Goal: Task Accomplishment & Management: Use online tool/utility

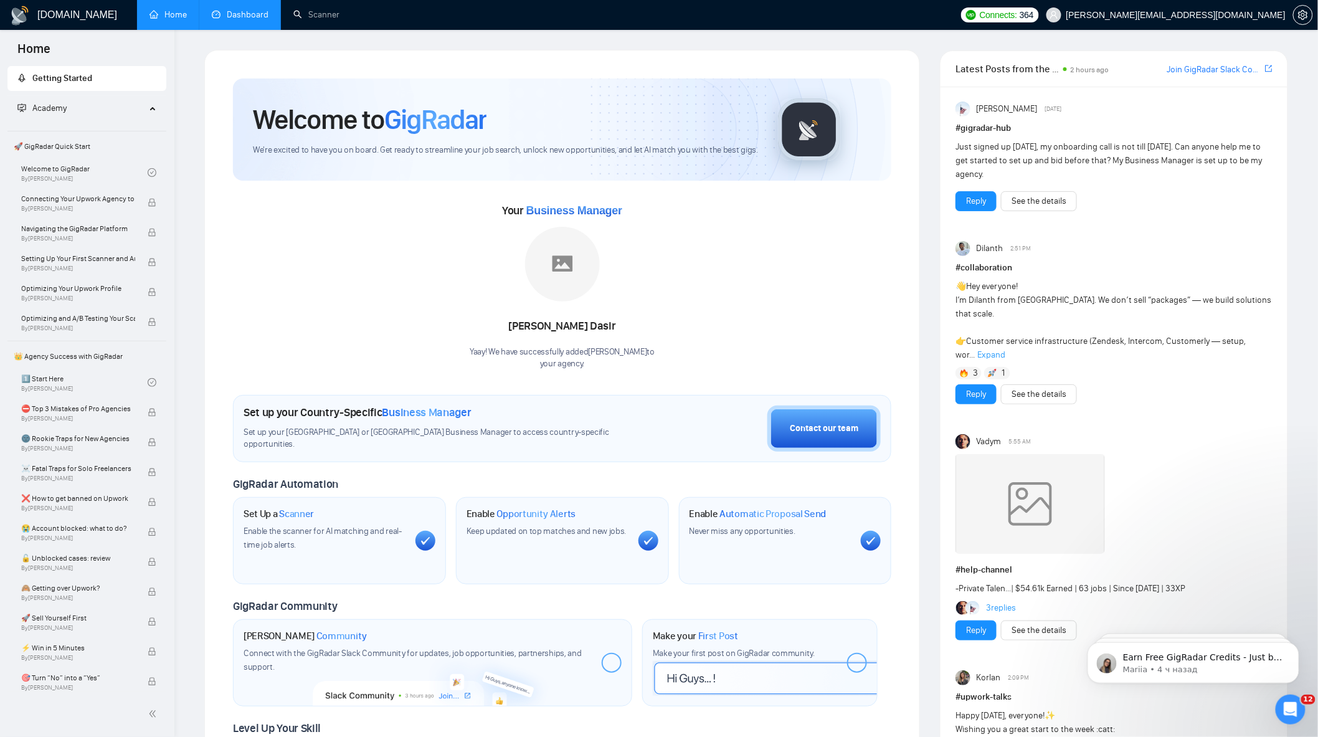
click at [231, 9] on link "Dashboard" at bounding box center [240, 14] width 57 height 11
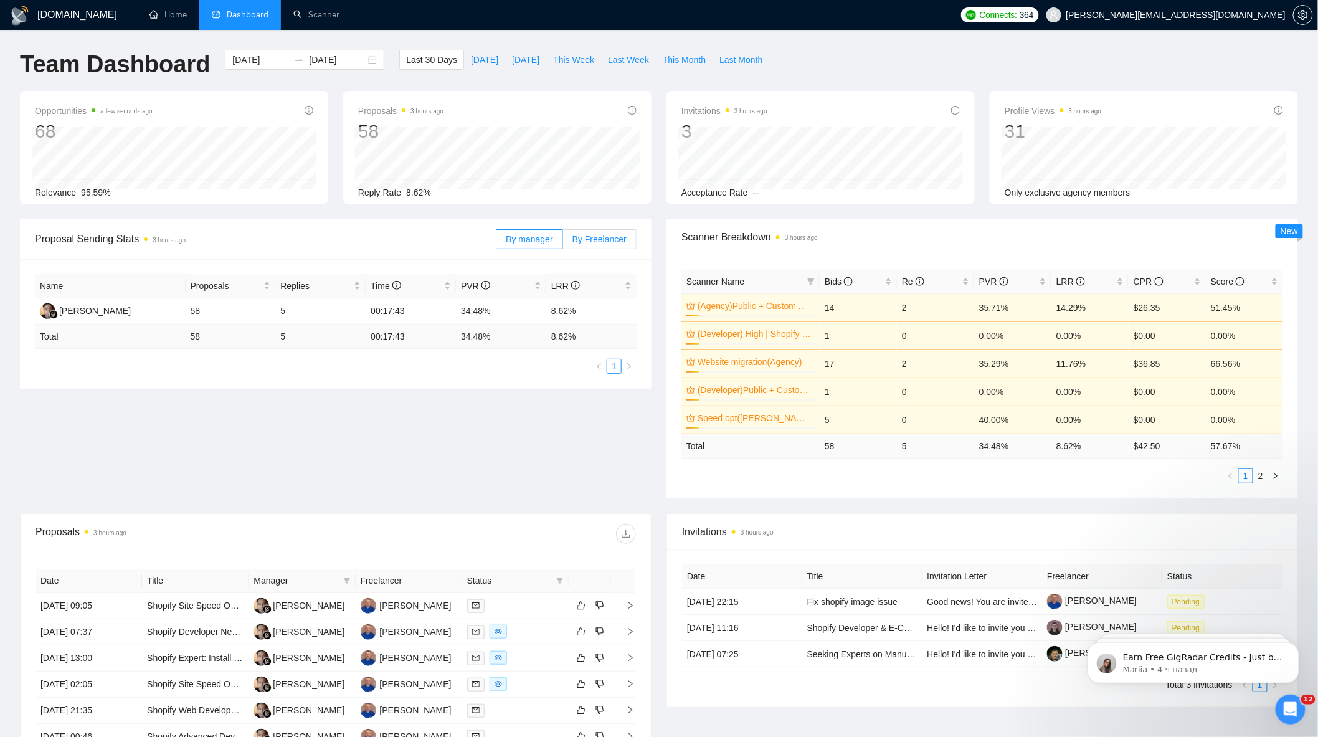
click at [599, 243] on span "By Freelancer" at bounding box center [599, 239] width 54 height 10
click at [563, 242] on input "By Freelancer" at bounding box center [563, 242] width 0 height 0
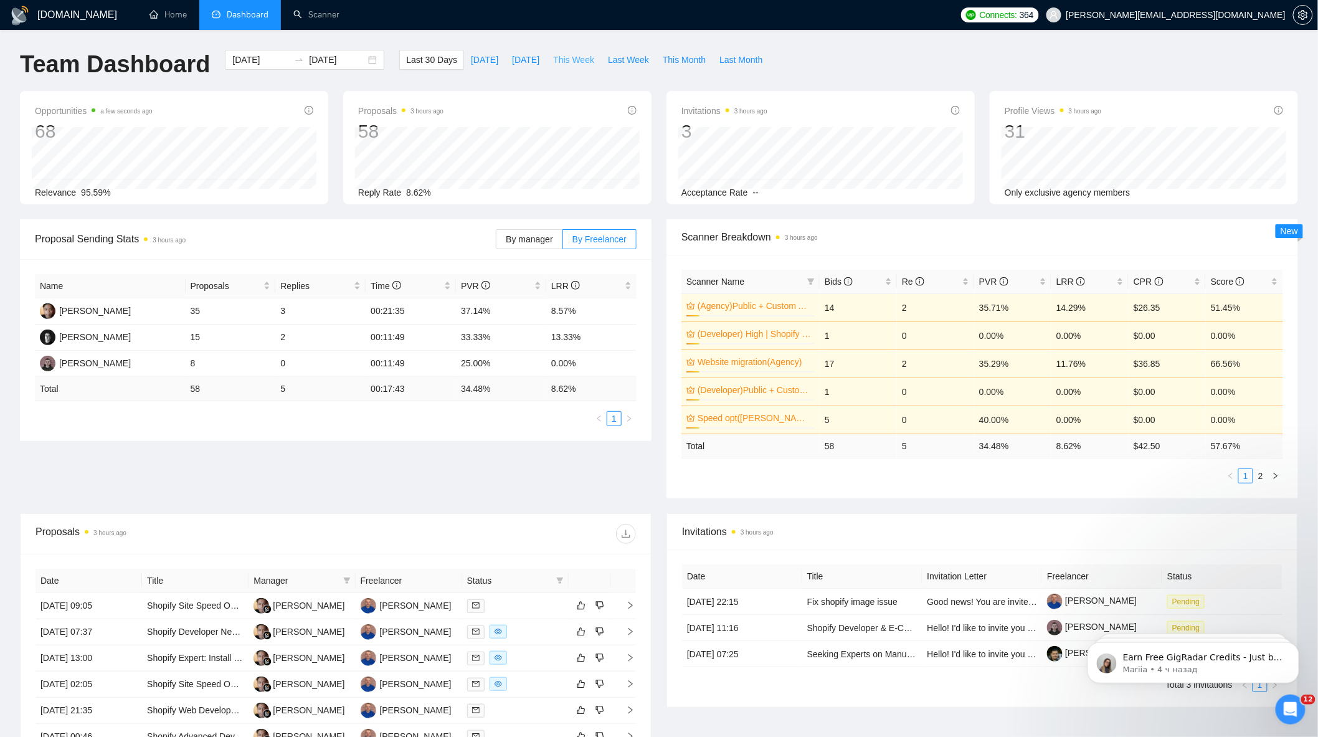
click at [567, 56] on span "This Week" at bounding box center [573, 60] width 41 height 14
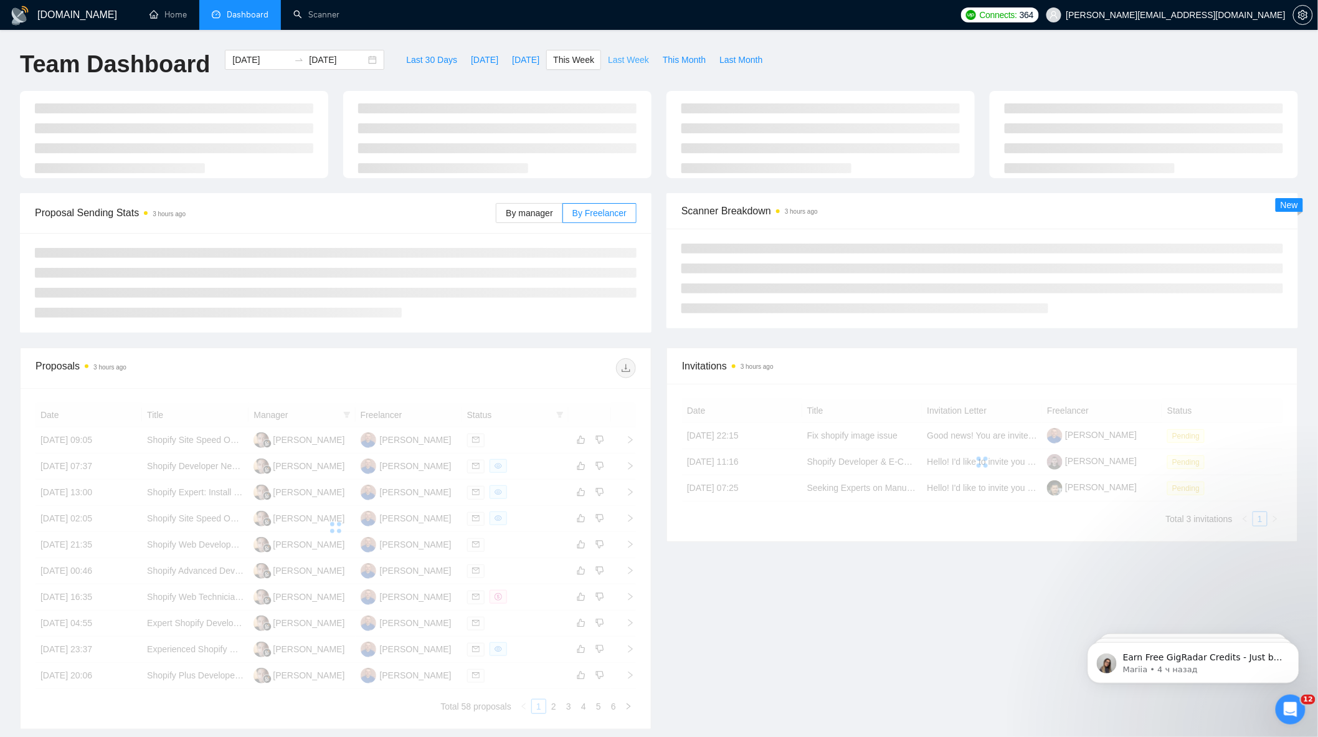
type input "[DATE]"
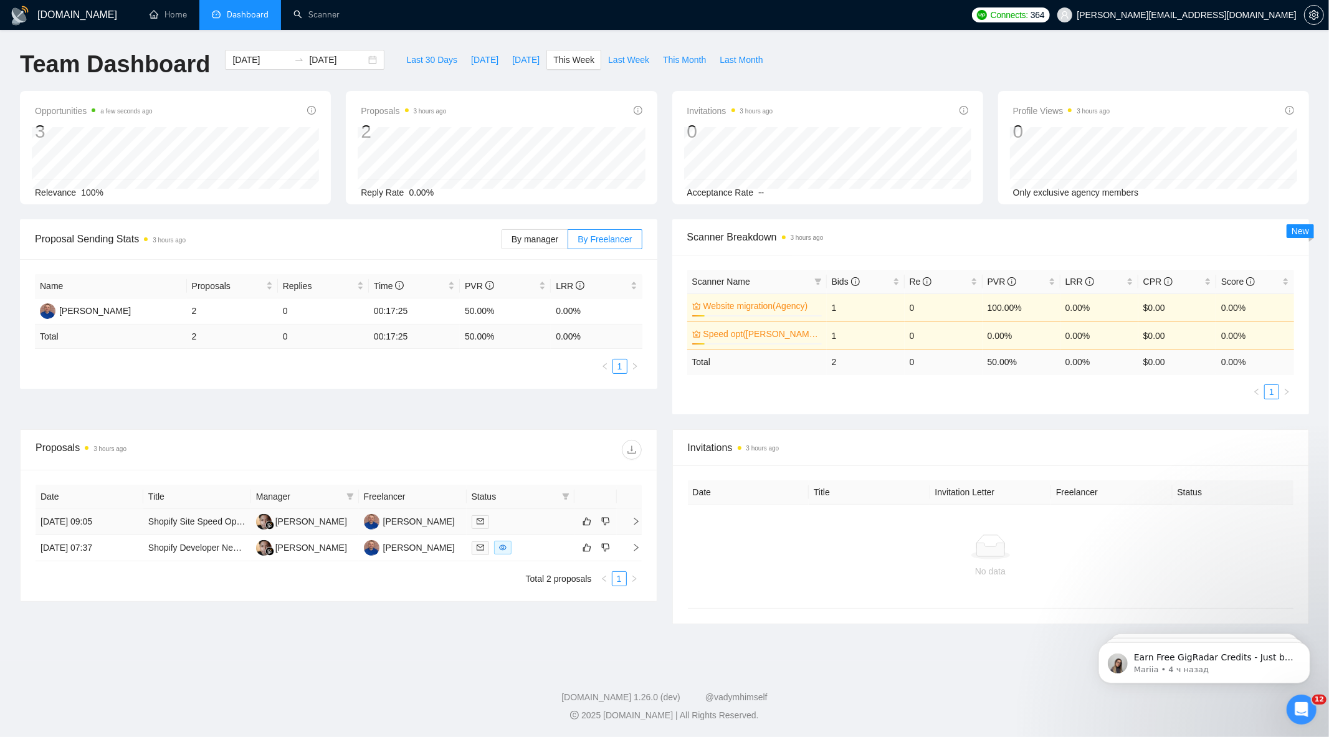
click at [634, 526] on icon "right" at bounding box center [636, 521] width 9 height 9
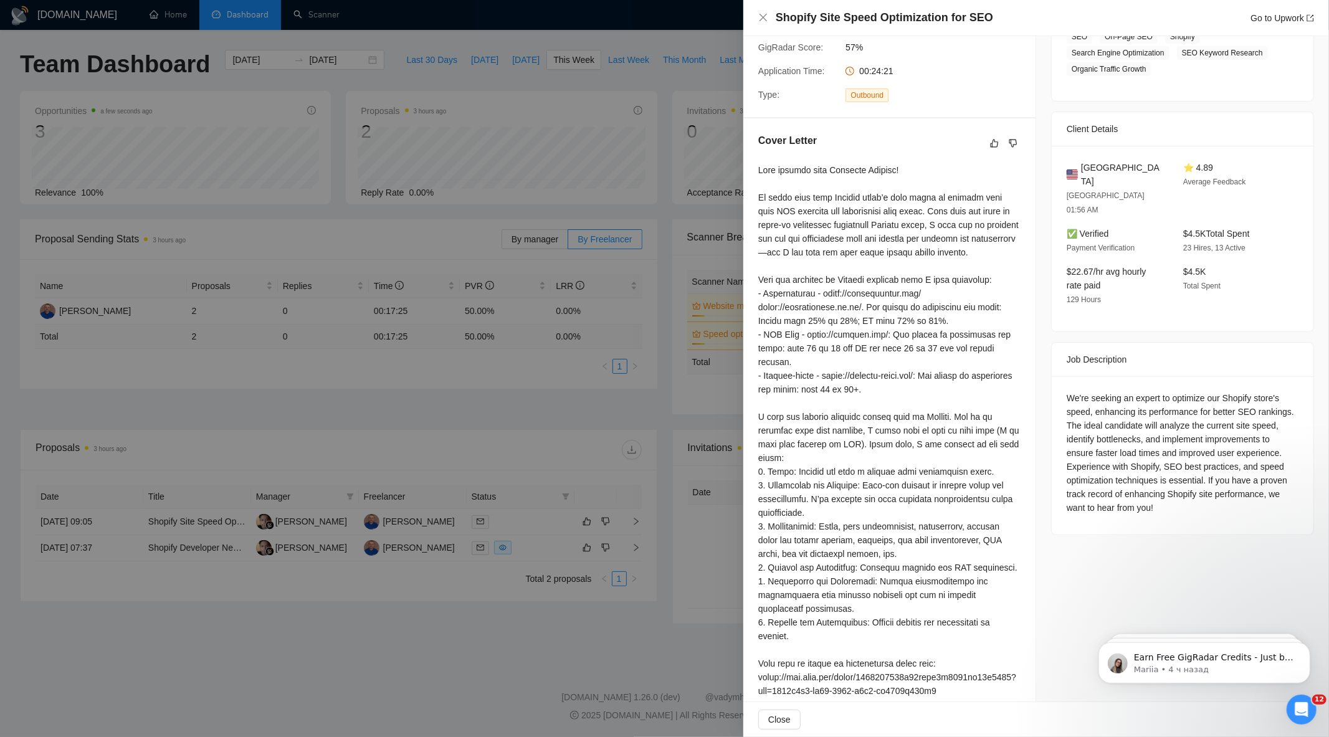
scroll to position [190, 0]
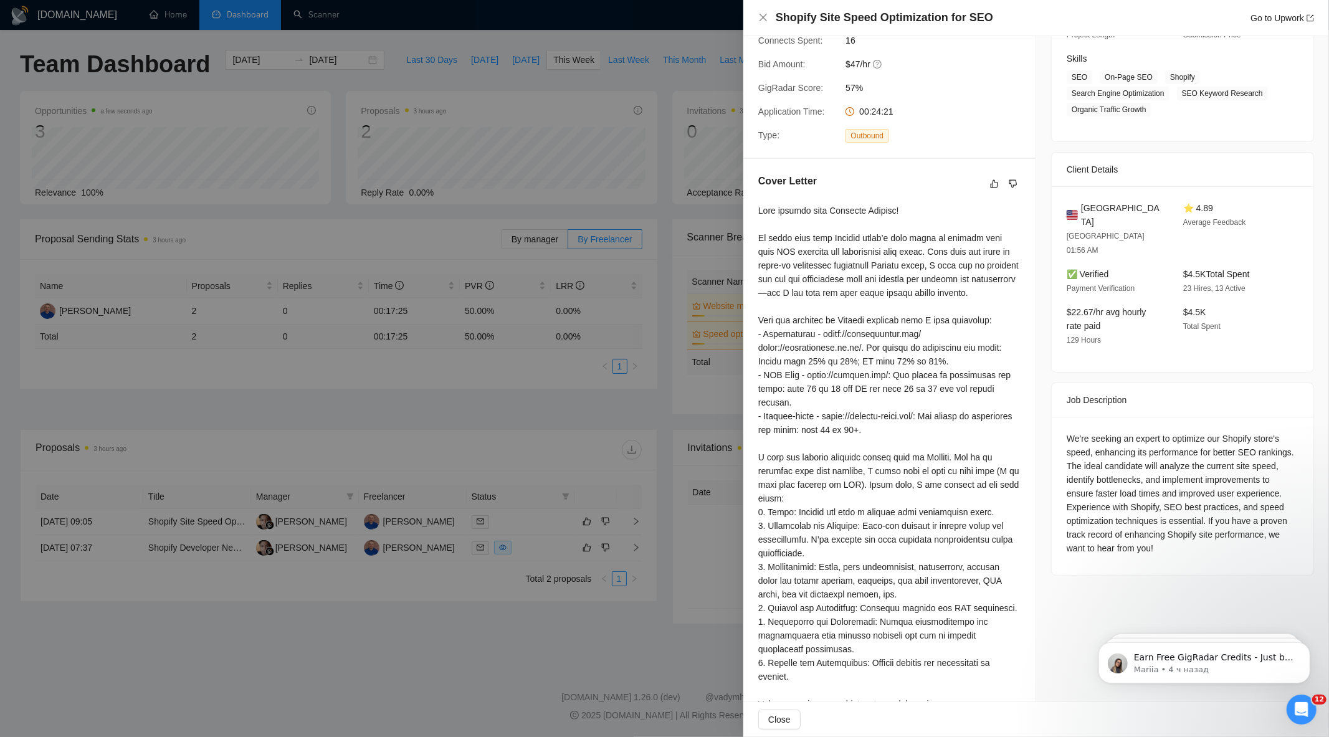
click at [637, 357] on div at bounding box center [664, 368] width 1329 height 737
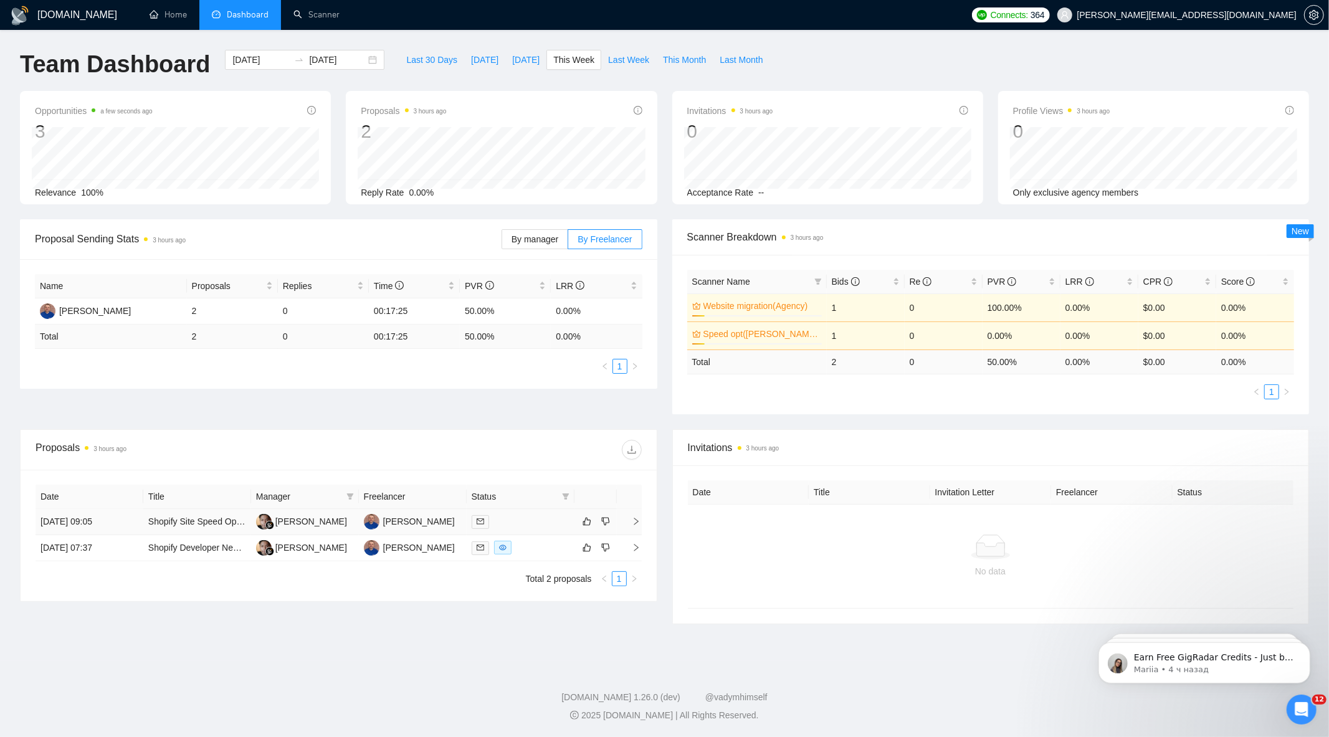
click at [524, 525] on div at bounding box center [521, 522] width 98 height 14
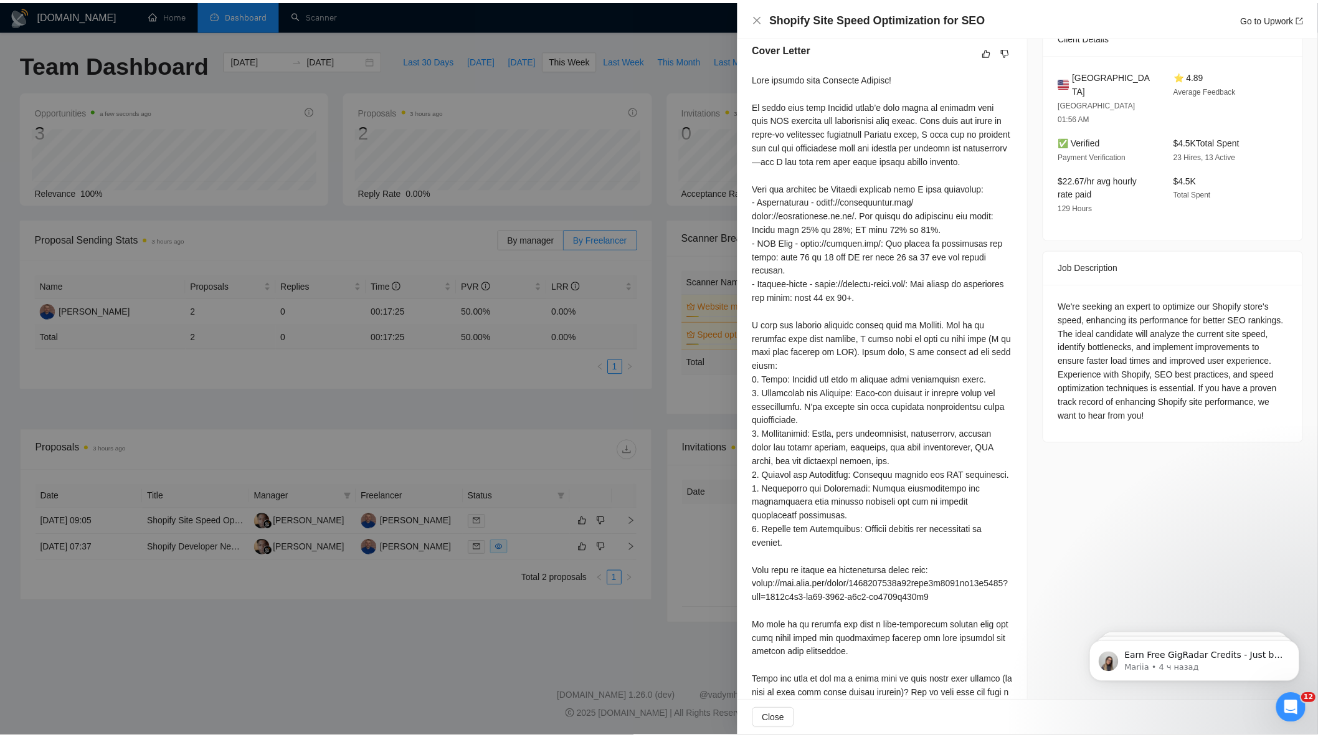
scroll to position [397, 0]
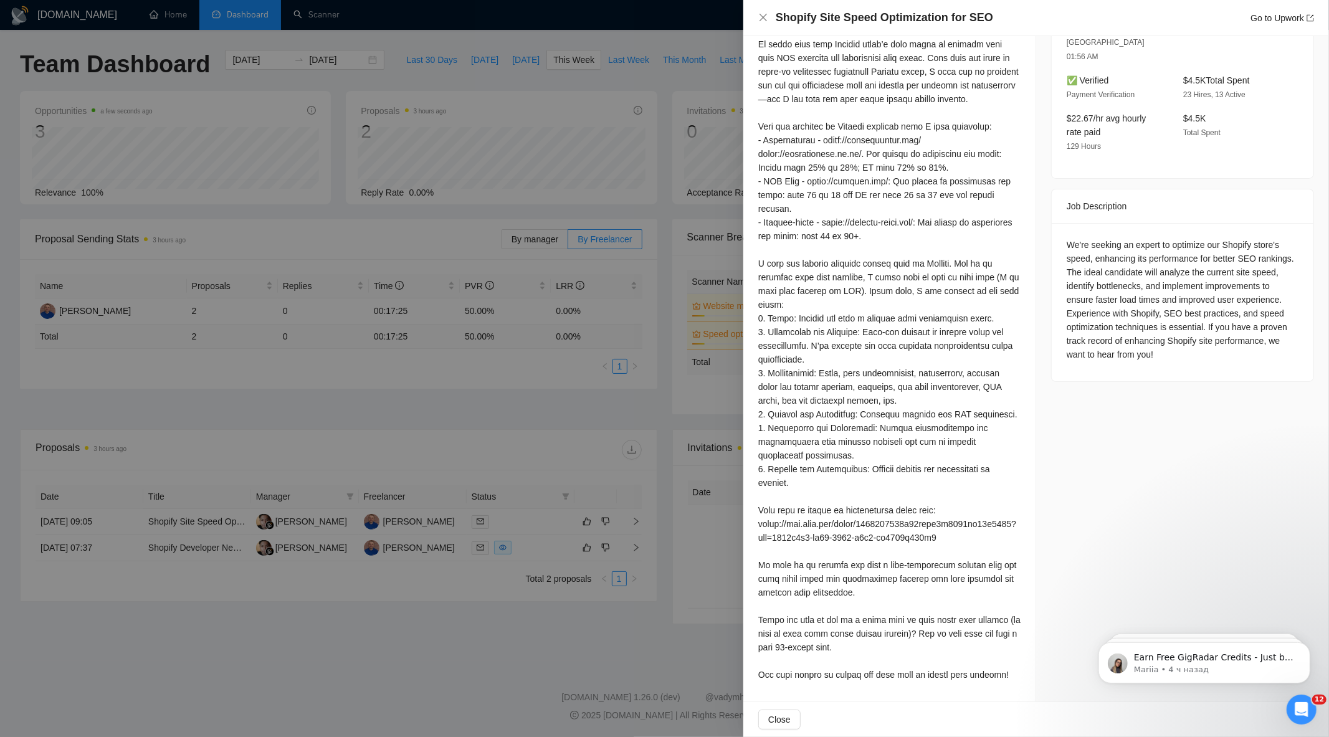
click at [510, 413] on div at bounding box center [664, 368] width 1329 height 737
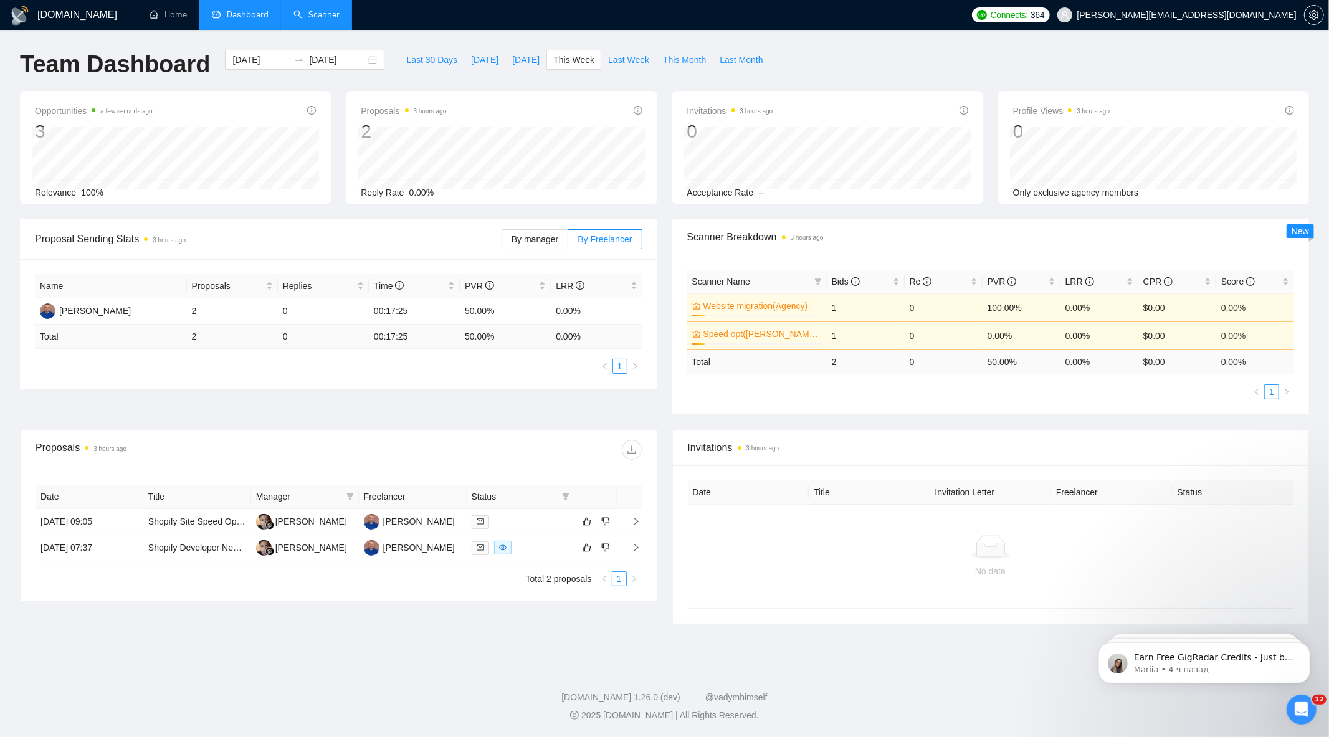
click at [306, 14] on link "Scanner" at bounding box center [316, 14] width 46 height 11
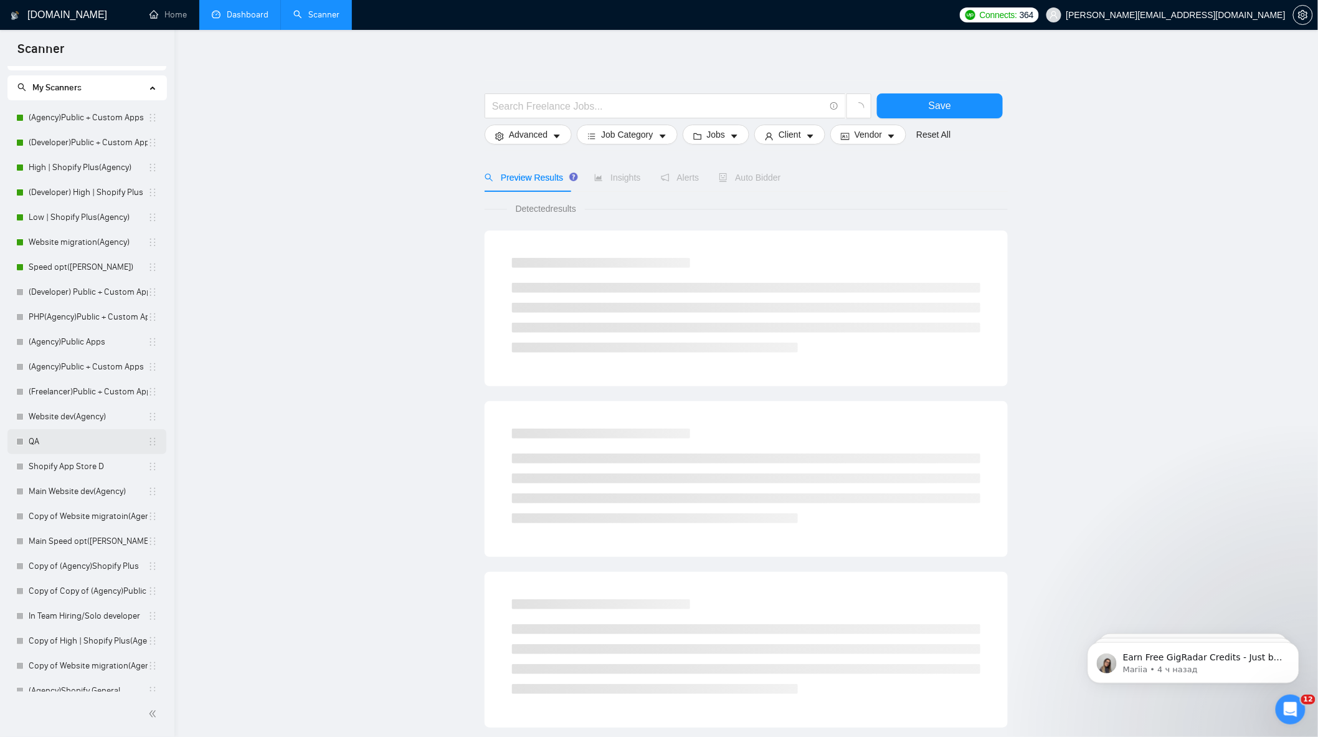
scroll to position [32, 0]
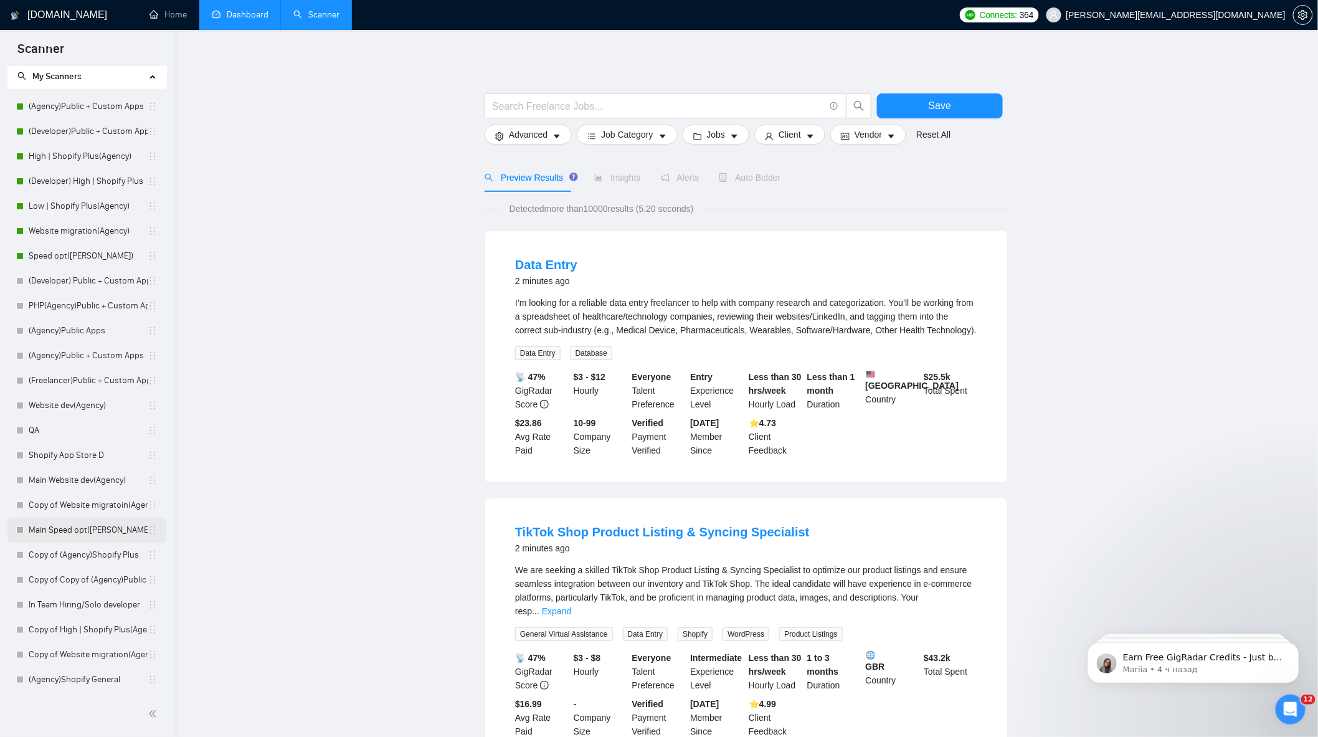
click at [103, 525] on link "Main Speed opt([PERSON_NAME])" at bounding box center [88, 530] width 119 height 25
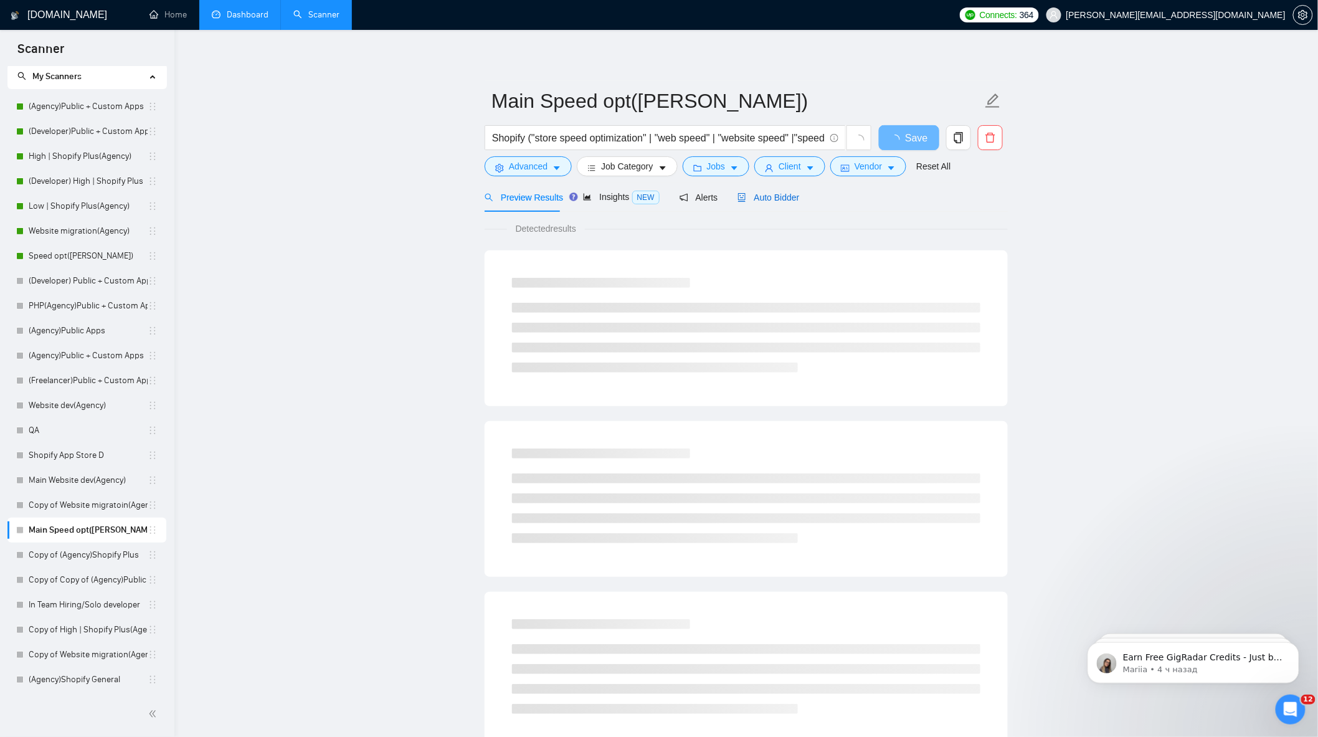
click at [769, 196] on span "Auto Bidder" at bounding box center [769, 197] width 62 height 10
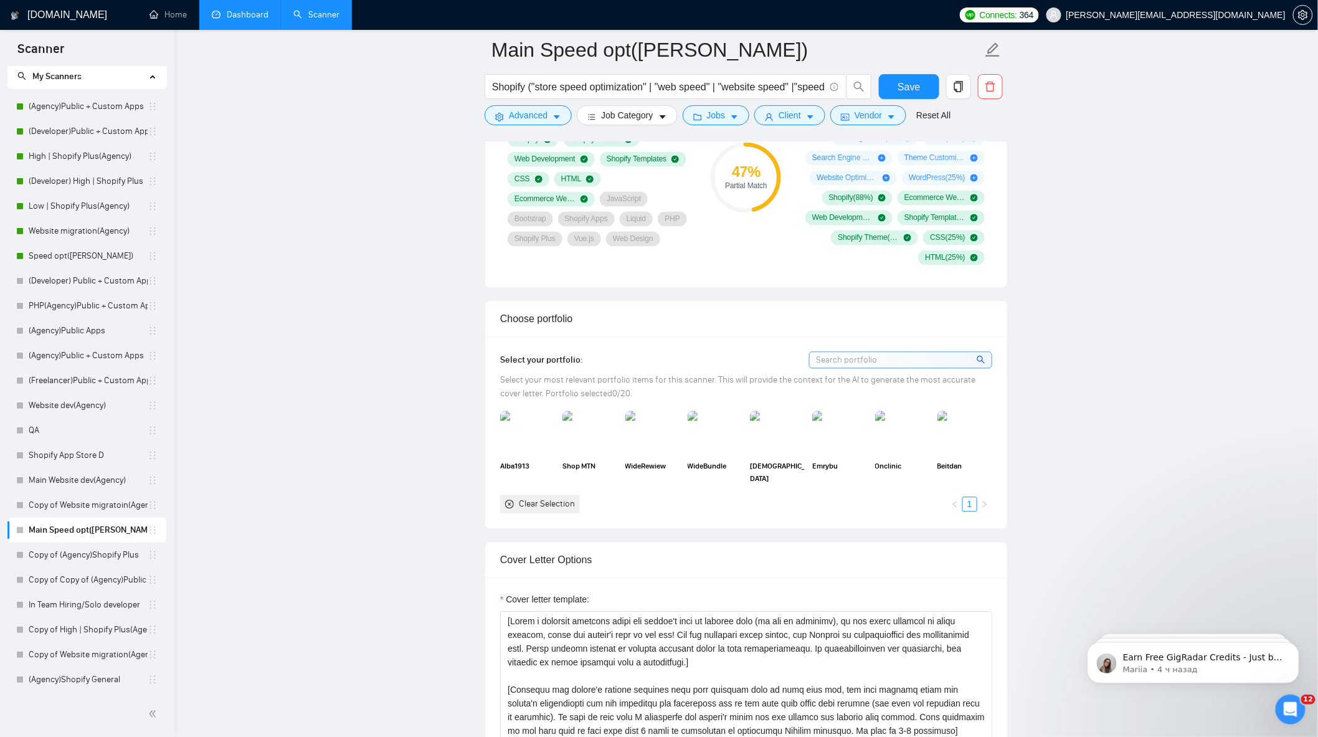
scroll to position [900, 0]
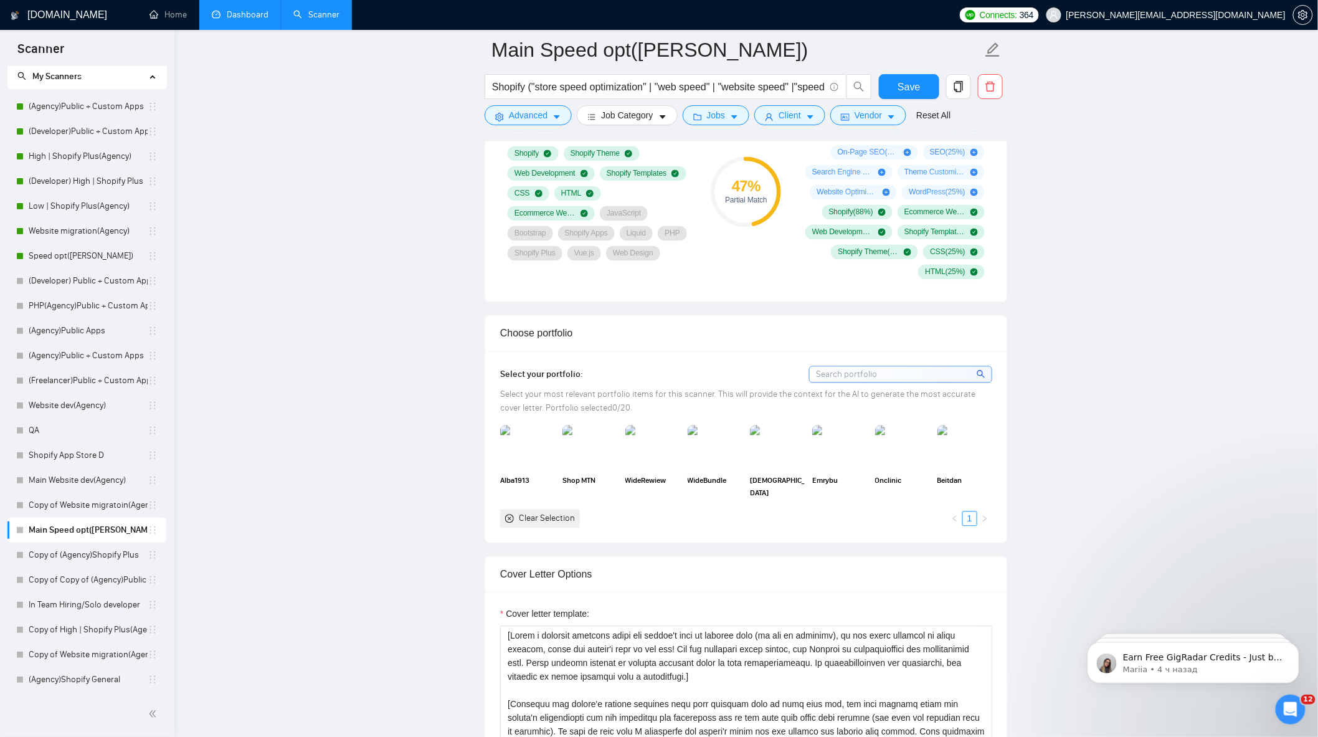
click at [247, 16] on link "Dashboard" at bounding box center [240, 14] width 57 height 11
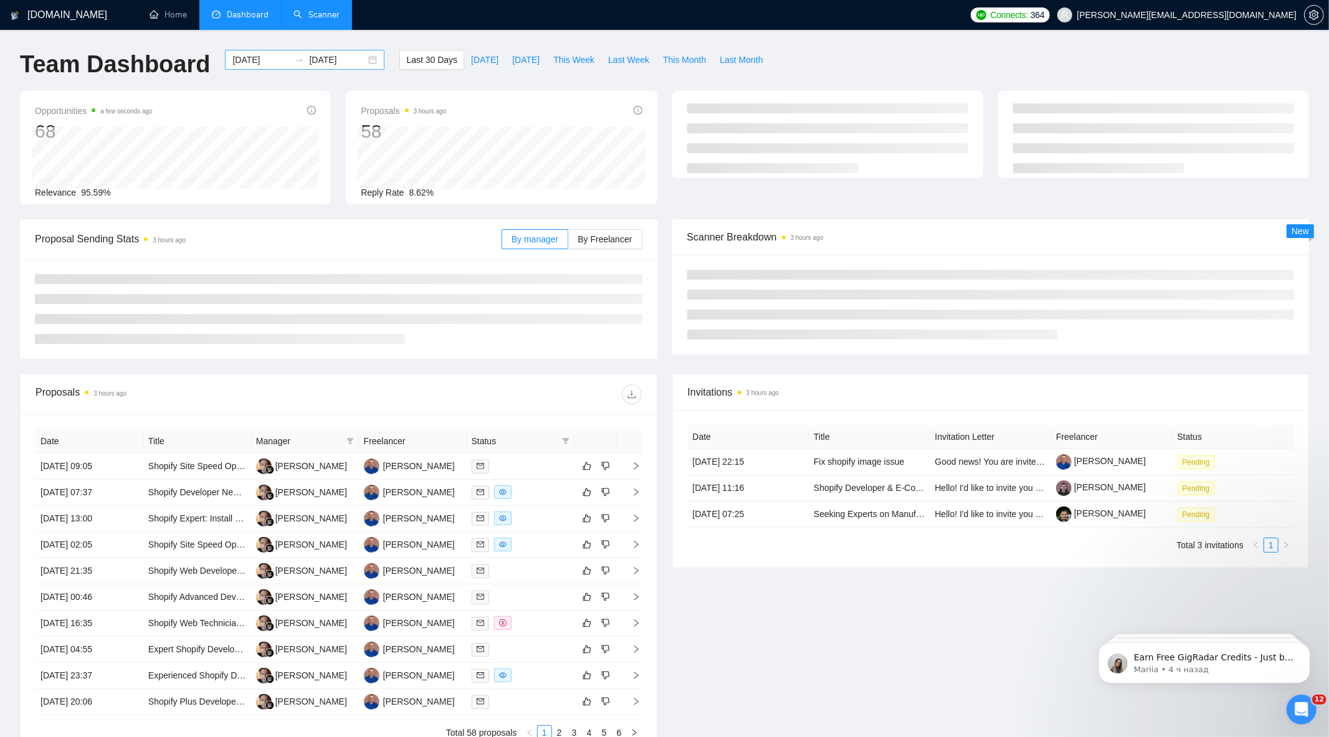
click at [362, 61] on div "[DATE] [DATE]" at bounding box center [304, 60] width 159 height 20
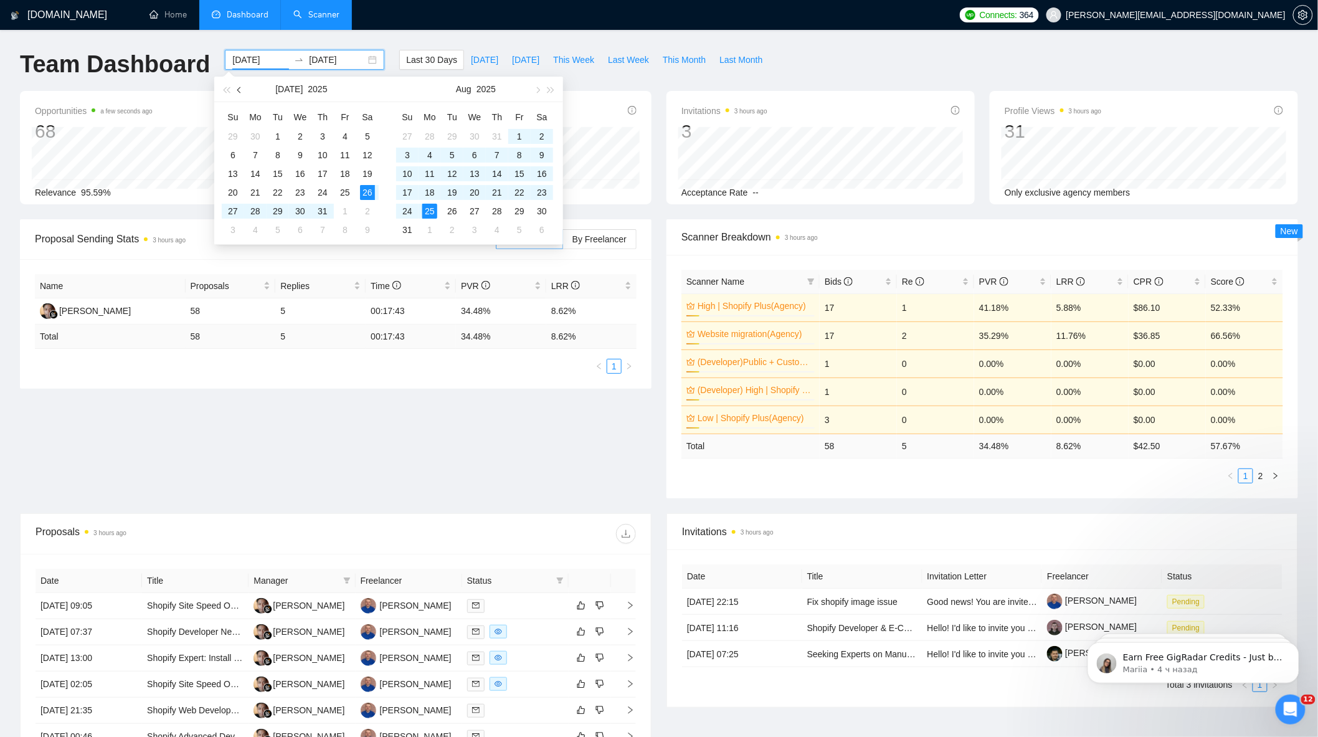
click at [237, 88] on button "button" at bounding box center [240, 89] width 14 height 25
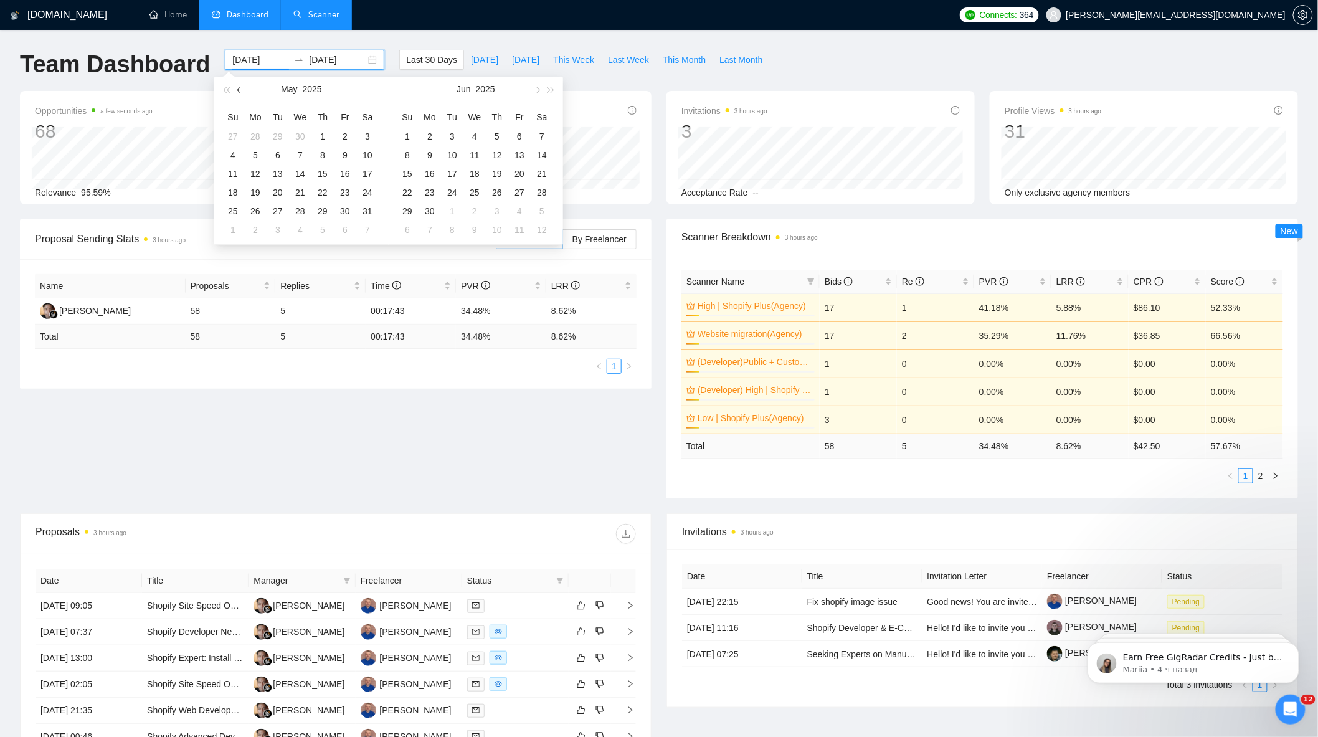
click at [237, 88] on button "button" at bounding box center [240, 89] width 14 height 25
type input "[DATE]"
click at [366, 135] on div "1" at bounding box center [367, 136] width 15 height 15
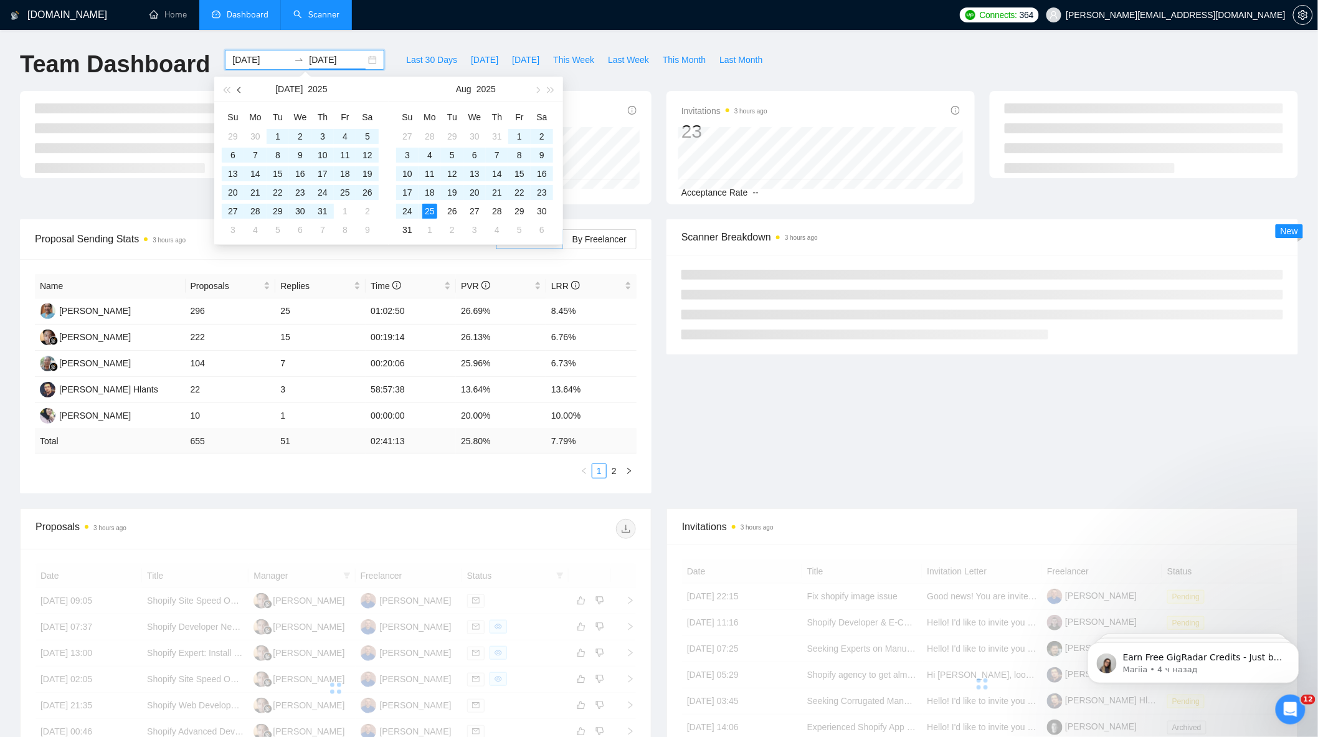
click at [240, 88] on span "button" at bounding box center [240, 90] width 6 height 6
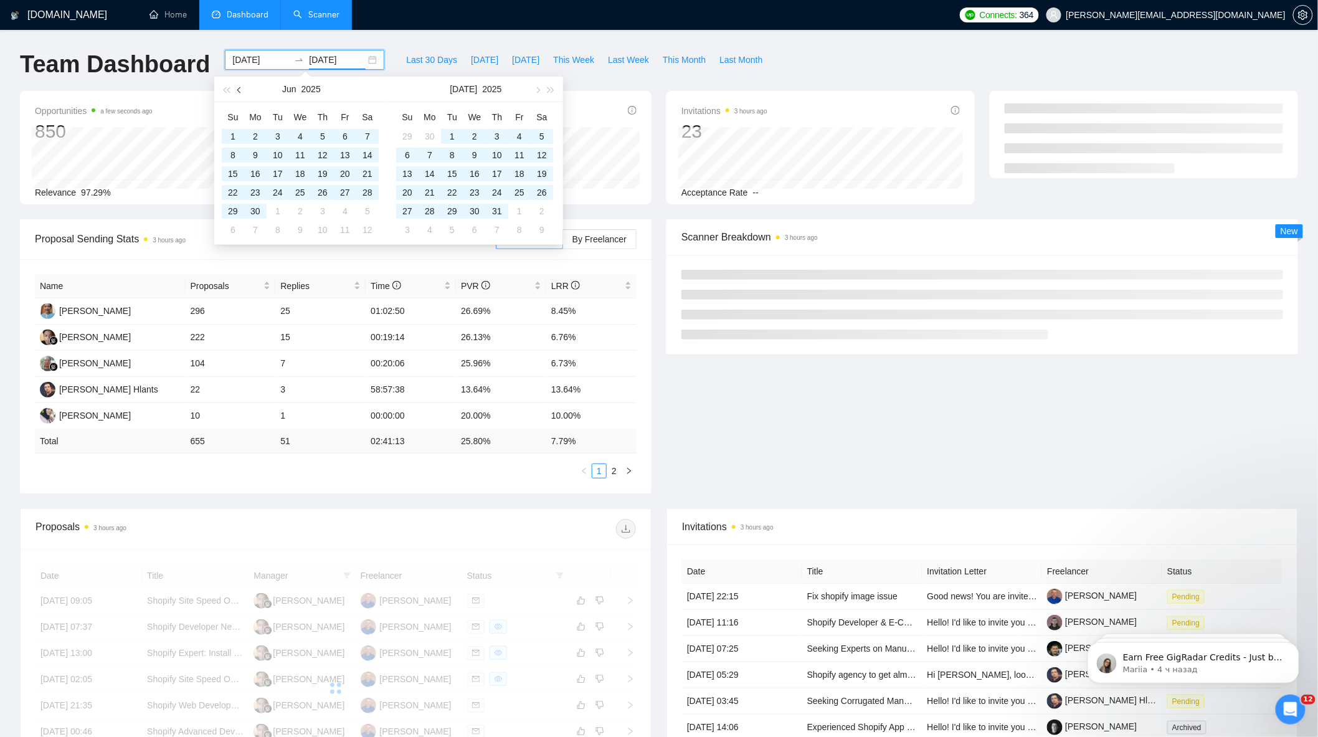
click at [240, 88] on span "button" at bounding box center [240, 90] width 6 height 6
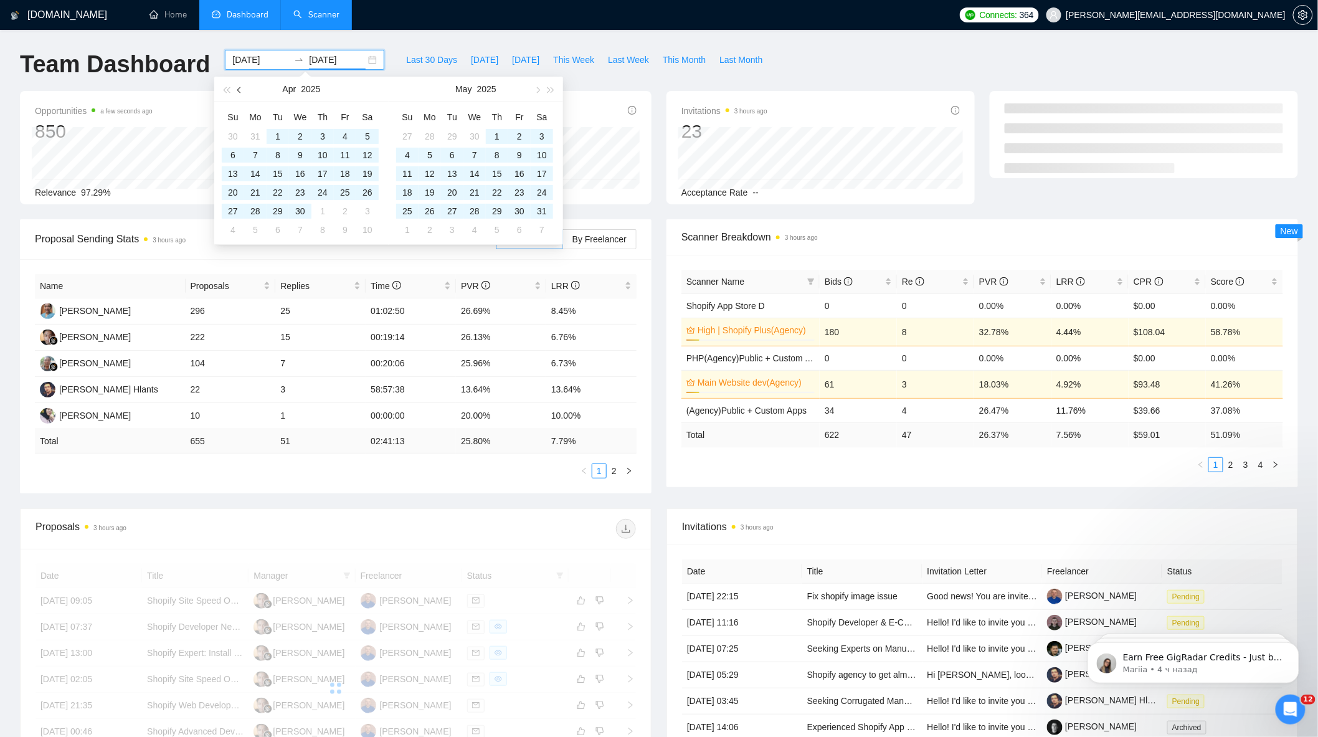
click at [241, 88] on span "button" at bounding box center [240, 90] width 6 height 6
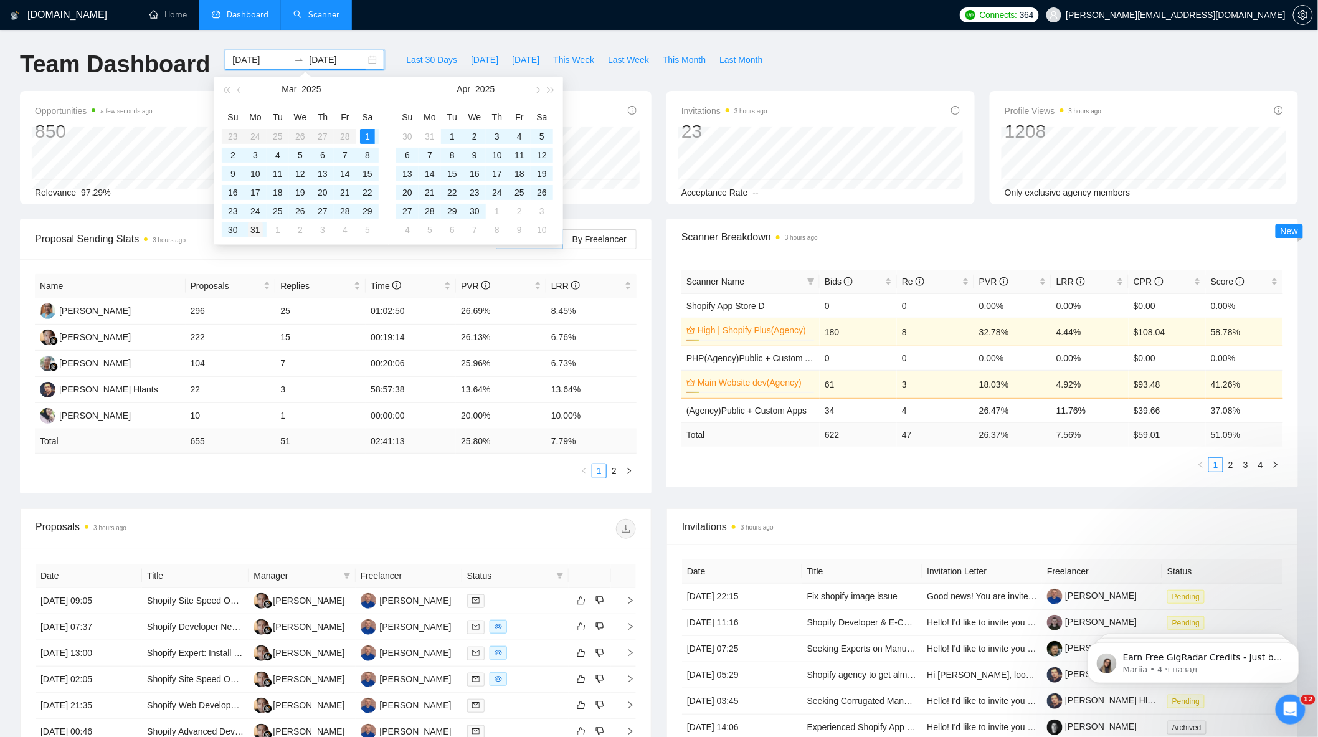
type input "[DATE]"
click at [260, 229] on div "31" at bounding box center [255, 229] width 15 height 15
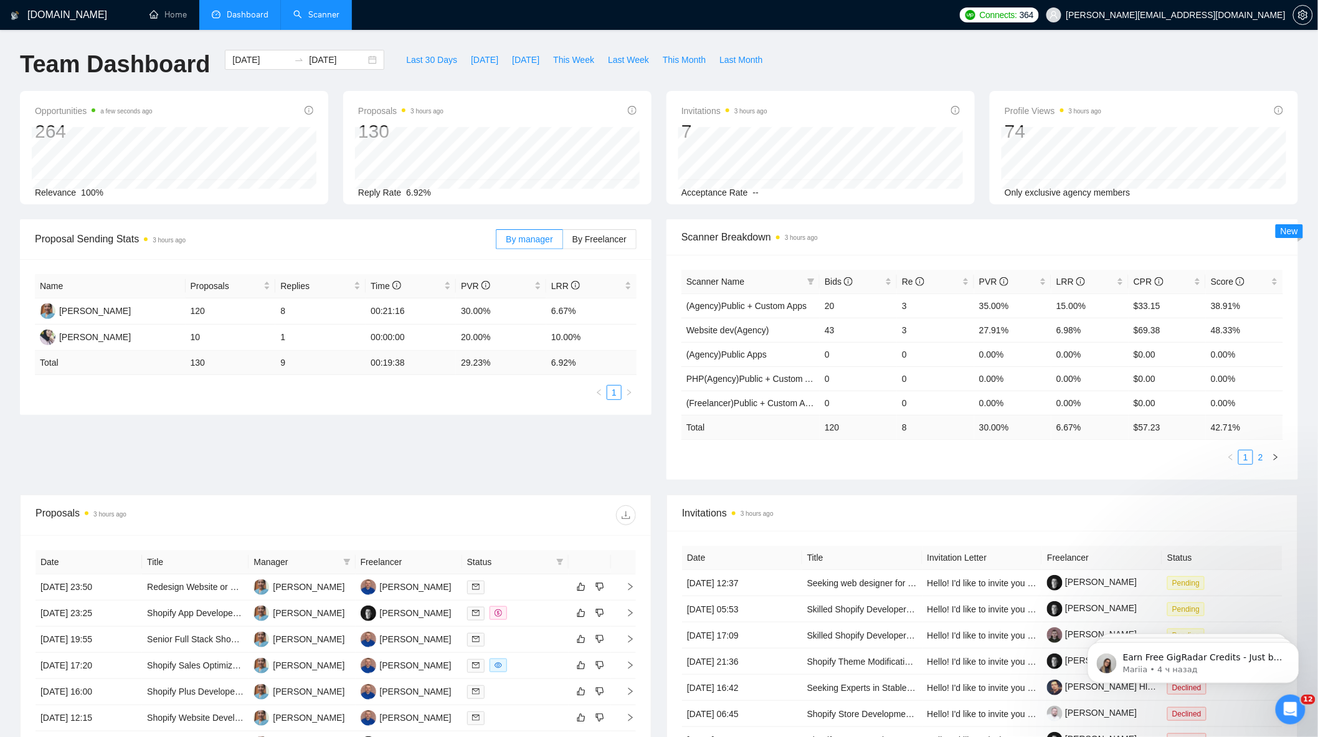
click at [1265, 457] on link "2" at bounding box center [1261, 457] width 14 height 14
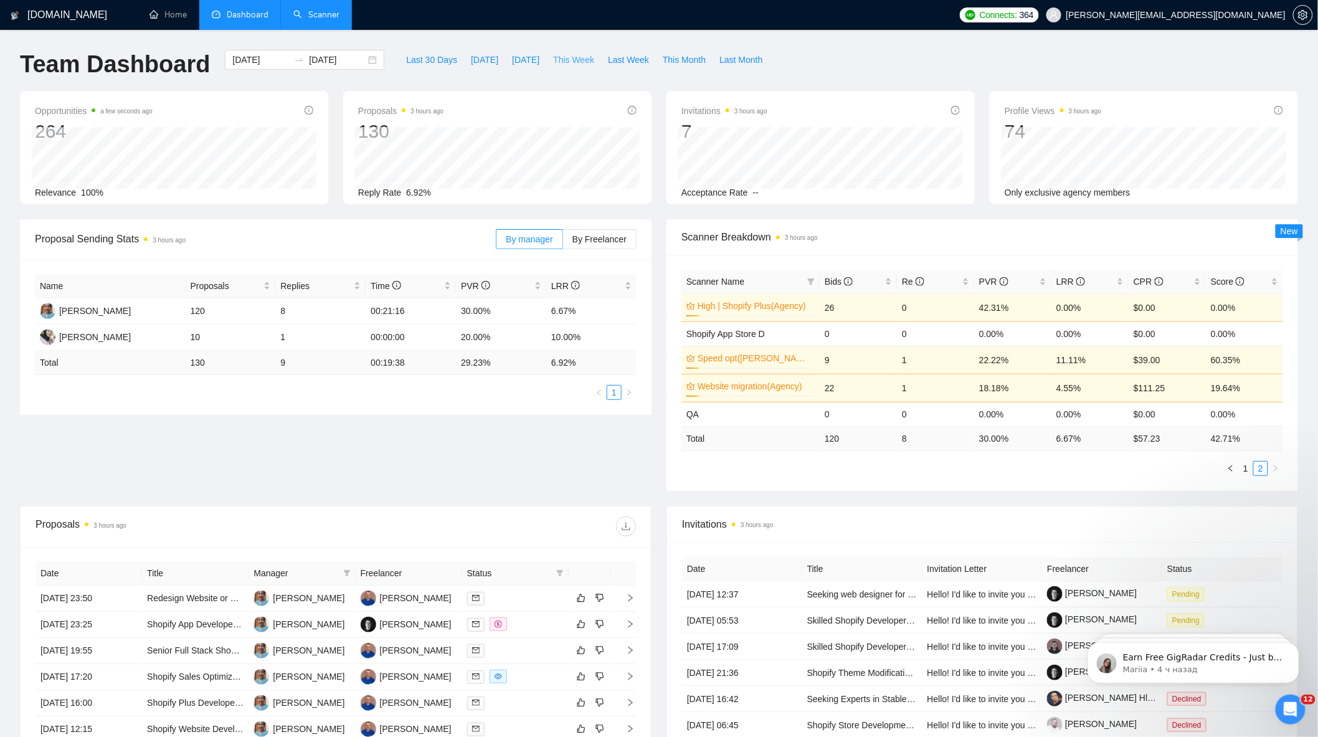
click at [579, 63] on span "This Week" at bounding box center [573, 60] width 41 height 14
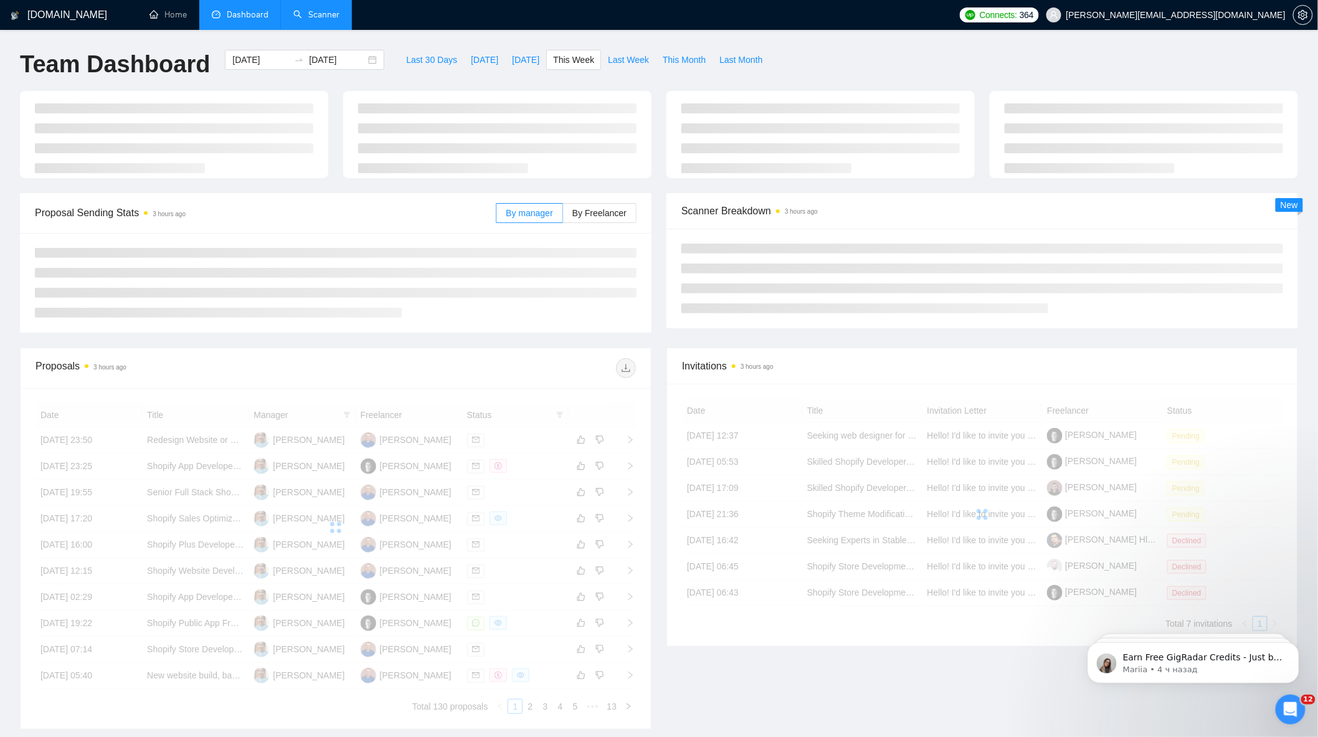
type input "[DATE]"
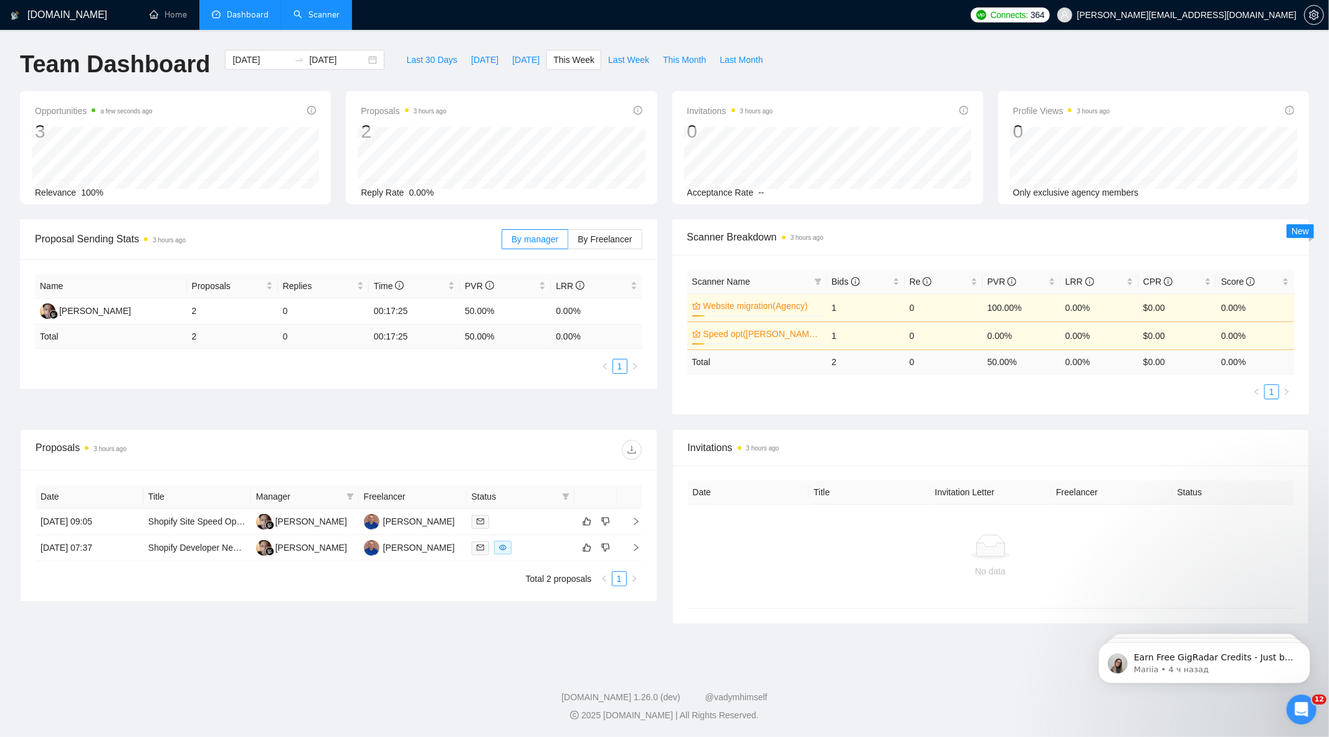
click at [339, 20] on link "Scanner" at bounding box center [316, 14] width 46 height 11
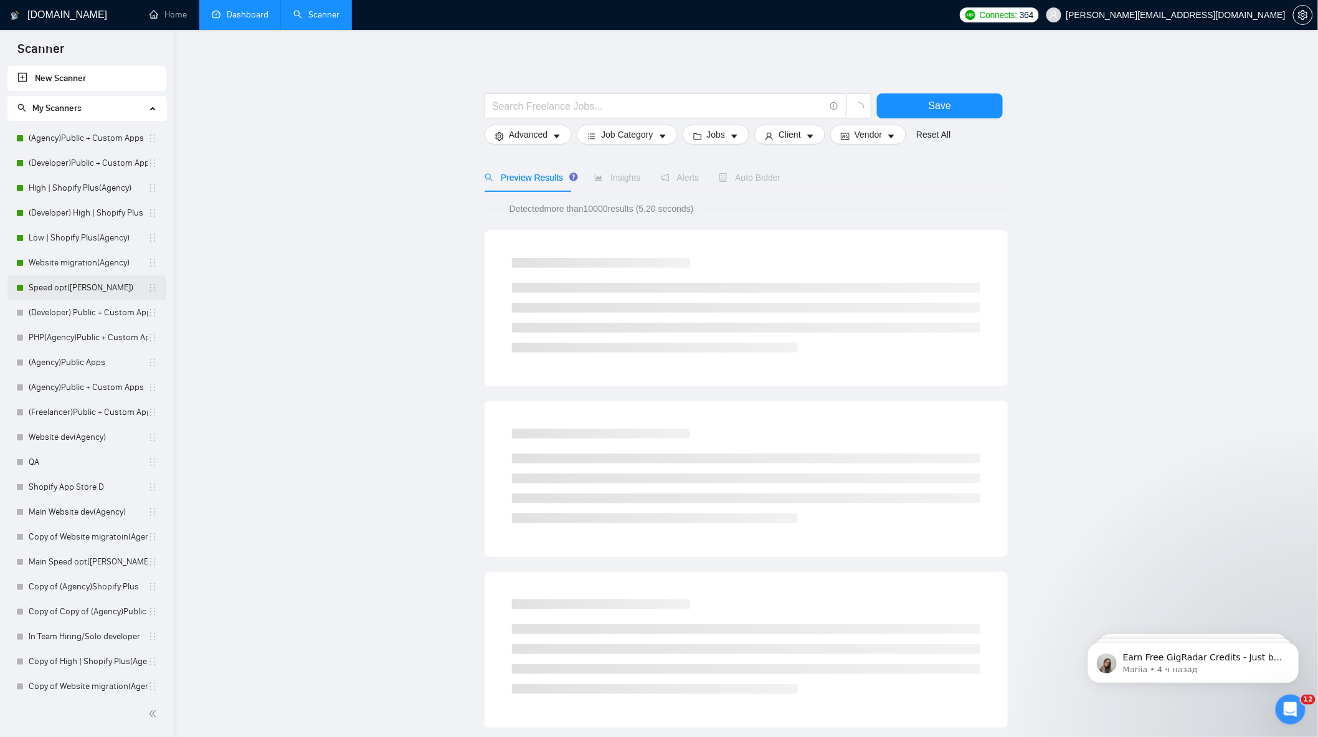
click at [77, 288] on link "Speed opt([PERSON_NAME])" at bounding box center [88, 287] width 119 height 25
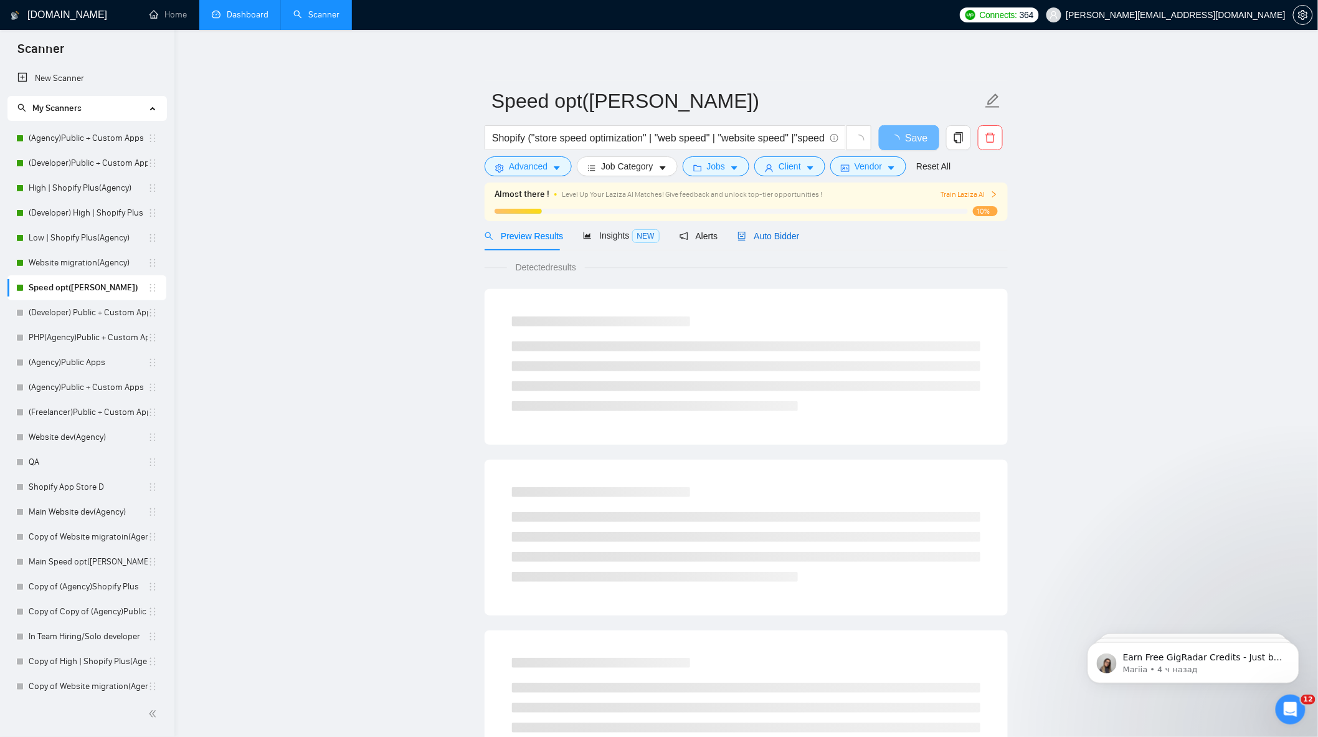
click at [777, 240] on span "Auto Bidder" at bounding box center [769, 236] width 62 height 10
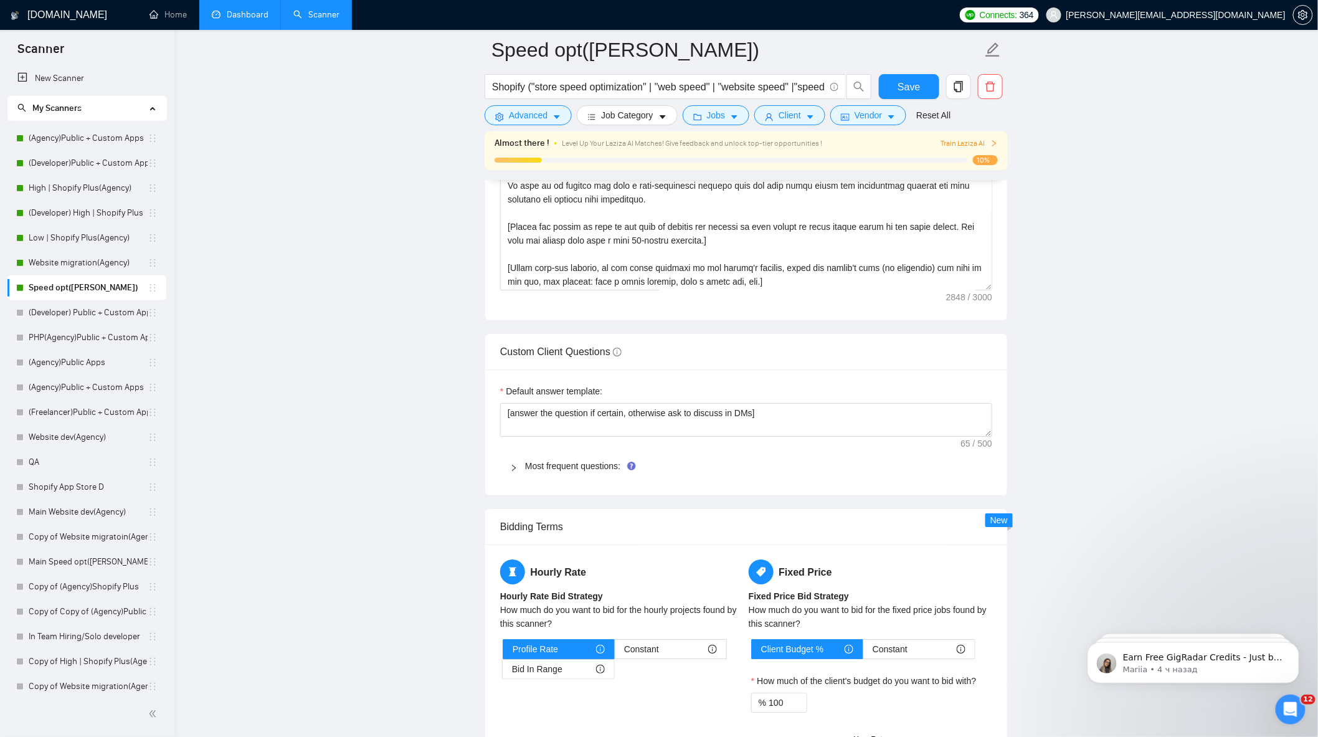
scroll to position [1661, 0]
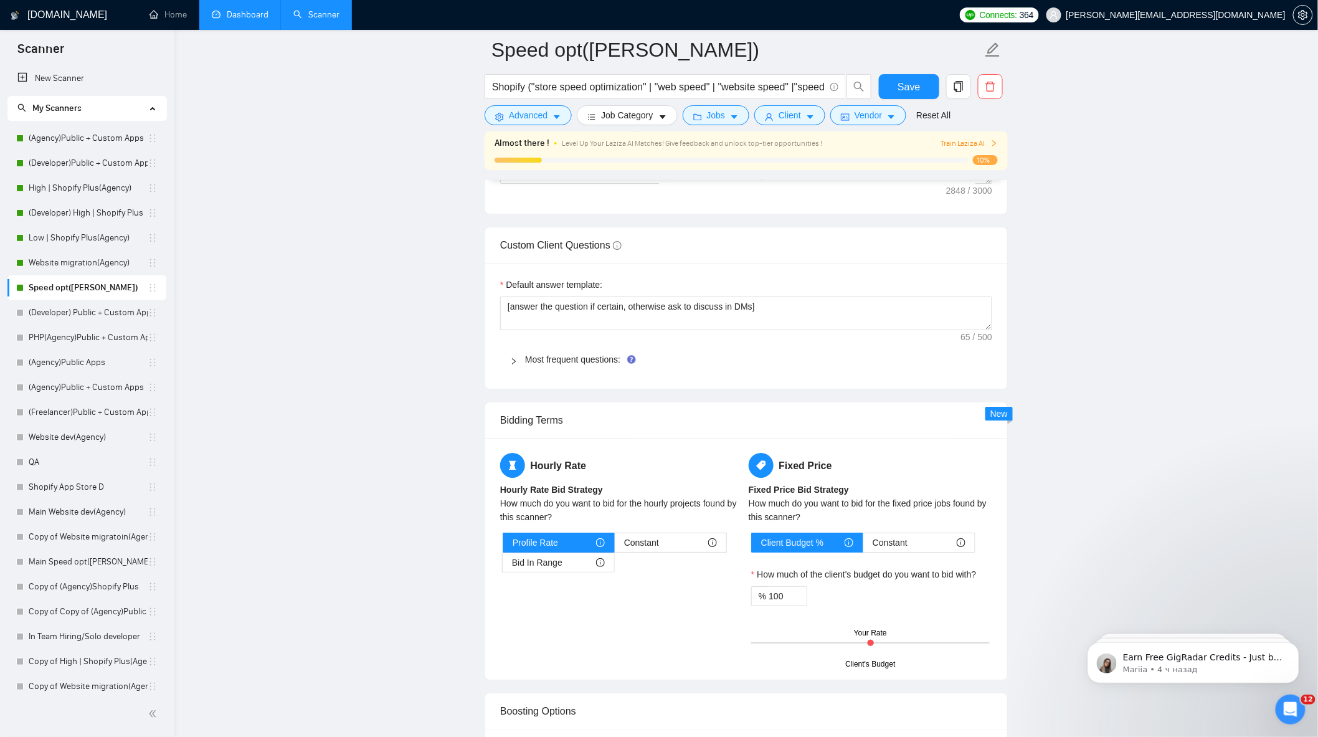
click at [508, 358] on div "Most frequent questions:" at bounding box center [746, 359] width 492 height 29
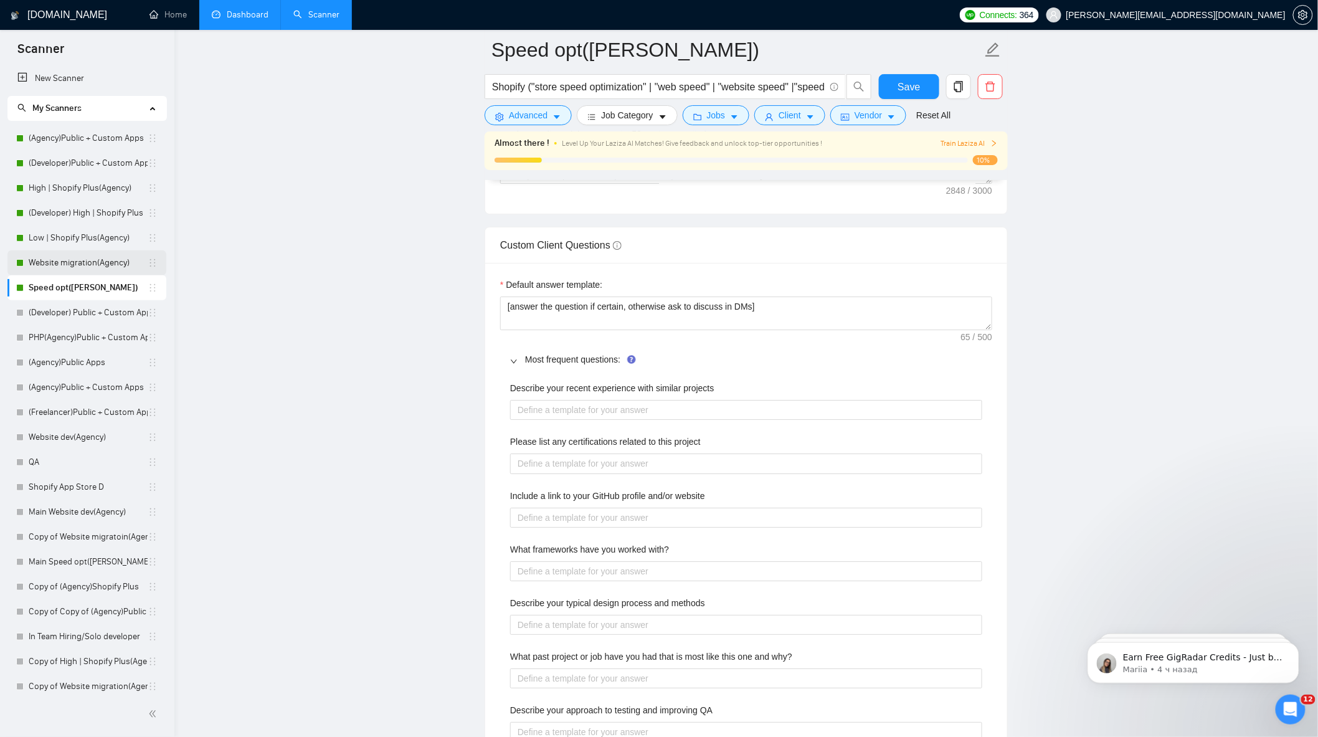
drag, startPoint x: 83, startPoint y: 263, endPoint x: 90, endPoint y: 259, distance: 8.1
click at [83, 263] on link "Website migration(Agency)" at bounding box center [88, 262] width 119 height 25
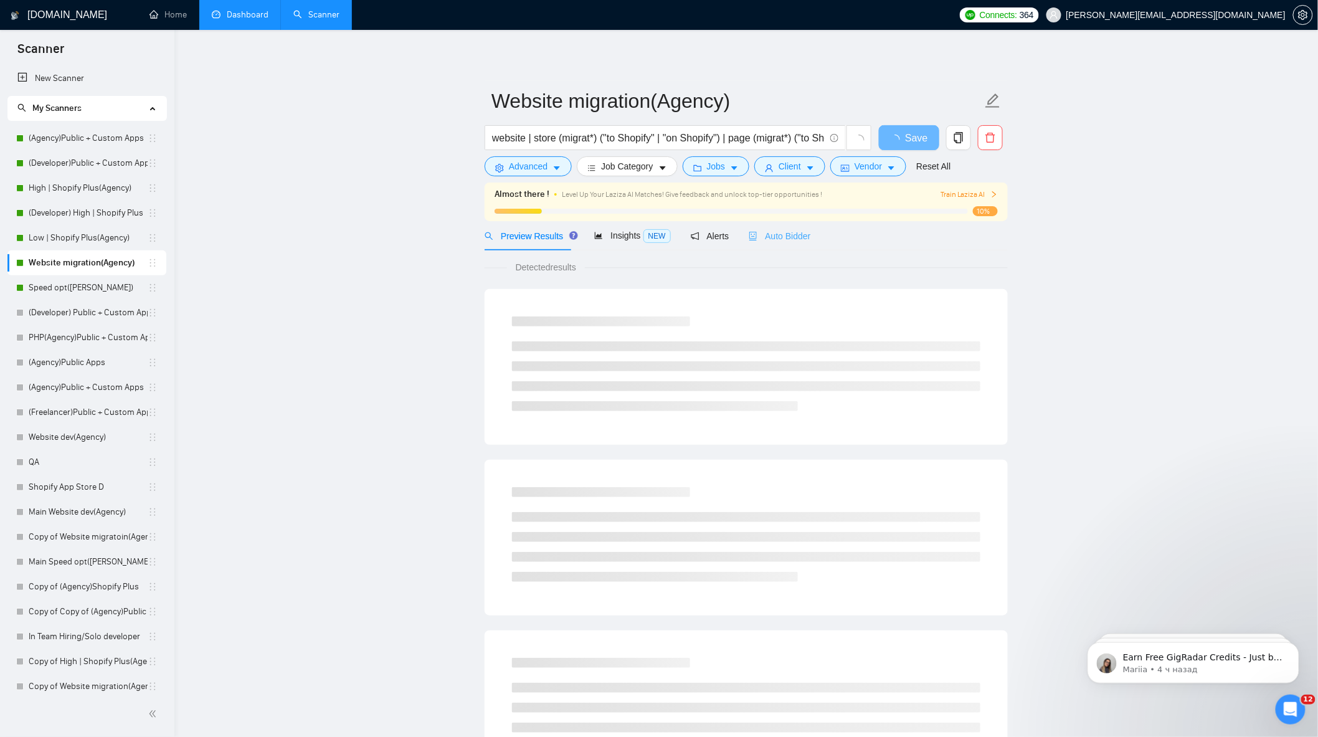
click at [784, 244] on div "Auto Bidder" at bounding box center [780, 235] width 62 height 29
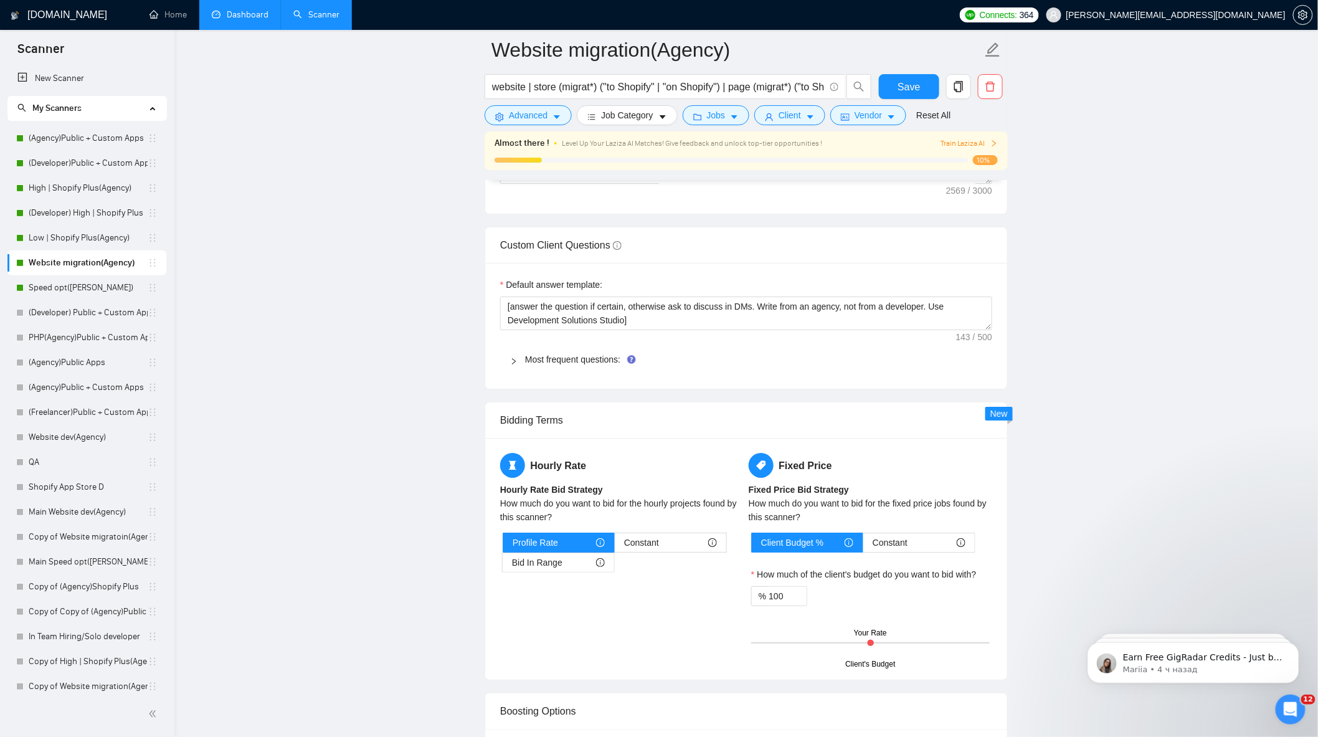
scroll to position [1730, 0]
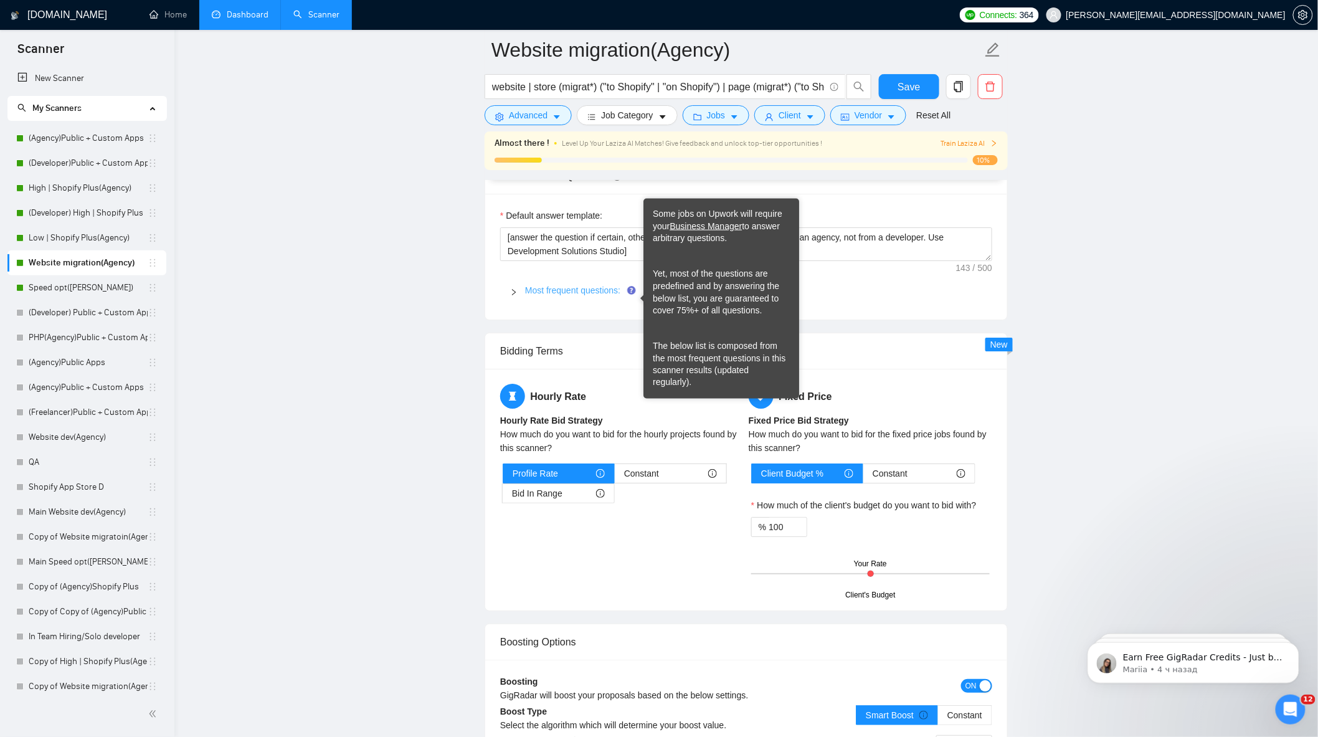
click at [552, 295] on link "Most frequent questions:" at bounding box center [572, 290] width 95 height 10
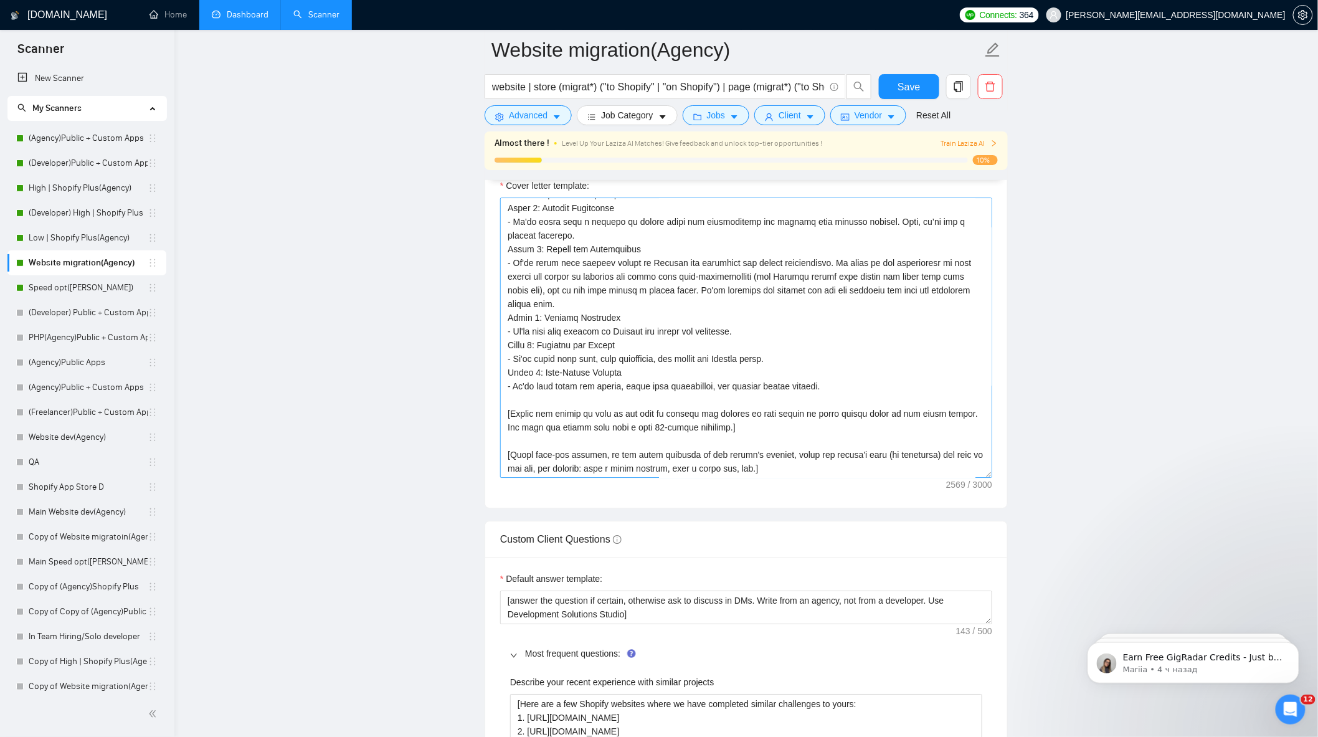
scroll to position [1384, 0]
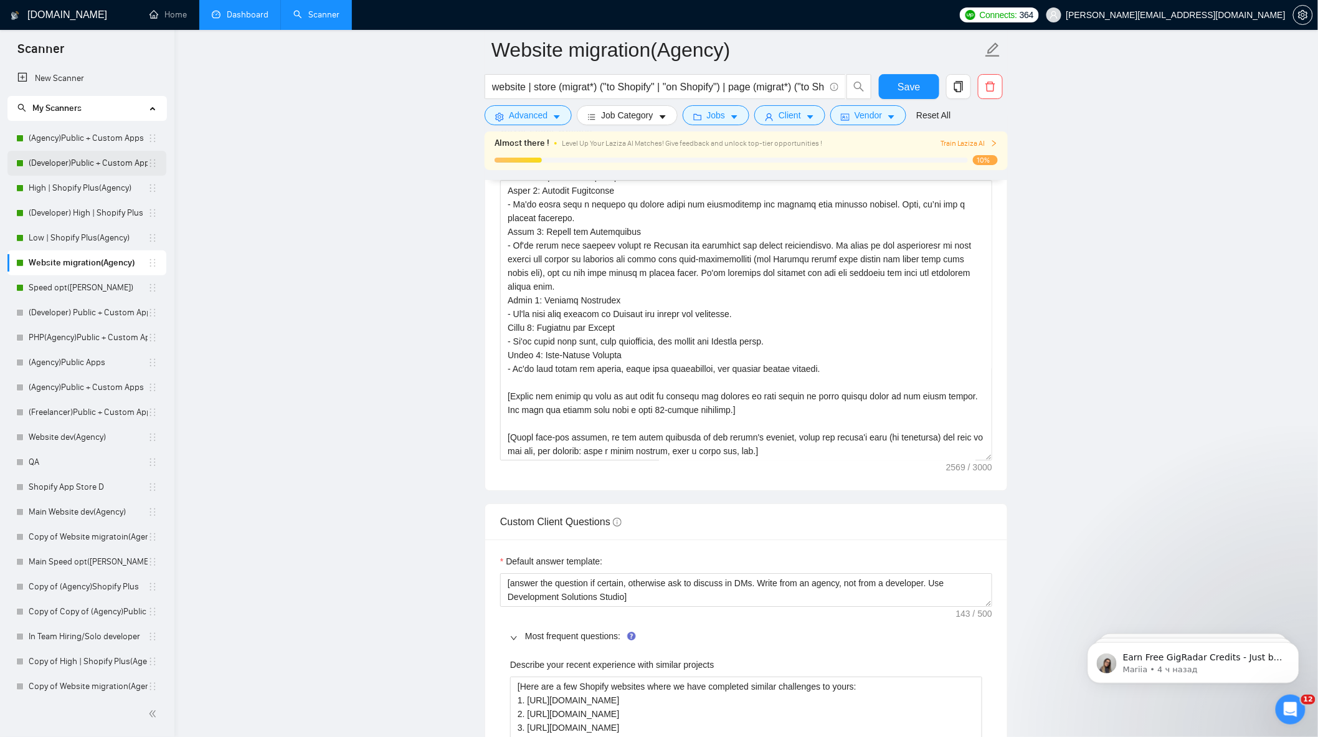
drag, startPoint x: 90, startPoint y: 142, endPoint x: 111, endPoint y: 154, distance: 24.3
click at [90, 142] on link "(Agency)Public + Custom Apps" at bounding box center [88, 138] width 119 height 25
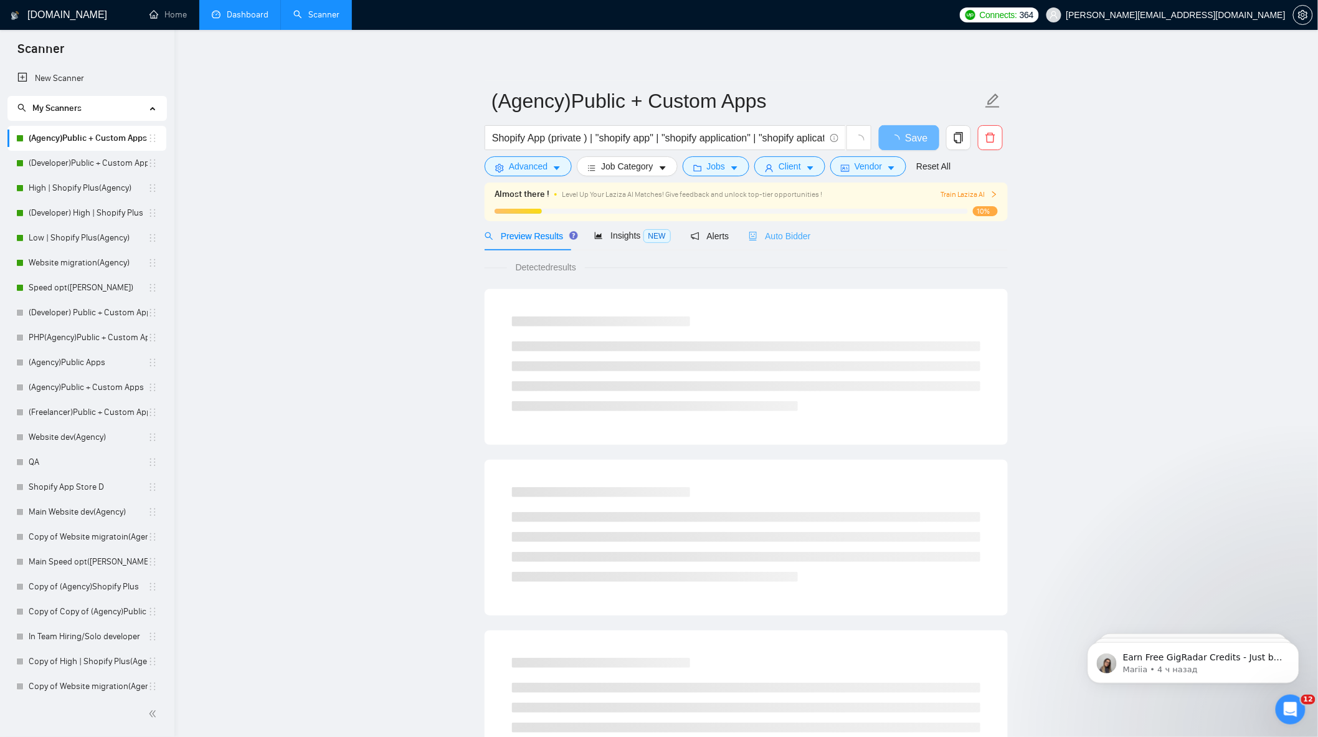
click at [767, 228] on div "Auto Bidder" at bounding box center [780, 235] width 62 height 29
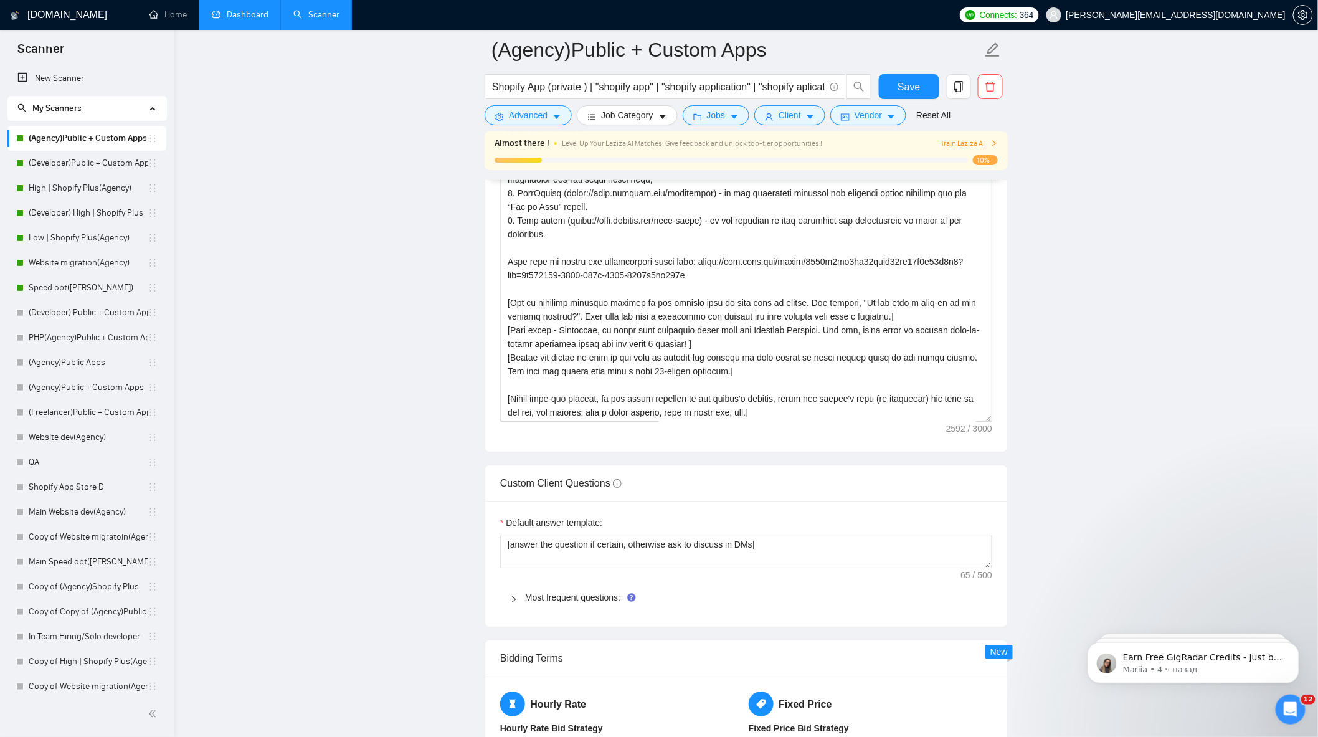
scroll to position [1453, 0]
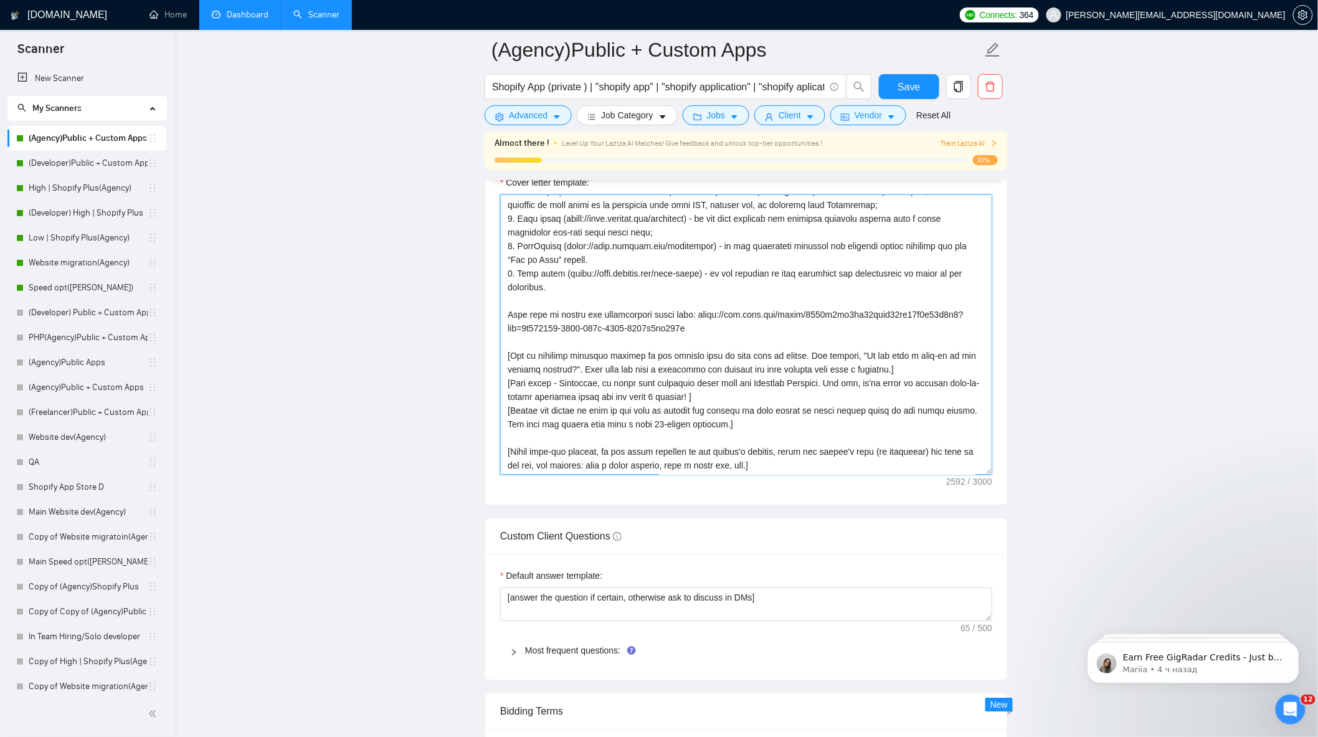
click at [686, 403] on textarea "Cover letter template:" at bounding box center [746, 334] width 492 height 280
drag, startPoint x: 556, startPoint y: 391, endPoint x: 501, endPoint y: 392, distance: 55.5
click at [501, 392] on textarea "Cover letter template:" at bounding box center [746, 334] width 492 height 280
type textarea "[Write a personal greeting using the client's name or company name (if any is p…"
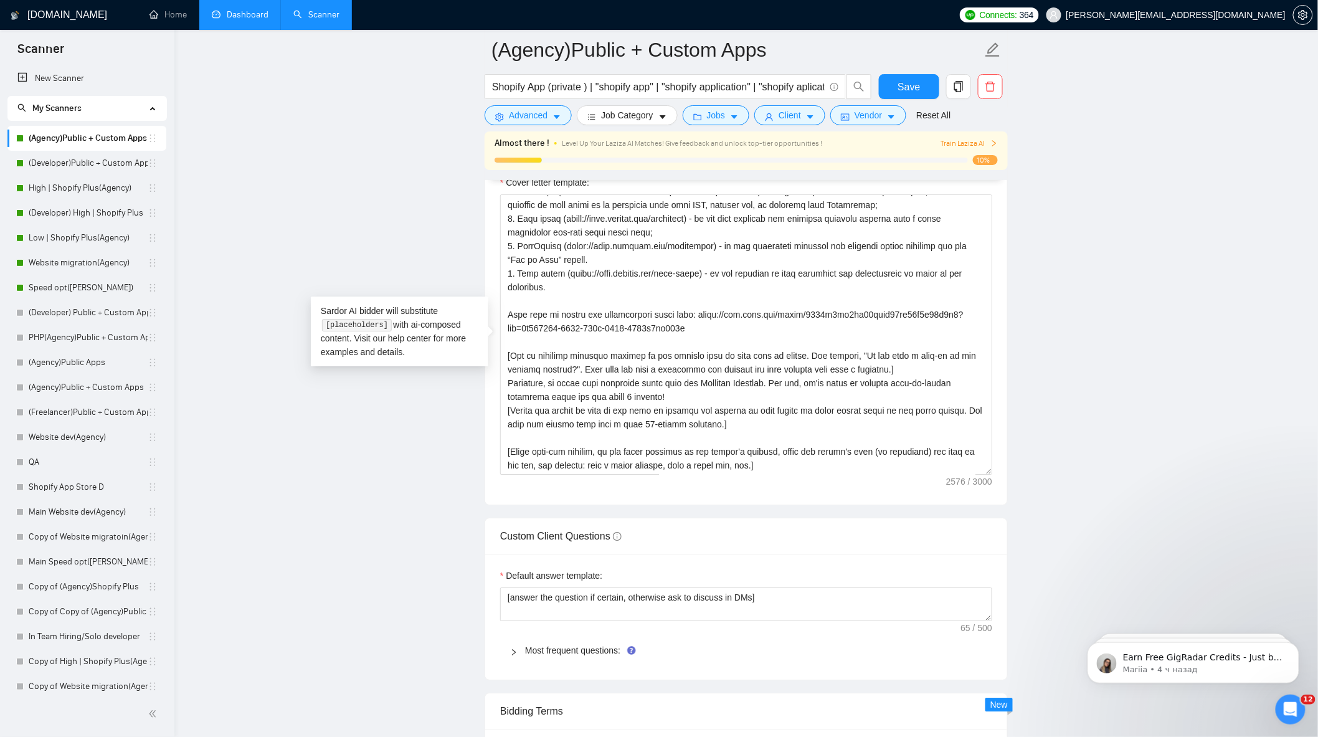
click at [1081, 402] on main "(Agency)Public + Custom Apps Shopify App (private ) | "shopify app" | "shopify …" at bounding box center [746, 452] width 1104 height 3711
drag, startPoint x: 655, startPoint y: 400, endPoint x: 490, endPoint y: 389, distance: 165.4
click at [490, 389] on div "Cover letter template:" at bounding box center [746, 333] width 522 height 344
click at [902, 85] on span "Save" at bounding box center [909, 87] width 22 height 16
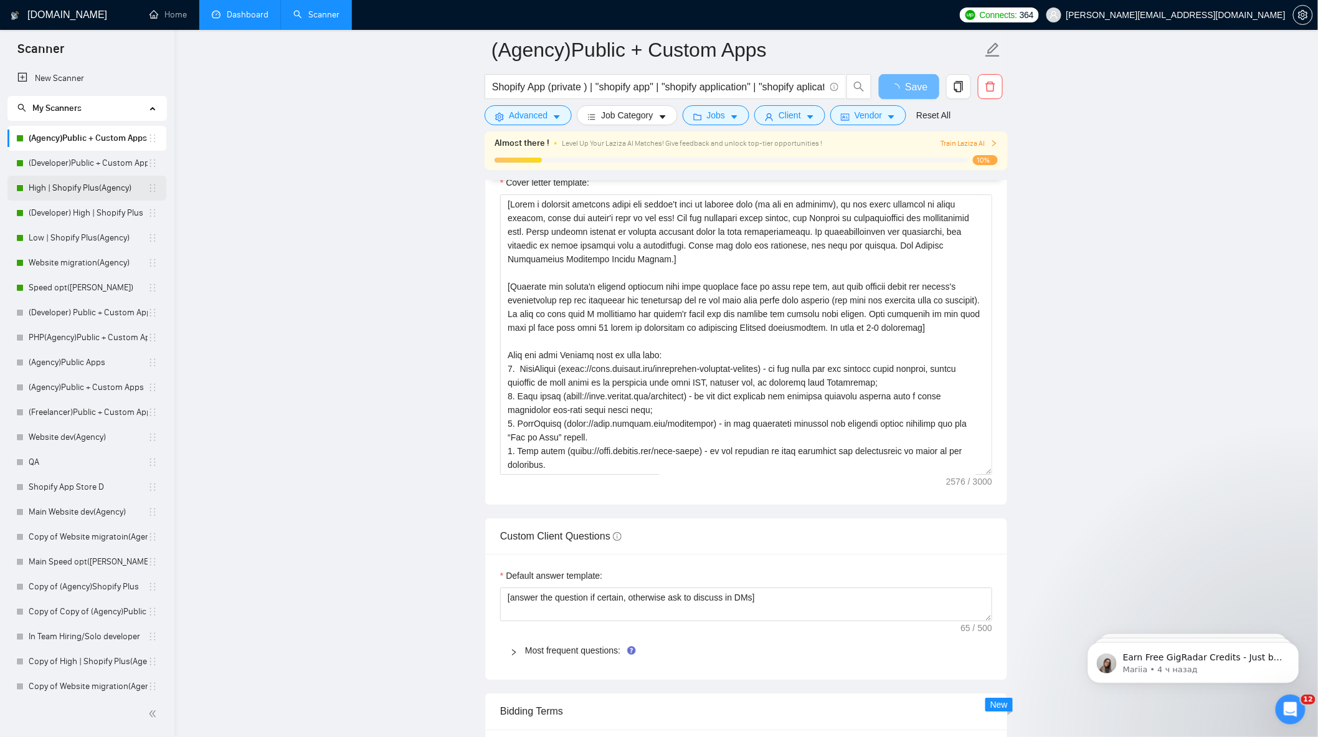
click at [96, 187] on link "High | Shopify Plus(Agency)" at bounding box center [88, 188] width 119 height 25
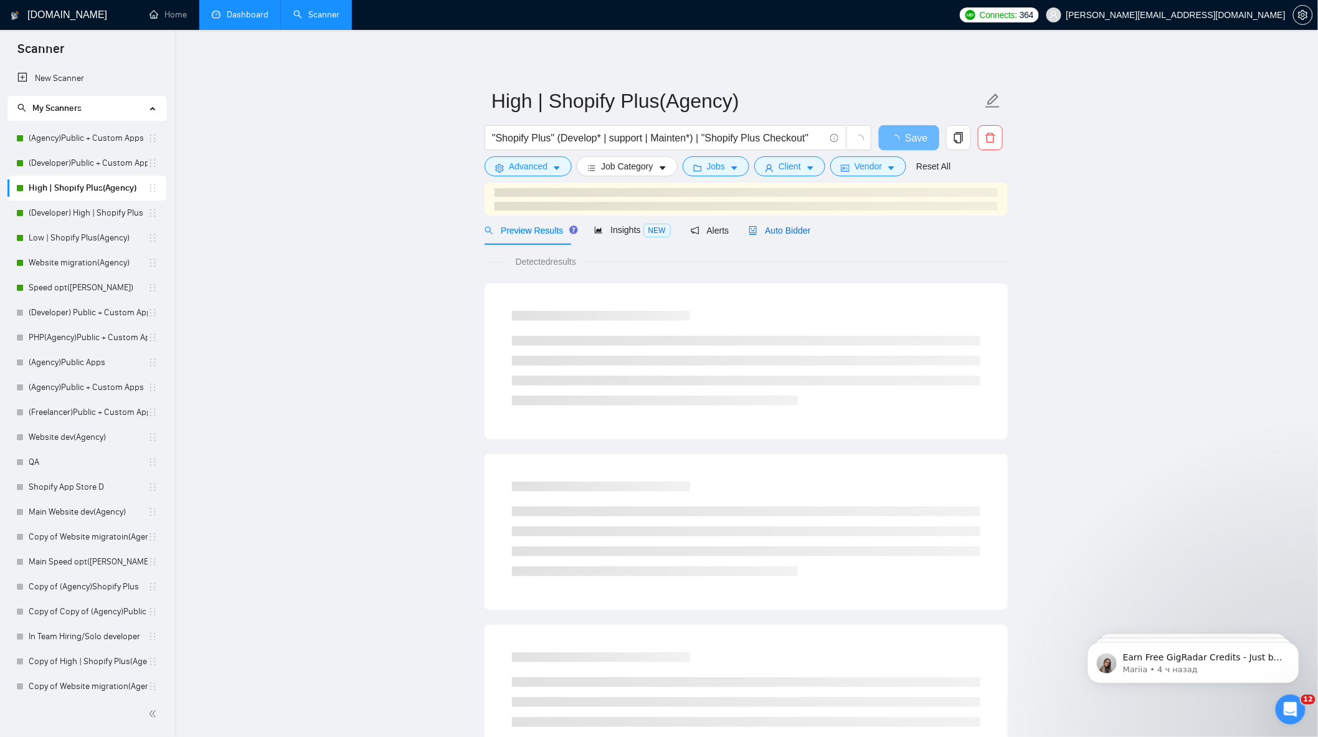
click at [770, 234] on span "Auto Bidder" at bounding box center [780, 231] width 62 height 10
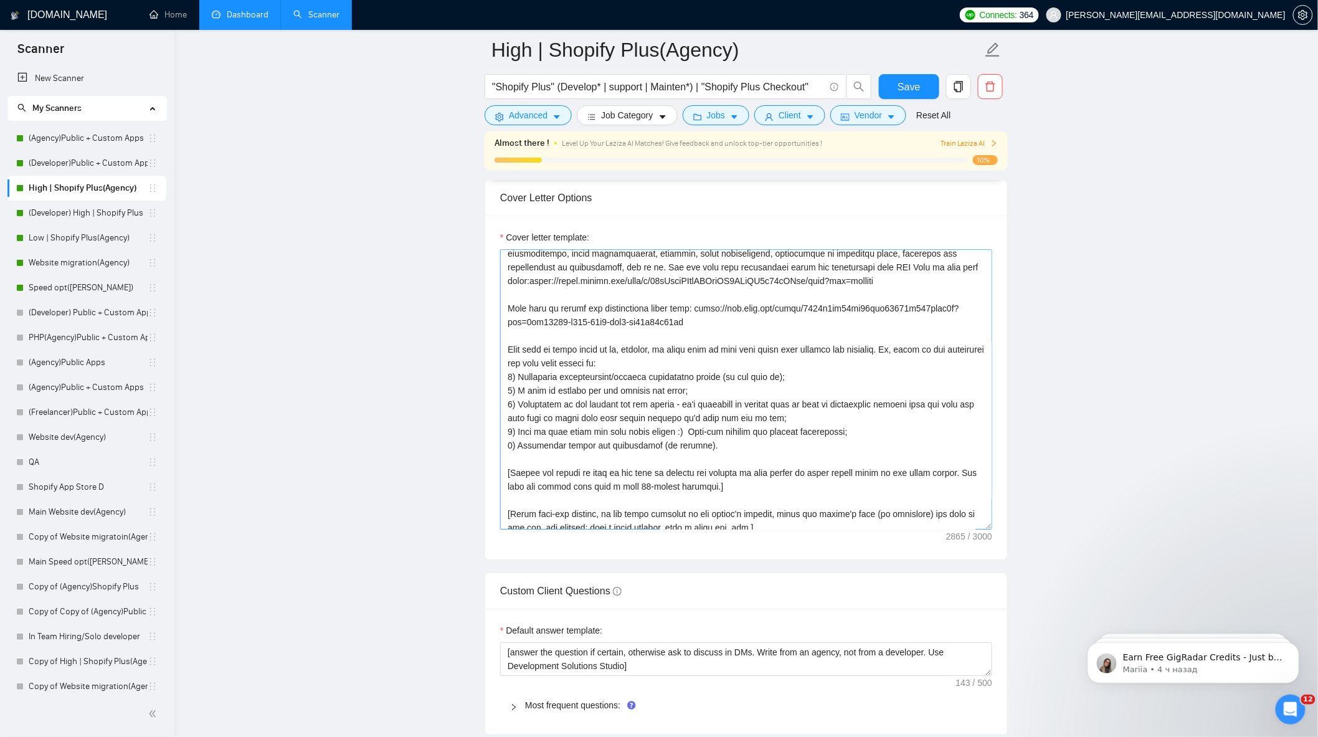
scroll to position [232, 0]
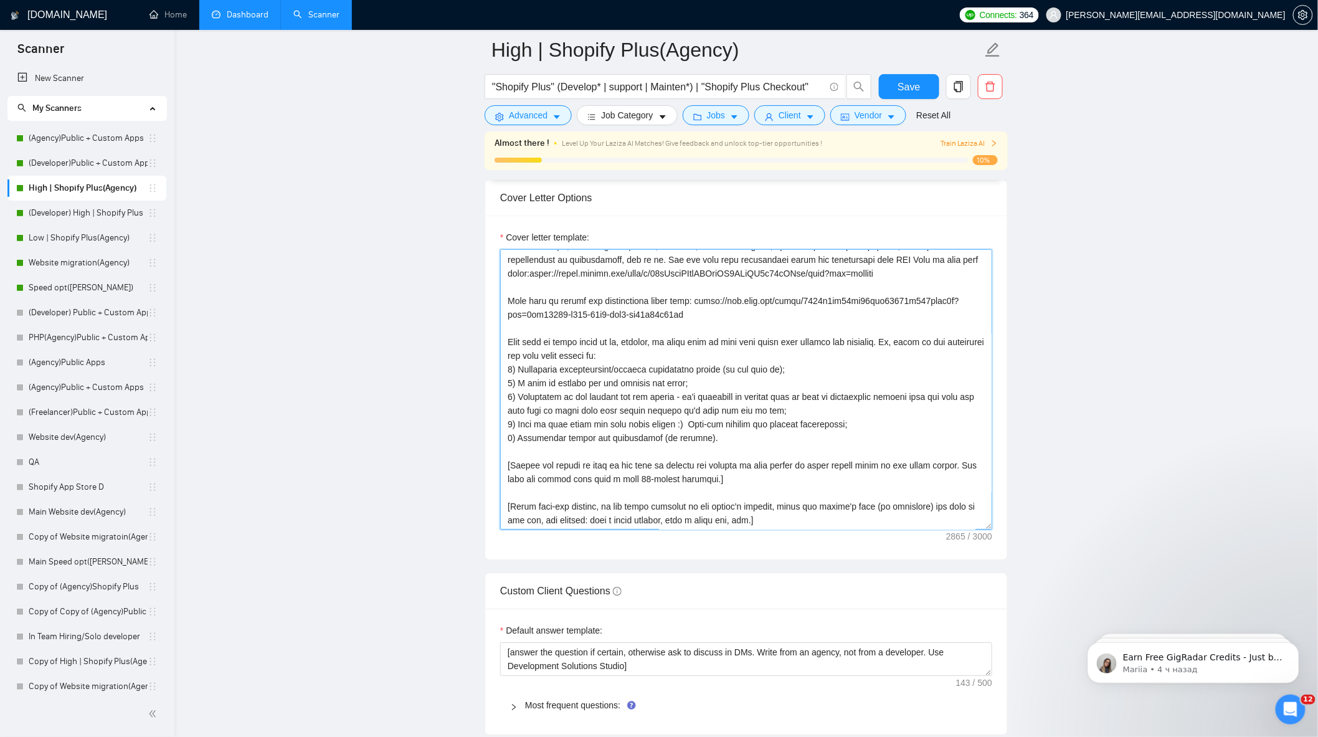
click at [724, 484] on textarea "Cover letter template:" at bounding box center [746, 389] width 492 height 280
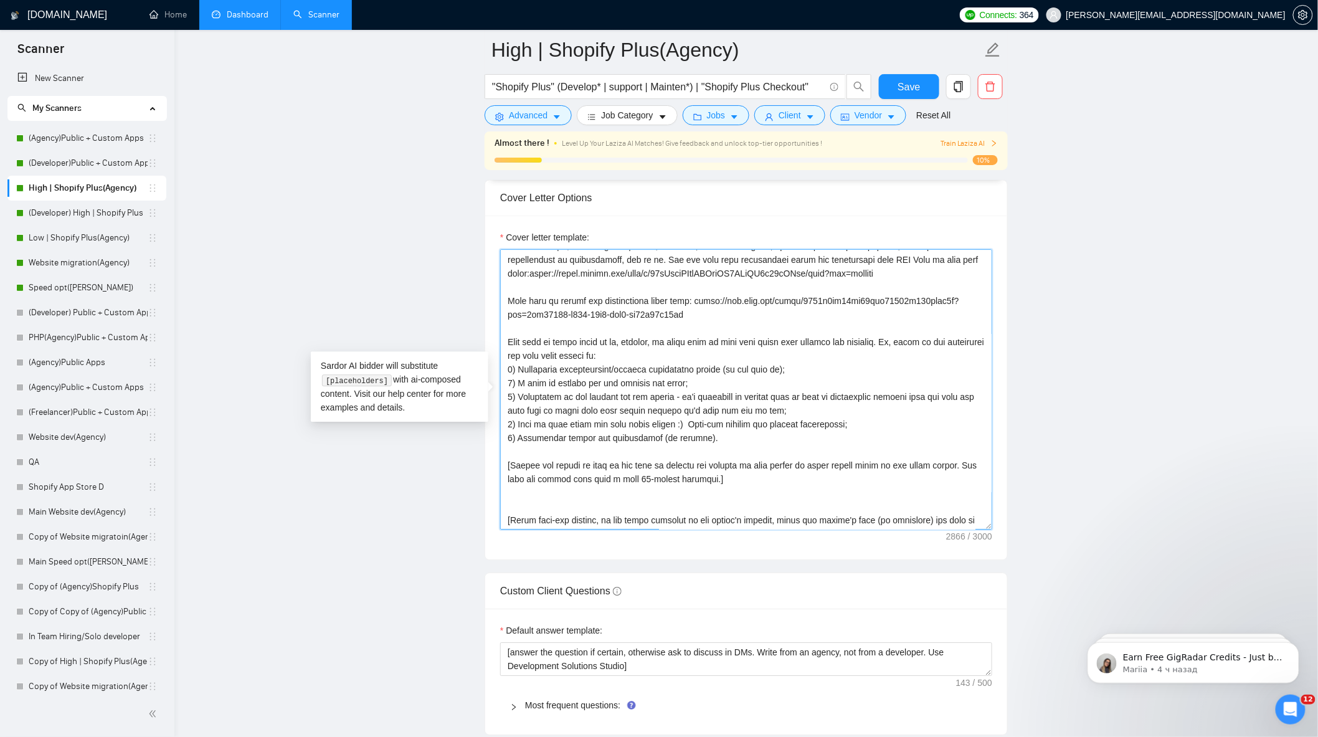
paste textarea
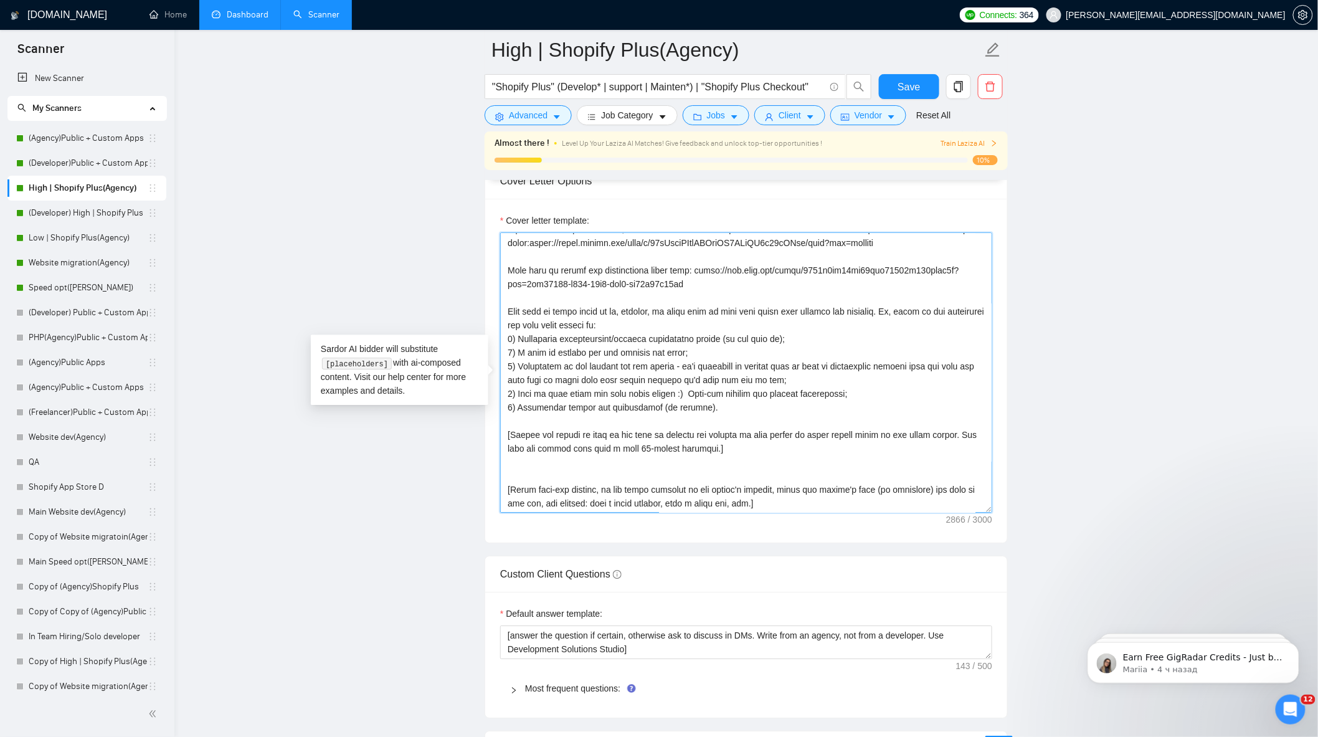
scroll to position [1384, 0]
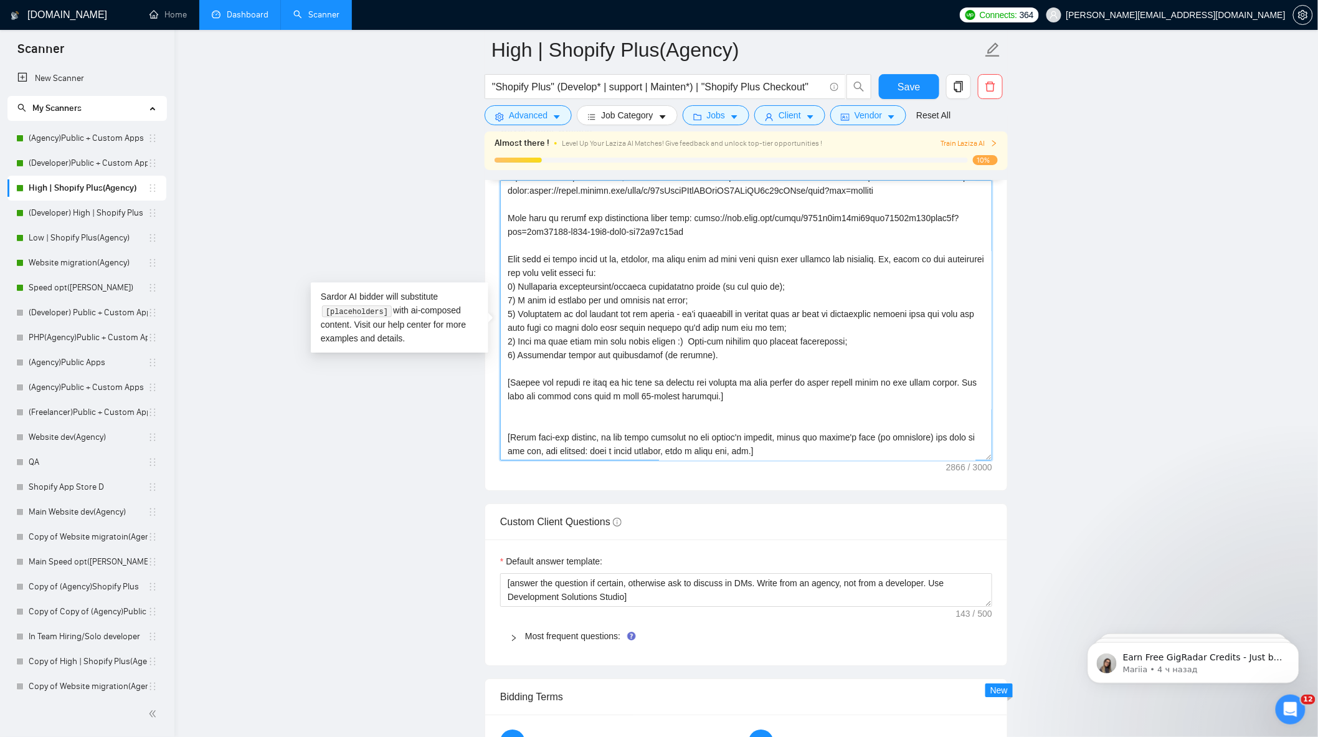
click at [730, 419] on textarea "Cover letter template:" at bounding box center [746, 320] width 492 height 280
paste textarea
click at [724, 405] on textarea "Cover letter template:" at bounding box center [746, 320] width 492 height 280
type textarea "[Write a personal greeting using the client's name or company name (if any is p…"
drag, startPoint x: 65, startPoint y: 139, endPoint x: 764, endPoint y: 81, distance: 701.3
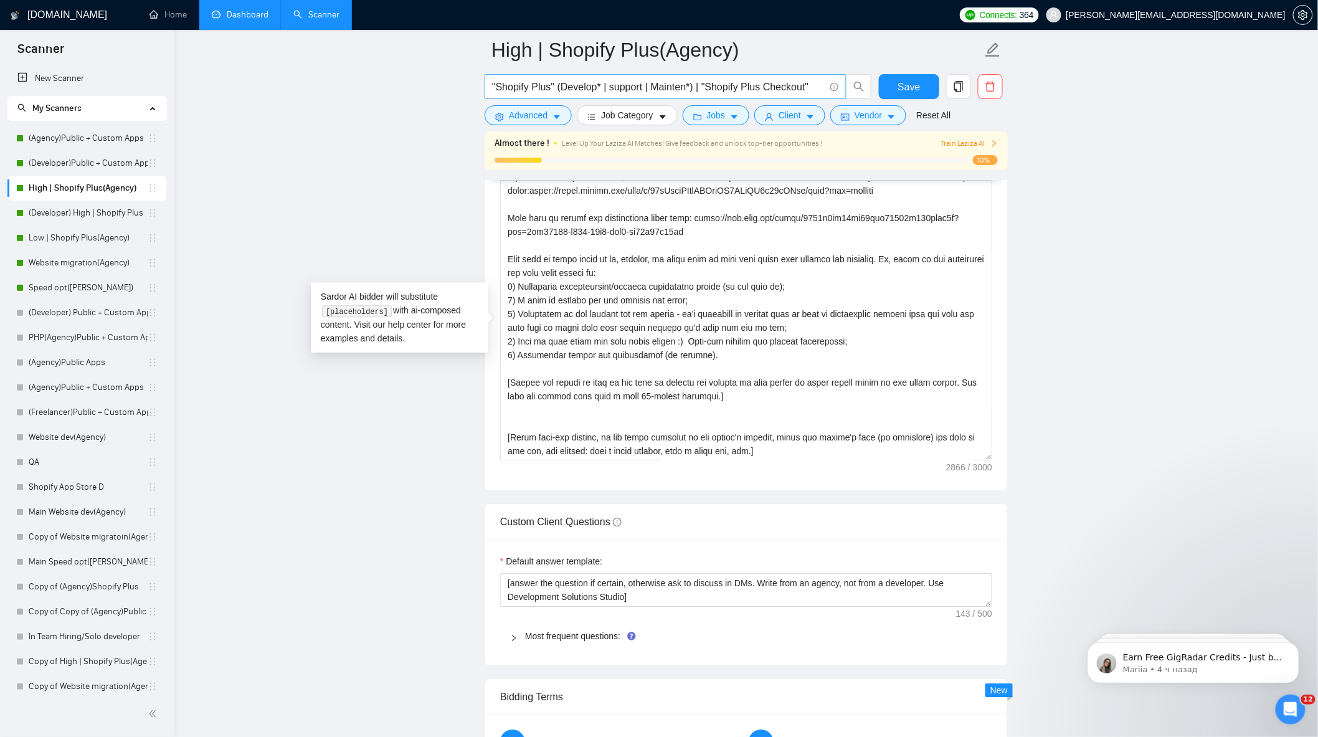
click at [65, 139] on link "(Agency)Public + Custom Apps" at bounding box center [88, 138] width 119 height 25
click at [41, 136] on link "(Agency)Public + Custom Apps" at bounding box center [88, 138] width 119 height 25
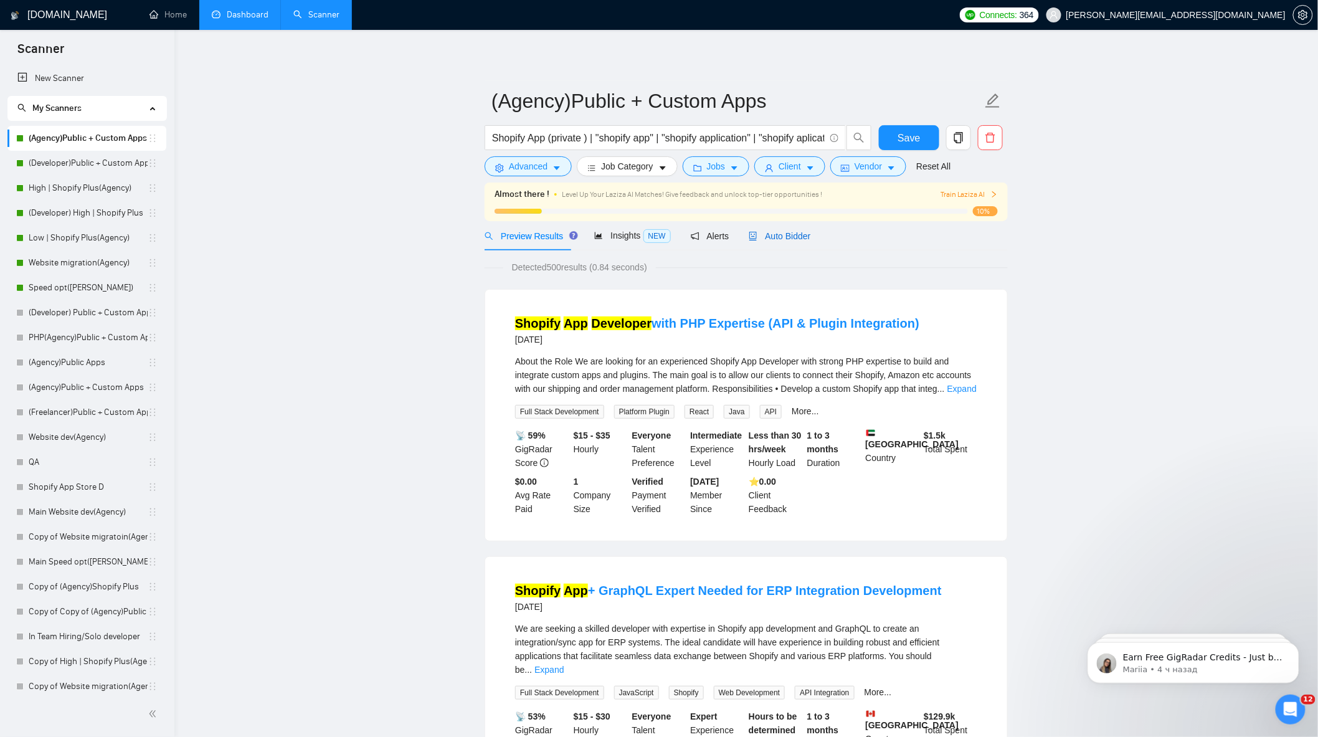
click at [768, 242] on div "Auto Bidder" at bounding box center [780, 236] width 62 height 14
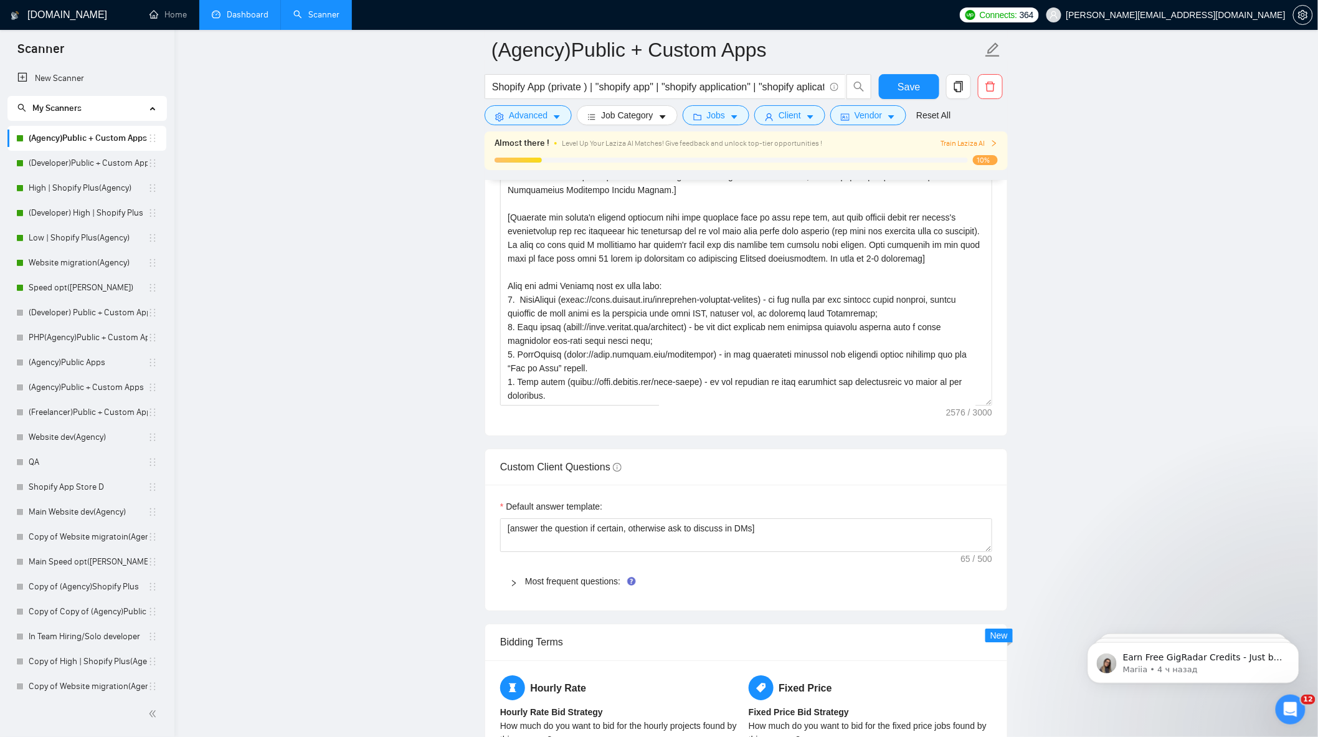
scroll to position [1799, 0]
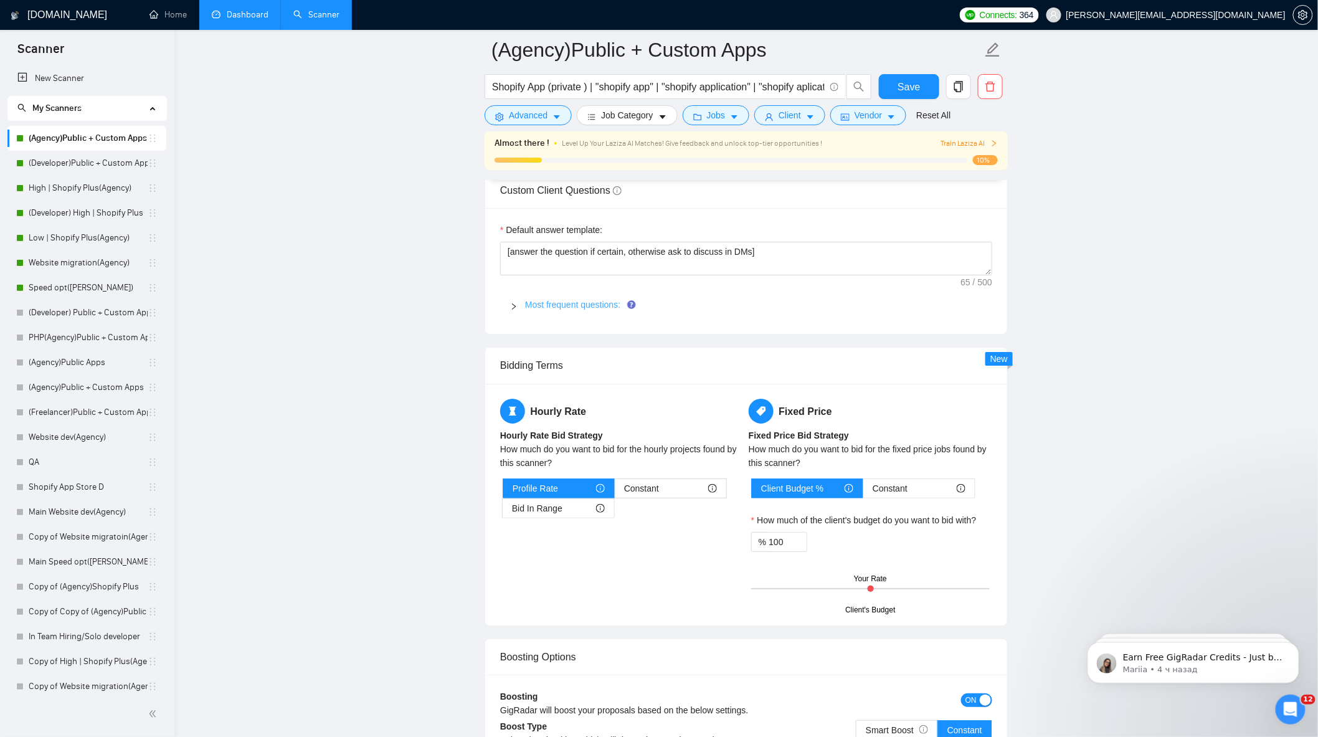
click at [553, 310] on link "Most frequent questions:" at bounding box center [572, 305] width 95 height 10
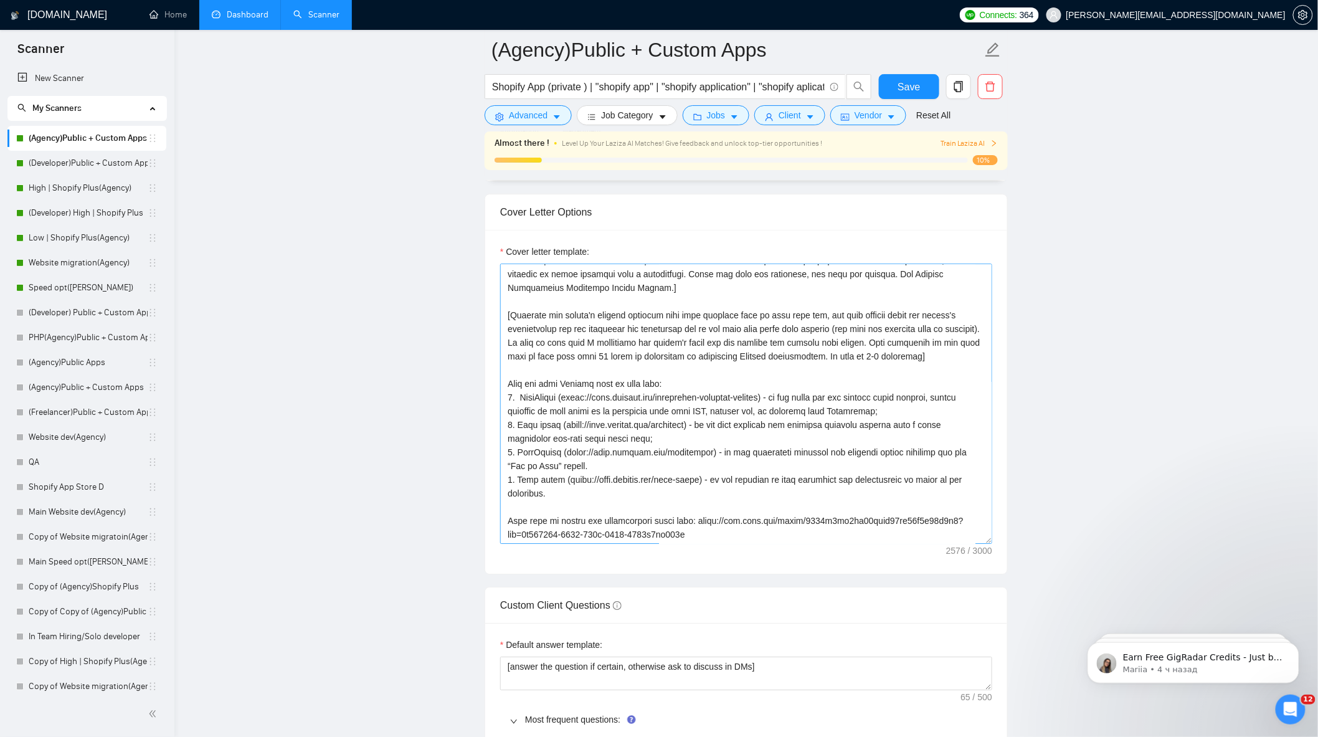
scroll to position [178, 0]
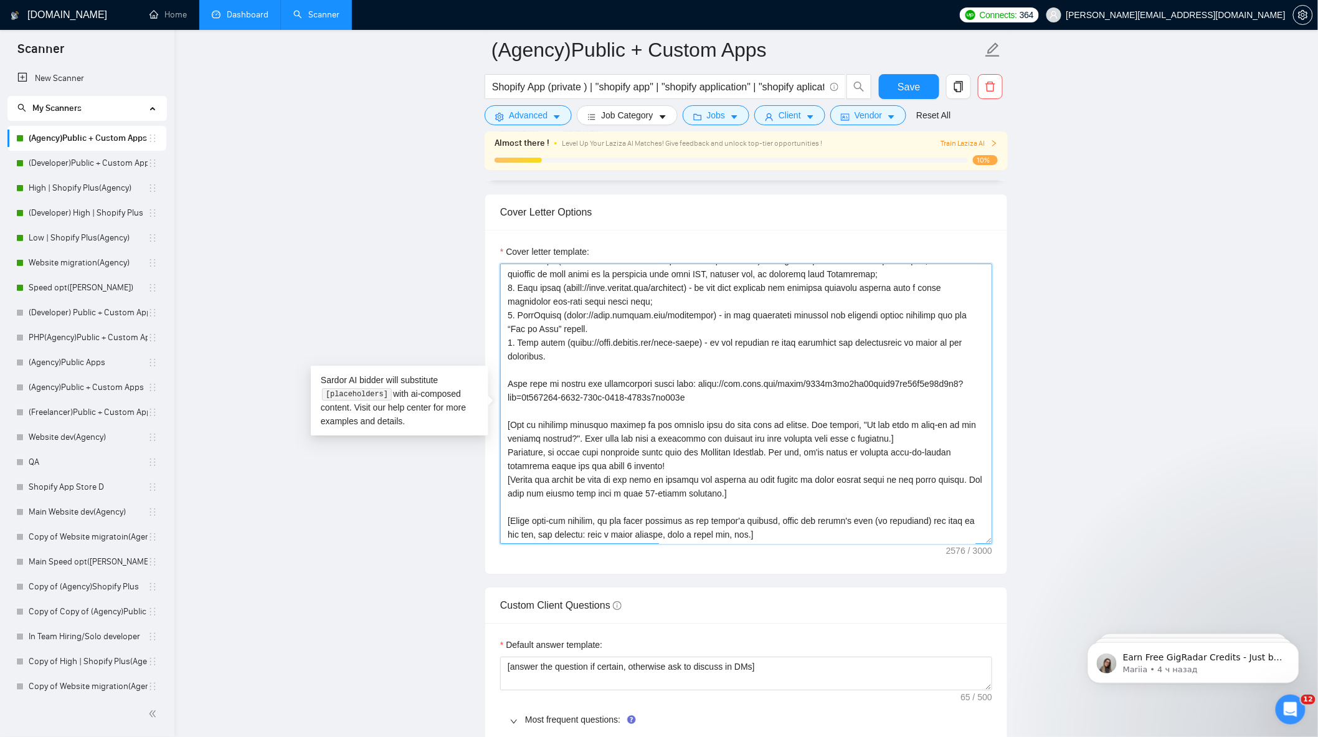
drag, startPoint x: 506, startPoint y: 458, endPoint x: 663, endPoint y: 467, distance: 157.2
click at [663, 467] on textarea "Cover letter template:" at bounding box center [746, 404] width 492 height 280
click at [83, 190] on link "High | Shopify Plus(Agency)" at bounding box center [88, 188] width 119 height 25
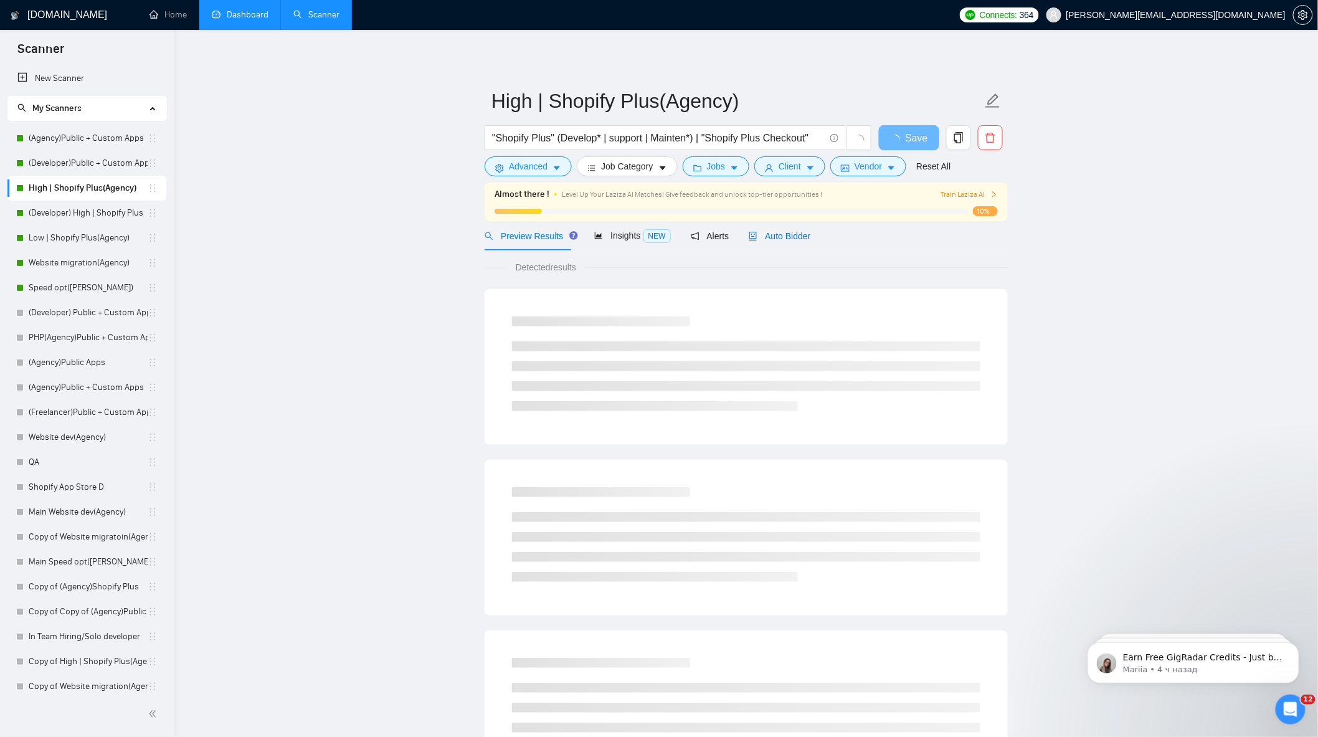
click at [769, 240] on span "Auto Bidder" at bounding box center [780, 236] width 62 height 10
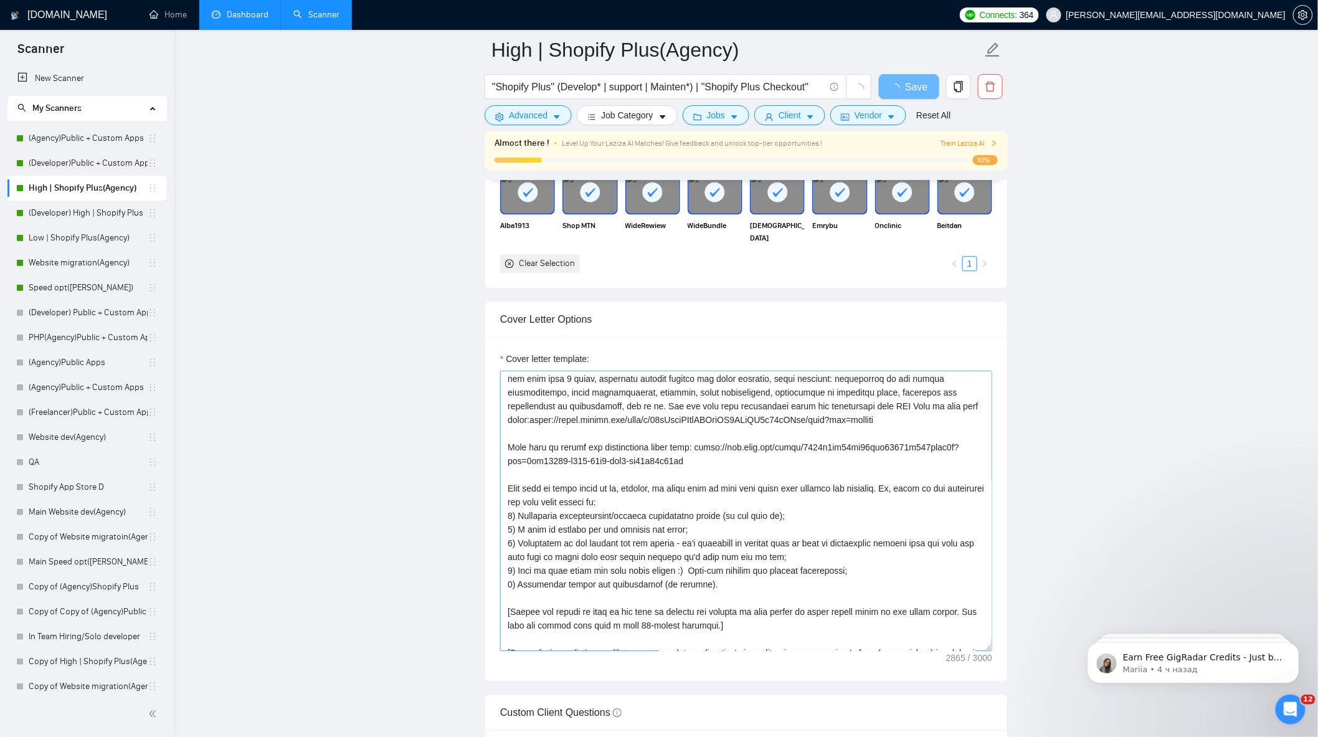
scroll to position [232, 0]
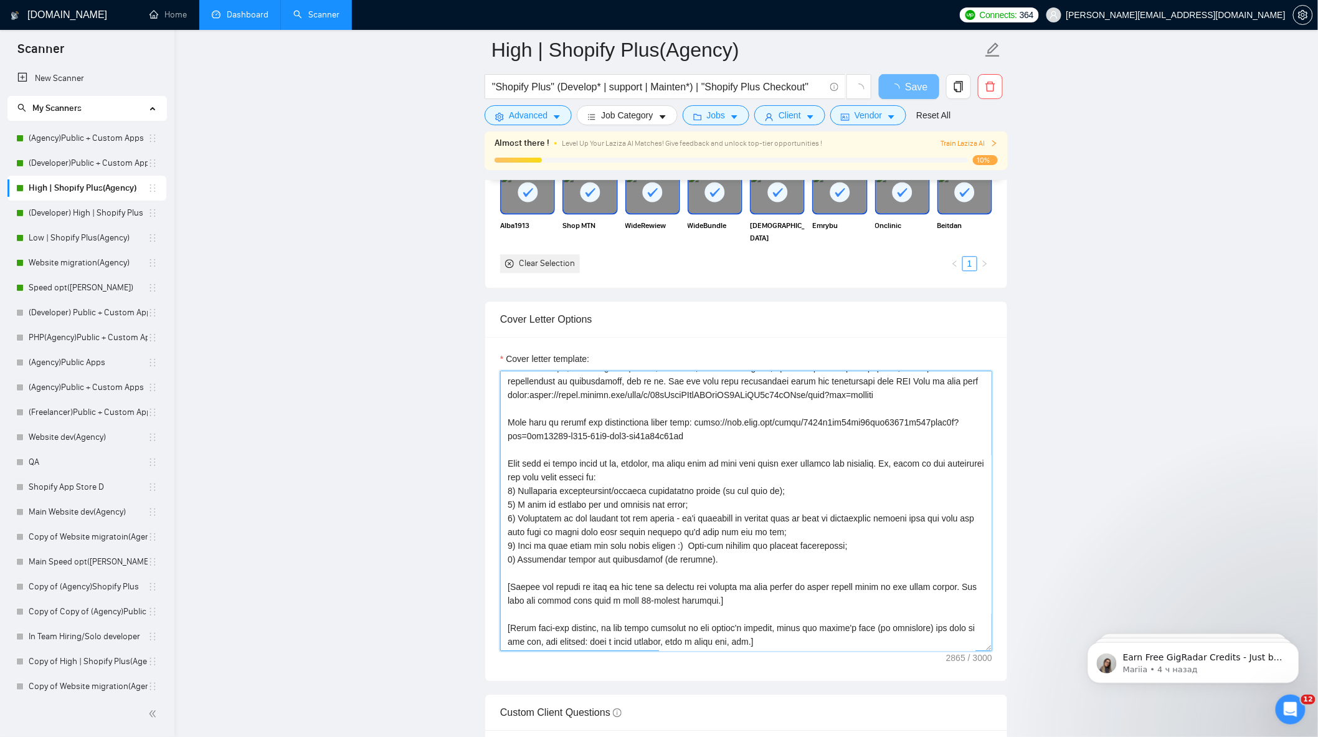
click at [713, 604] on textarea "Cover letter template:" at bounding box center [746, 511] width 492 height 280
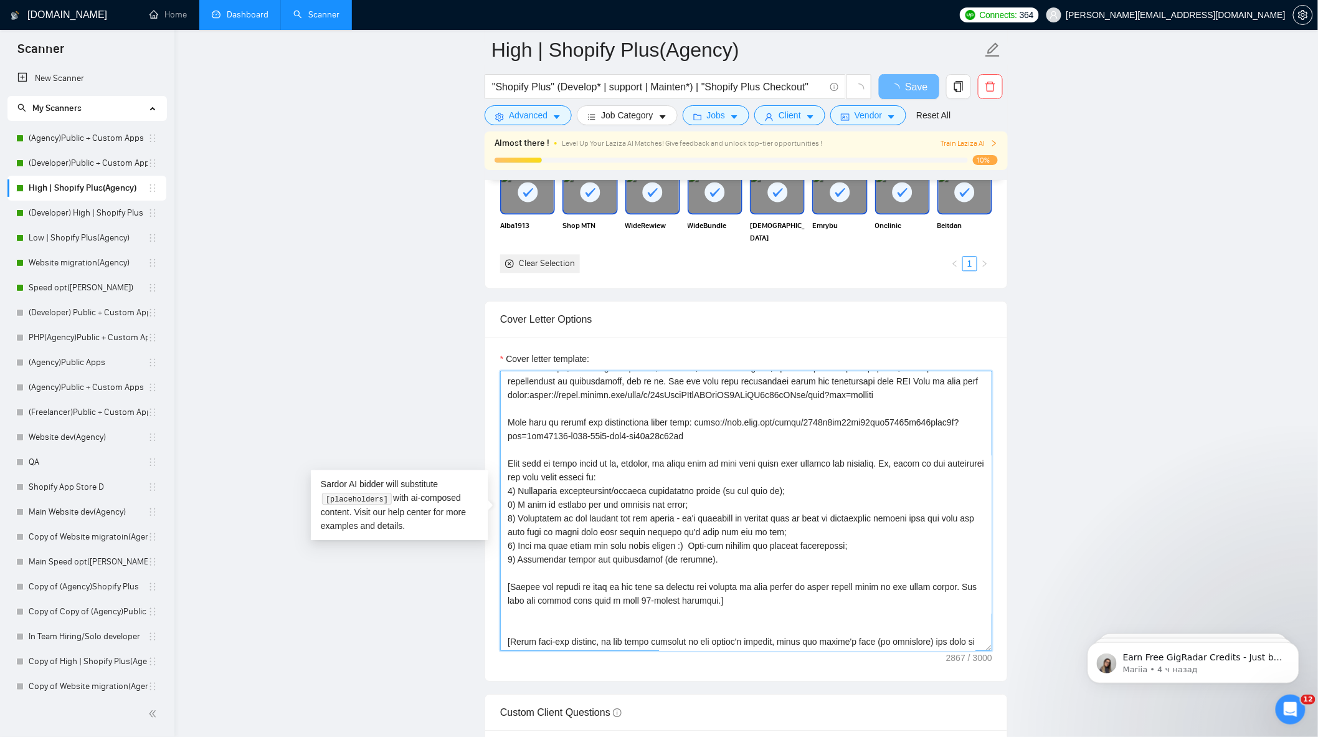
paste textarea
type textarea "[Write a personal greeting using the client's name or company name (if any is p…"
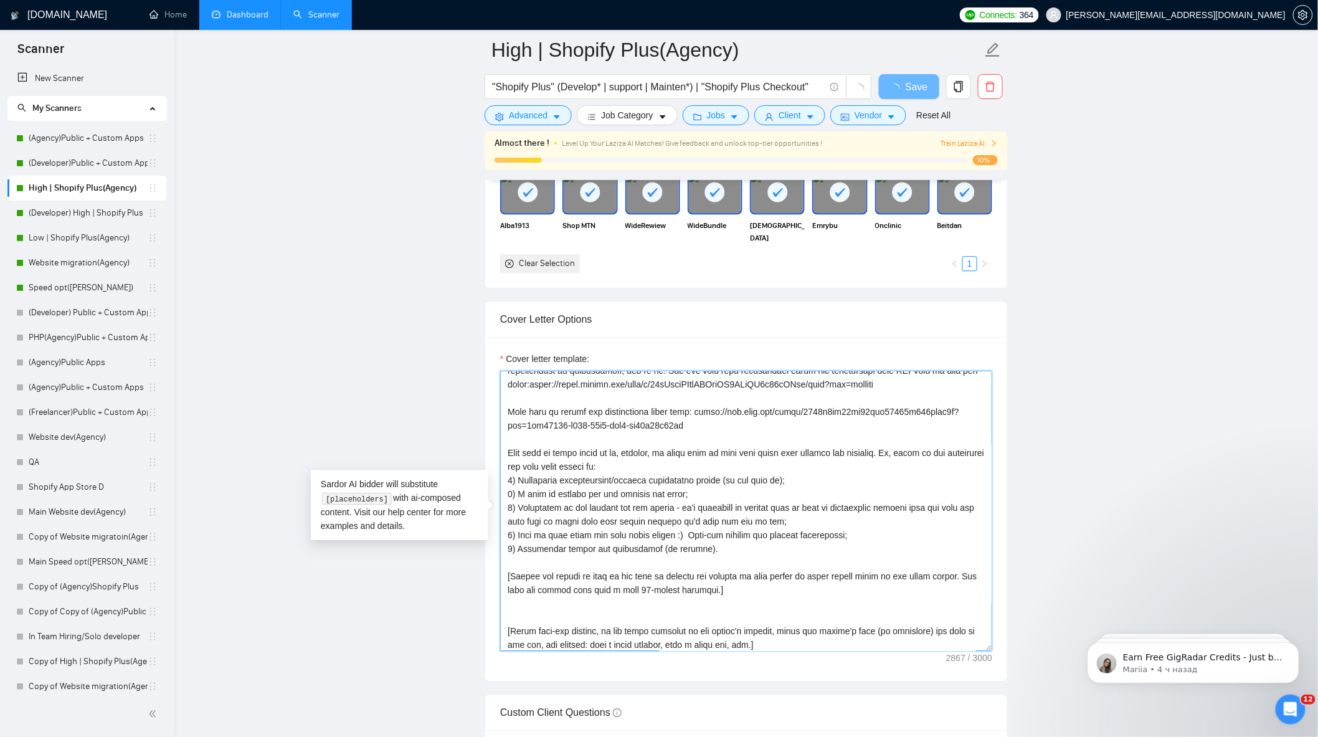
scroll to position [246, 0]
click at [686, 599] on textarea "Cover letter template:" at bounding box center [746, 511] width 492 height 280
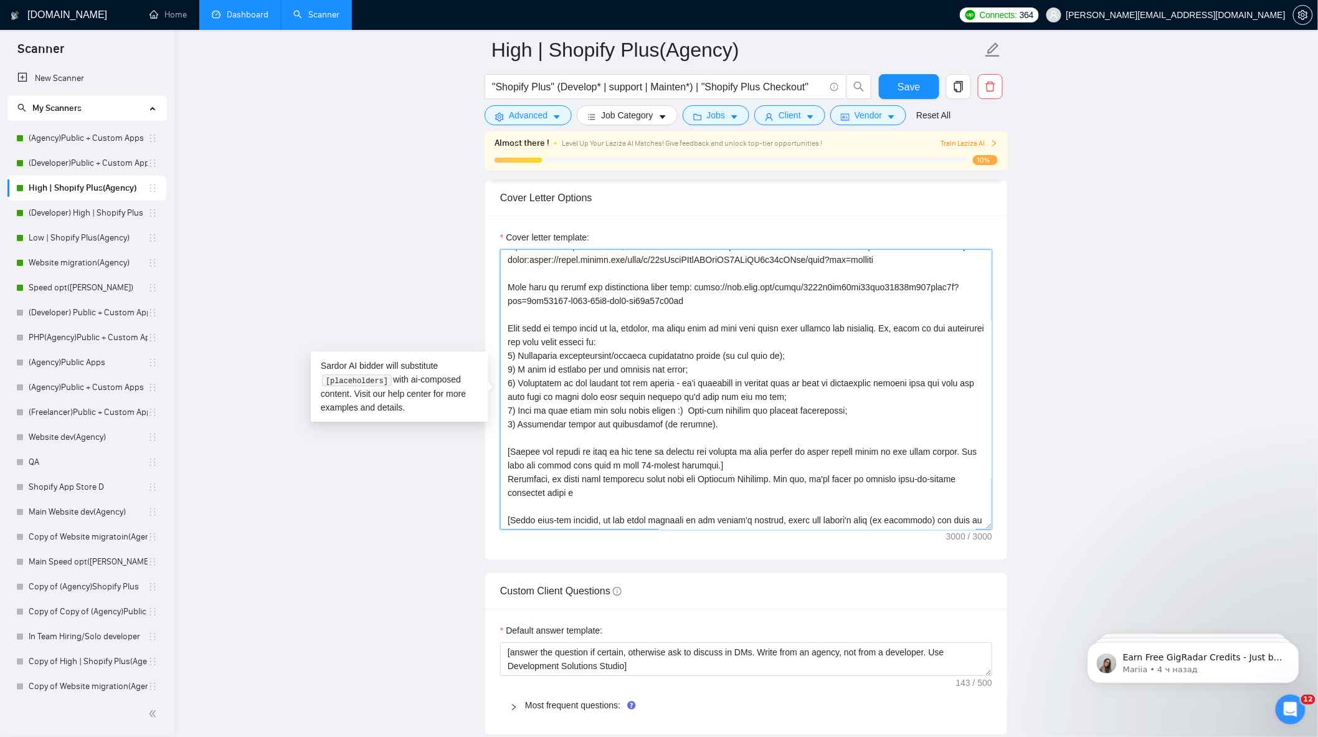
scroll to position [257, 0]
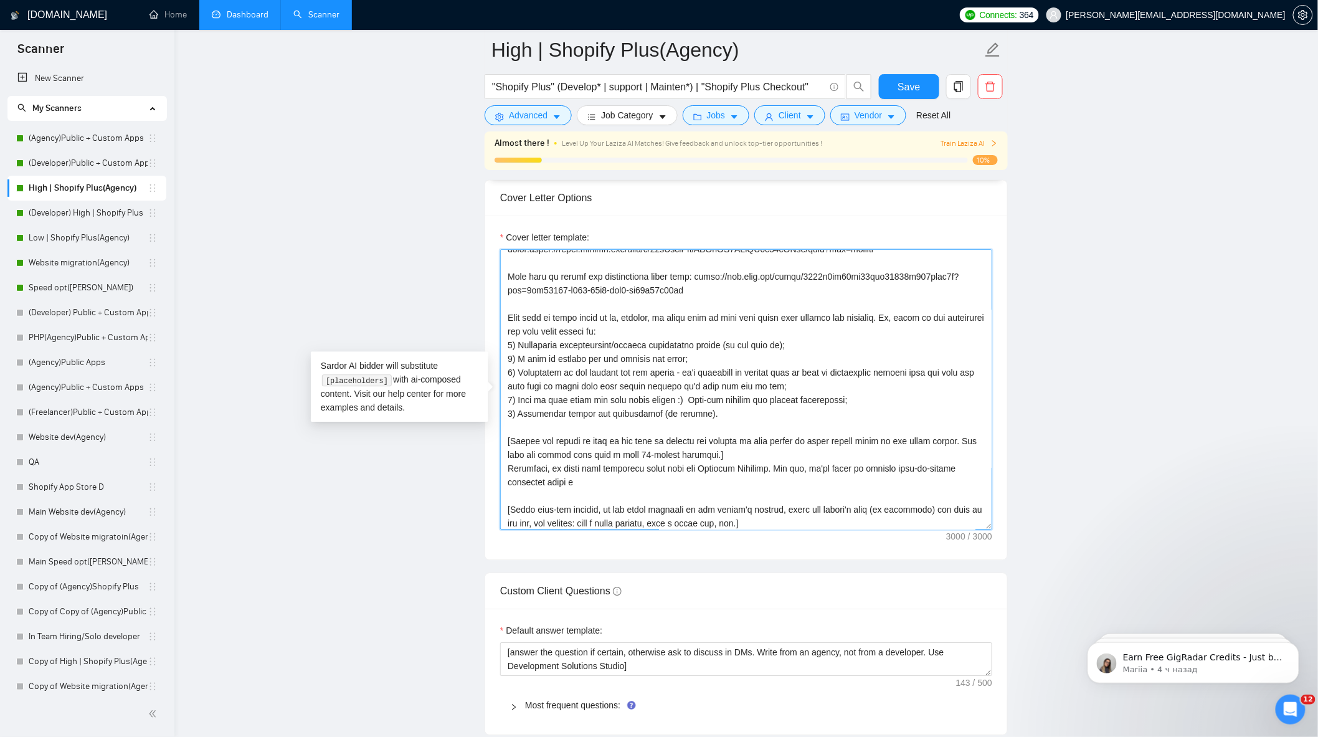
click at [605, 492] on textarea "Cover letter template:" at bounding box center [746, 389] width 492 height 280
click at [646, 501] on textarea "Cover letter template:" at bounding box center [746, 389] width 492 height 280
click at [592, 490] on textarea "Cover letter template:" at bounding box center [746, 389] width 492 height 280
drag, startPoint x: 873, startPoint y: 378, endPoint x: 830, endPoint y: 380, distance: 42.4
click at [830, 380] on textarea "Cover letter template:" at bounding box center [746, 389] width 492 height 280
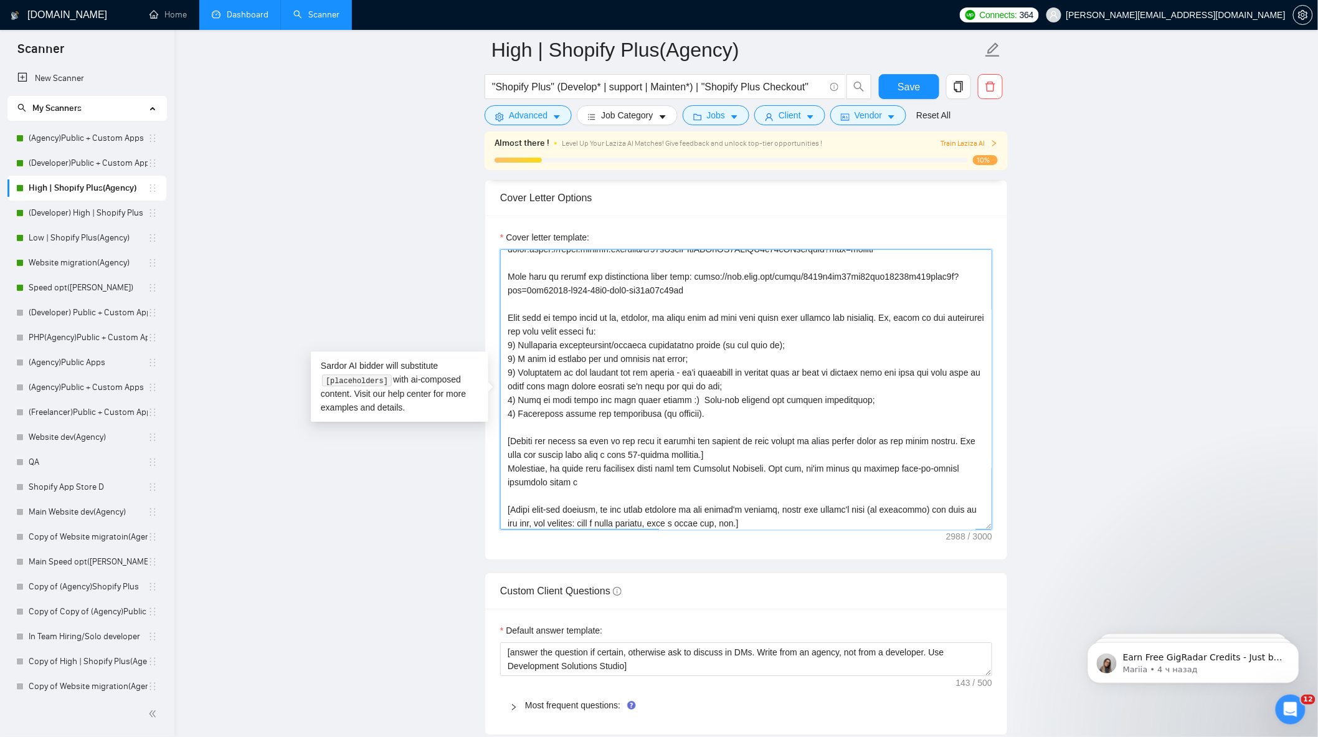
click at [584, 490] on textarea "Cover letter template:" at bounding box center [746, 389] width 492 height 280
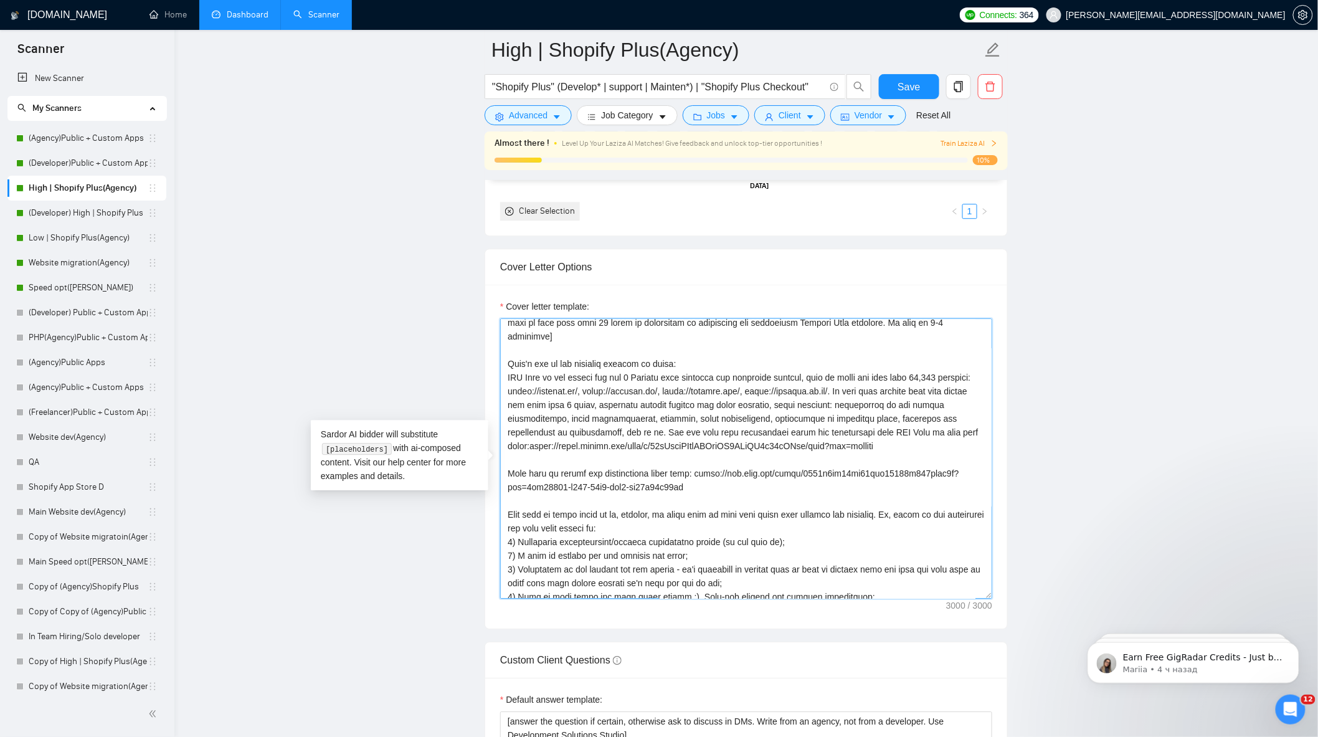
scroll to position [121, 0]
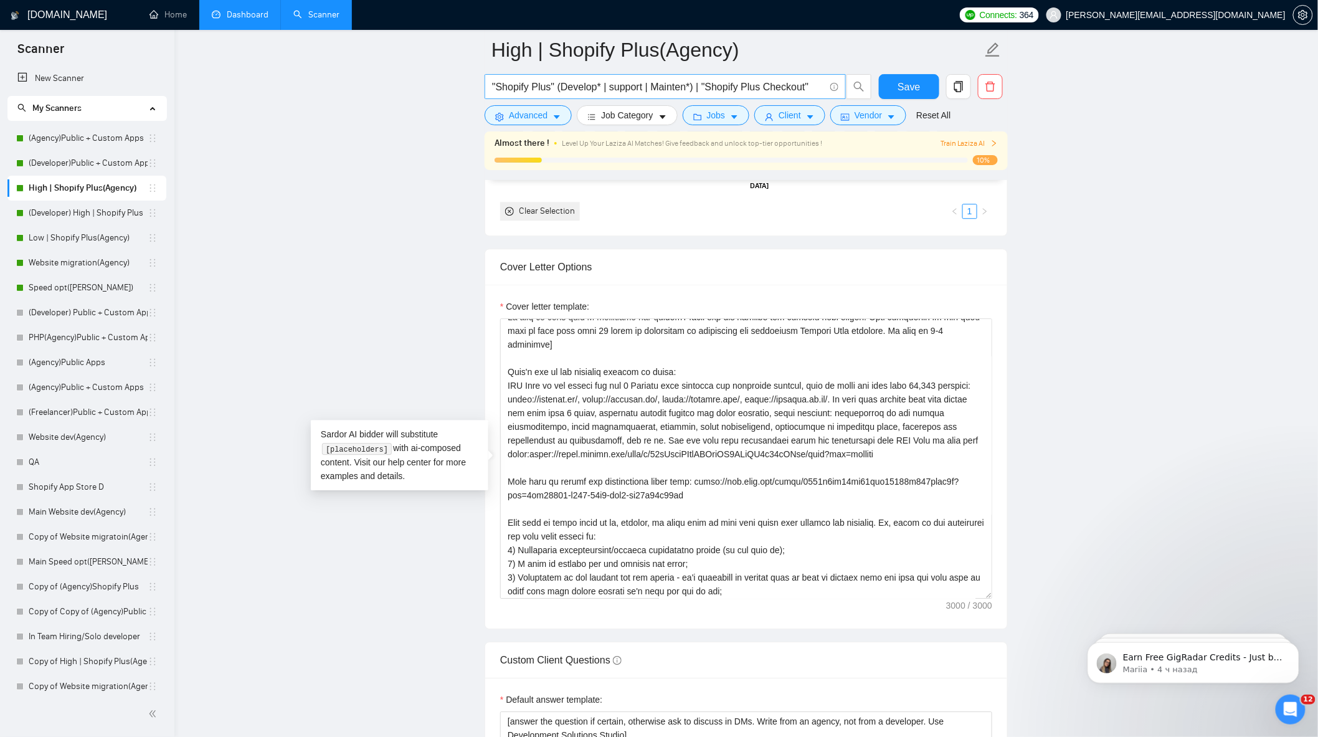
drag, startPoint x: 95, startPoint y: 139, endPoint x: 788, endPoint y: 85, distance: 695.4
click at [95, 139] on link "(Agency)Public + Custom Apps" at bounding box center [88, 138] width 119 height 25
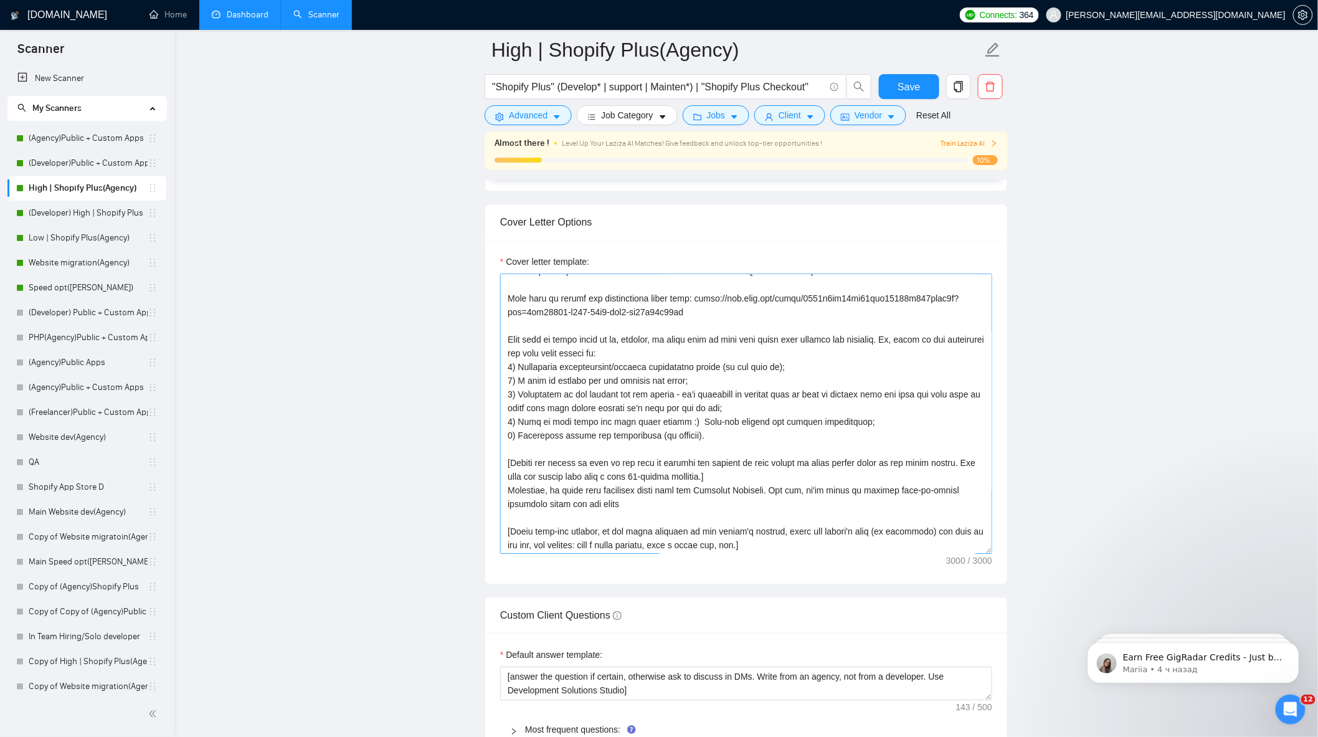
scroll to position [1315, 0]
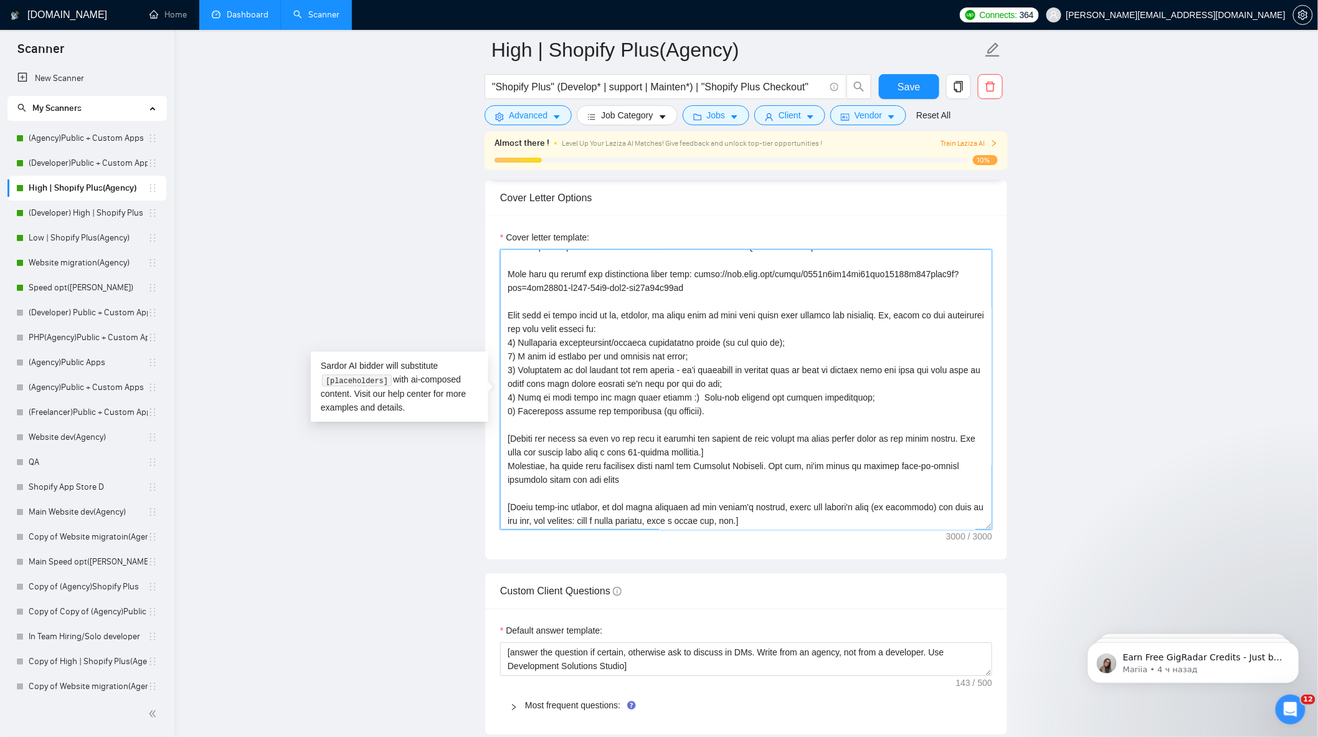
drag, startPoint x: 620, startPoint y: 488, endPoint x: 493, endPoint y: 470, distance: 128.4
click at [493, 470] on div "Cover letter template:" at bounding box center [746, 388] width 522 height 344
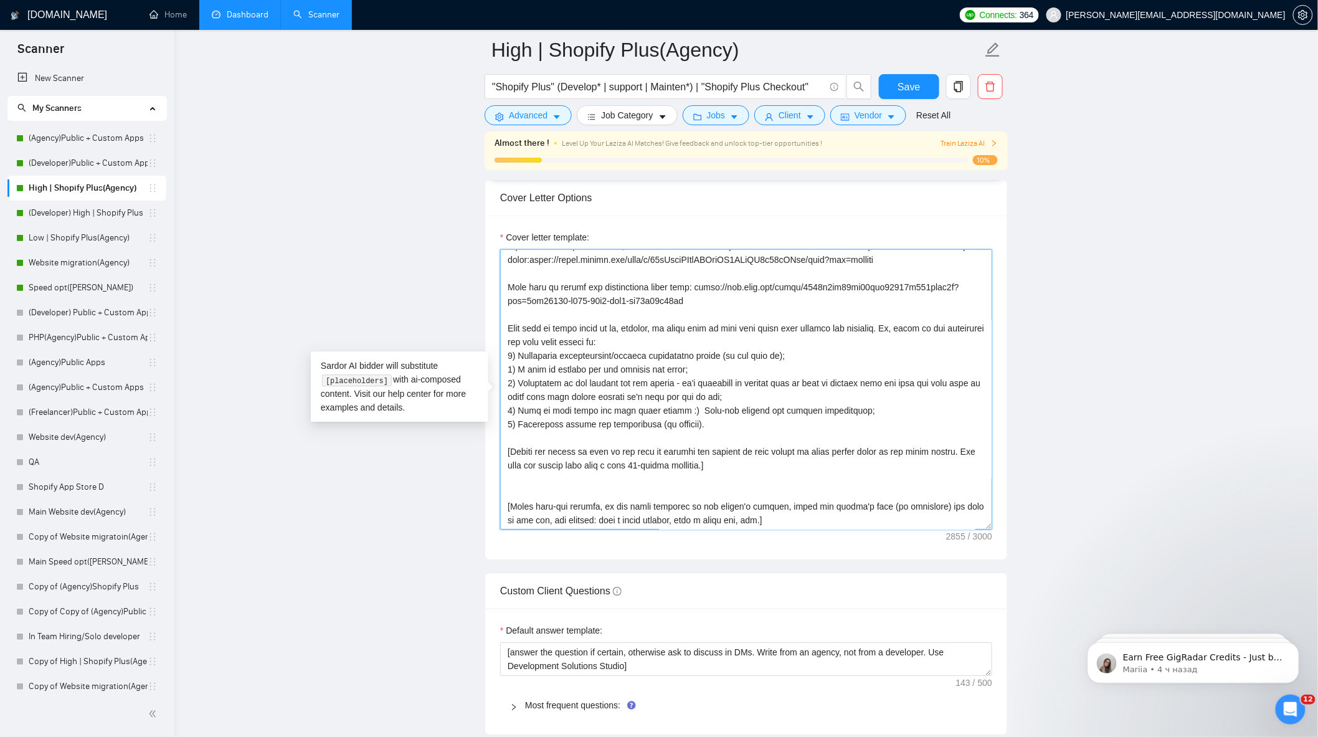
click at [587, 502] on textarea "Cover letter template:" at bounding box center [746, 389] width 492 height 280
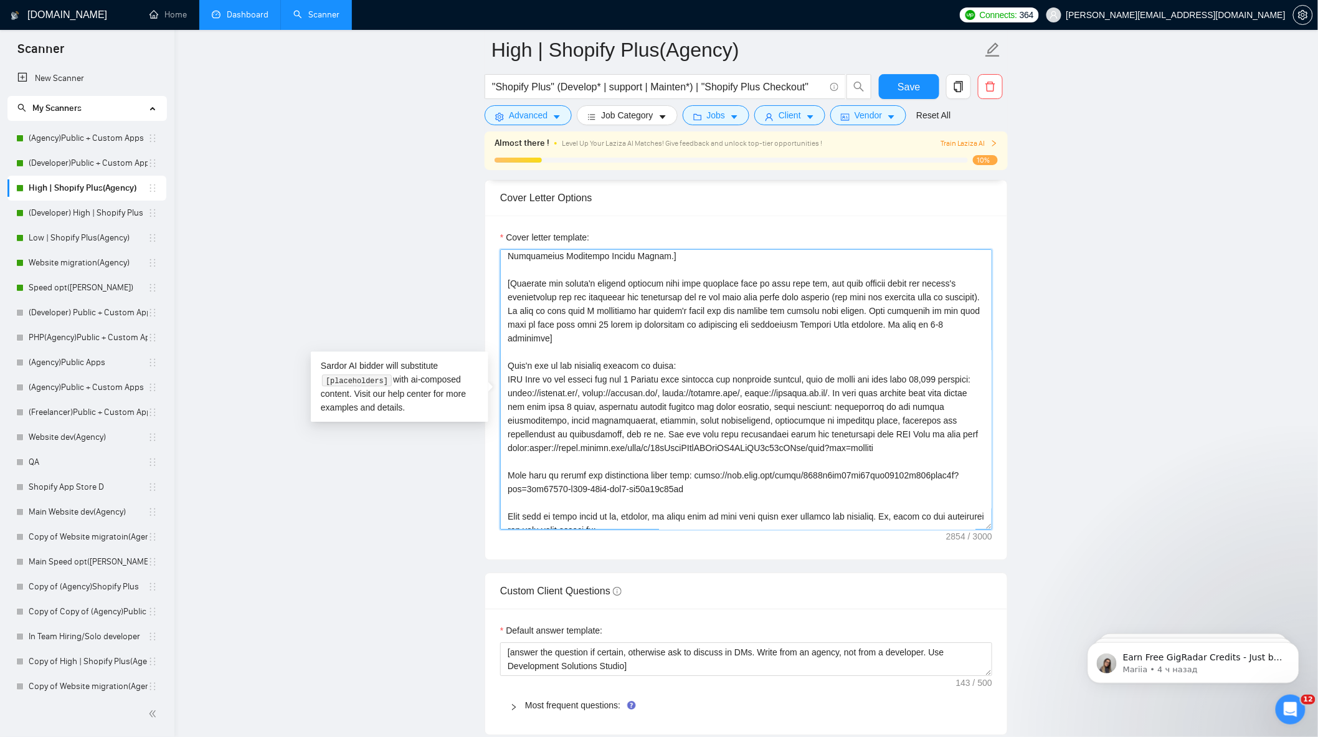
scroll to position [25, 0]
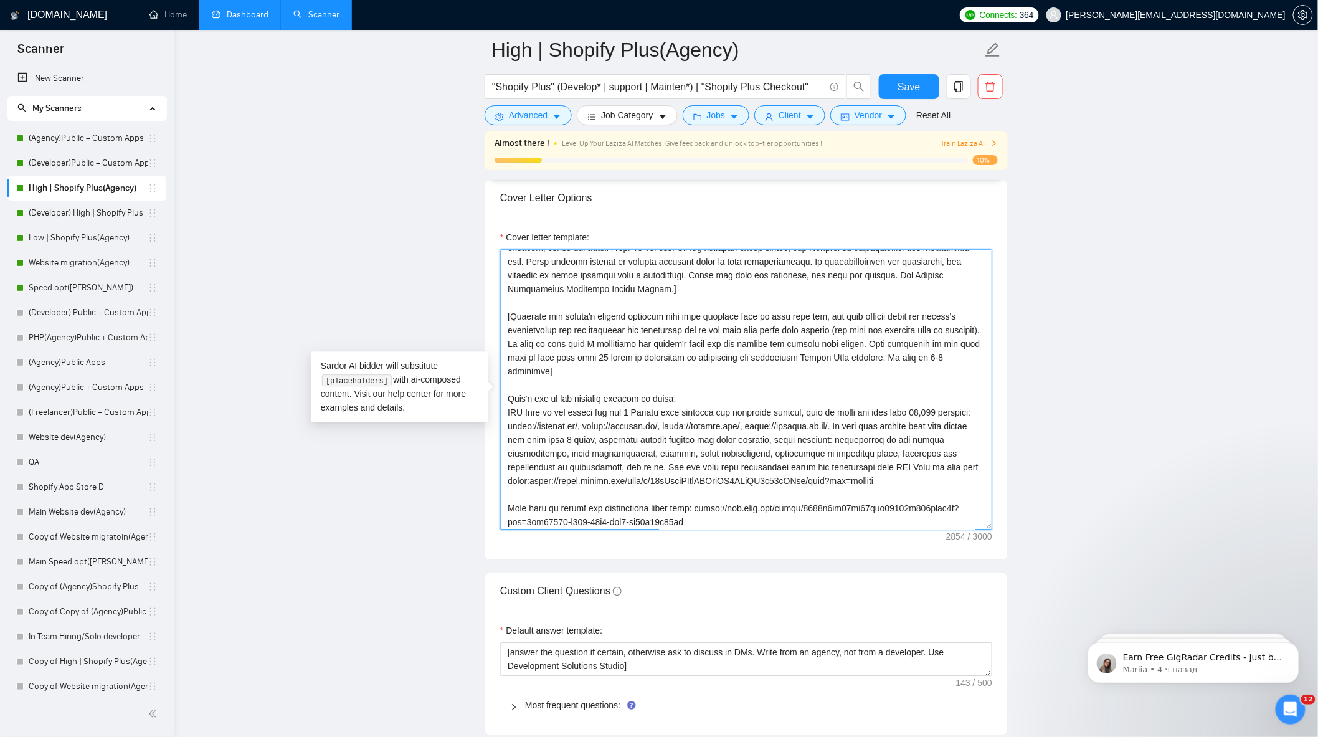
drag, startPoint x: 507, startPoint y: 419, endPoint x: 956, endPoint y: 494, distance: 455.3
click at [956, 494] on textarea "Cover letter template:" at bounding box center [746, 389] width 492 height 280
click at [713, 405] on textarea "Cover letter template:" at bounding box center [746, 389] width 492 height 280
drag, startPoint x: 949, startPoint y: 488, endPoint x: 492, endPoint y: 425, distance: 461.6
click at [492, 425] on div "Cover letter template:" at bounding box center [746, 388] width 522 height 344
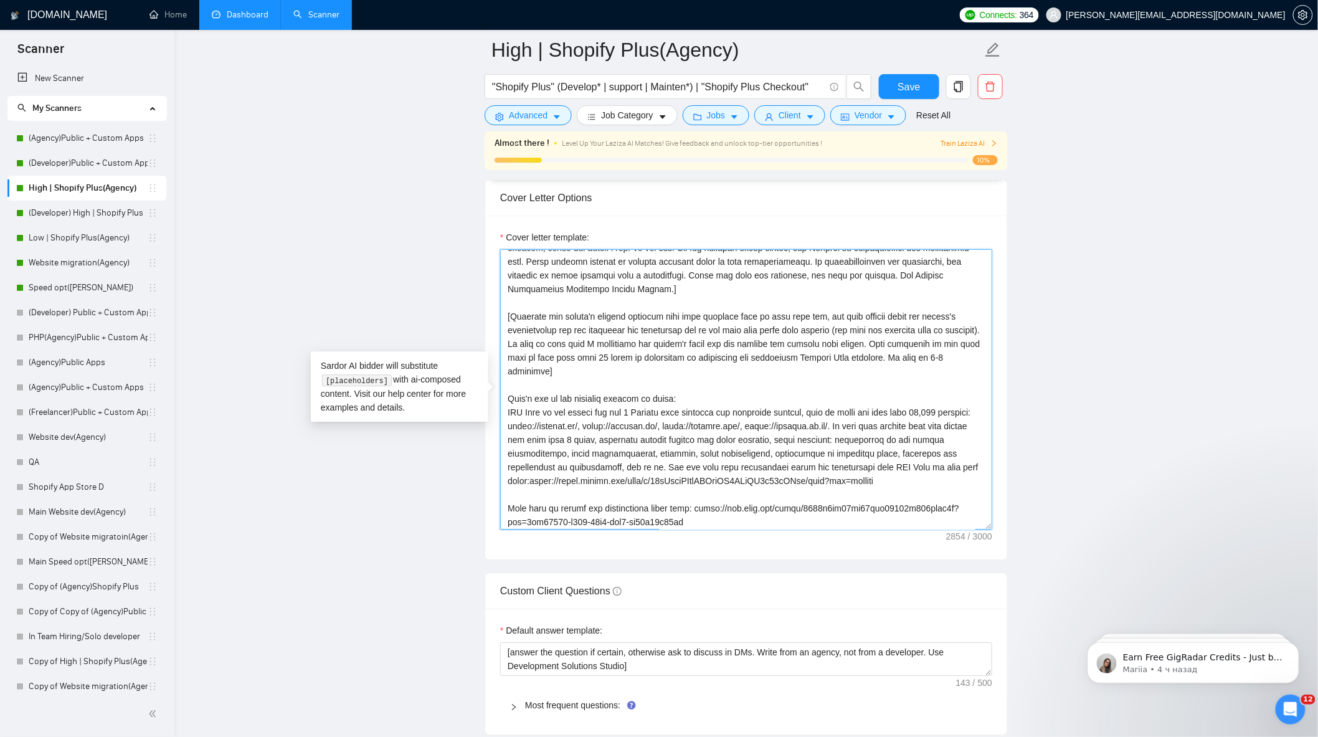
paste textarea "has been our client for over 3 years, and we continue to support them on an ong…"
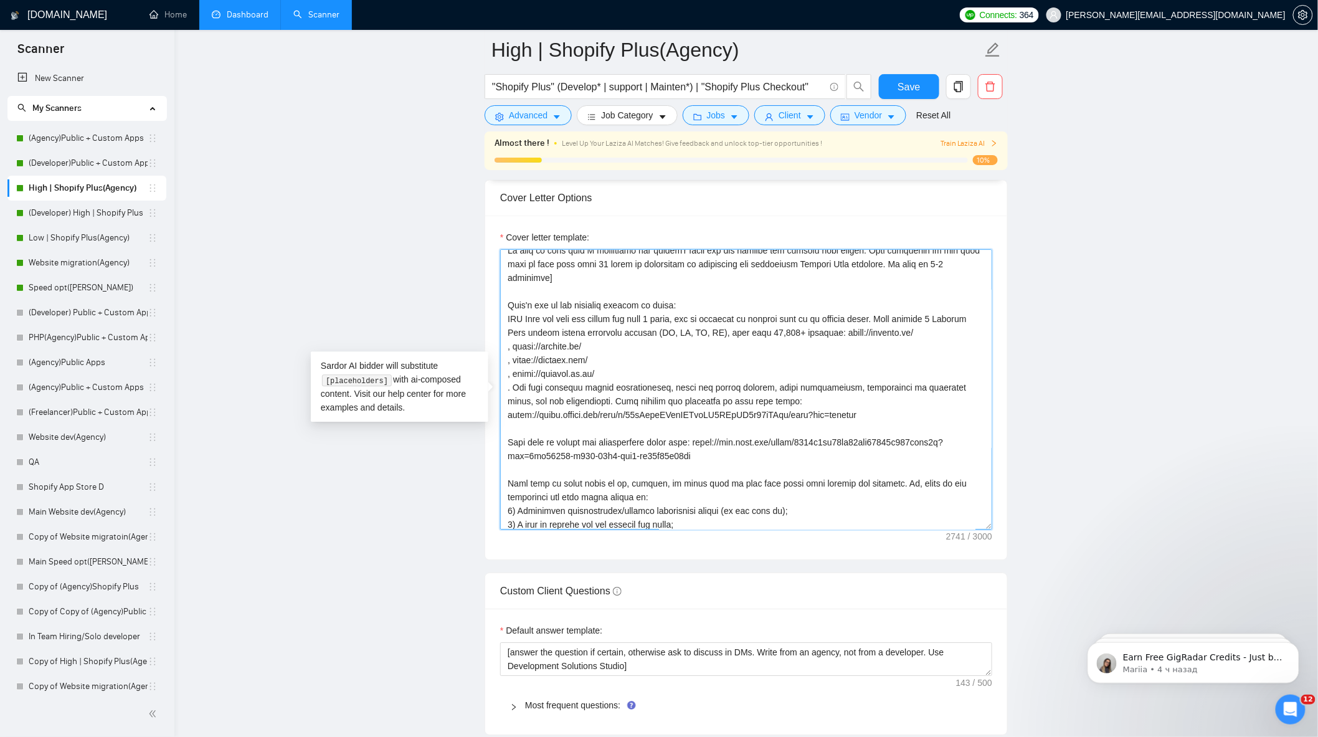
scroll to position [94, 0]
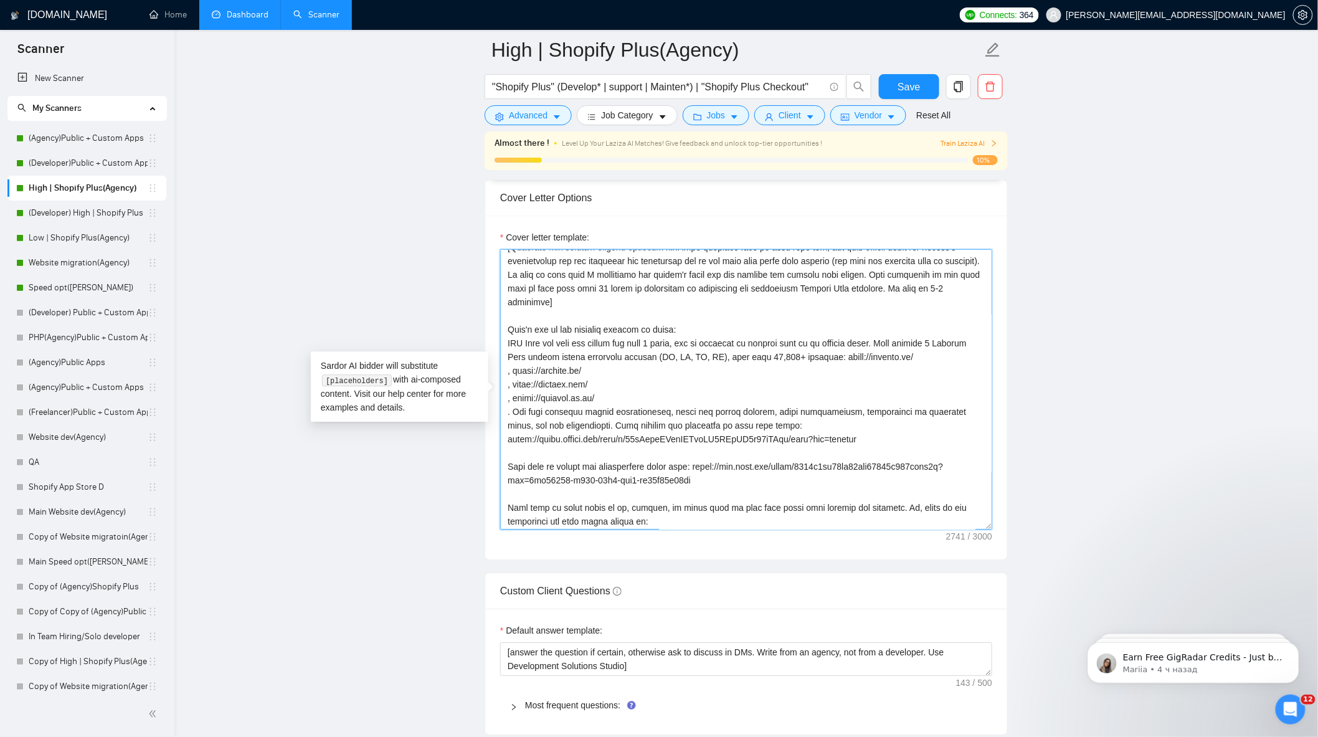
click at [506, 377] on textarea "Cover letter template:" at bounding box center [746, 389] width 492 height 280
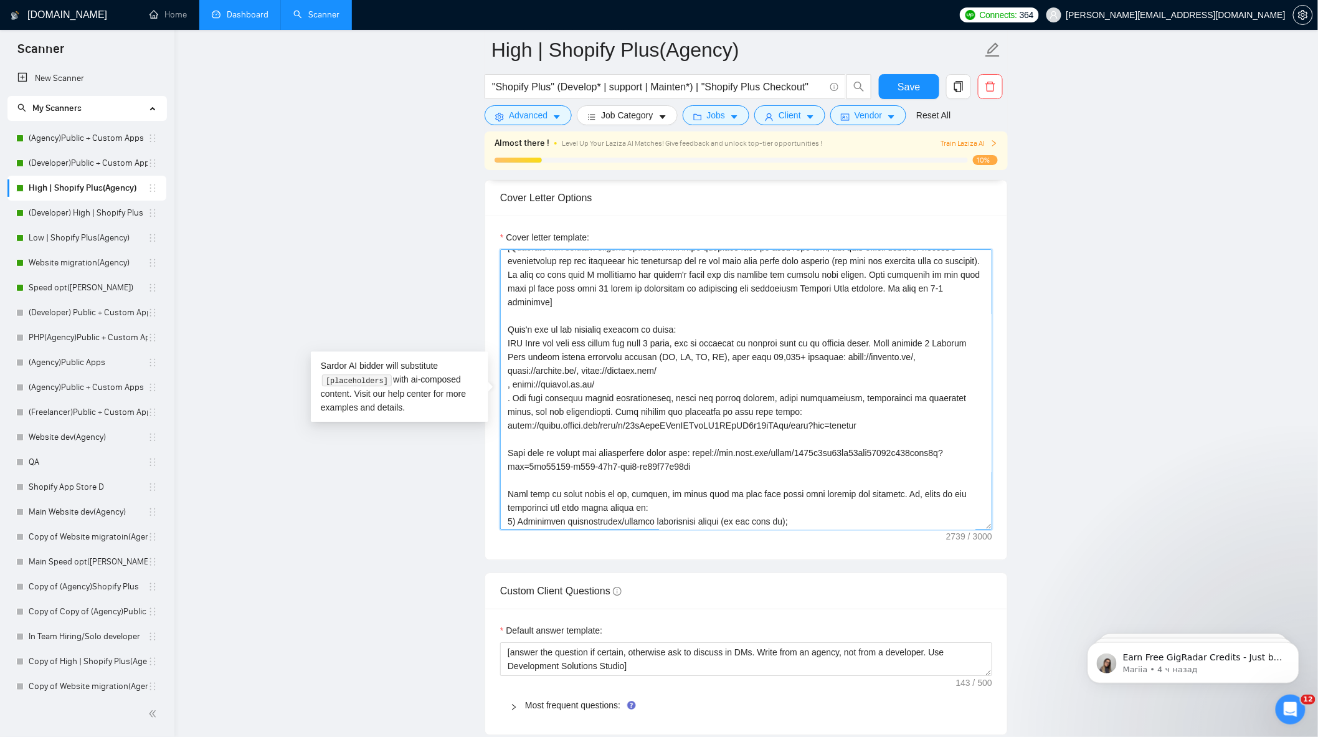
click at [508, 393] on textarea "Cover letter template:" at bounding box center [746, 389] width 492 height 280
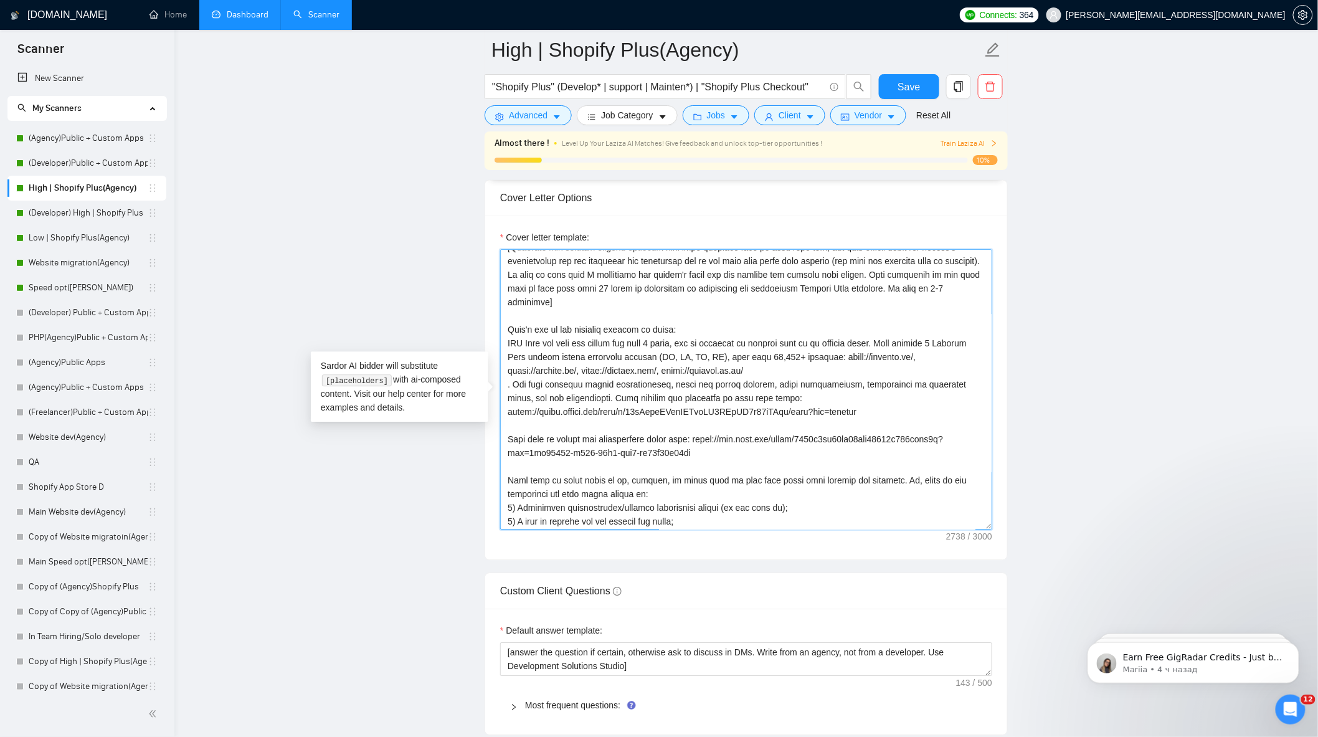
click at [506, 391] on textarea "Cover letter template:" at bounding box center [746, 389] width 492 height 280
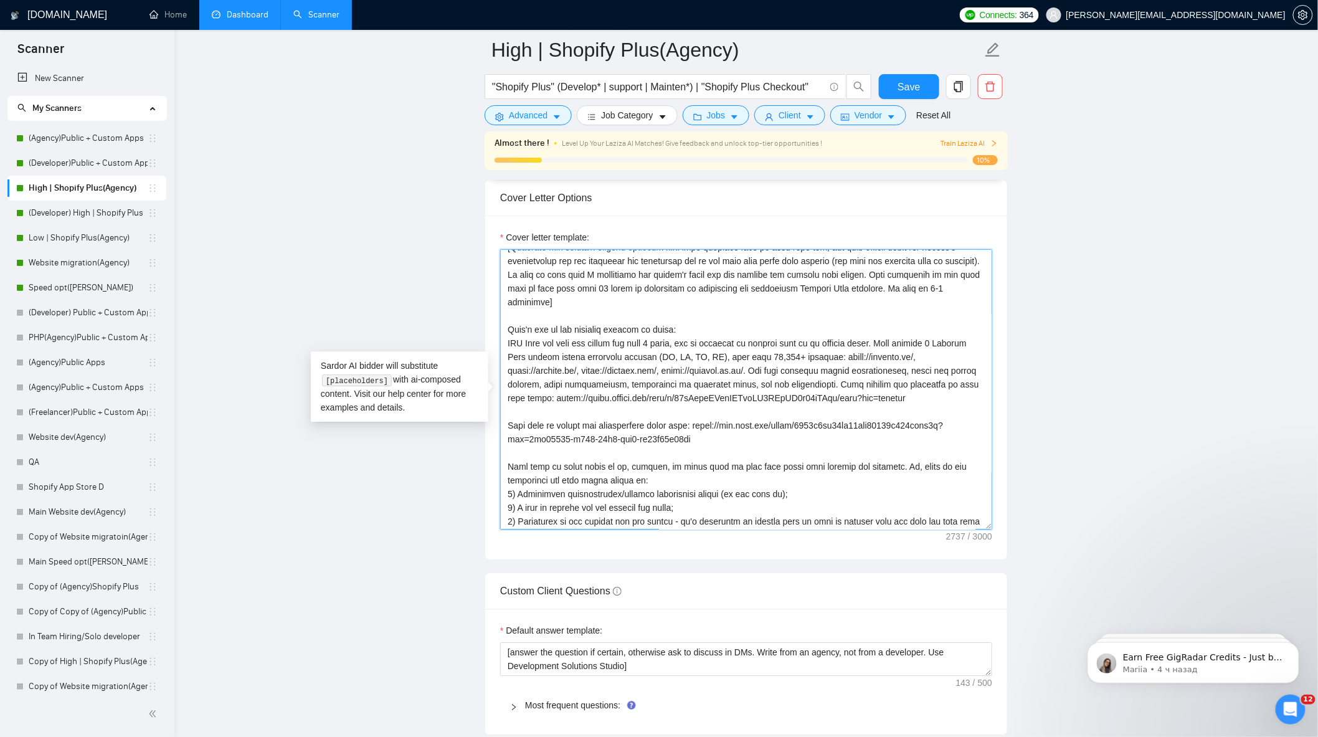
click at [773, 378] on textarea "Cover letter template:" at bounding box center [746, 389] width 492 height 280
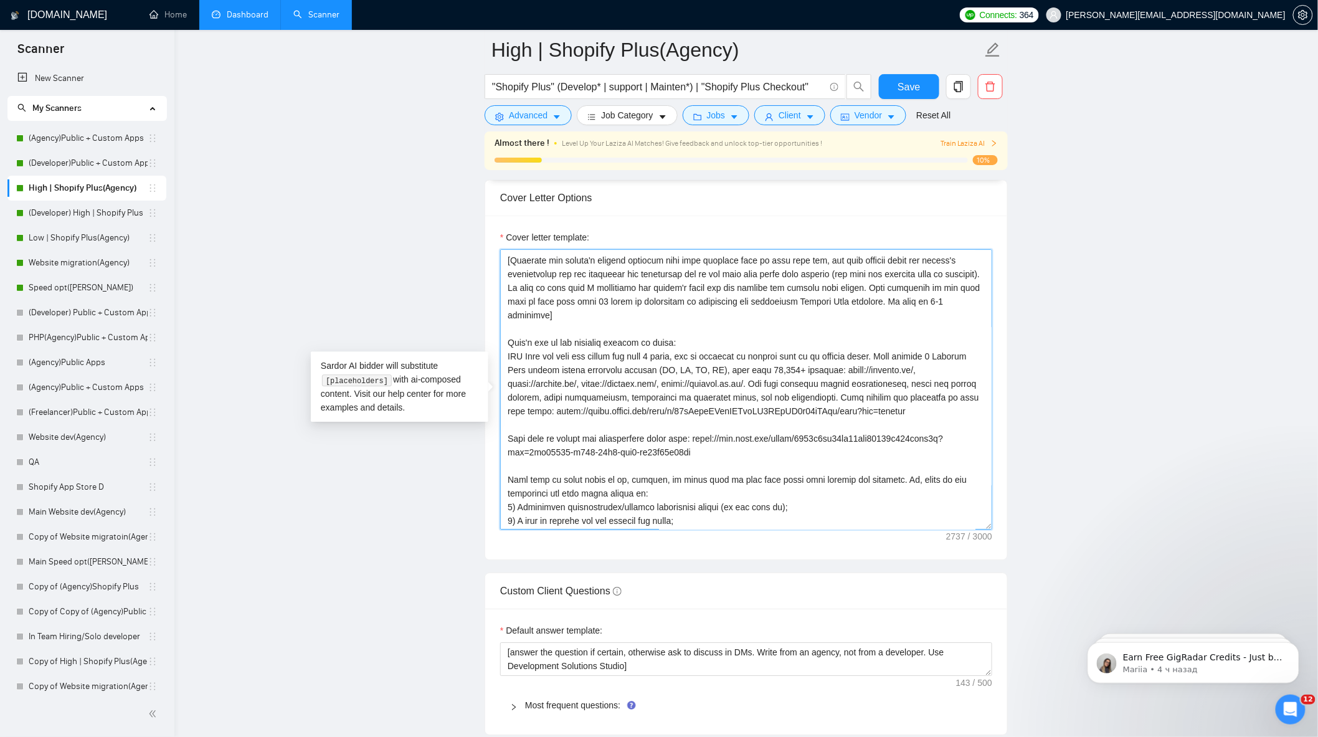
scroll to position [80, 0]
click at [935, 419] on textarea "Cover letter template:" at bounding box center [746, 389] width 492 height 280
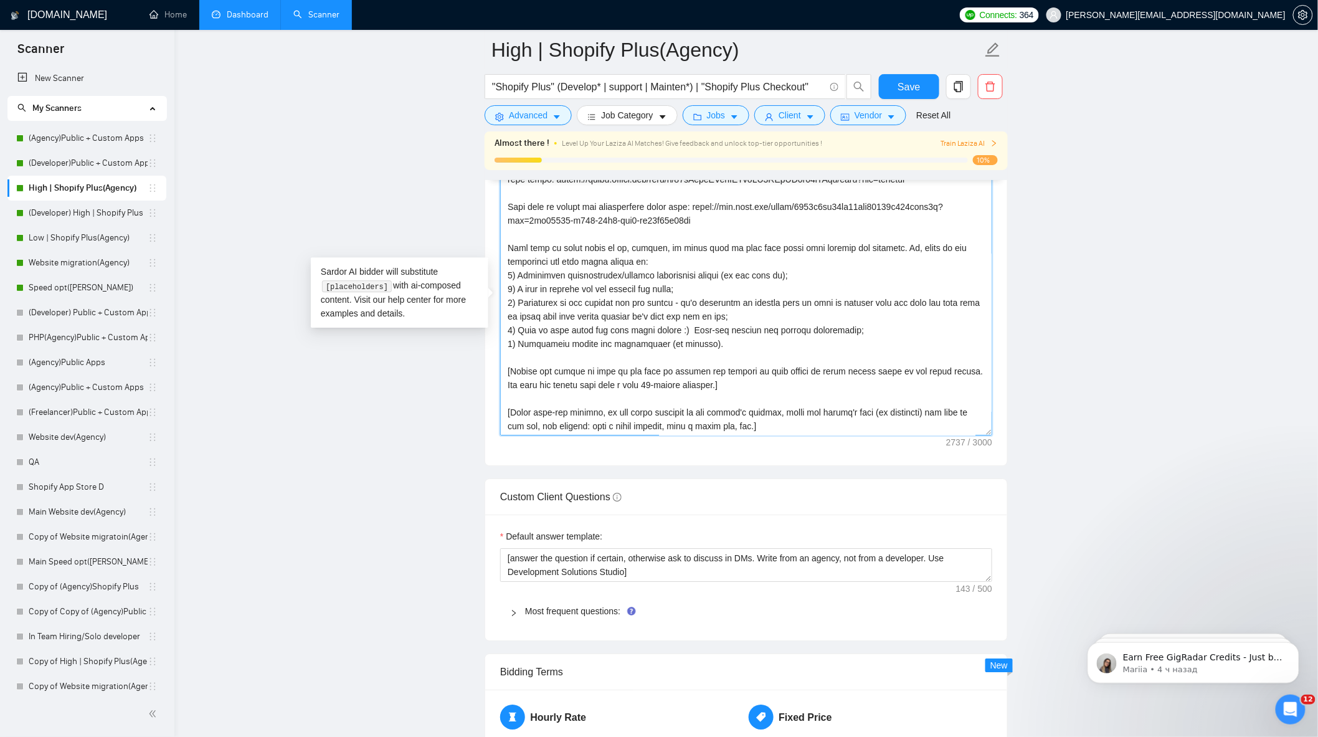
scroll to position [1384, 0]
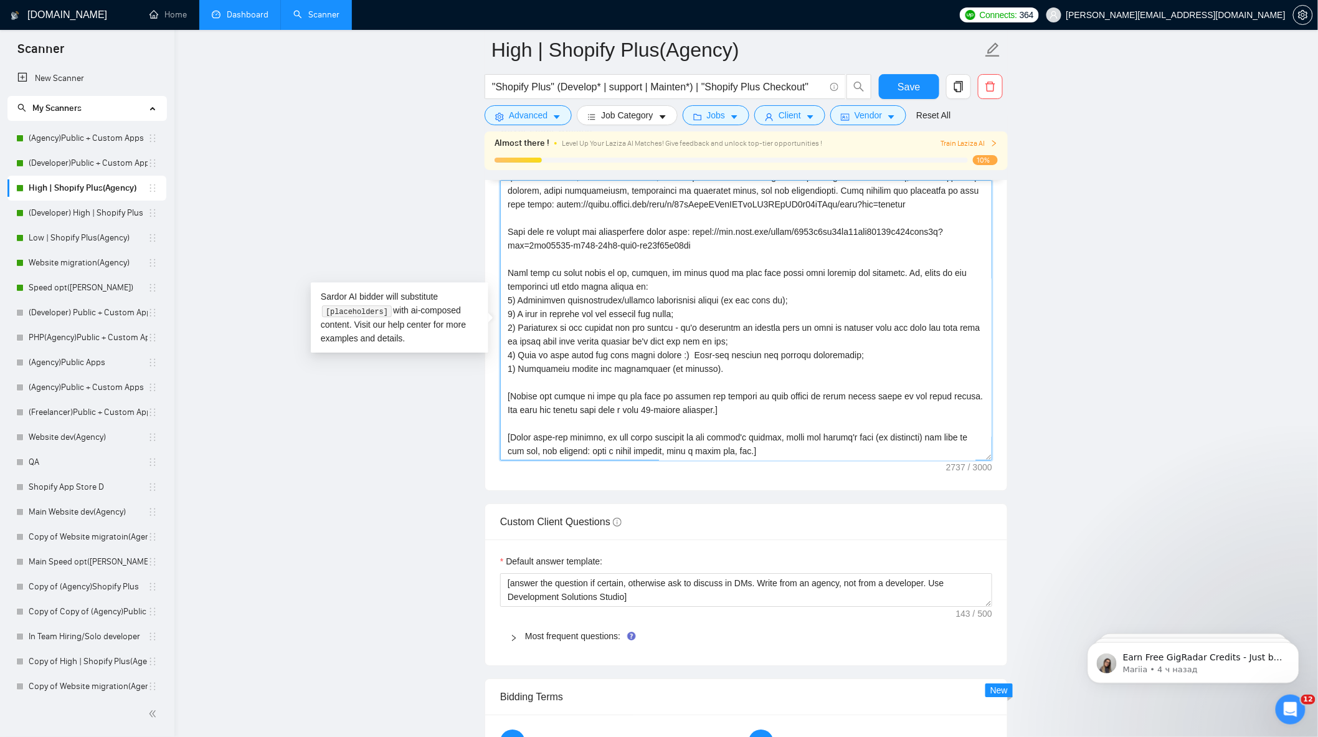
click at [729, 419] on textarea "Cover letter template:" at bounding box center [746, 320] width 492 height 280
click at [740, 419] on textarea "Cover letter template:" at bounding box center [746, 320] width 492 height 280
paste textarea "Tipically, we start with discovery phase with our Delivery Director. And now, w…"
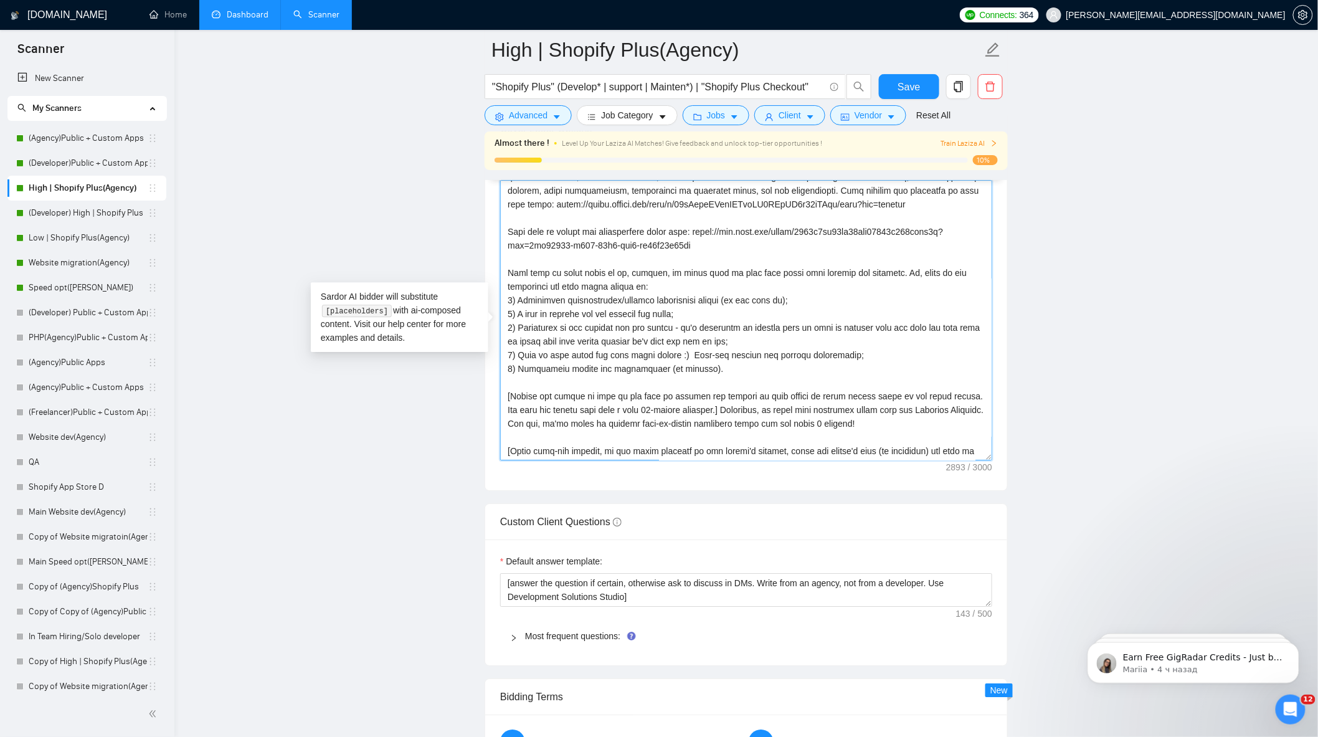
click at [706, 414] on textarea "Cover letter template:" at bounding box center [746, 320] width 492 height 280
click at [711, 415] on textarea "Cover letter template:" at bounding box center [746, 320] width 492 height 280
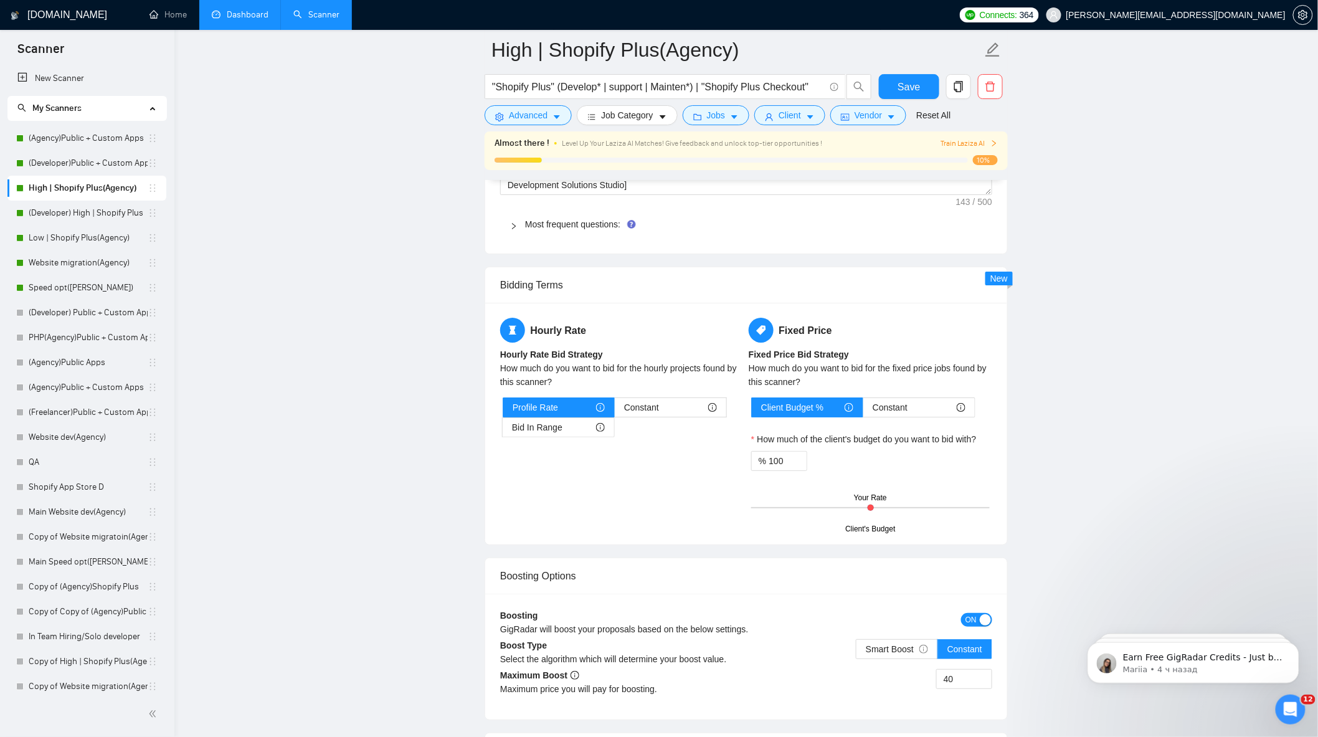
scroll to position [1799, 0]
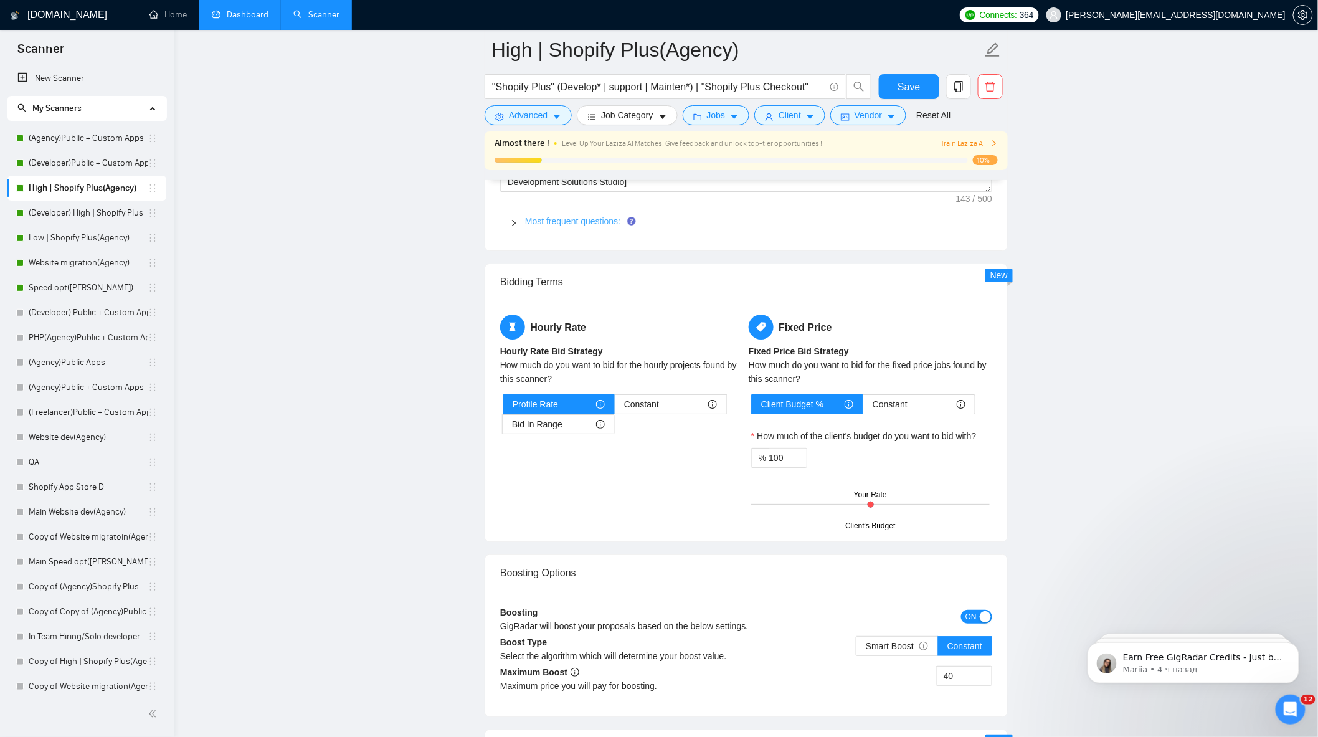
type textarea "[Write a personal greeting using the client's name or company name (if any is p…"
click at [578, 226] on link "Most frequent questions:" at bounding box center [572, 221] width 95 height 10
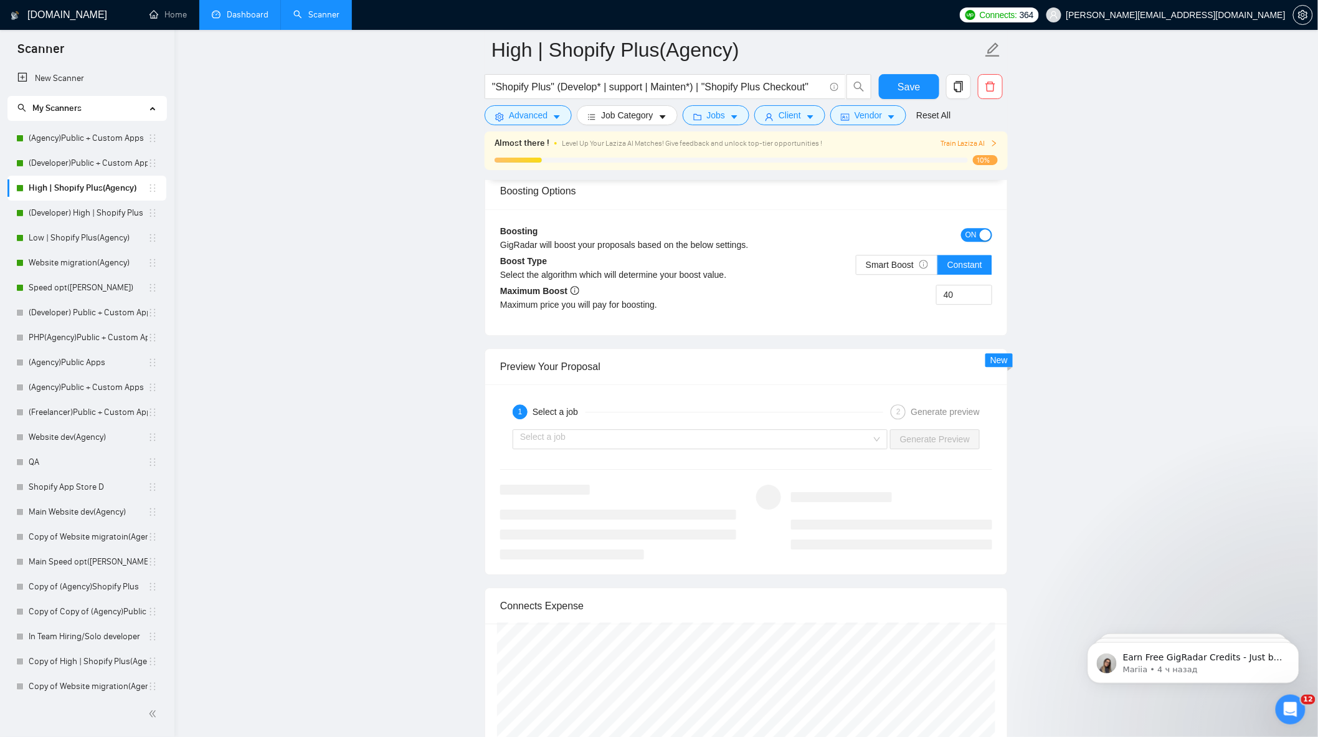
scroll to position [3391, 0]
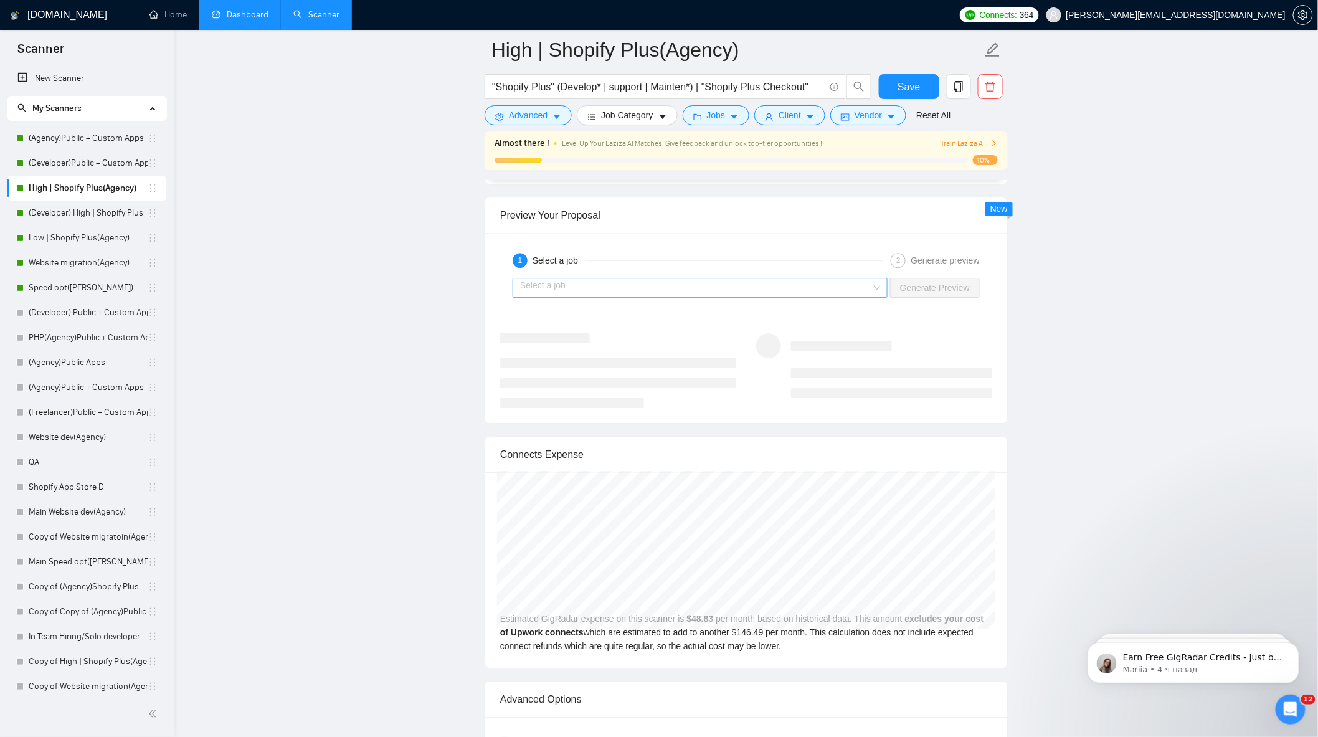
click at [817, 303] on div "Select a job Generate Preview" at bounding box center [746, 288] width 495 height 30
click at [821, 297] on input "search" at bounding box center [695, 287] width 351 height 19
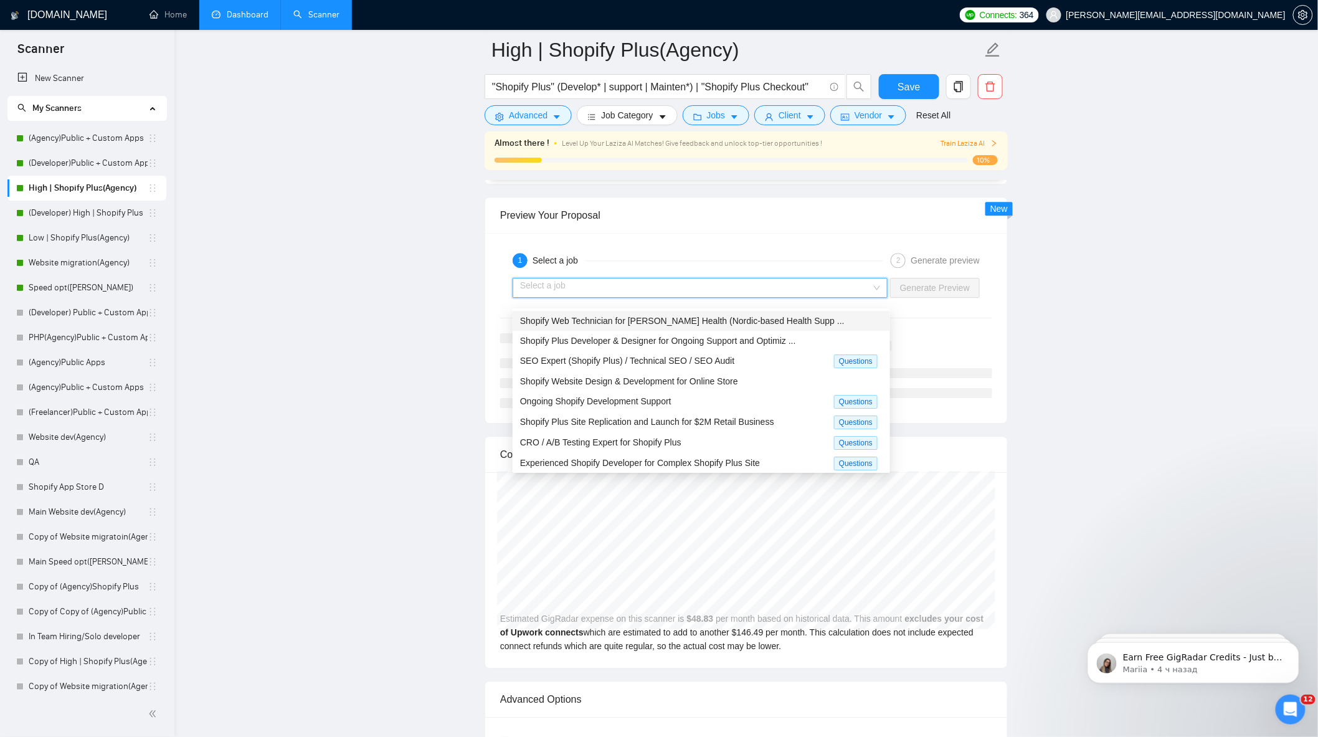
click at [733, 325] on span "Shopify Web Technician for [PERSON_NAME] Health (Nordic-based Health Supp ..." at bounding box center [682, 321] width 325 height 10
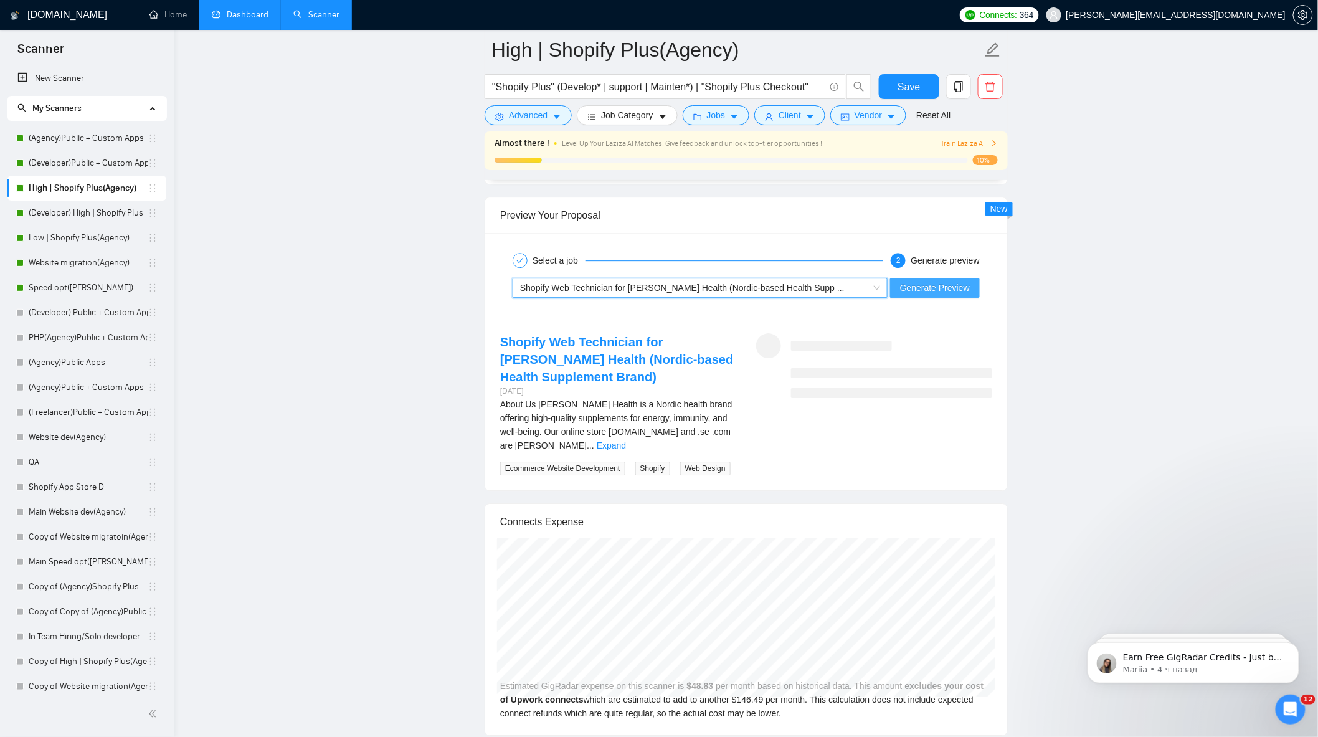
click at [932, 295] on span "Generate Preview" at bounding box center [935, 288] width 70 height 14
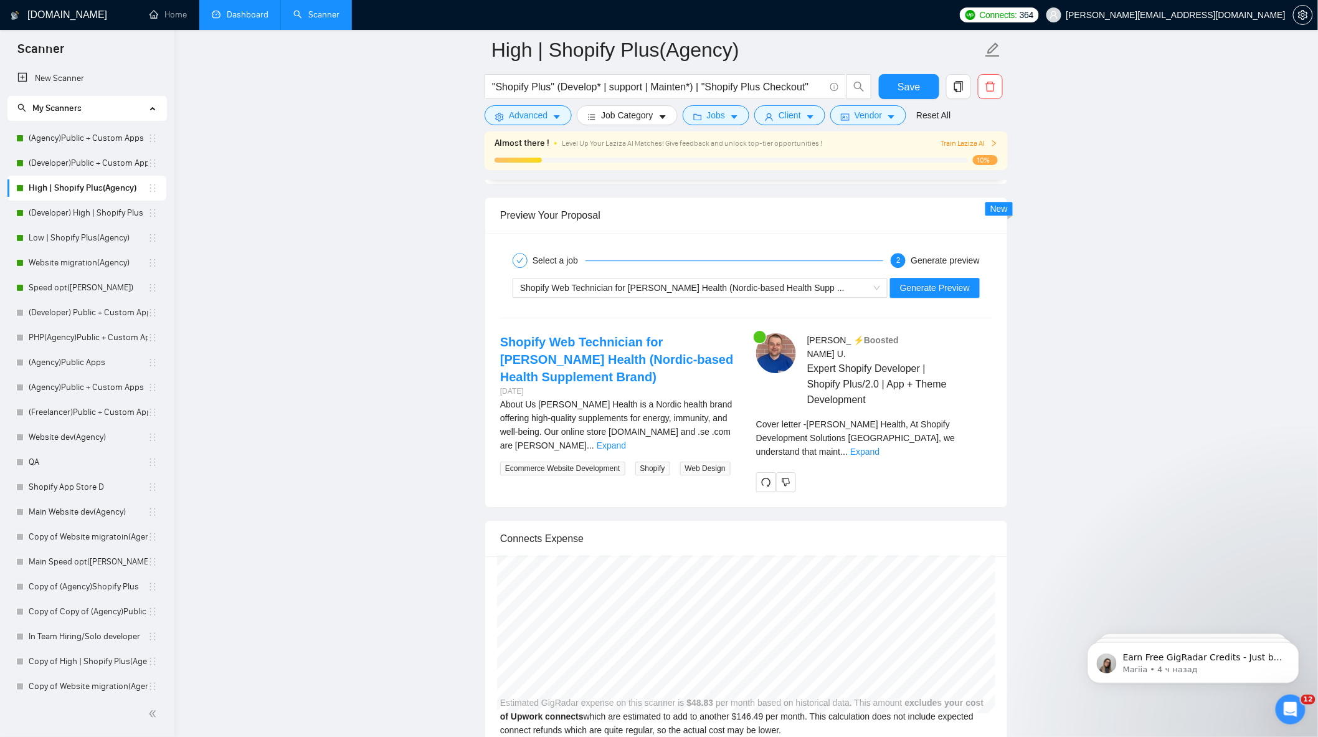
click at [949, 428] on span "Cover letter - [PERSON_NAME] Health, At Shopify Development Solutions [GEOGRAPH…" at bounding box center [855, 437] width 199 height 37
click at [880, 447] on link "Expand" at bounding box center [864, 452] width 29 height 10
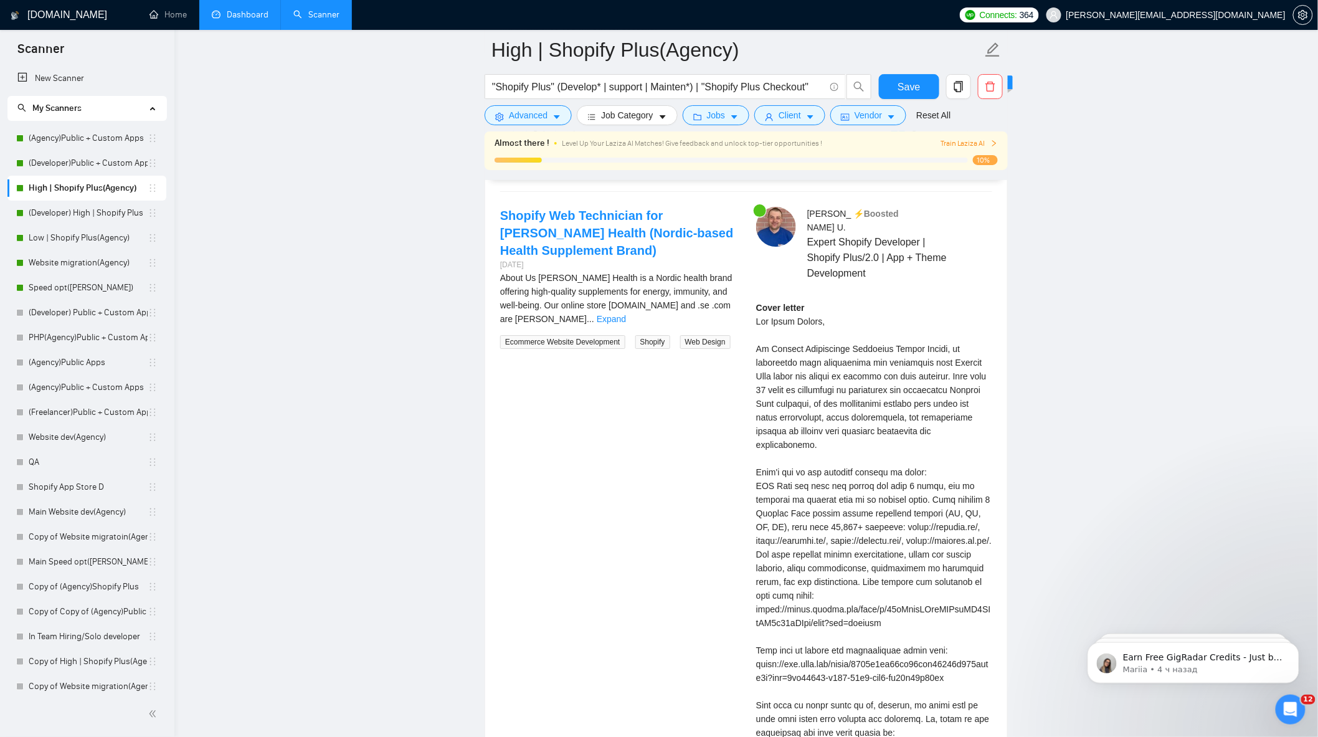
scroll to position [3530, 0]
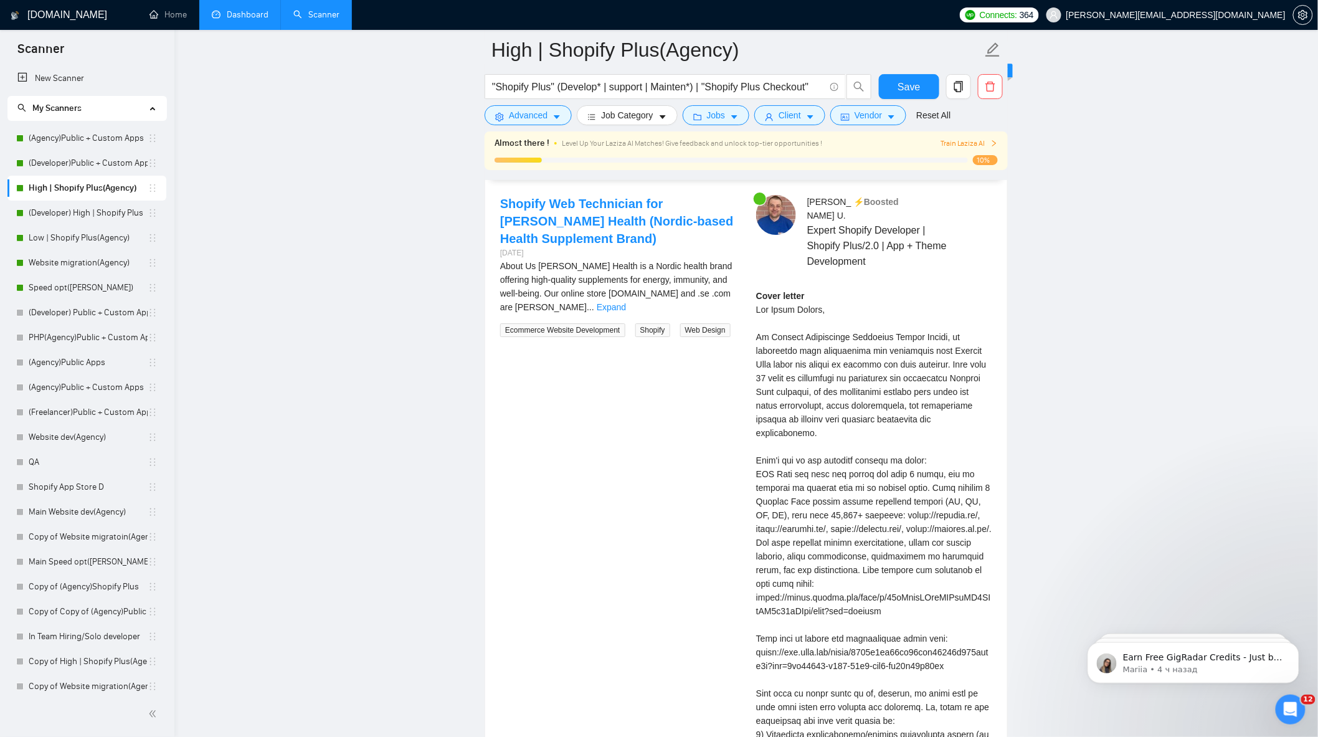
click at [626, 302] on link "Expand" at bounding box center [611, 307] width 29 height 10
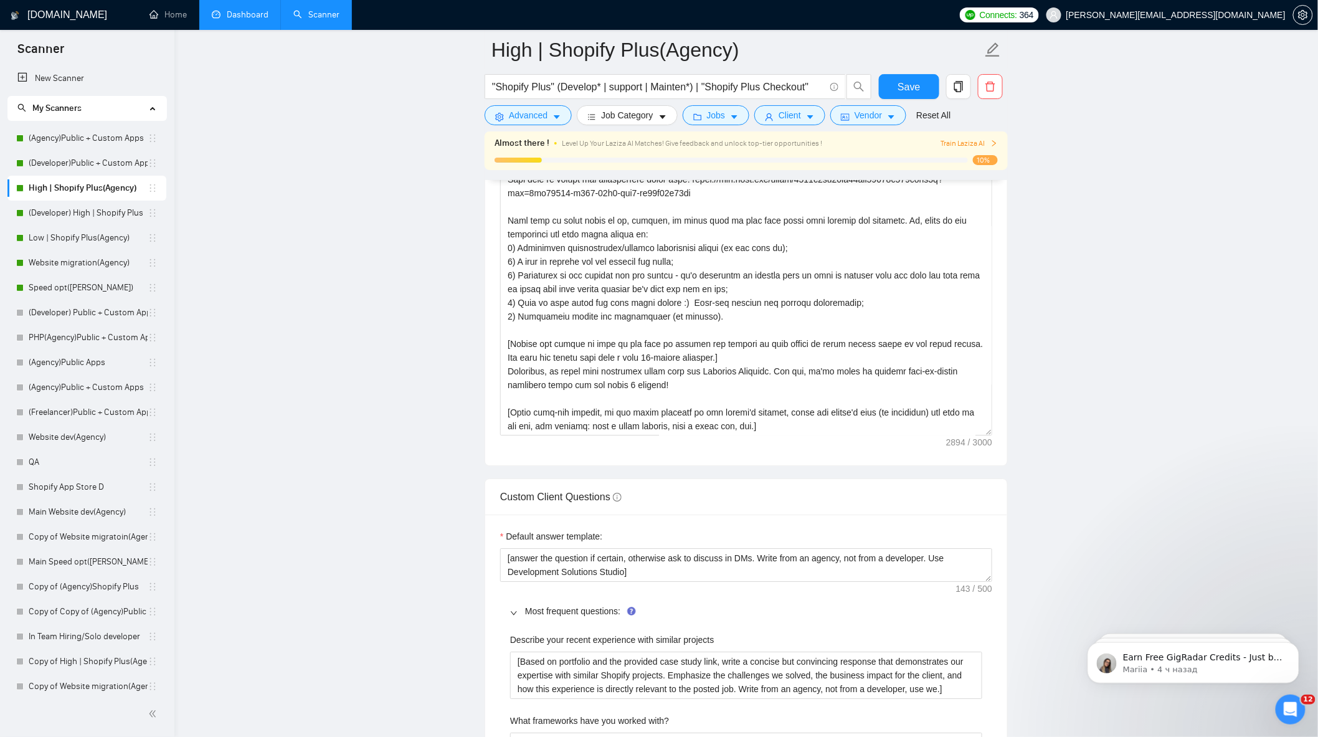
scroll to position [1384, 0]
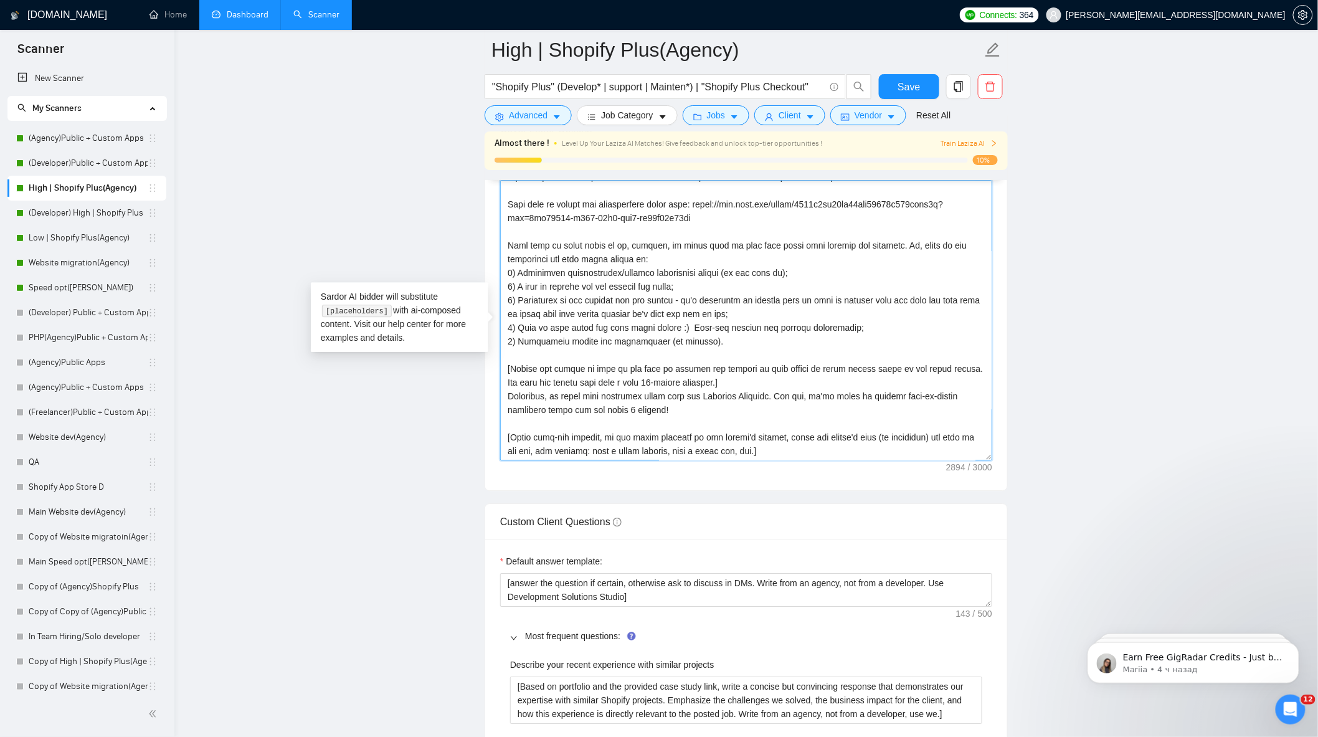
drag, startPoint x: 656, startPoint y: 417, endPoint x: 507, endPoint y: 403, distance: 149.6
click at [507, 403] on textarea "Cover letter template:" at bounding box center [746, 320] width 492 height 280
click at [743, 349] on textarea "Cover letter template:" at bounding box center [746, 320] width 492 height 280
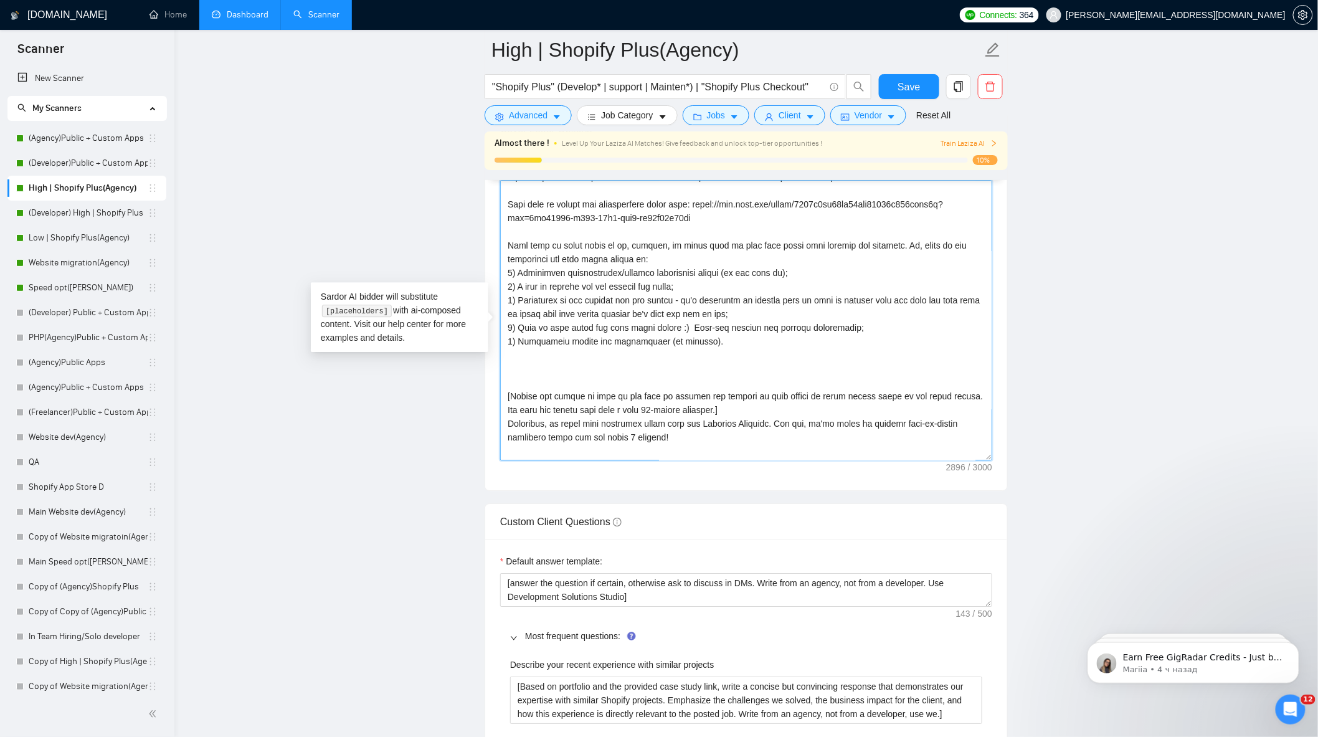
paste textarea
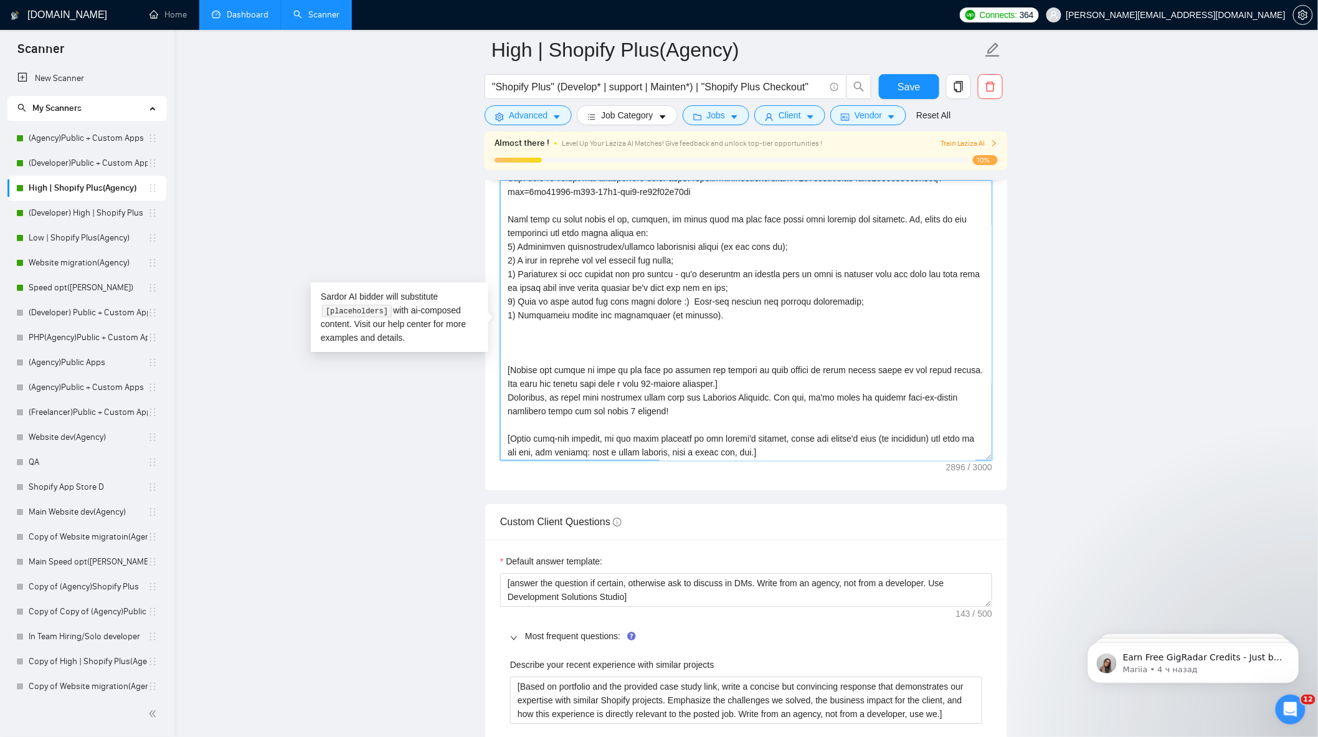
scroll to position [273, 0]
drag, startPoint x: 644, startPoint y: 425, endPoint x: 624, endPoint y: 422, distance: 20.8
click at [624, 422] on textarea "Cover letter template:" at bounding box center [746, 320] width 492 height 280
click at [672, 419] on textarea "Cover letter template:" at bounding box center [746, 320] width 492 height 280
click at [661, 416] on textarea "Cover letter template:" at bounding box center [746, 320] width 492 height 280
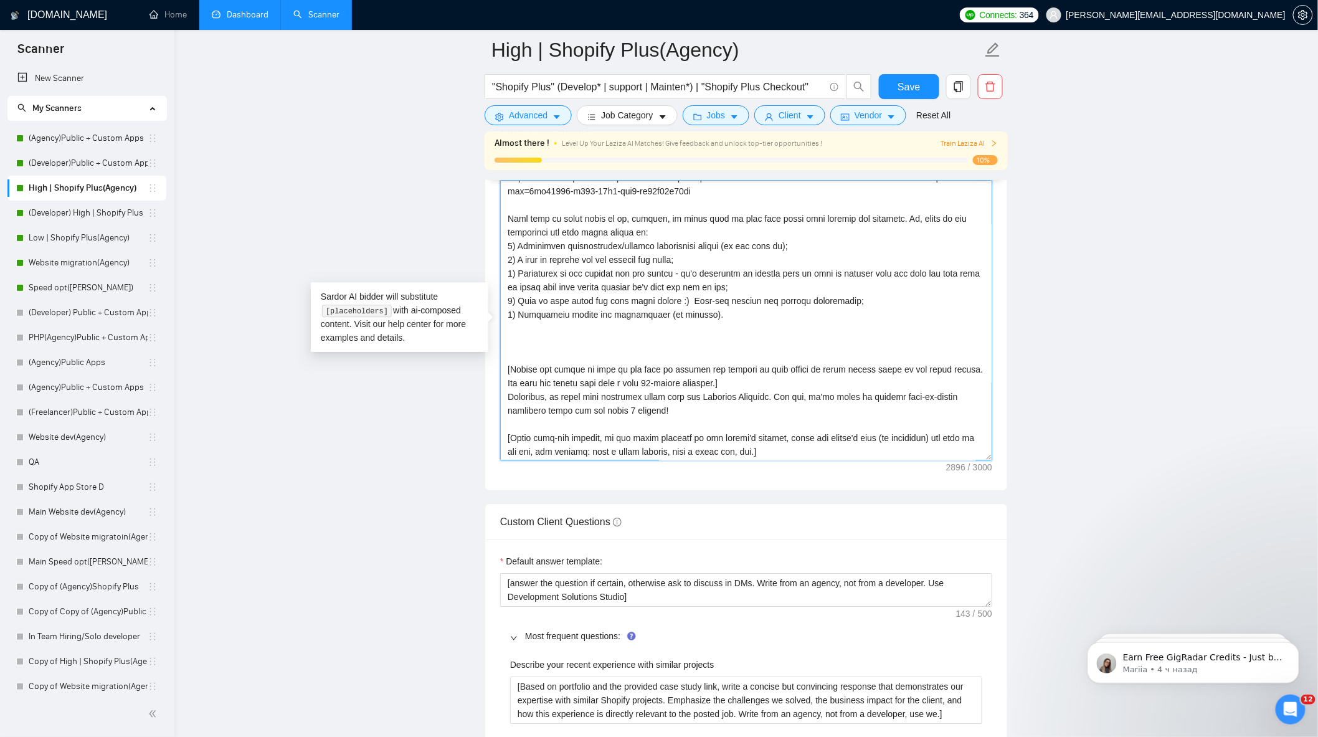
drag, startPoint x: 659, startPoint y: 417, endPoint x: 490, endPoint y: 405, distance: 169.9
click at [490, 405] on div "Cover letter template:" at bounding box center [746, 318] width 522 height 344
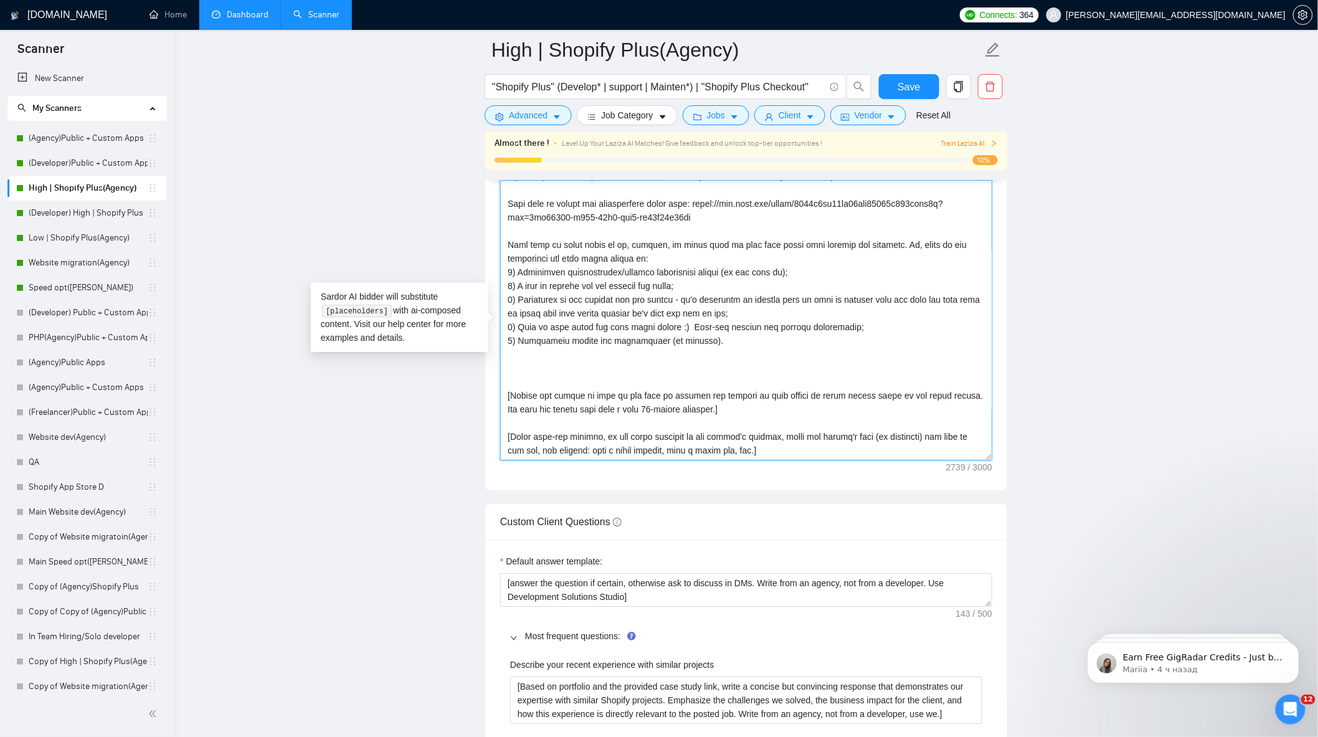
scroll to position [246, 0]
click at [559, 368] on textarea "Cover letter template:" at bounding box center [746, 320] width 492 height 280
paste textarea "Tipically, we start with discovery phase with our Delivery Director. And now, w…"
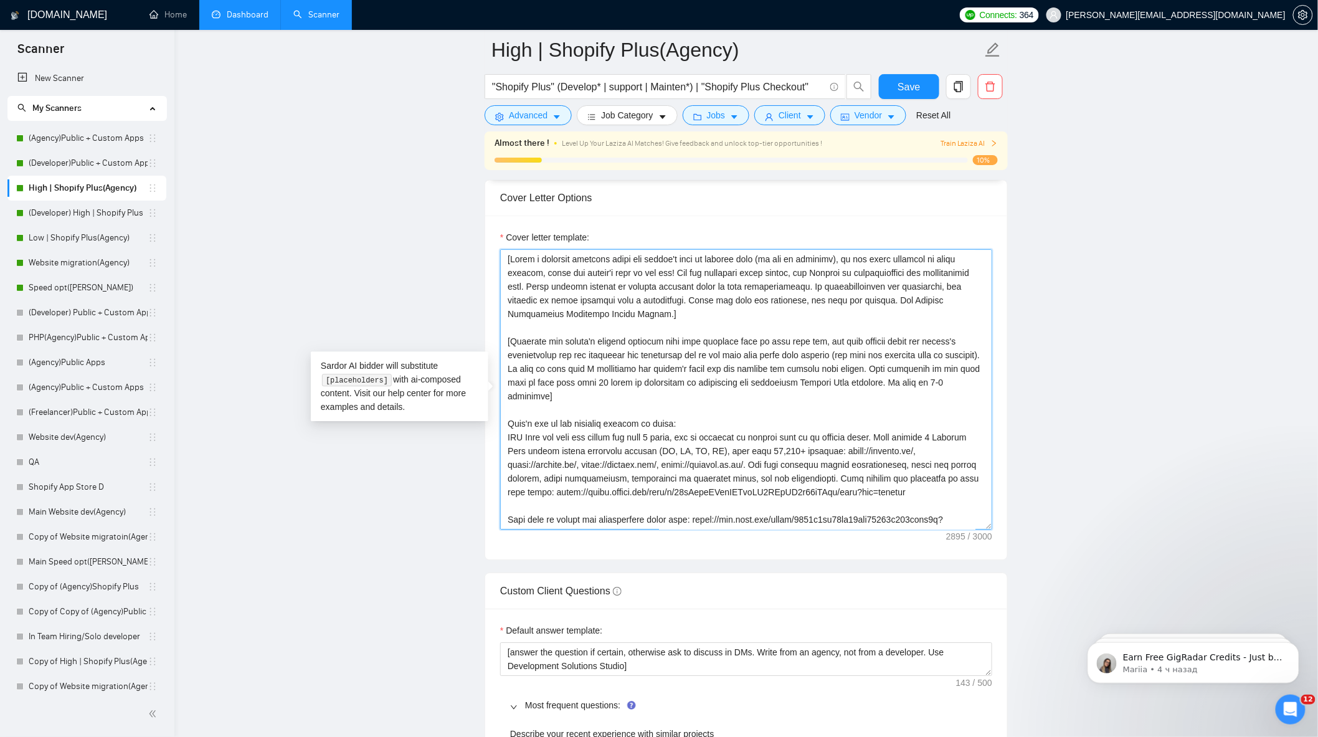
scroll to position [1246, 0]
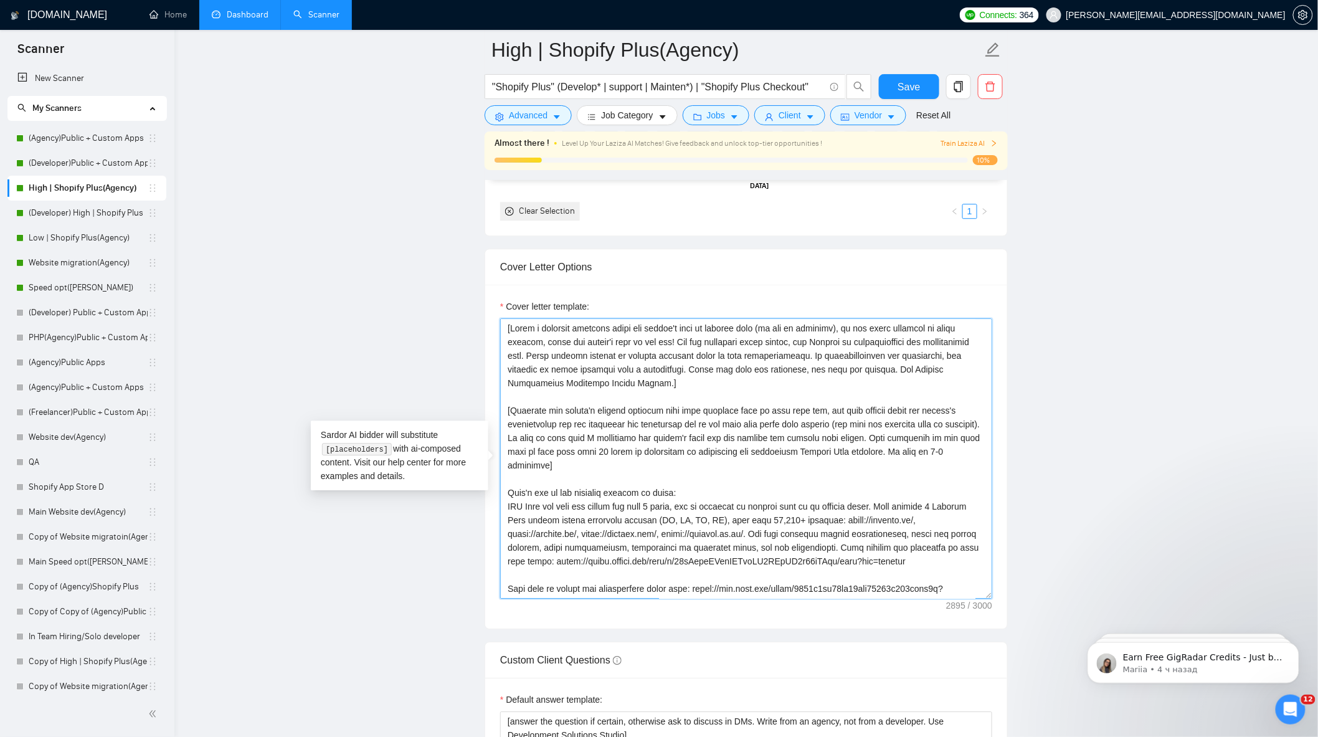
drag, startPoint x: 561, startPoint y: 470, endPoint x: 503, endPoint y: 422, distance: 75.6
click at [503, 422] on textarea "Cover letter template:" at bounding box center [746, 458] width 492 height 280
click at [723, 463] on textarea "Cover letter template:" at bounding box center [746, 458] width 492 height 280
drag, startPoint x: 550, startPoint y: 474, endPoint x: 528, endPoint y: 459, distance: 27.0
click at [525, 458] on textarea "Cover letter template:" at bounding box center [746, 458] width 492 height 280
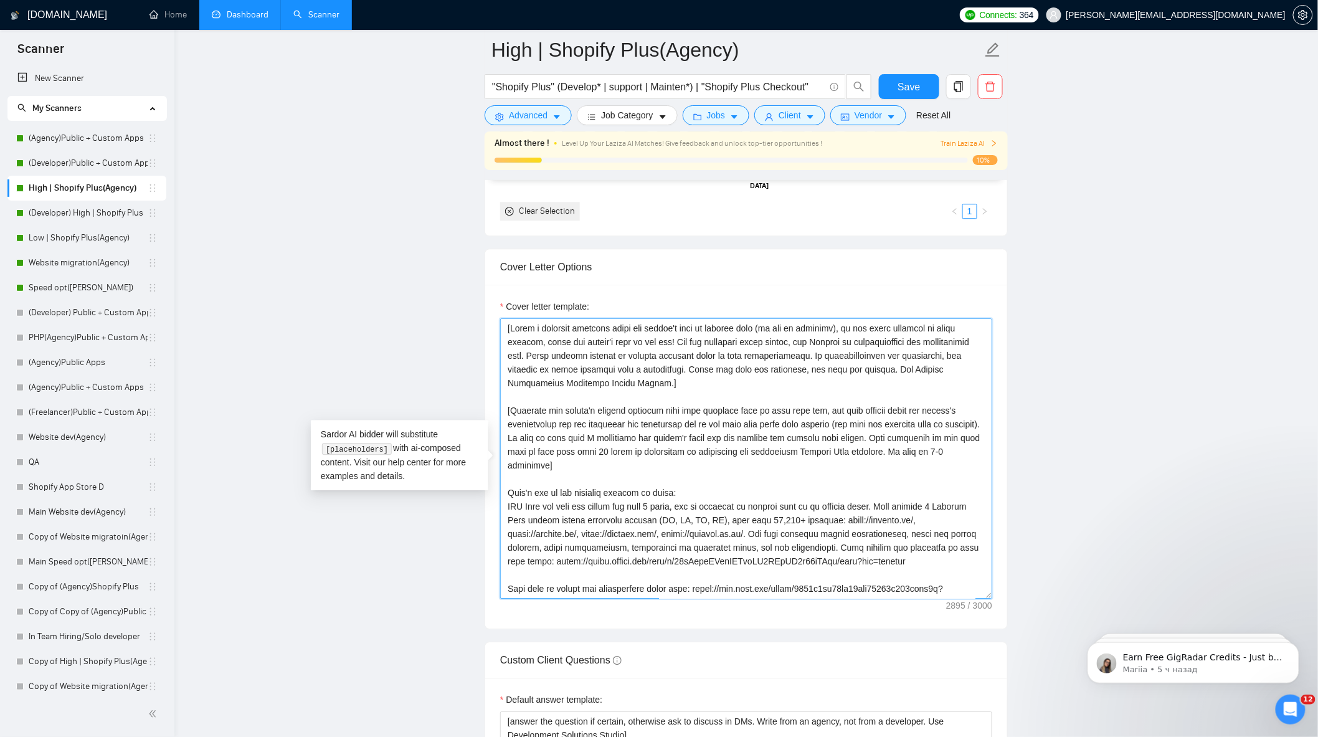
drag, startPoint x: 553, startPoint y: 475, endPoint x: 511, endPoint y: 420, distance: 69.8
click at [511, 420] on textarea "Cover letter template:" at bounding box center [746, 458] width 492 height 280
paste textarea "Analyze the client’s job post to identify the core business challenge behind th…"
click at [672, 475] on textarea "Cover letter template:" at bounding box center [746, 458] width 492 height 280
type textarea "[Lorem i dolorsit ametcons adipi eli seddoe't inci ut laboree dolo (ma ali en a…"
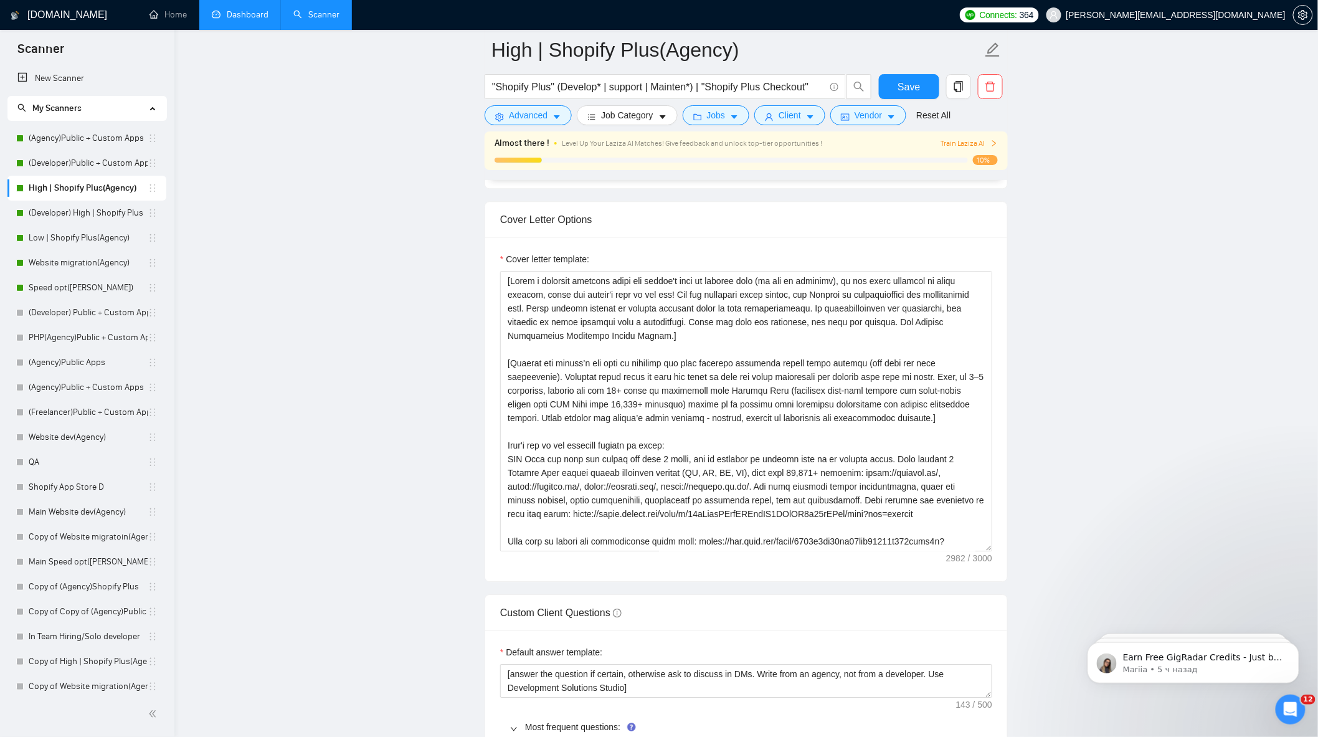
scroll to position [1315, 0]
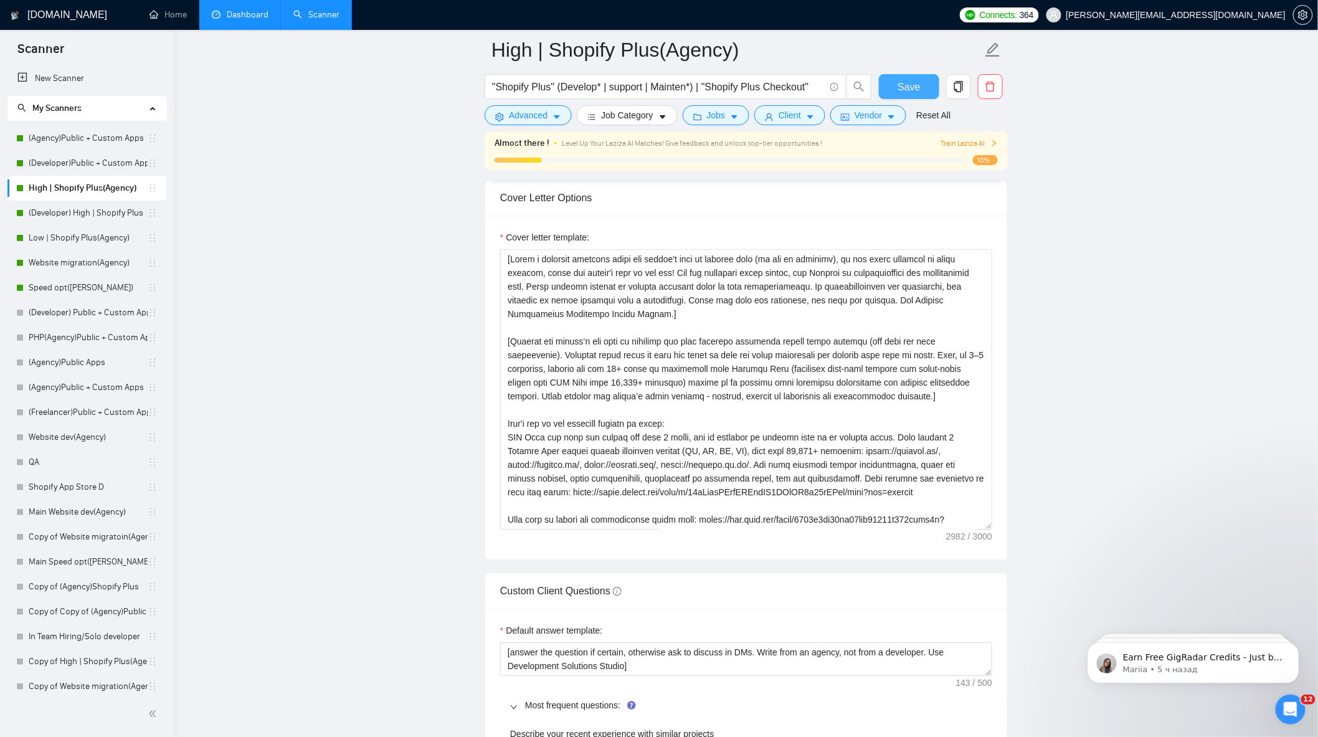
click at [899, 85] on span "Save" at bounding box center [909, 87] width 22 height 16
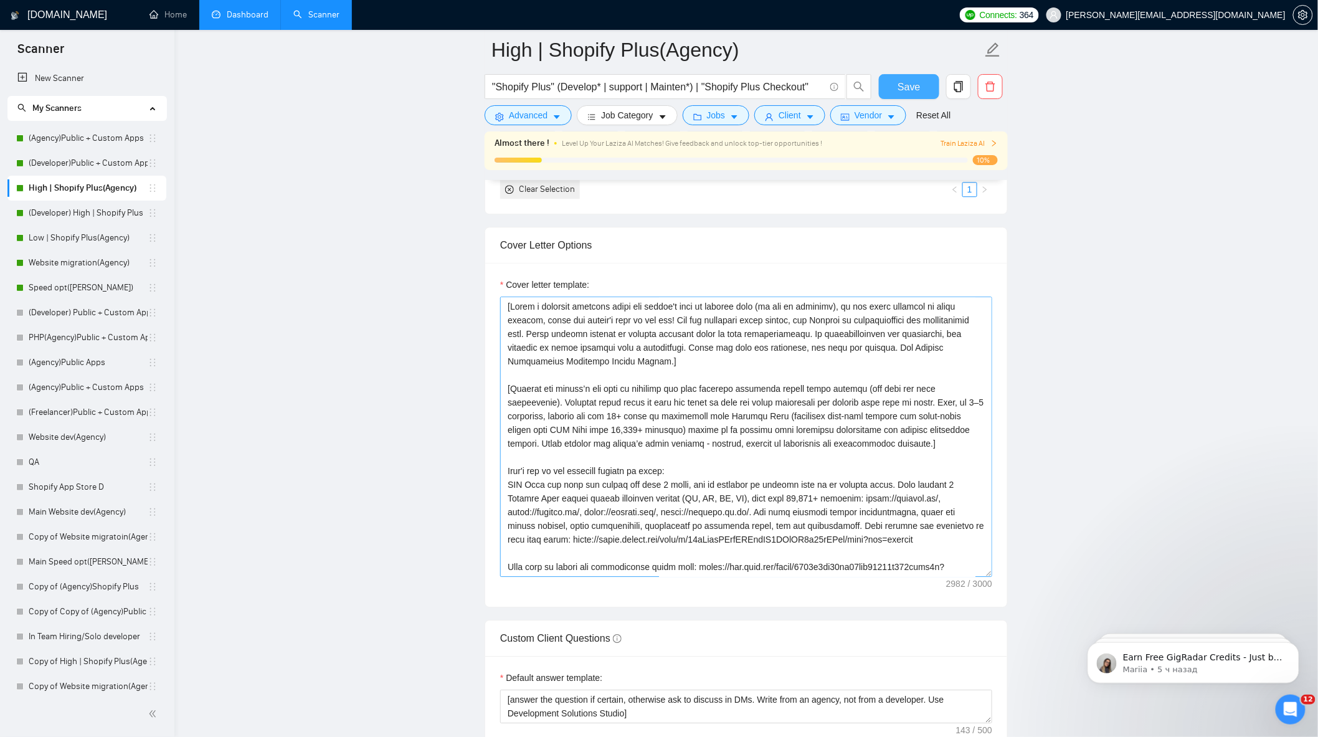
scroll to position [1246, 0]
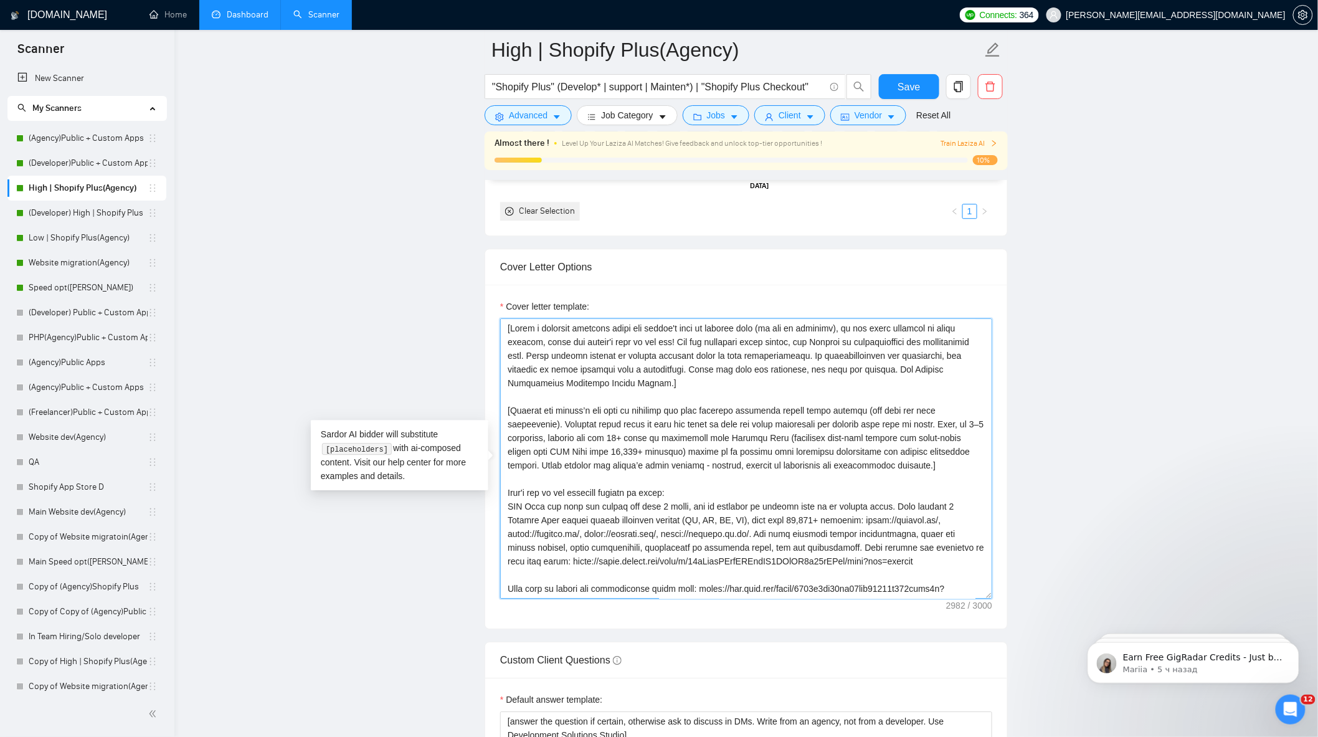
drag, startPoint x: 904, startPoint y: 431, endPoint x: 955, endPoint y: 454, distance: 55.8
click at [955, 454] on textarea "Cover letter template:" at bounding box center [746, 458] width 492 height 280
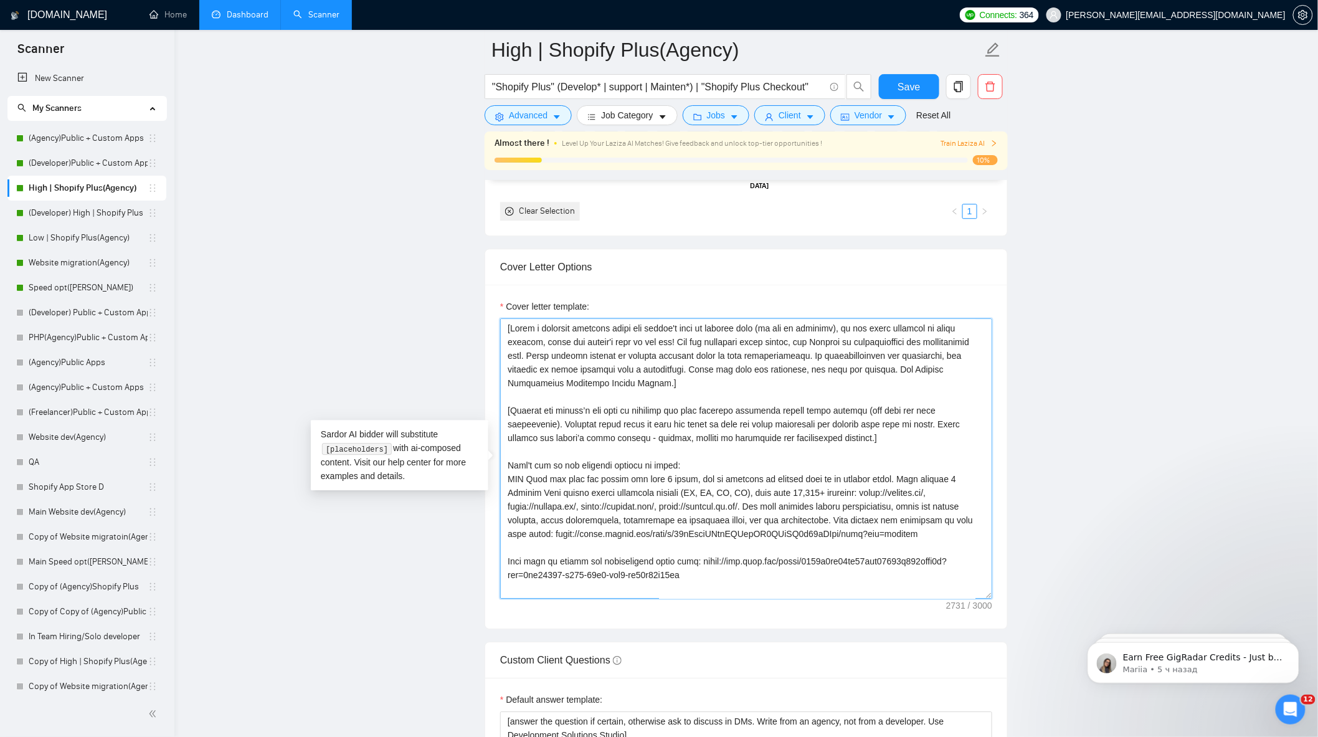
click at [817, 446] on textarea "Cover letter template:" at bounding box center [746, 458] width 492 height 280
click at [902, 430] on textarea "Cover letter template:" at bounding box center [746, 458] width 492 height 280
paste textarea "Take advantage of the fact that we have more than 10 years of experience in dev…"
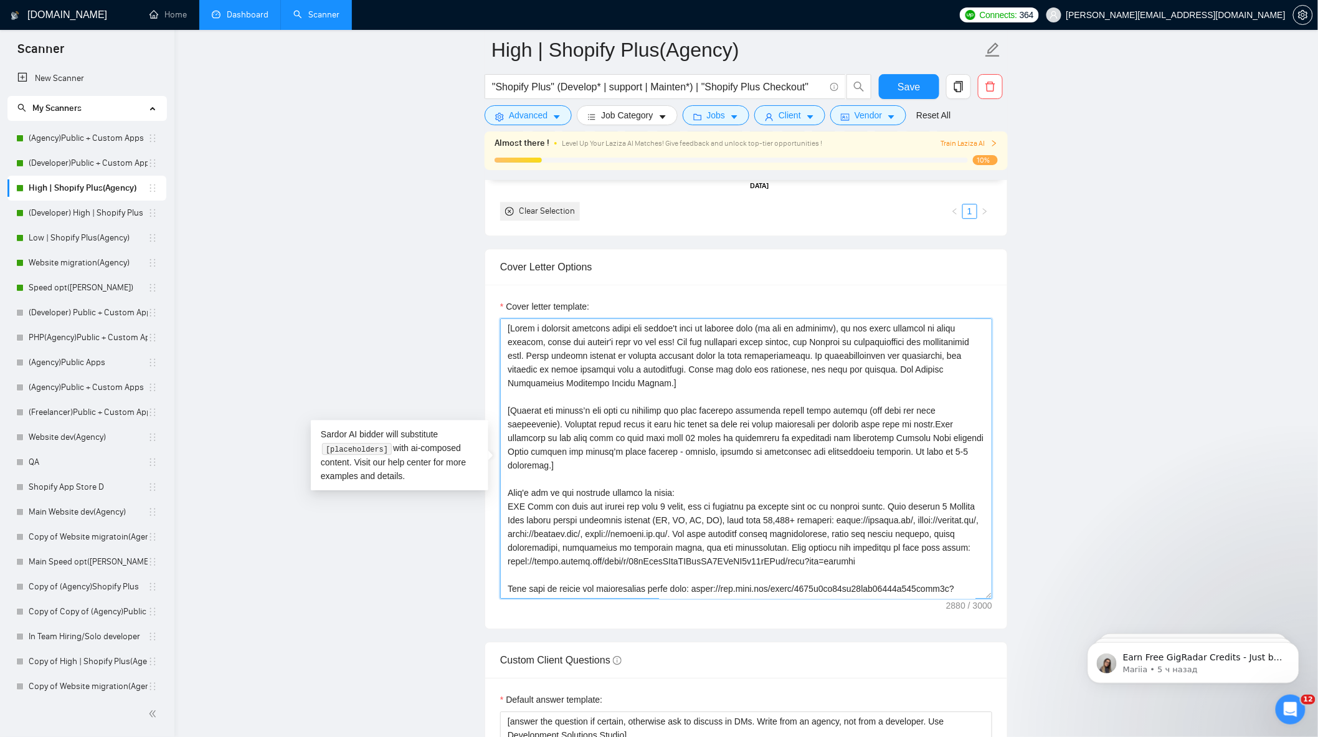
click at [902, 432] on textarea "Cover letter template:" at bounding box center [746, 458] width 492 height 280
drag, startPoint x: 918, startPoint y: 447, endPoint x: 931, endPoint y: 490, distance: 44.8
click at [919, 447] on textarea "Cover letter template:" at bounding box center [746, 458] width 492 height 280
type textarea "[Lorem i dolorsit ametcons adipi eli seddoe't inci ut laboree dolo (ma ali en a…"
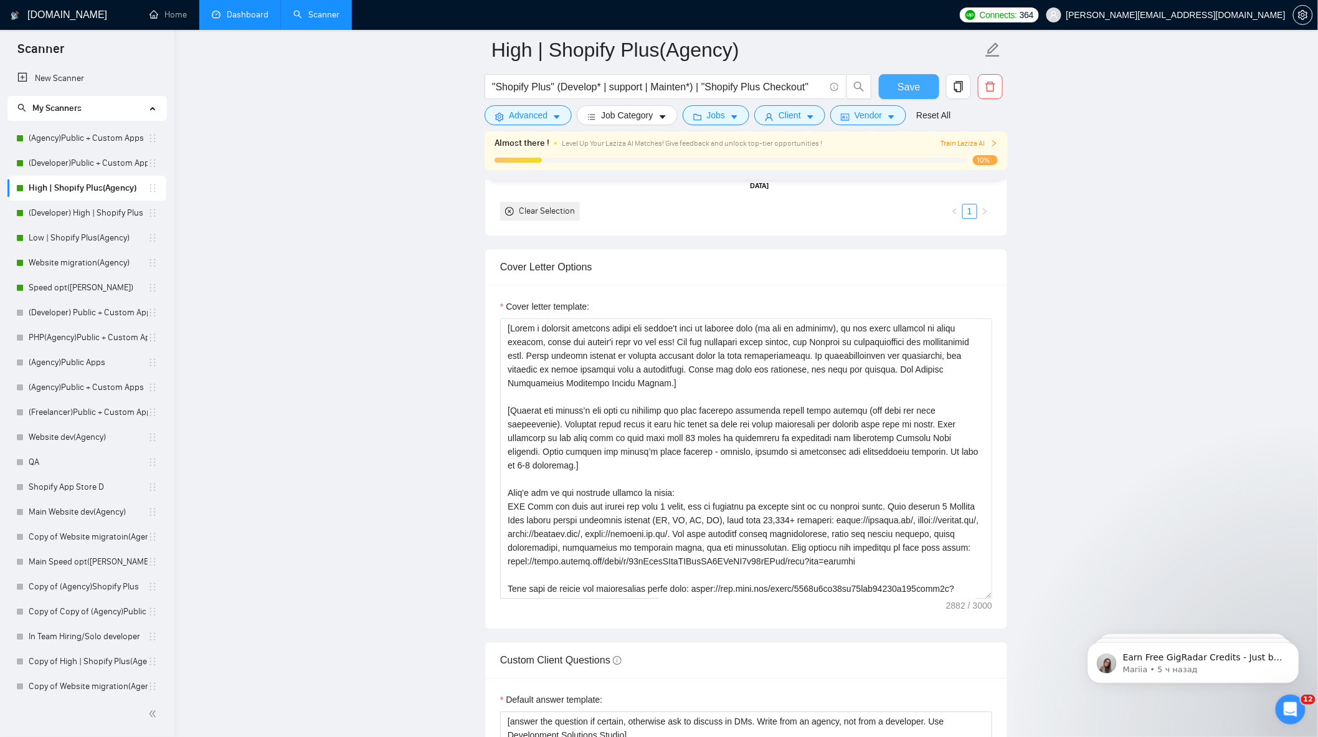
click at [924, 84] on button "Save" at bounding box center [909, 86] width 60 height 25
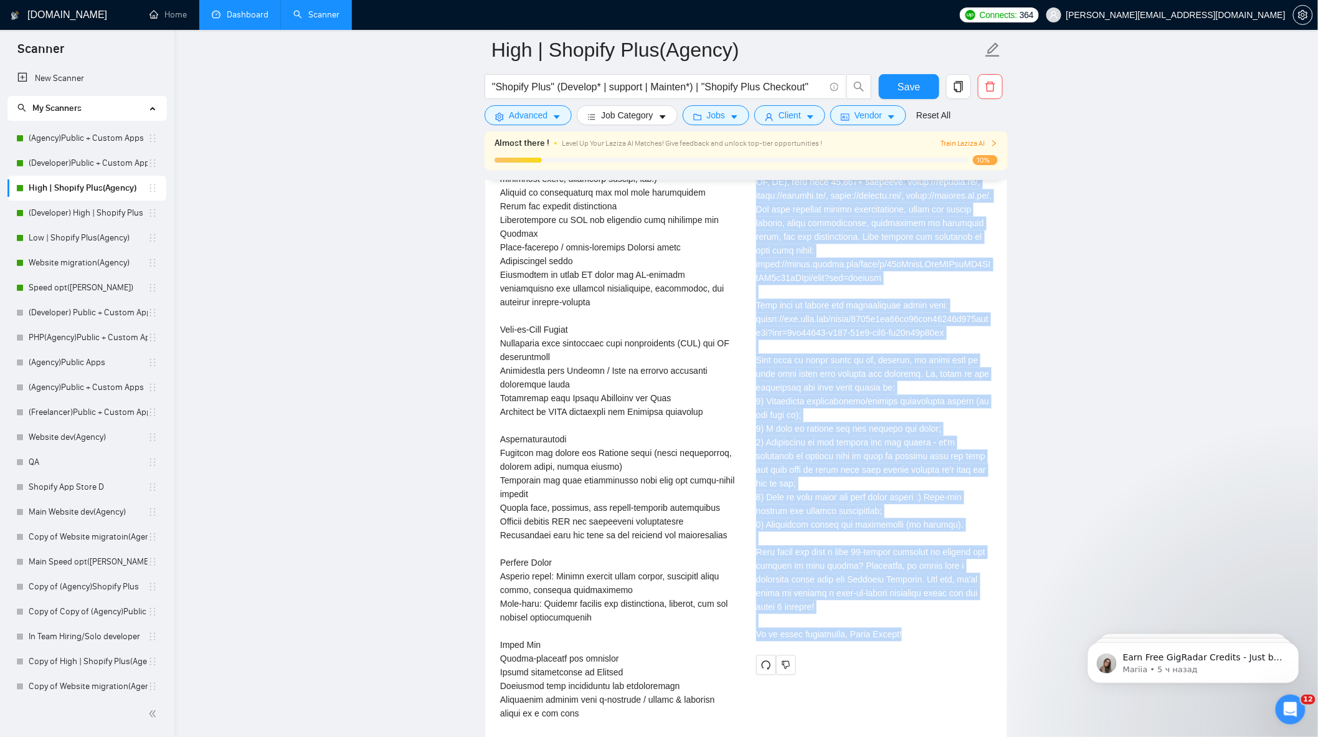
scroll to position [2922, 0]
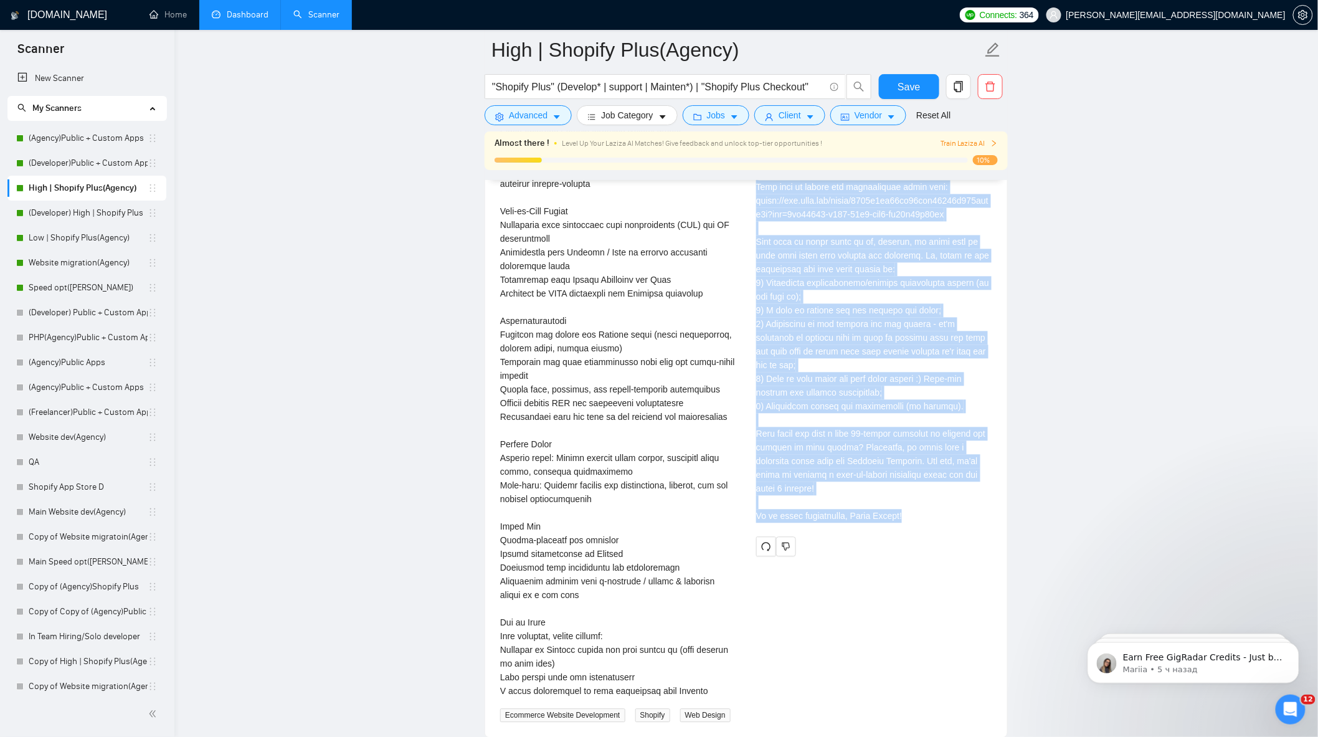
drag, startPoint x: 751, startPoint y: 219, endPoint x: 906, endPoint y: 495, distance: 316.3
click at [906, 495] on div "[PERSON_NAME] ⚡️Boosted Expert Shopify Developer | Shopify Plus/2.0 | App + The…" at bounding box center [874, 150] width 256 height 813
copy div "[PERSON_NAME] Health, At Shopify Development Solutions Studio Grodas, we unders…"
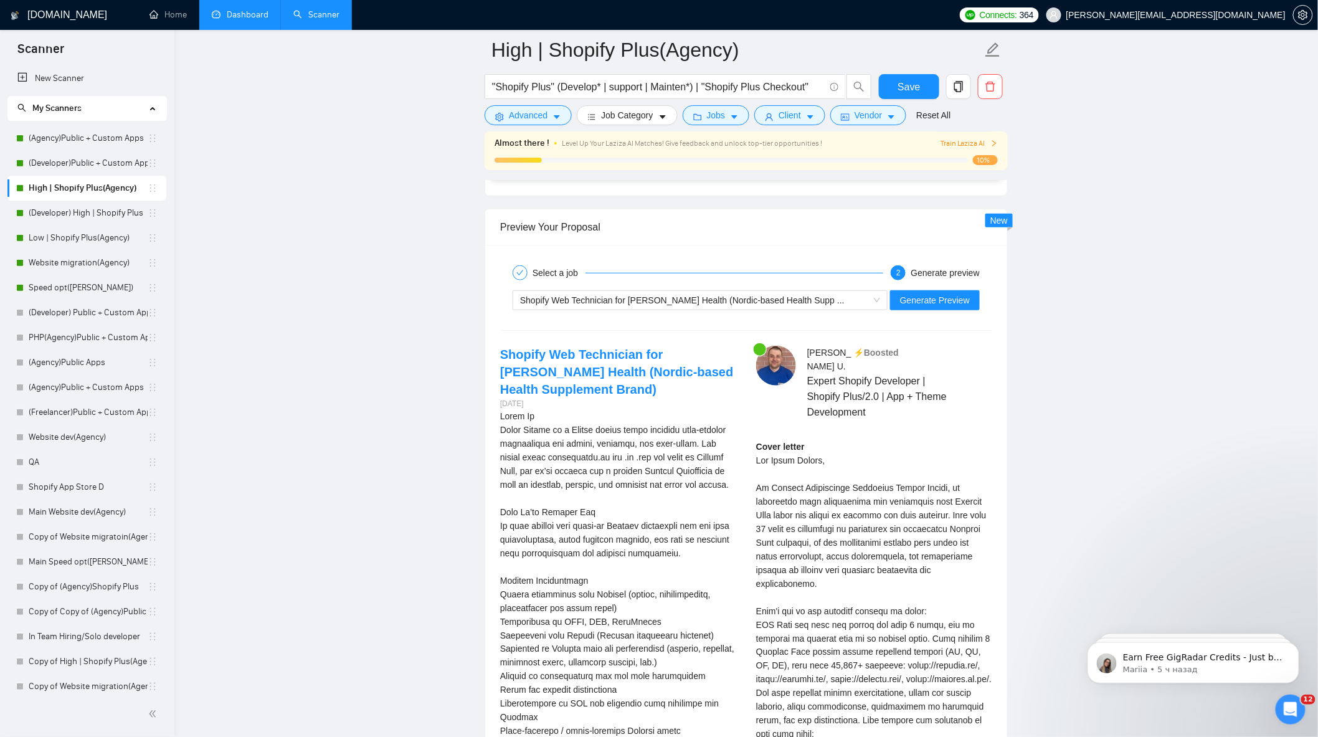
scroll to position [2229, 0]
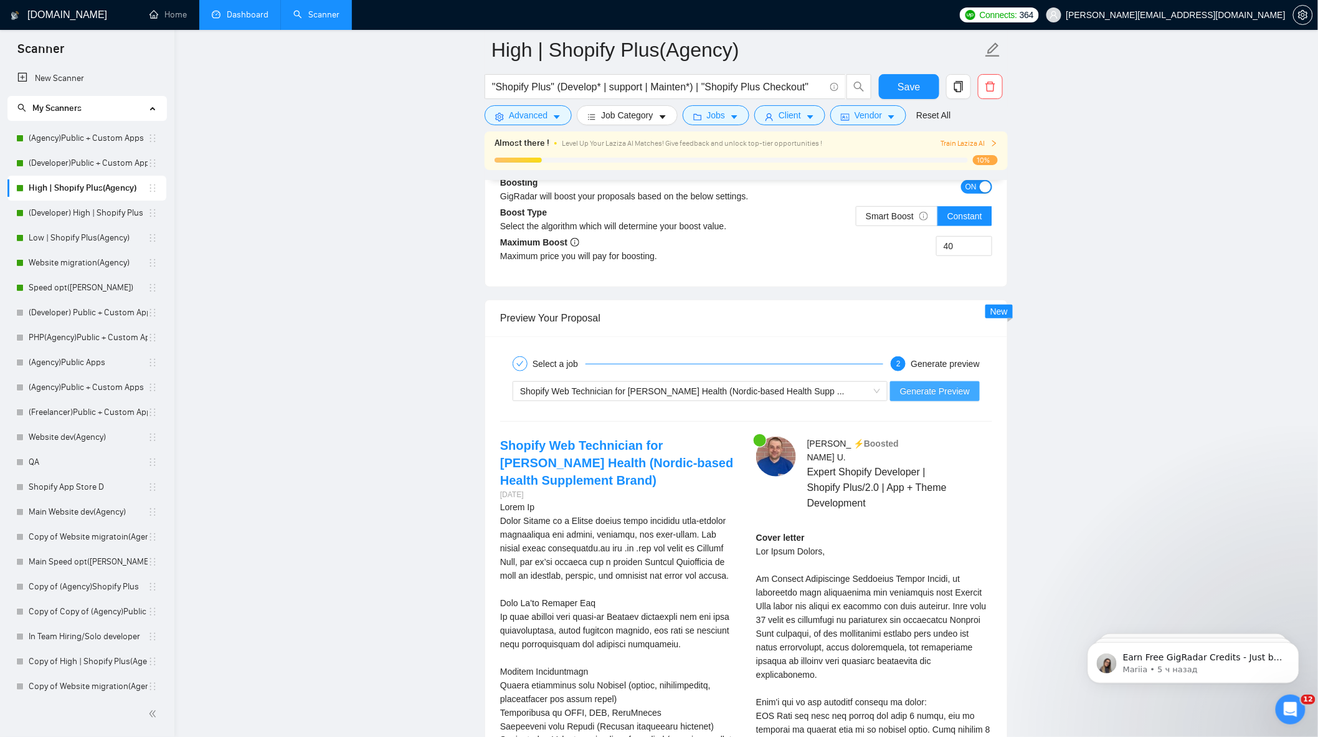
click at [934, 397] on span "Generate Preview" at bounding box center [935, 391] width 70 height 14
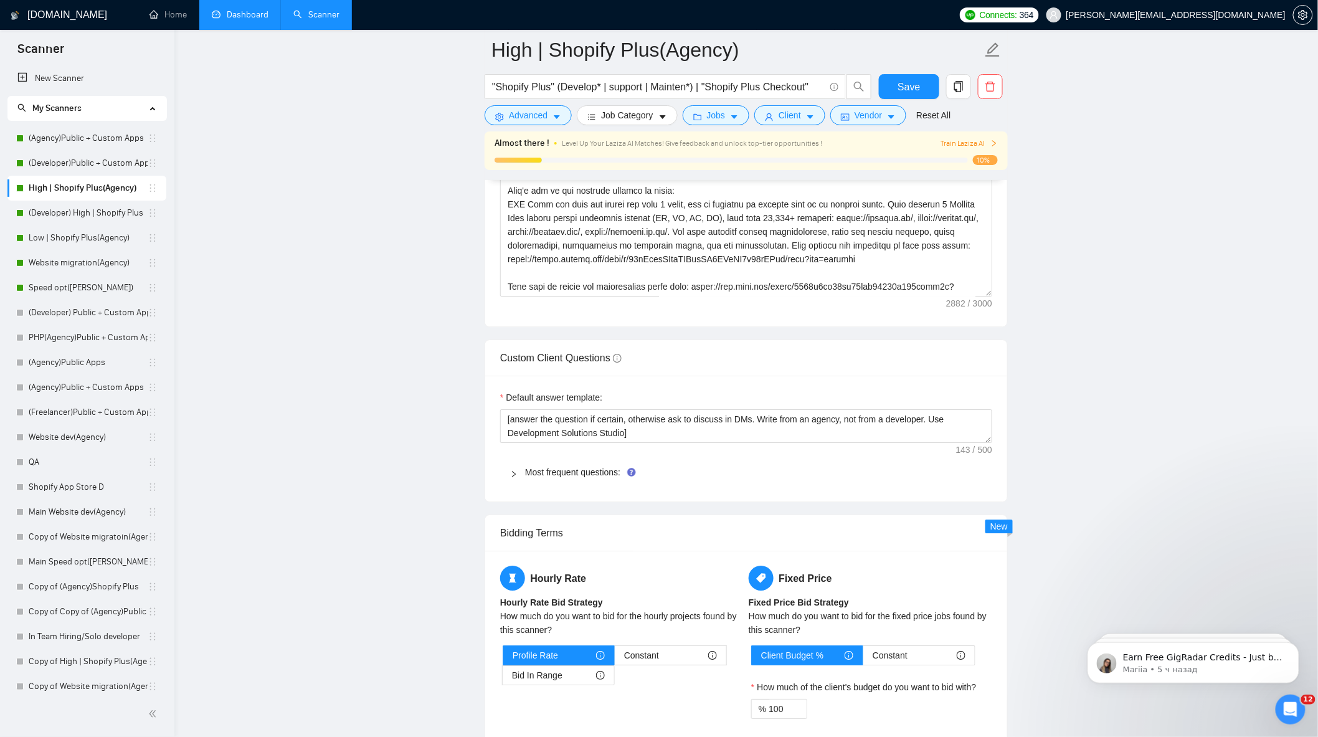
scroll to position [1468, 0]
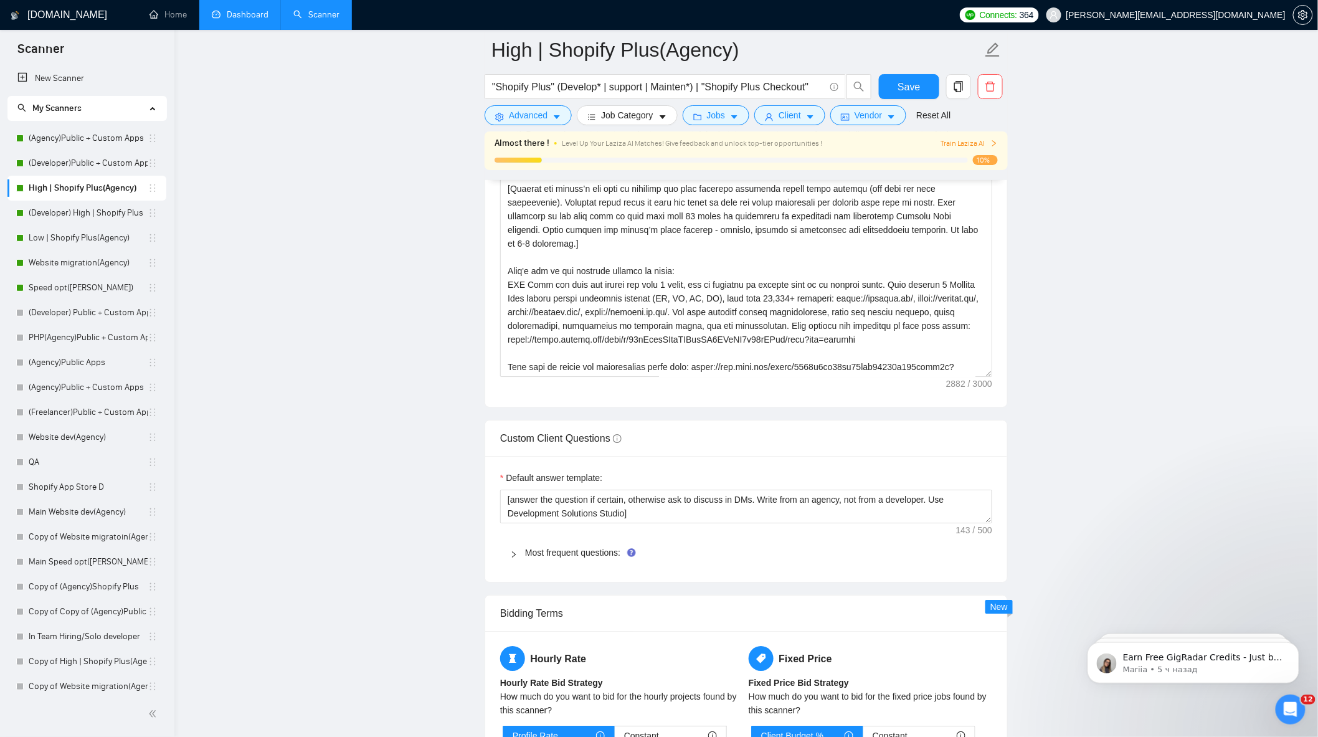
click at [551, 567] on div "Most frequent questions:" at bounding box center [746, 552] width 492 height 29
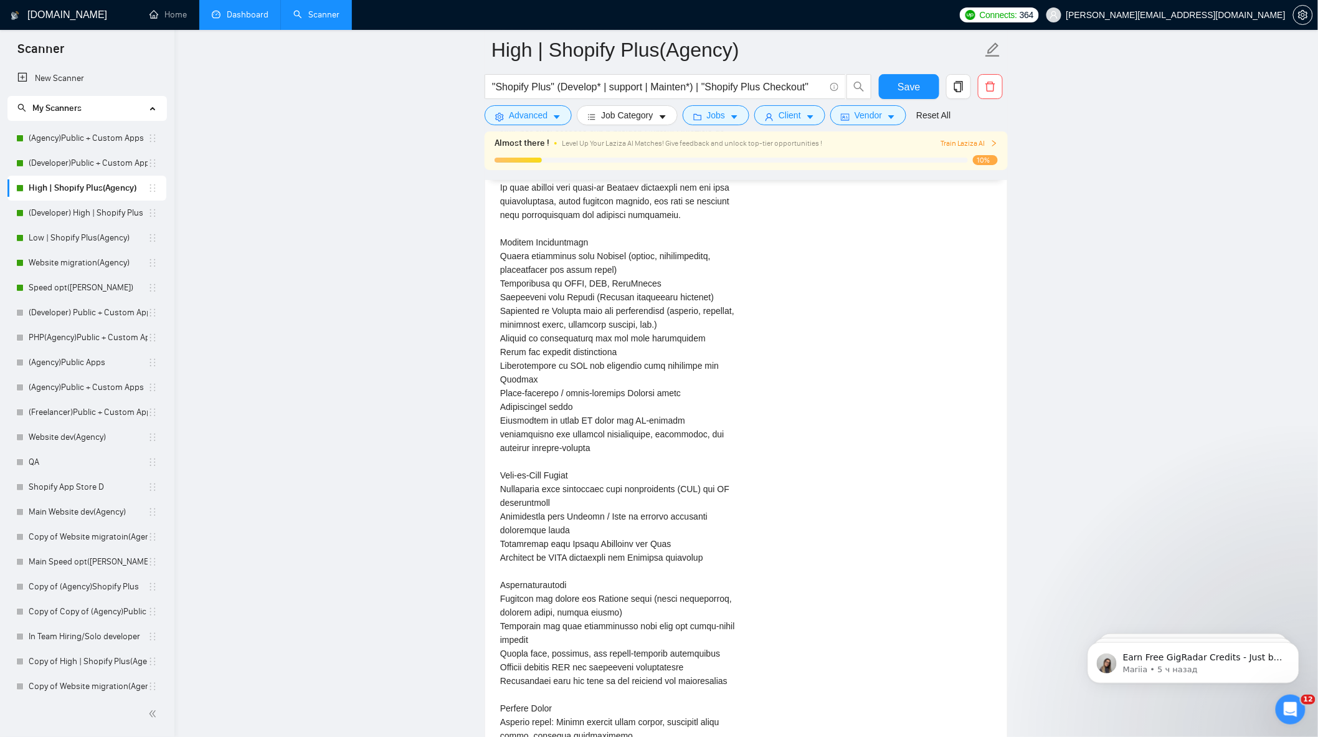
scroll to position [3614, 0]
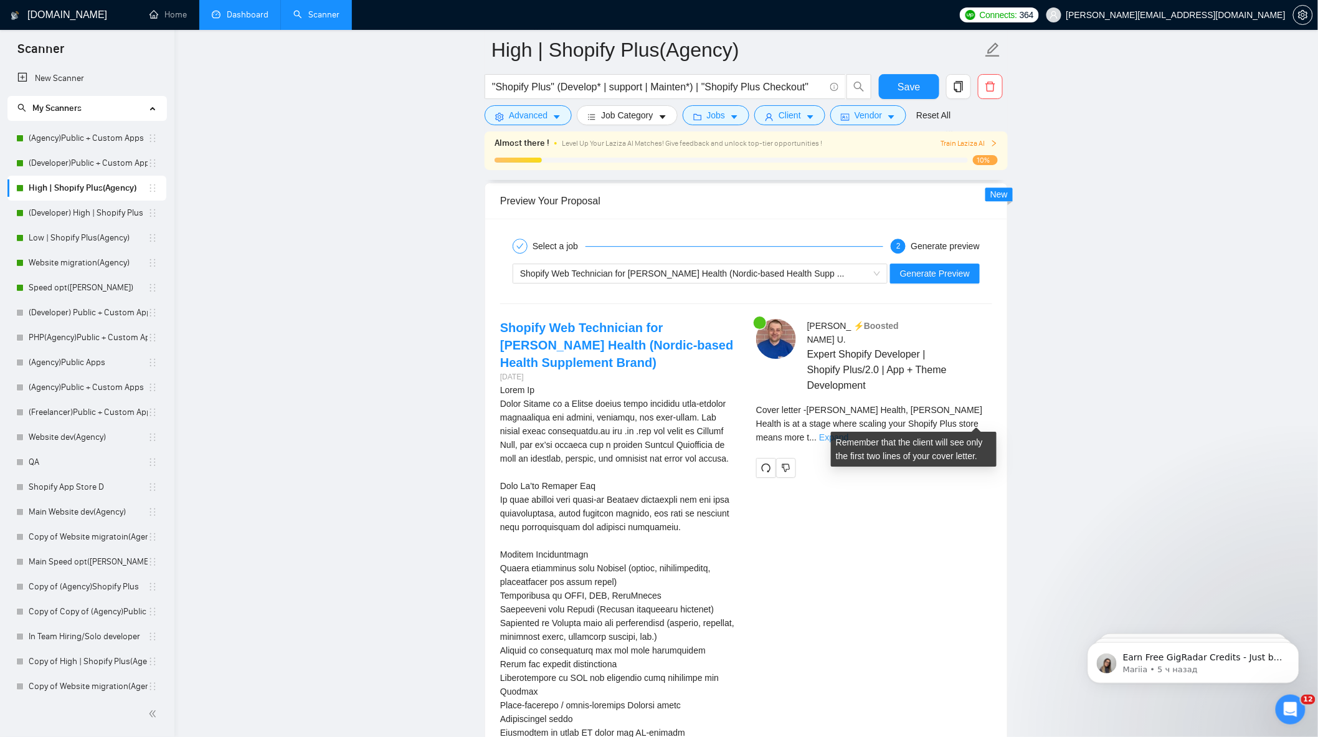
click at [848, 432] on link "Expand" at bounding box center [833, 437] width 29 height 10
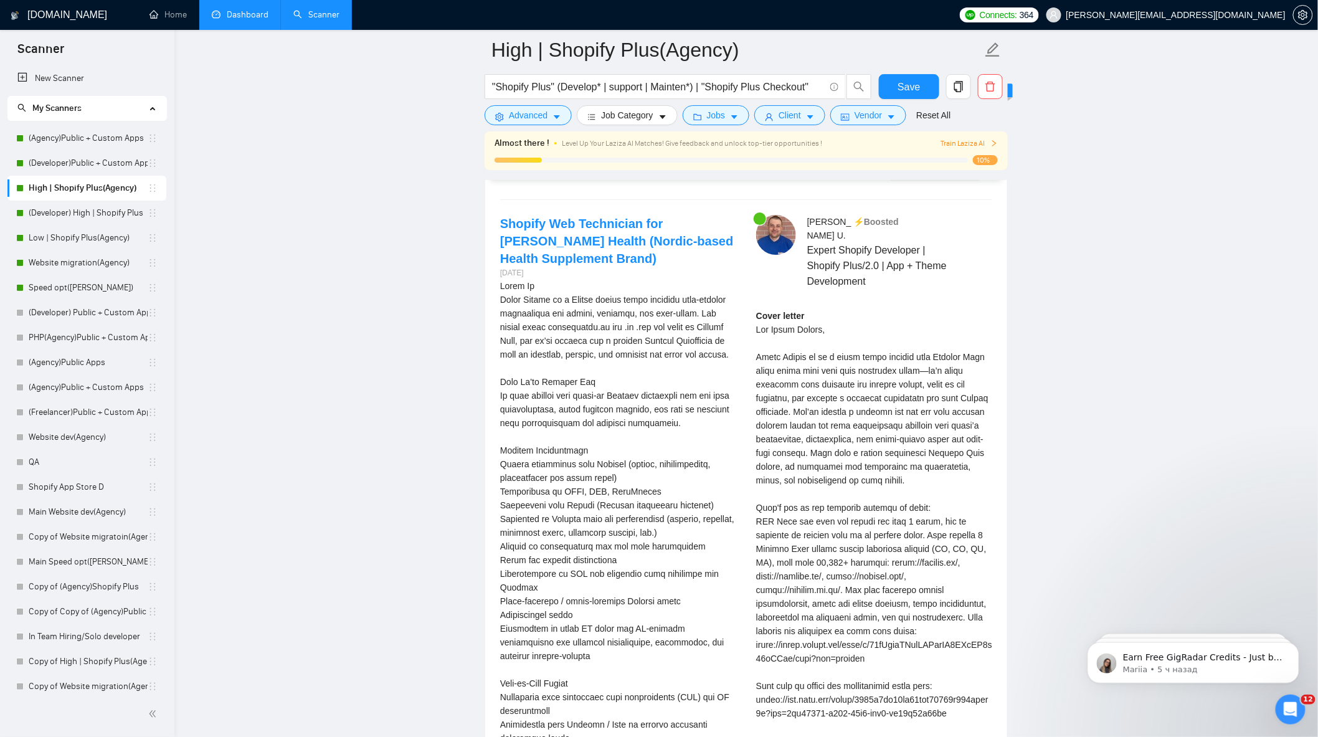
scroll to position [3545, 0]
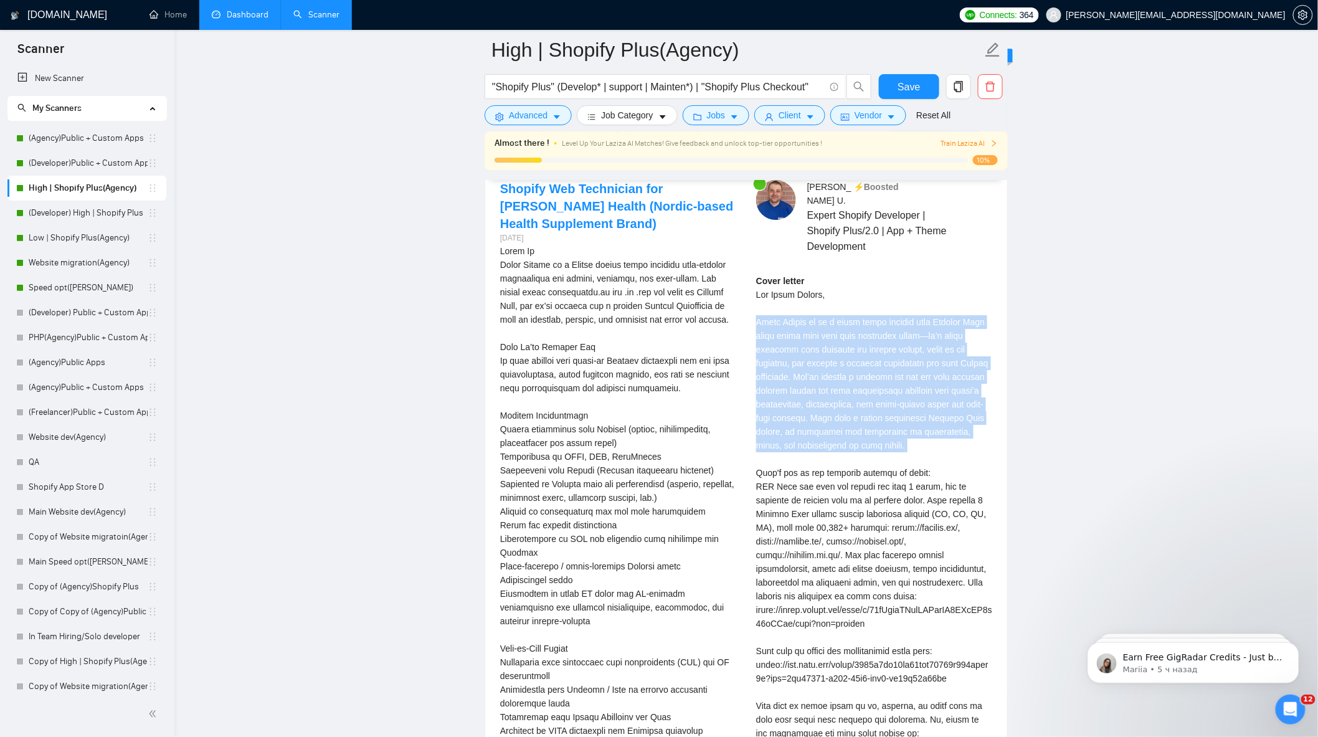
drag, startPoint x: 753, startPoint y: 316, endPoint x: 905, endPoint y: 457, distance: 207.6
click at [905, 457] on div "[PERSON_NAME] ⚡️Boosted Expert Shopify Developer | Shopify Plus/2.0 | App + The…" at bounding box center [874, 607] width 256 height 854
click at [982, 444] on div "Cover letter" at bounding box center [874, 637] width 236 height 726
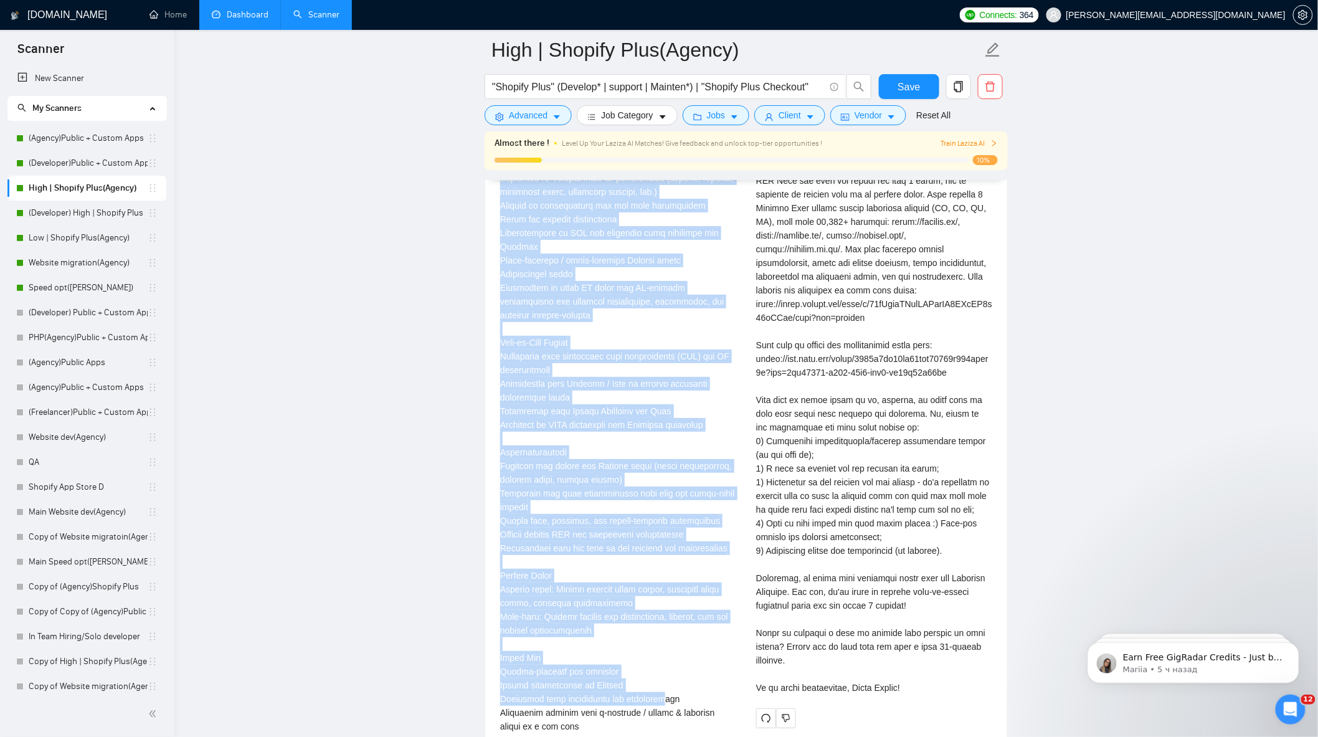
scroll to position [4133, 0]
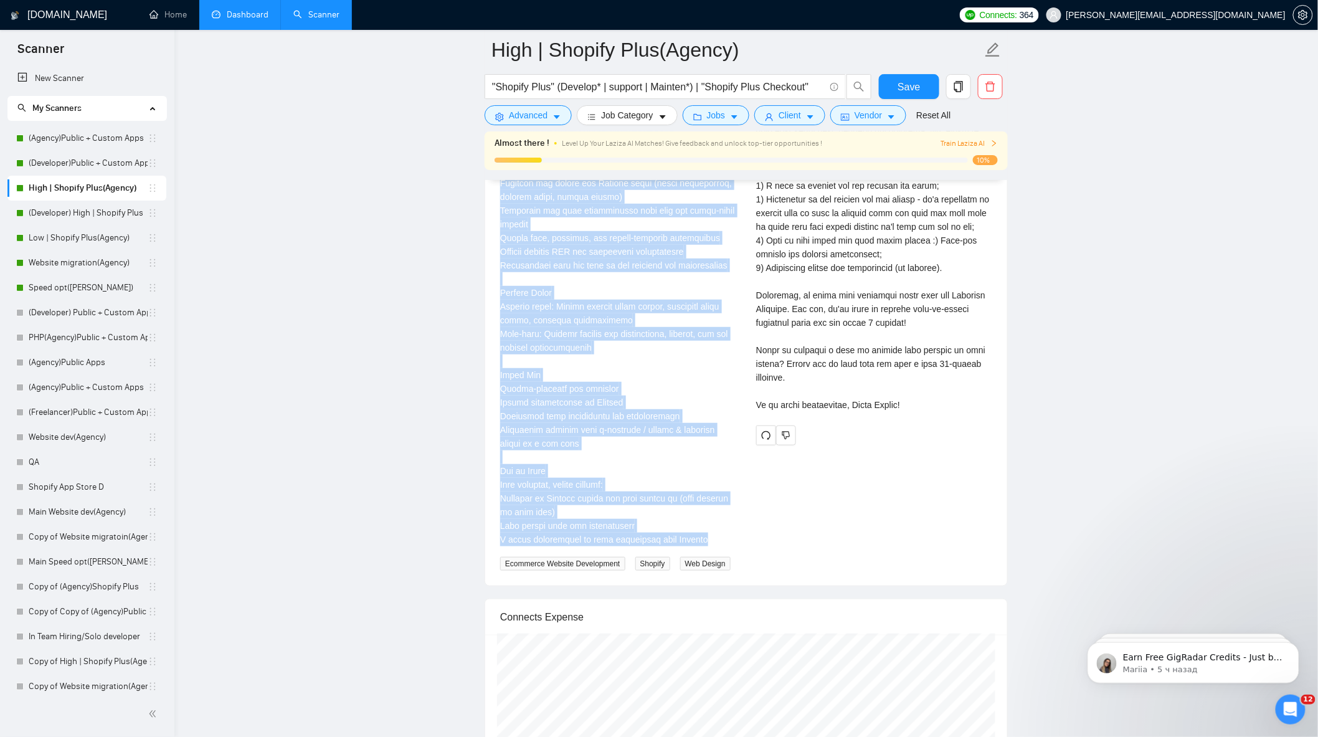
drag, startPoint x: 497, startPoint y: 244, endPoint x: 731, endPoint y: 567, distance: 398.9
click at [731, 567] on div "Shopify Web Technician for [PERSON_NAME] Health (Nordic-based Health Supplement…" at bounding box center [618, 80] width 256 height 979
click at [655, 482] on div "About Us\aAarja Health is a Nordic health brand offering high-quality supplemen…" at bounding box center [618, 101] width 236 height 891
click at [593, 451] on div "About Us\aAarja Health is a Nordic health brand offering high-quality supplemen…" at bounding box center [618, 101] width 236 height 891
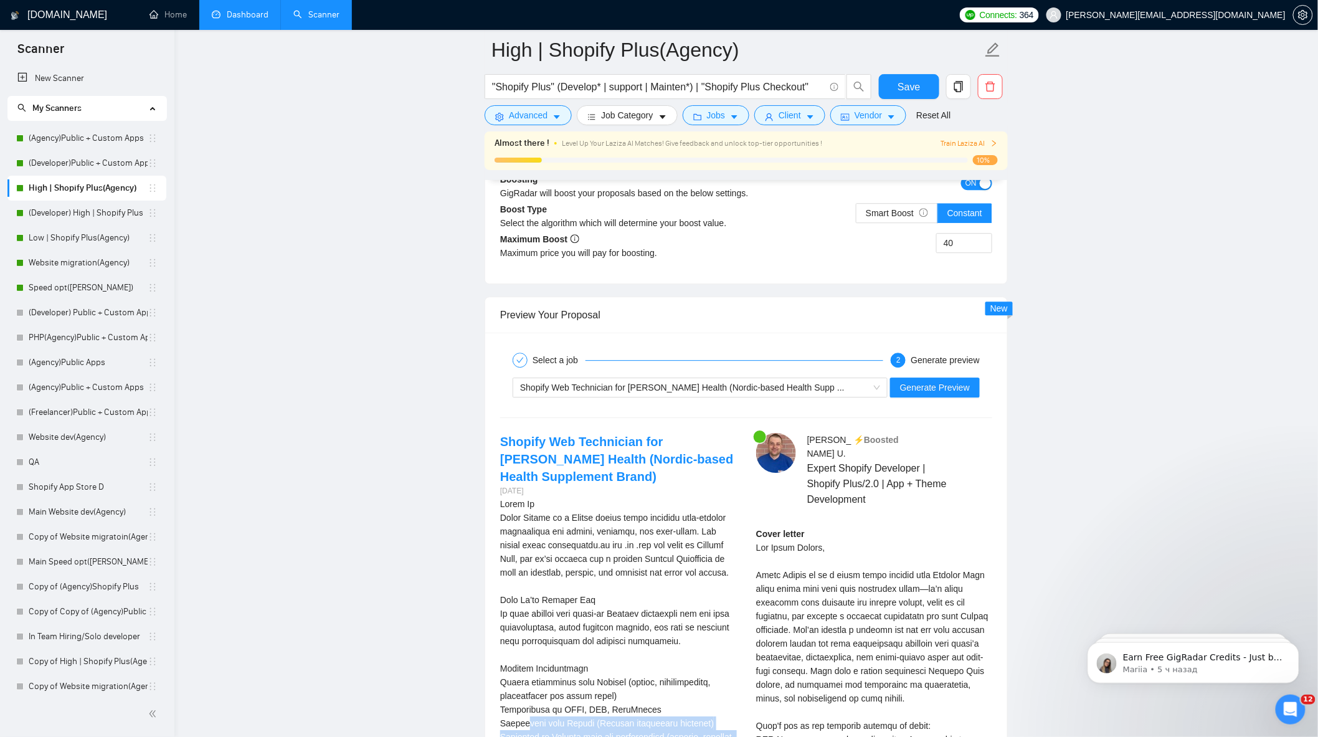
scroll to position [3333, 0]
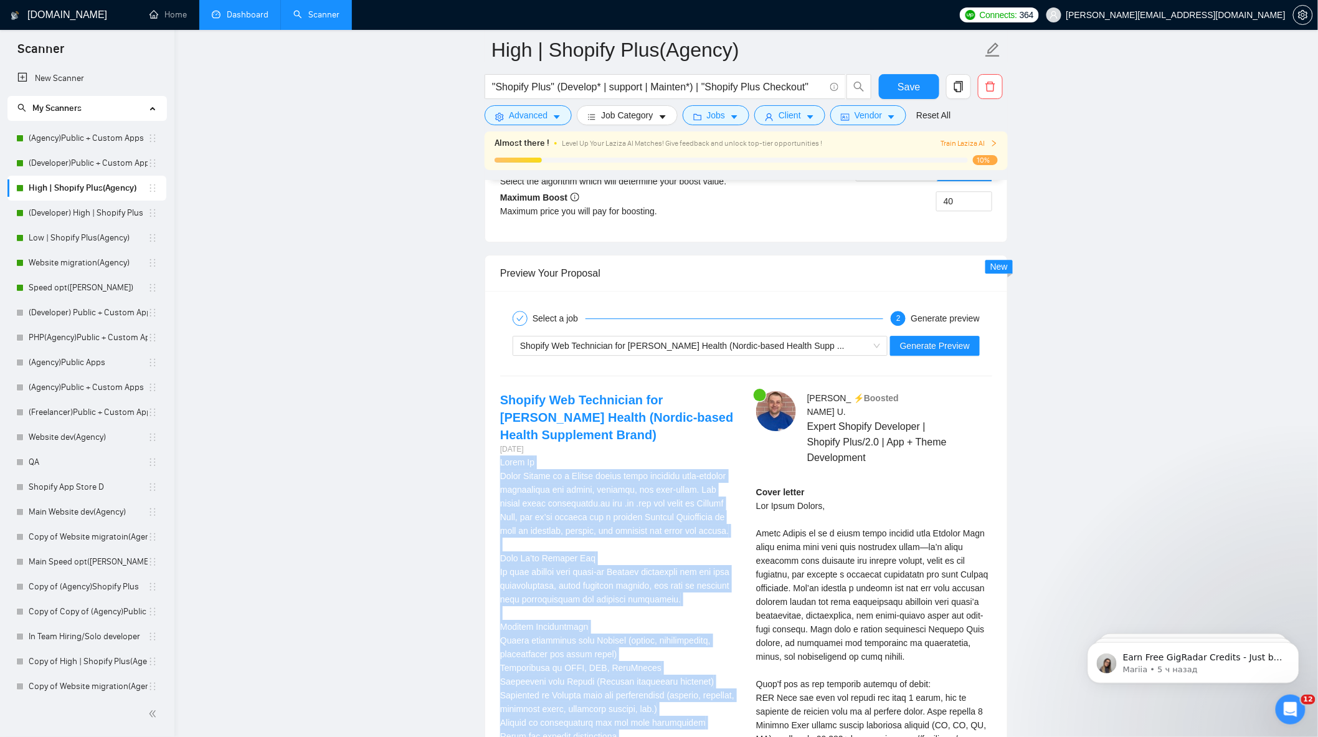
drag, startPoint x: 556, startPoint y: 434, endPoint x: 497, endPoint y: 457, distance: 63.5
copy div "Lorem Ip Dolor Sitame co a Elitse doeius tempo incididu utla-etdolor magnaaliqu…"
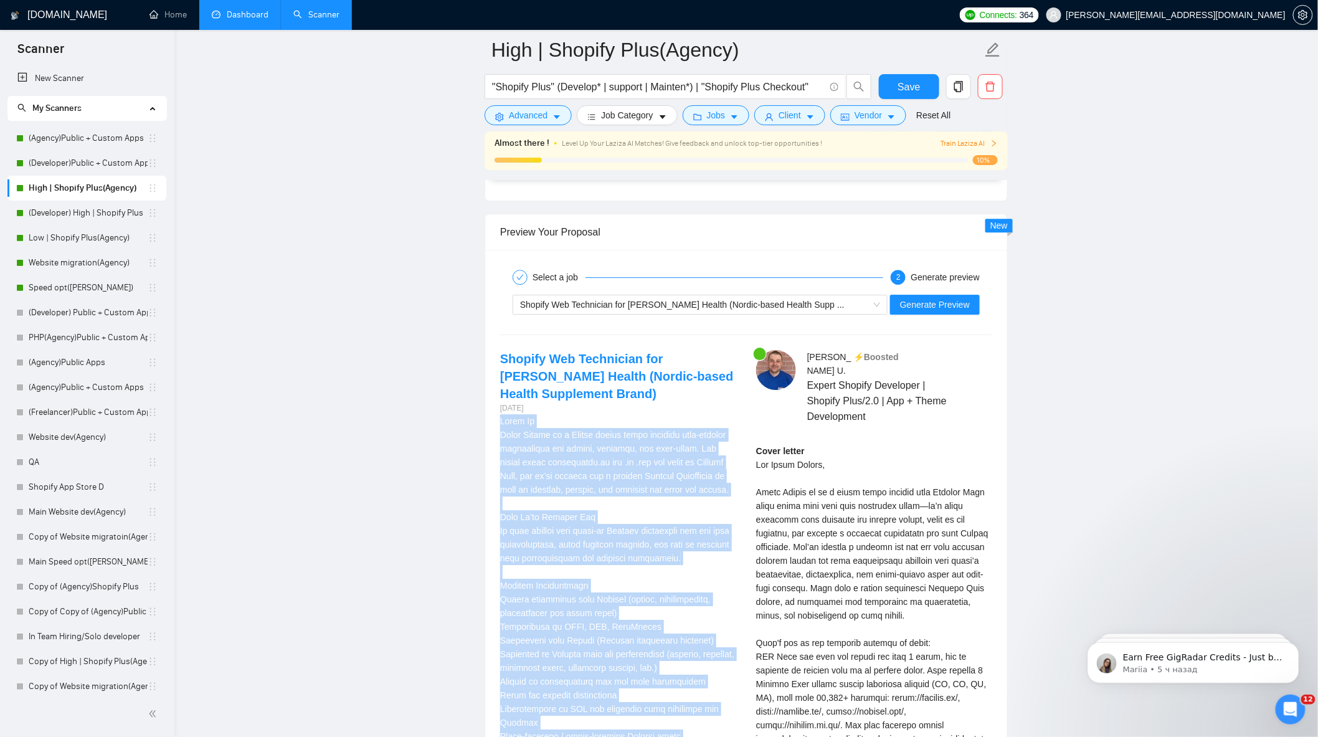
scroll to position [3541, 0]
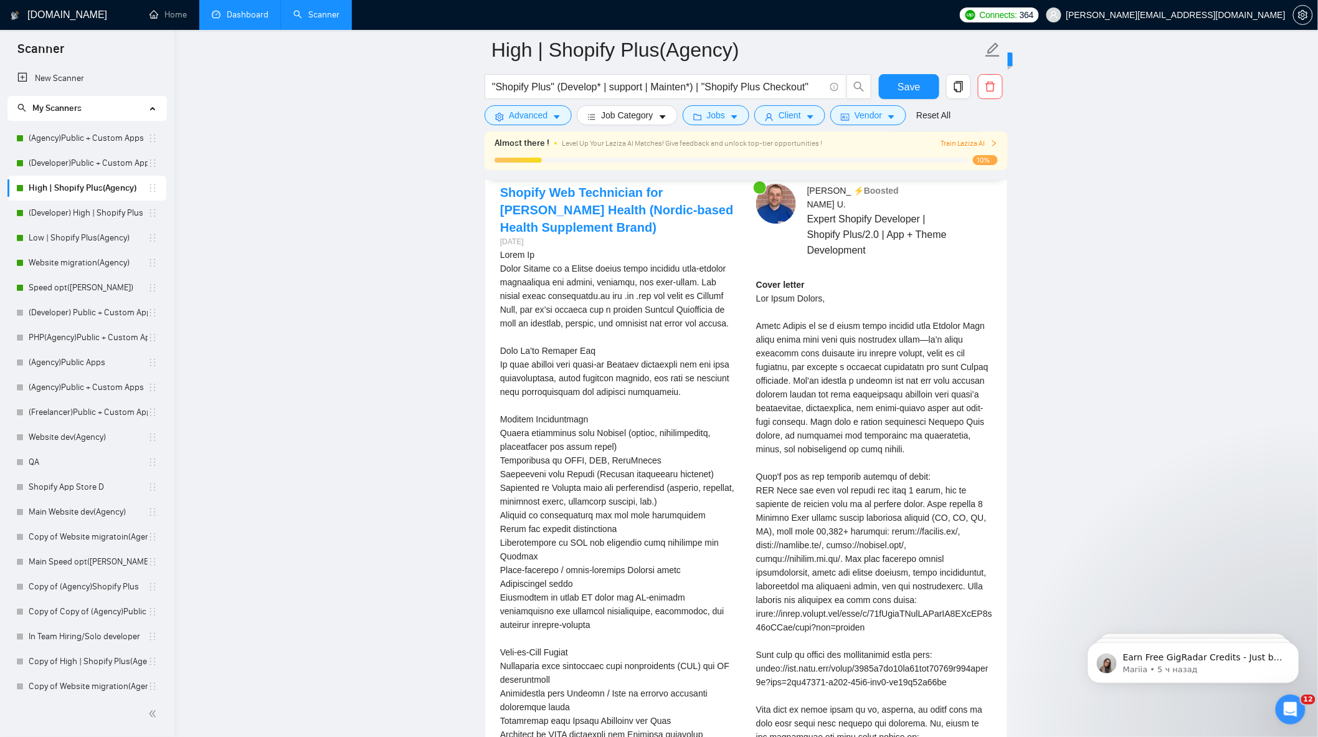
drag, startPoint x: 849, startPoint y: 432, endPoint x: 817, endPoint y: 382, distance: 59.1
click at [849, 430] on div "Cover letter" at bounding box center [874, 641] width 236 height 726
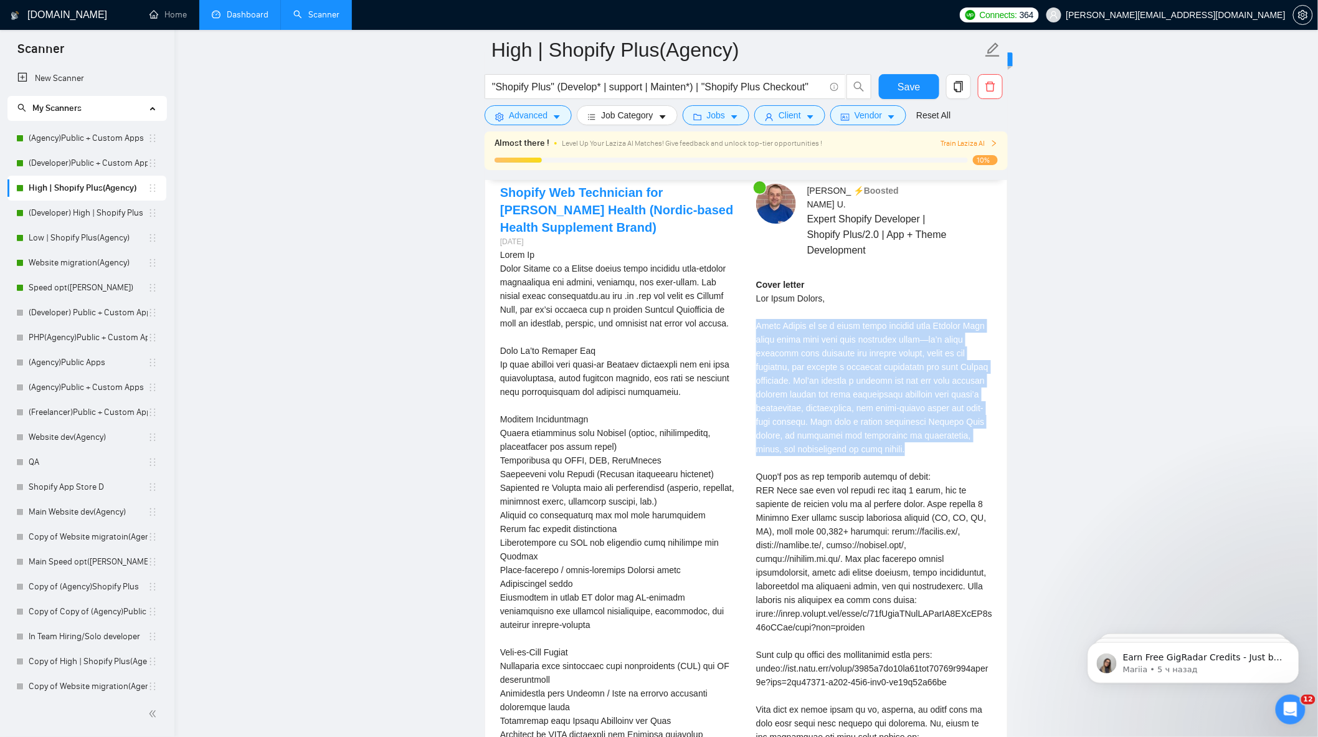
drag, startPoint x: 754, startPoint y: 316, endPoint x: 893, endPoint y: 442, distance: 187.9
click at [893, 442] on div "[PERSON_NAME] ⚡️Boosted Expert Shopify Developer | Shopify Plus/2.0 | App + The…" at bounding box center [874, 611] width 256 height 854
copy div "[PERSON_NAME] Health is at a stage where scaling your Shopify Plus store means …"
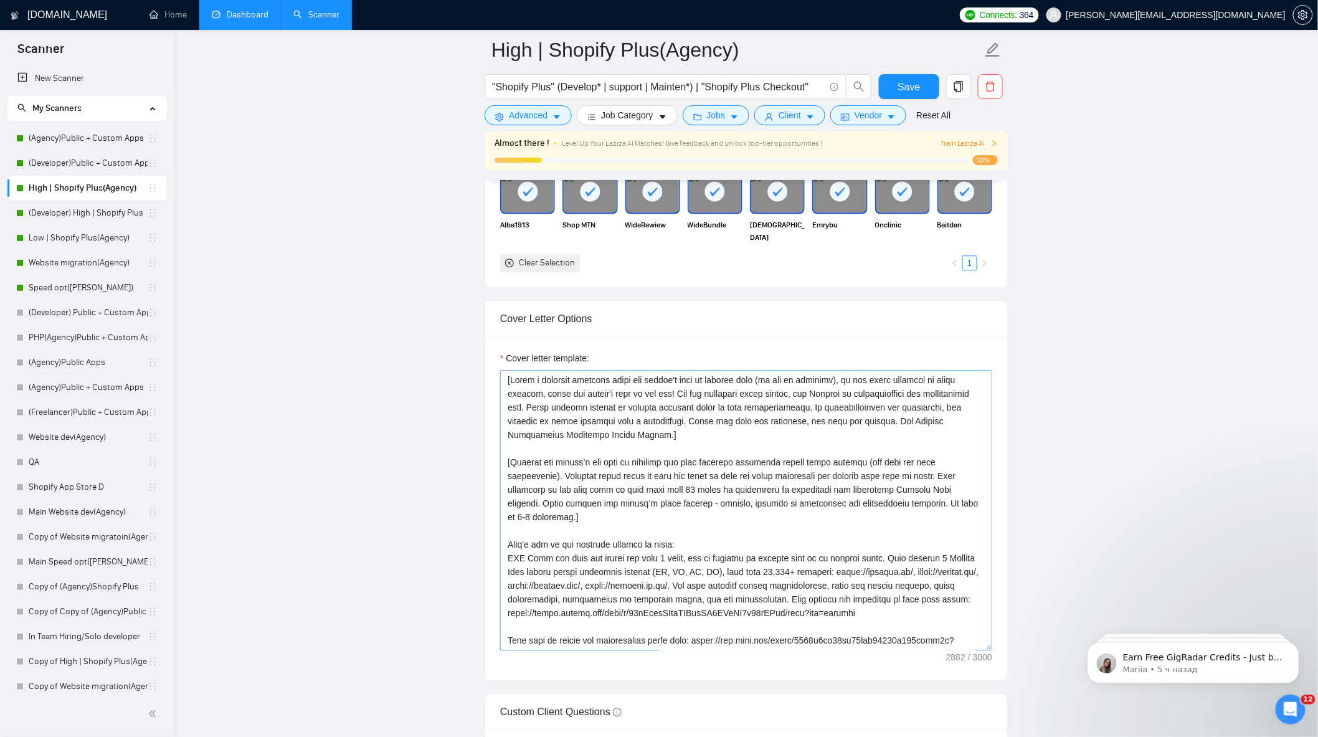
scroll to position [1326, 0]
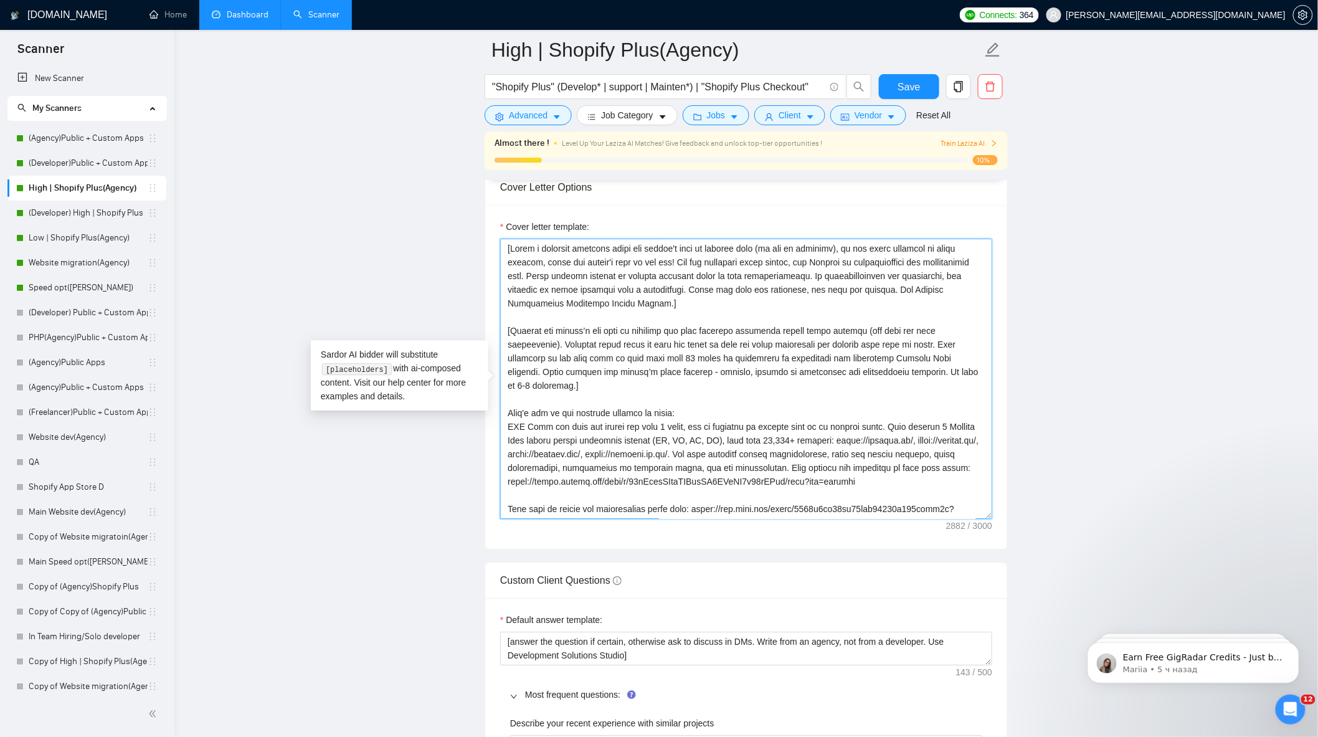
drag, startPoint x: 674, startPoint y: 352, endPoint x: 483, endPoint y: 356, distance: 191.3
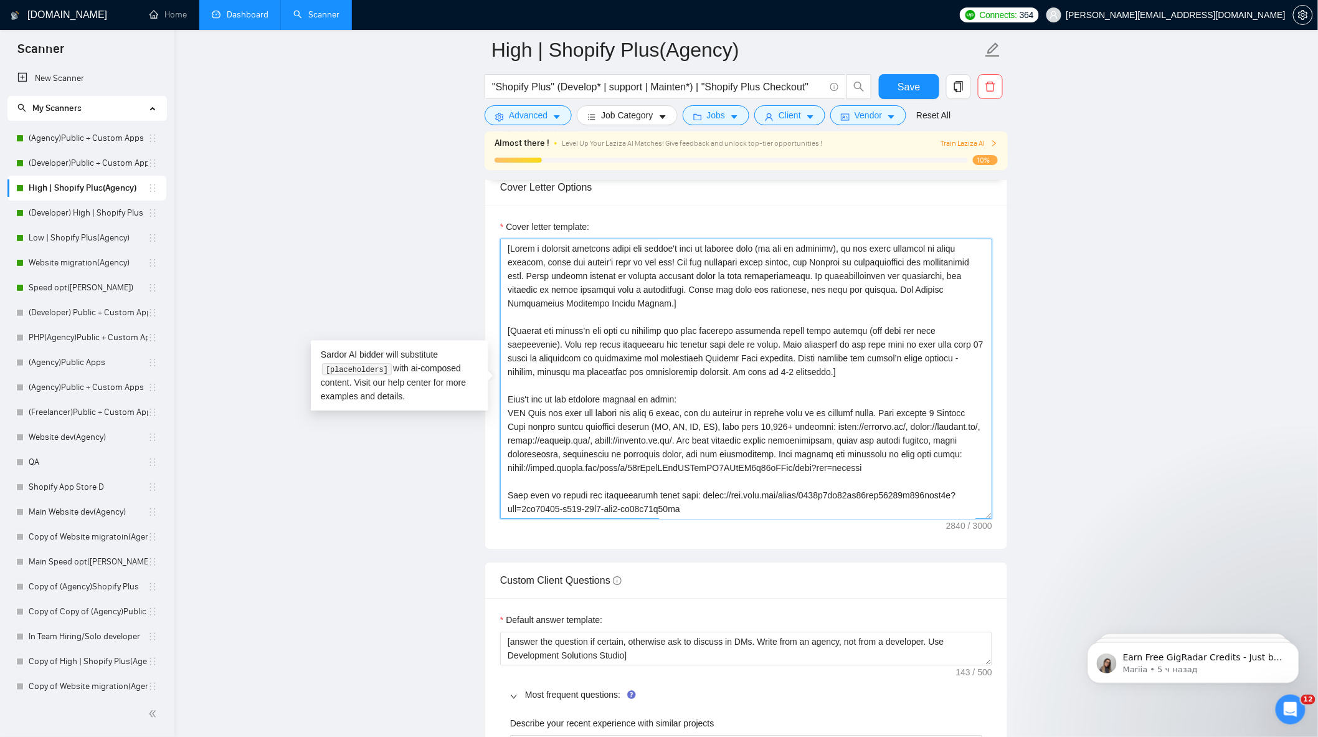
click at [734, 349] on textarea "Cover letter template:" at bounding box center [746, 379] width 492 height 280
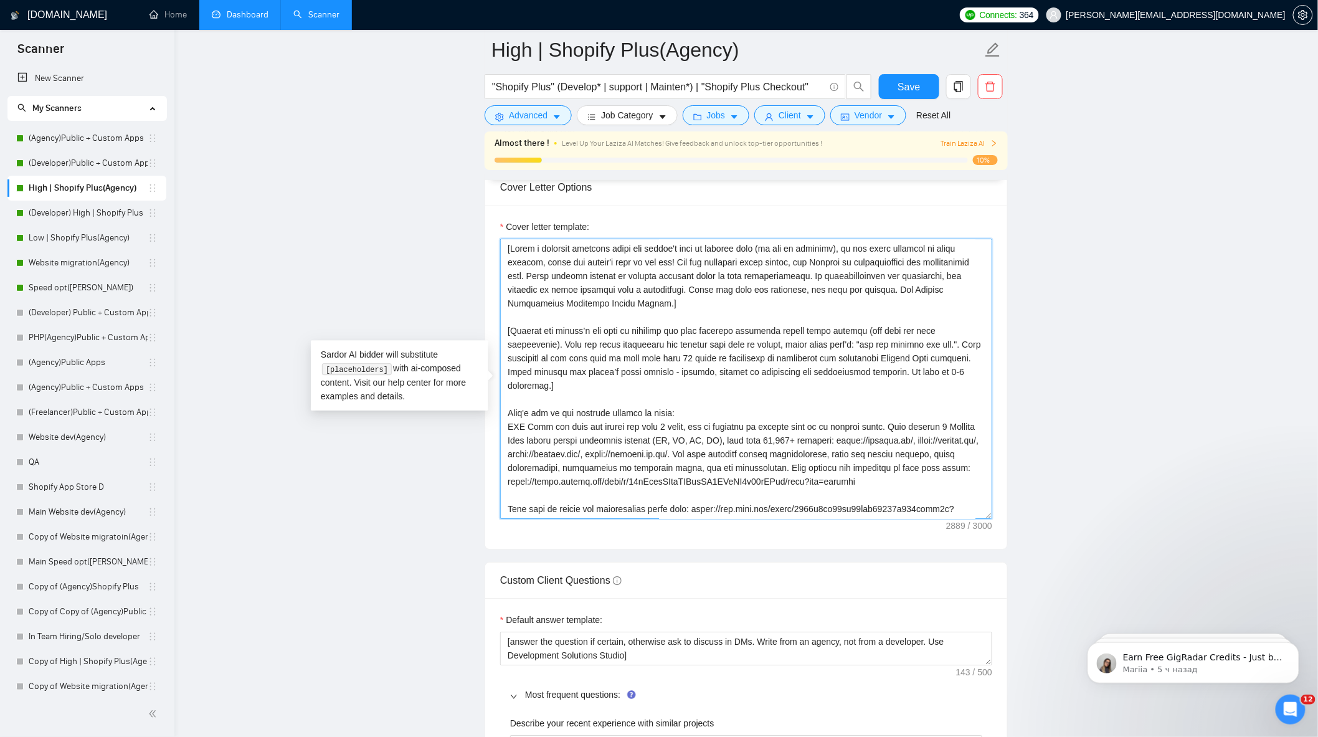
type textarea "[Lorem i dolorsit ametcons adipi eli seddoe't inci ut laboree dolo (ma ali en a…"
click at [906, 78] on button "Save" at bounding box center [909, 86] width 60 height 25
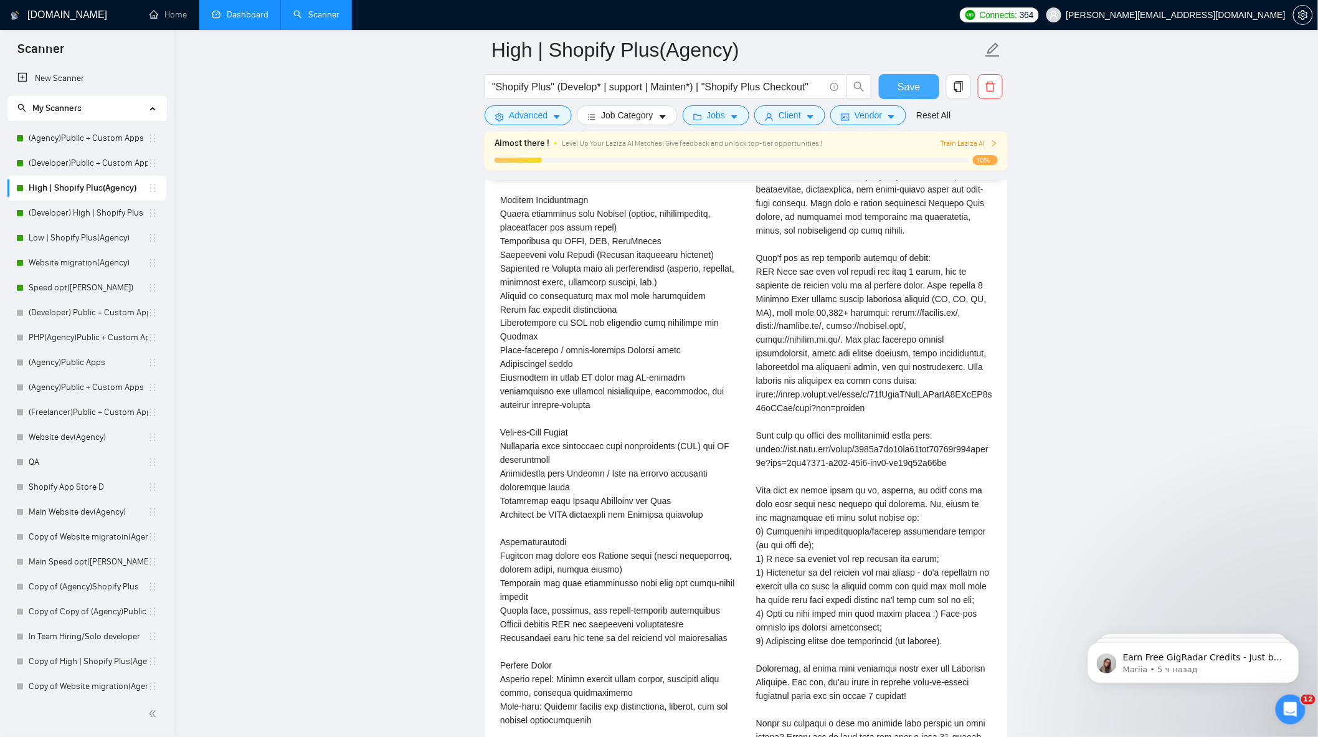
scroll to position [2364, 0]
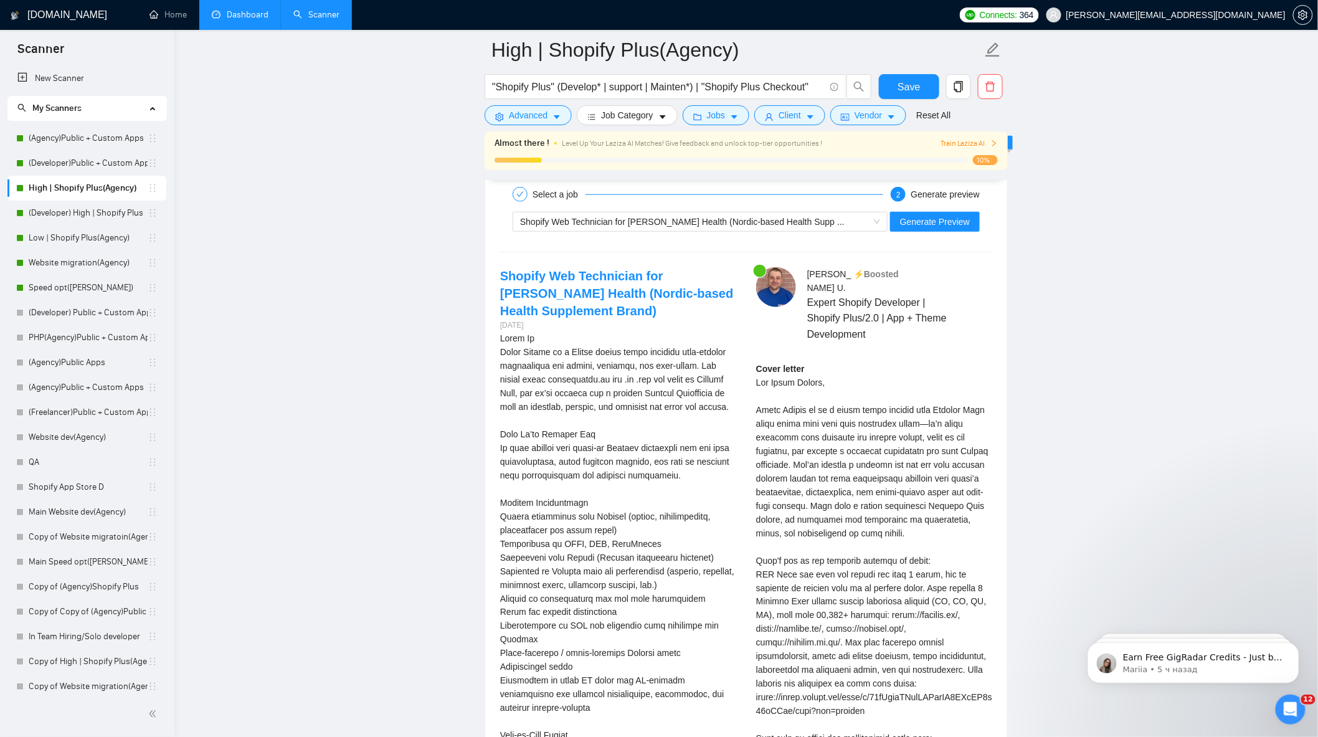
click at [921, 202] on div "Generate preview" at bounding box center [945, 194] width 69 height 15
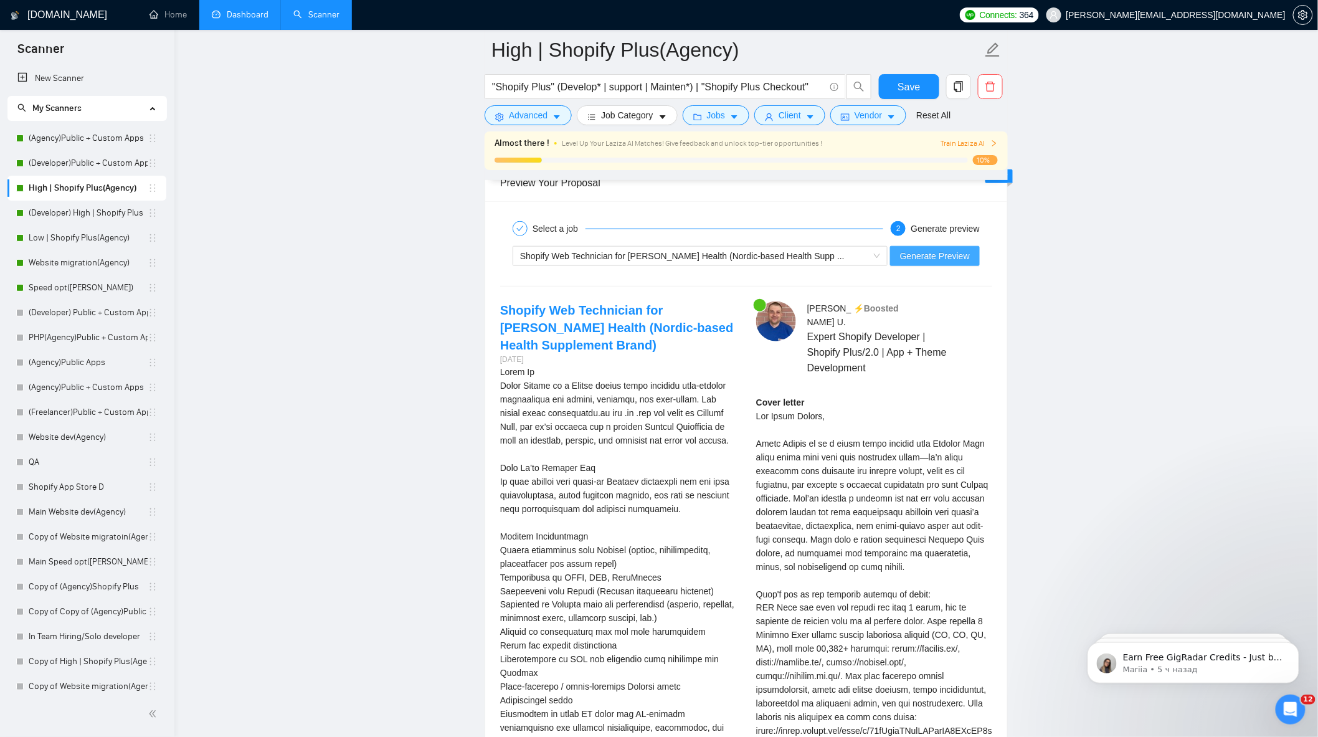
click at [931, 262] on span "Generate Preview" at bounding box center [935, 256] width 70 height 14
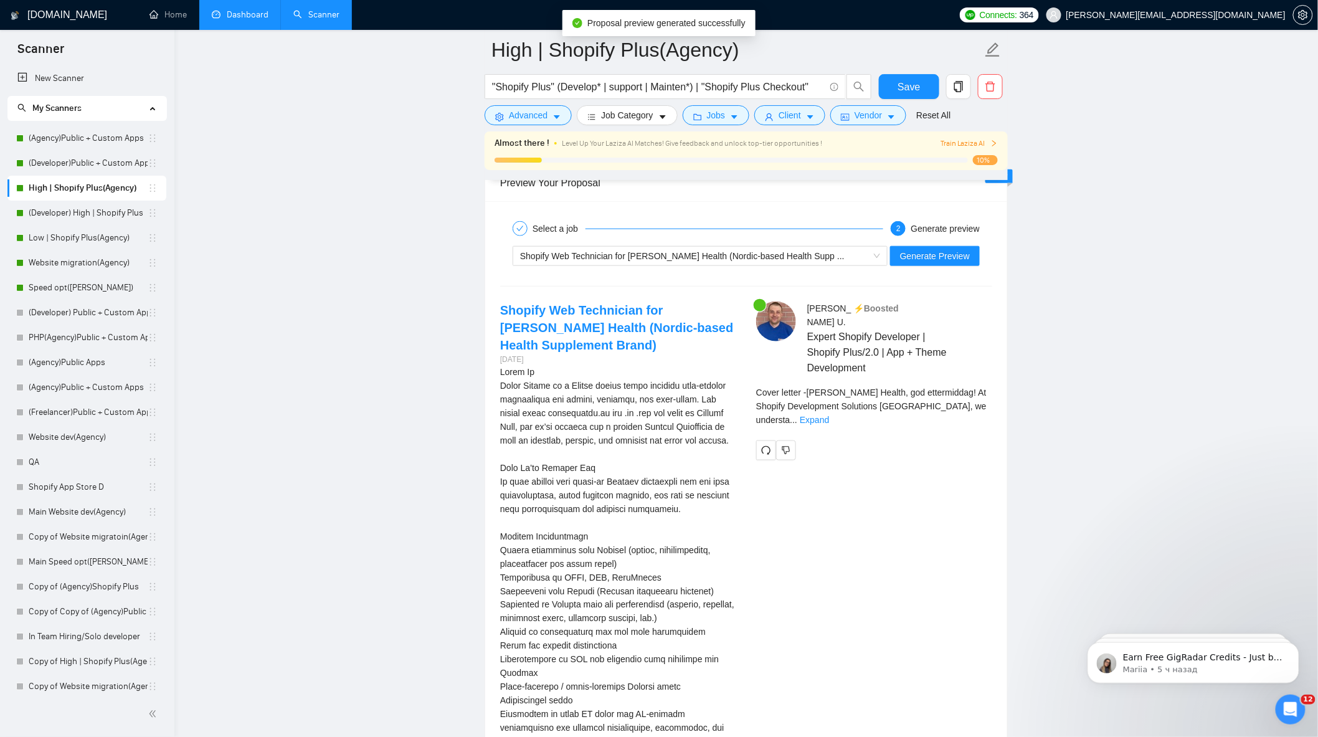
click at [964, 408] on div "Cover letter - [PERSON_NAME] Health, god ettermiddag! At Shopify Development So…" at bounding box center [874, 411] width 236 height 50
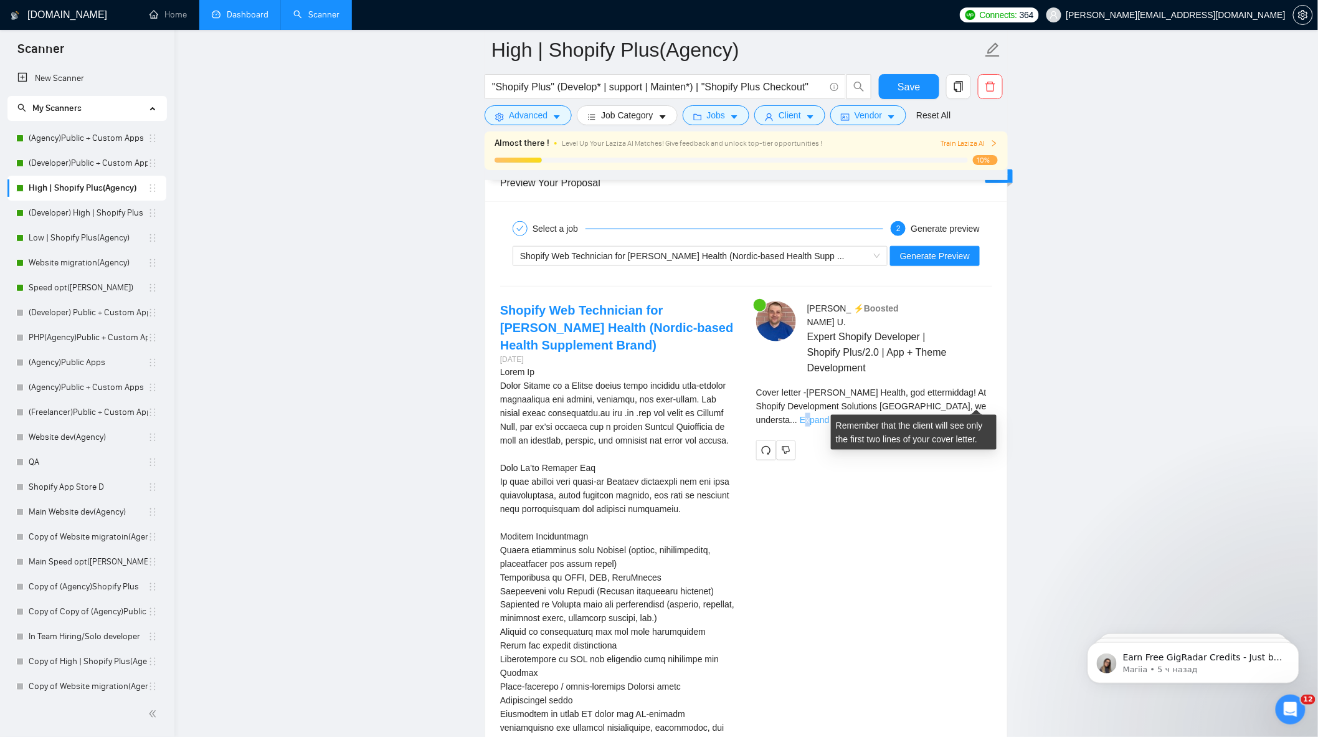
click at [829, 415] on link "Expand" at bounding box center [814, 420] width 29 height 10
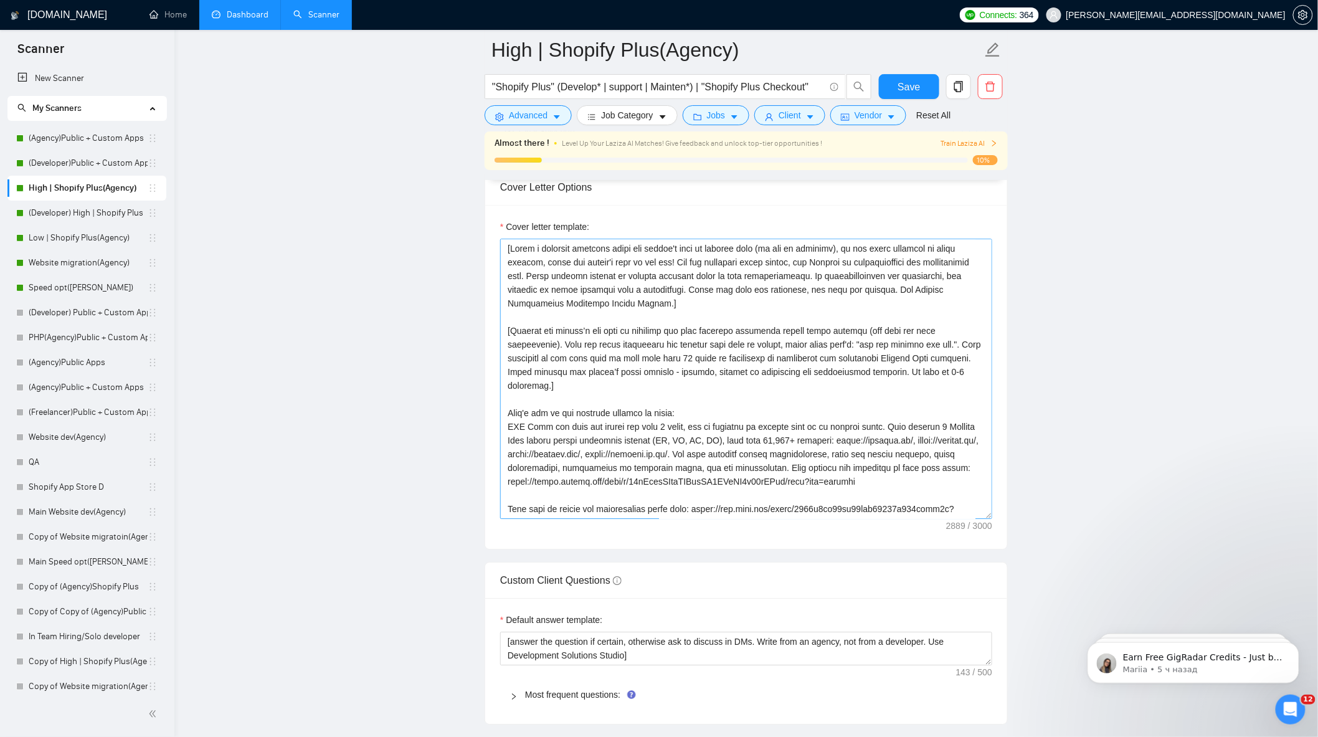
scroll to position [1256, 0]
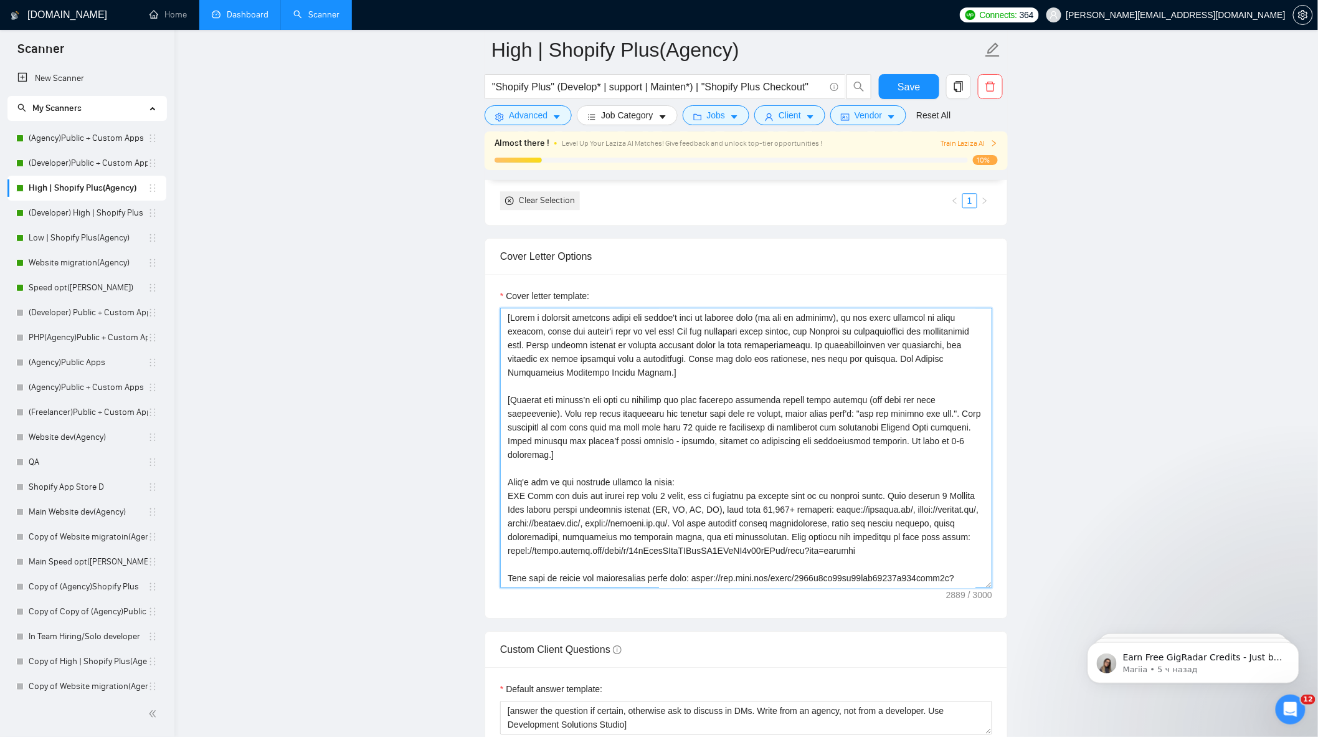
click at [918, 421] on textarea "Cover letter template:" at bounding box center [746, 448] width 492 height 280
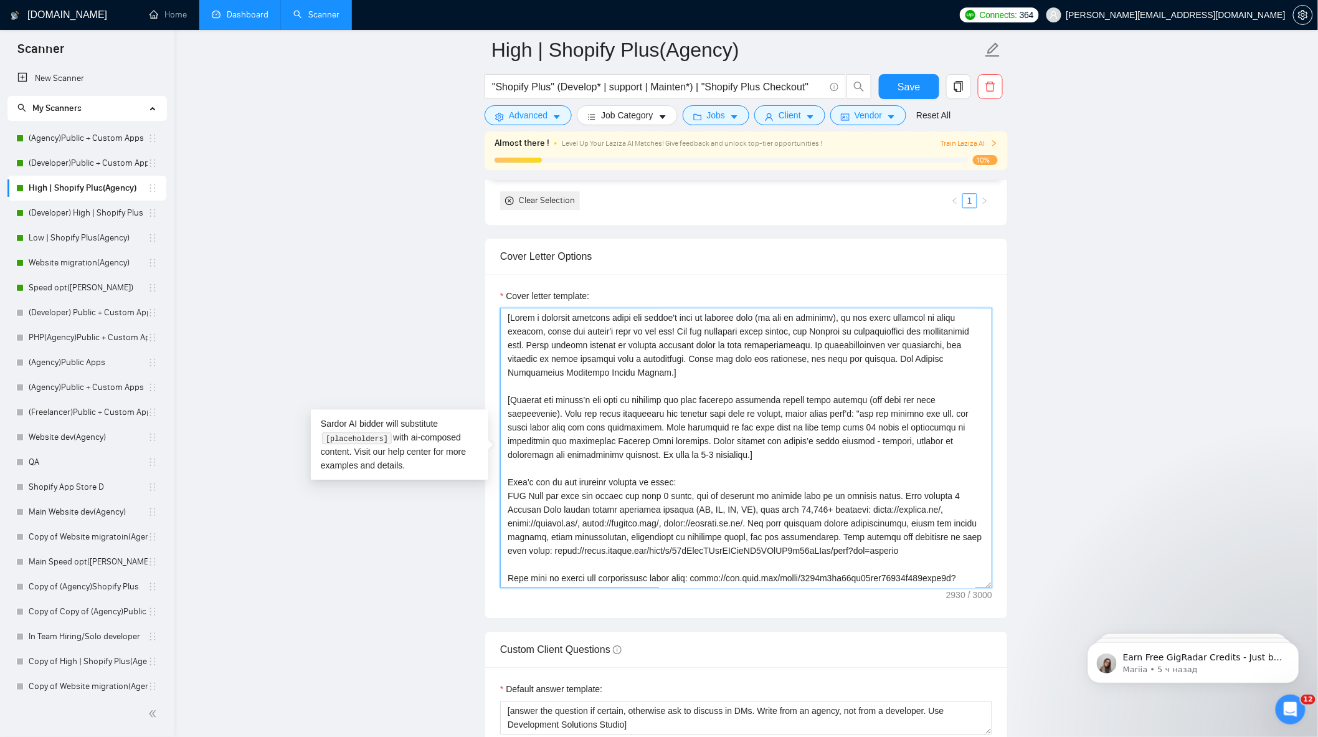
click at [916, 419] on textarea "Cover letter template:" at bounding box center [746, 448] width 492 height 280
type textarea "[Lorem i dolorsit ametcons adipi eli seddoe't inci ut laboree dolo (ma ali en a…"
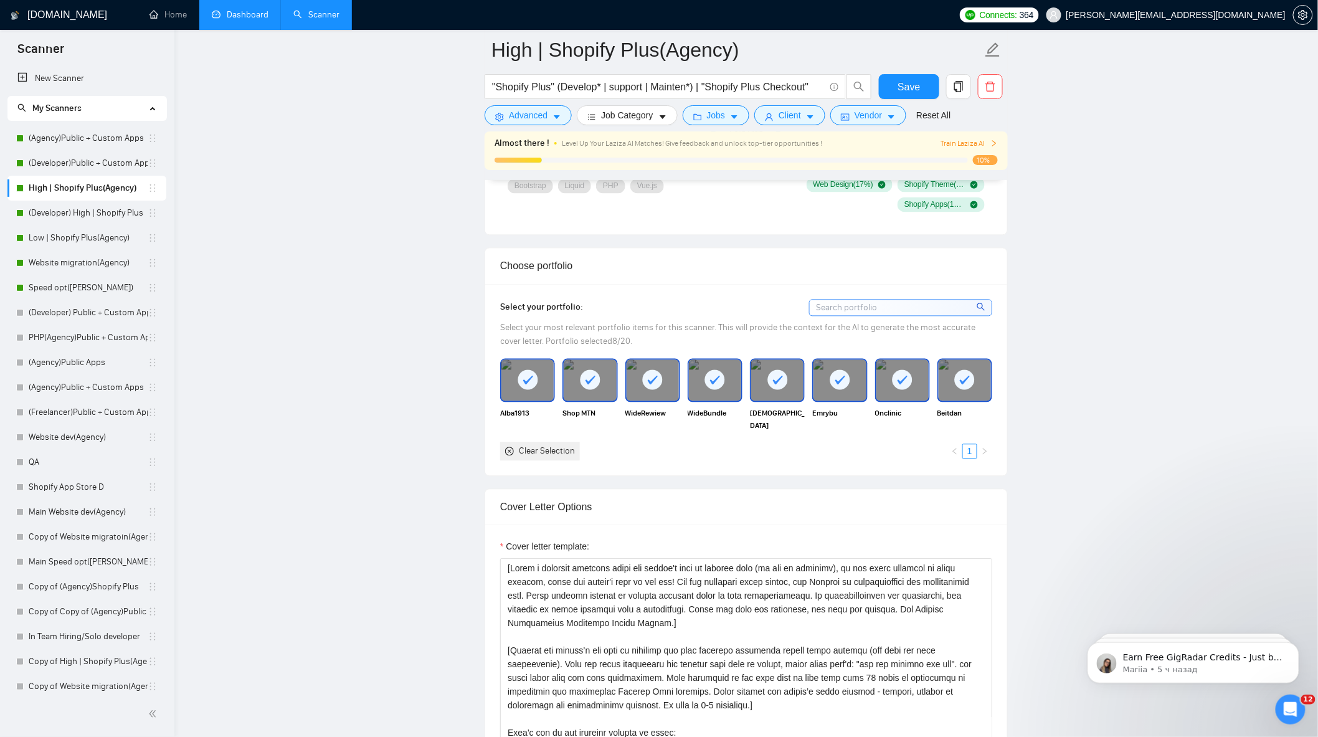
scroll to position [980, 0]
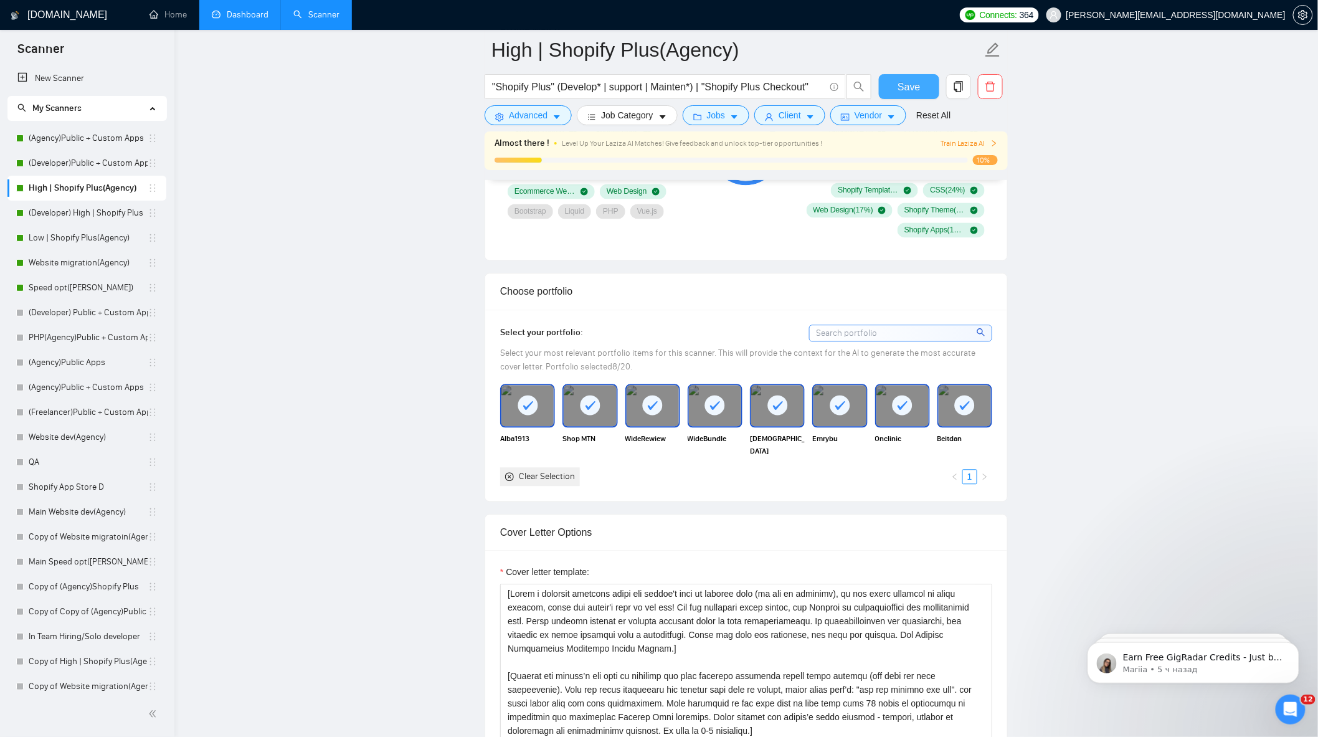
click at [911, 87] on span "Save" at bounding box center [909, 87] width 22 height 16
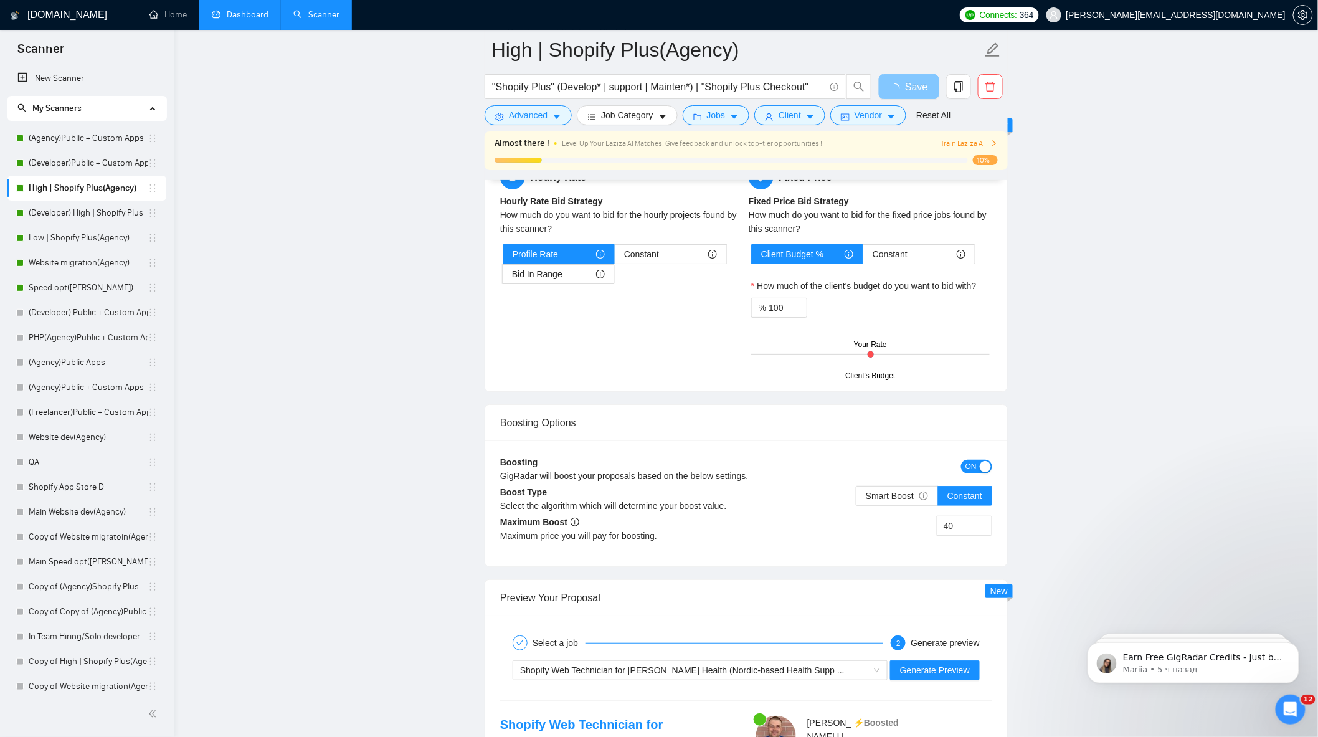
scroll to position [2157, 0]
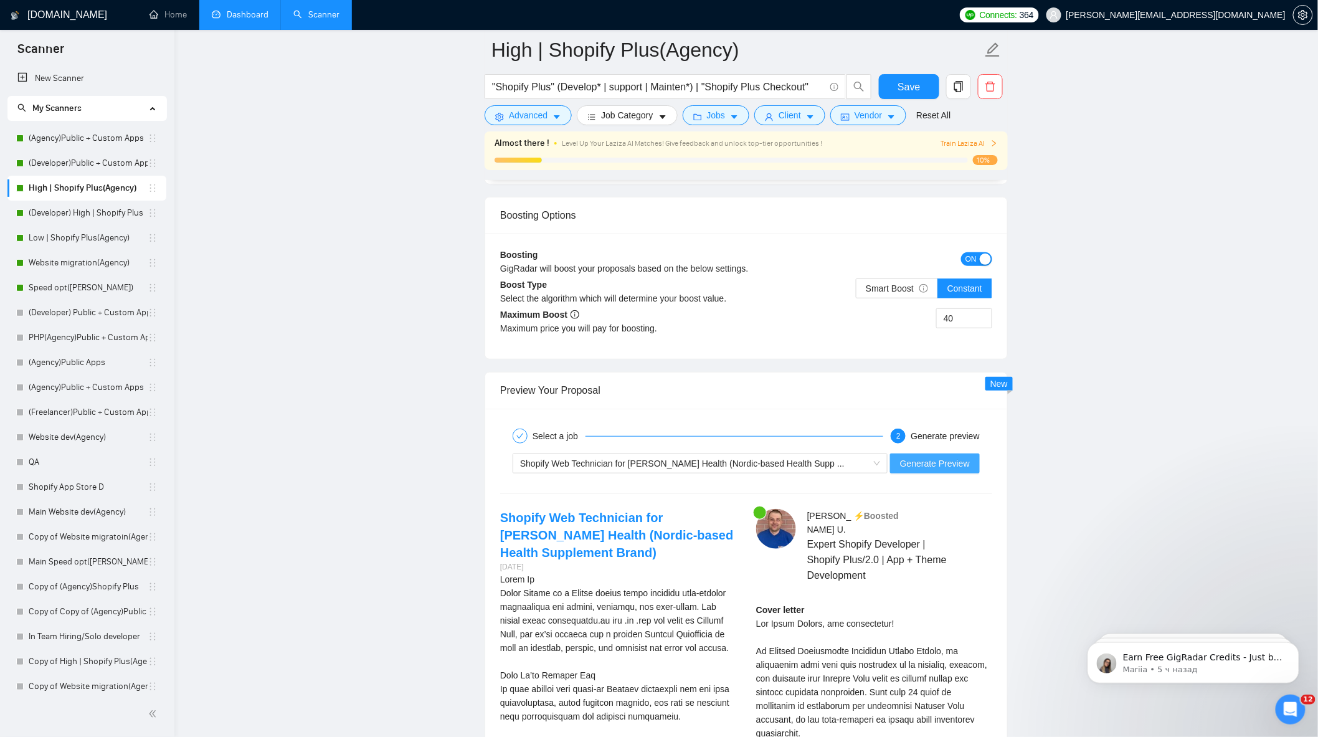
click at [941, 470] on span "Generate Preview" at bounding box center [935, 464] width 70 height 14
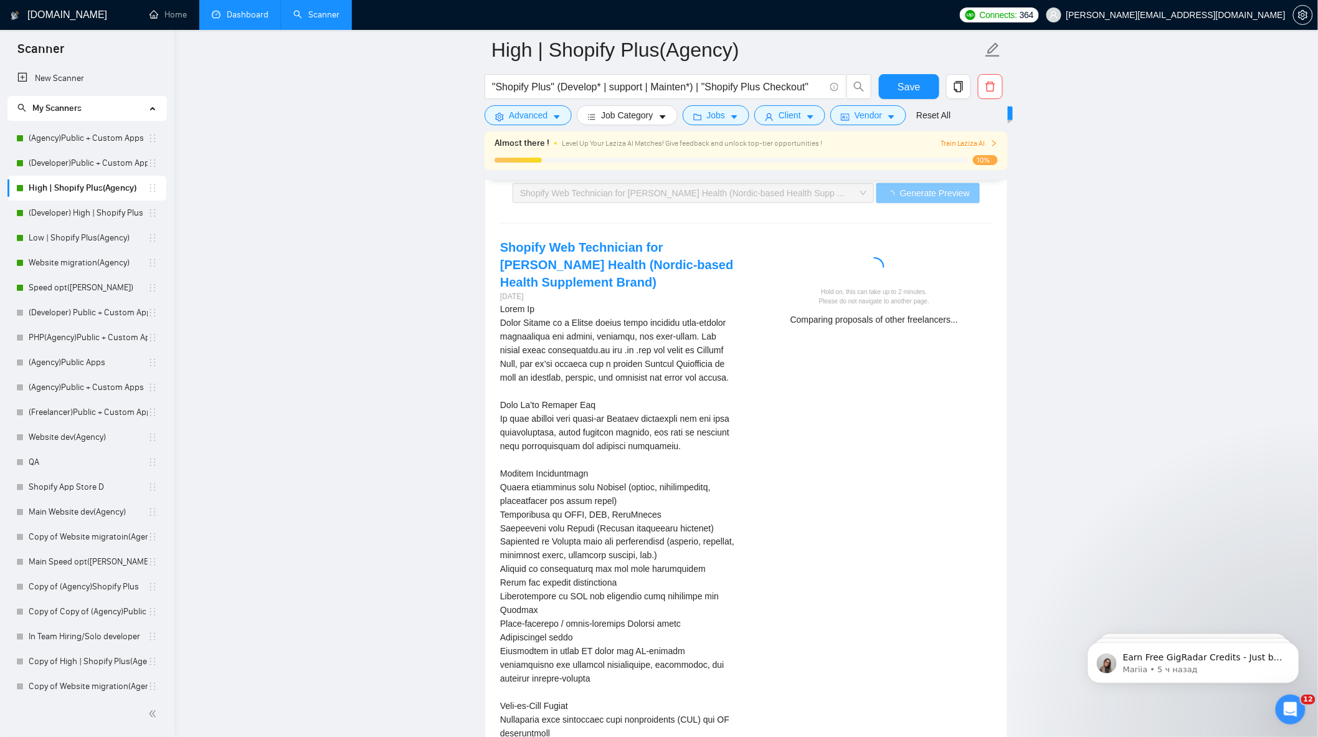
scroll to position [2433, 0]
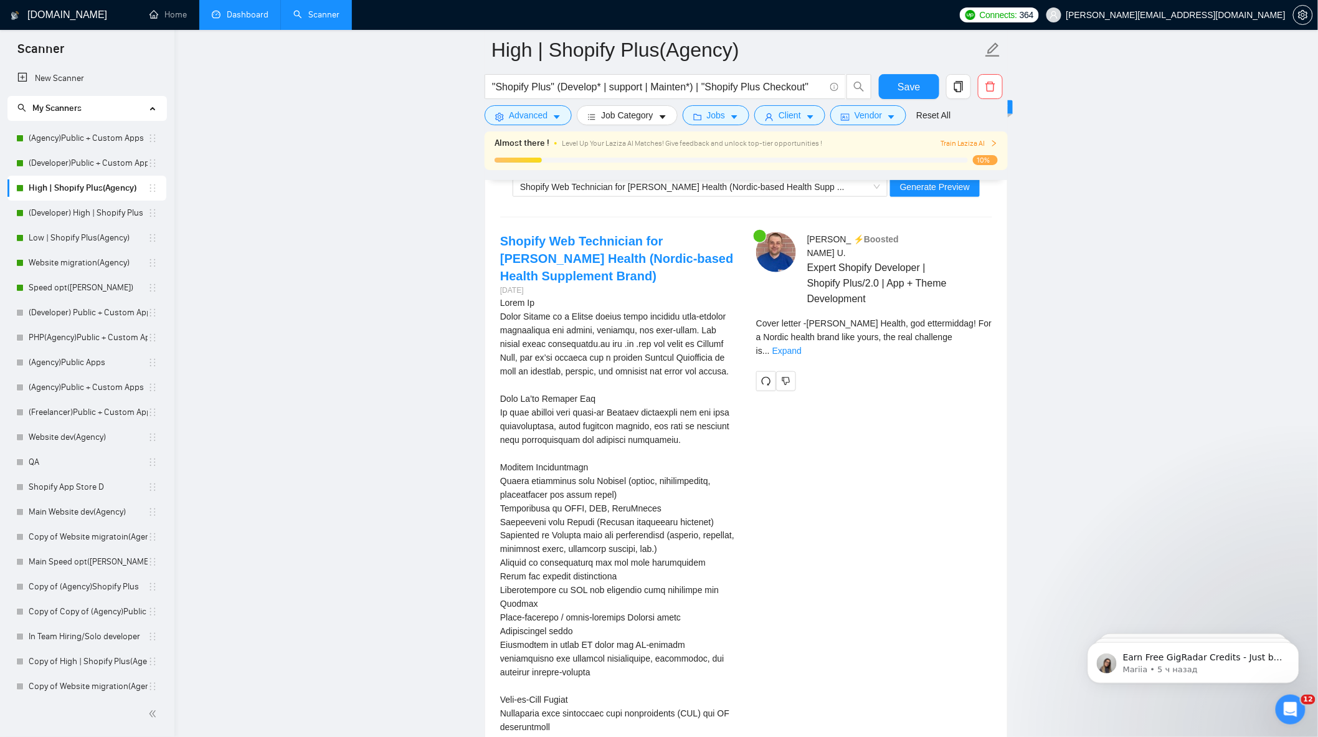
click at [962, 333] on div "Cover letter - [PERSON_NAME] Health, god ettermiddag! For a Nordic health brand…" at bounding box center [874, 336] width 236 height 41
click at [802, 346] on link "Expand" at bounding box center [786, 351] width 29 height 10
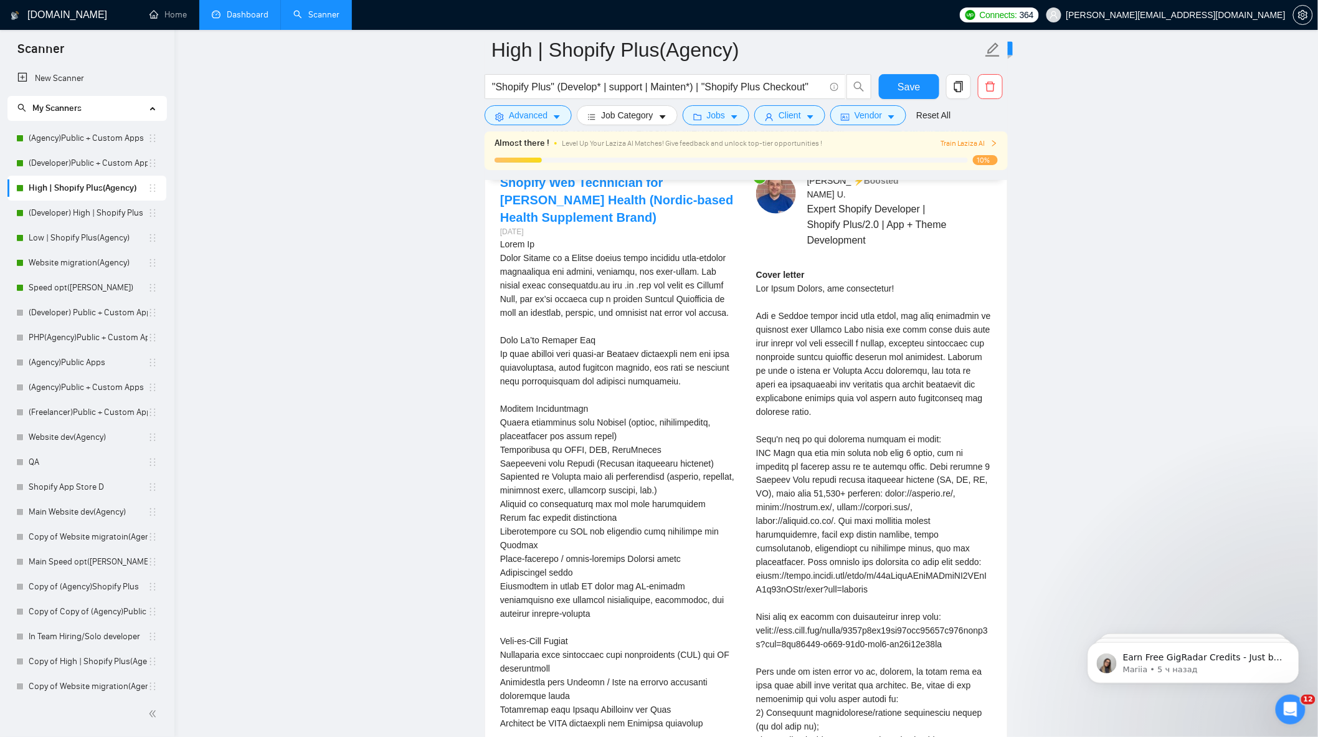
scroll to position [2572, 0]
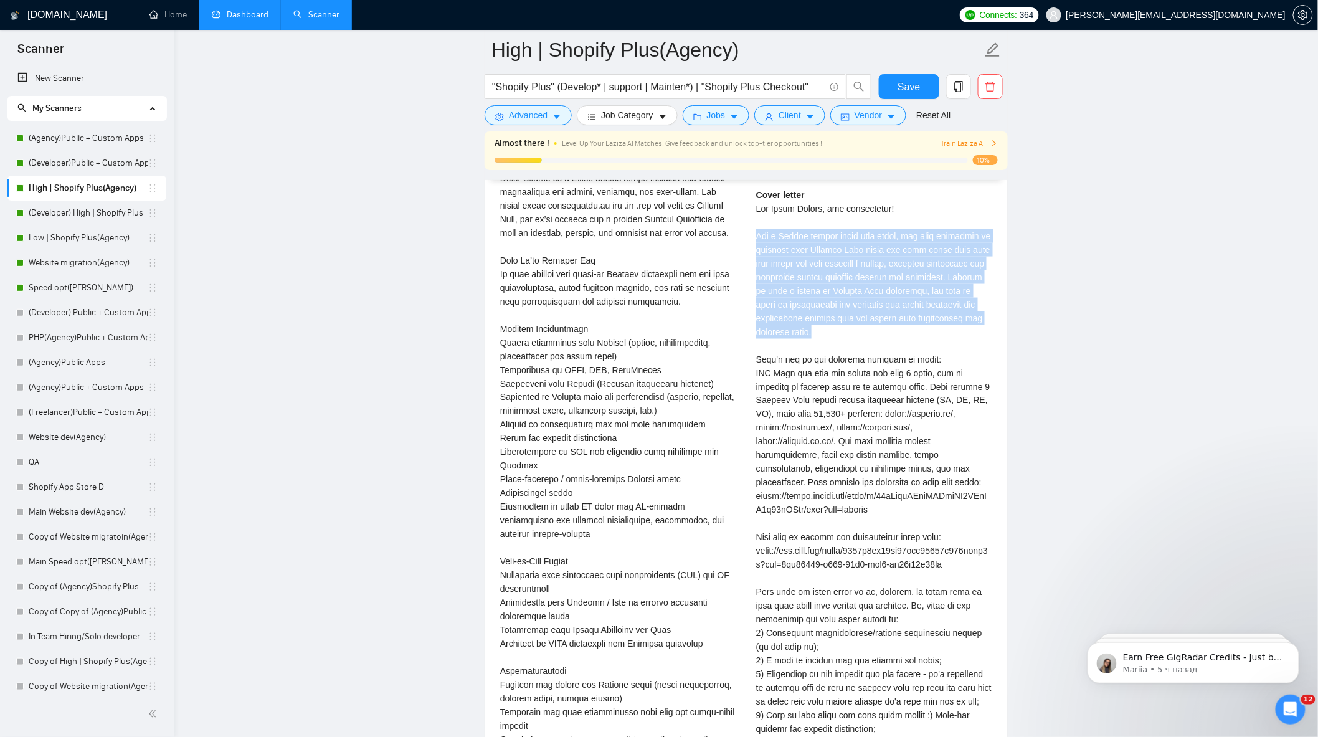
drag, startPoint x: 757, startPoint y: 229, endPoint x: 900, endPoint y: 326, distance: 172.3
click at [900, 326] on div "Cover letter" at bounding box center [874, 537] width 236 height 699
copy div "For a Nordic health brand like yours, the real challenge is ensuring your Shopi…"
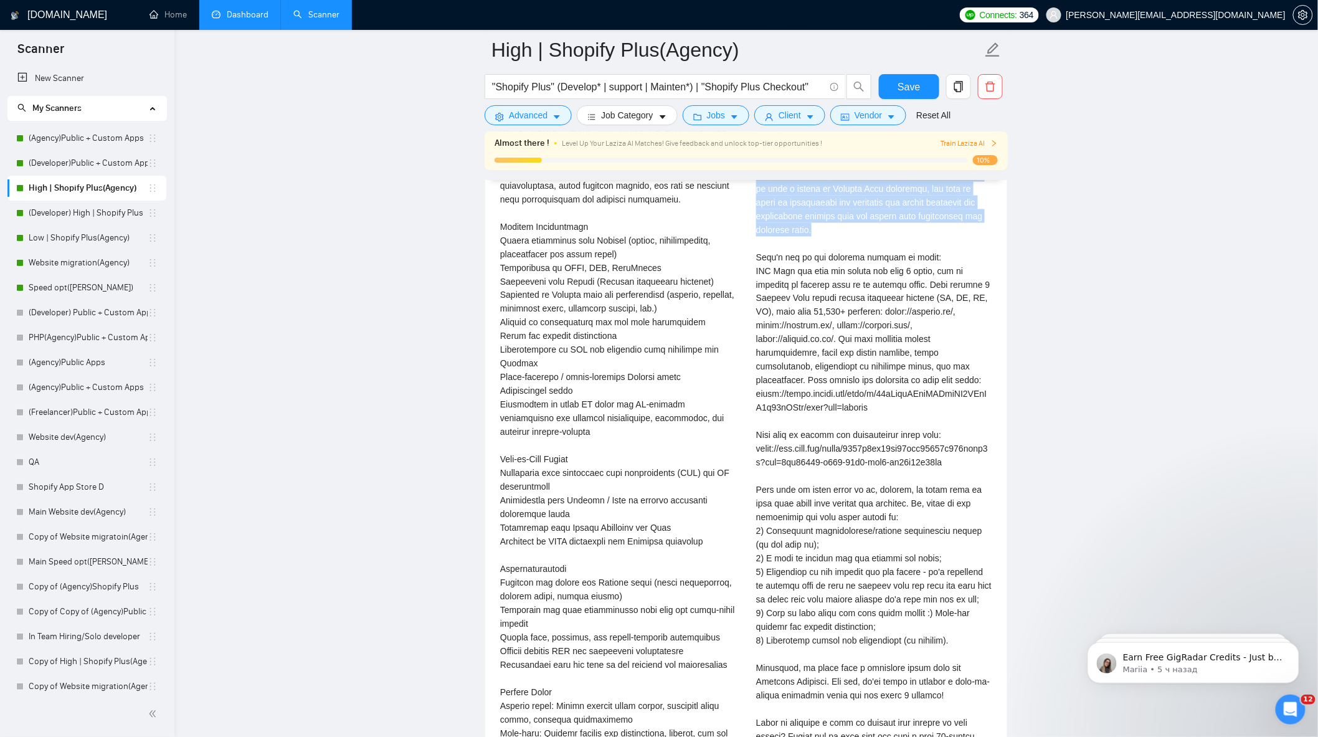
scroll to position [2780, 0]
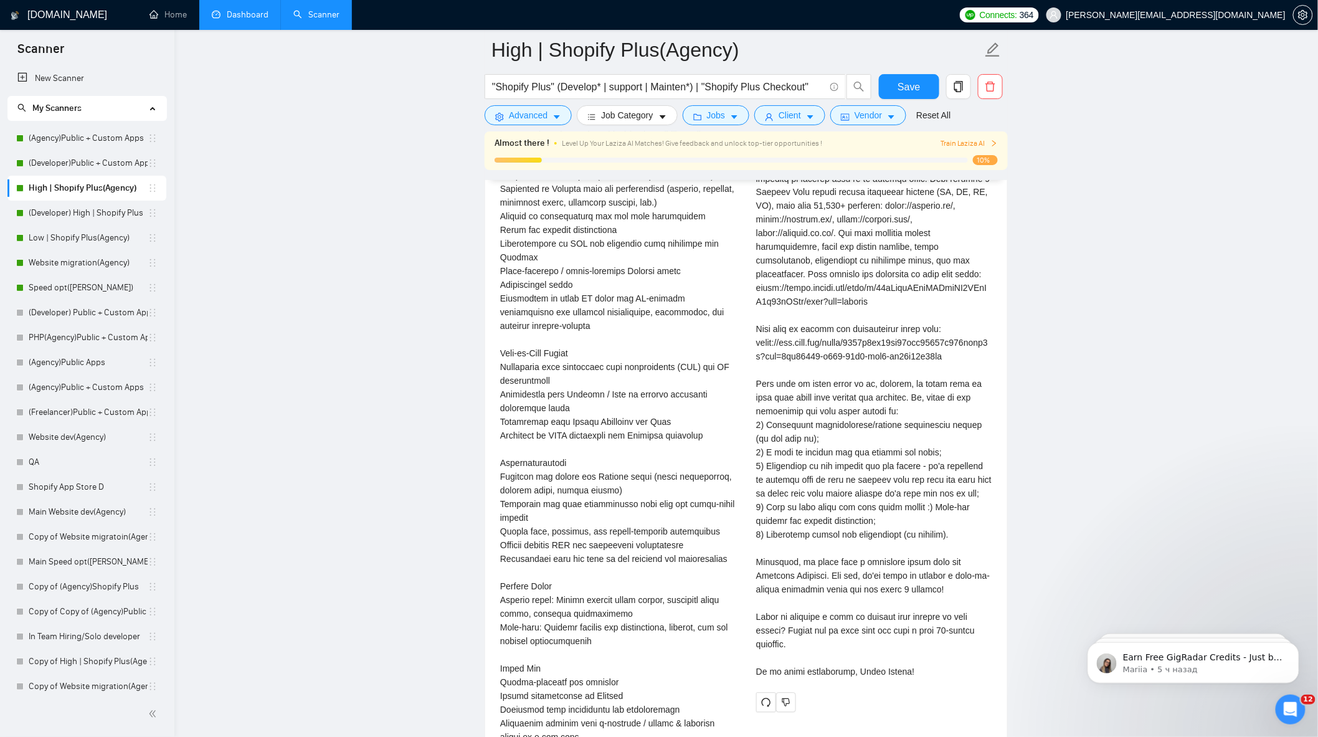
click at [927, 322] on div "Cover letter" at bounding box center [874, 329] width 236 height 699
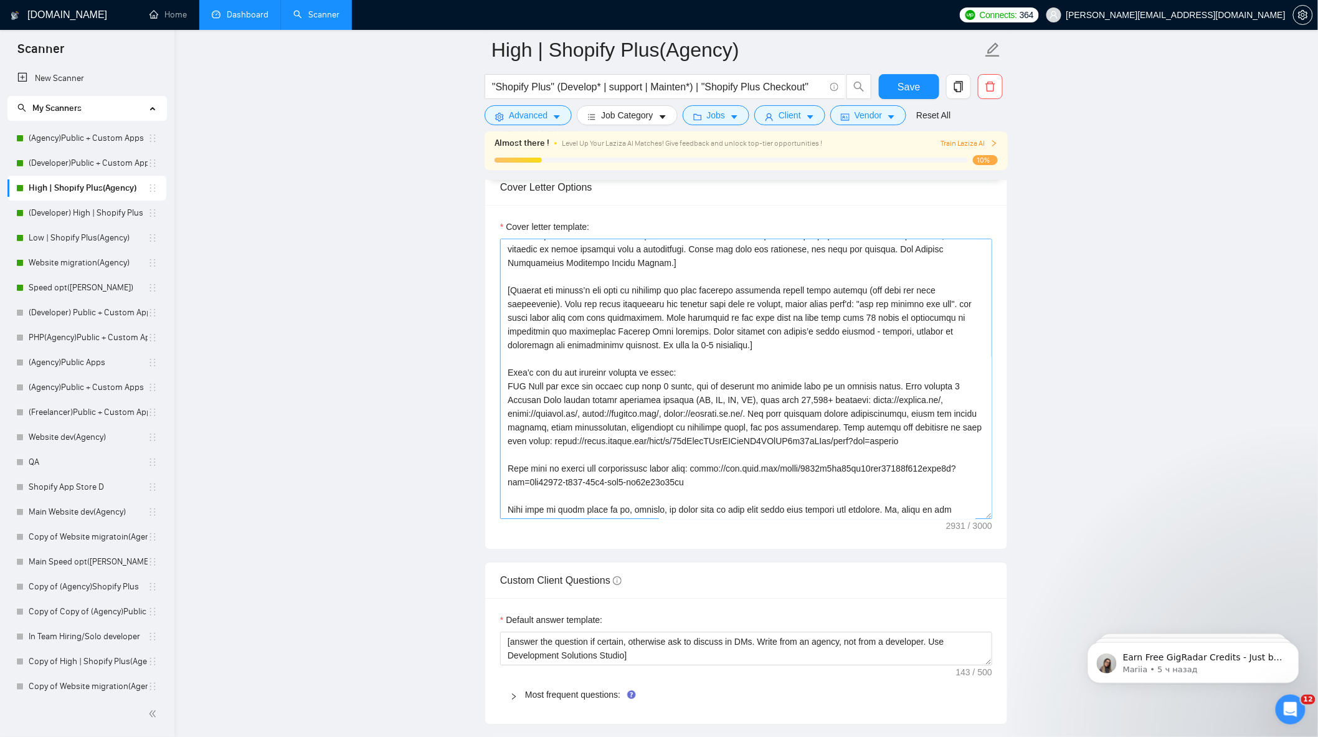
scroll to position [0, 0]
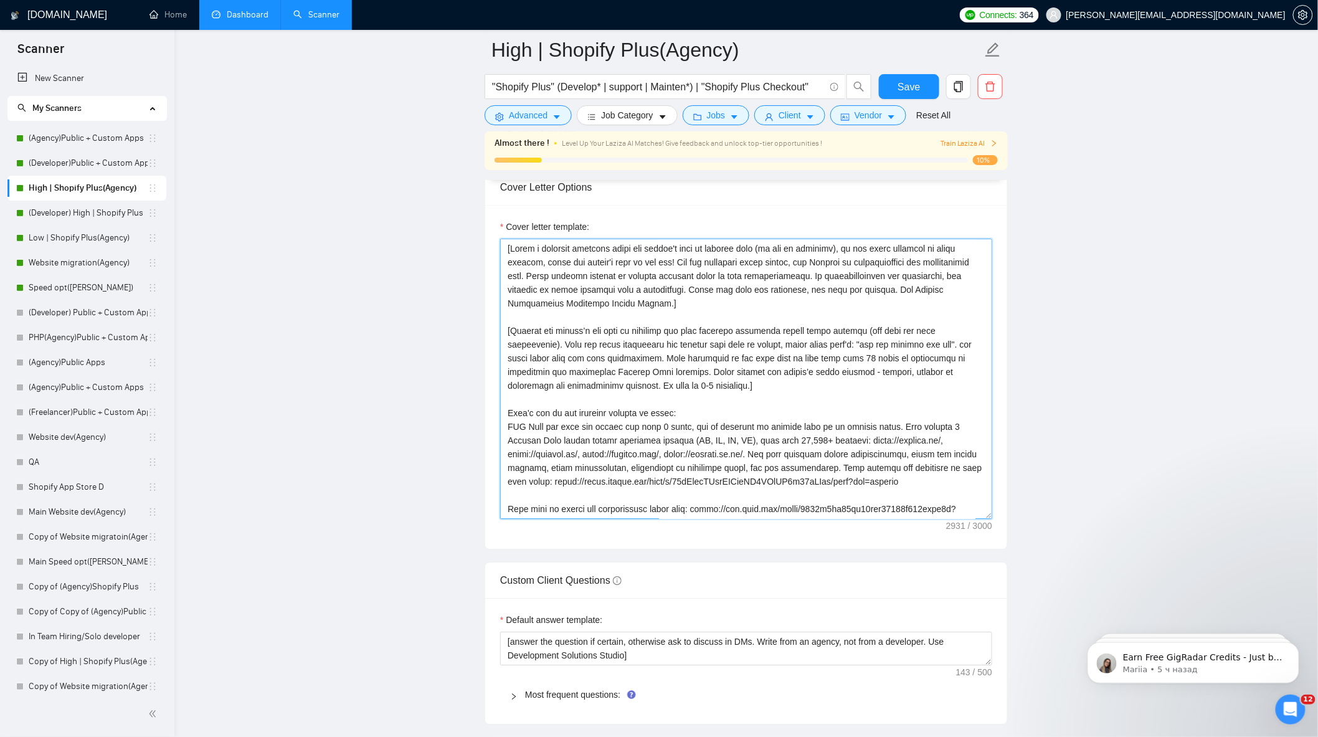
click at [743, 352] on textarea "Cover letter template:" at bounding box center [746, 379] width 492 height 280
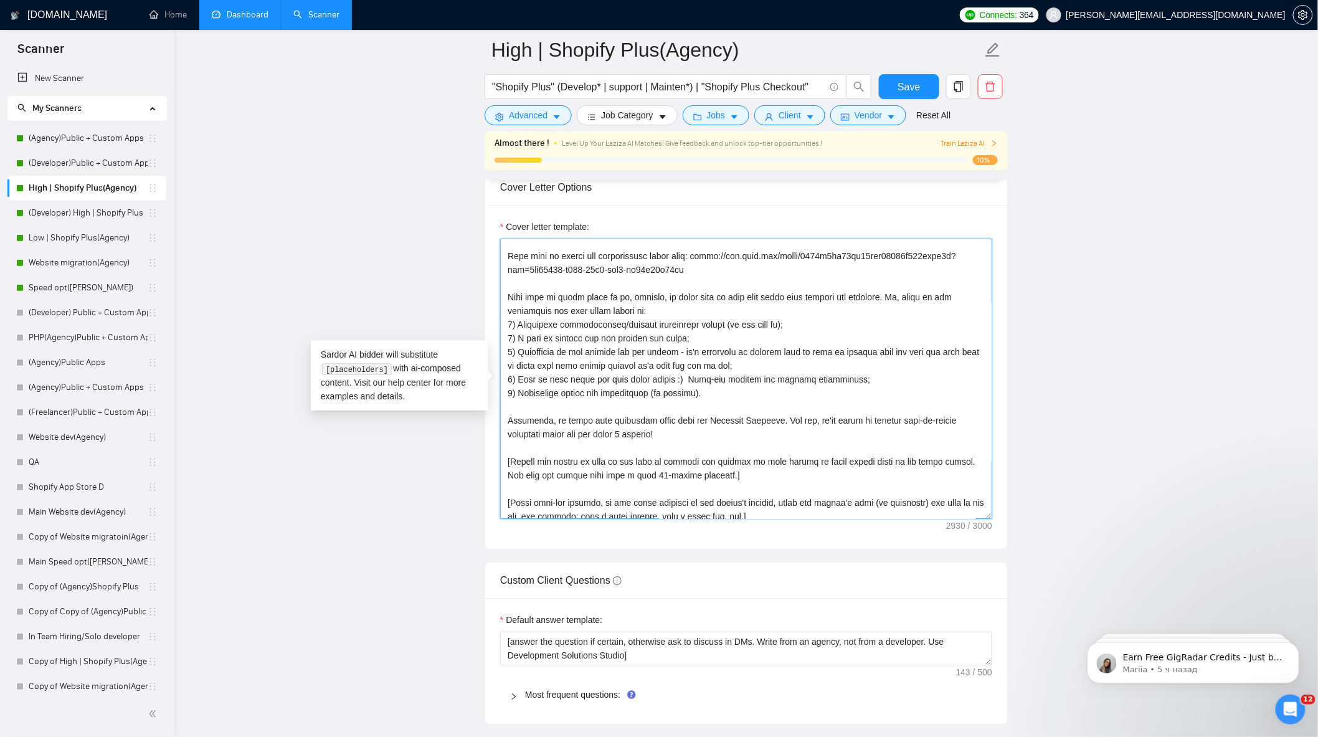
scroll to position [259, 0]
click at [759, 365] on textarea "Cover letter template:" at bounding box center [746, 379] width 492 height 280
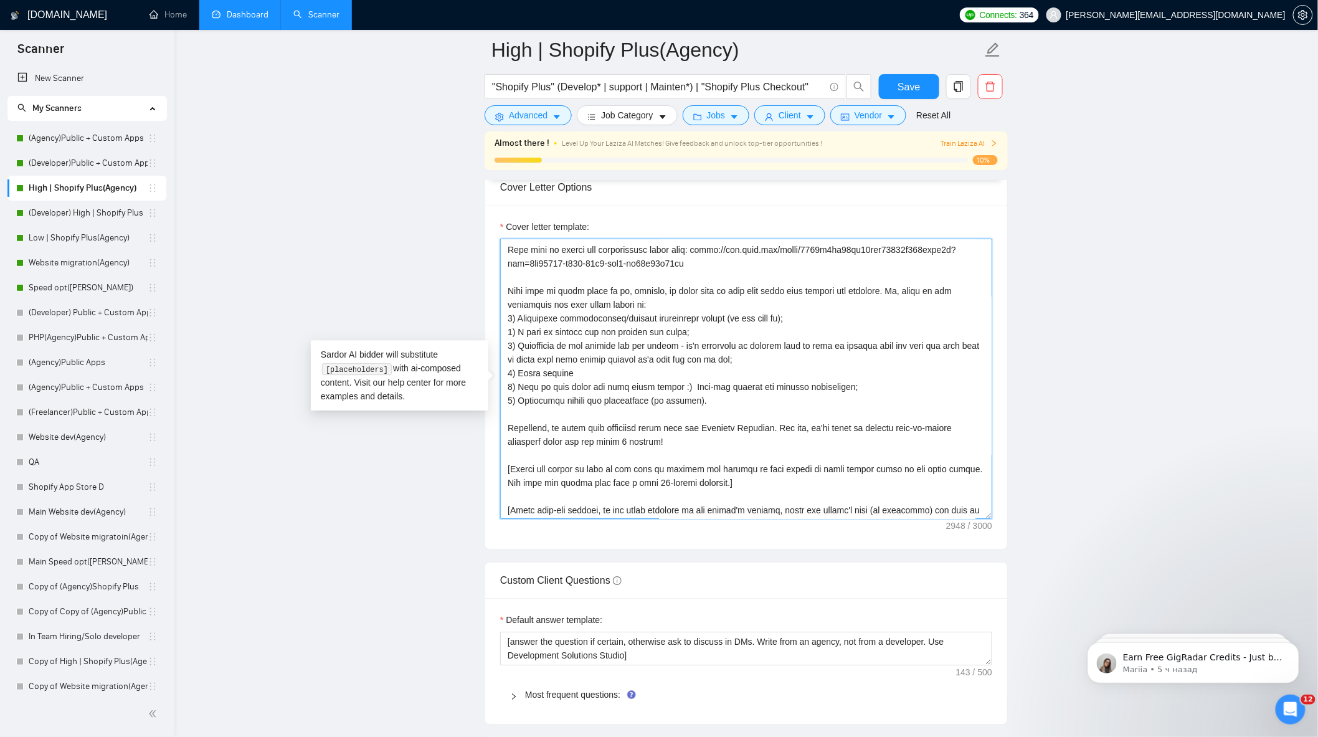
drag, startPoint x: 505, startPoint y: 322, endPoint x: 736, endPoint y: 412, distance: 247.3
click at [736, 412] on textarea "Cover letter template:" at bounding box center [746, 379] width 492 height 280
drag, startPoint x: 510, startPoint y: 298, endPoint x: 675, endPoint y: 381, distance: 184.7
click at [731, 410] on textarea "Cover letter template:" at bounding box center [746, 379] width 492 height 280
drag, startPoint x: 505, startPoint y: 295, endPoint x: 761, endPoint y: 417, distance: 283.7
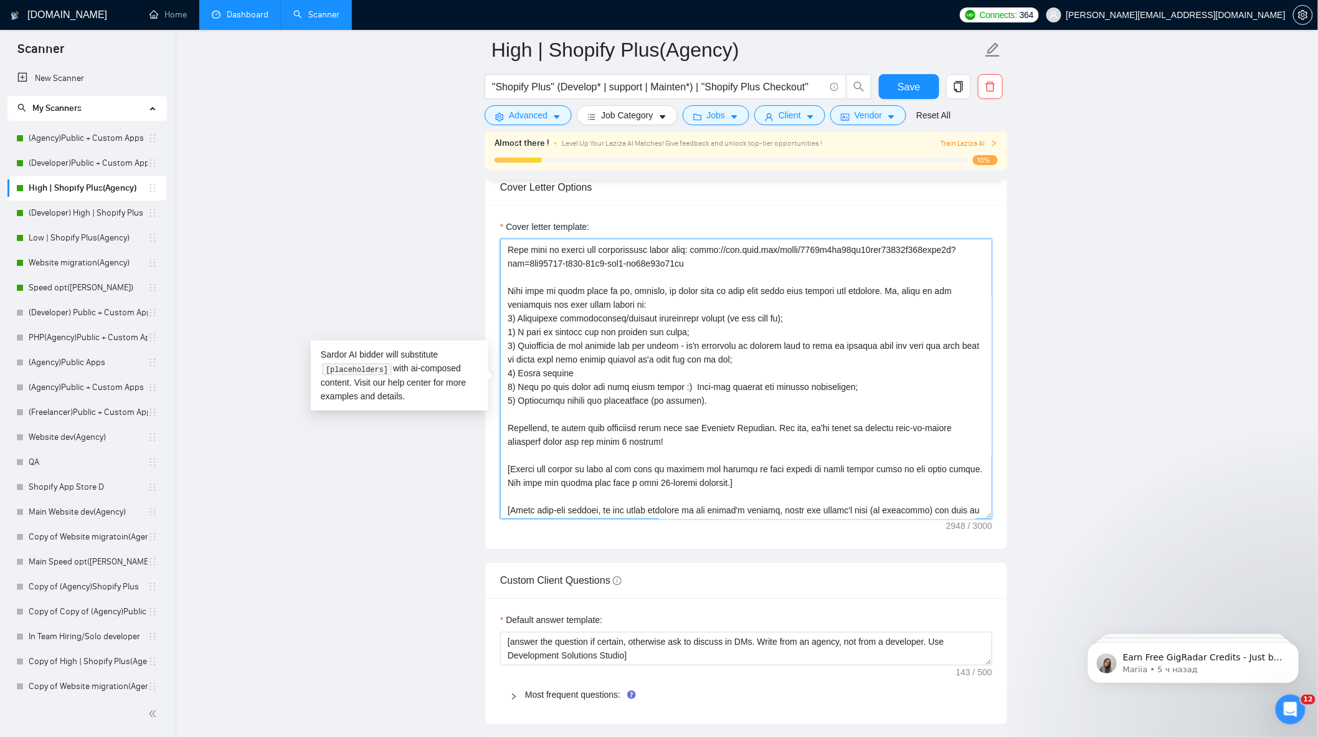
click at [761, 417] on textarea "Cover letter template:" at bounding box center [746, 379] width 492 height 280
click at [691, 436] on textarea "Cover letter template:" at bounding box center [746, 379] width 492 height 280
drag, startPoint x: 584, startPoint y: 380, endPoint x: 520, endPoint y: 380, distance: 64.2
click at [520, 380] on textarea "Cover letter template:" at bounding box center [746, 379] width 492 height 280
drag, startPoint x: 518, startPoint y: 379, endPoint x: 584, endPoint y: 378, distance: 66.7
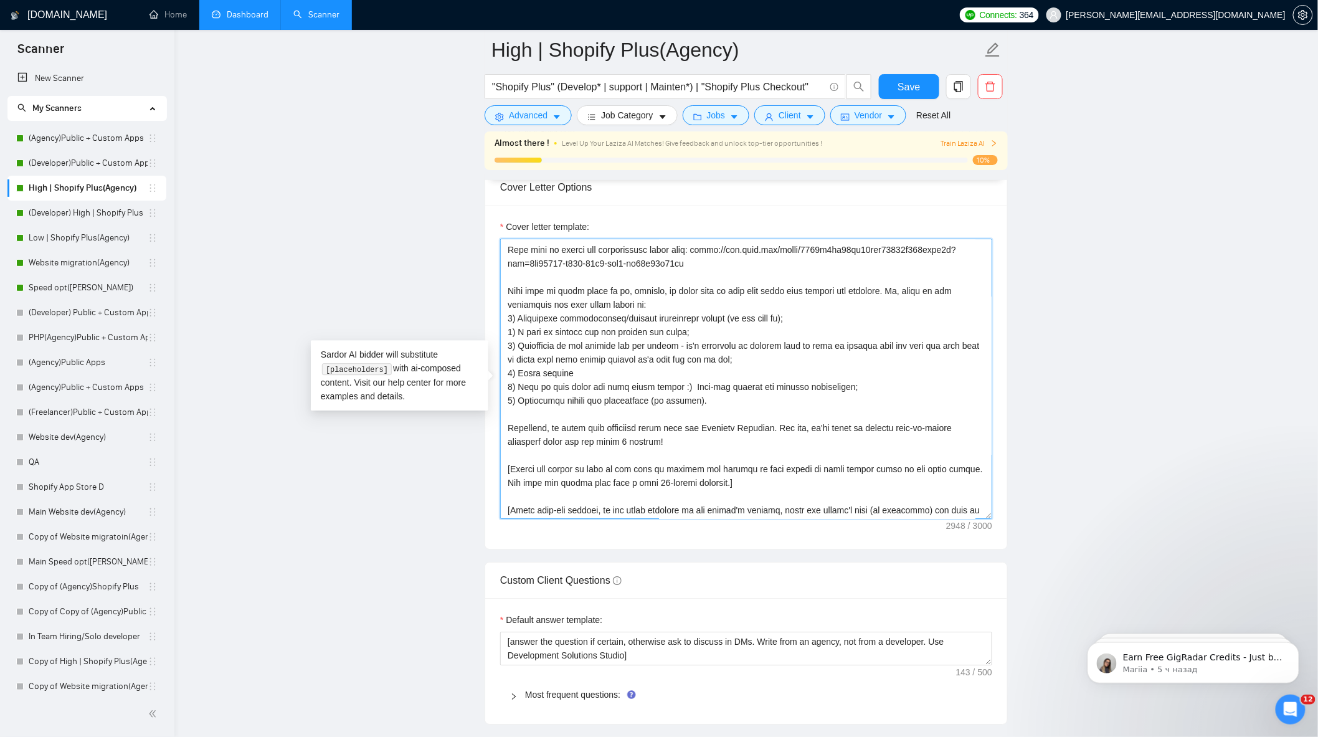
click at [584, 378] on textarea "Cover letter template:" at bounding box center [746, 379] width 492 height 280
paste textarea
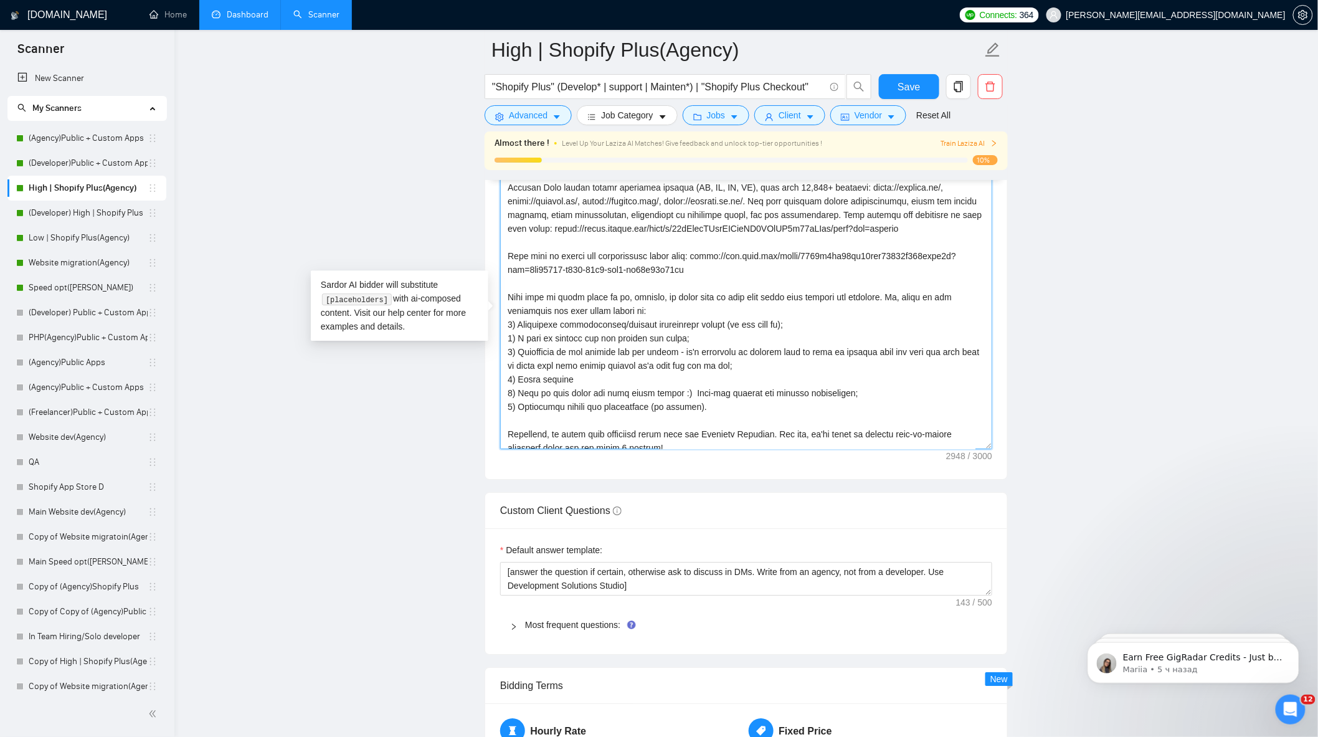
scroll to position [207, 0]
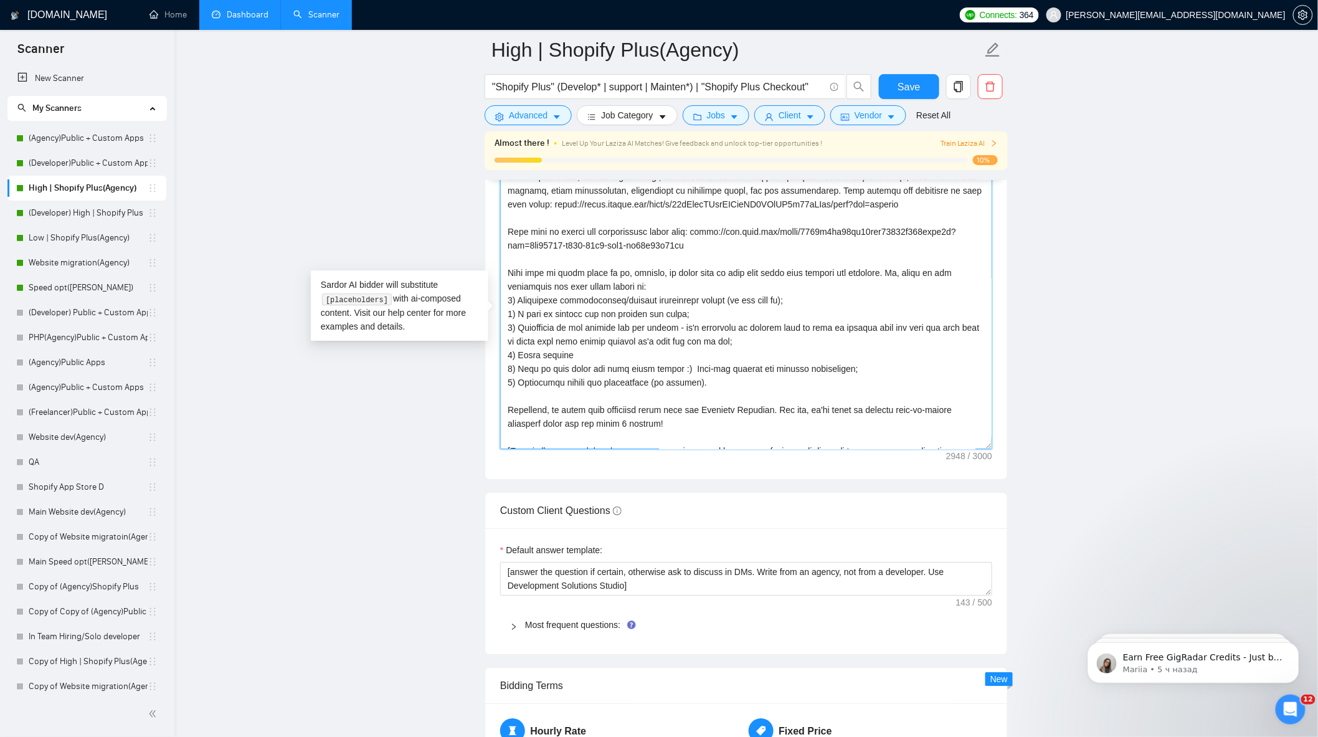
drag, startPoint x: 706, startPoint y: 391, endPoint x: 526, endPoint y: 302, distance: 200.9
click at [526, 302] on textarea "Cover letter template:" at bounding box center [746, 309] width 492 height 280
click at [593, 371] on textarea "Cover letter template:" at bounding box center [746, 309] width 492 height 280
drag, startPoint x: 576, startPoint y: 362, endPoint x: 518, endPoint y: 359, distance: 58.0
click at [518, 359] on textarea "Cover letter template:" at bounding box center [746, 309] width 492 height 280
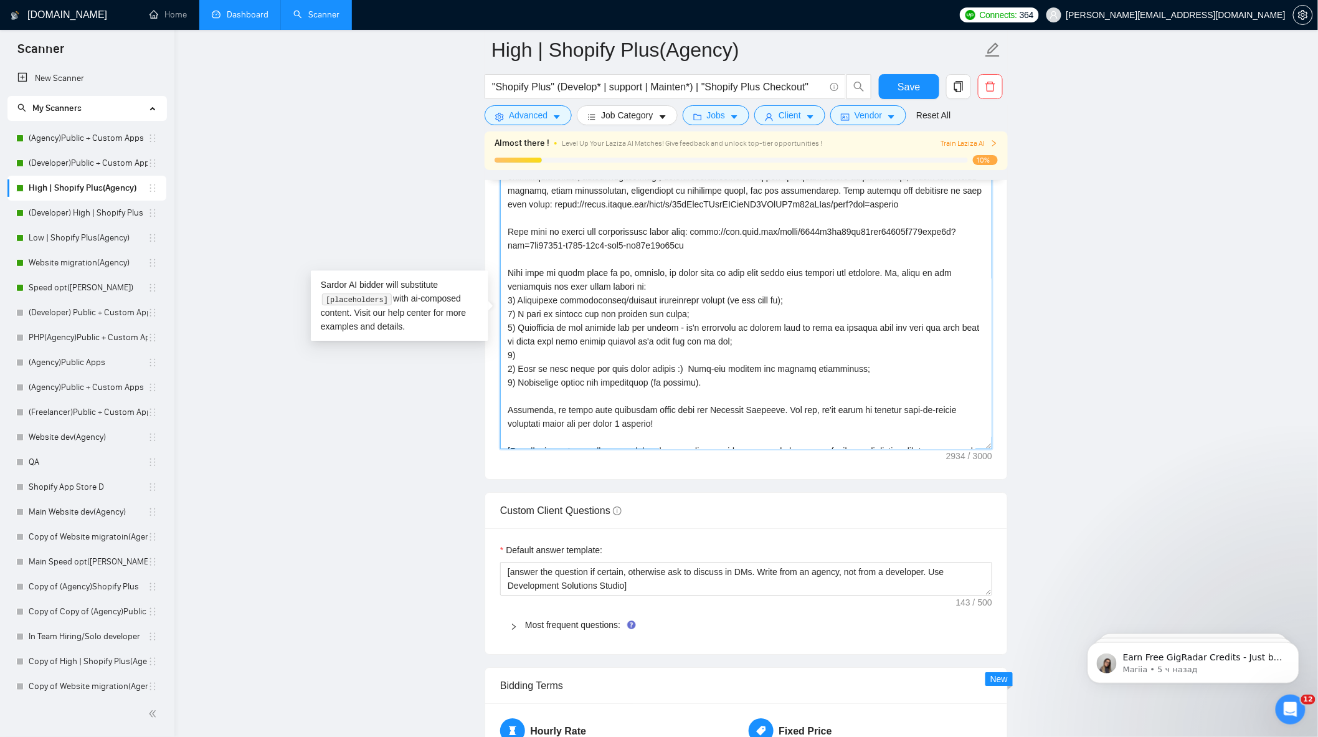
paste textarea "Outline project roadmap for full transparency and clarity"
drag, startPoint x: 544, startPoint y: 364, endPoint x: 520, endPoint y: 362, distance: 24.4
click at [520, 362] on textarea "Cover letter template:" at bounding box center [746, 309] width 492 height 280
drag, startPoint x: 763, startPoint y: 363, endPoint x: 588, endPoint y: 366, distance: 175.1
click at [588, 366] on textarea "Cover letter template:" at bounding box center [746, 309] width 492 height 280
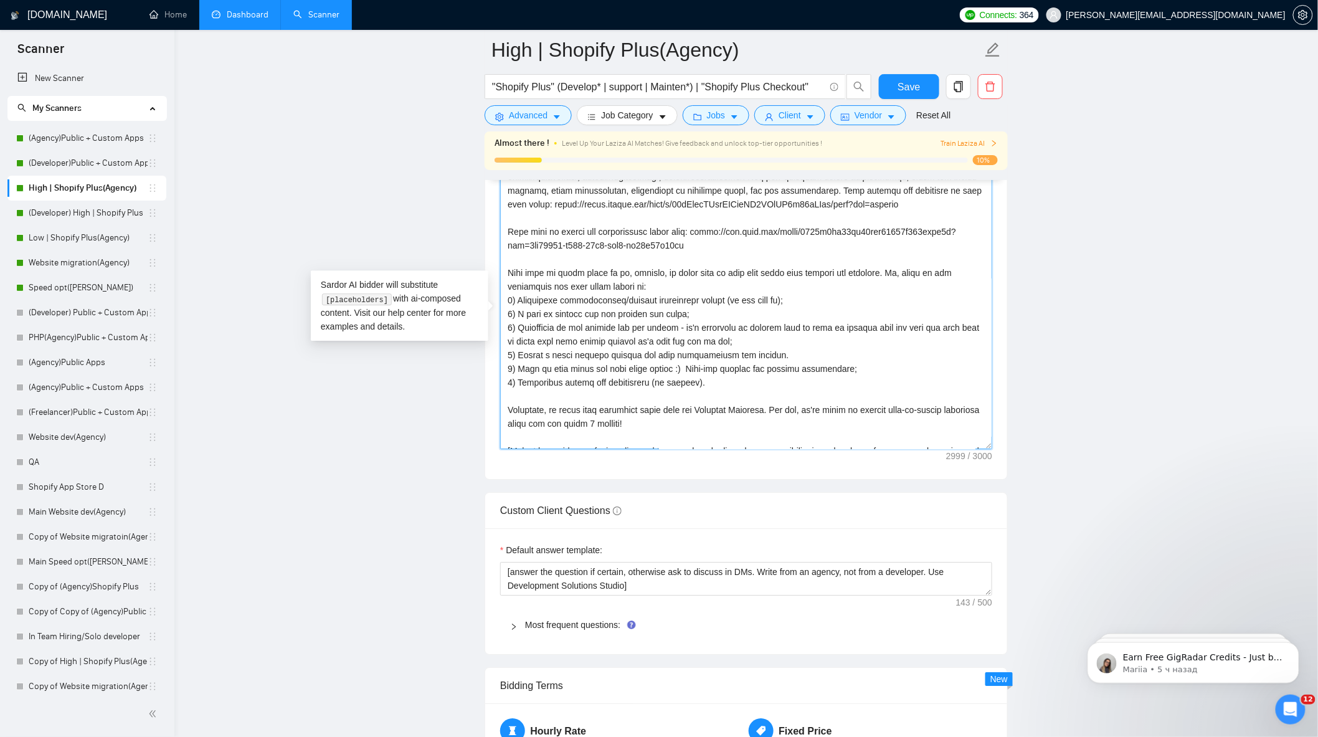
click at [606, 370] on textarea "Cover letter template:" at bounding box center [746, 309] width 492 height 280
drag, startPoint x: 759, startPoint y: 362, endPoint x: 519, endPoint y: 362, distance: 239.8
click at [519, 362] on textarea "Cover letter template:" at bounding box center [746, 309] width 492 height 280
click at [539, 369] on textarea "Cover letter template:" at bounding box center [746, 309] width 492 height 280
drag, startPoint x: 551, startPoint y: 364, endPoint x: 518, endPoint y: 363, distance: 33.0
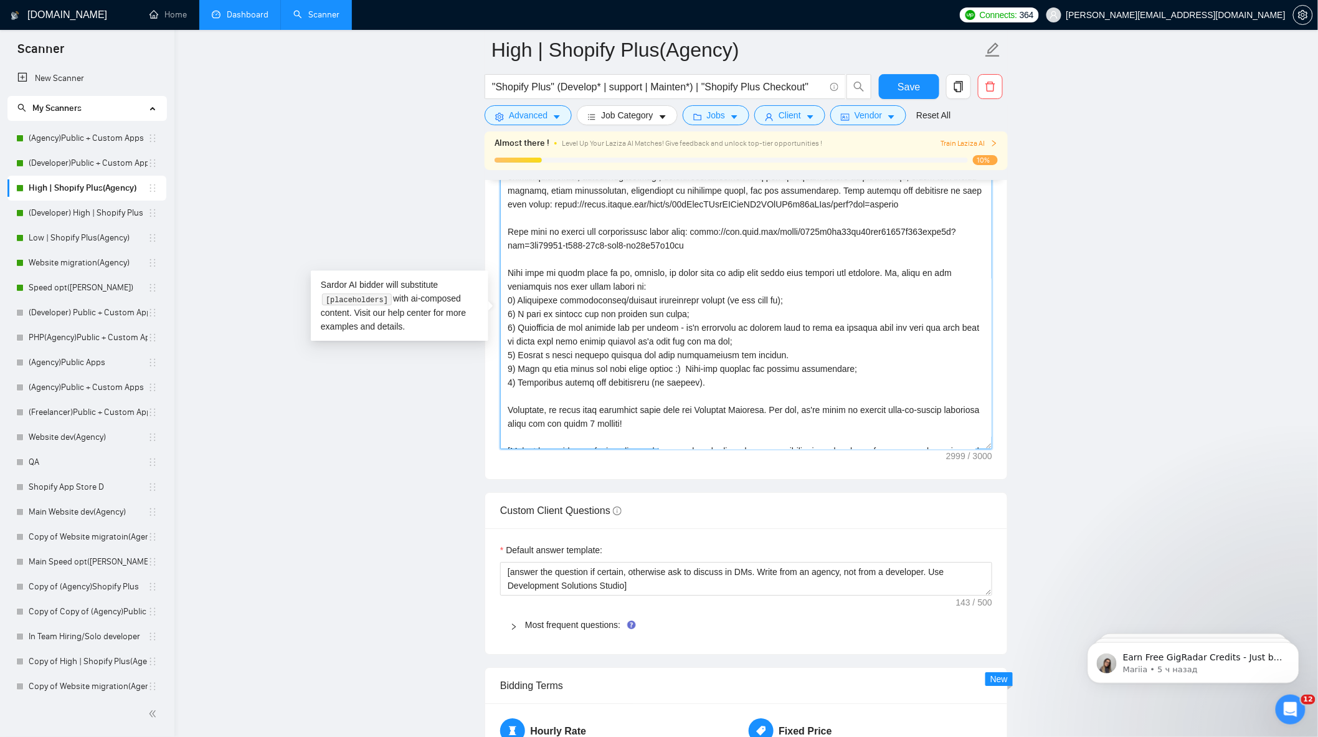
click at [518, 363] on textarea "Cover letter template:" at bounding box center [746, 309] width 492 height 280
click at [719, 353] on textarea "Cover letter template:" at bounding box center [746, 309] width 492 height 280
click at [520, 359] on textarea "Cover letter template:" at bounding box center [746, 309] width 492 height 280
drag, startPoint x: 754, startPoint y: 362, endPoint x: 516, endPoint y: 363, distance: 238.0
click at [516, 363] on textarea "Cover letter template:" at bounding box center [746, 309] width 492 height 280
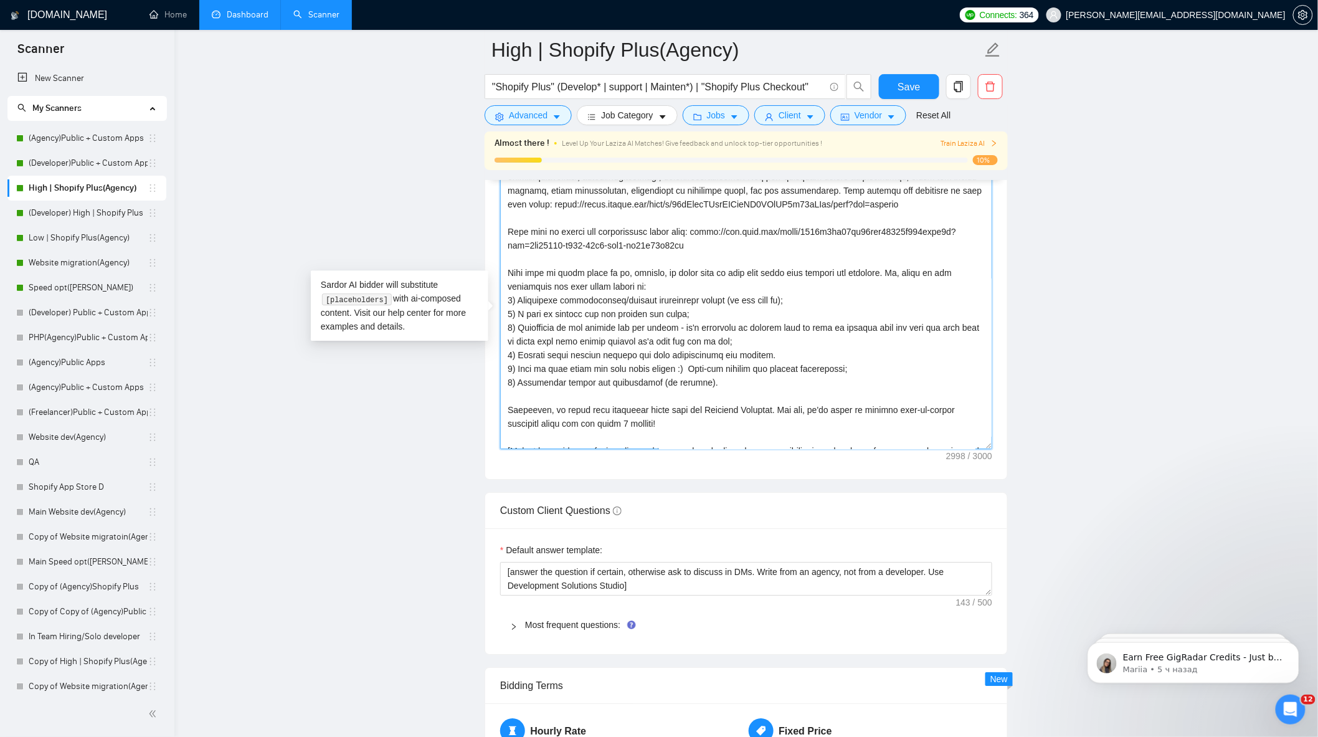
click at [695, 349] on textarea "Cover letter template:" at bounding box center [746, 309] width 492 height 280
drag, startPoint x: 503, startPoint y: 306, endPoint x: 870, endPoint y: 384, distance: 374.5
click at [870, 384] on textarea "Cover letter template:" at bounding box center [746, 309] width 492 height 280
click at [556, 381] on textarea "Cover letter template:" at bounding box center [746, 309] width 492 height 280
drag, startPoint x: 516, startPoint y: 363, endPoint x: 780, endPoint y: 356, distance: 264.2
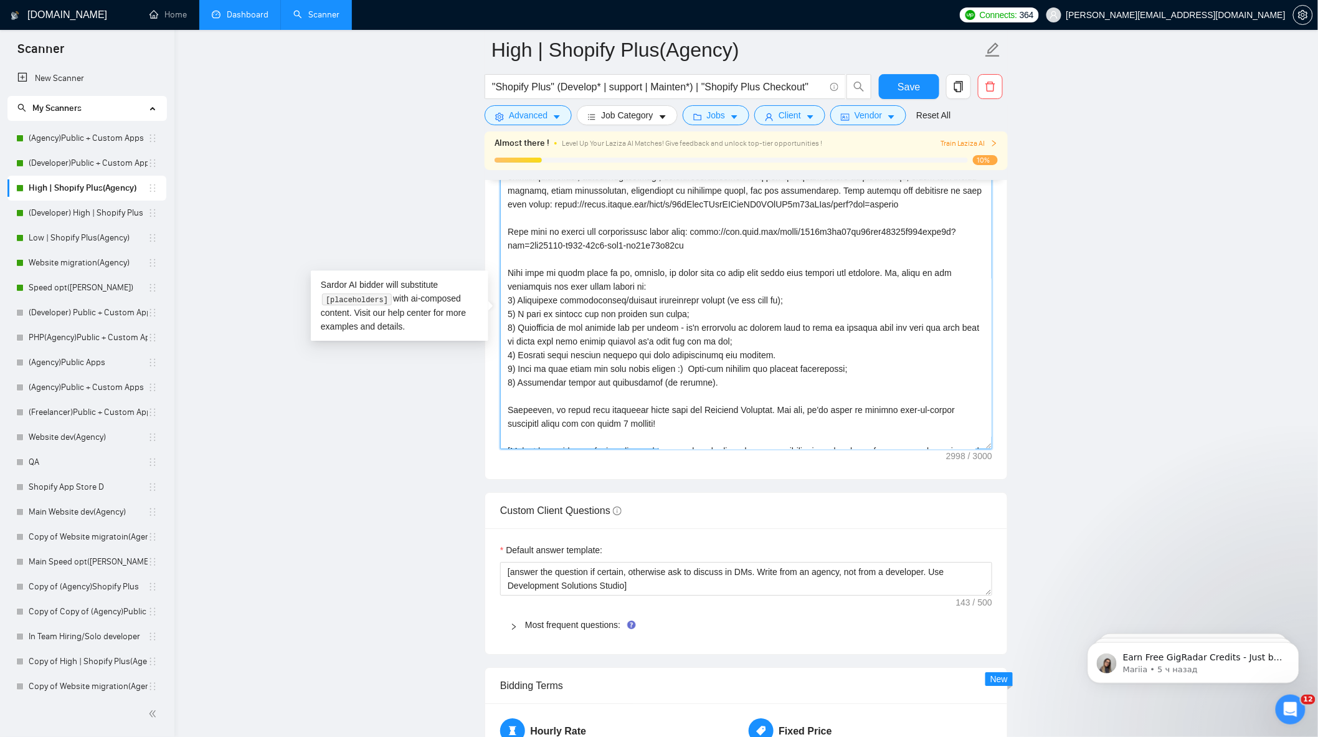
click at [780, 356] on textarea "Cover letter template:" at bounding box center [746, 309] width 492 height 280
paste textarea "C"
click at [516, 362] on textarea "Cover letter template:" at bounding box center [746, 309] width 492 height 280
click at [512, 374] on textarea "Cover letter template:" at bounding box center [746, 309] width 492 height 280
type textarea "[Lorem i dolorsit ametcons adipi eli seddoe't inci ut laboree dolo (ma ali en a…"
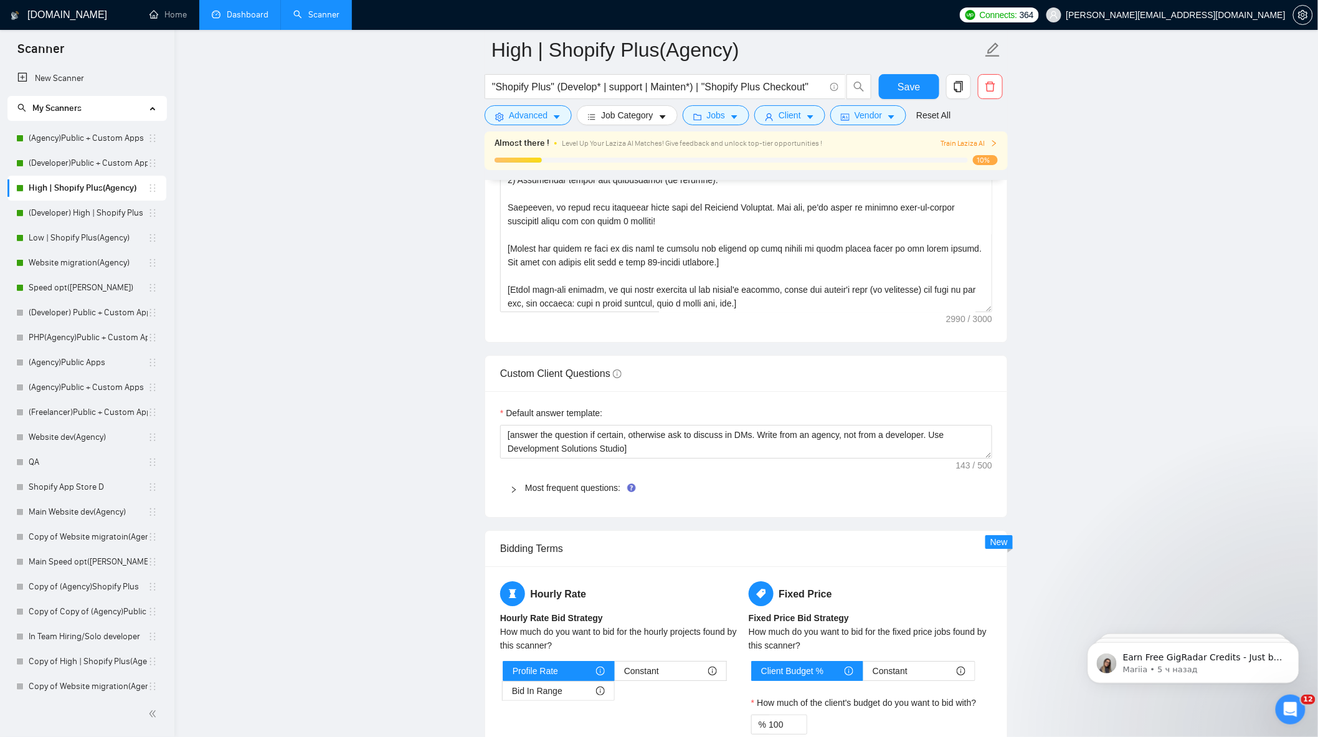
scroll to position [1534, 0]
click at [562, 490] on link "Most frequent questions:" at bounding box center [572, 487] width 95 height 10
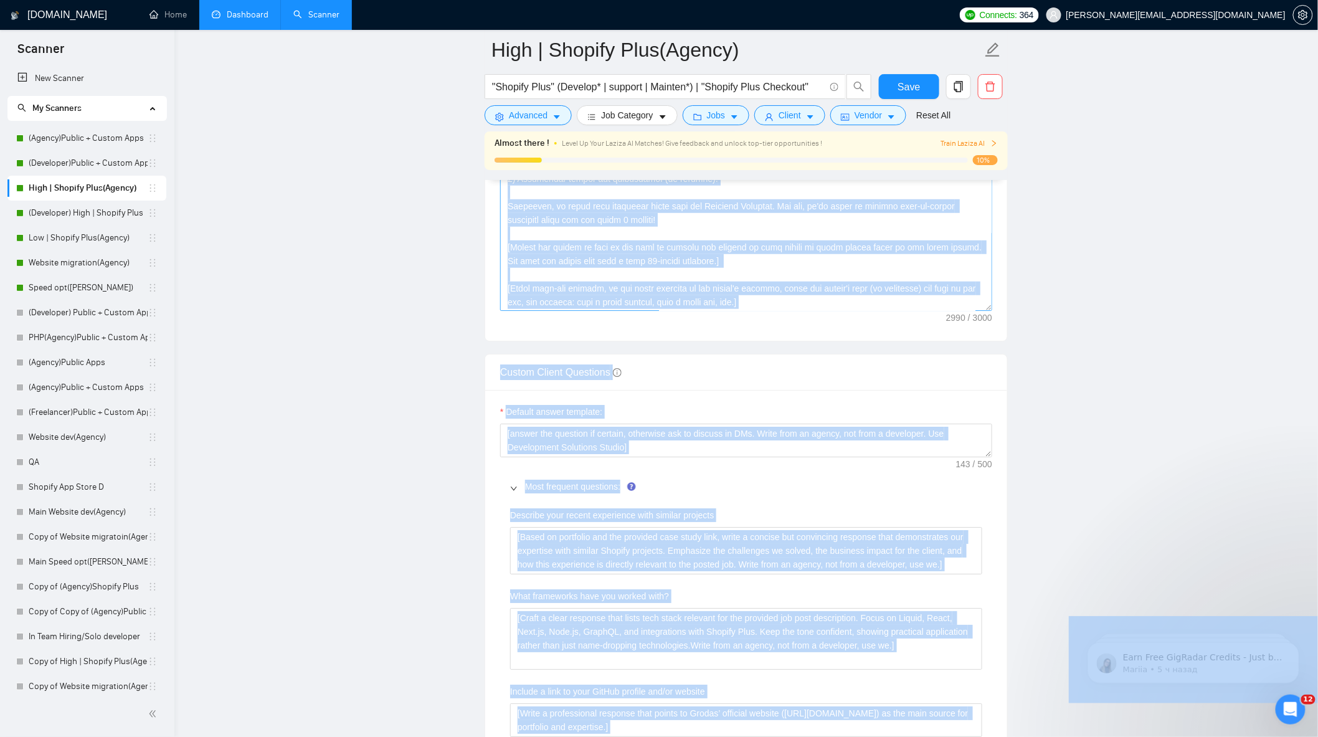
drag, startPoint x: 679, startPoint y: 359, endPoint x: 524, endPoint y: 282, distance: 173.0
click at [648, 382] on div "Custom Client Questions" at bounding box center [746, 372] width 492 height 36
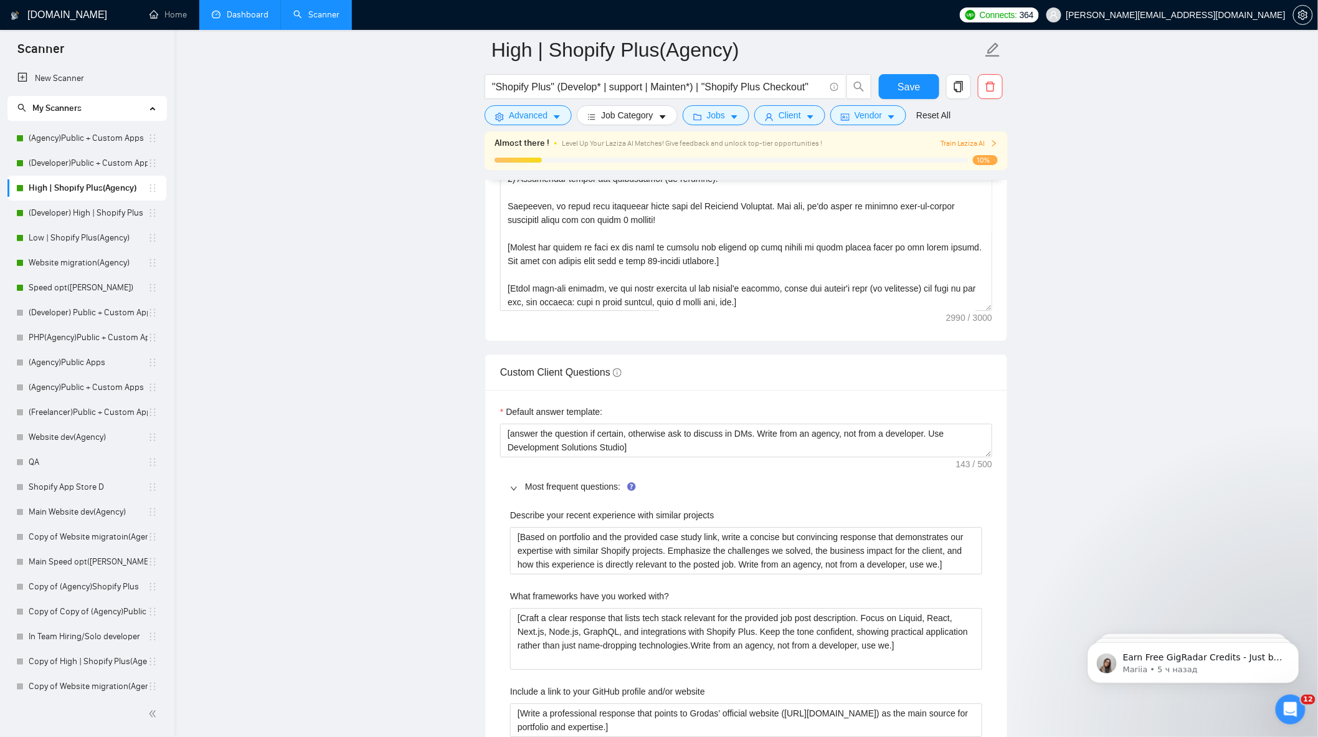
click at [619, 375] on icon "info-circle" at bounding box center [617, 372] width 9 height 9
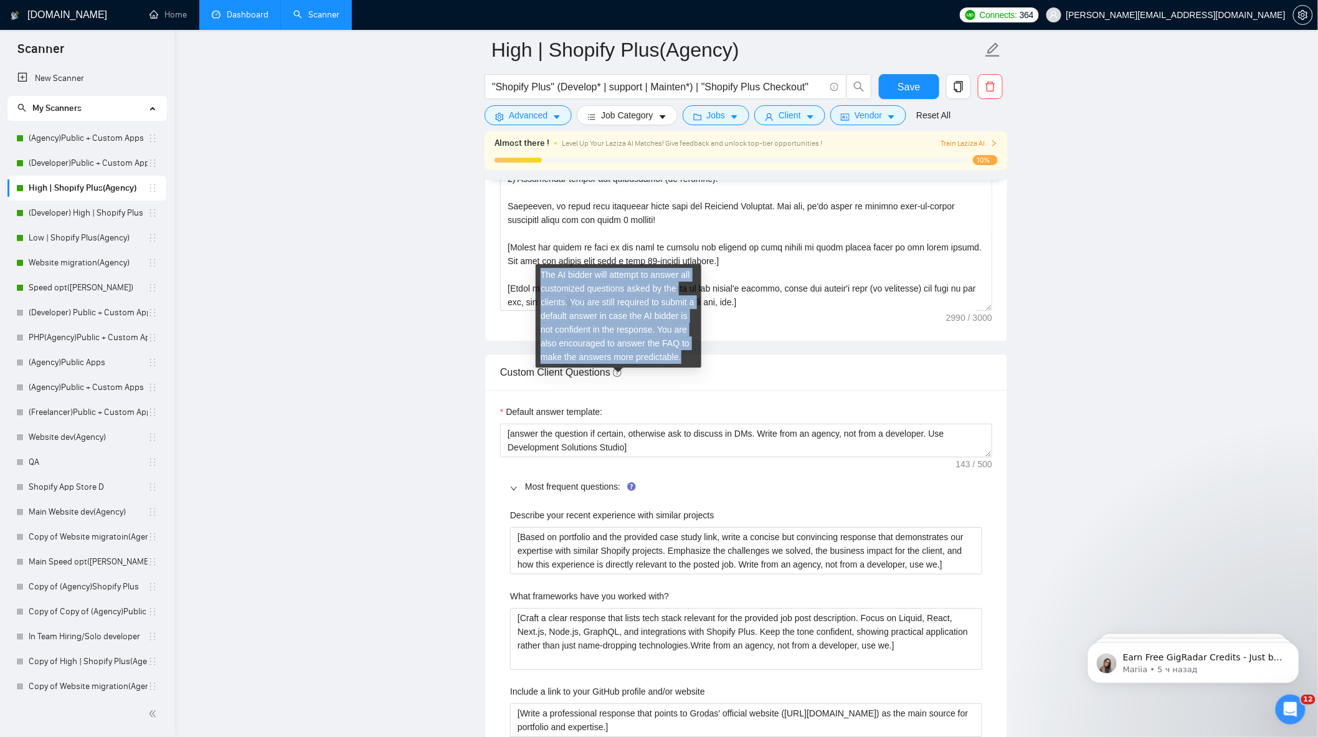
drag, startPoint x: 540, startPoint y: 276, endPoint x: 695, endPoint y: 368, distance: 180.4
click at [695, 368] on div "The AI bidder will attempt to answer all customized questions asked by the clie…" at bounding box center [619, 320] width 156 height 102
copy div "The AI bidder will attempt to answer all customized questions asked by the clie…"
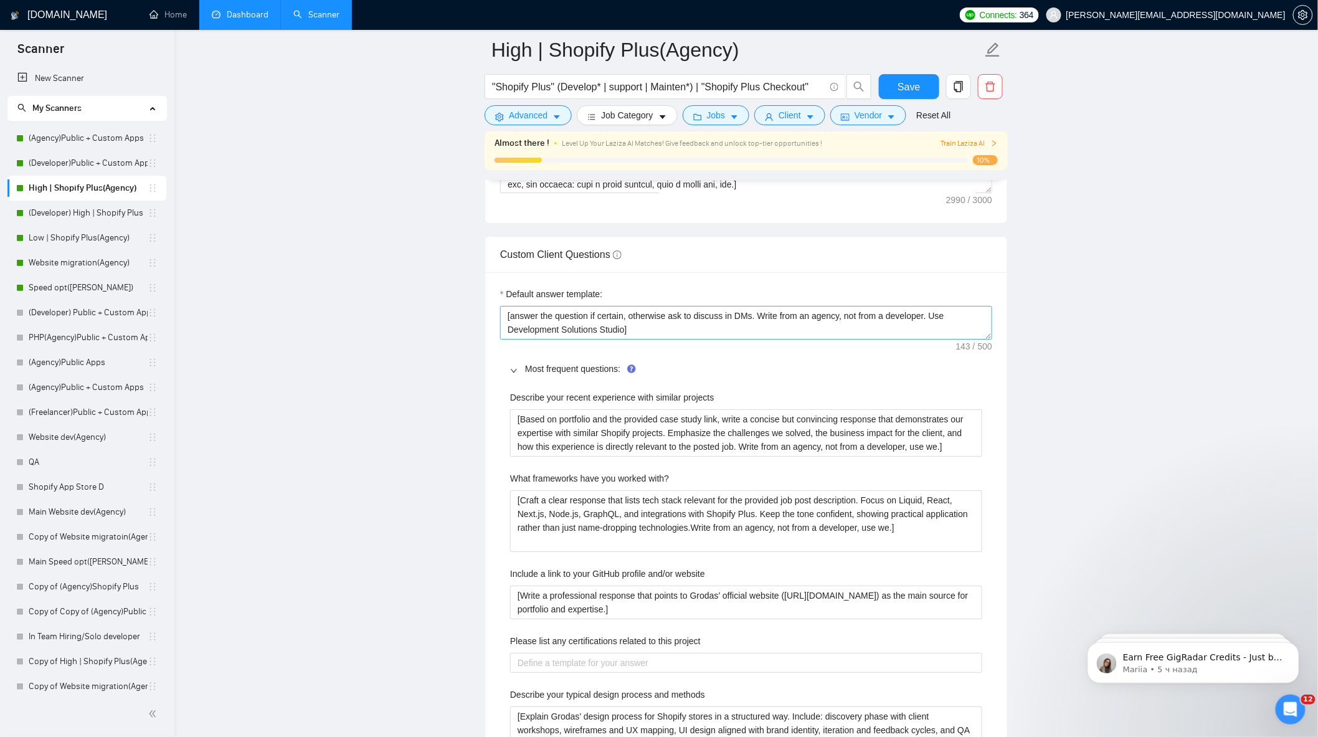
scroll to position [1603, 0]
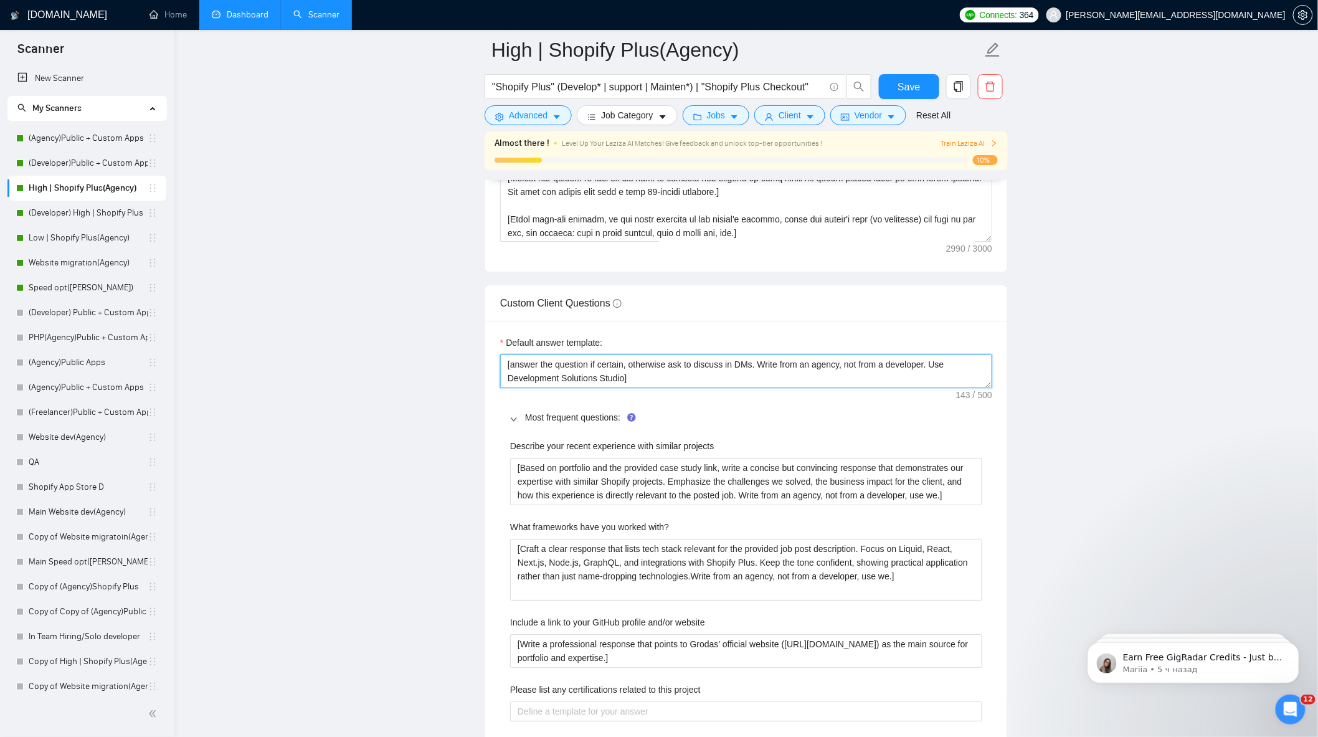
click at [625, 387] on textarea "[answer the question if certain, otherwise ask to discuss in DMs. Write from an…" at bounding box center [746, 371] width 492 height 34
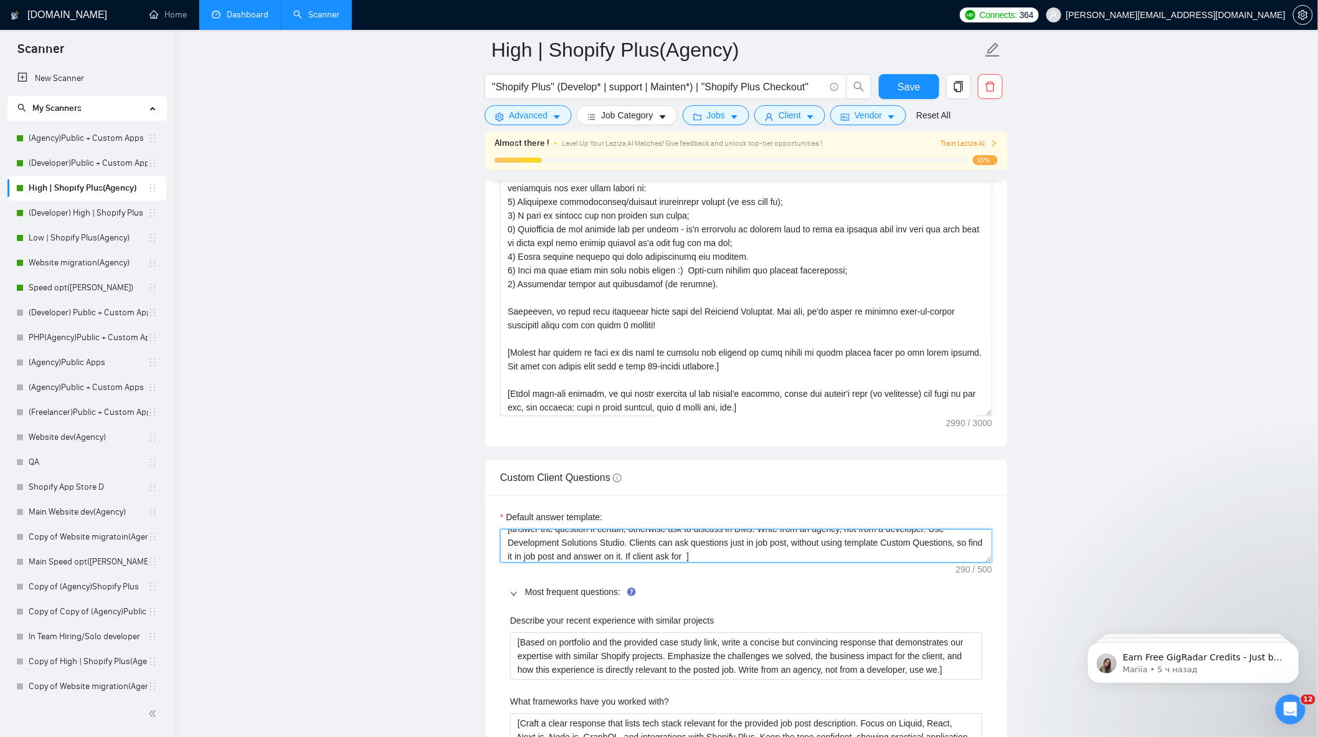
scroll to position [1534, 0]
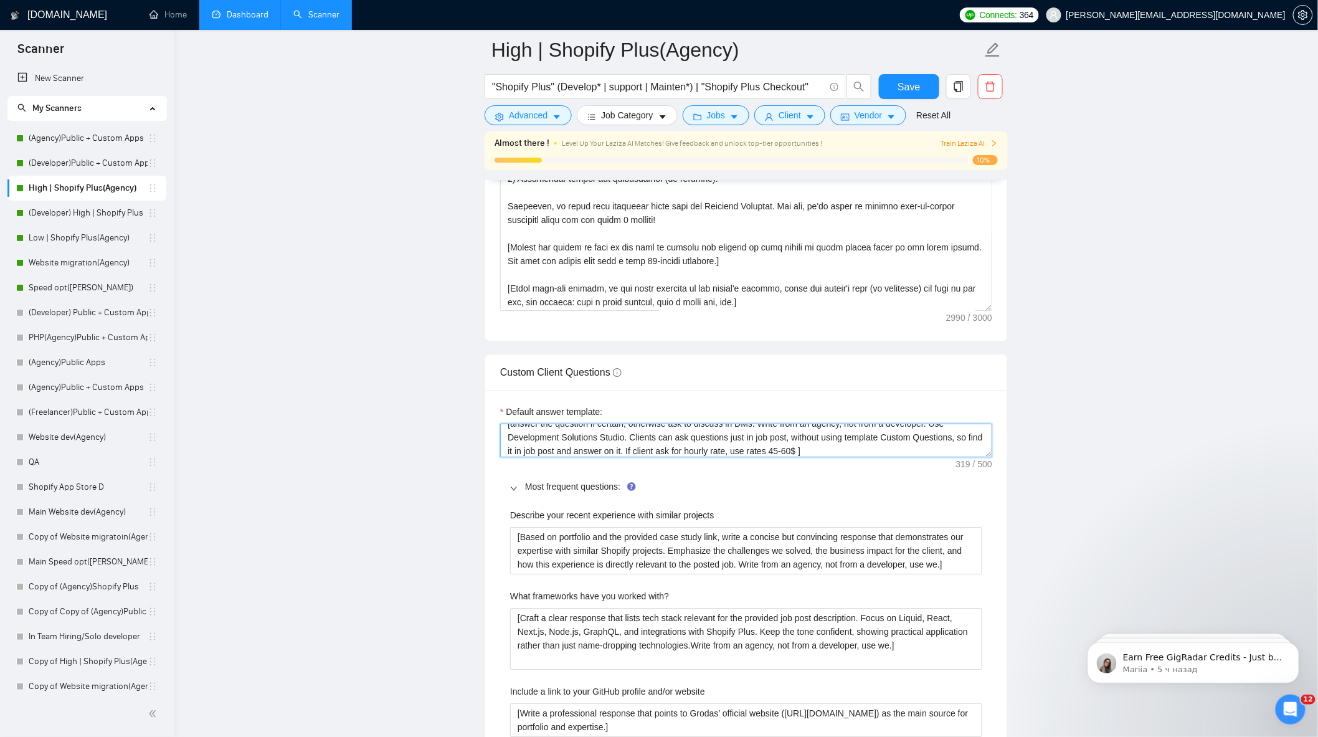
type textarea "[answer the question if certain, otherwise ask to discuss in DMs. Write from an…"
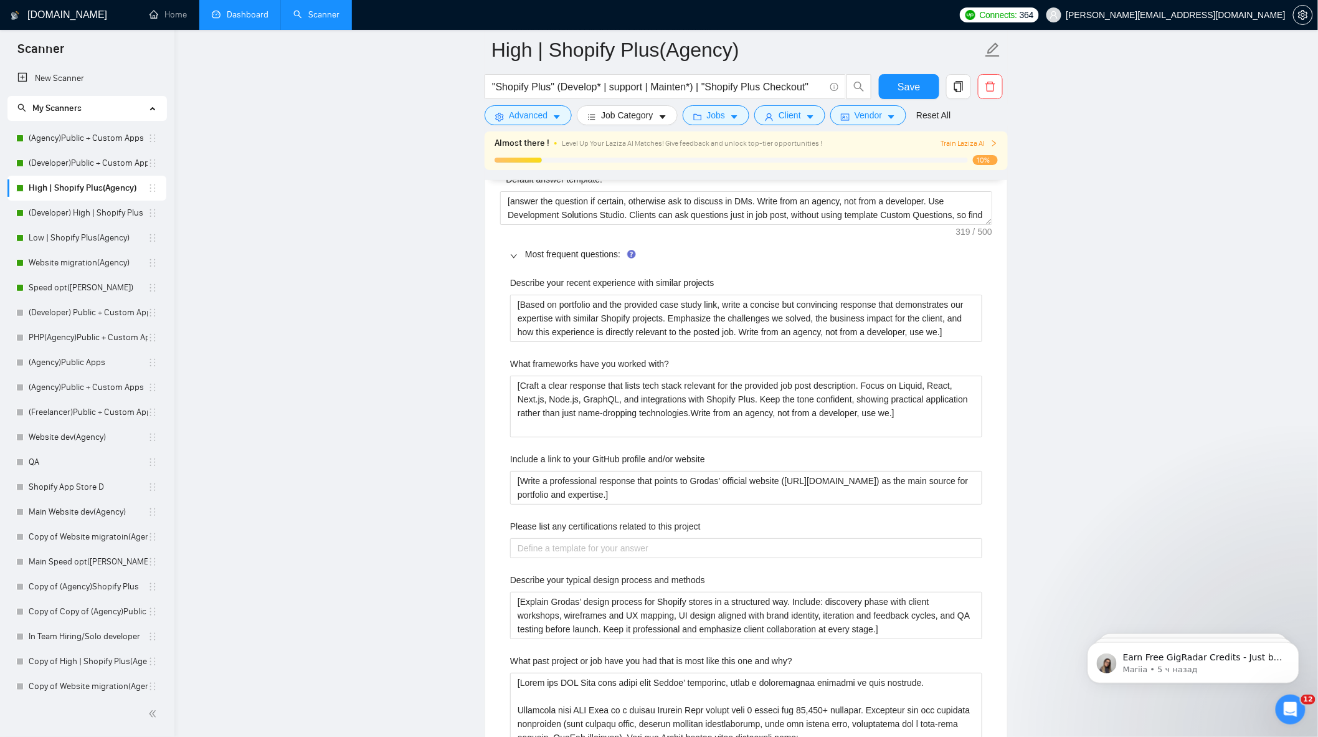
scroll to position [1741, 0]
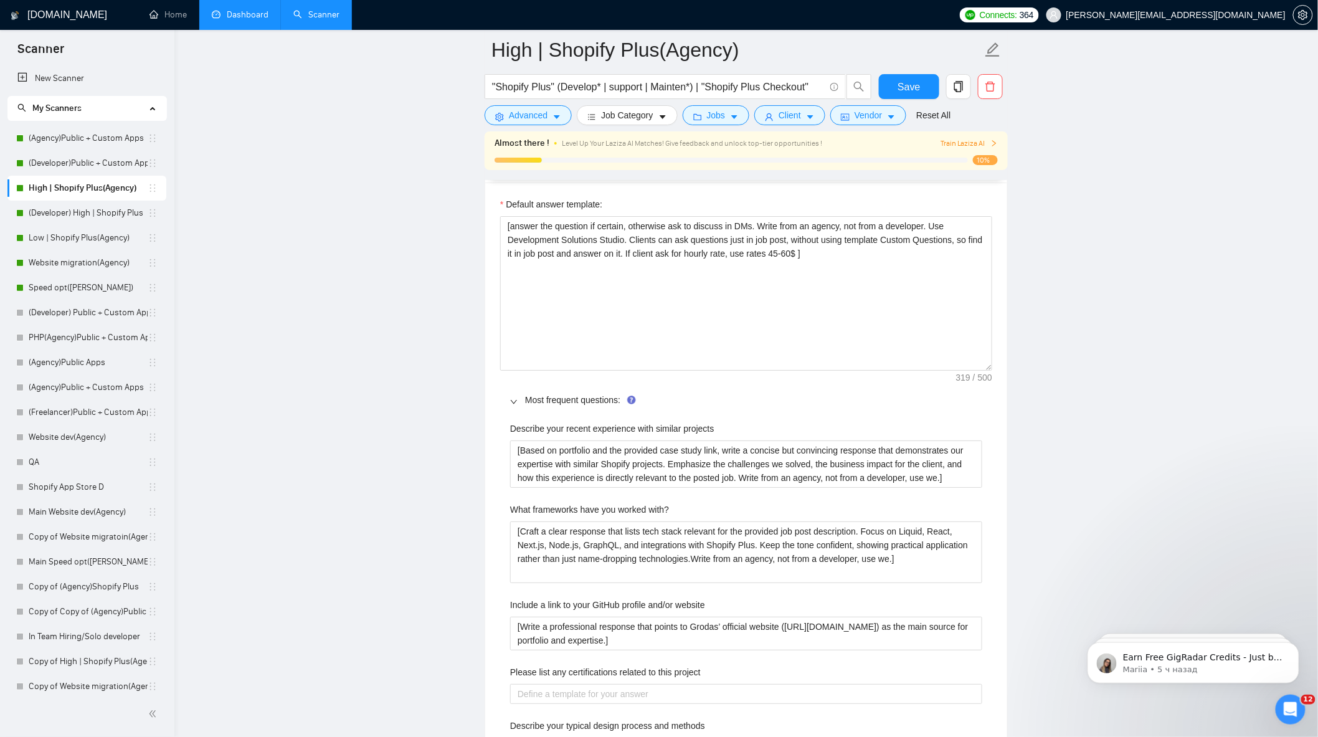
drag, startPoint x: 987, startPoint y: 255, endPoint x: 1043, endPoint y: 387, distance: 143.1
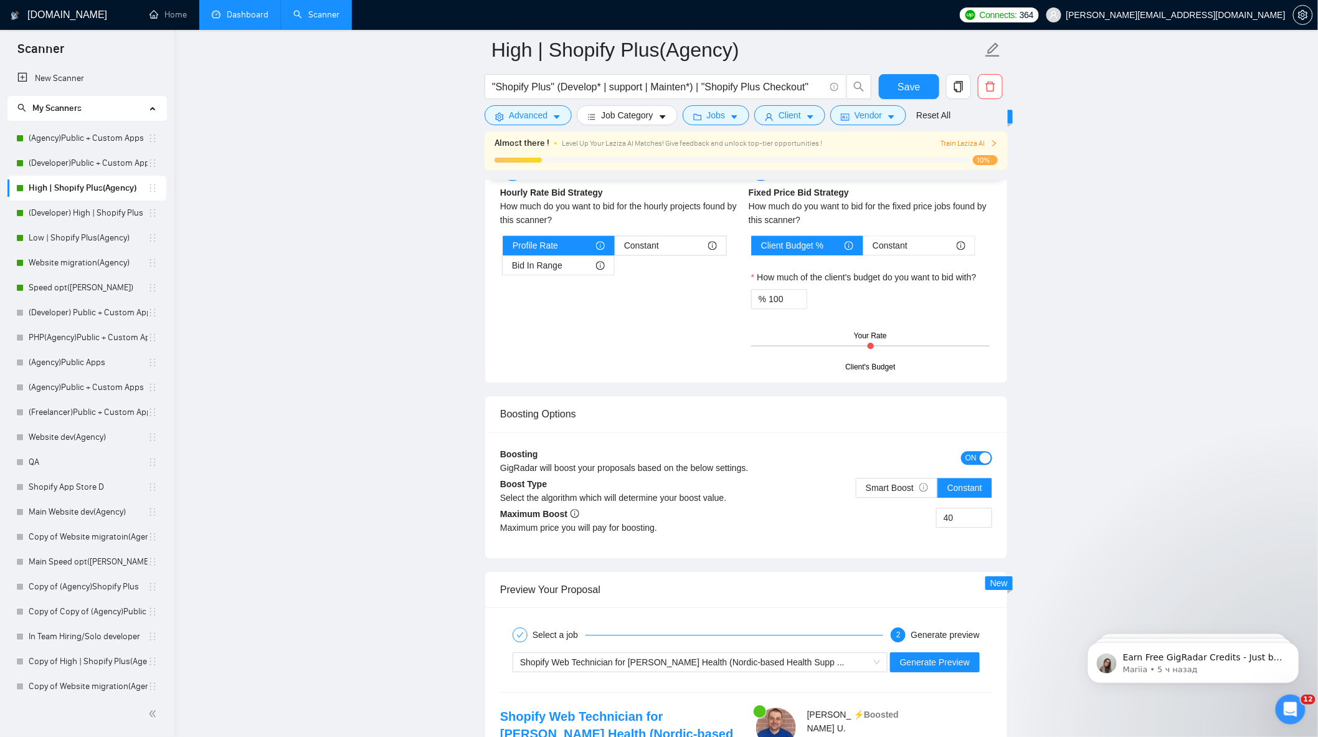
scroll to position [3264, 0]
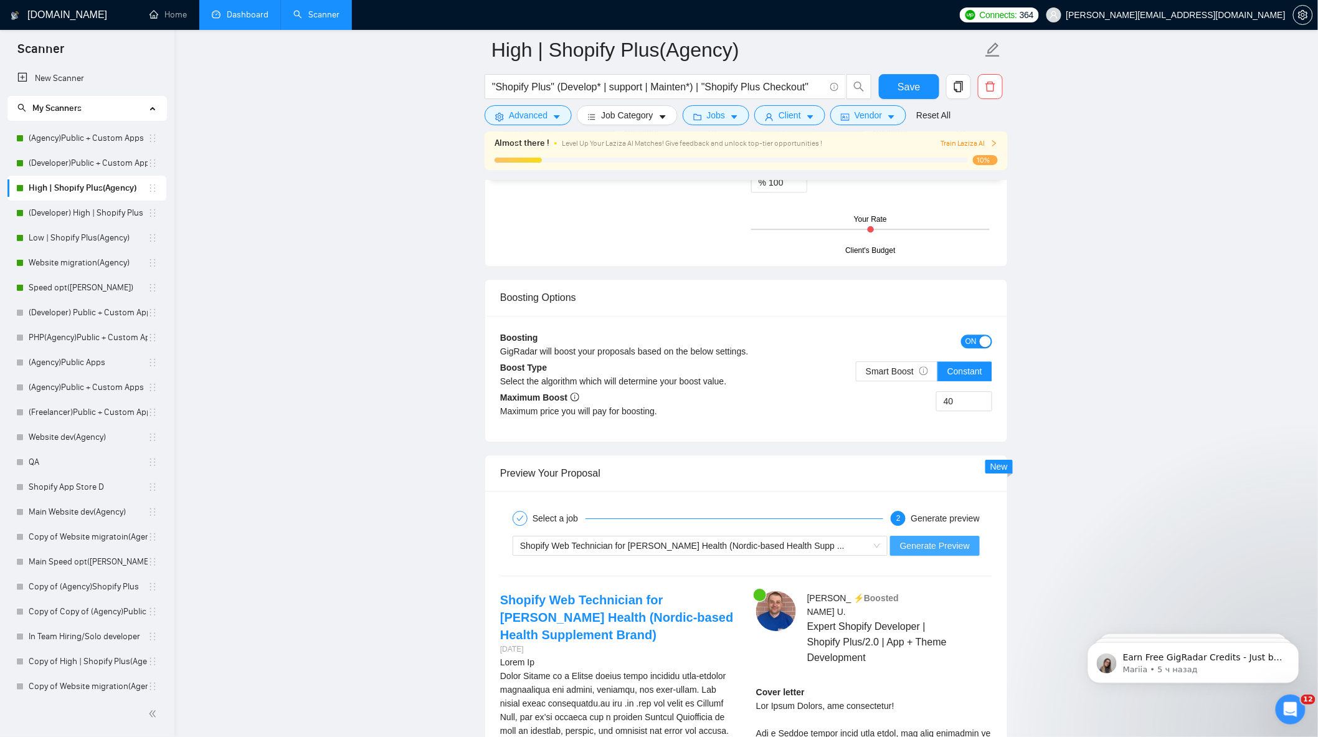
click at [951, 552] on span "Generate Preview" at bounding box center [935, 546] width 70 height 14
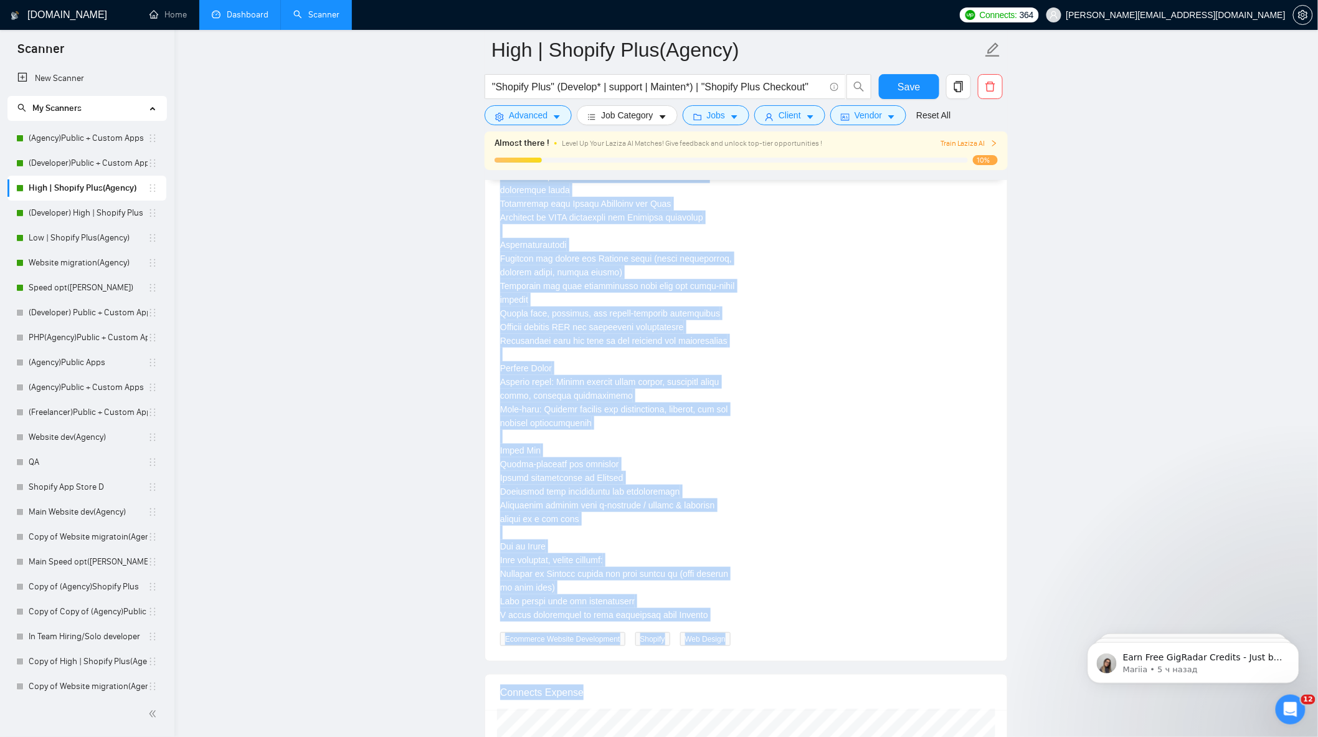
scroll to position [4206, 0]
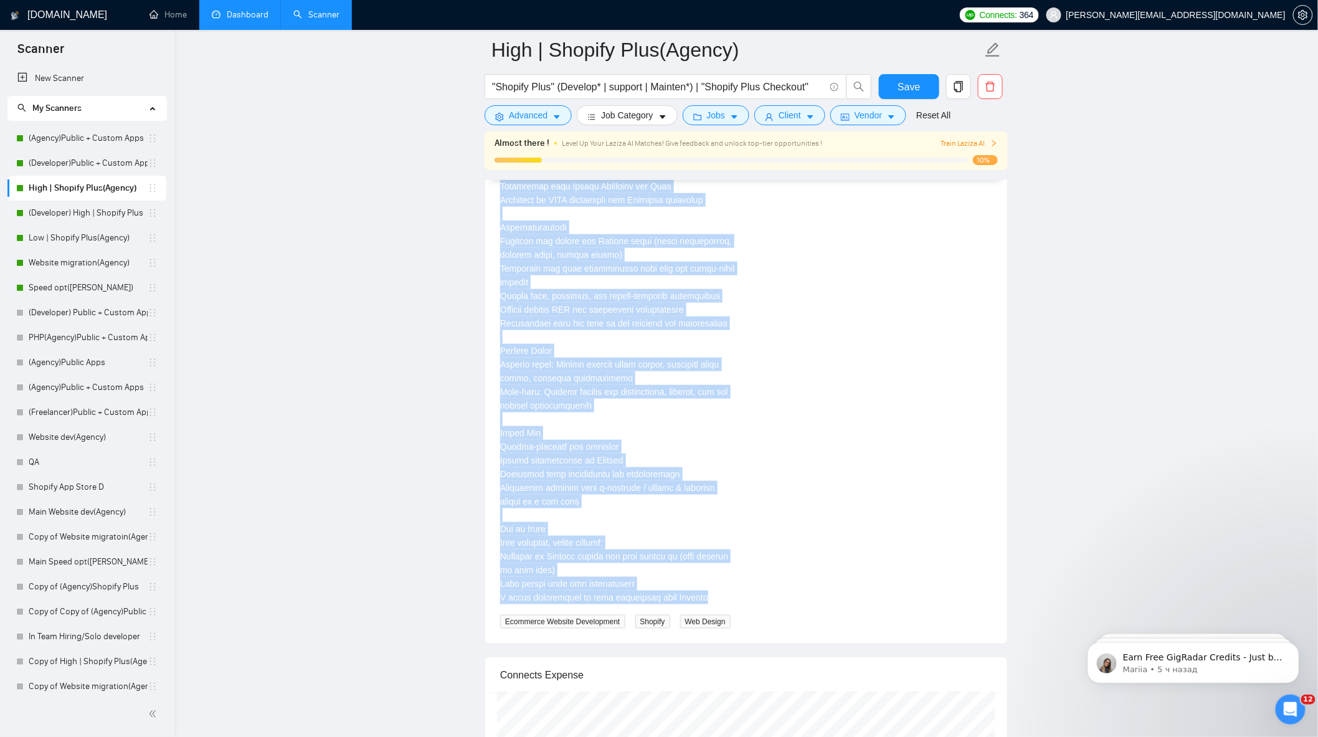
drag, startPoint x: 499, startPoint y: 308, endPoint x: 724, endPoint y: 619, distance: 383.7
click at [724, 619] on div "Shopify Web Technician for [PERSON_NAME] Health (Nordic-based Health Supplement…" at bounding box center [618, 138] width 256 height 979
copy div "Lorem Ip Dolor Sitame co a Elitse doeius tempo incididu utla-etdolor magnaaliqu…"
click at [659, 532] on div "About Us\aAarja Health is a Nordic health brand offering high-quality supplemen…" at bounding box center [618, 158] width 236 height 891
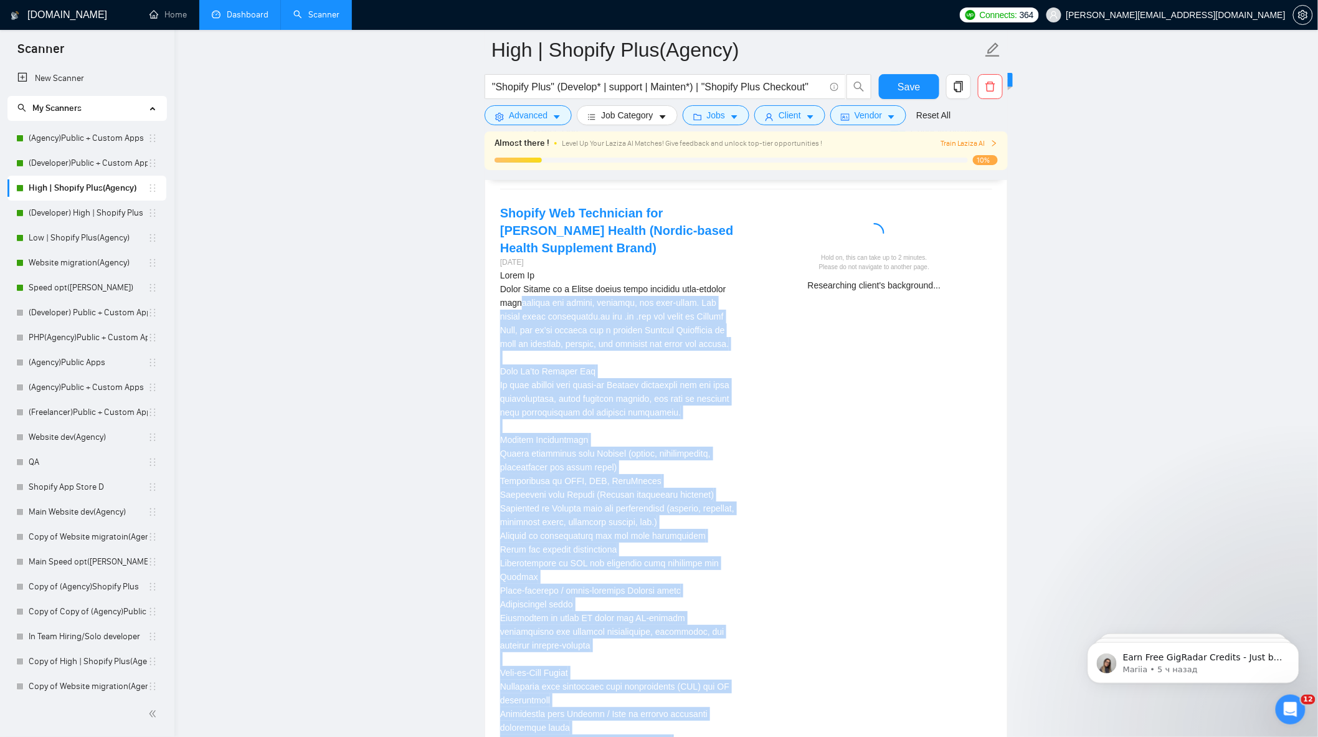
scroll to position [3514, 0]
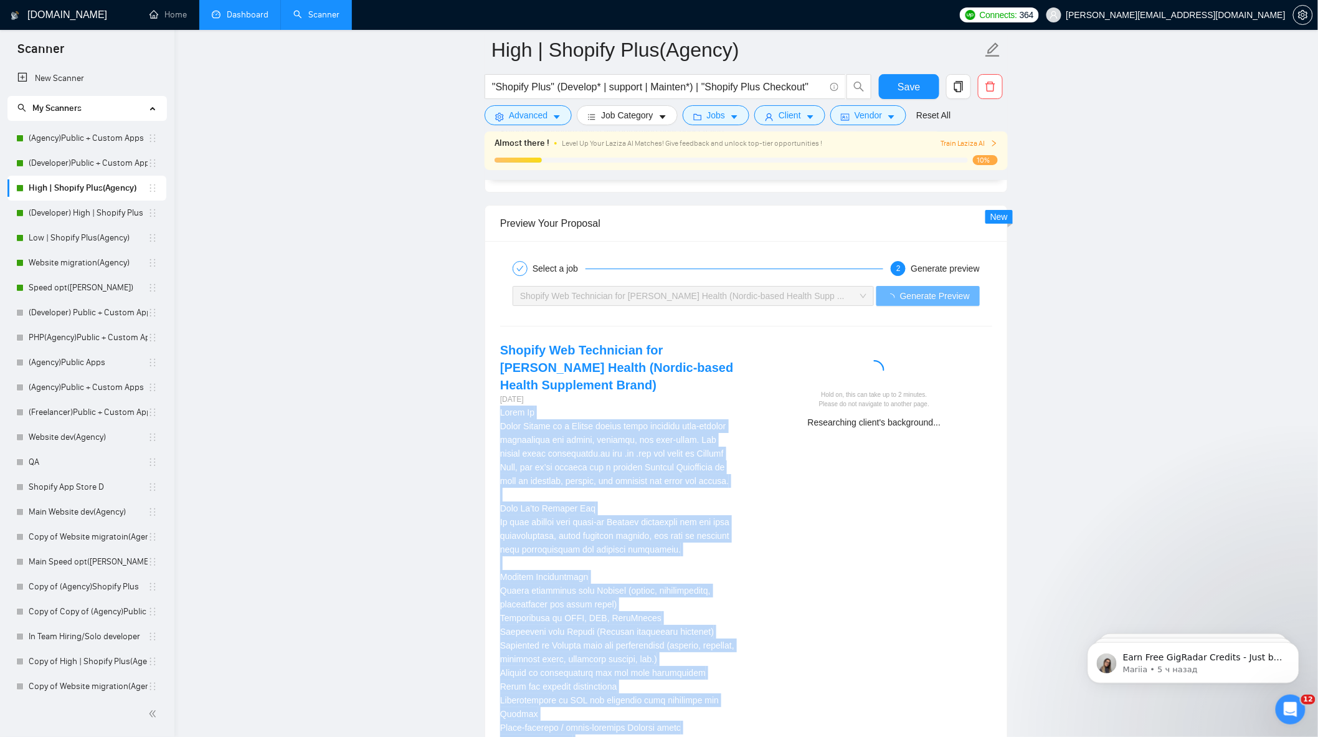
drag, startPoint x: 568, startPoint y: 510, endPoint x: 496, endPoint y: 407, distance: 125.3
copy div "Lorem Ip Dolor Sitame co a Elitse doeius tempo incididu utla-etdolor magnaaliqu…"
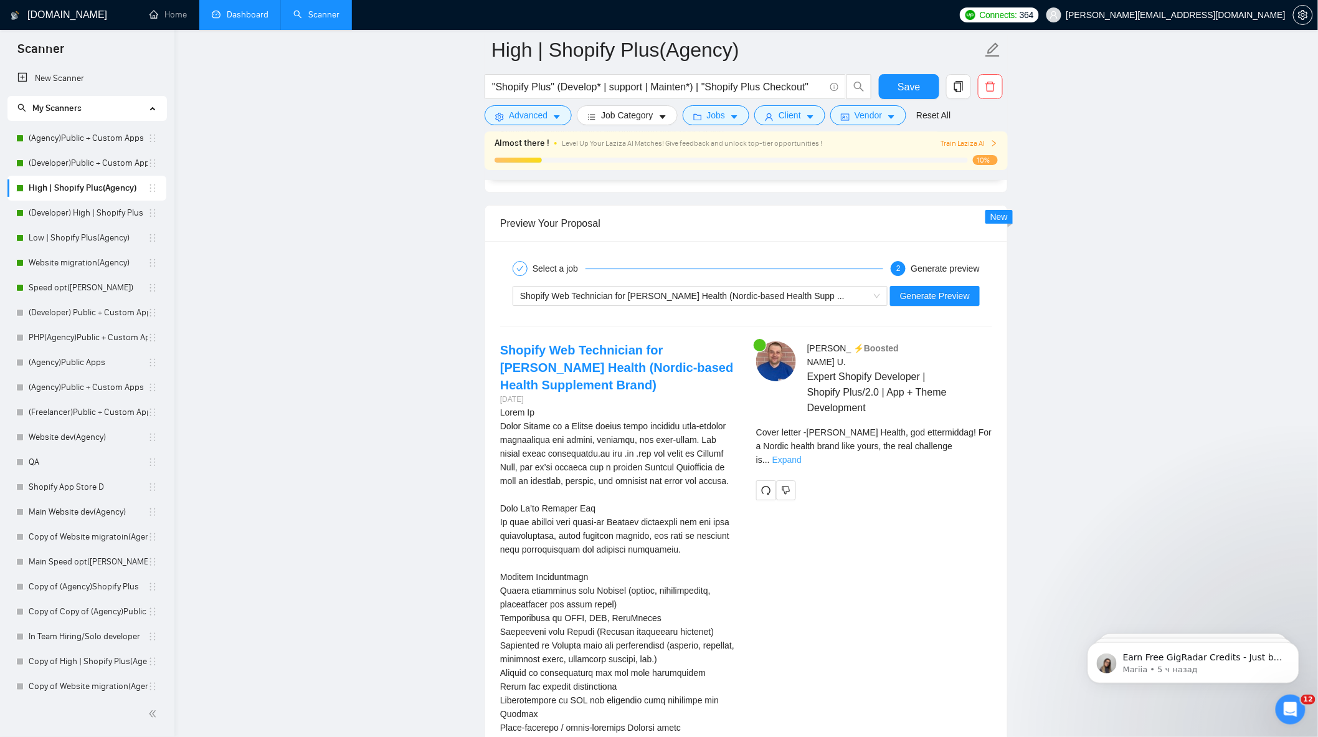
click at [802, 455] on link "Expand" at bounding box center [786, 460] width 29 height 10
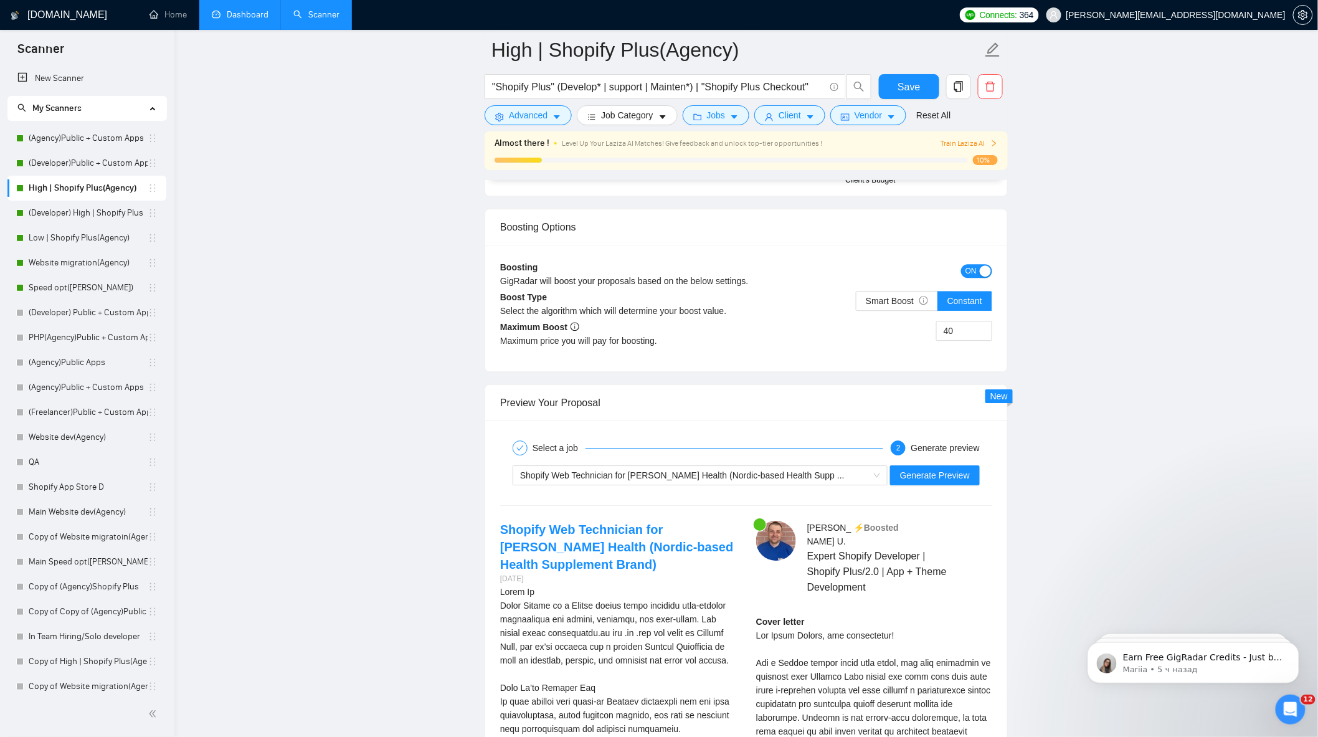
scroll to position [3237, 0]
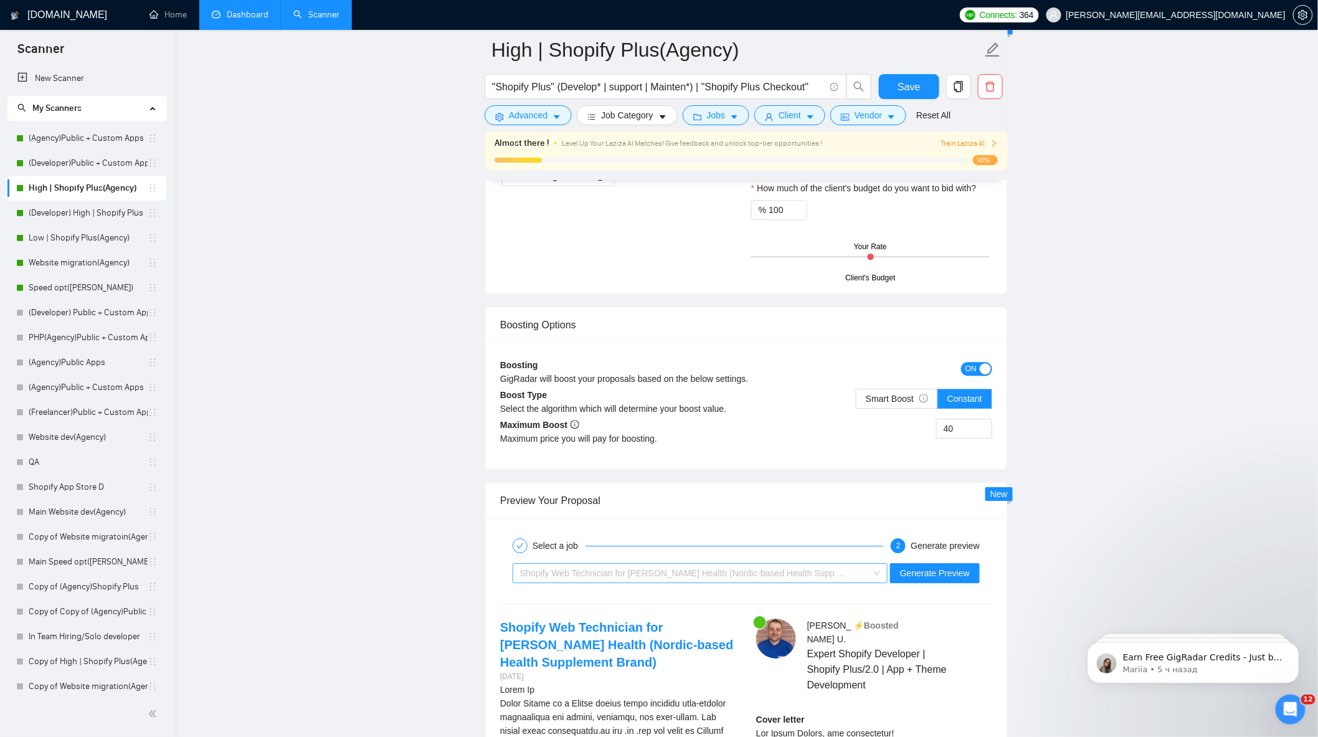
click at [801, 582] on div "Shopify Web Technician for [PERSON_NAME] Health (Nordic-based Health Supp ..." at bounding box center [694, 573] width 349 height 19
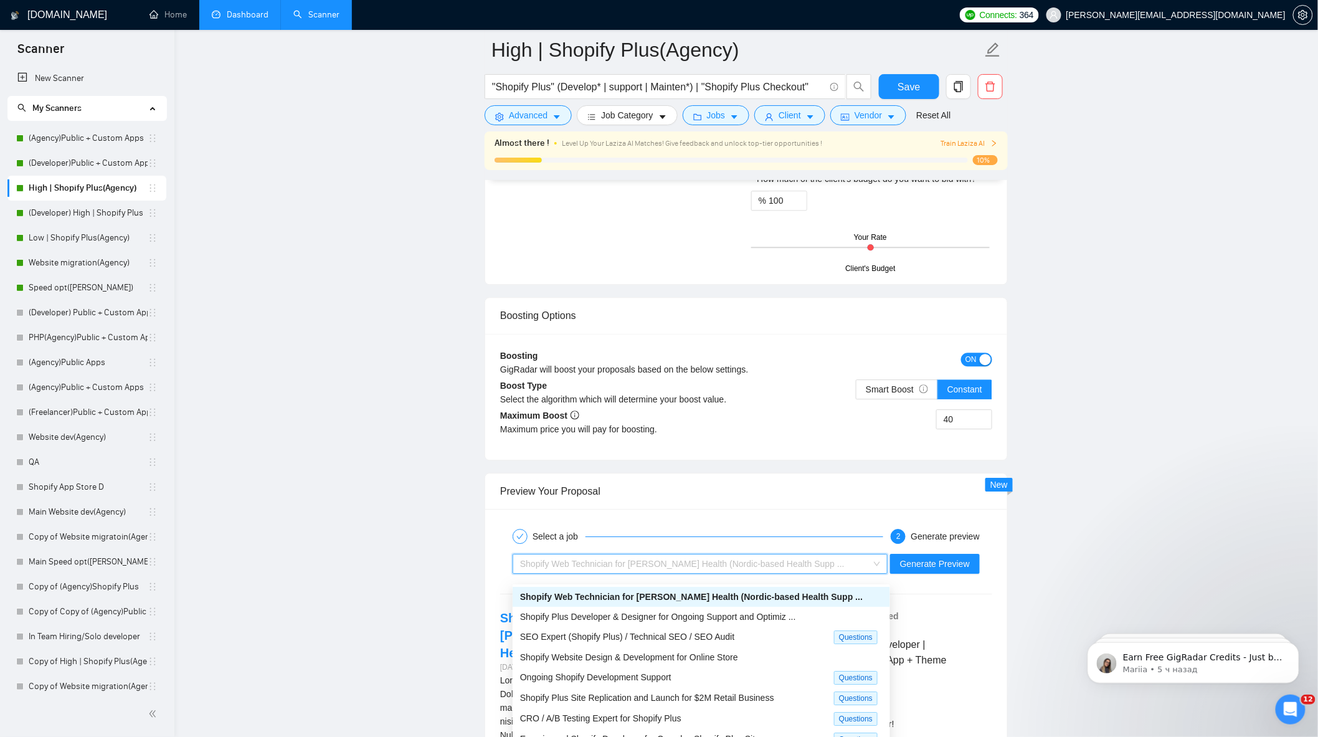
scroll to position [3375, 0]
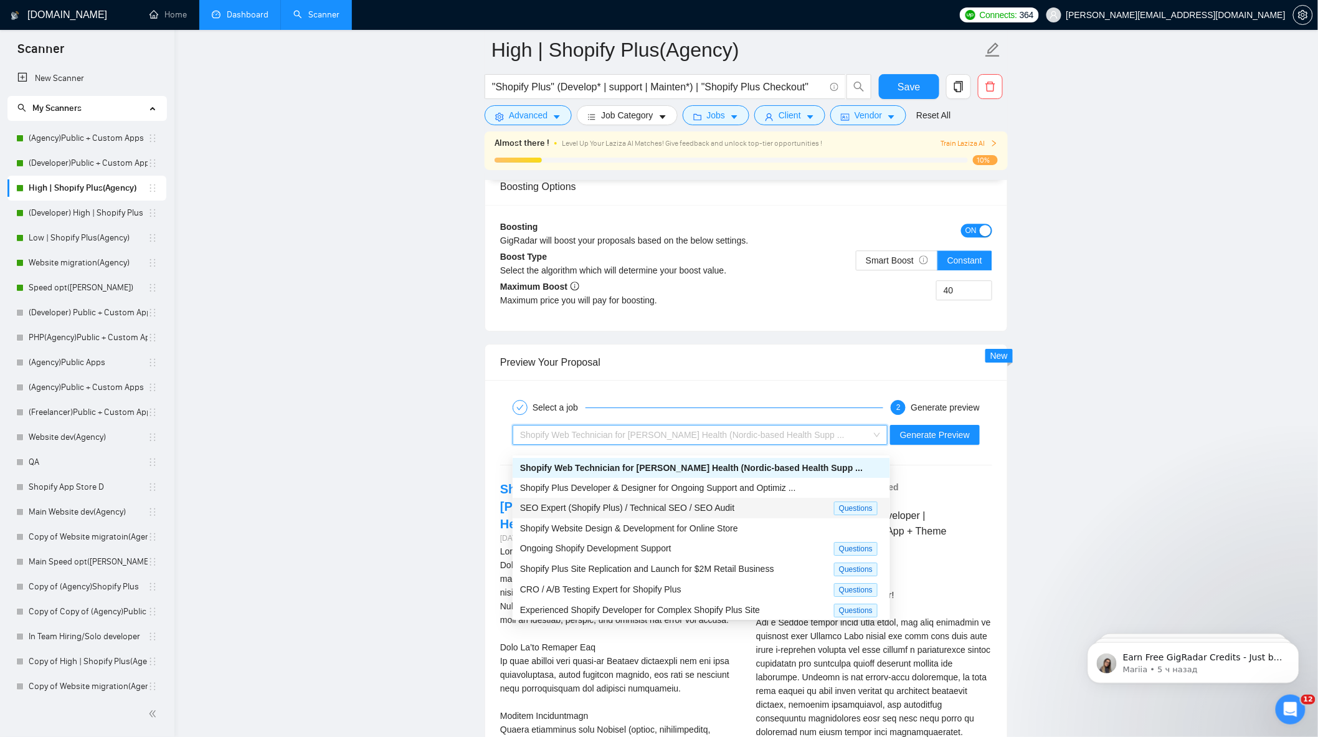
click at [764, 490] on span "Shopify Plus Developer & Designer for Ongoing Support and Optimiz ..." at bounding box center [658, 488] width 276 height 10
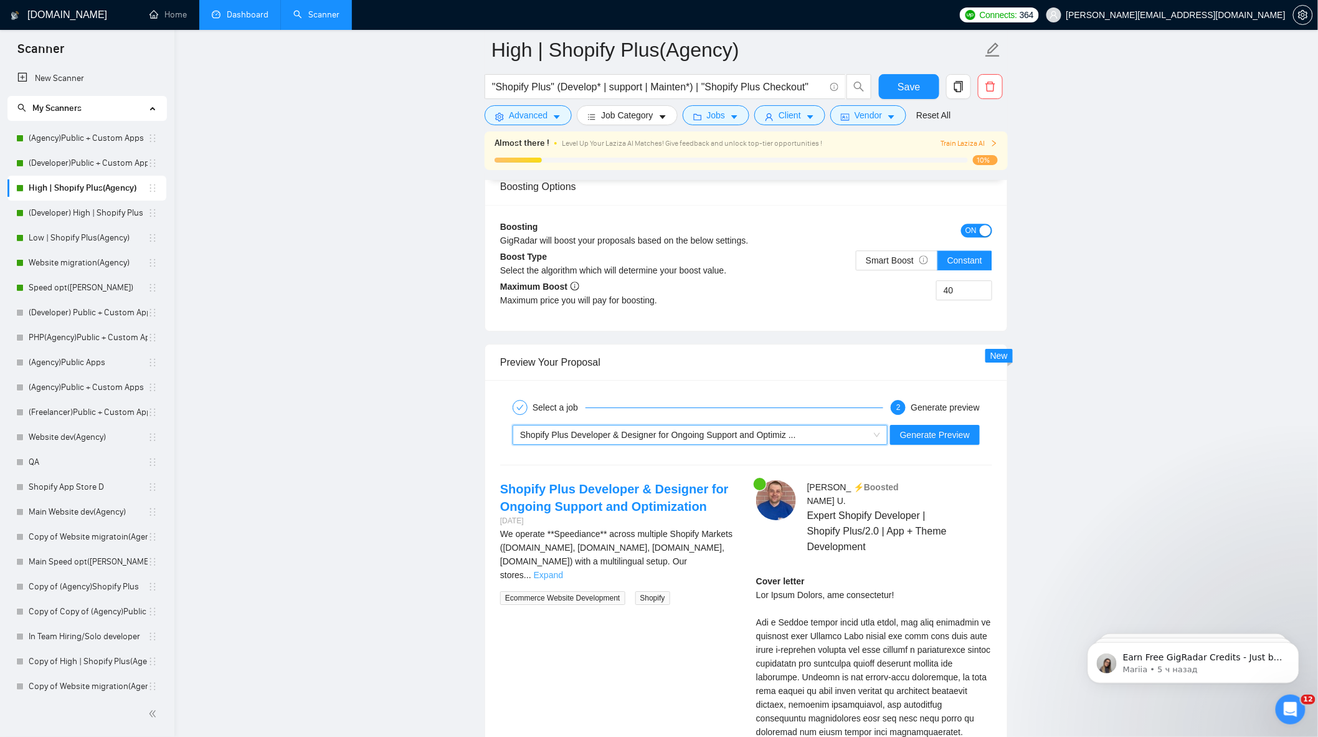
click at [563, 572] on link "Expand" at bounding box center [548, 575] width 29 height 10
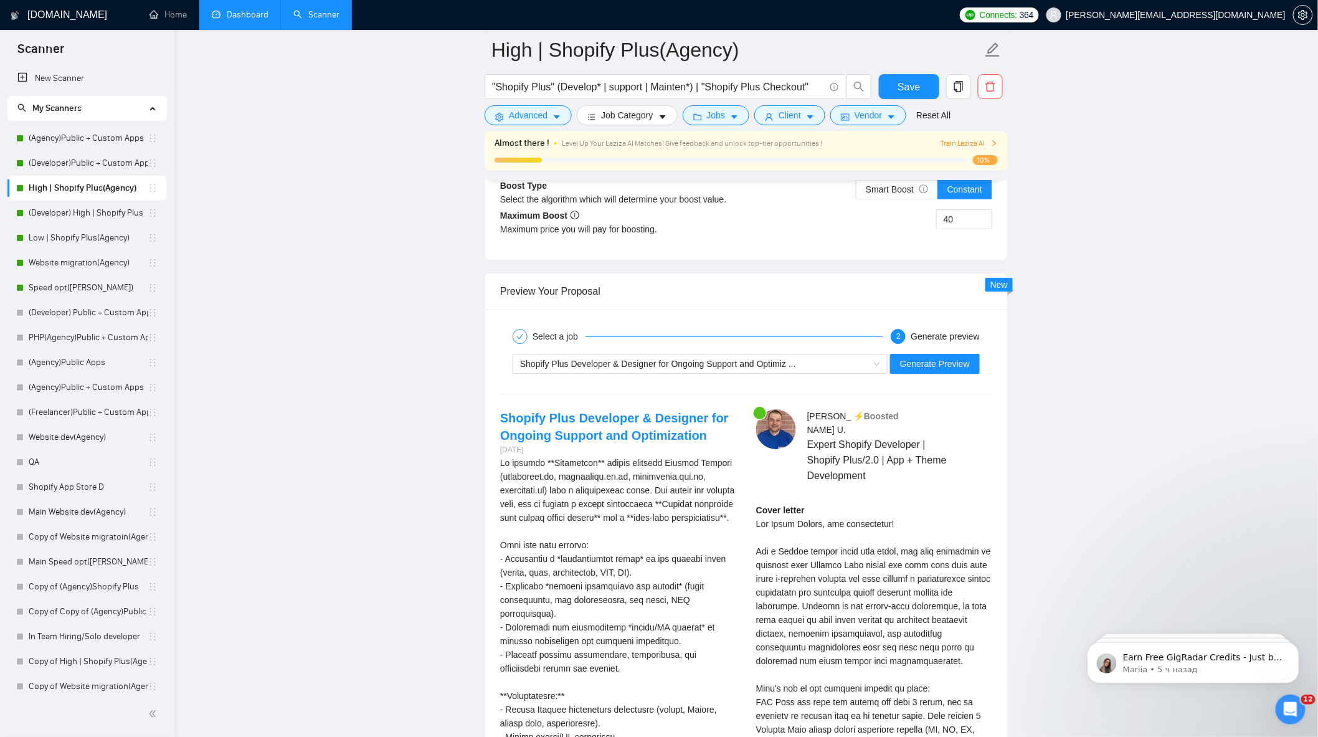
scroll to position [3514, 0]
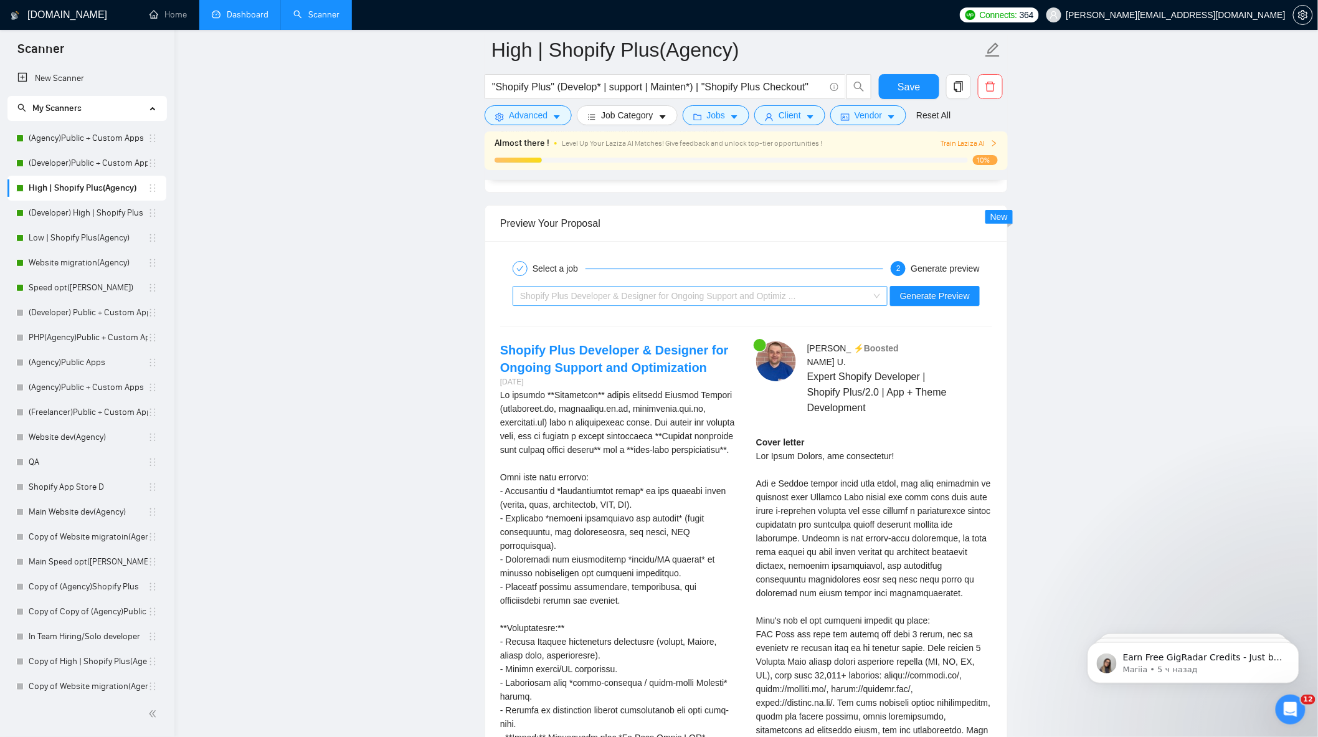
click at [758, 297] on div "Shopify Plus Developer & Designer for Ongoing Support and Optimiz ..." at bounding box center [694, 296] width 349 height 19
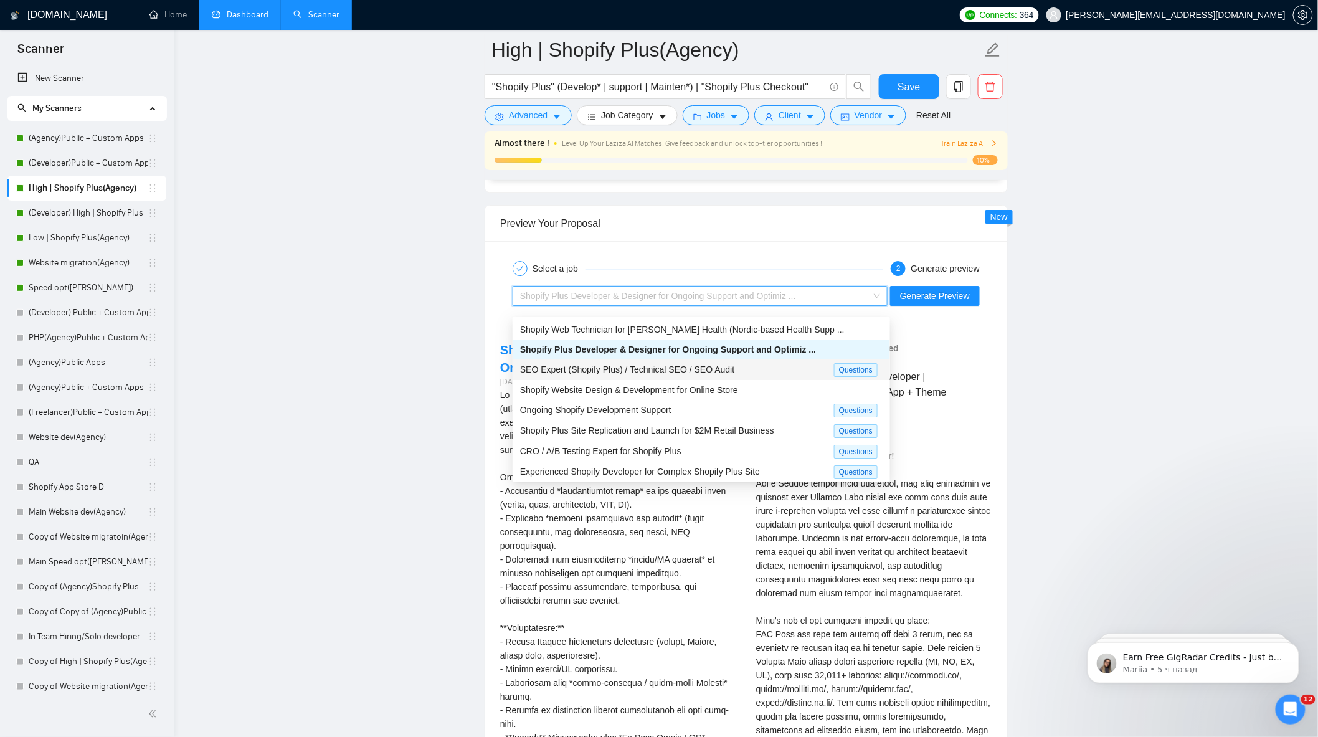
click at [786, 374] on div "SEO Expert (Shopify Plus) / Technical SEO / SEO Audit" at bounding box center [677, 370] width 314 height 14
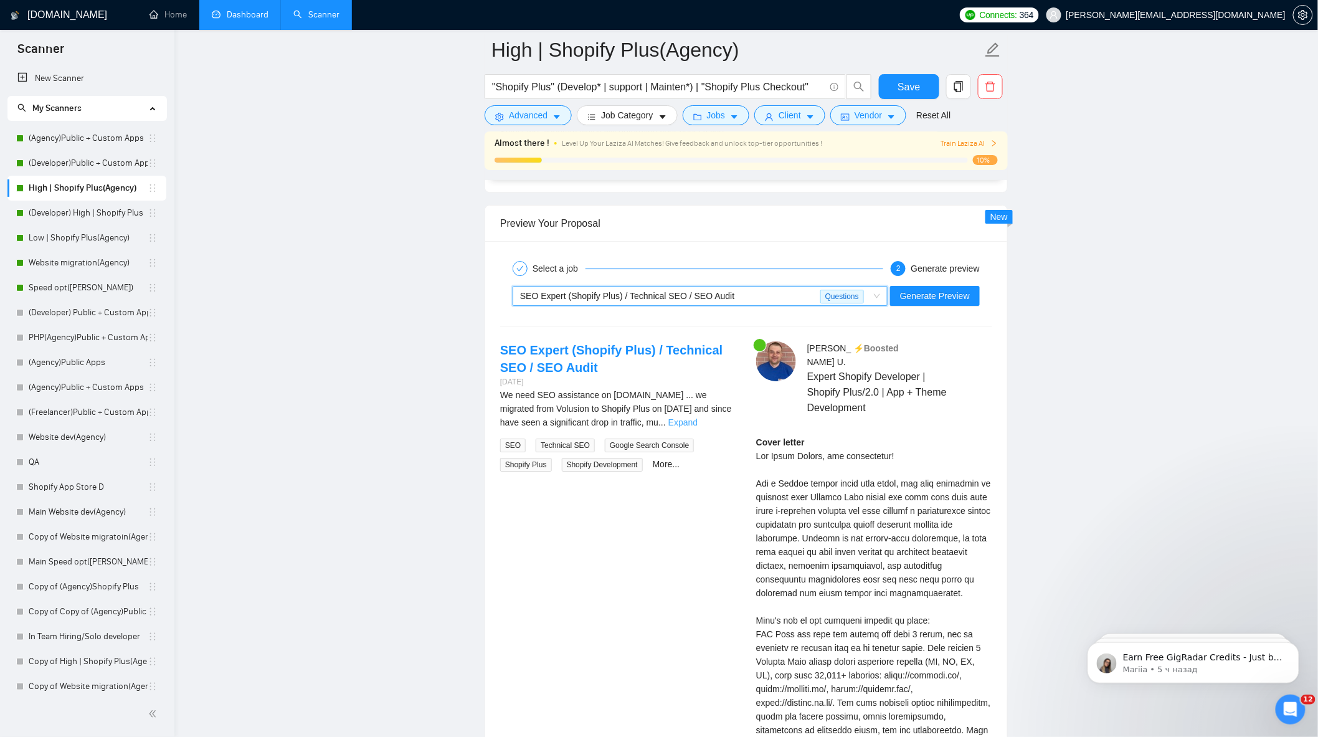
click at [698, 426] on link "Expand" at bounding box center [682, 422] width 29 height 10
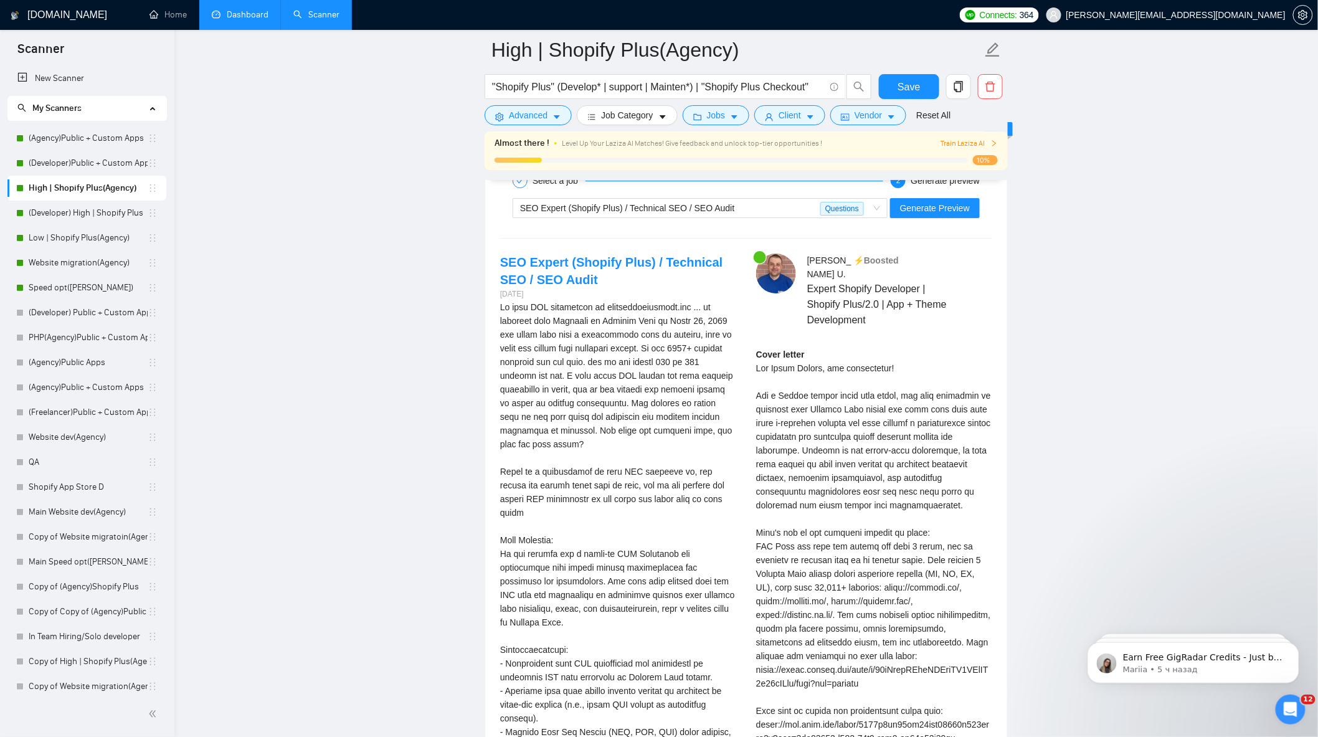
scroll to position [3445, 0]
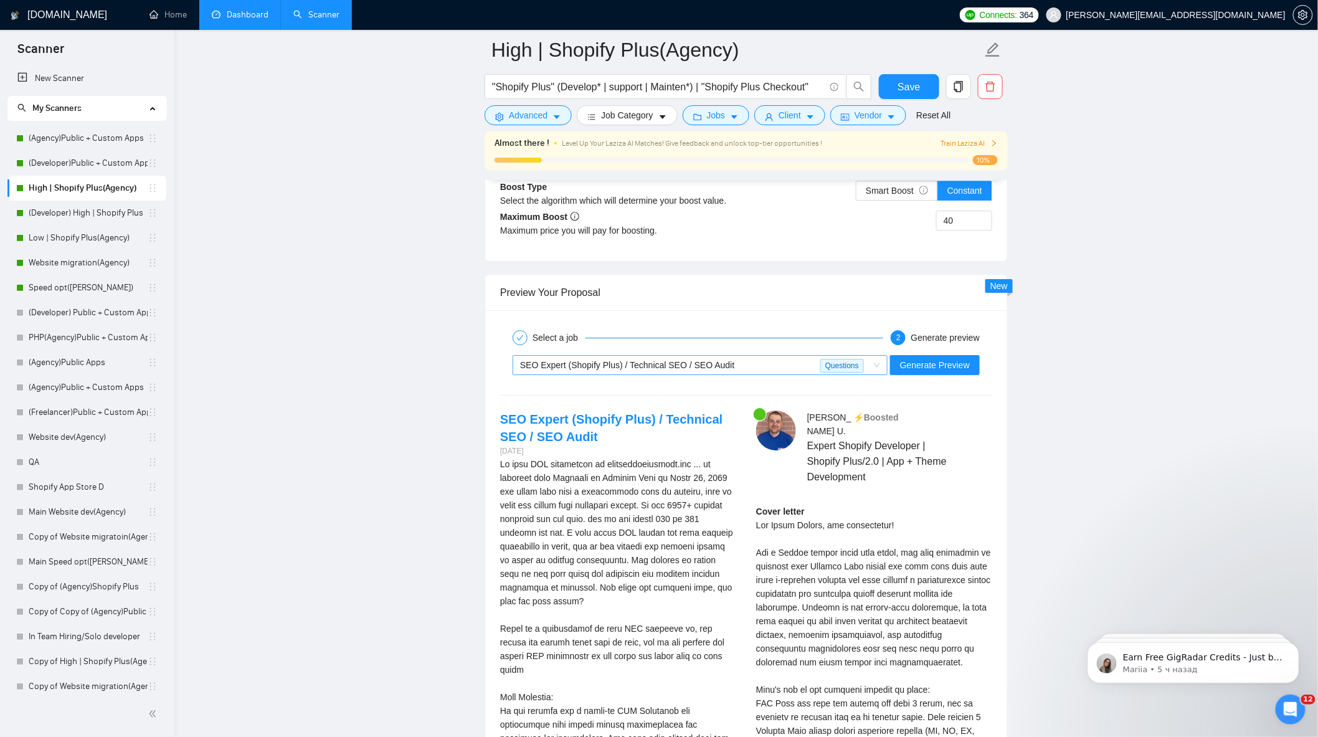
click at [731, 373] on div "SEO Expert (Shopify Plus) / Technical SEO / SEO Audit" at bounding box center [670, 365] width 300 height 19
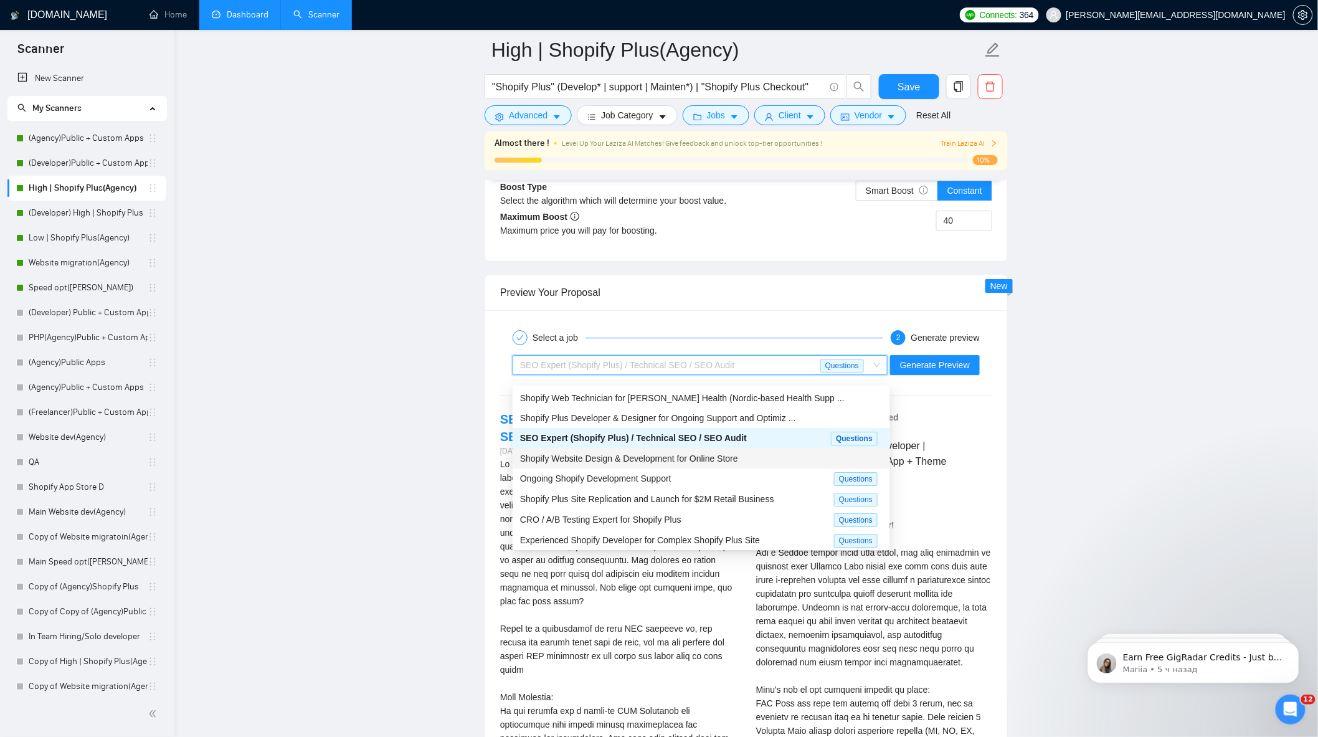
click at [688, 462] on span "Shopify Website Design & Development for Online Store" at bounding box center [629, 459] width 218 height 10
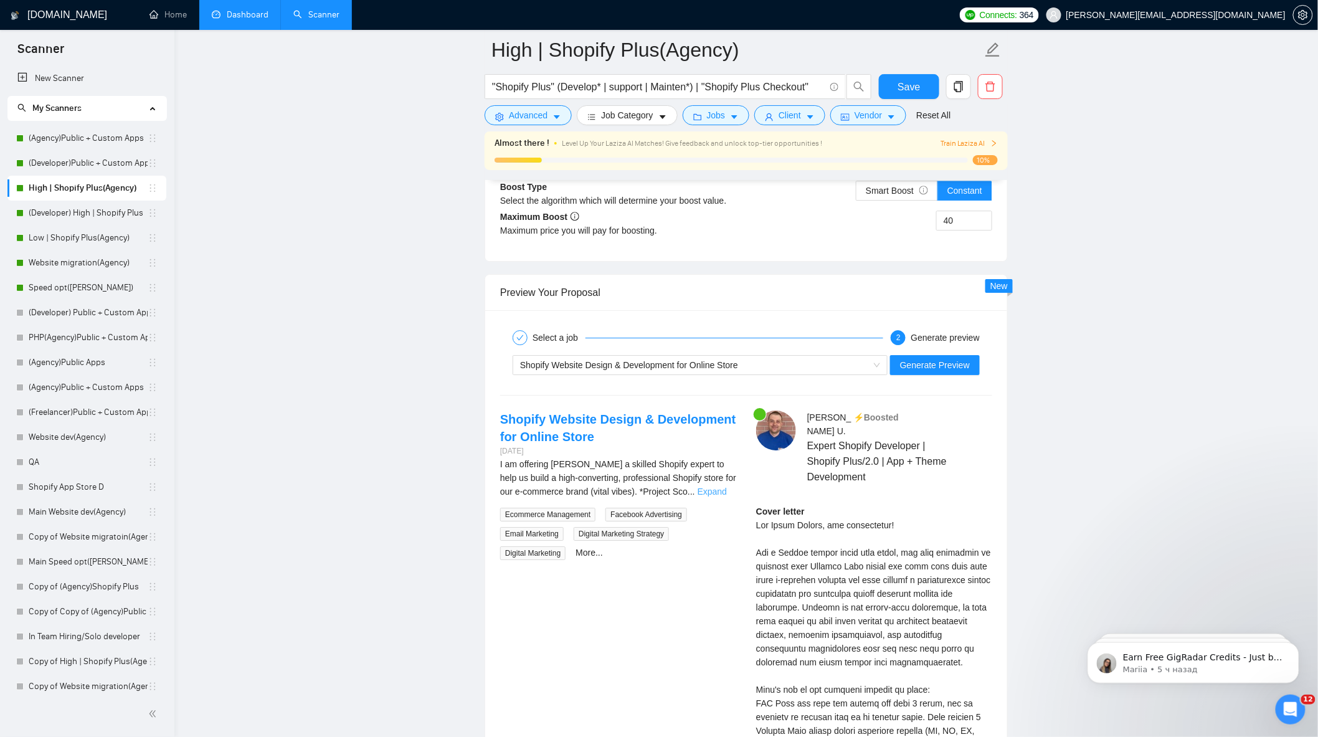
click at [725, 496] on link "Expand" at bounding box center [712, 492] width 29 height 10
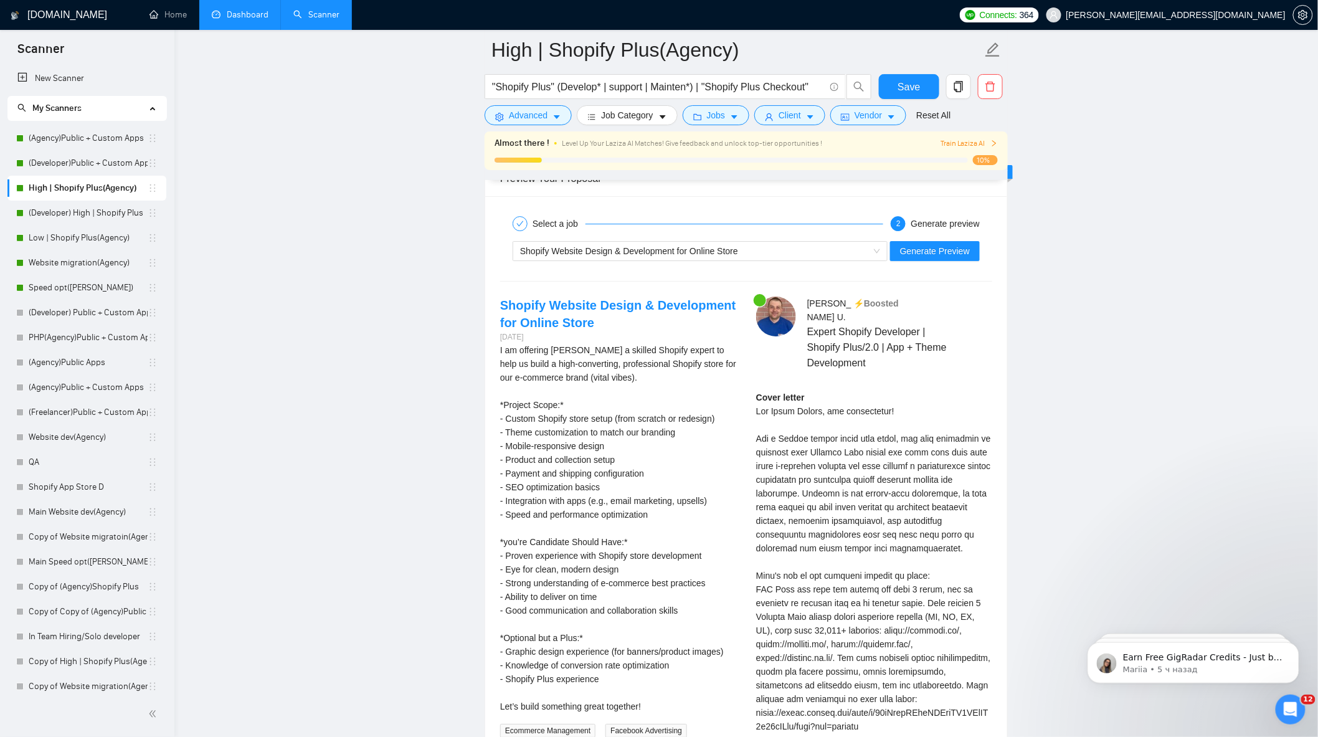
scroll to position [3583, 0]
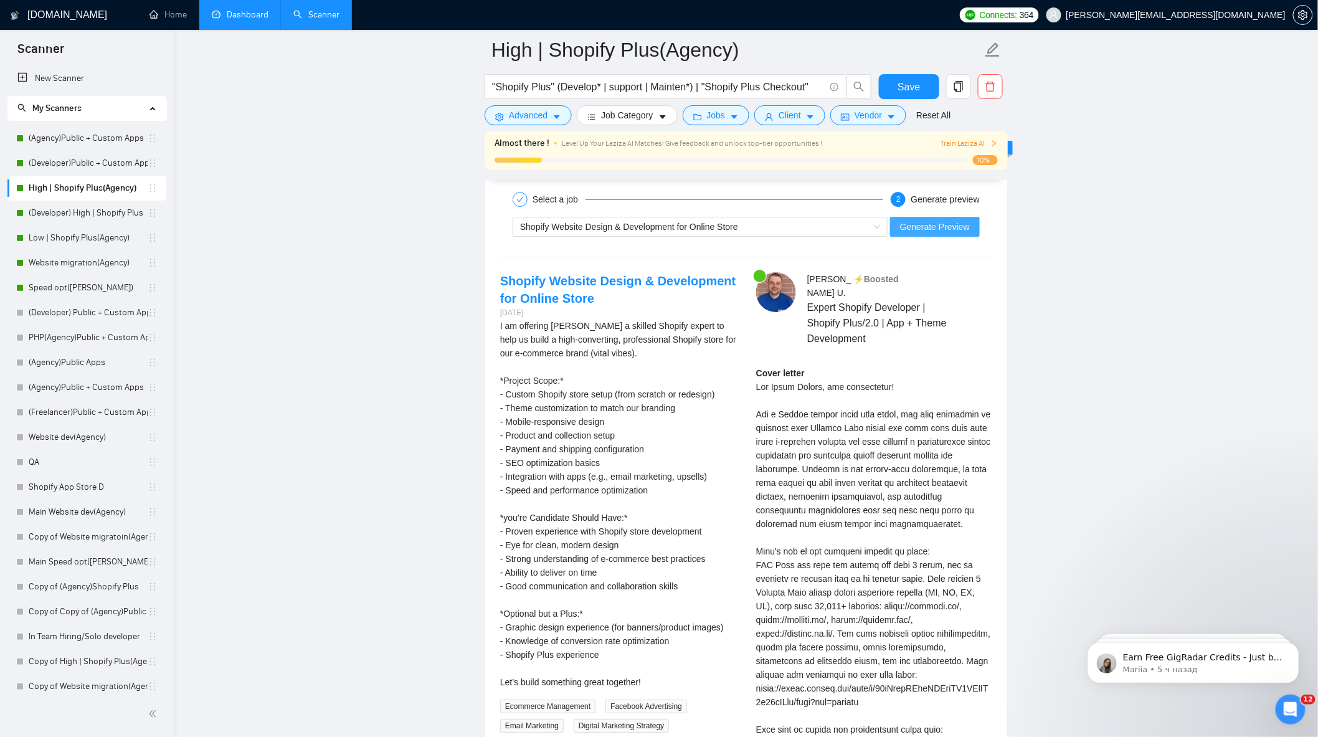
click at [930, 234] on span "Generate Preview" at bounding box center [935, 227] width 70 height 14
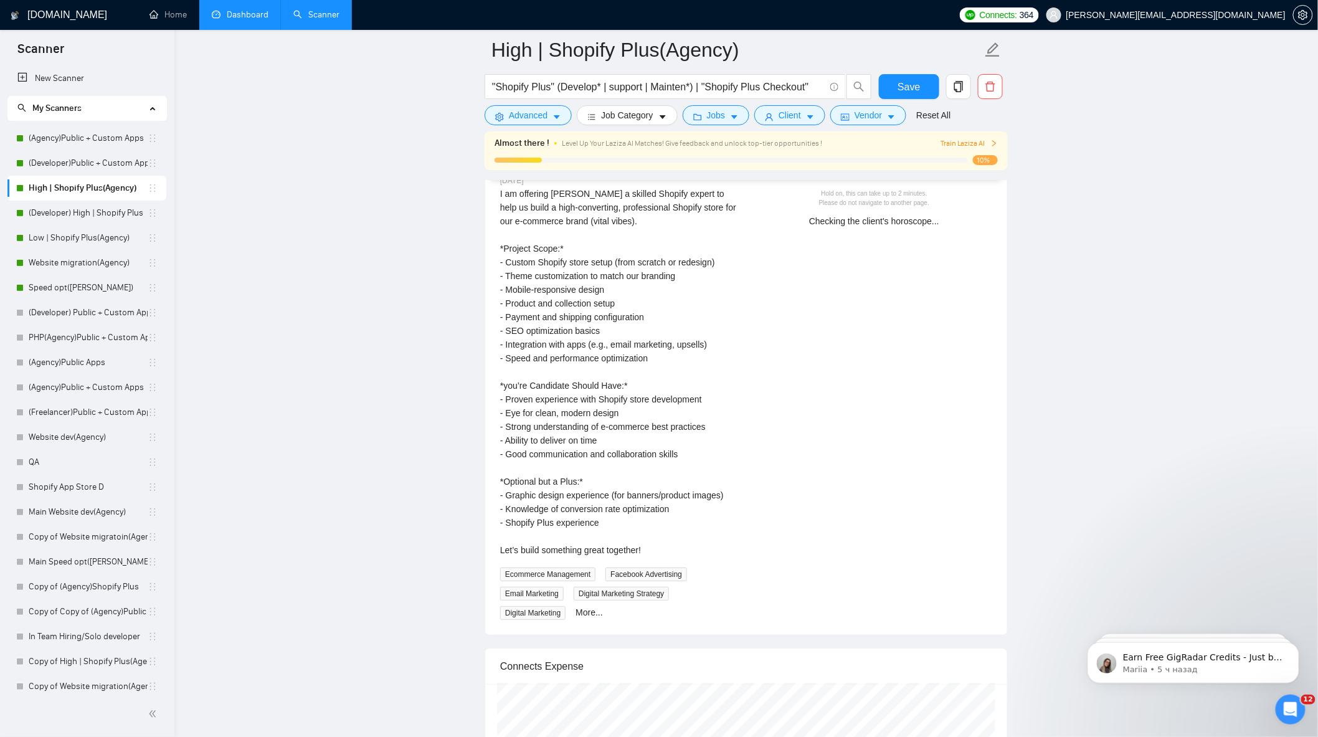
scroll to position [3721, 0]
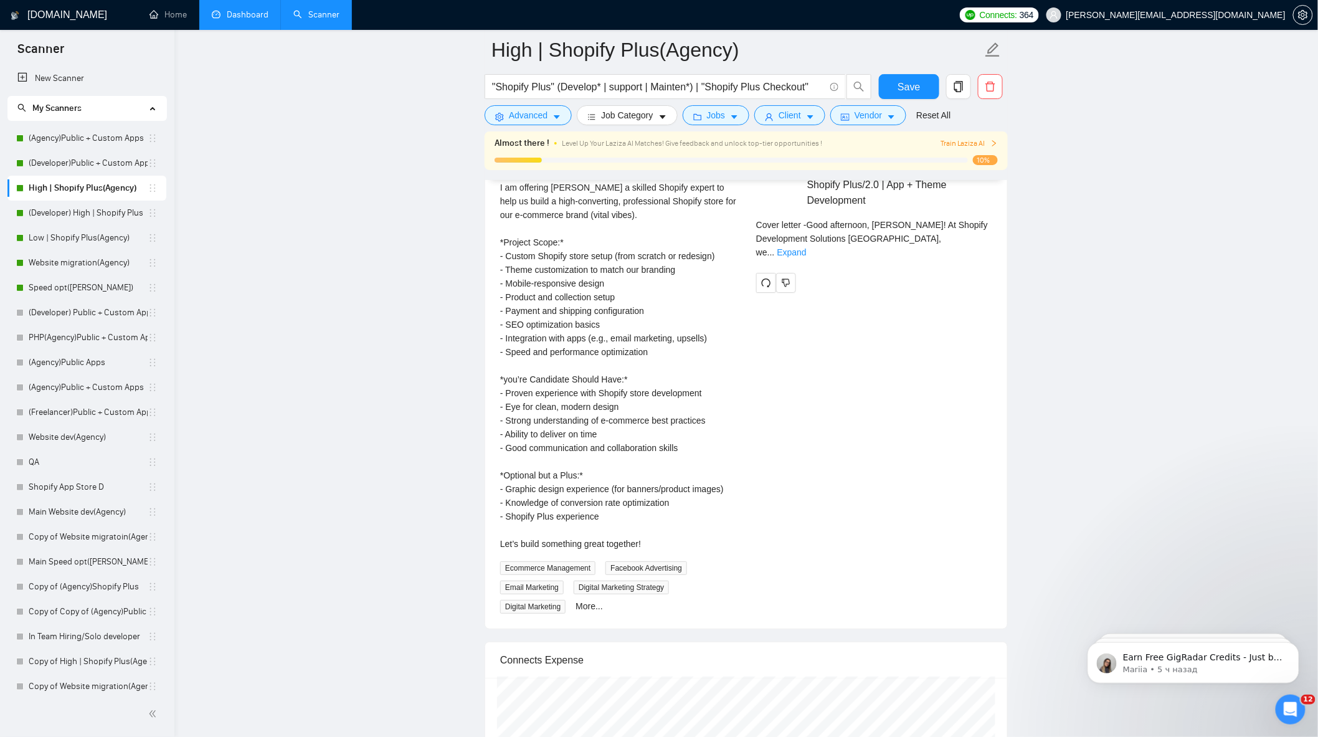
click at [967, 251] on div "[PERSON_NAME] ⚡️Boosted Expert Shopify Developer | Shopify Plus/2.0 | App + The…" at bounding box center [874, 213] width 256 height 159
click at [807, 247] on link "Expand" at bounding box center [791, 252] width 29 height 10
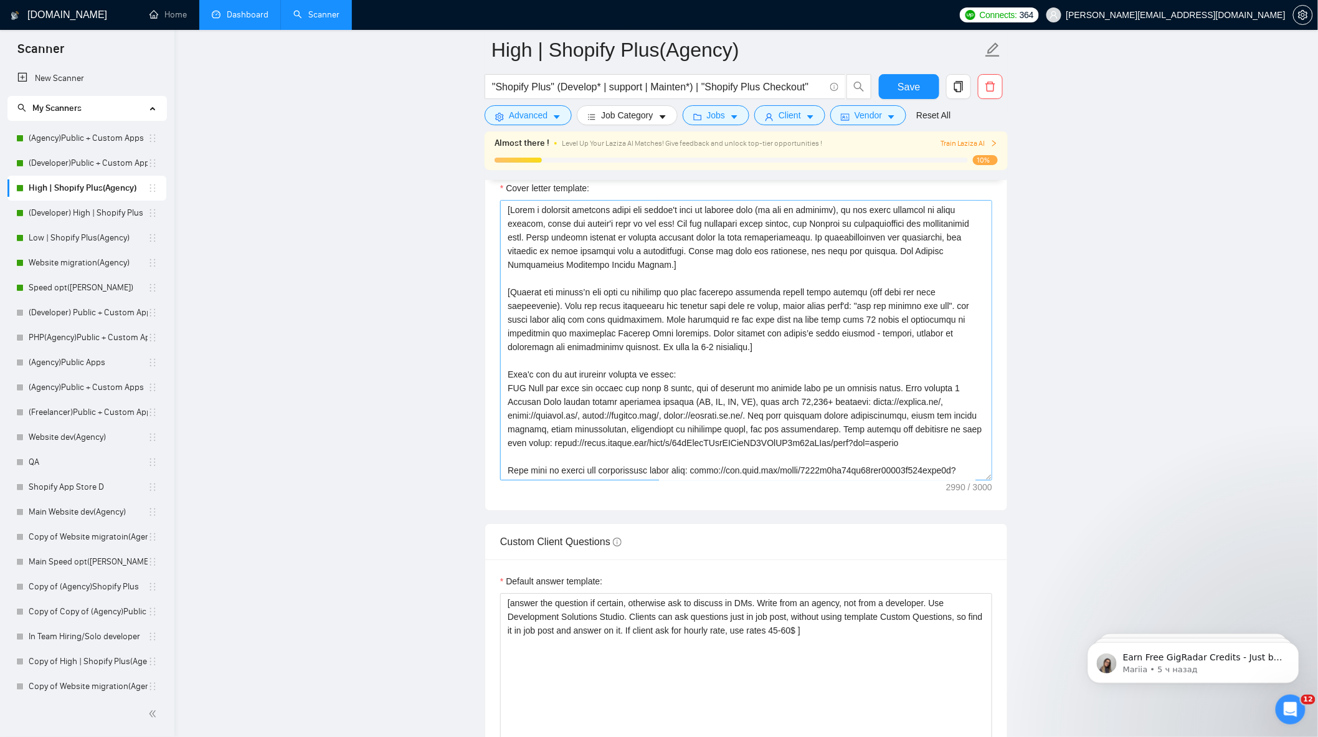
scroll to position [1299, 0]
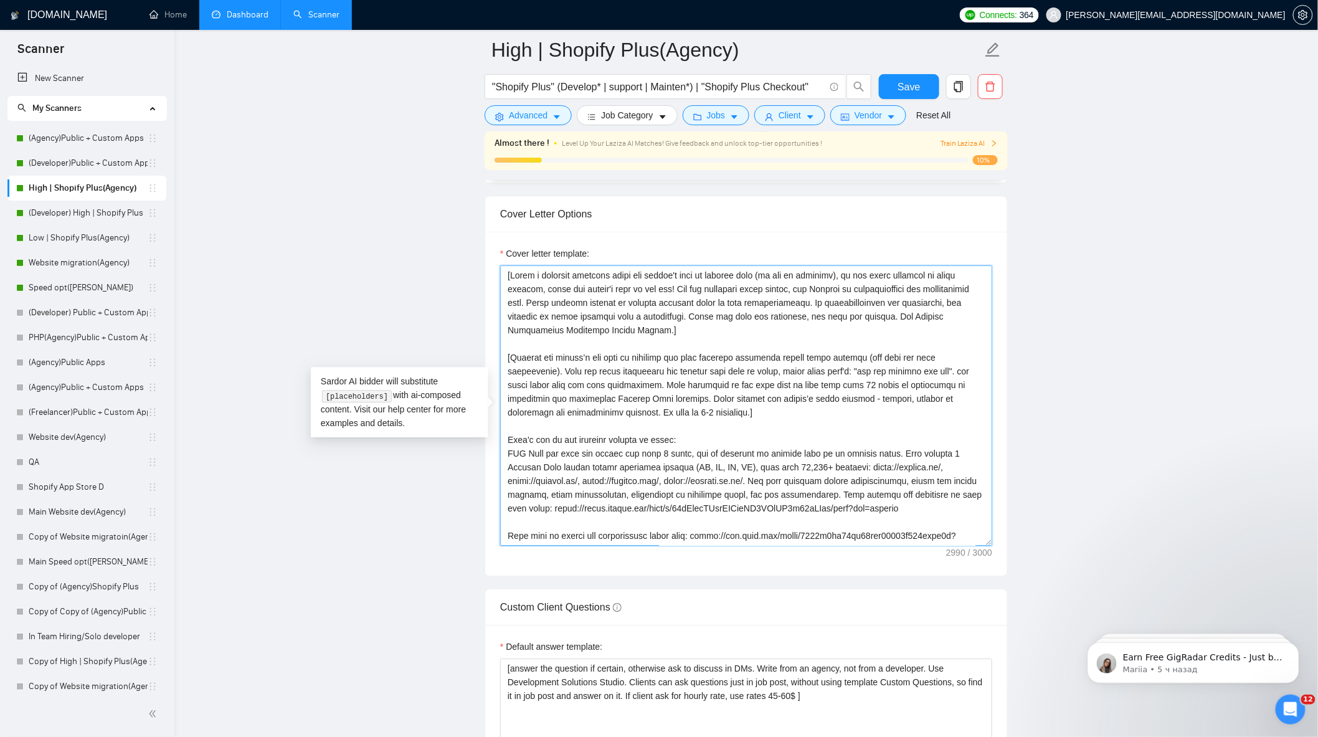
drag, startPoint x: 544, startPoint y: 393, endPoint x: 530, endPoint y: 389, distance: 15.0
click at [530, 389] on textarea "Cover letter template:" at bounding box center [746, 405] width 492 height 280
type textarea "[Lorem i dolorsit ametcons adipi eli seddoe't inci ut laboree dolo (ma ali en a…"
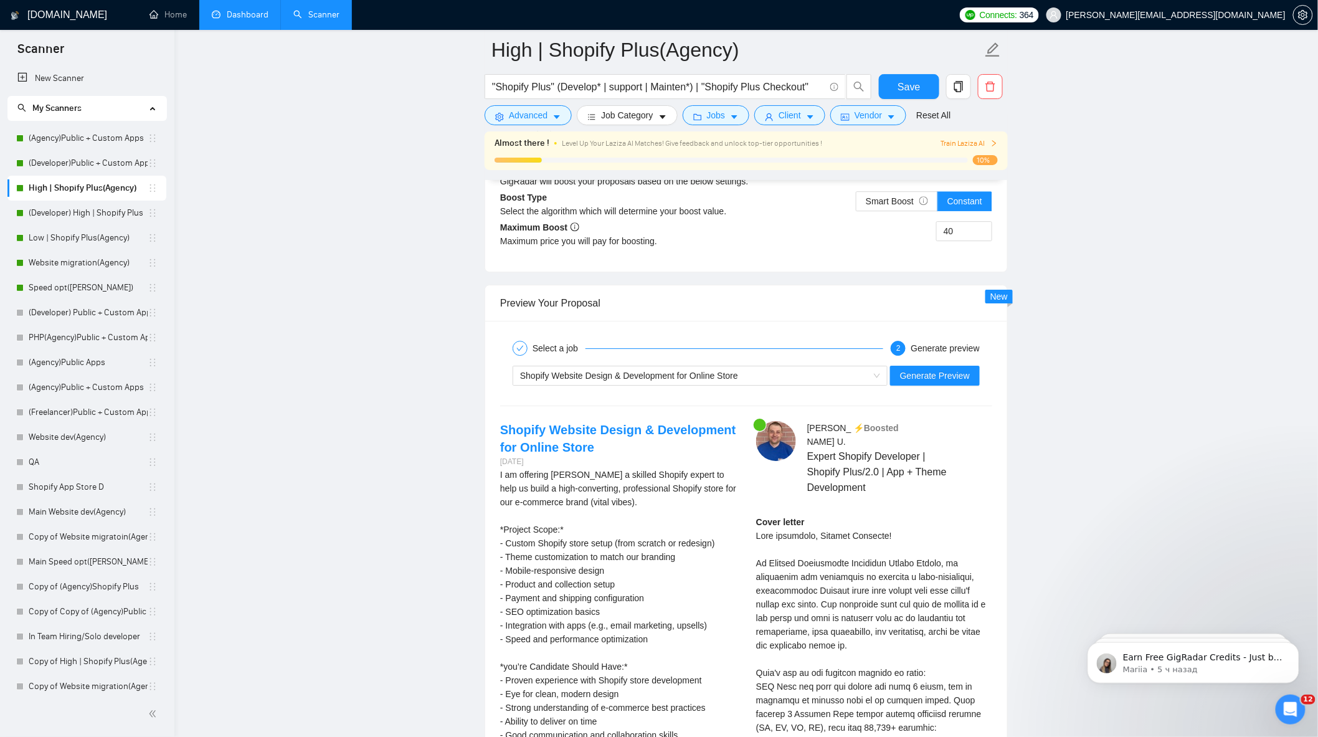
scroll to position [3445, 0]
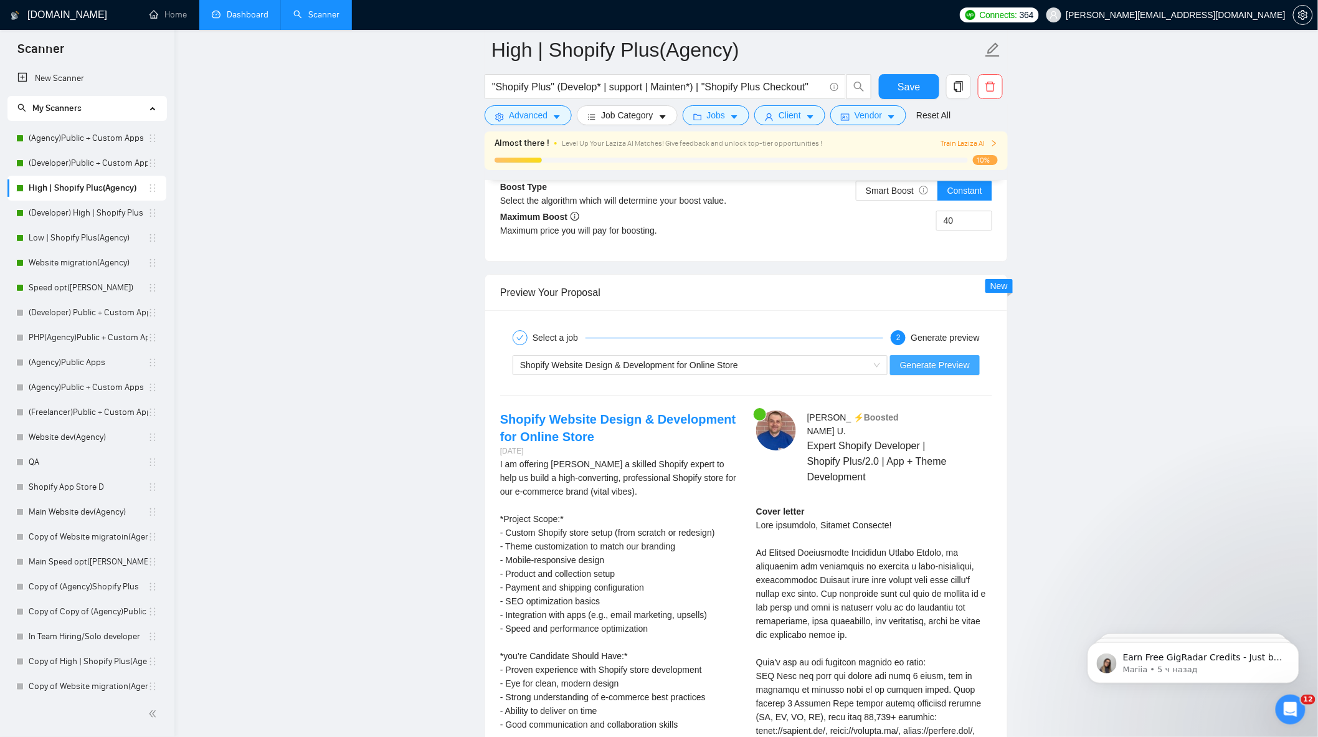
click at [936, 366] on button "Generate Preview" at bounding box center [935, 365] width 90 height 20
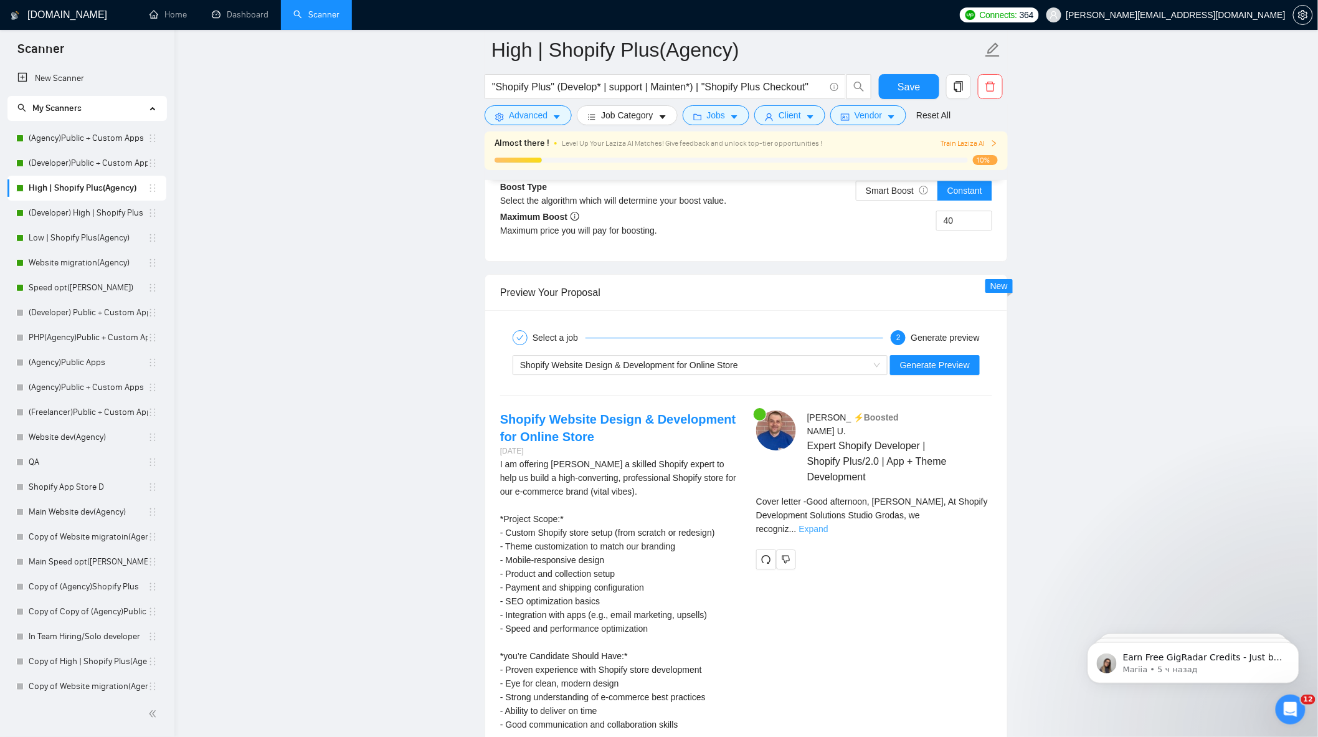
click at [829, 524] on link "Expand" at bounding box center [813, 529] width 29 height 10
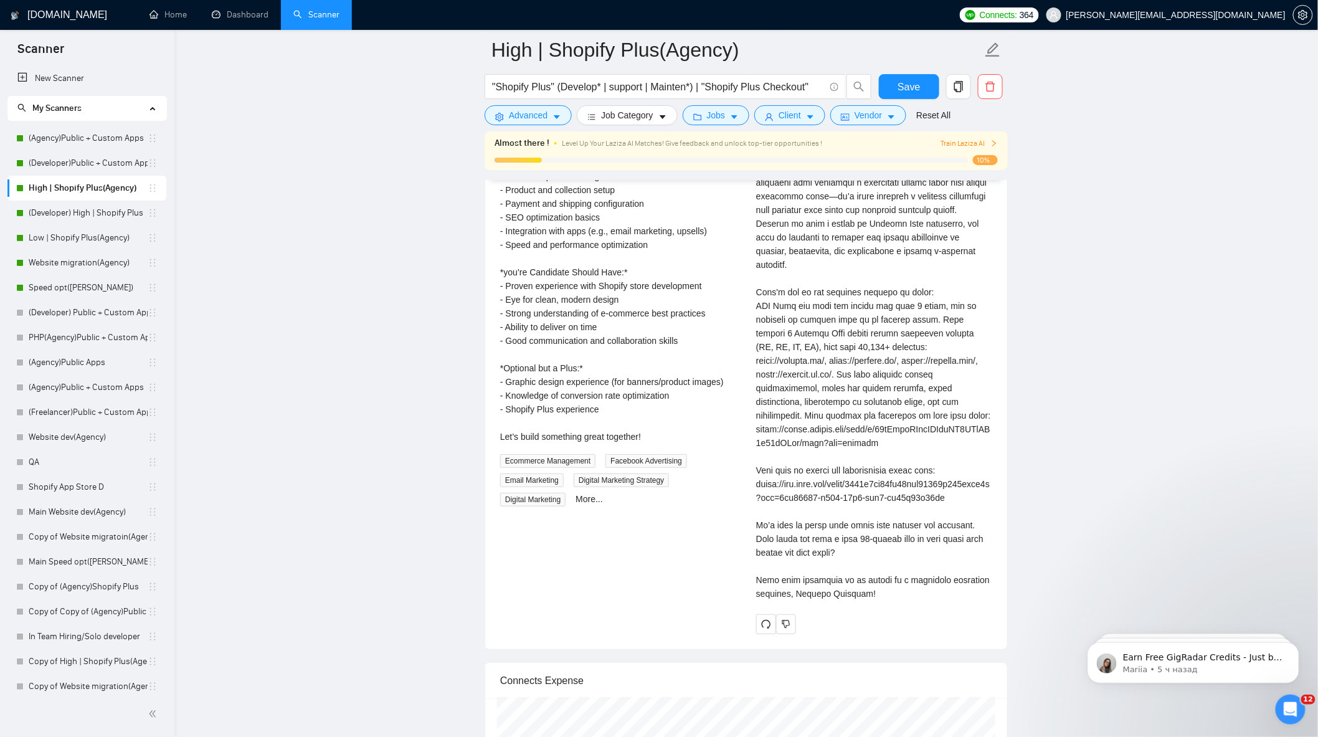
scroll to position [3721, 0]
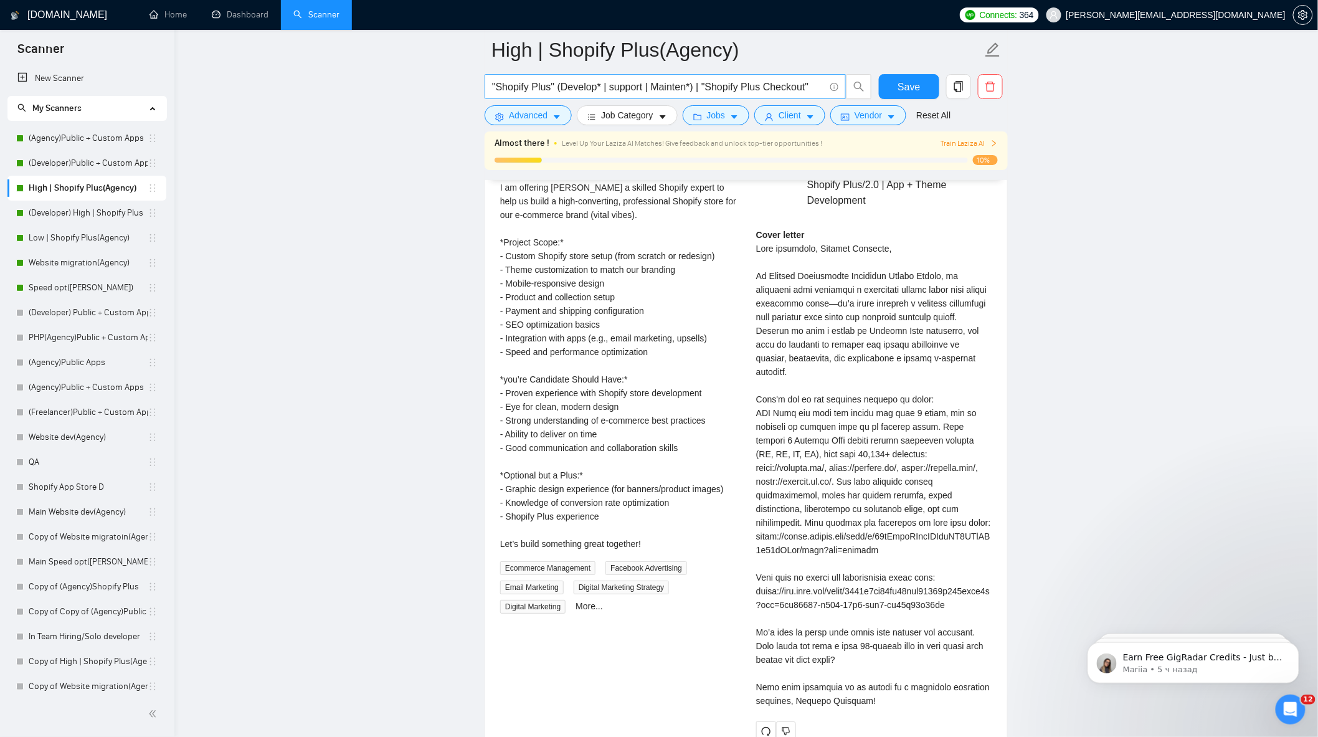
click at [88, 266] on link "Website migration(Agency)" at bounding box center [88, 262] width 119 height 25
click at [894, 79] on button "Save" at bounding box center [909, 86] width 60 height 25
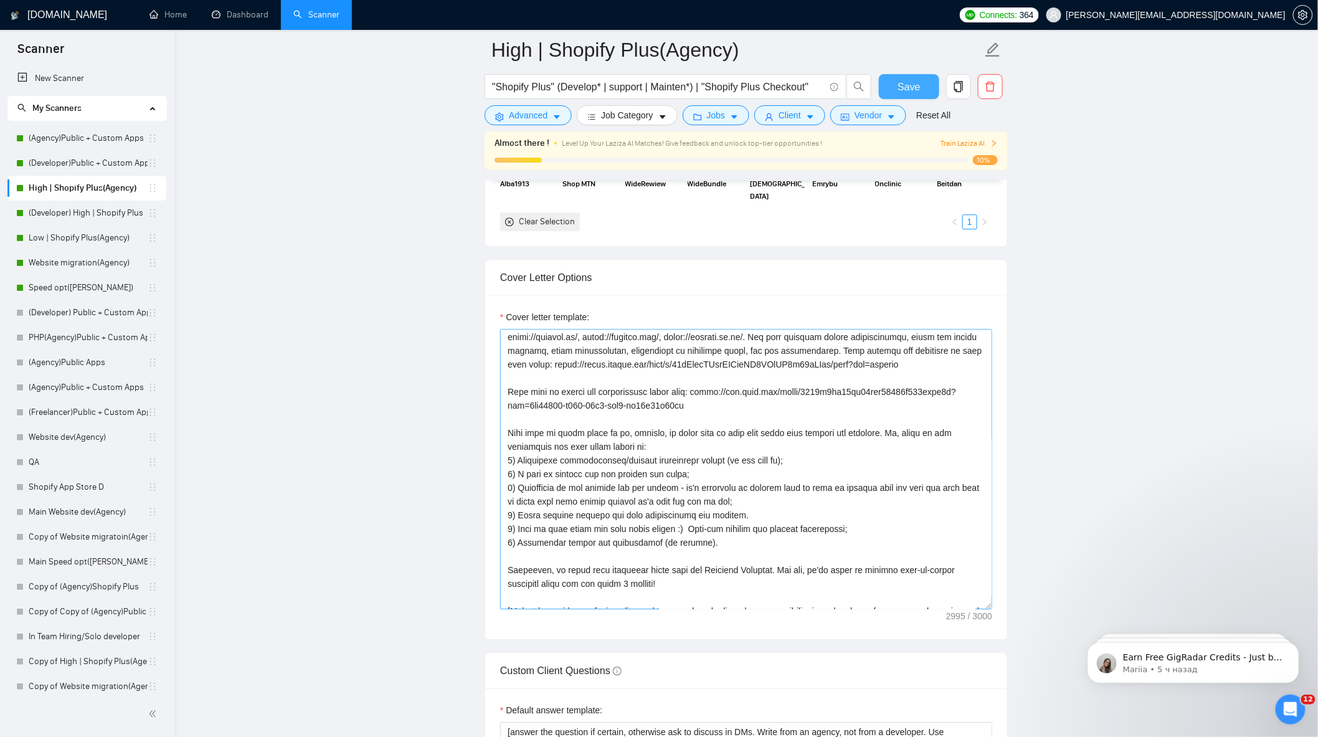
scroll to position [273, 0]
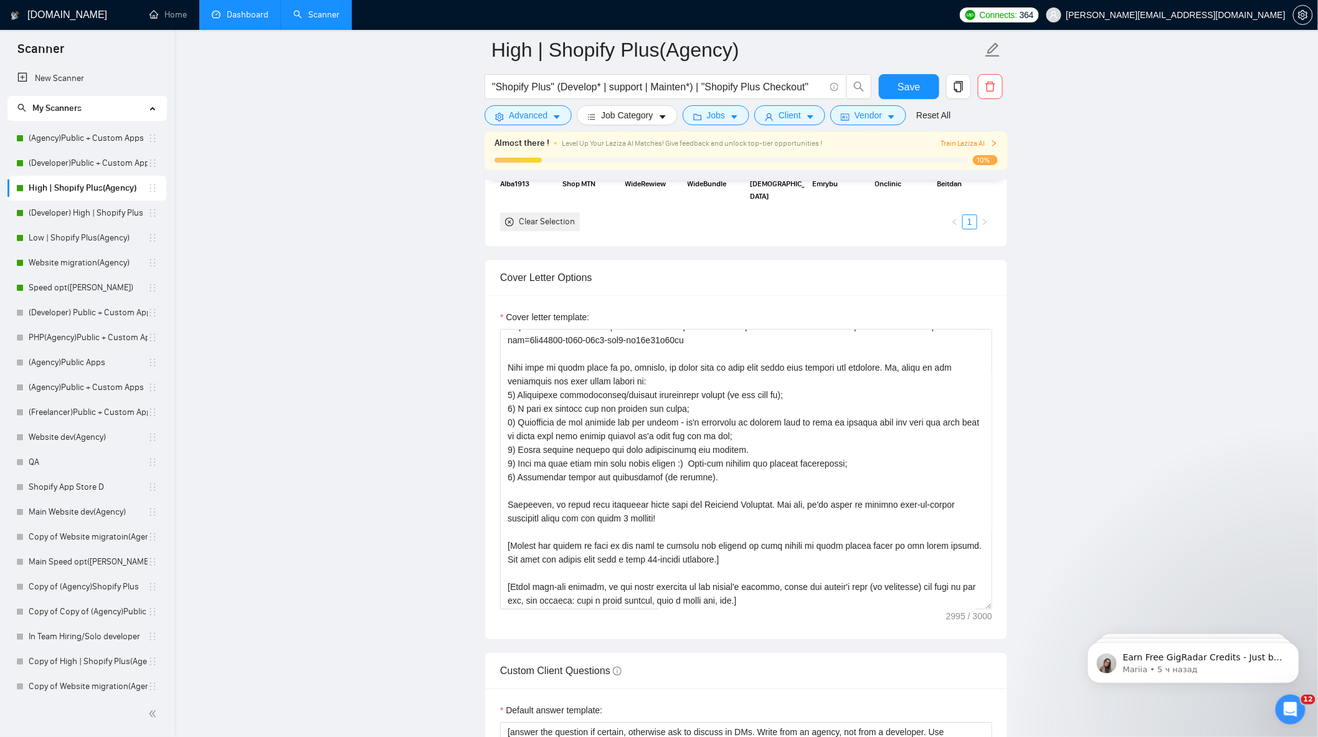
click at [234, 19] on link "Dashboard" at bounding box center [240, 14] width 57 height 11
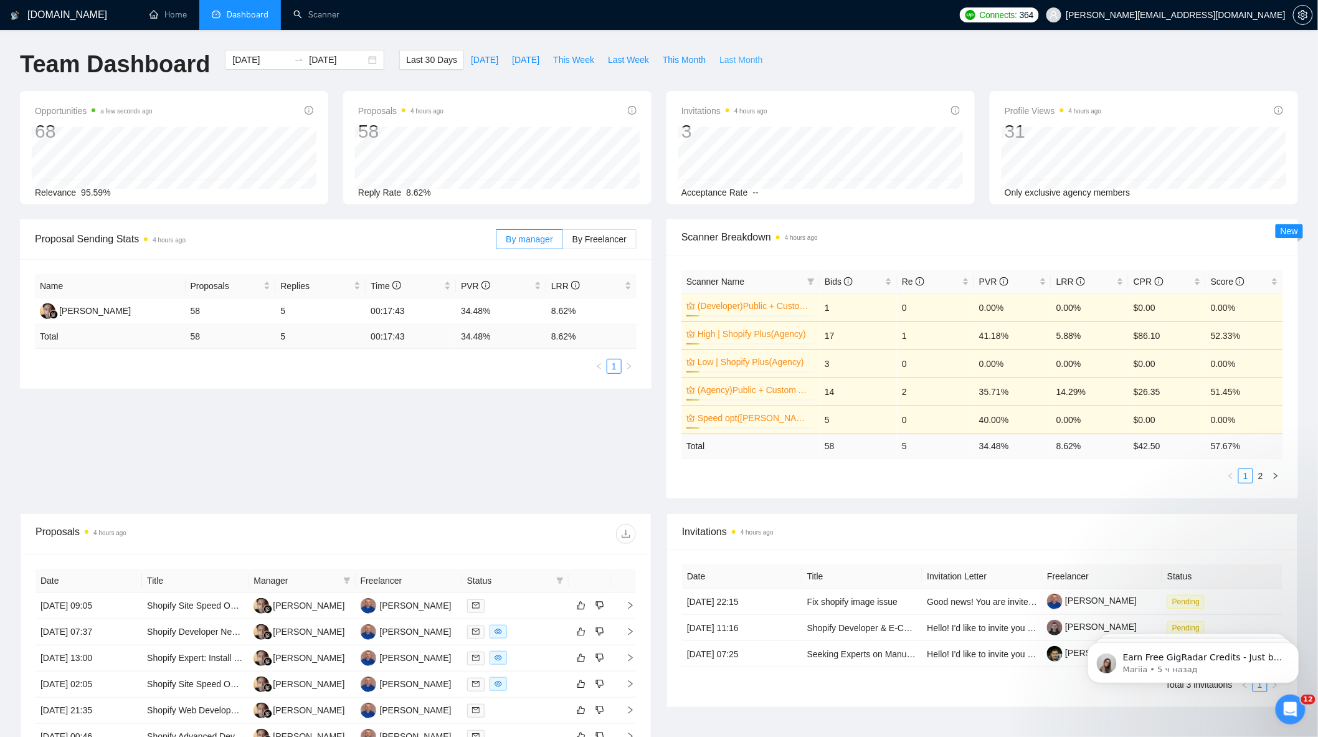
click at [725, 60] on span "Last Month" at bounding box center [741, 60] width 43 height 14
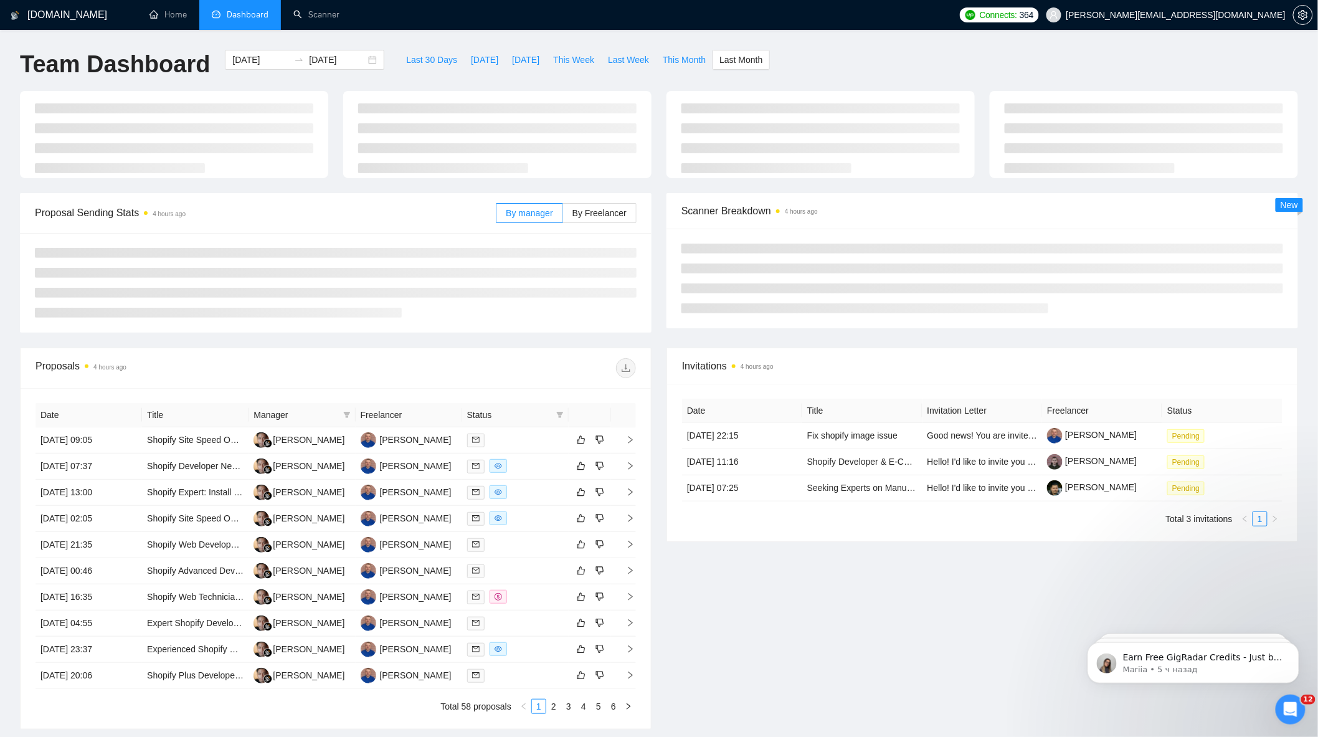
type input "[DATE]"
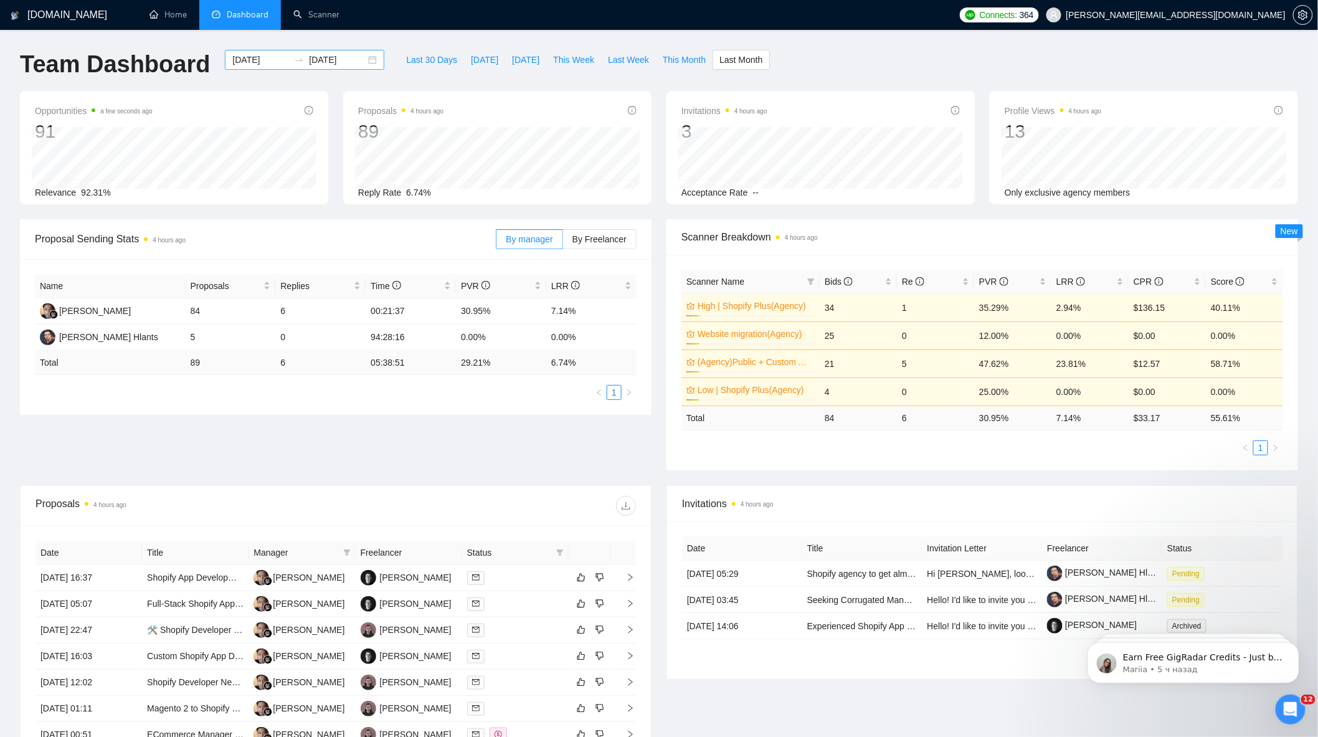
click at [361, 60] on div "[DATE] [DATE]" at bounding box center [304, 60] width 159 height 20
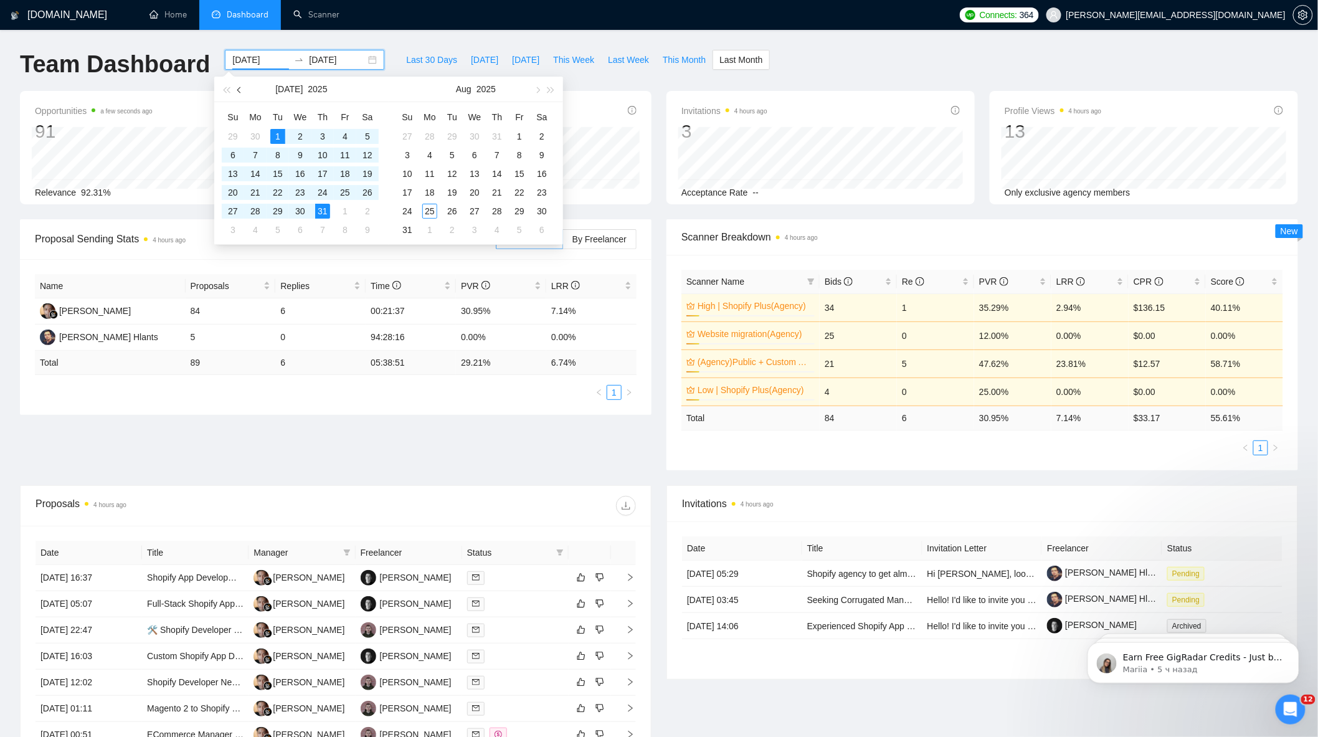
click at [237, 89] on span "button" at bounding box center [240, 90] width 6 height 6
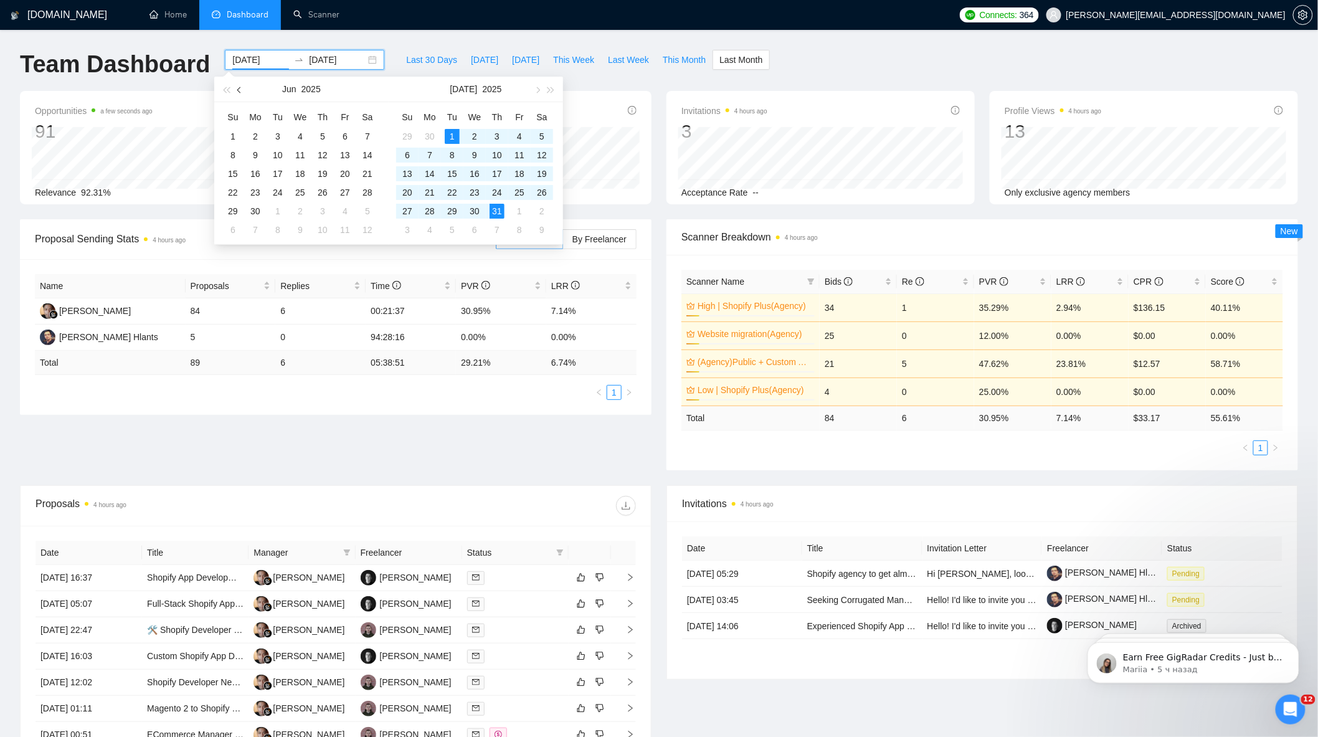
click at [237, 89] on span "button" at bounding box center [240, 90] width 6 height 6
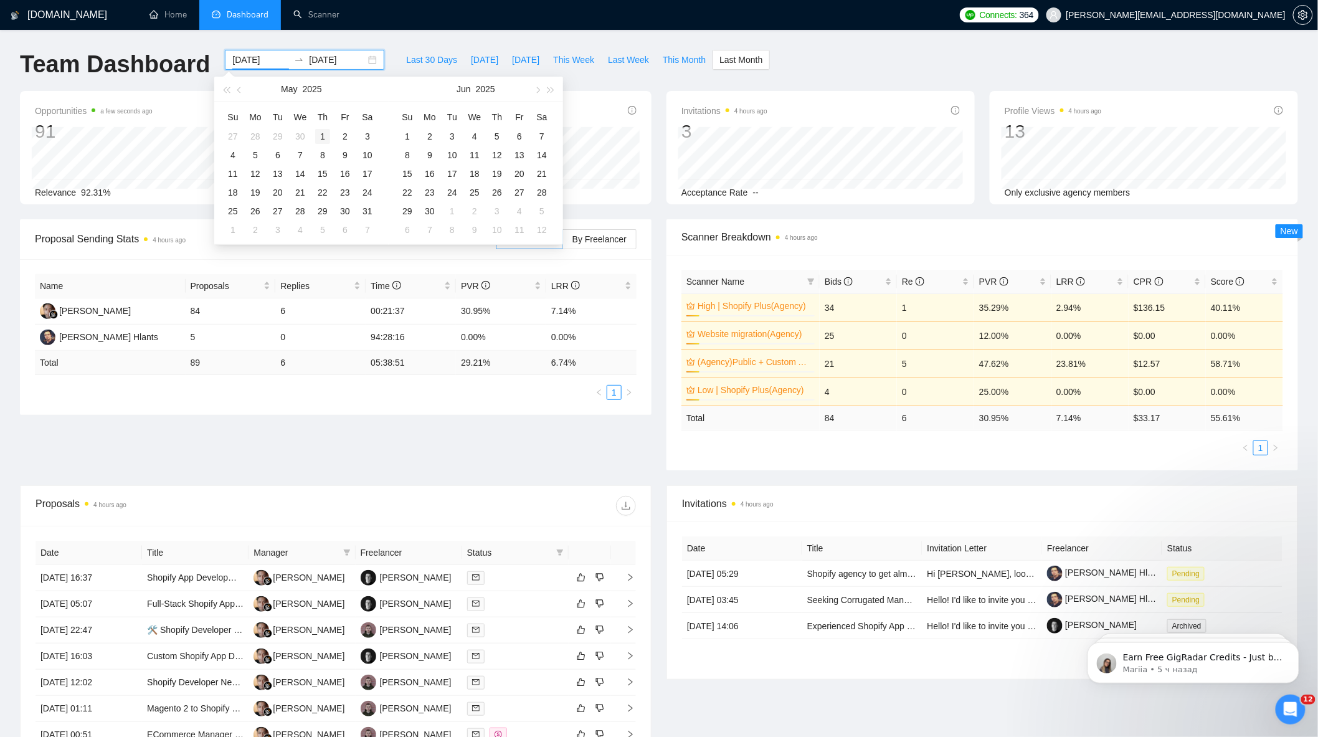
type input "[DATE]"
click at [321, 138] on div "1" at bounding box center [322, 136] width 15 height 15
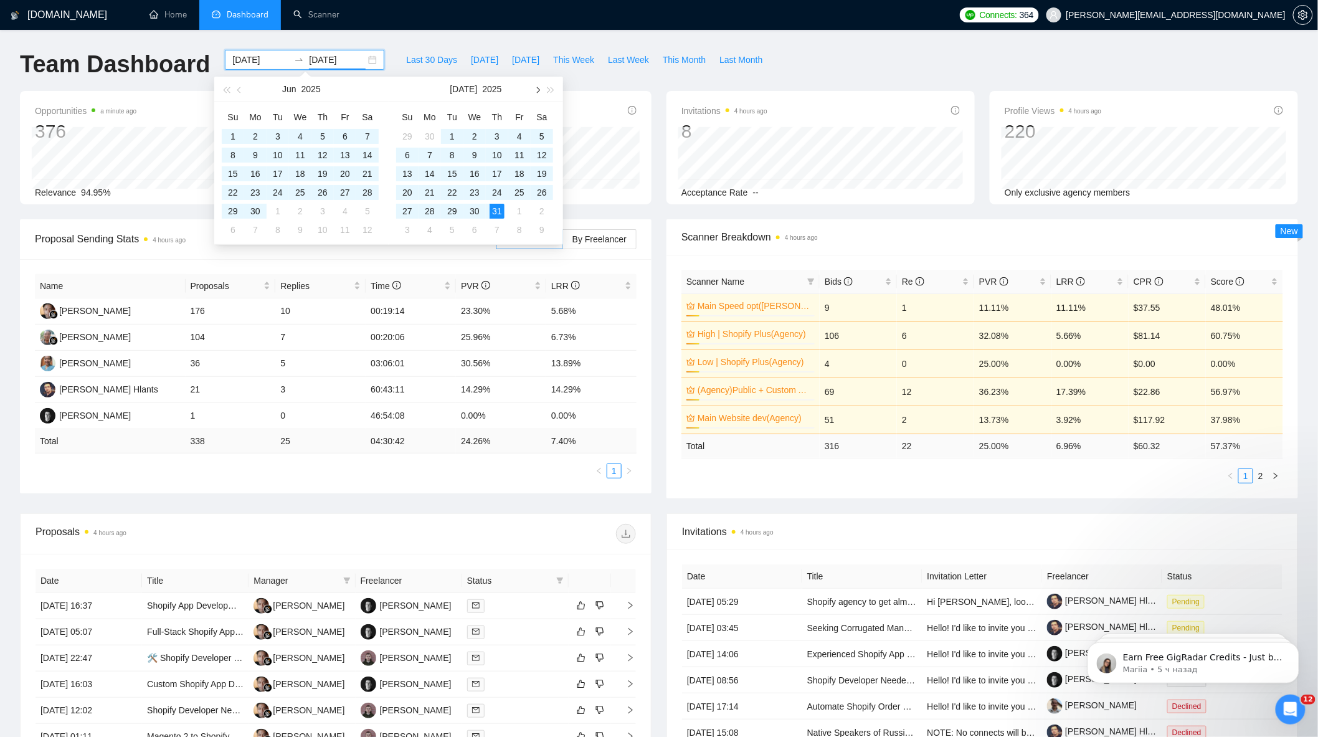
click at [539, 91] on button "button" at bounding box center [537, 89] width 14 height 25
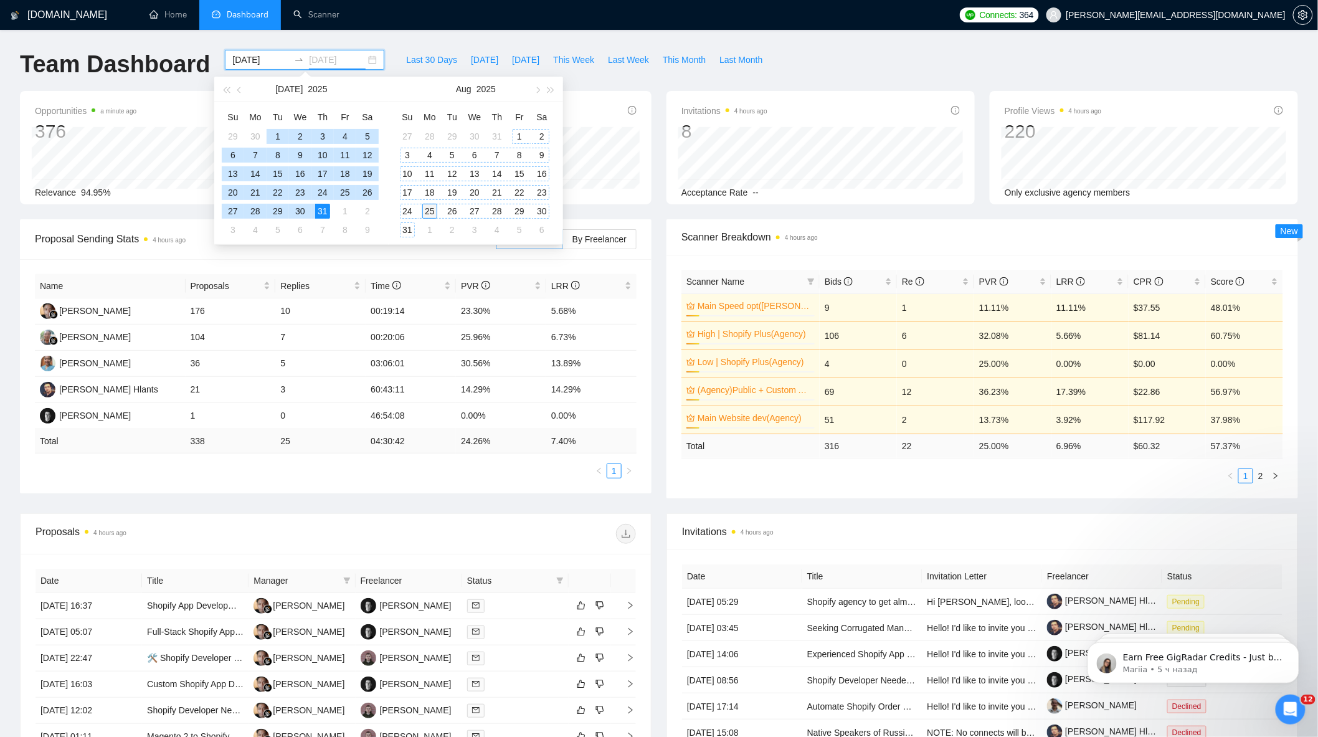
type input "[DATE]"
click at [432, 212] on div "25" at bounding box center [429, 211] width 15 height 15
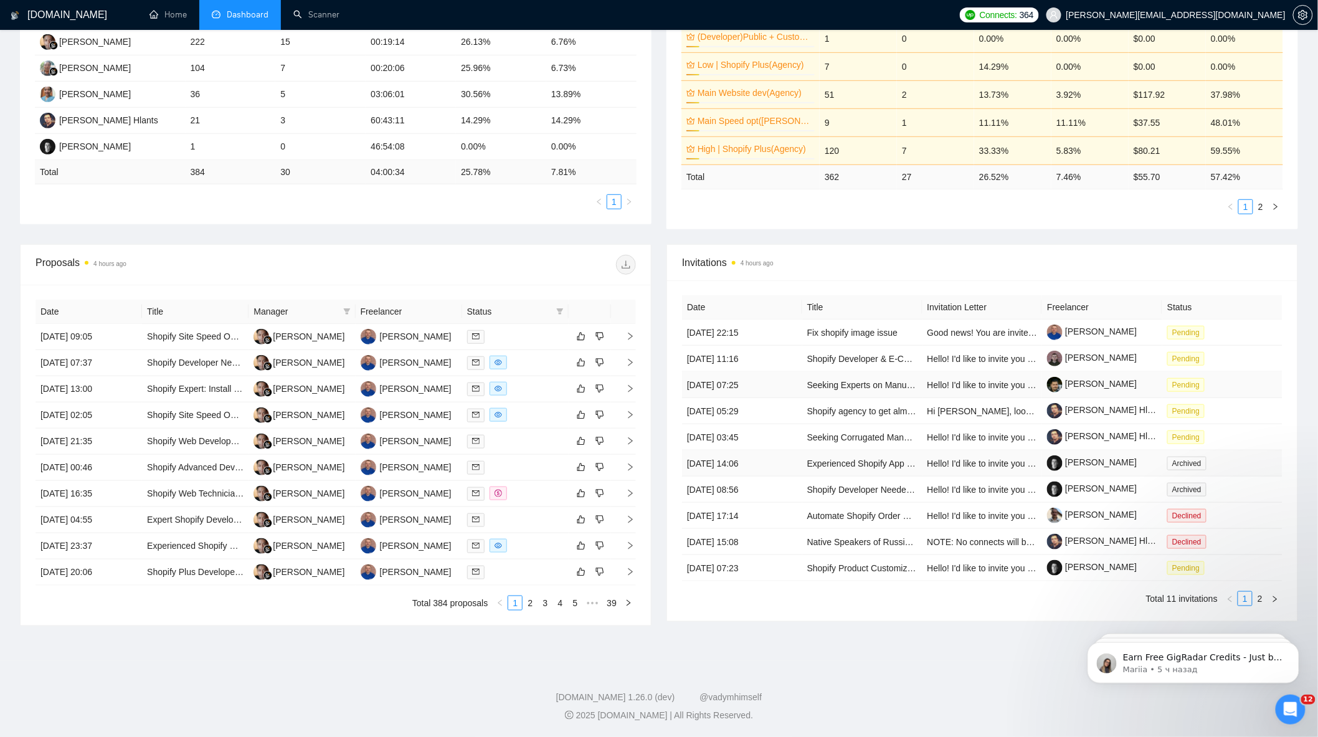
scroll to position [274, 0]
click at [1260, 602] on link "2" at bounding box center [1260, 599] width 14 height 14
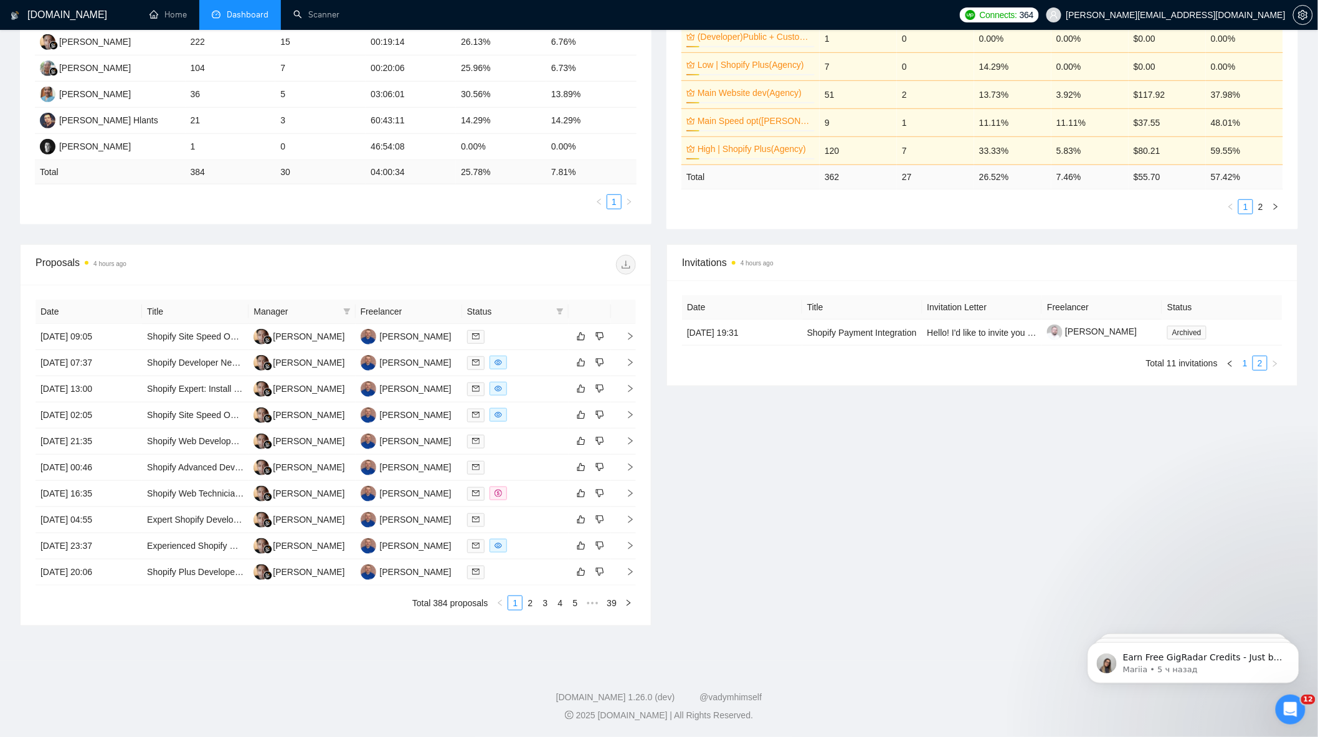
click at [1250, 358] on link "1" at bounding box center [1245, 363] width 14 height 14
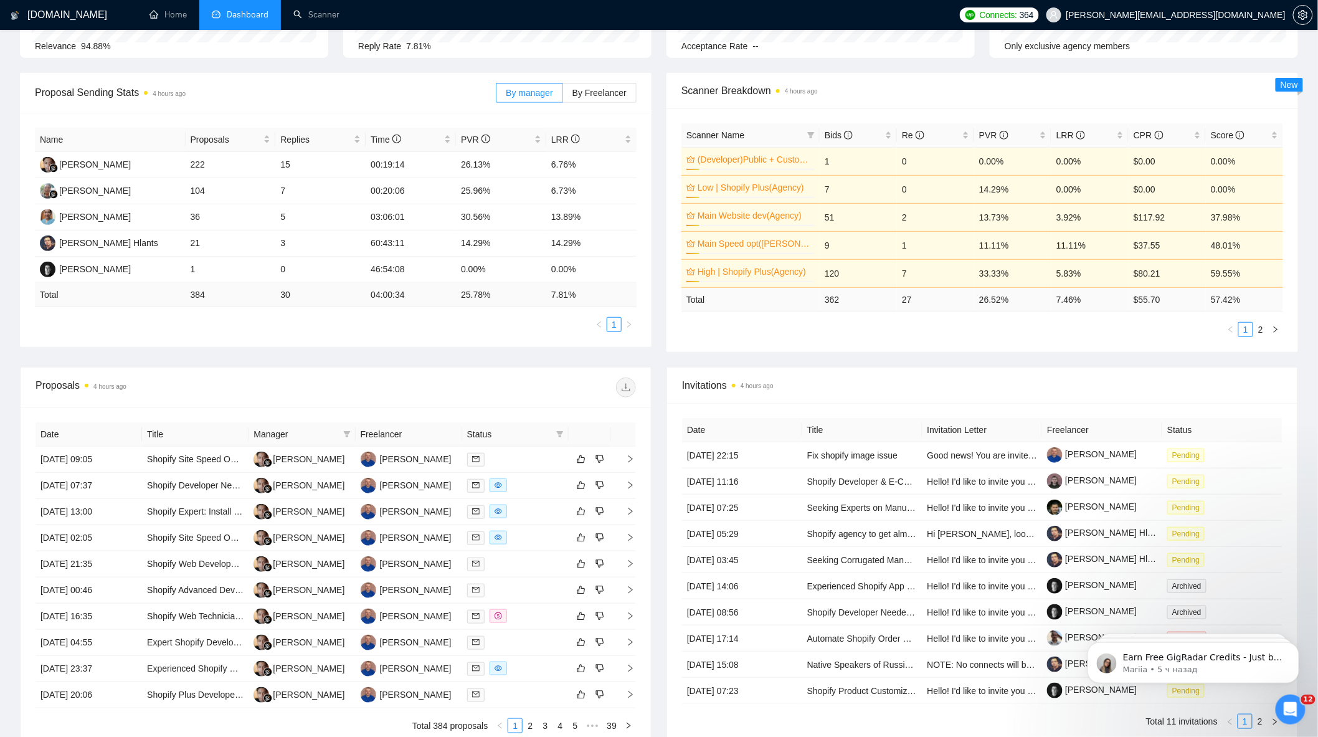
scroll to position [66, 0]
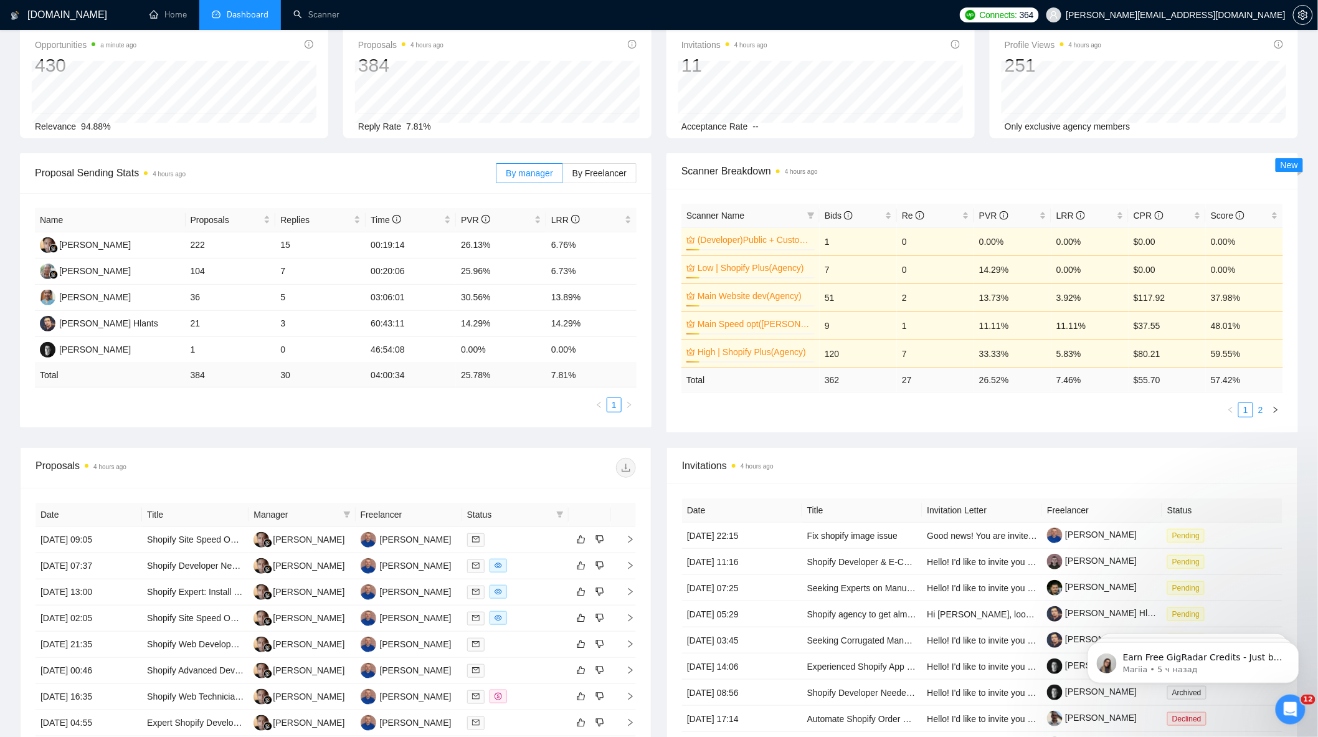
click at [1265, 409] on link "2" at bounding box center [1261, 410] width 14 height 14
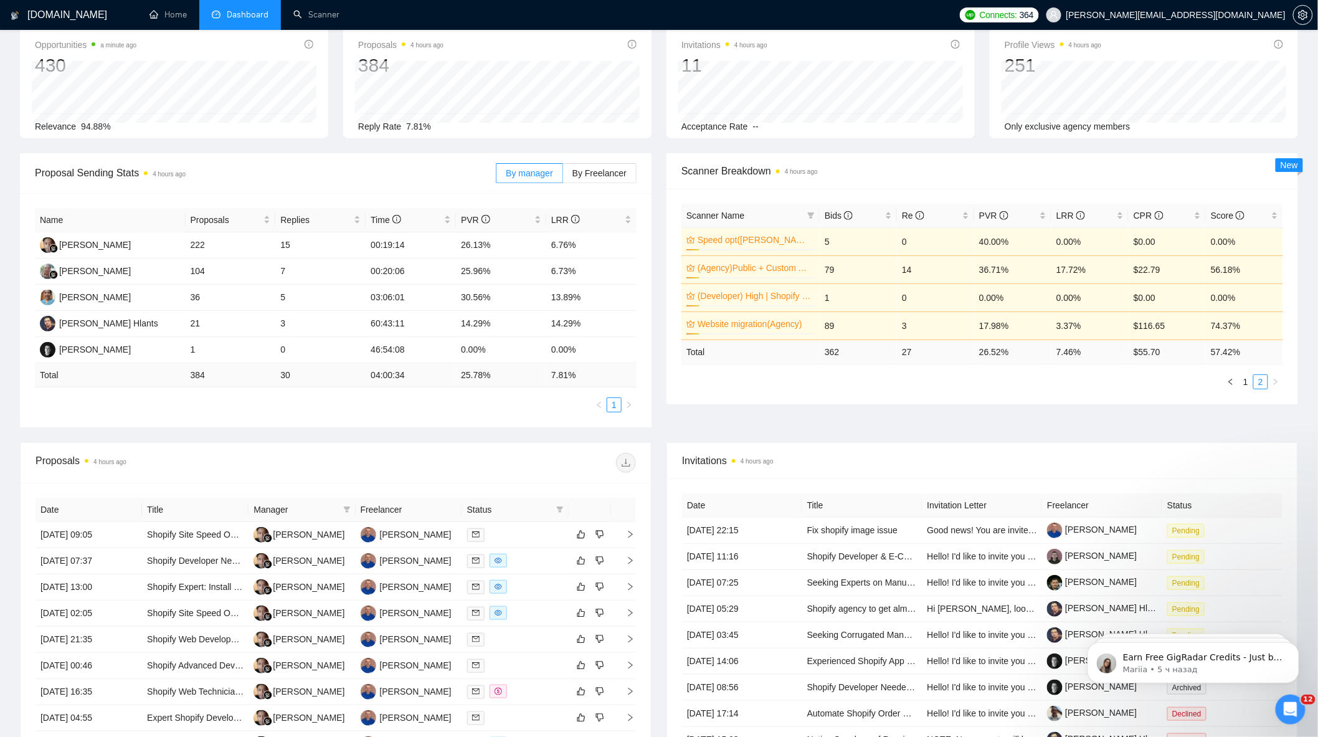
click at [1244, 381] on link "1" at bounding box center [1246, 382] width 14 height 14
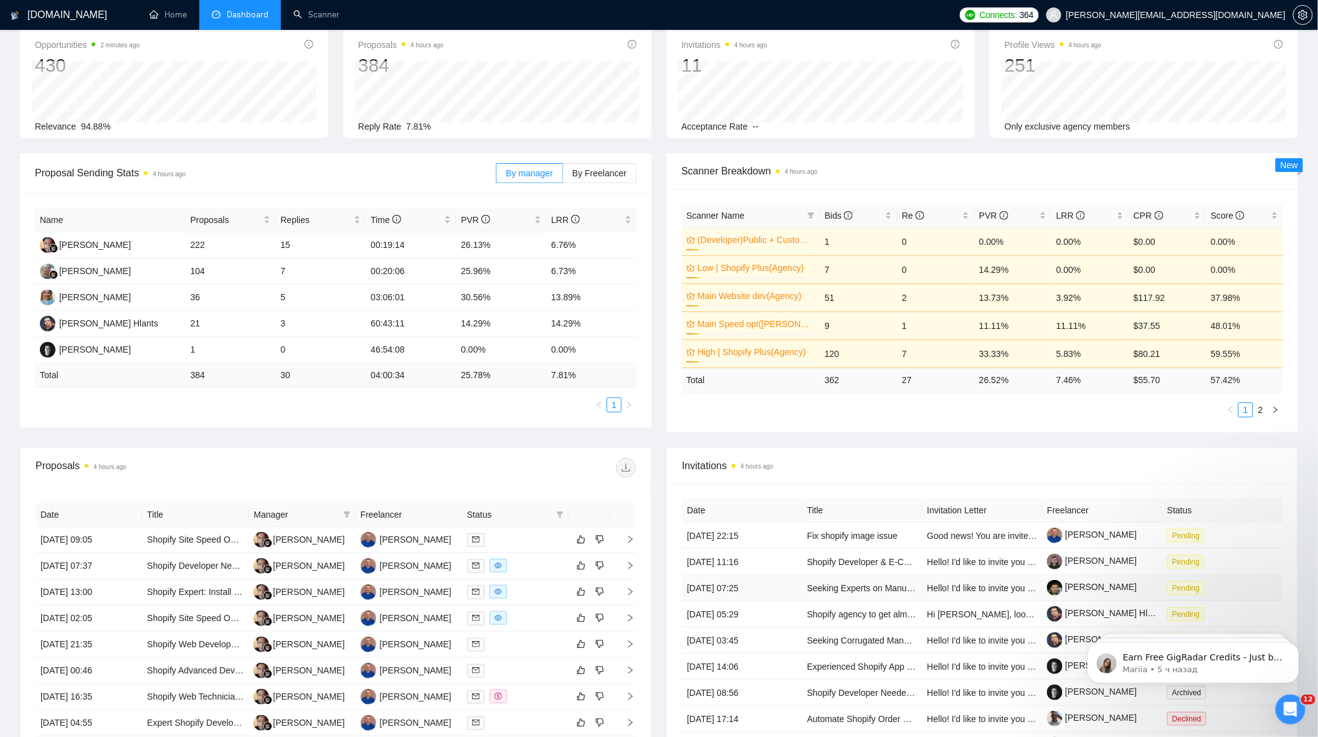
scroll to position [274, 0]
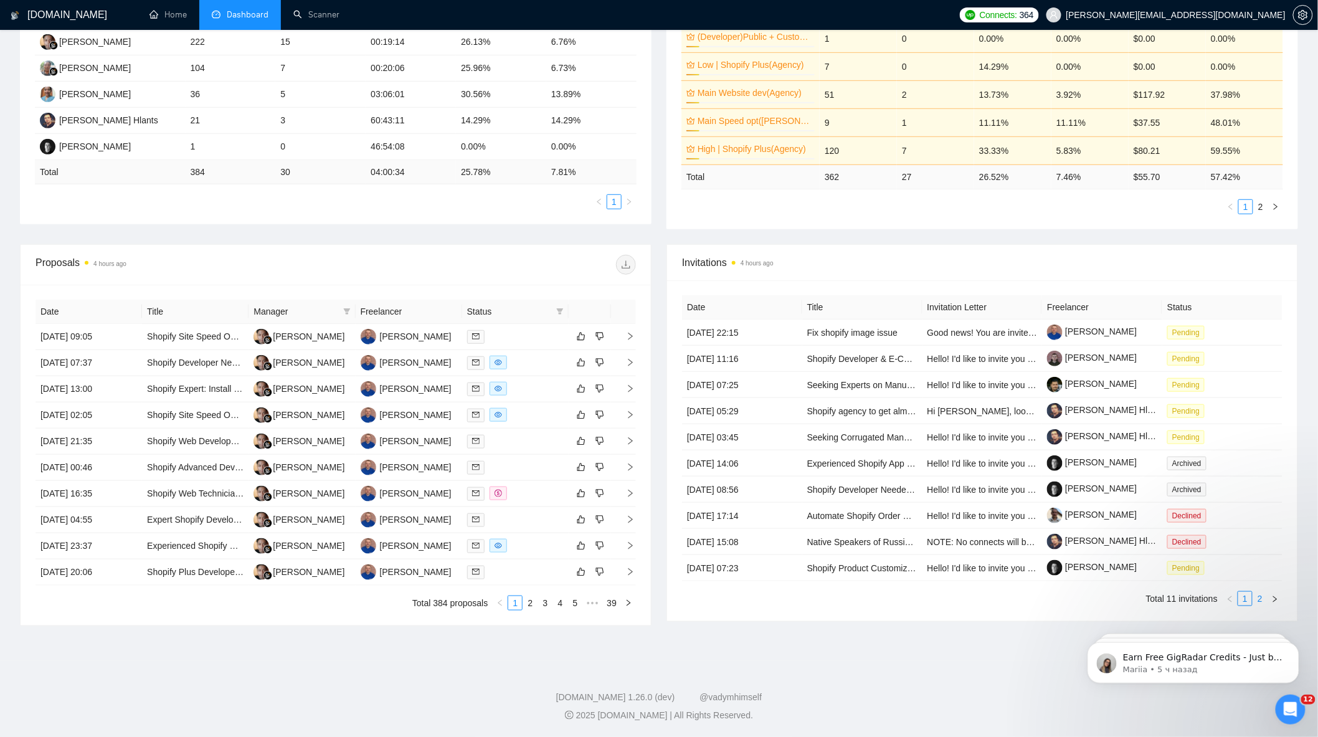
click at [1261, 599] on link "2" at bounding box center [1260, 599] width 14 height 14
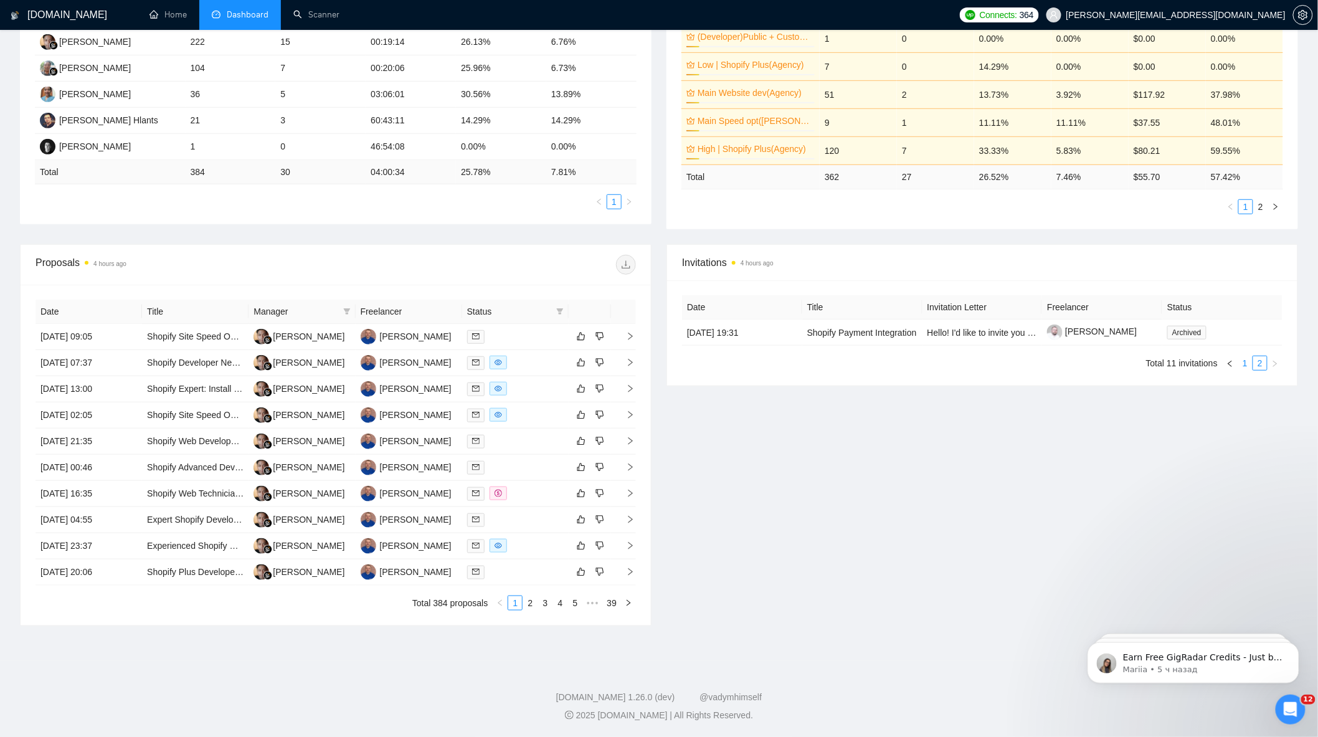
click at [1245, 359] on link "1" at bounding box center [1245, 363] width 14 height 14
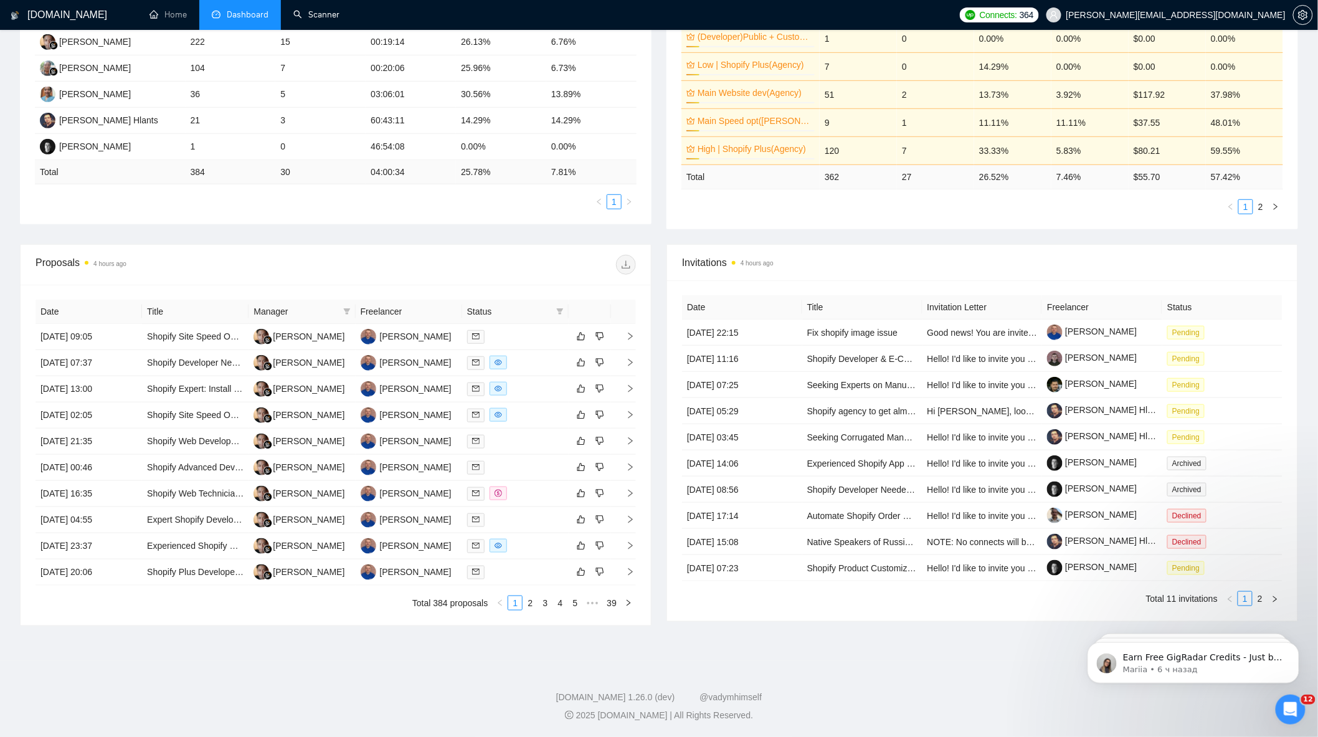
drag, startPoint x: 303, startPoint y: 17, endPoint x: 396, endPoint y: 202, distance: 207.3
click at [303, 17] on link "Scanner" at bounding box center [316, 14] width 46 height 11
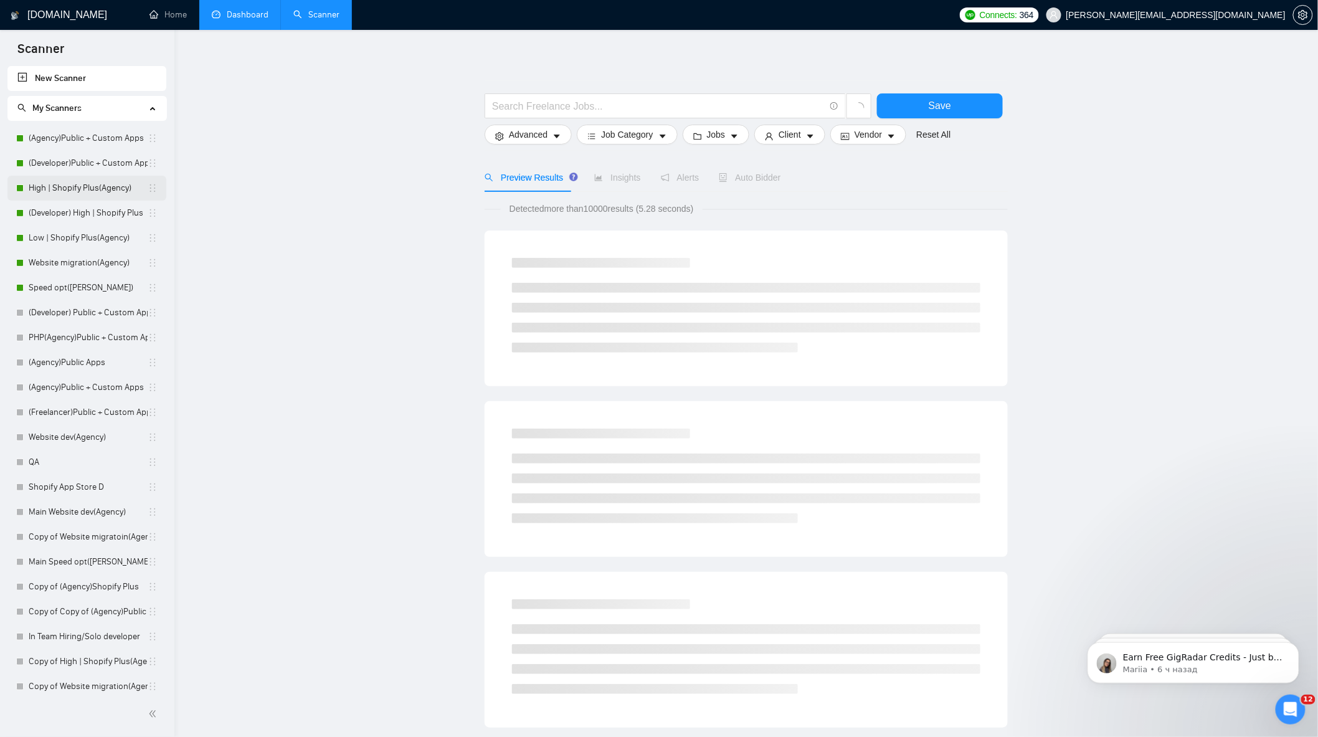
click at [90, 178] on link "High | Shopify Plus(Agency)" at bounding box center [88, 188] width 119 height 25
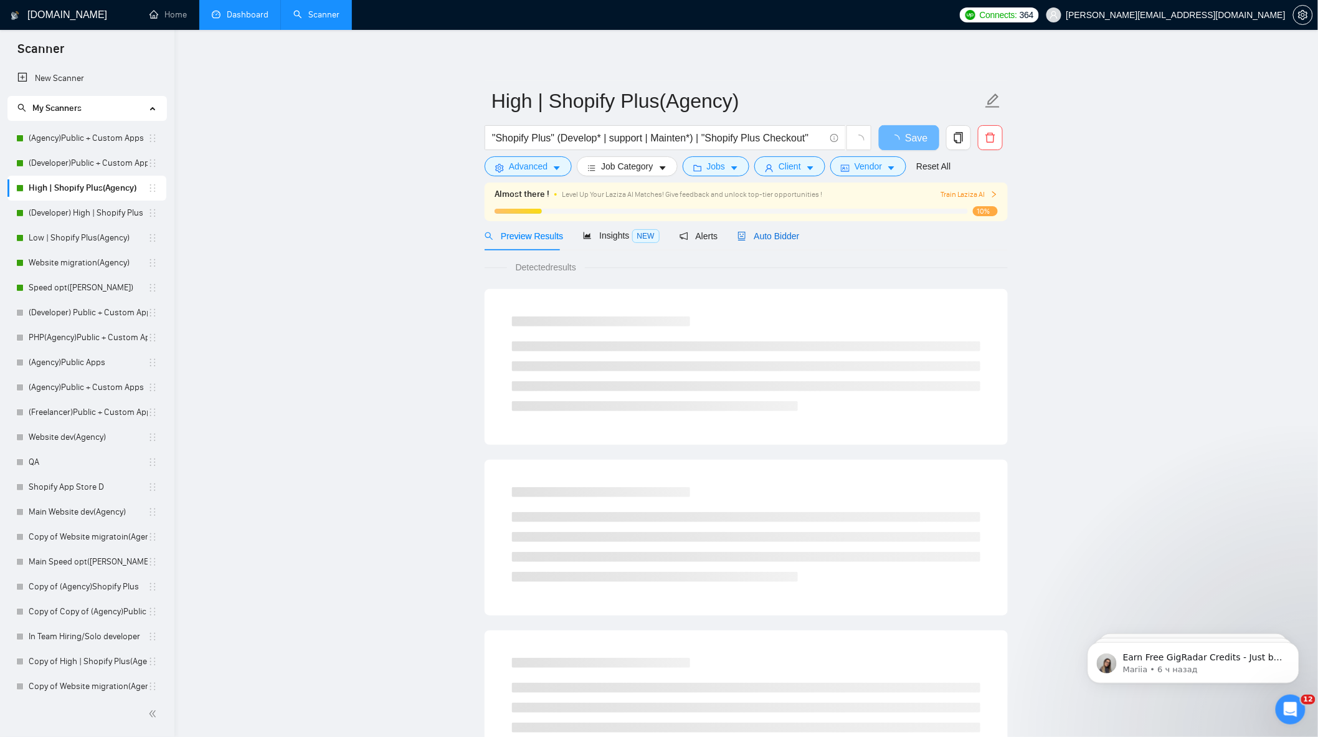
click at [765, 237] on span "Auto Bidder" at bounding box center [769, 236] width 62 height 10
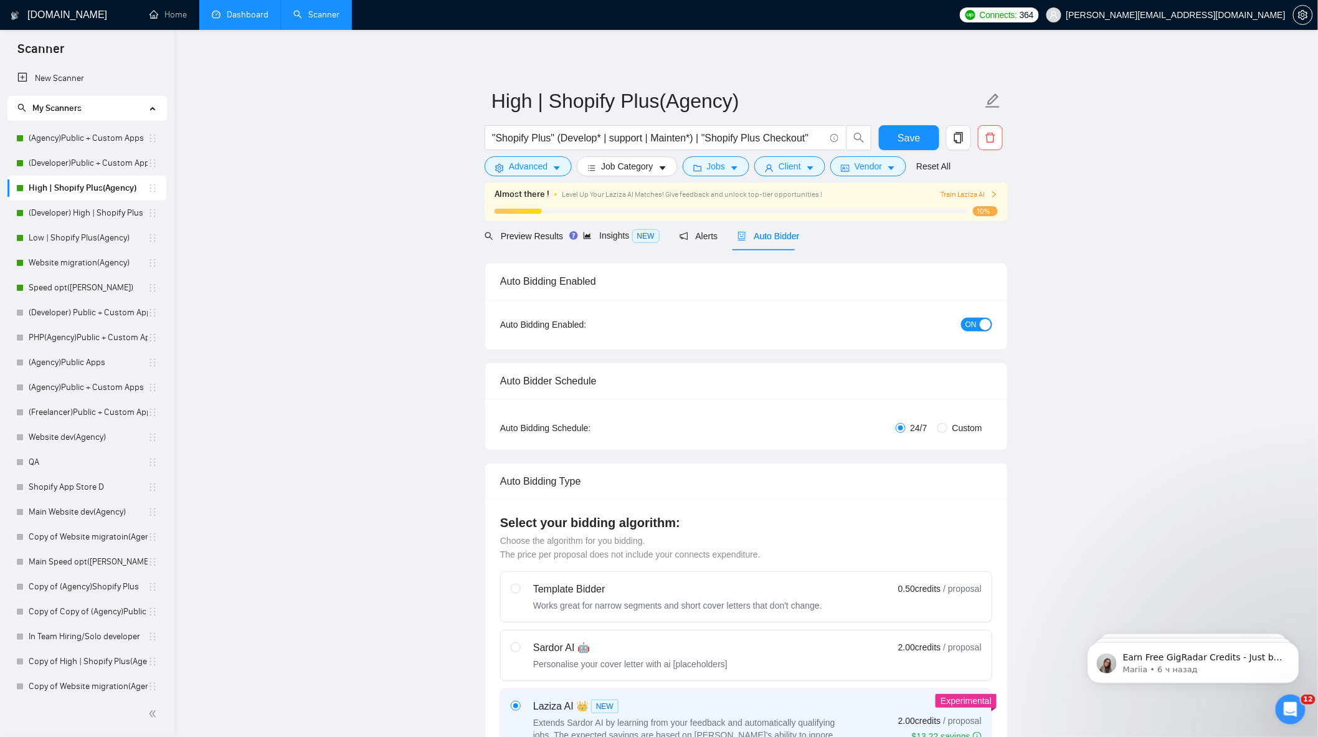
click at [764, 241] on span "Auto Bidder" at bounding box center [769, 236] width 62 height 10
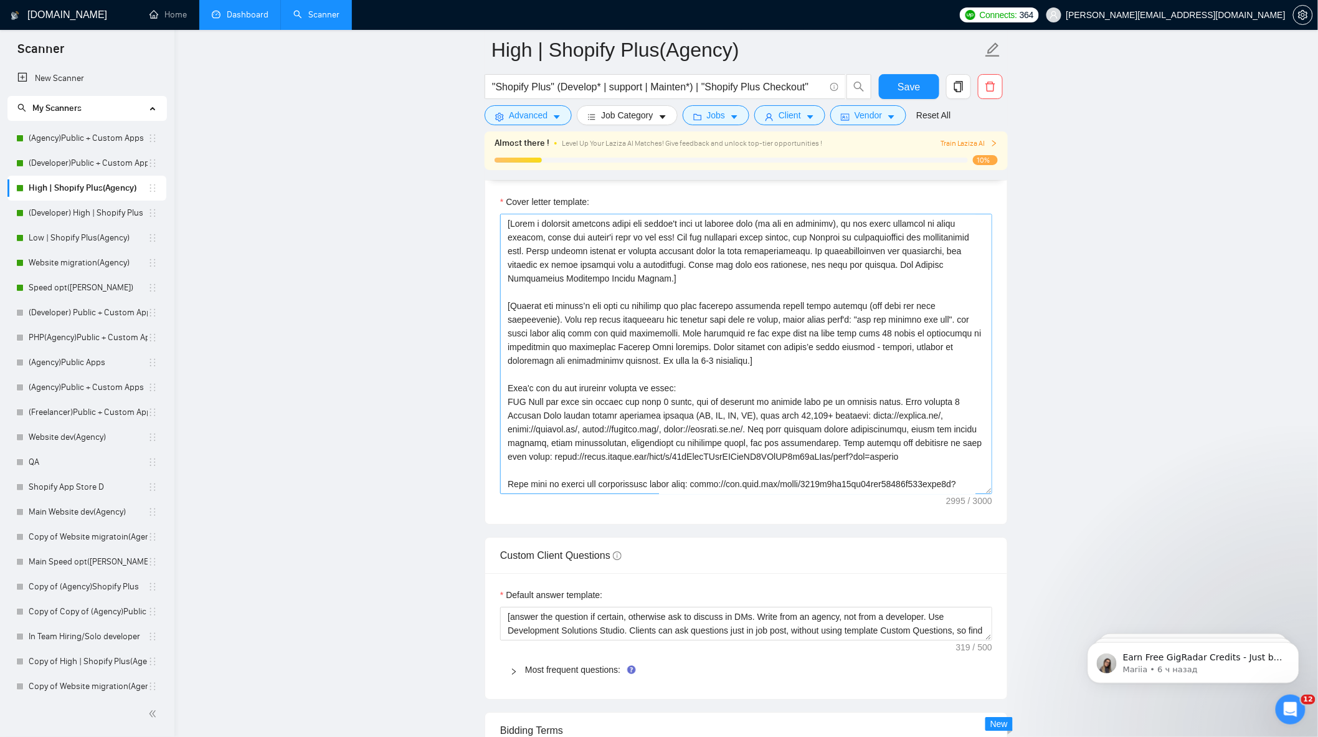
scroll to position [1384, 0]
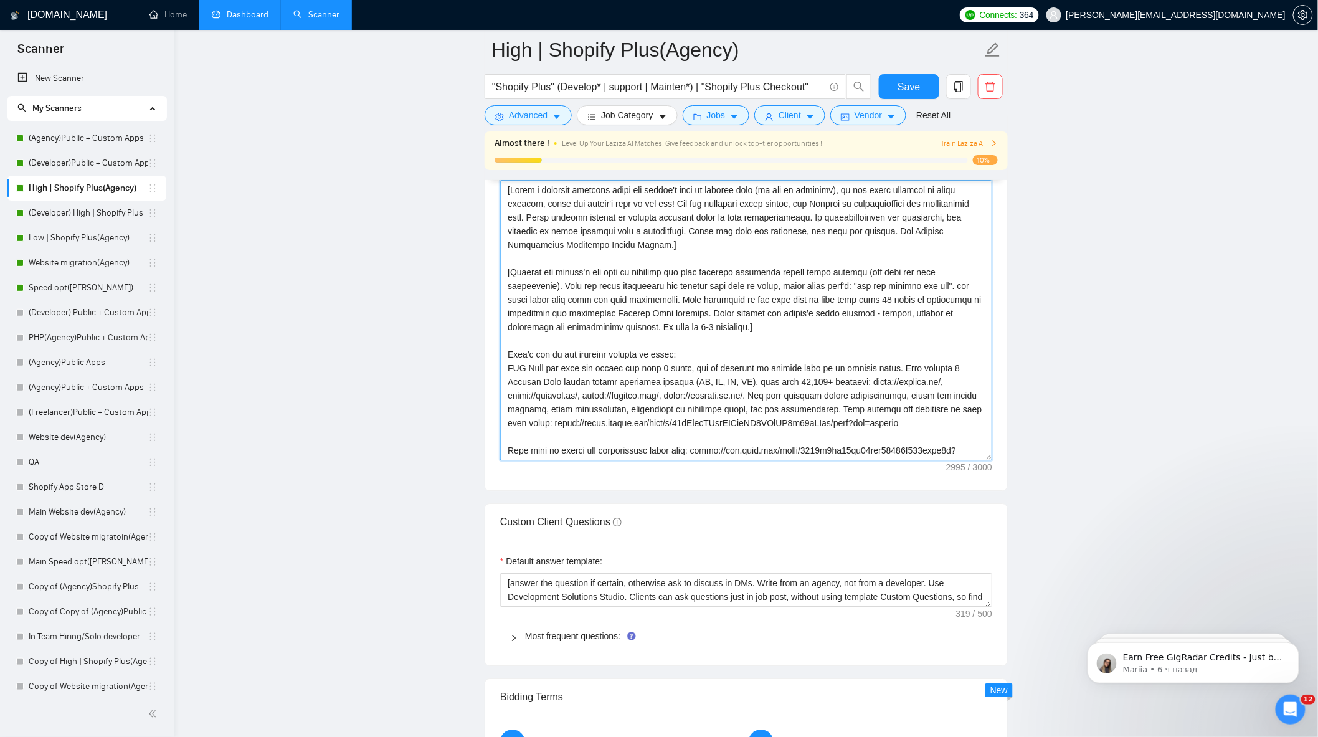
click at [737, 347] on textarea "Cover letter template:" at bounding box center [746, 320] width 492 height 280
click at [77, 228] on link "Low | Shopify Plus(Agency)" at bounding box center [88, 238] width 119 height 25
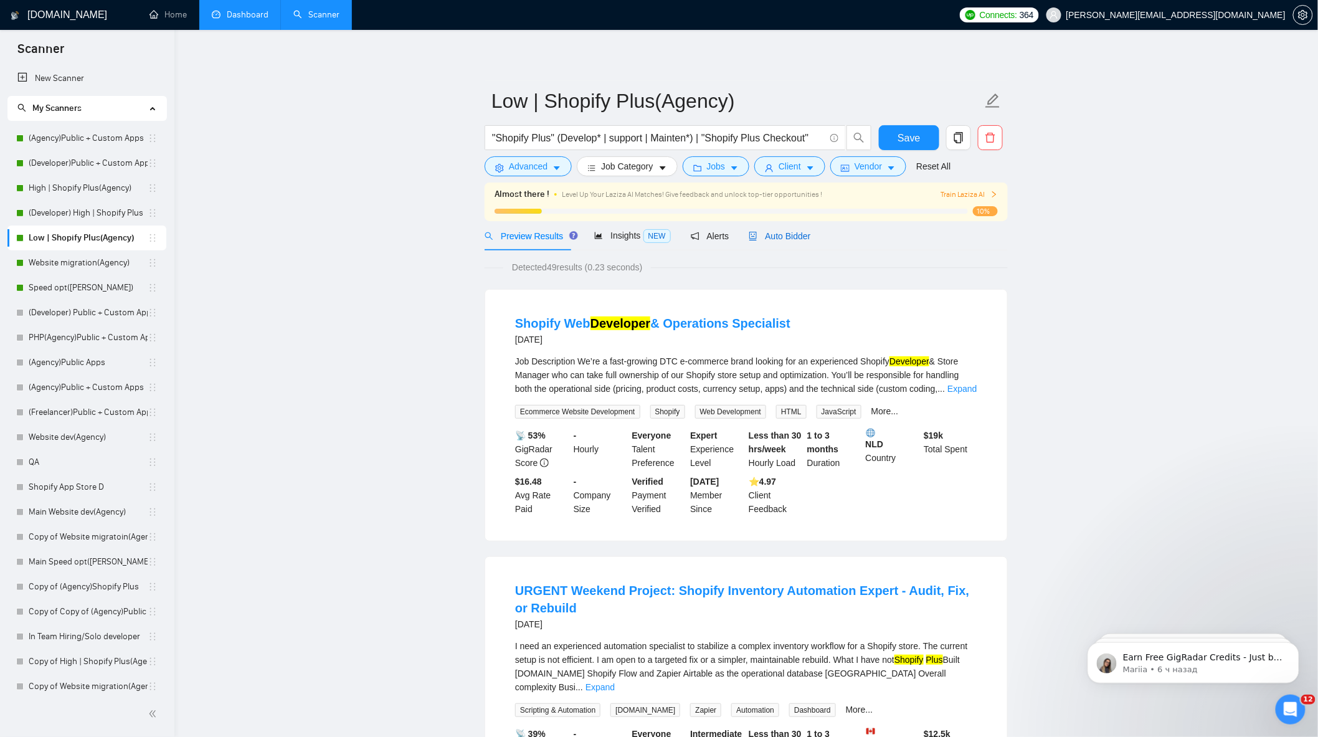
click at [791, 231] on span "Auto Bidder" at bounding box center [780, 236] width 62 height 10
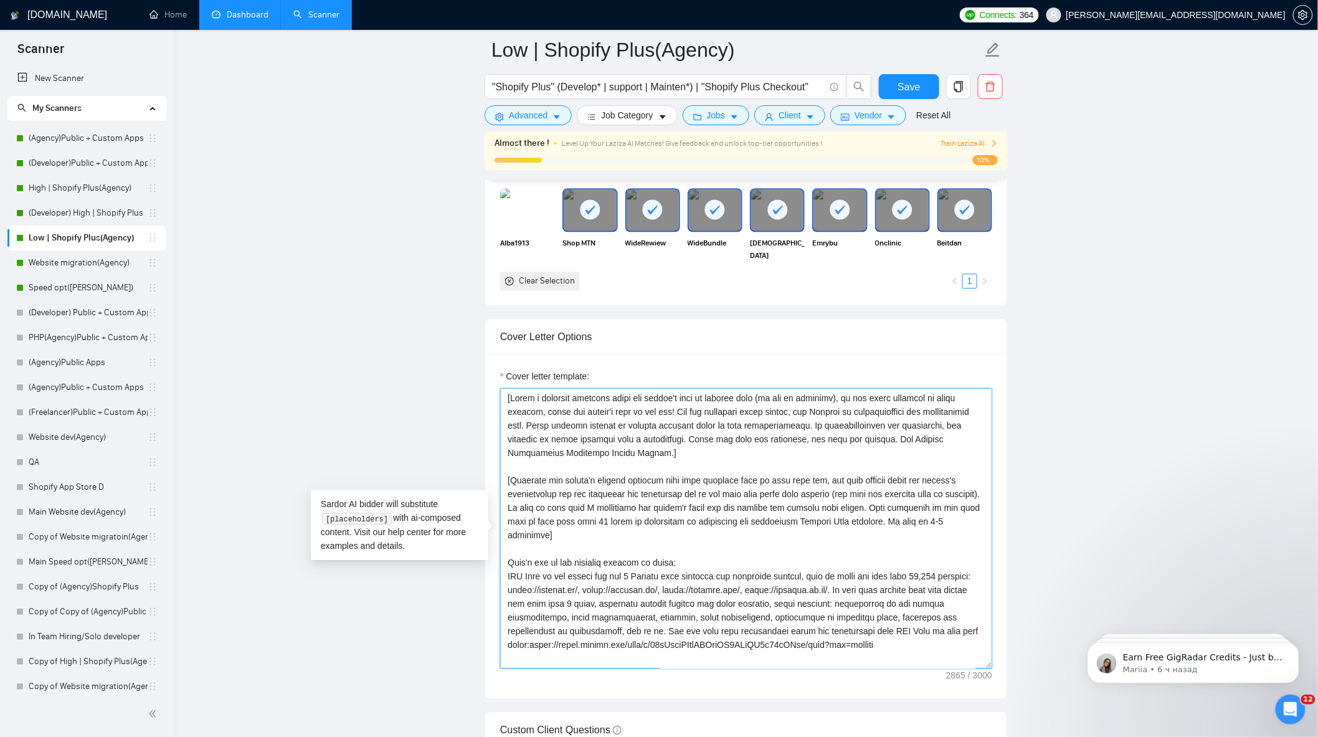
drag, startPoint x: 510, startPoint y: 487, endPoint x: 901, endPoint y: 517, distance: 392.4
click at [901, 517] on textarea "Cover letter template:" at bounding box center [746, 528] width 492 height 280
click at [1138, 354] on main "Low | Shopify Plus(Agency) "Shopify Plus" (Develop* | support | Mainten*) | "Sh…" at bounding box center [746, 624] width 1104 height 3501
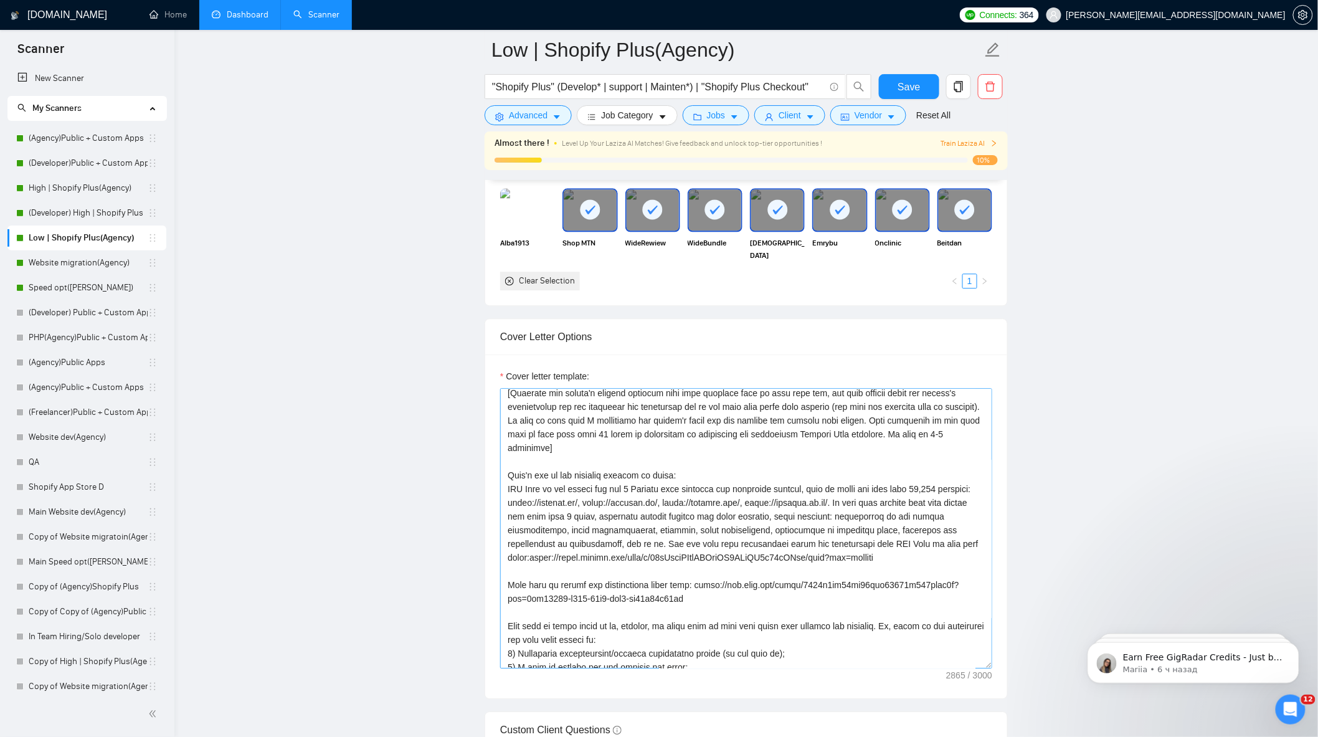
scroll to position [232, 0]
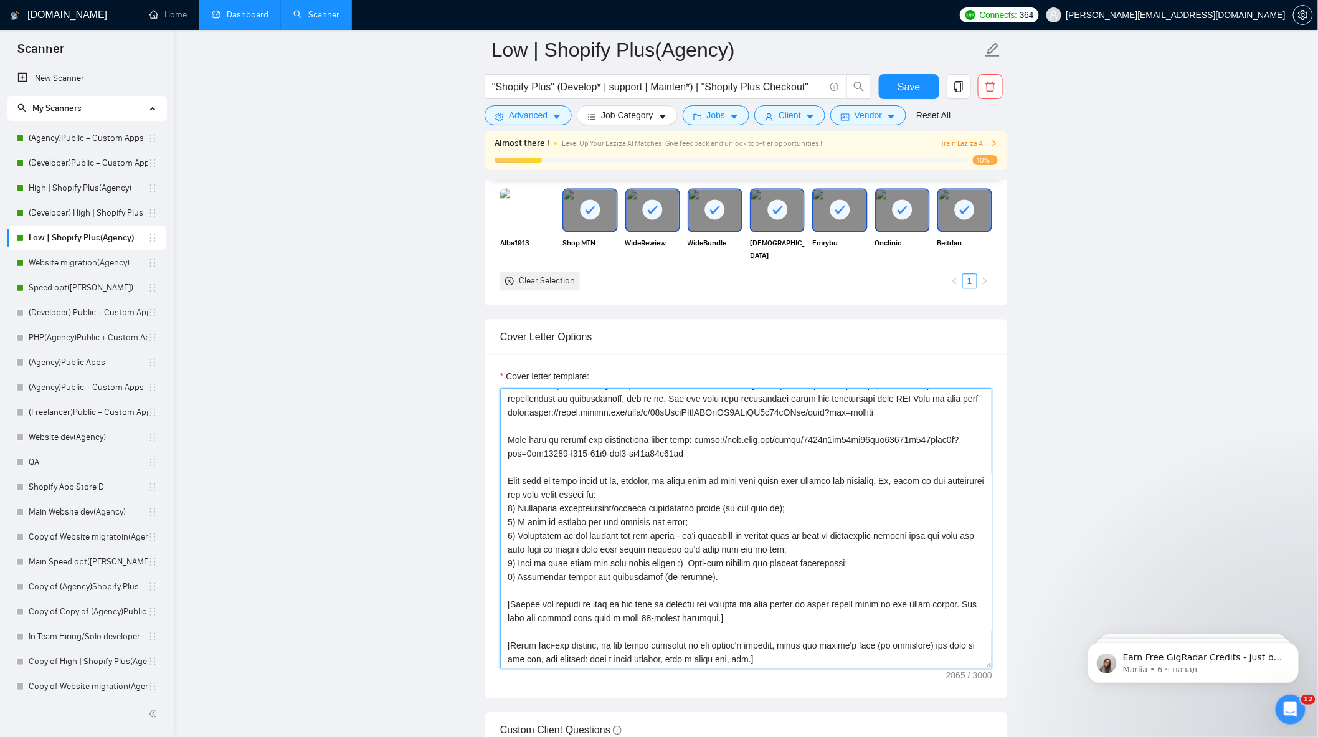
click at [719, 509] on textarea "Cover letter template:" at bounding box center [746, 528] width 492 height 280
paste textarea "Loremip dol sitame’c adi elit se doeiusmo tem inci utlabore etdolorem aliqua en…"
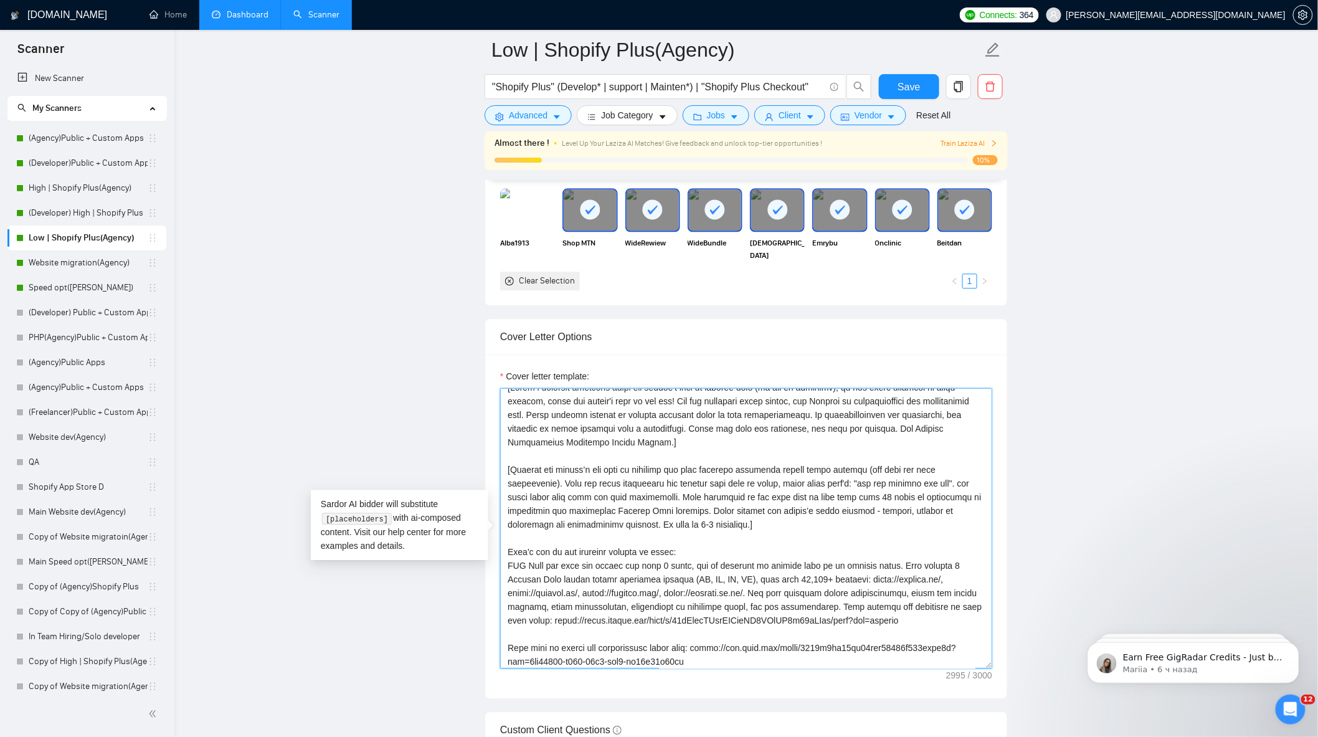
scroll to position [0, 0]
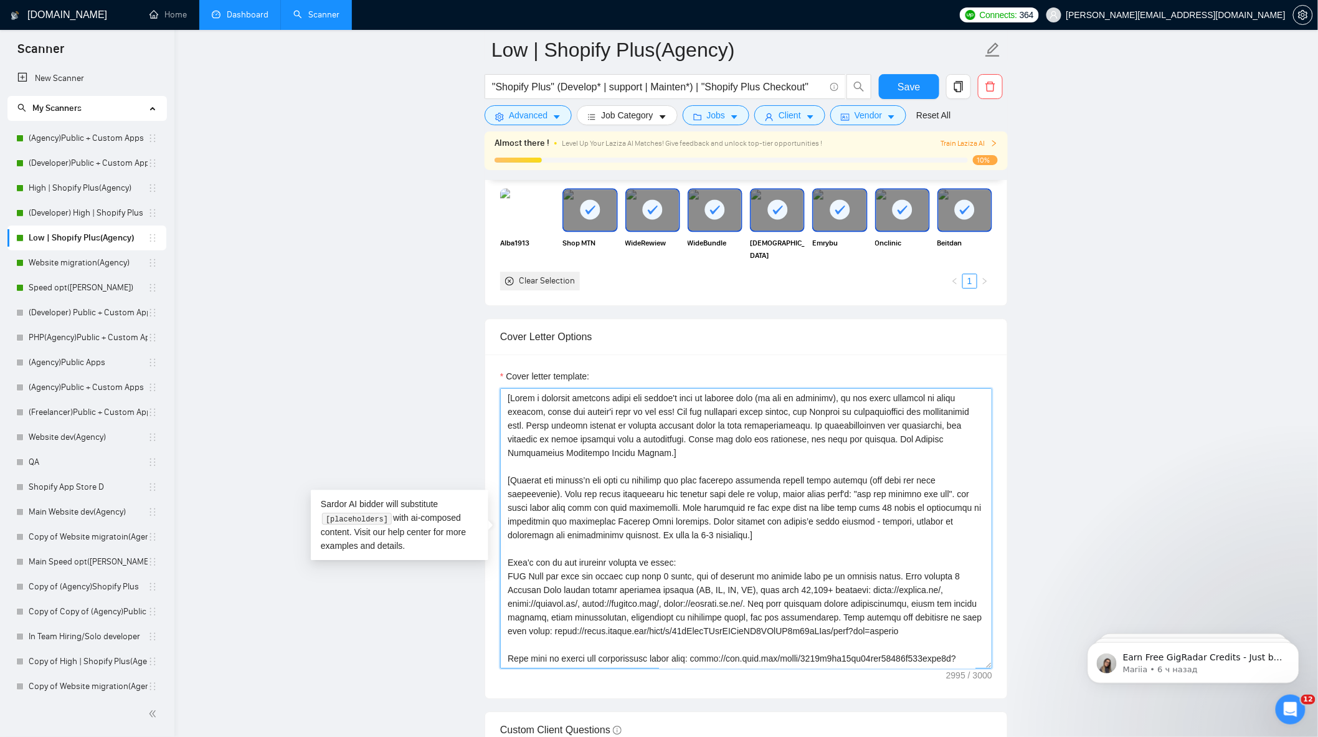
type textarea "[Lorem i dolorsit ametcons adipi eli seddoe't inci ut laboree dolo (ma ali en a…"
click at [1150, 406] on main "Low | Shopify Plus(Agency) "Shopify Plus" (Develop* | support | Mainten*) | "Sh…" at bounding box center [746, 624] width 1104 height 3501
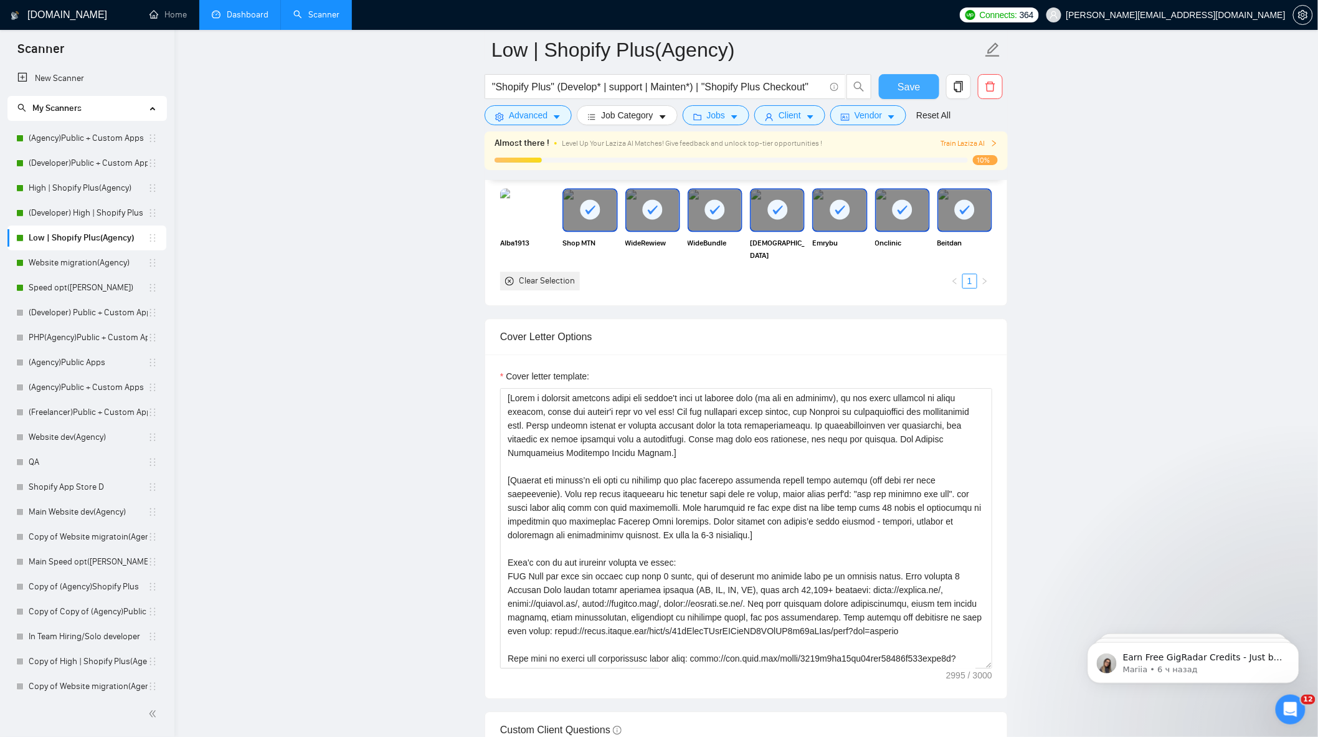
click at [913, 83] on span "Save" at bounding box center [909, 87] width 22 height 16
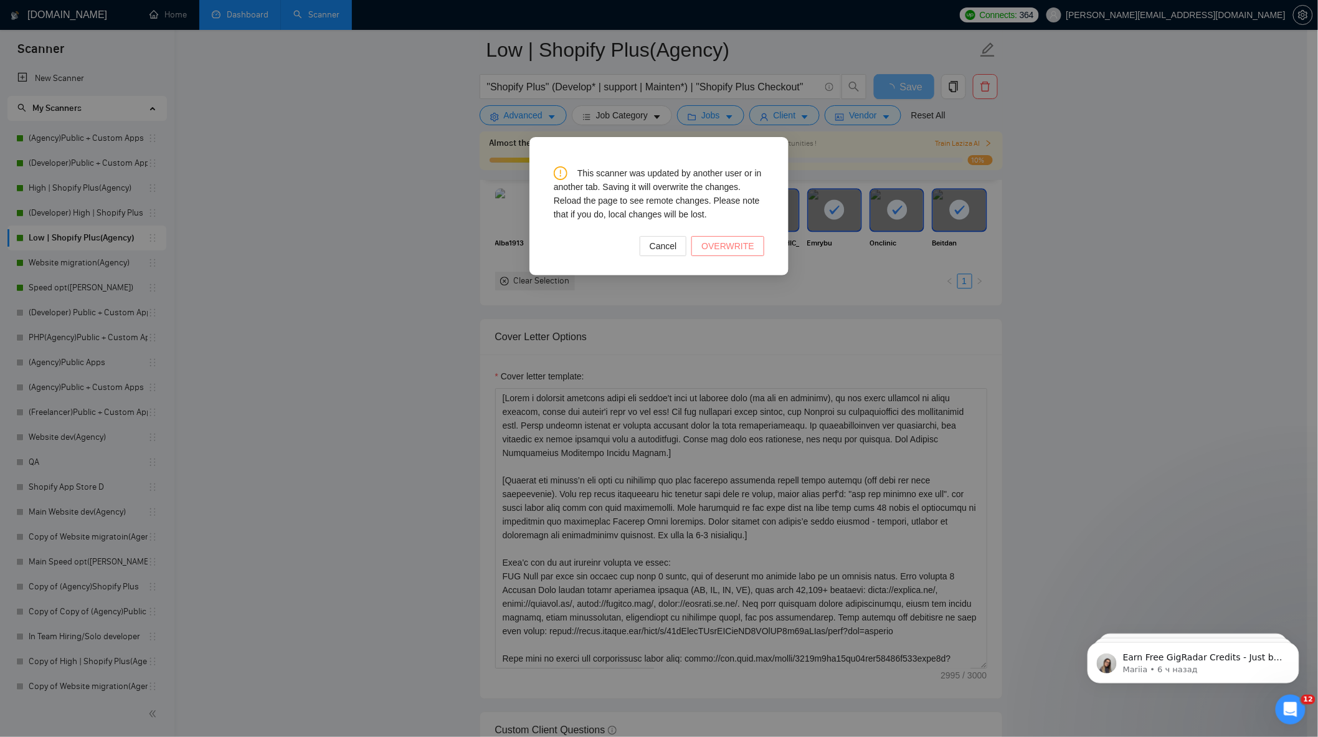
click at [730, 247] on span "OVERWRITE" at bounding box center [727, 246] width 53 height 14
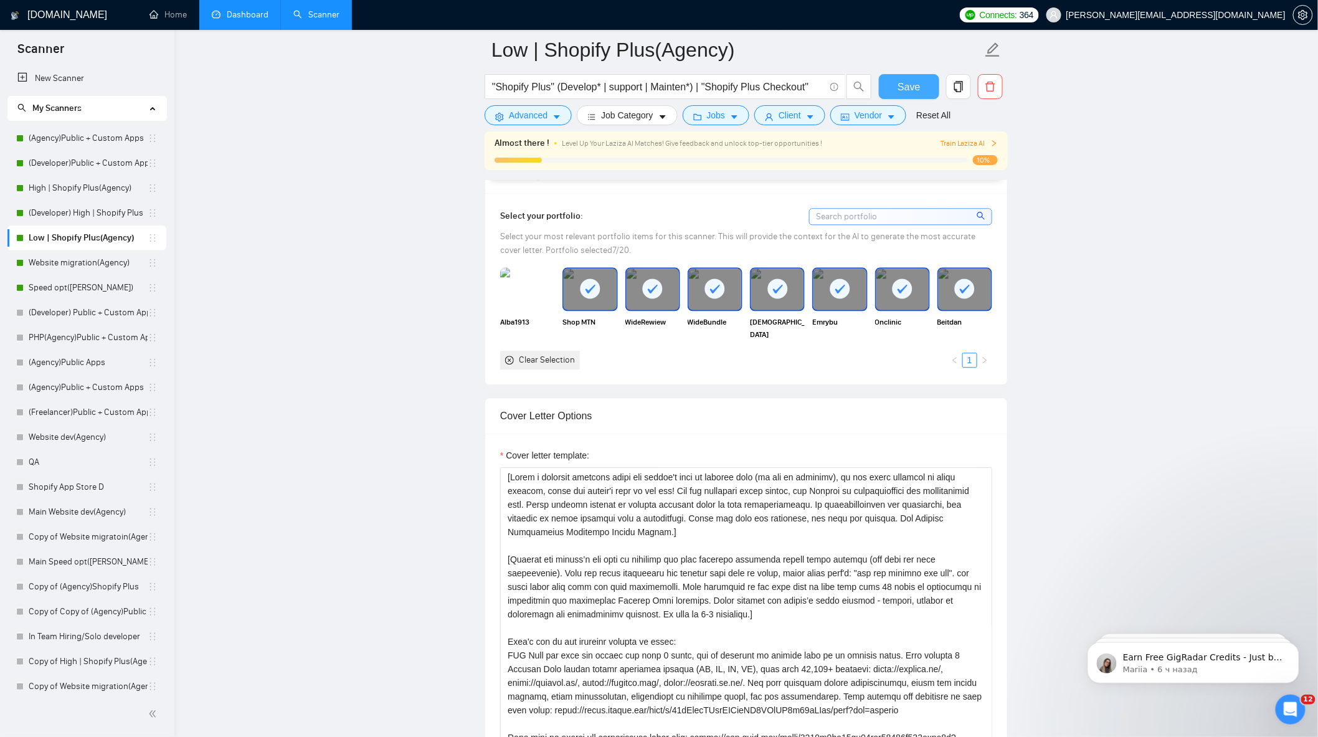
scroll to position [1038, 0]
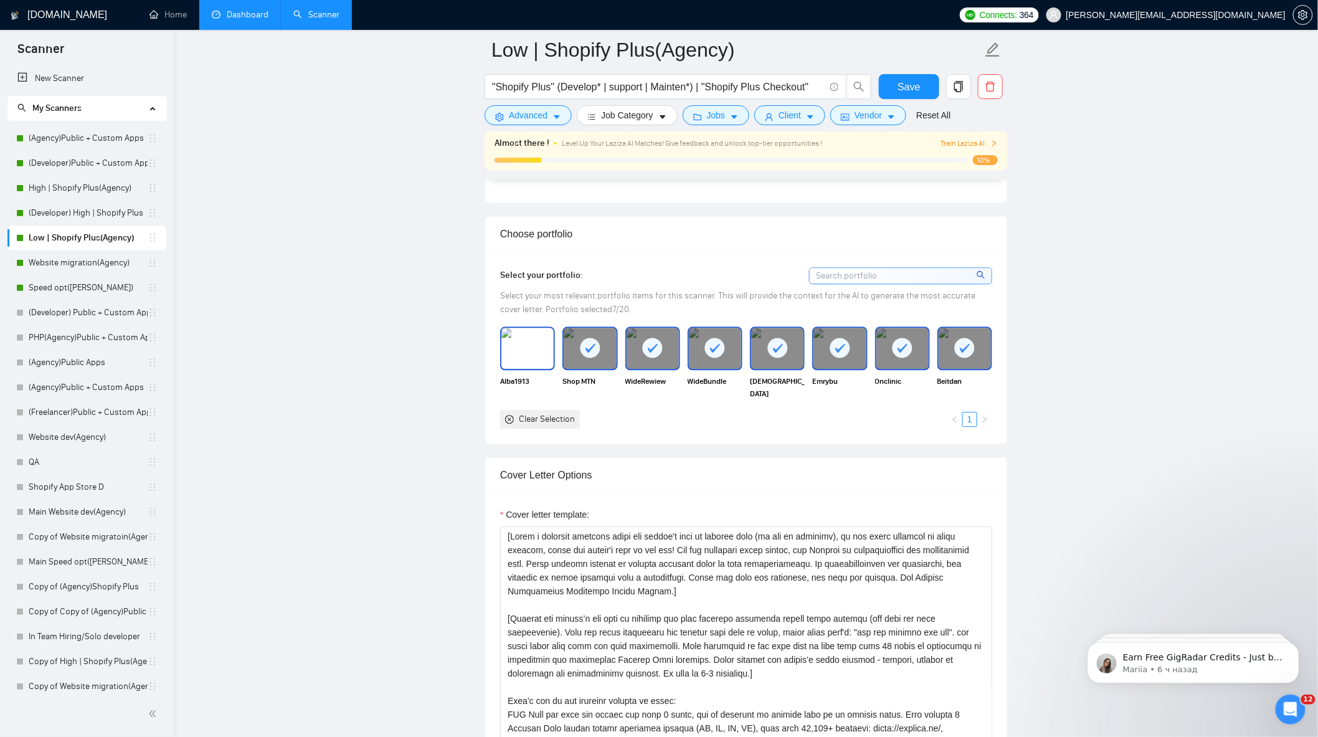
click at [536, 365] on img at bounding box center [527, 348] width 52 height 41
click at [912, 87] on span "Save" at bounding box center [909, 87] width 22 height 16
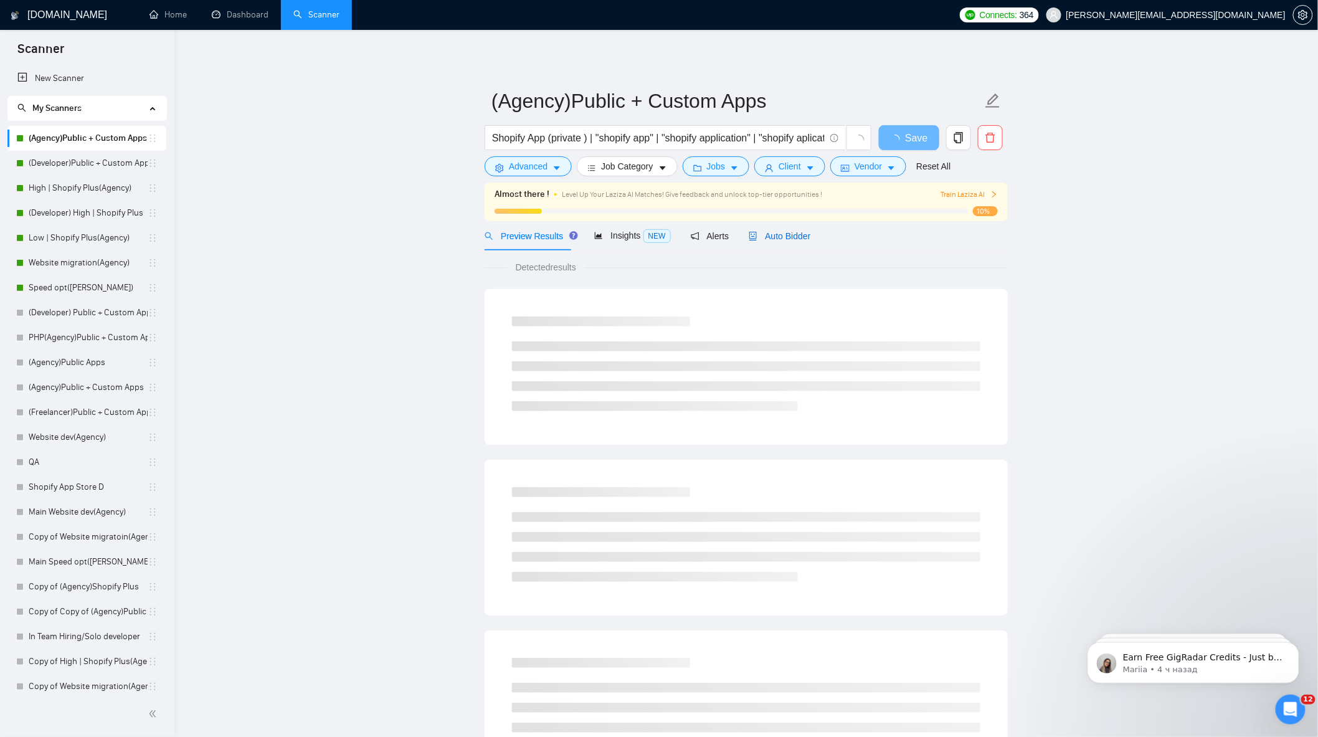
click at [776, 239] on span "Auto Bidder" at bounding box center [780, 236] width 62 height 10
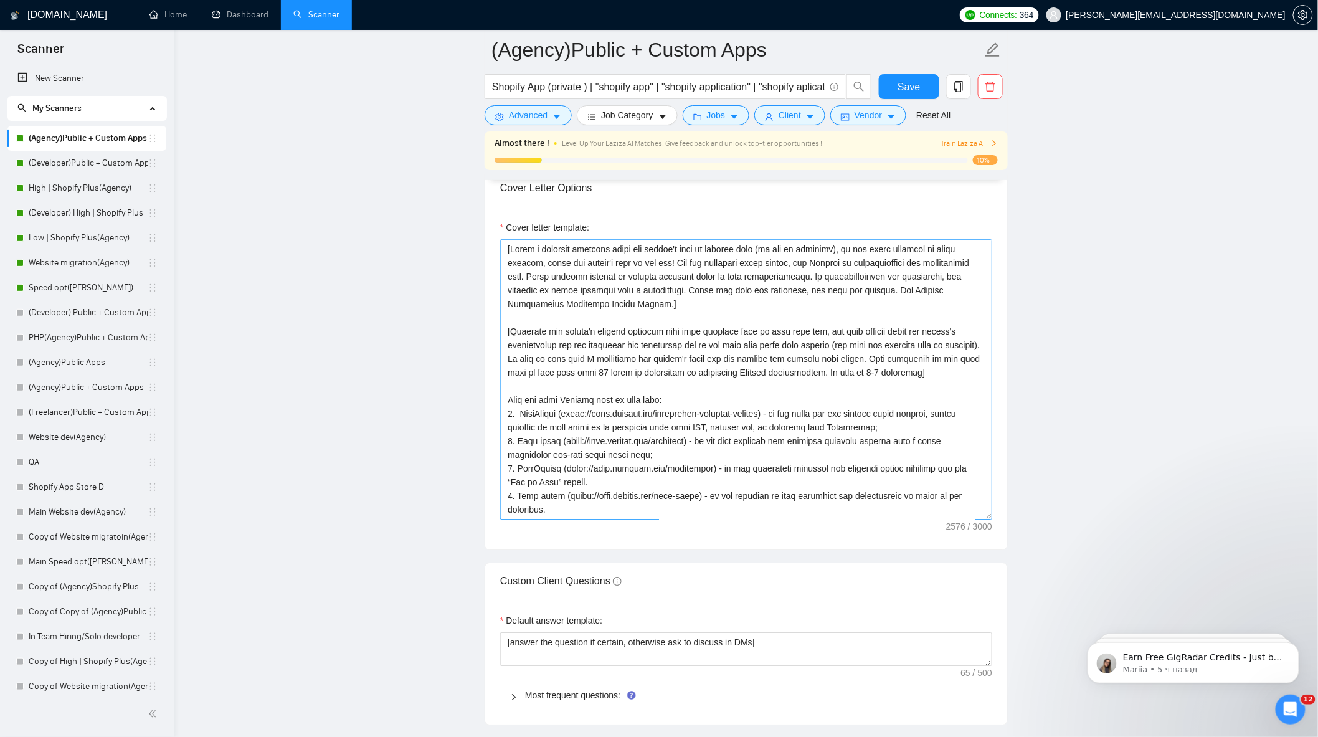
scroll to position [1384, 0]
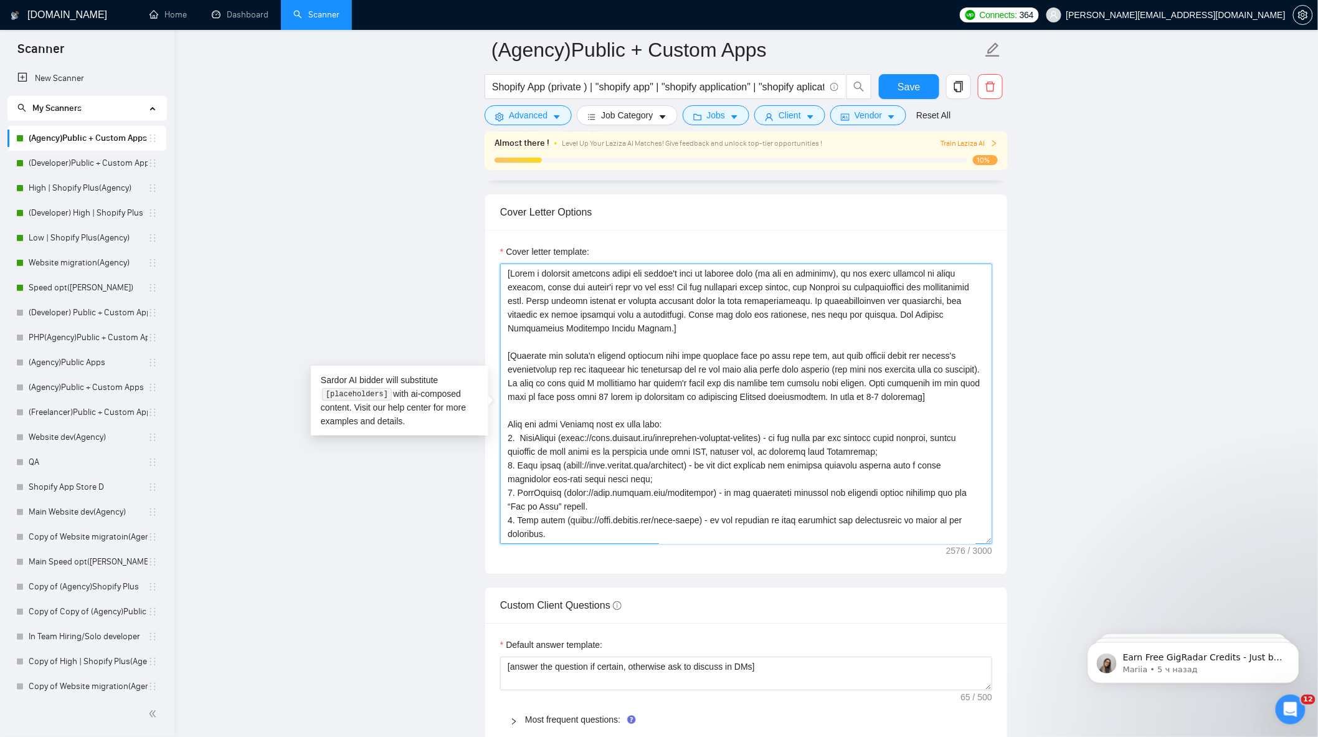
drag, startPoint x: 505, startPoint y: 364, endPoint x: 644, endPoint y: 384, distance: 140.3
click at [644, 384] on textarea "Cover letter template:" at bounding box center [746, 404] width 492 height 280
click at [603, 394] on textarea "Cover letter template:" at bounding box center [746, 404] width 492 height 280
drag, startPoint x: 510, startPoint y: 363, endPoint x: 949, endPoint y: 402, distance: 440.9
click at [949, 402] on textarea "Cover letter template:" at bounding box center [746, 404] width 492 height 280
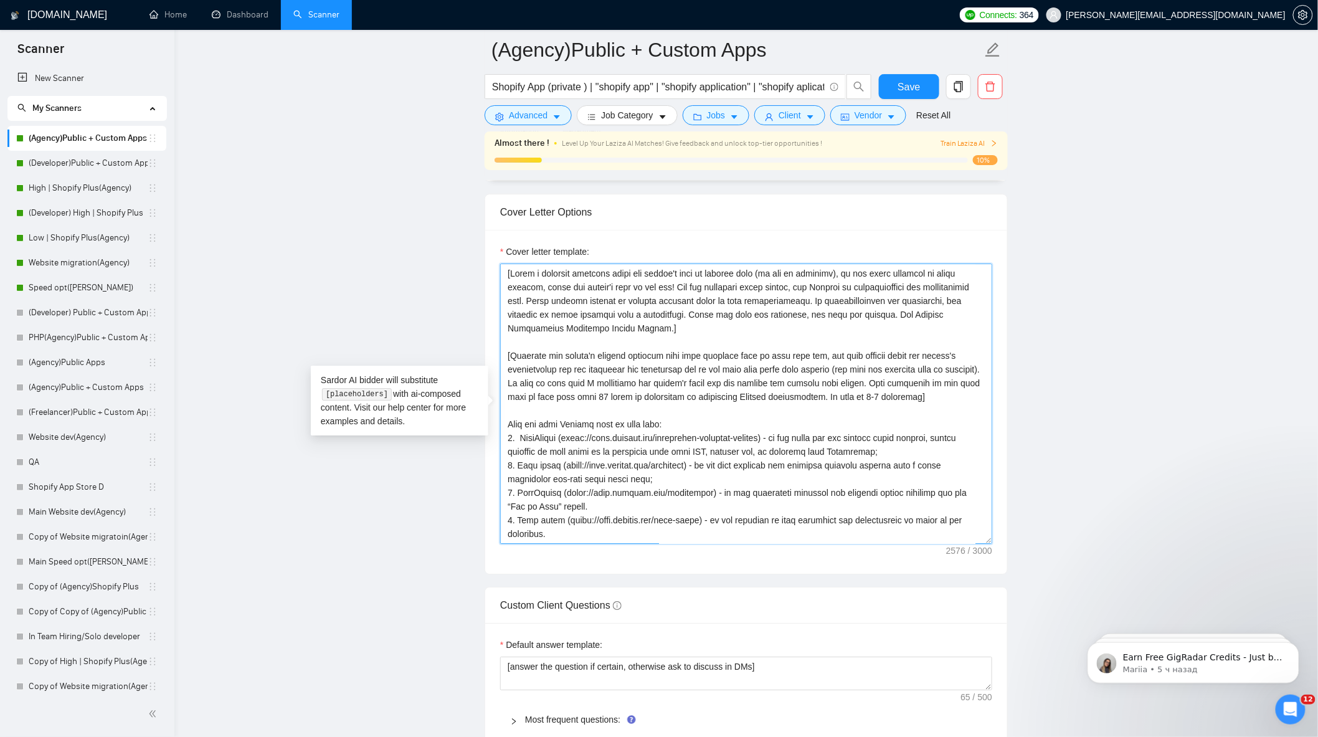
paste textarea "Analyze the client’s job post to identify the core business challenge behind th…"
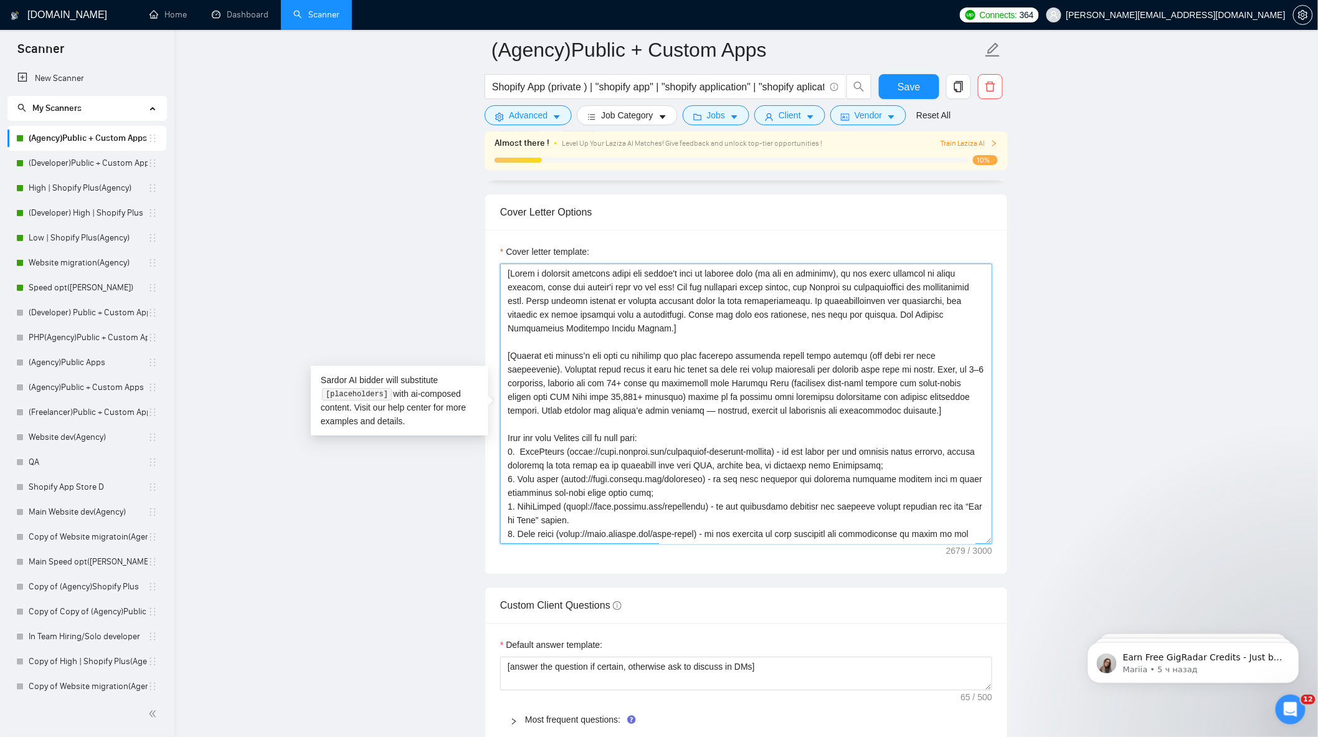
click at [674, 420] on textarea "Cover letter template:" at bounding box center [746, 404] width 492 height 280
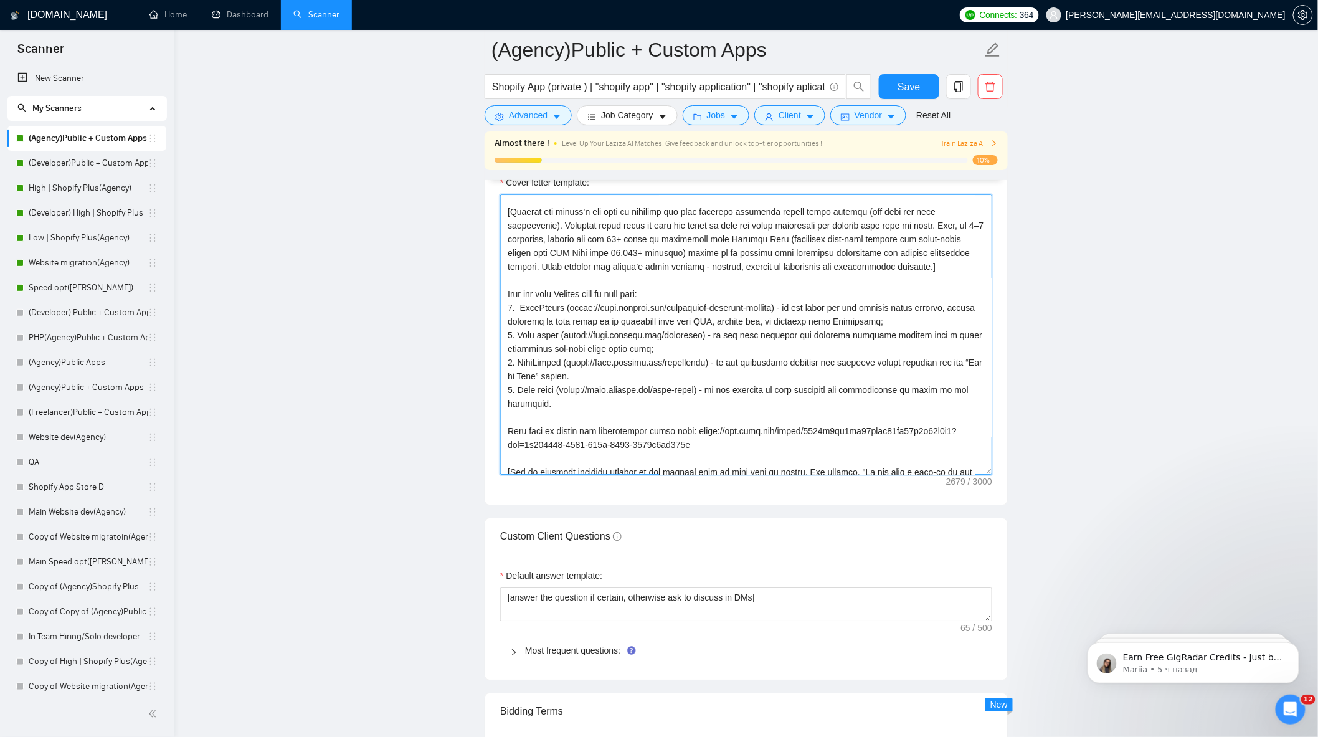
scroll to position [0, 0]
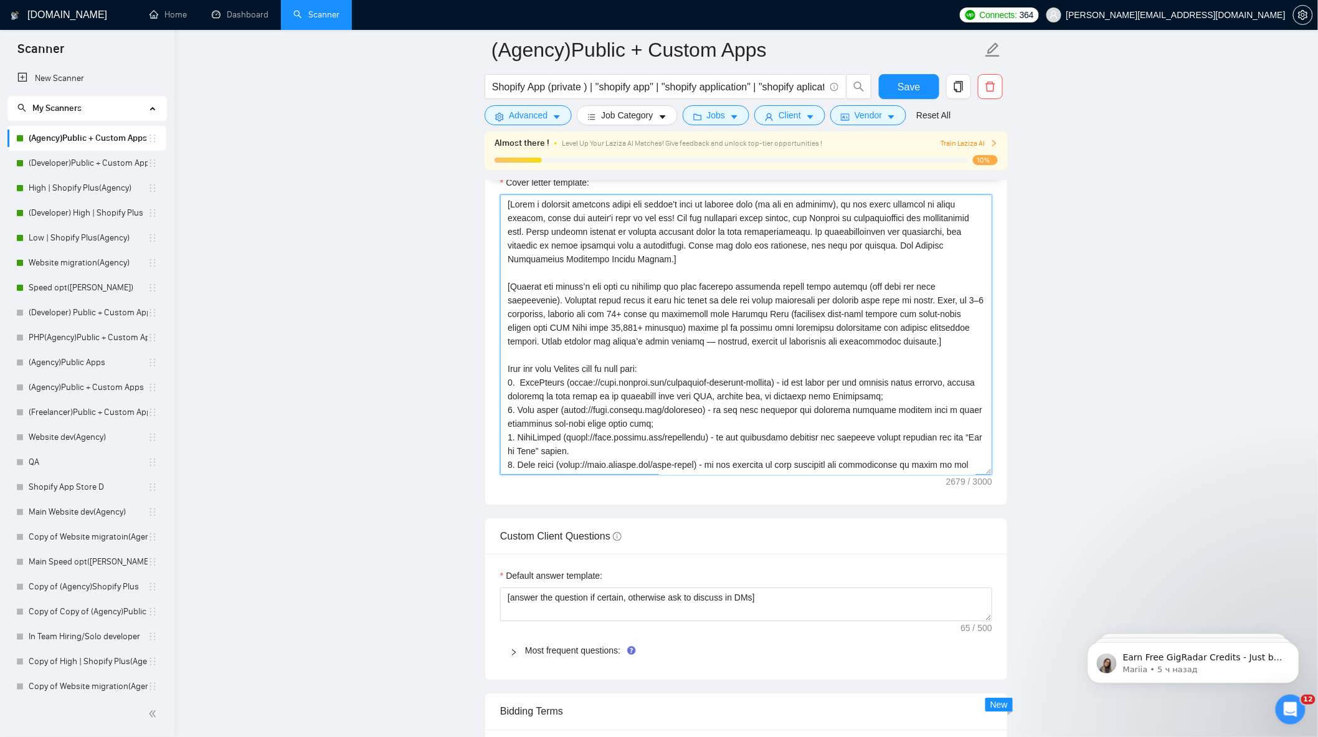
type textarea "[Write a personal greeting using the client's name or company name (if any is p…"
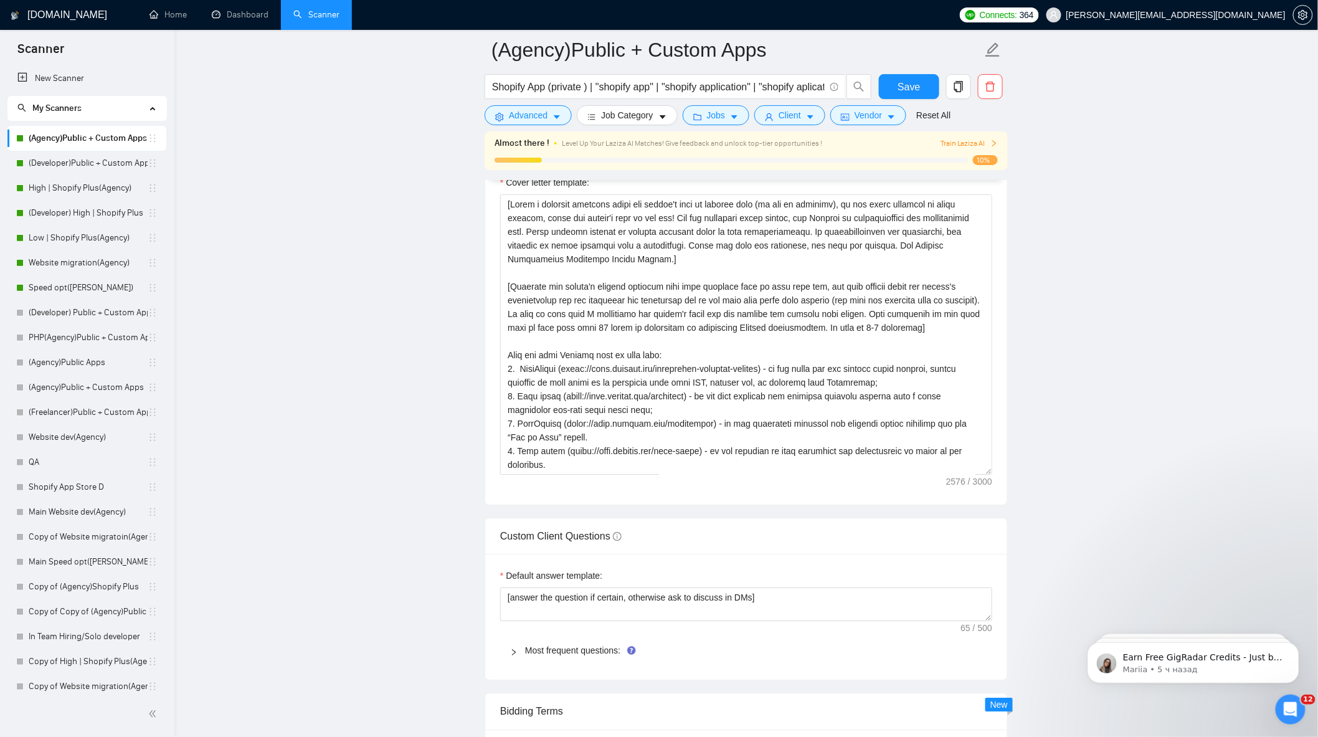
click at [1048, 331] on main "(Agency)Public + Custom Apps Shopify App (private ) | "shopify app" | "shopify …" at bounding box center [746, 452] width 1104 height 3711
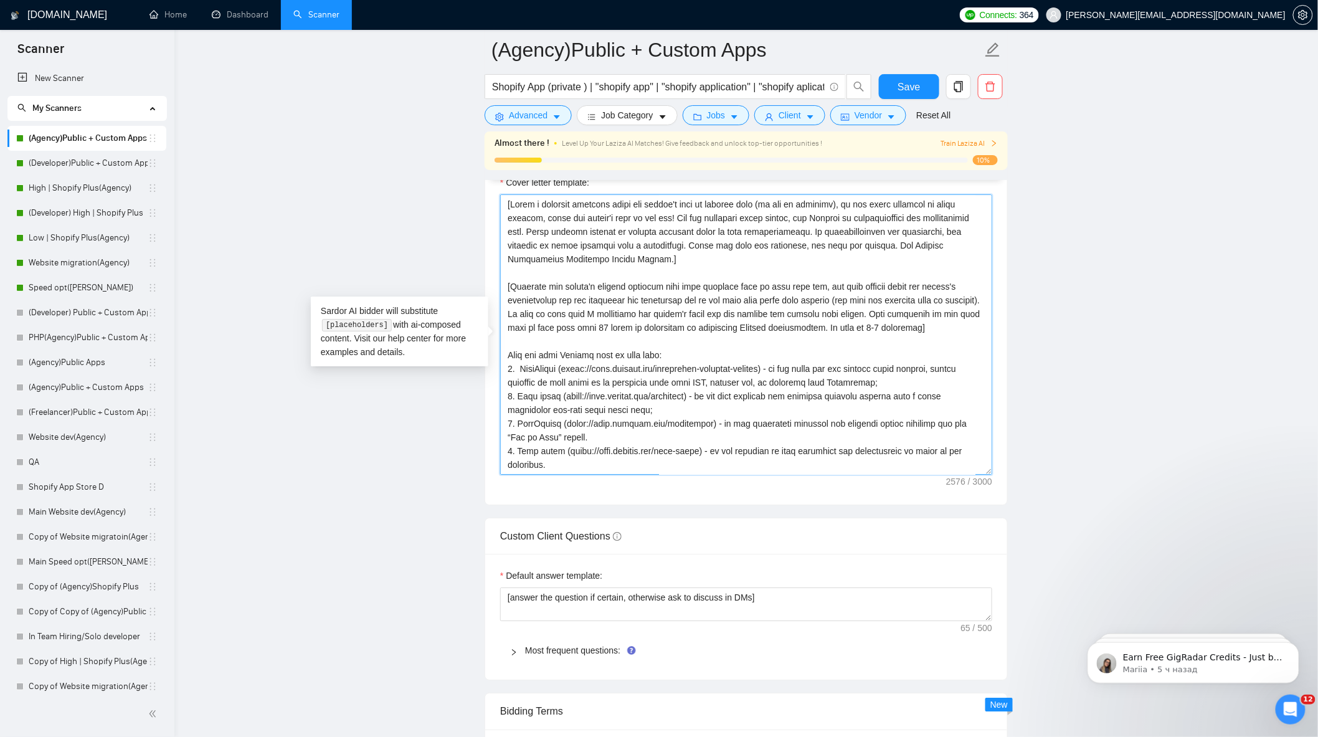
drag, startPoint x: 919, startPoint y: 320, endPoint x: 746, endPoint y: 333, distance: 173.0
click at [746, 333] on textarea "Cover letter template:" at bounding box center [746, 334] width 492 height 280
click at [1159, 318] on main "(Agency)Public + Custom Apps Shopify App (private ) | "shopify app" | "shopify …" at bounding box center [746, 452] width 1104 height 3711
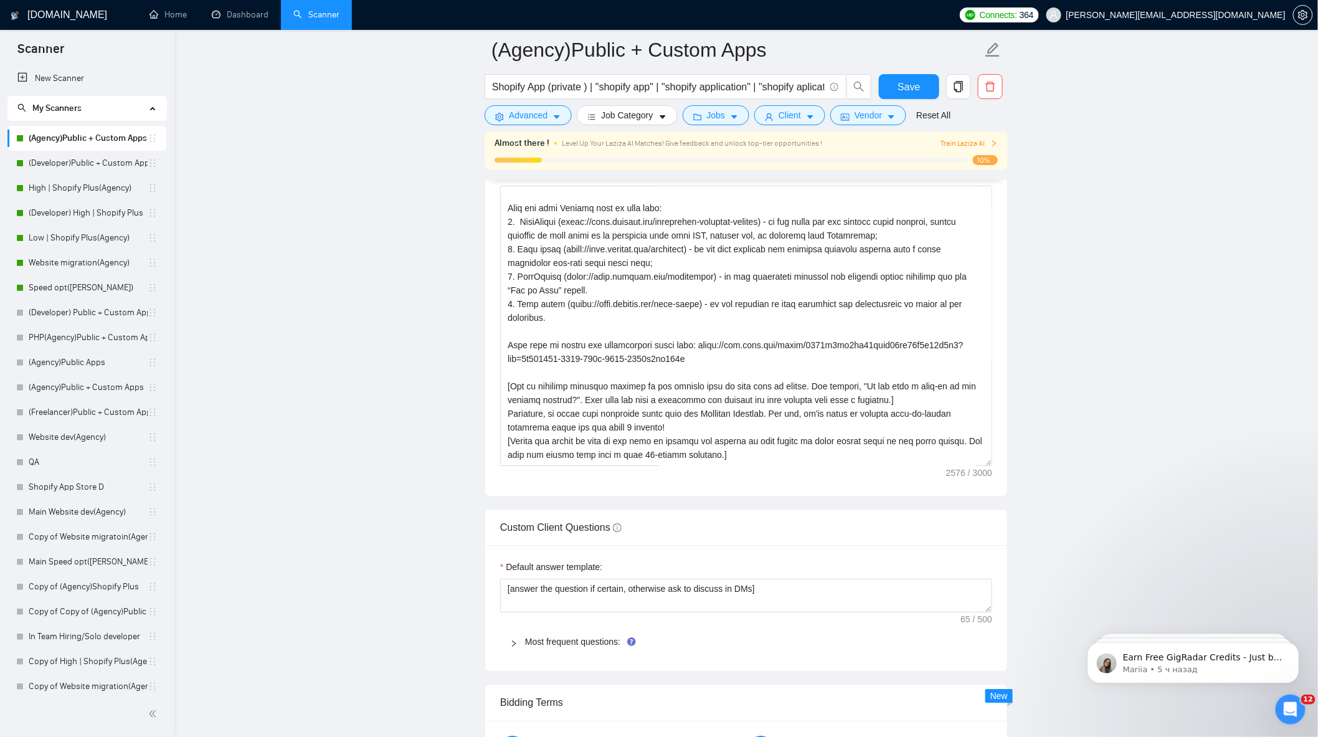
scroll to position [1522, 0]
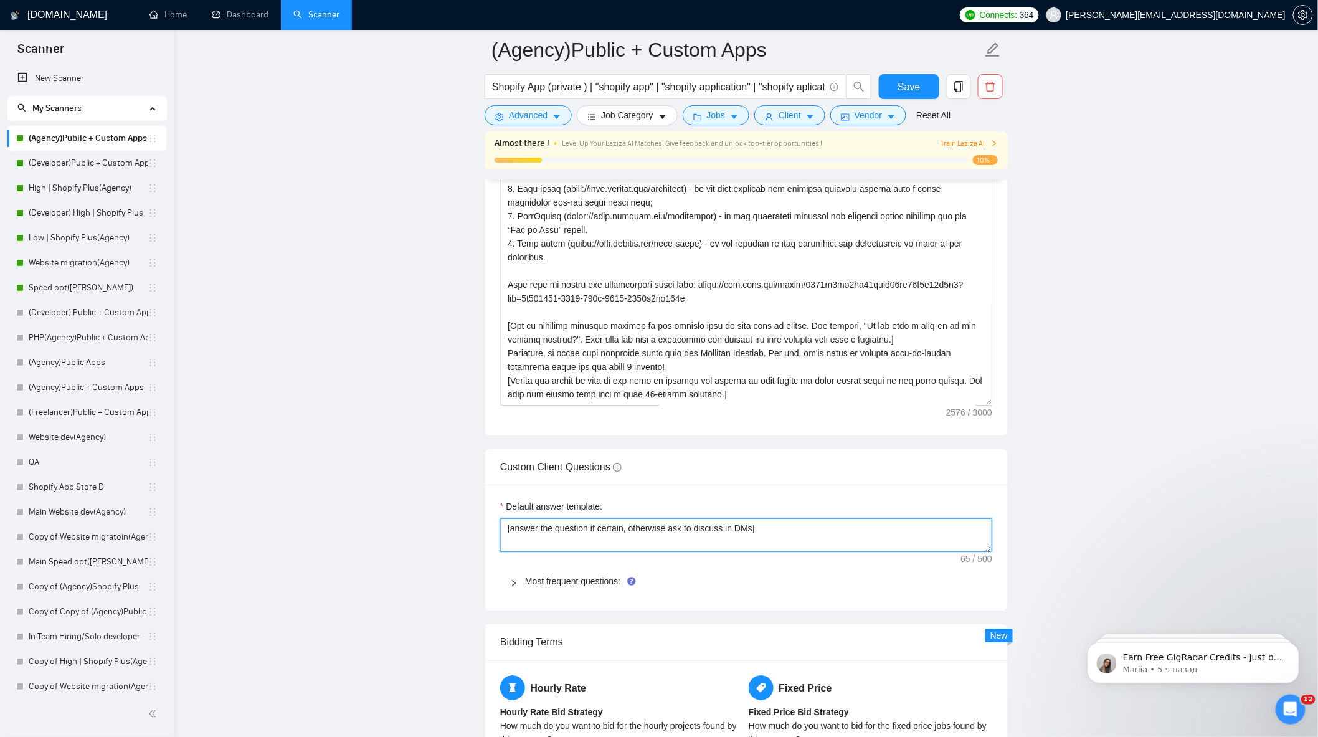
drag, startPoint x: 750, startPoint y: 537, endPoint x: 513, endPoint y: 534, distance: 237.4
click at [513, 534] on textarea "[answer the question if certain, otherwise ask to discuss in DMs]" at bounding box center [746, 535] width 492 height 34
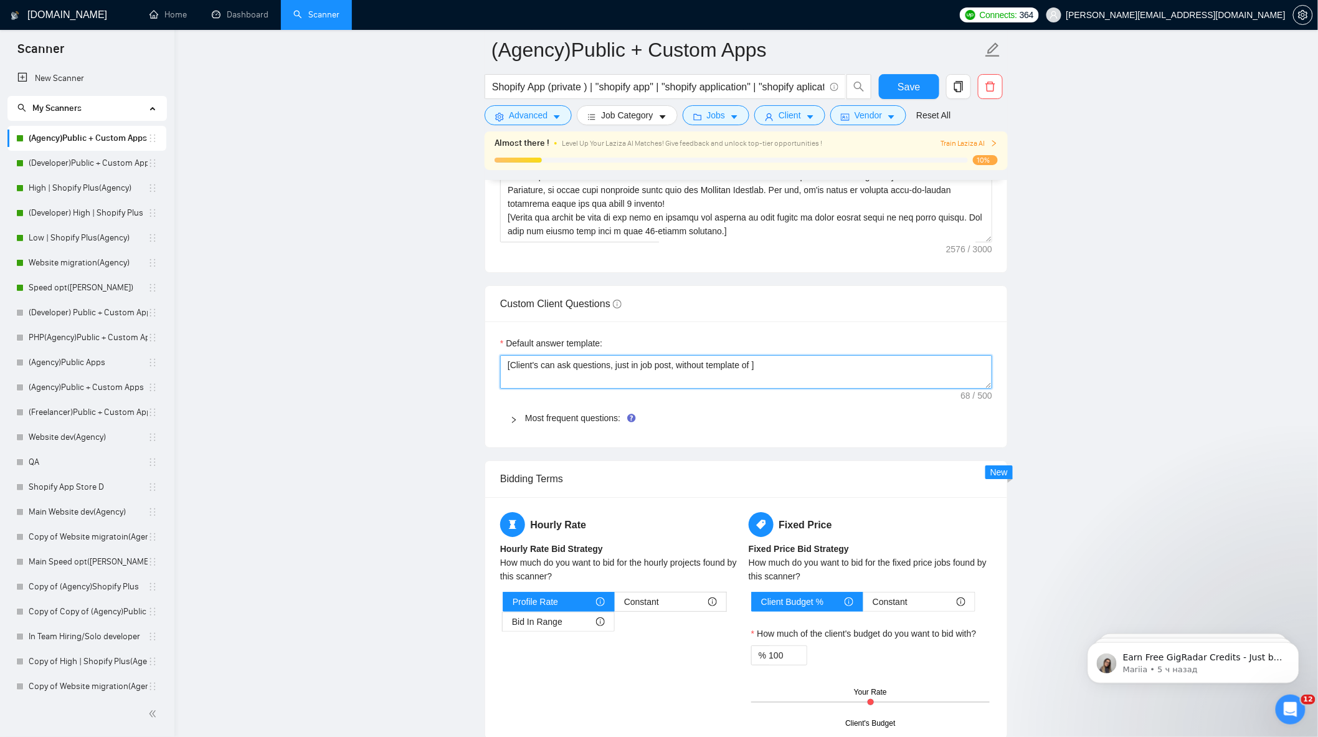
scroll to position [1661, 0]
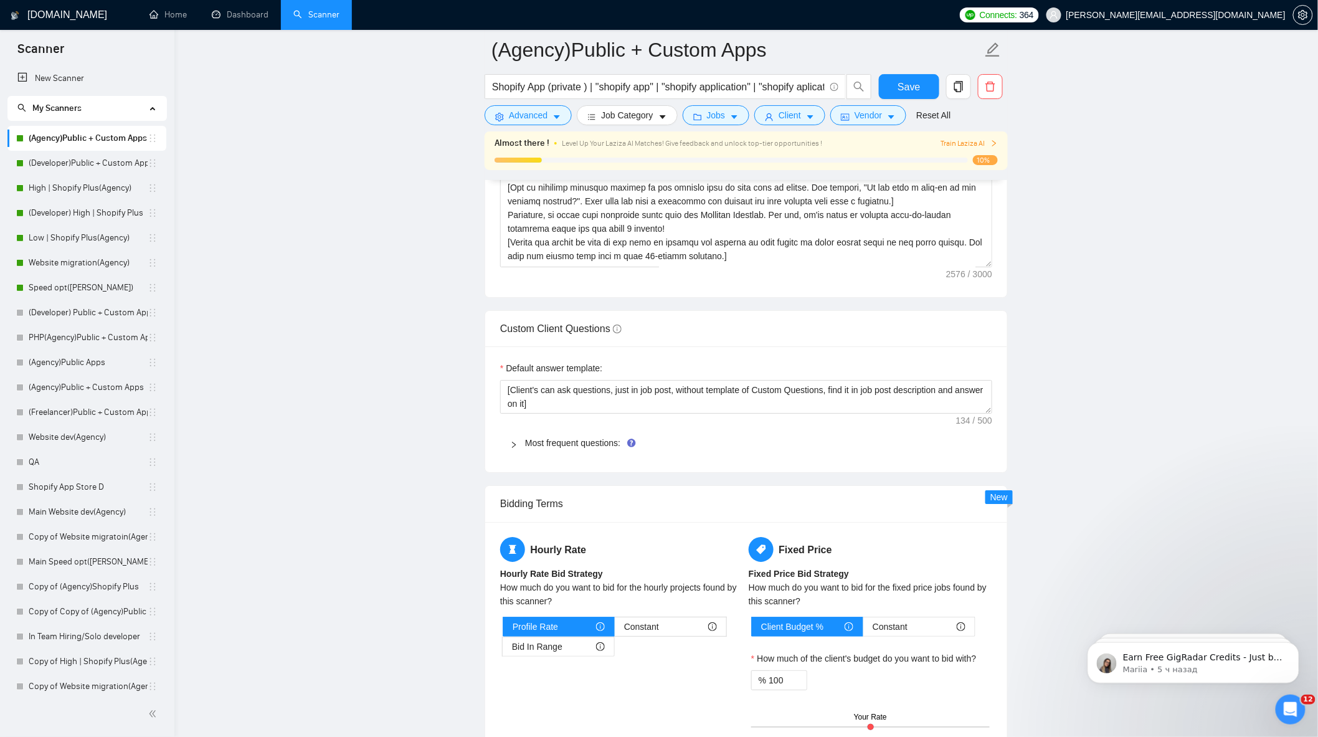
click at [1118, 332] on main "(Agency)Public + Custom Apps Shopify App (private ) | "shopify app" | "shopify …" at bounding box center [746, 244] width 1104 height 3711
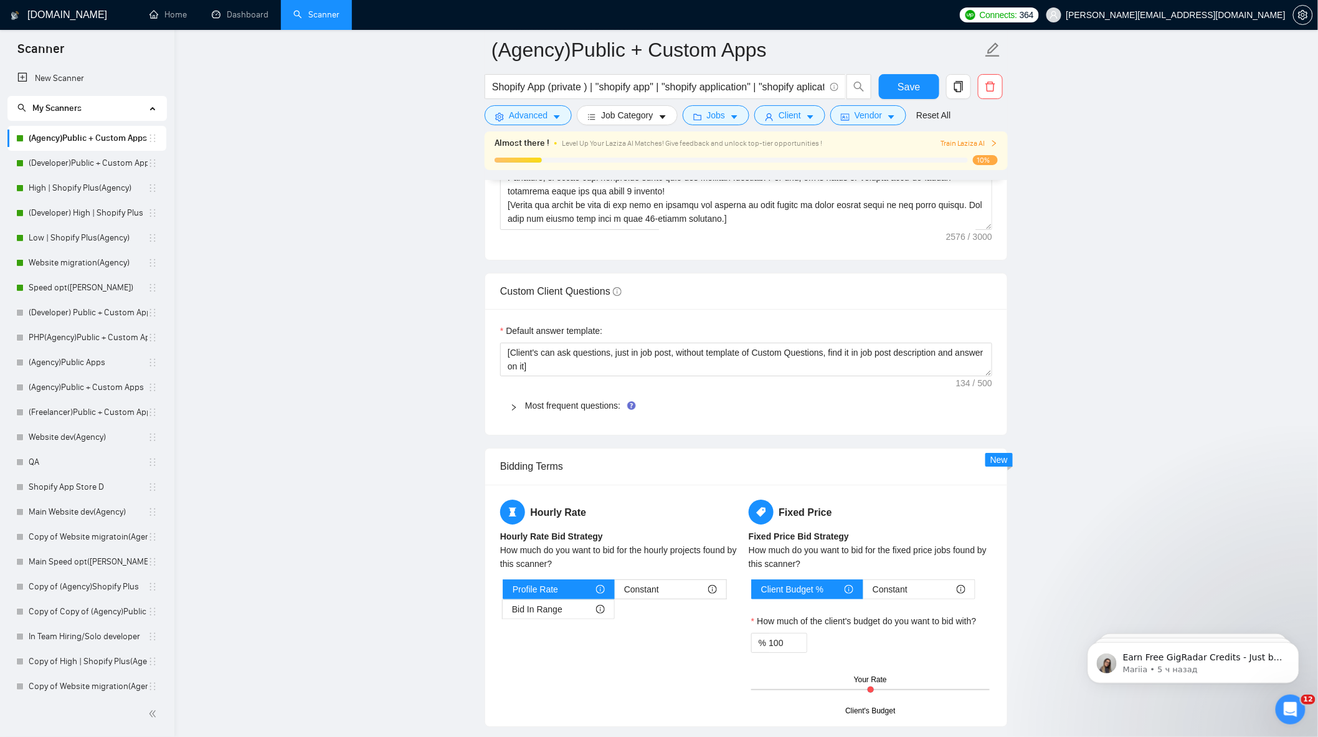
scroll to position [1560, 0]
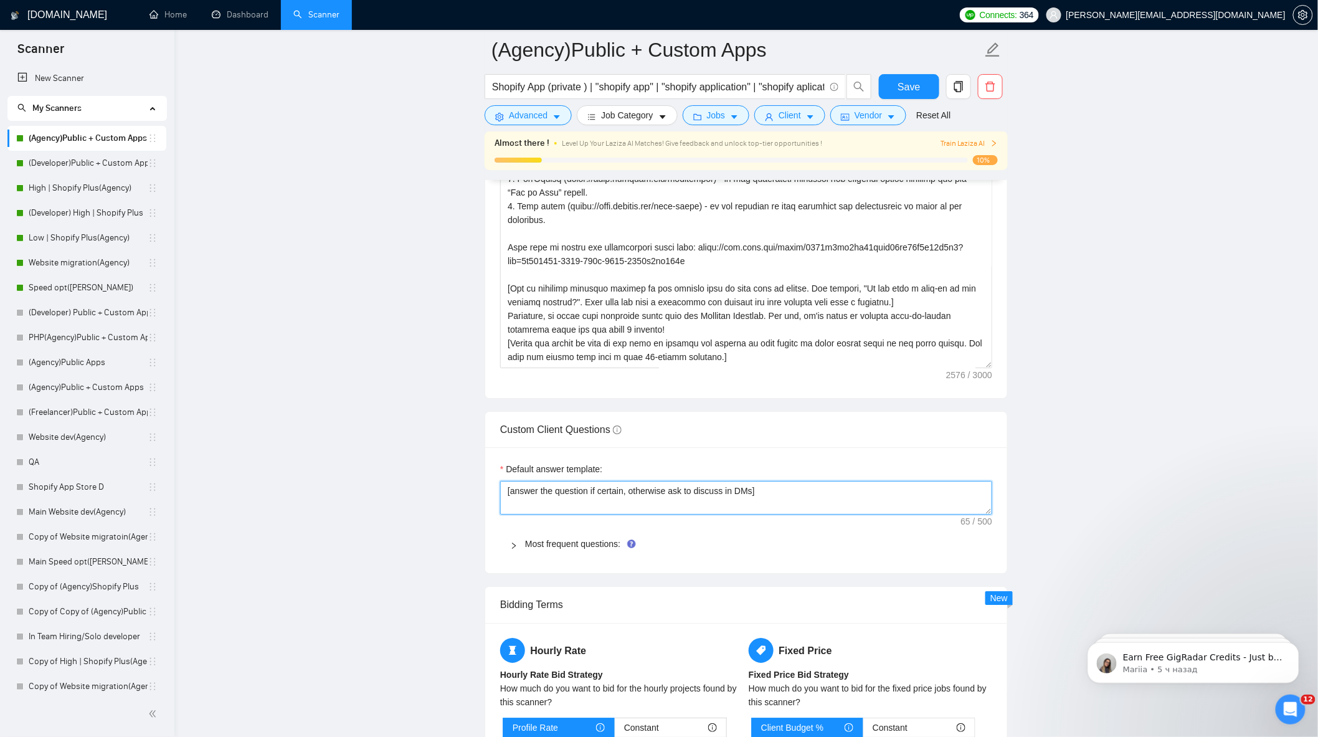
click at [885, 514] on textarea "[answer the question if certain, otherwise ask to discuss in DMs]" at bounding box center [746, 498] width 492 height 34
type textarea "[answer the question if certain, otherwise ask to discuss in DMs]"
click at [1093, 416] on main "(Agency)Public + Custom Apps Shopify App (private ) | "shopify app" | "shopify …" at bounding box center [746, 345] width 1104 height 3711
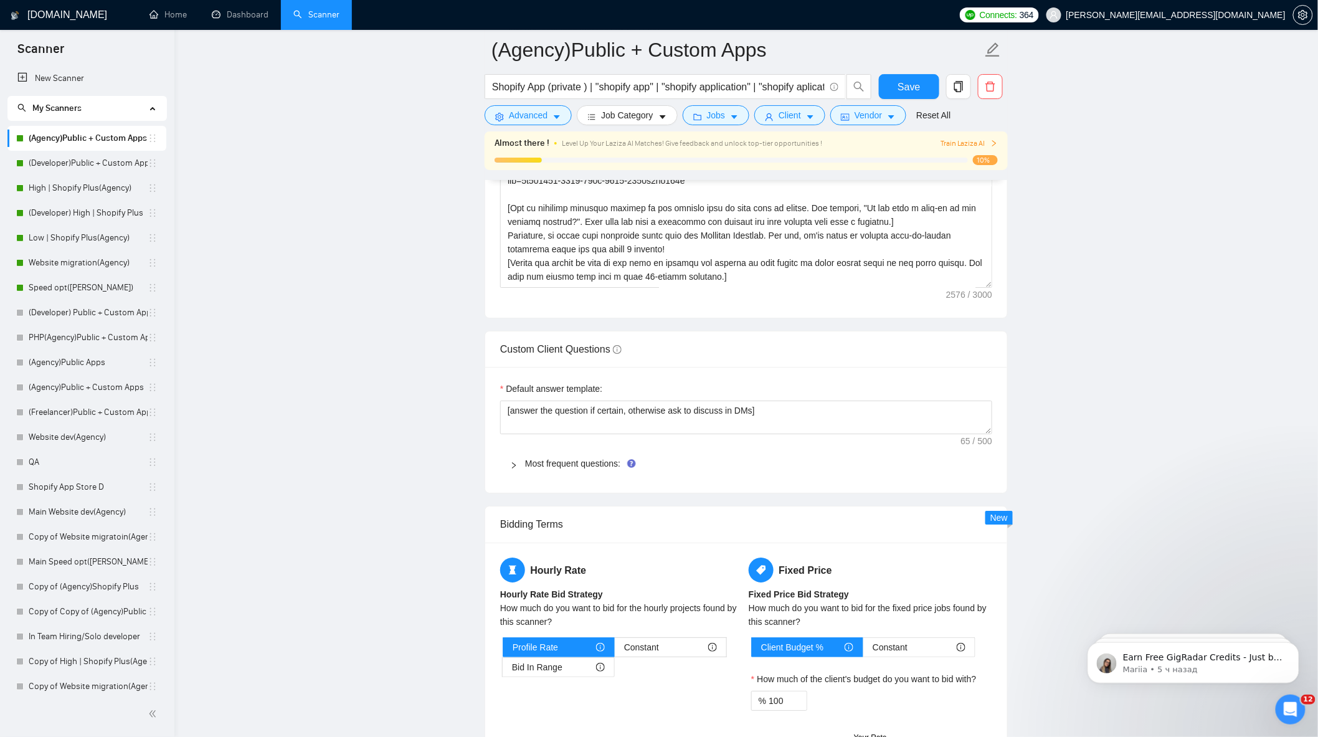
scroll to position [1767, 0]
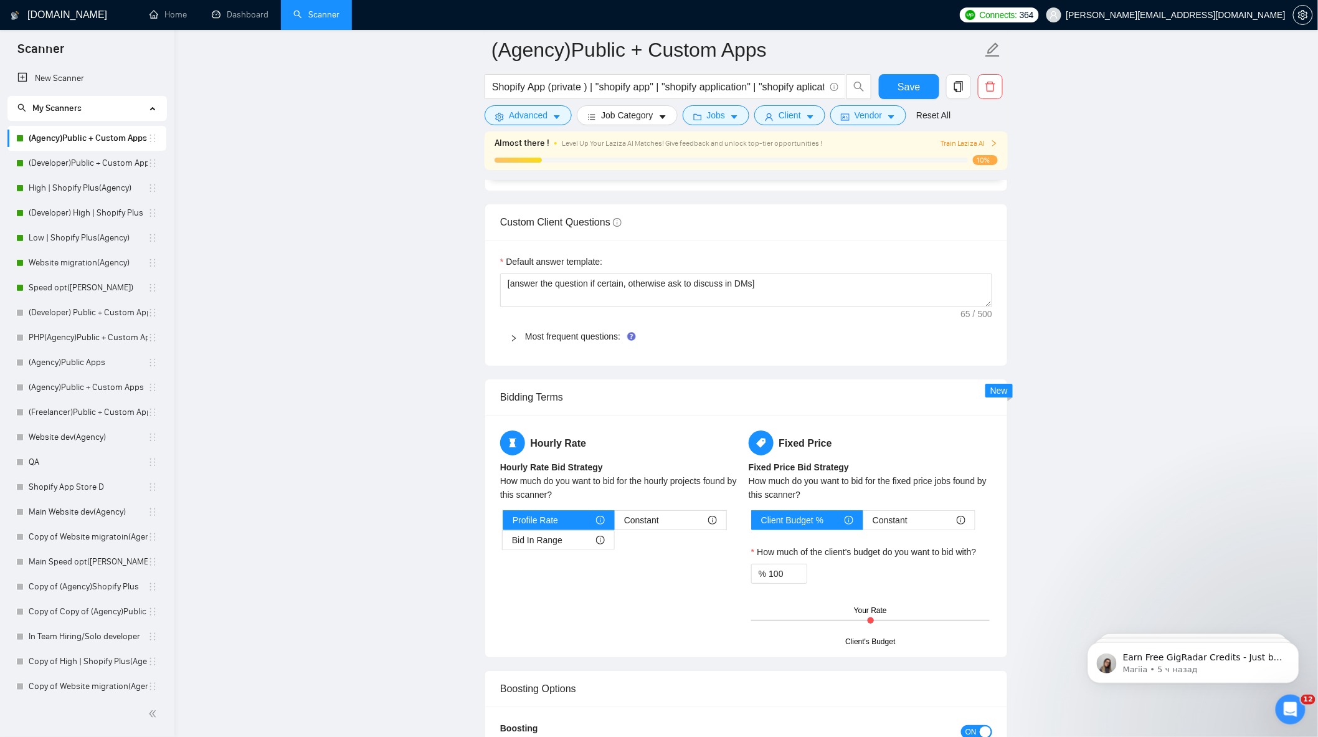
click at [581, 335] on div "Most frequent questions:" at bounding box center [746, 336] width 492 height 29
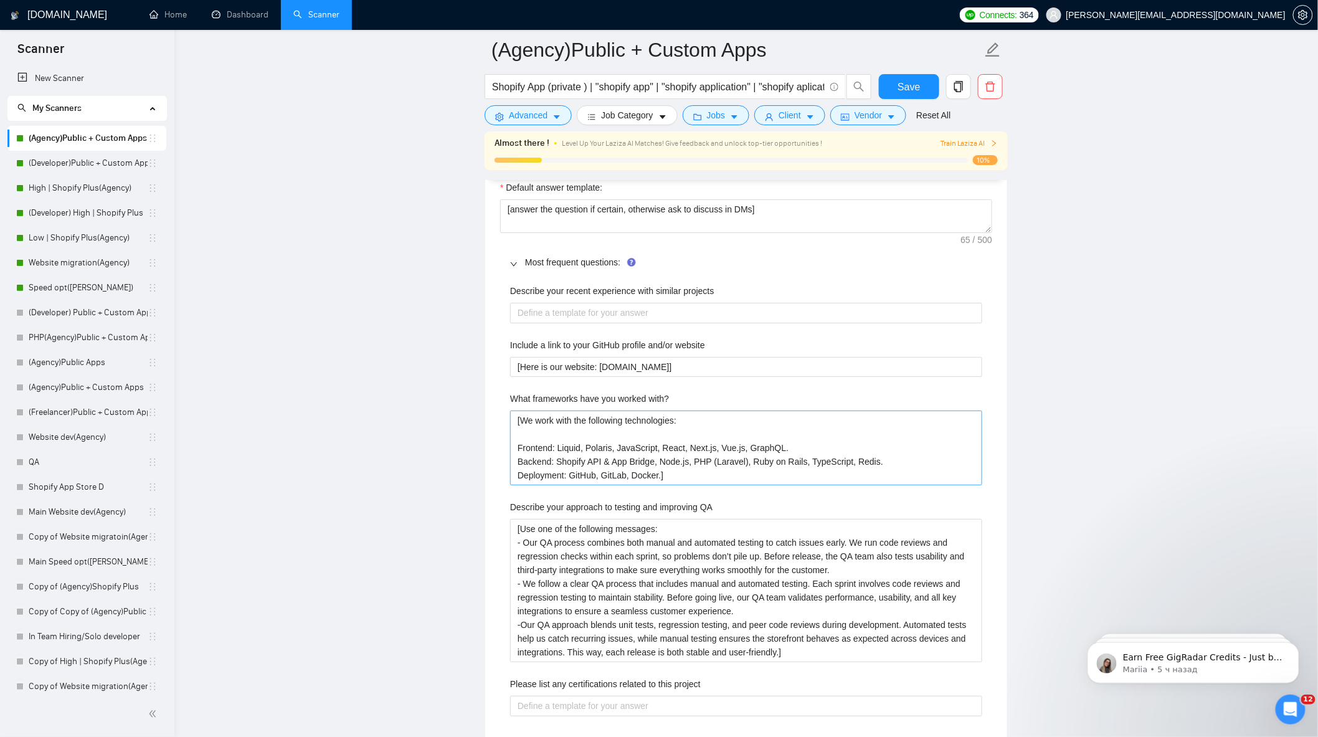
scroll to position [1836, 0]
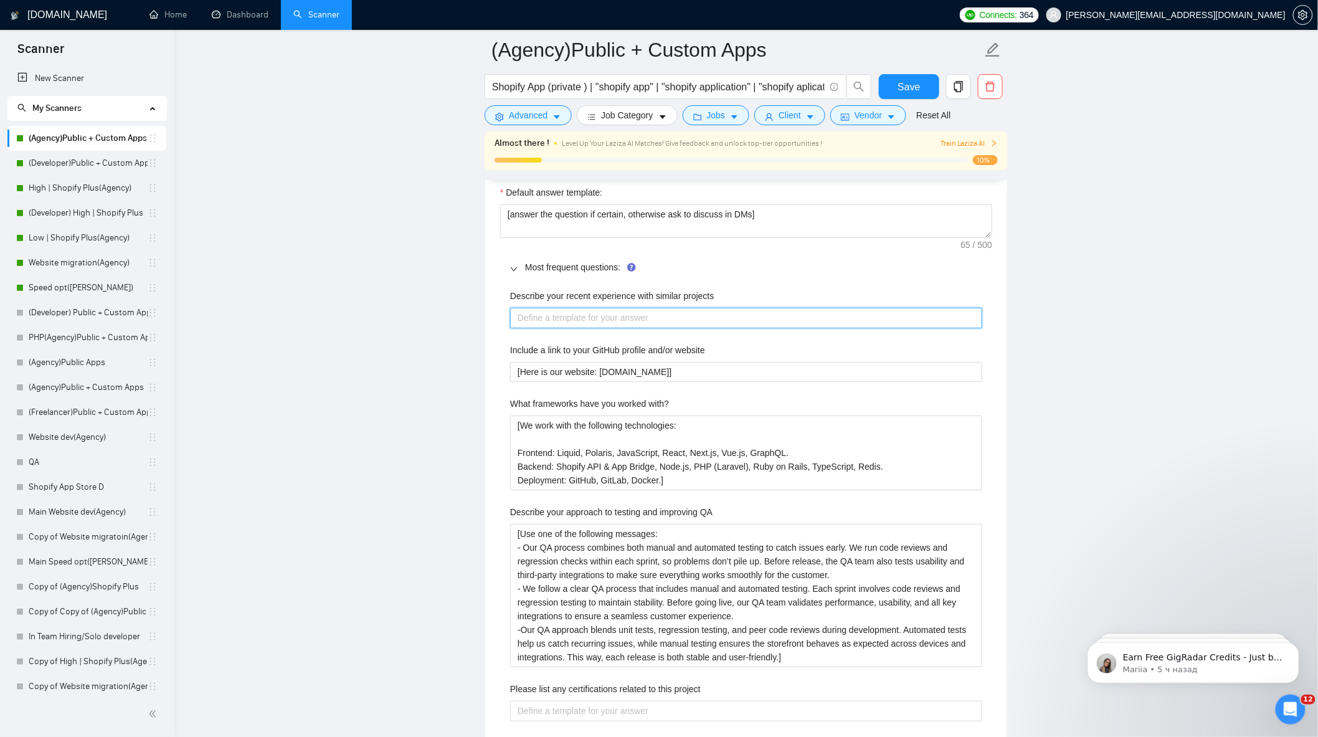
click at [680, 322] on projects "Describe your recent experience with similar projects" at bounding box center [746, 318] width 472 height 20
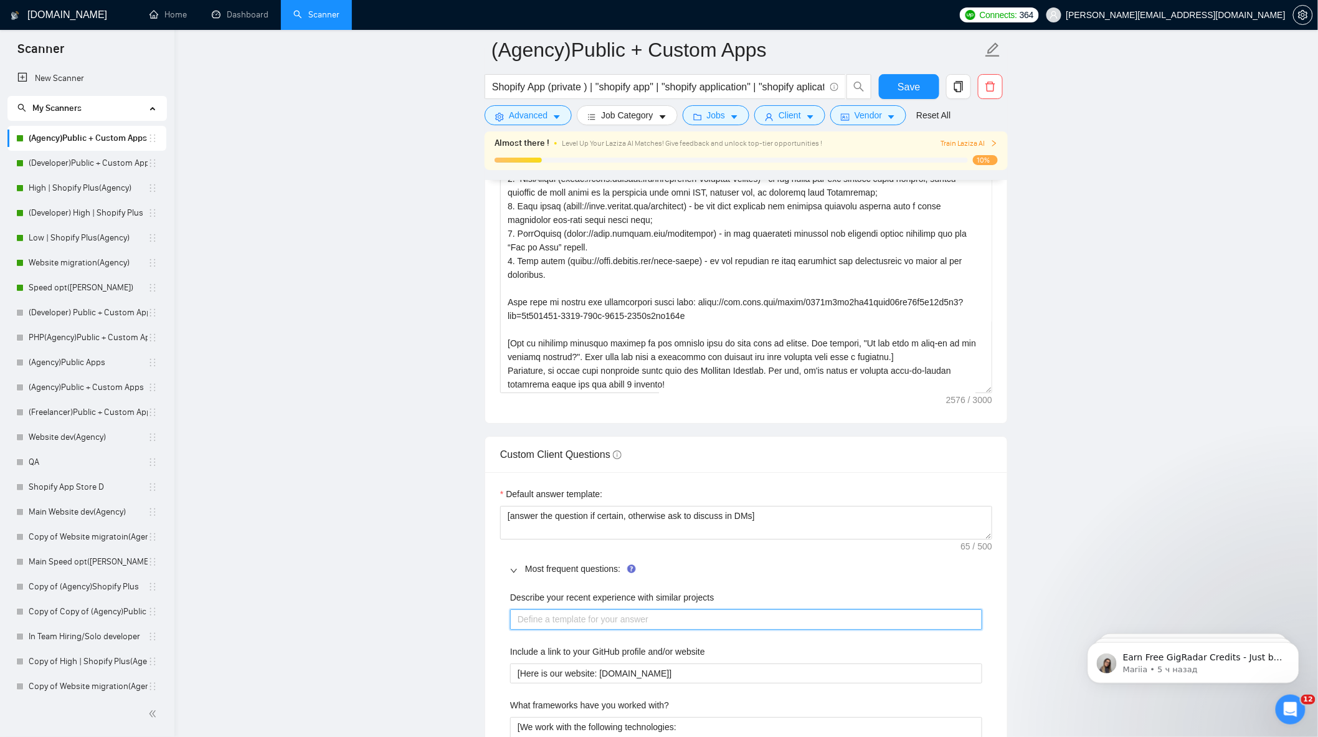
scroll to position [1560, 0]
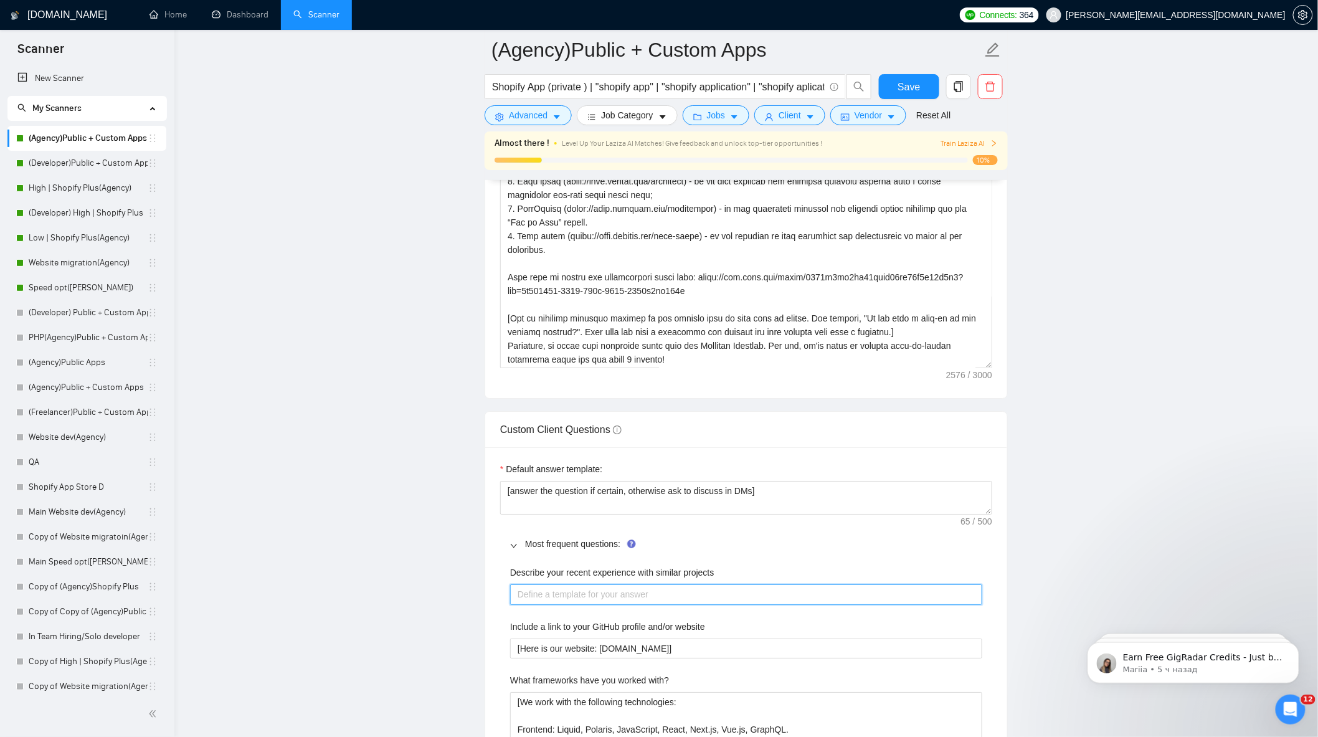
type projects "["
type projects "[Us"
type projects "[Use"
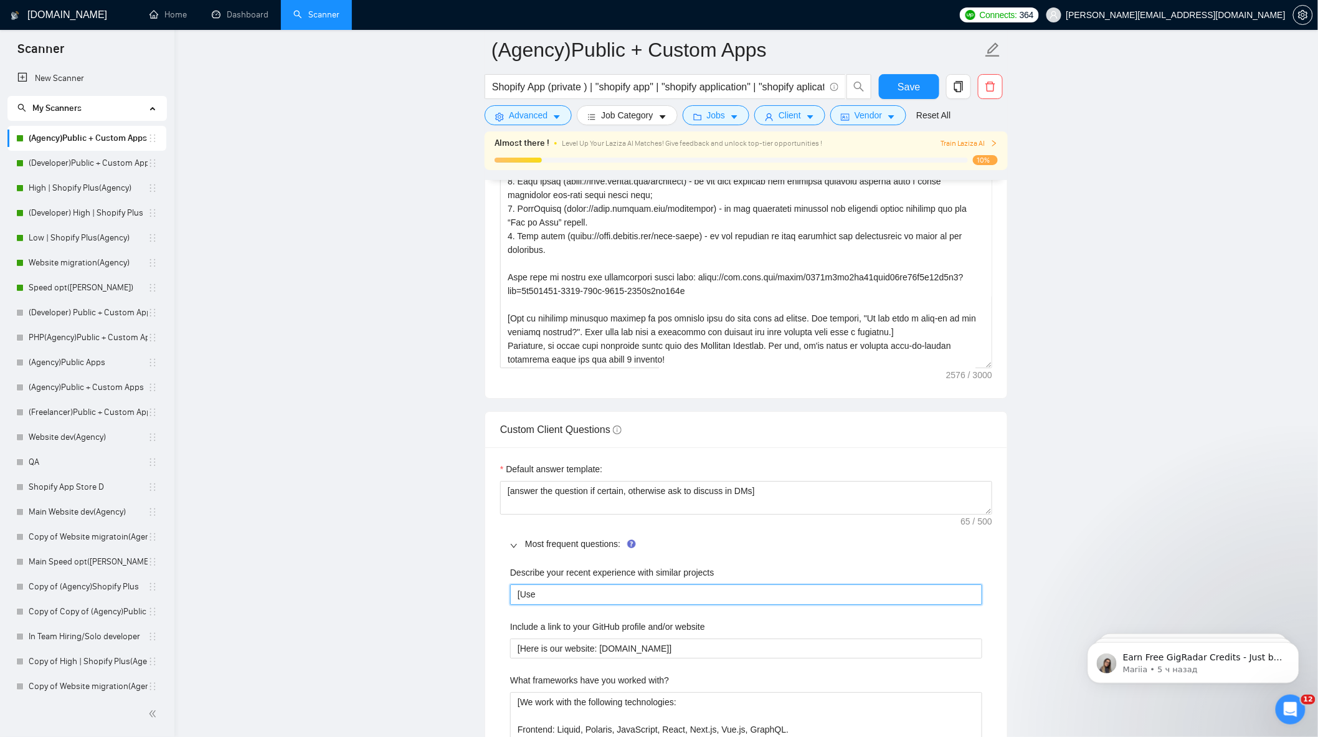
type projects "[Use t"
type projects "[Use th"
type projects "[Use thi"
type projects "[Use this"
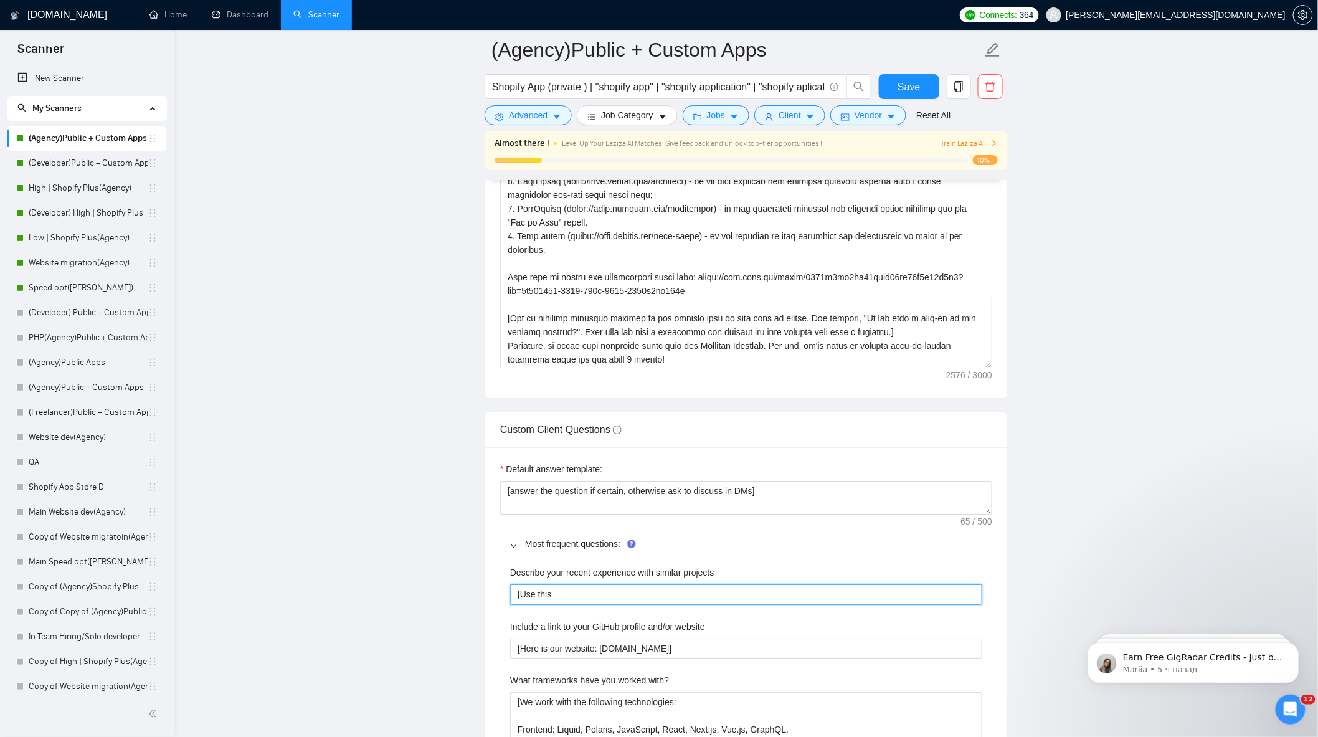
type projects "[Use this c"
type projects "[Use this ca"
type projects "[Use this cas"
type projects "[Use this case"
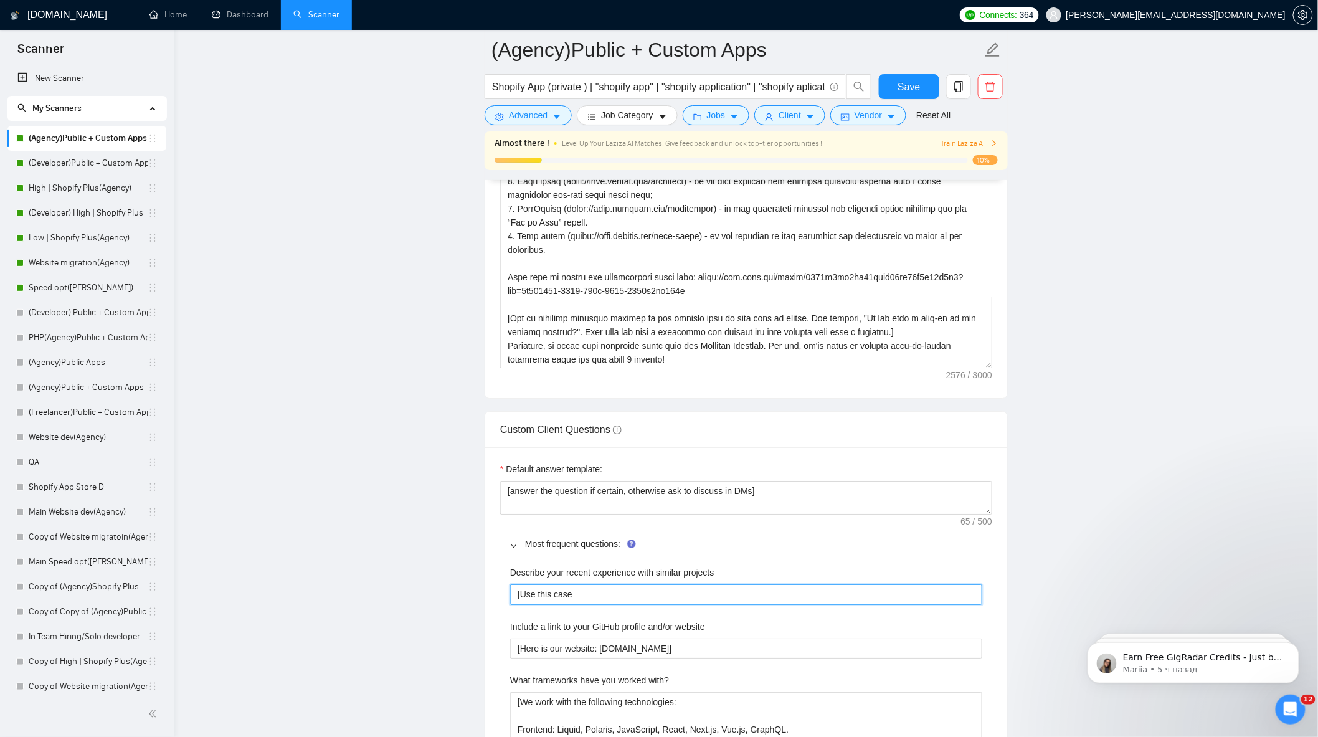
type projects "[Use this case s"
type projects "[Use this case st"
type projects "[Use this case stu"
type projects "[Use this case stud"
type projects "[Use this case study"
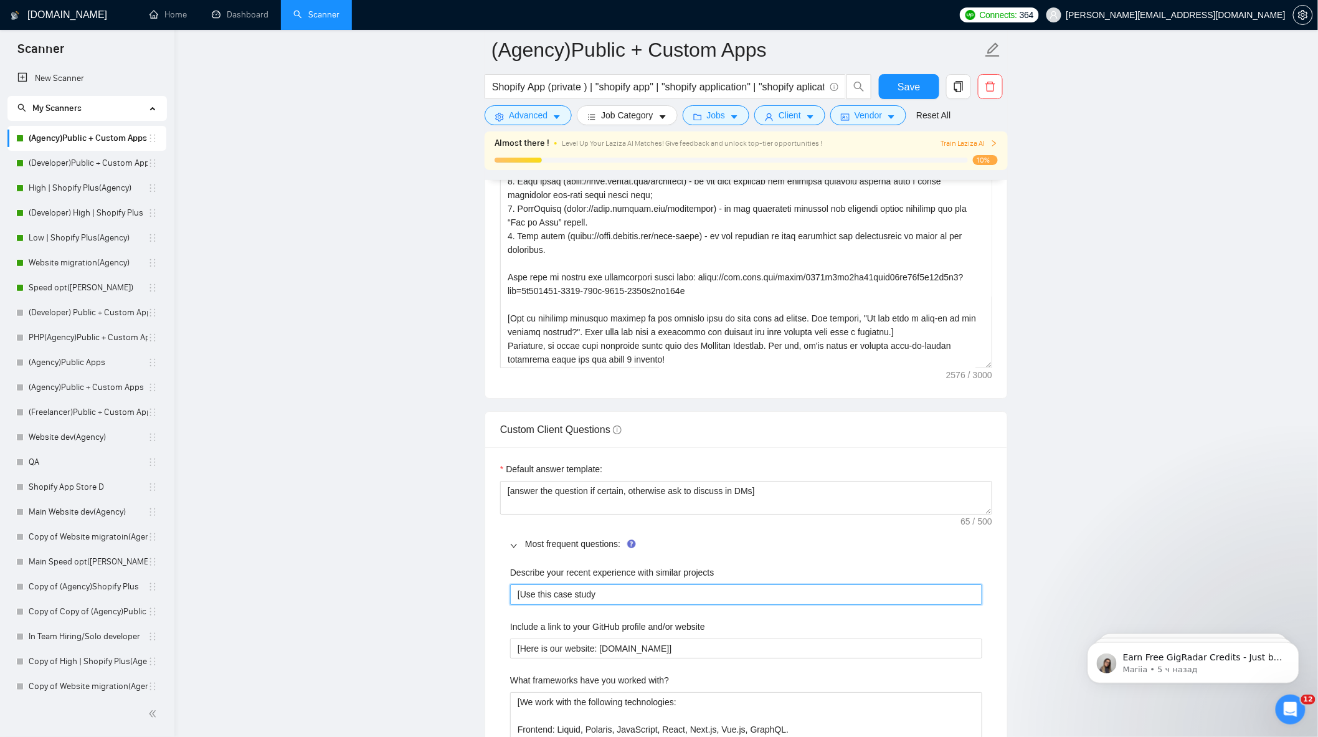
type projects "[Use this case study"
type projects "[Use this case study l"
type projects "[Use this case study li"
type projects "[Use this case study lin"
type projects "[Use this case study link"
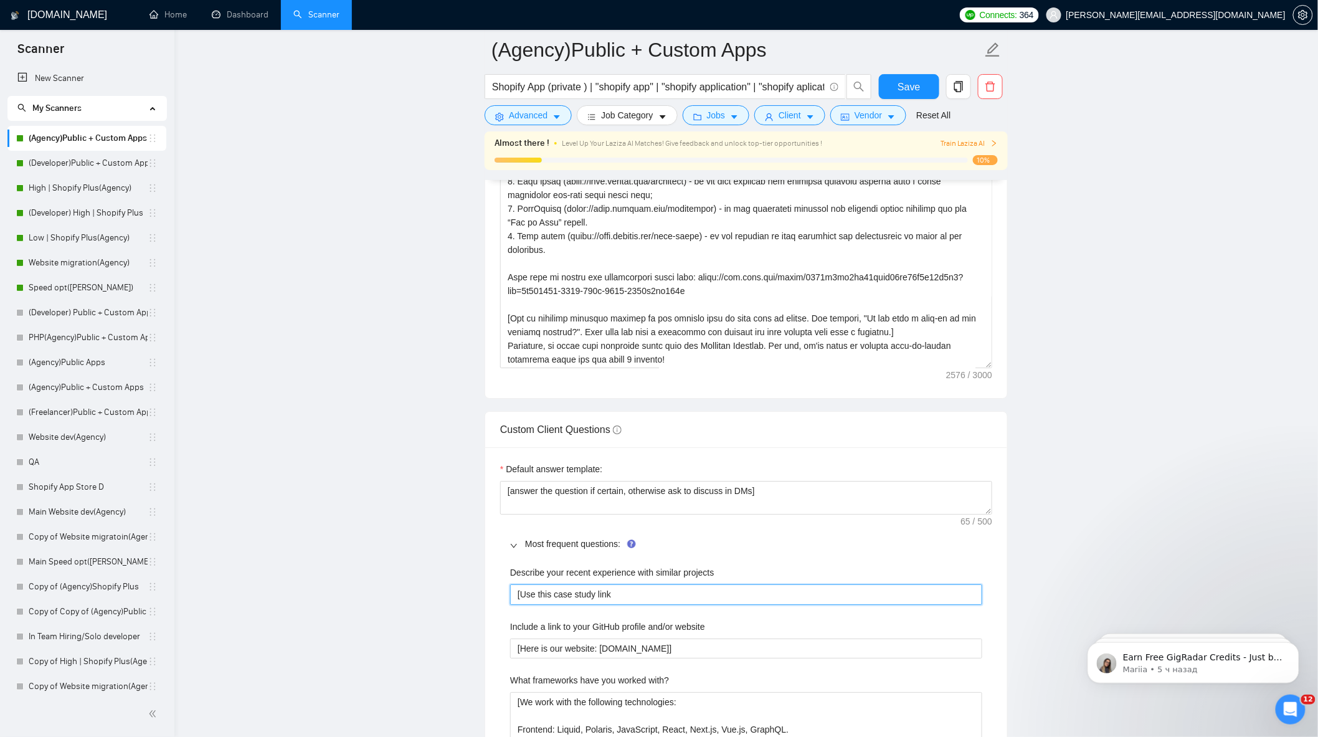
type projects "[Use this case study links"
type projects "[Use this case study linksm"
type projects "[Use this case study links"
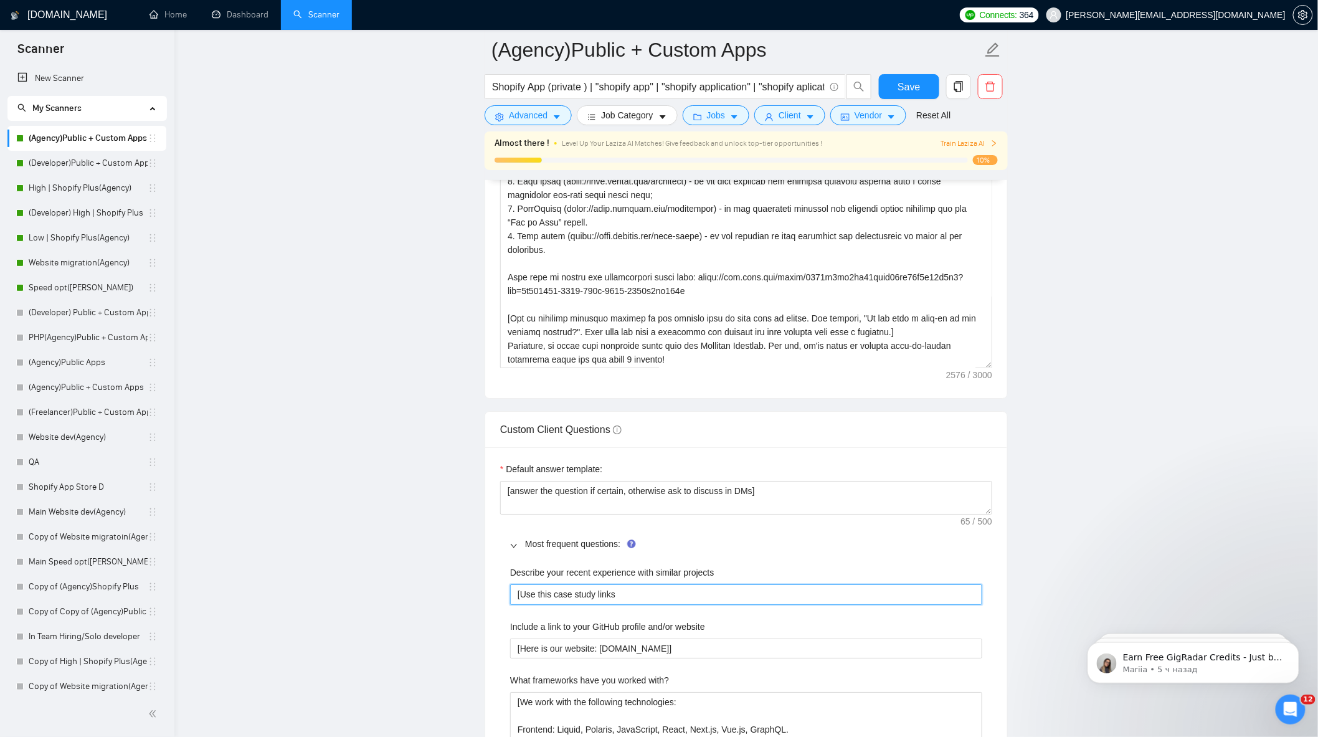
type projects "[Use this case study links,"
type projects "[Use this case study links, t"
type projects "[Use this case study links, to"
type projects "[Use this case study links, to d"
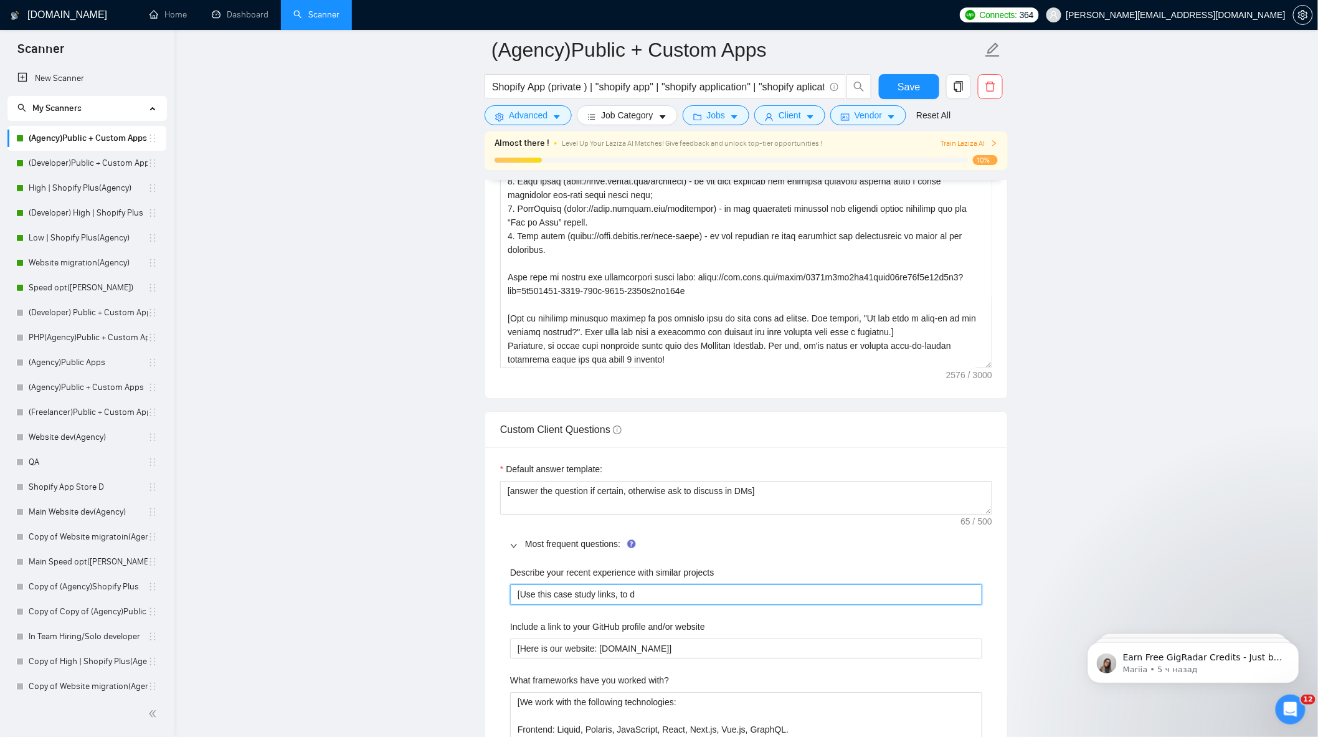
type projects "[Use this case study links, to de"
type projects "[Use this case study links, to des"
type projects "[Use this case study links, to desc"
type projects "[Use this case study links, to descr"
type projects "[Use this case study links, to descri"
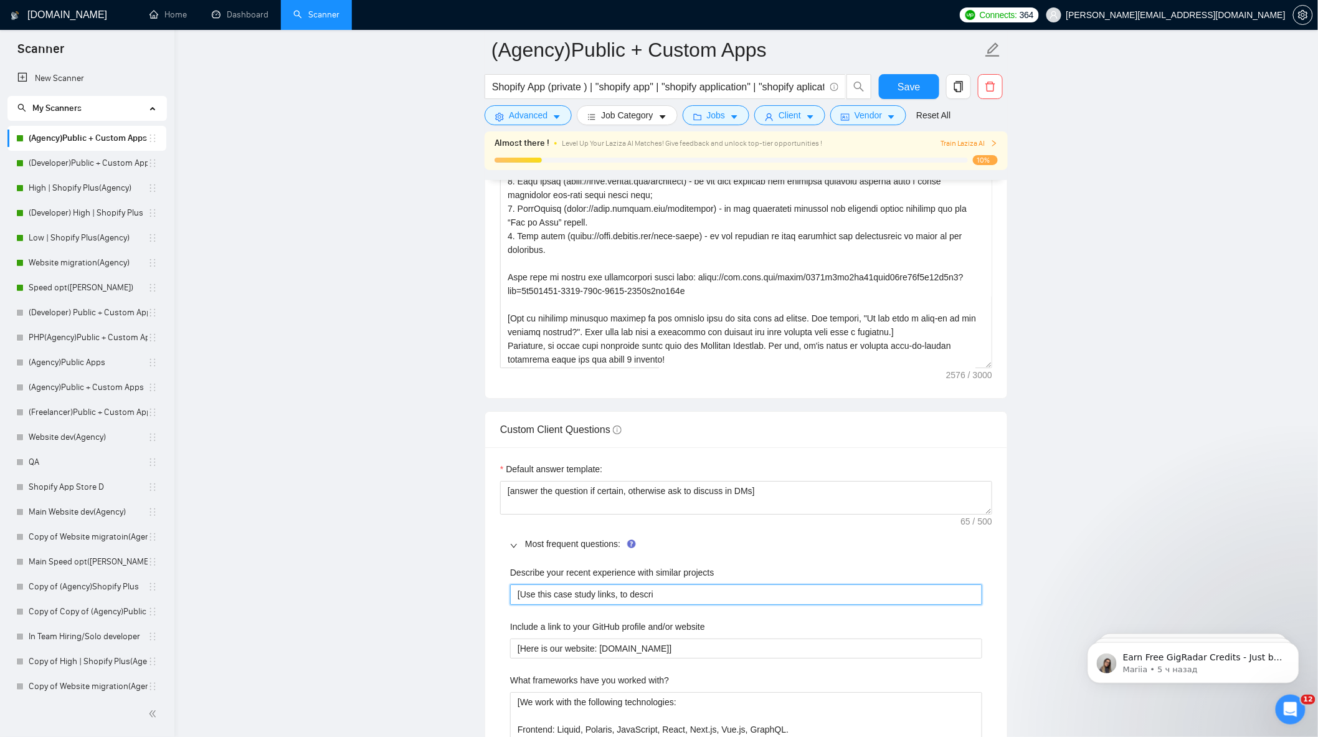
type projects "[Use this case study links, to describ"
type projects "[Use this case study links, to describe"
type projects "[Use this case study links, to describe r"
type projects "[Use this case study links, to describe re"
type projects "[Use this case study links, to describe rec"
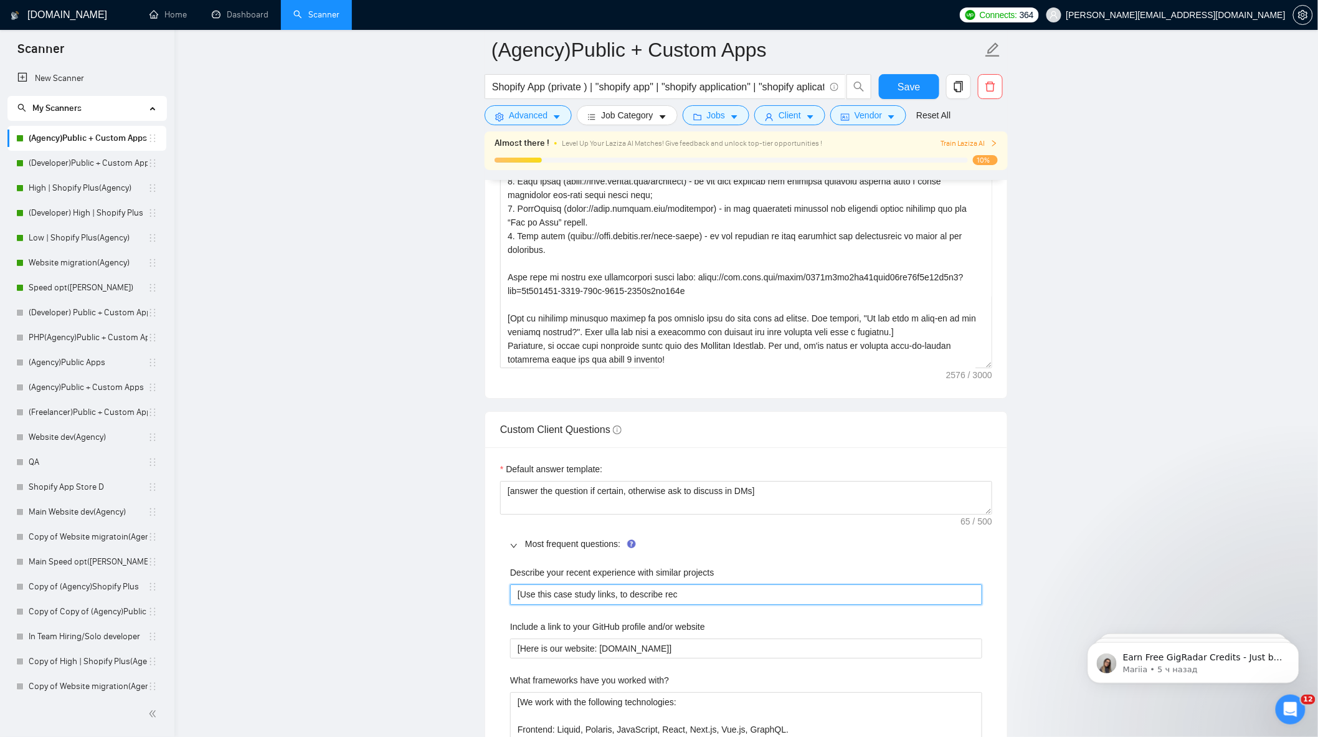
type projects "[Use this case study links, to describe rece"
type projects "[Use this case study links, to describe recen"
type projects "[Use this case study links, to describe recent"
type projects "[Use this case study links, to describe recent e"
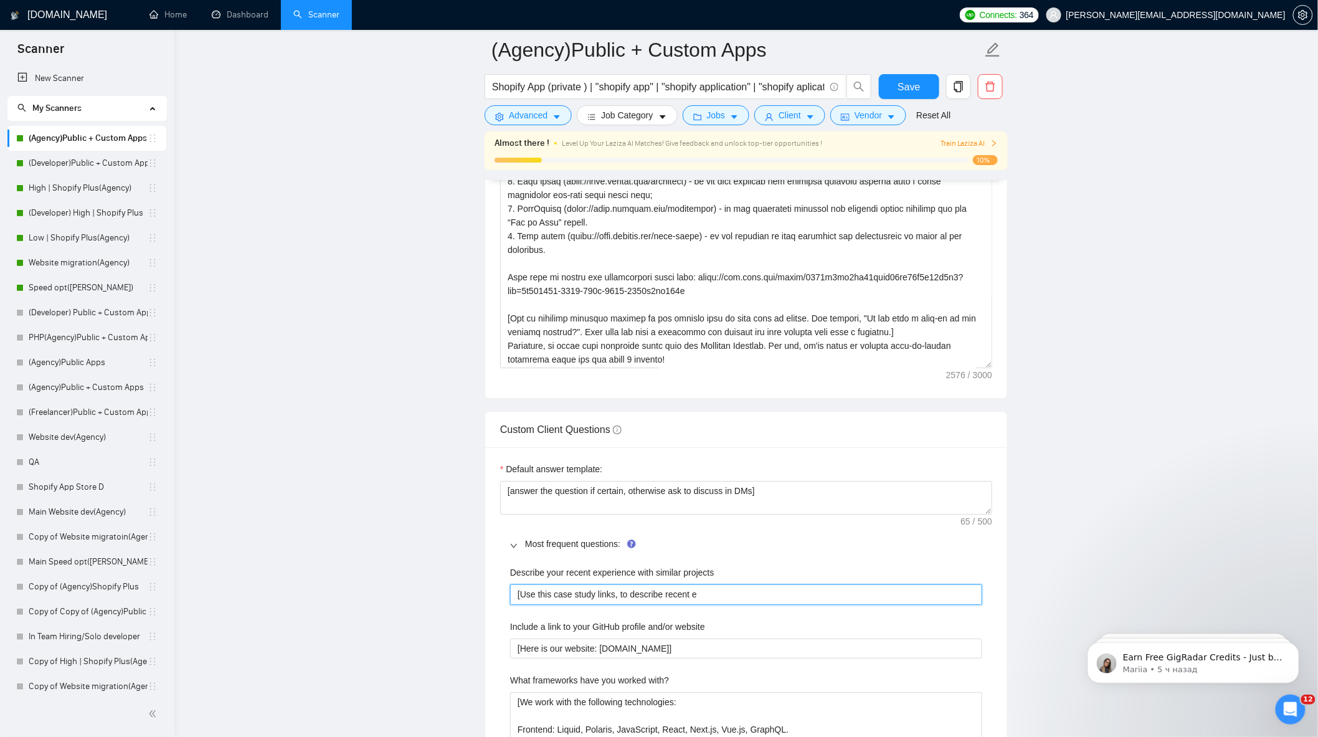
type projects "[Use this case study links, to describe recent ex"
type projects "[Use this case study links, to describe recent expe"
type projects "[Use this case study links, to describe recent exper"
type projects "[Use this case study links, to describe recent experr"
type projects "[Use this case study links, to describe recent exper"
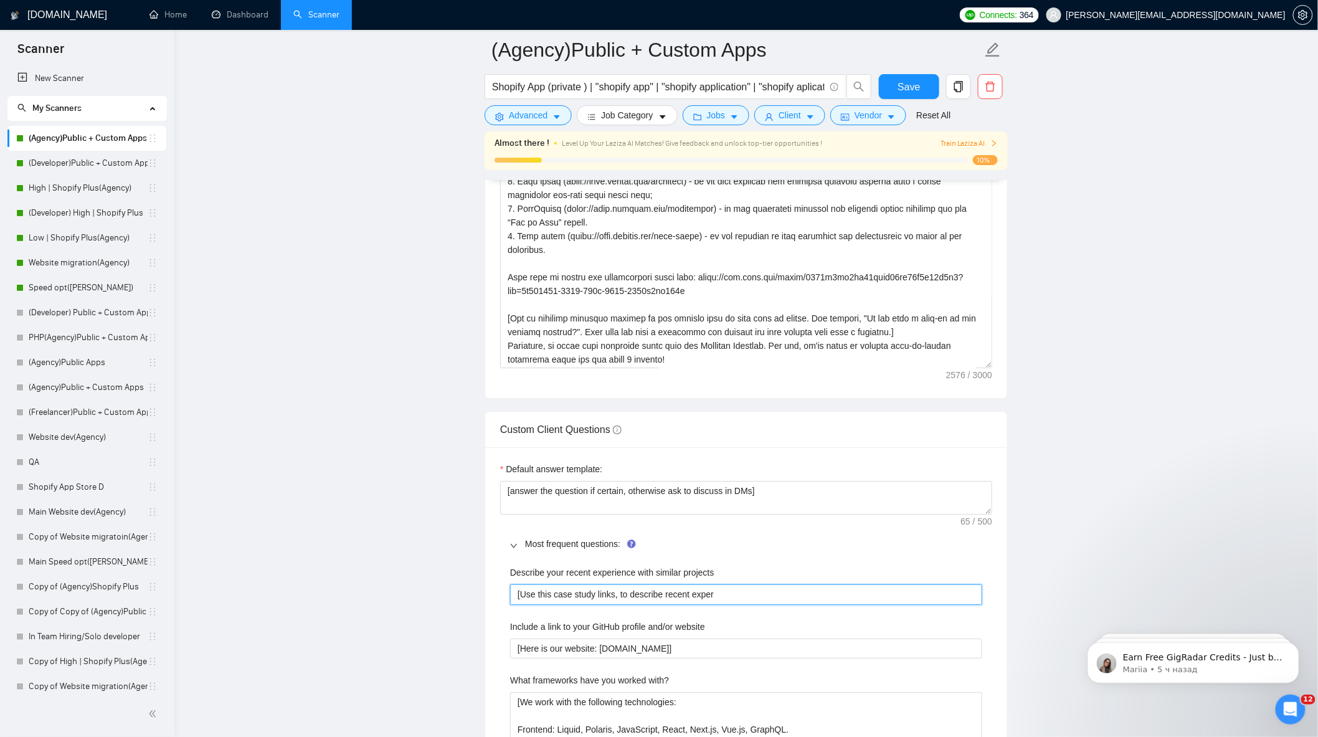
type projects "[Use this case study links, to describe recent expe"
type projects "[Use this case study links, to describe recent exper"
type projects "[Use this case study links, to describe recent experi"
type projects "[Use this case study links, to describe recent experie"
type projects "[Use this case study links, to describe recent experienc"
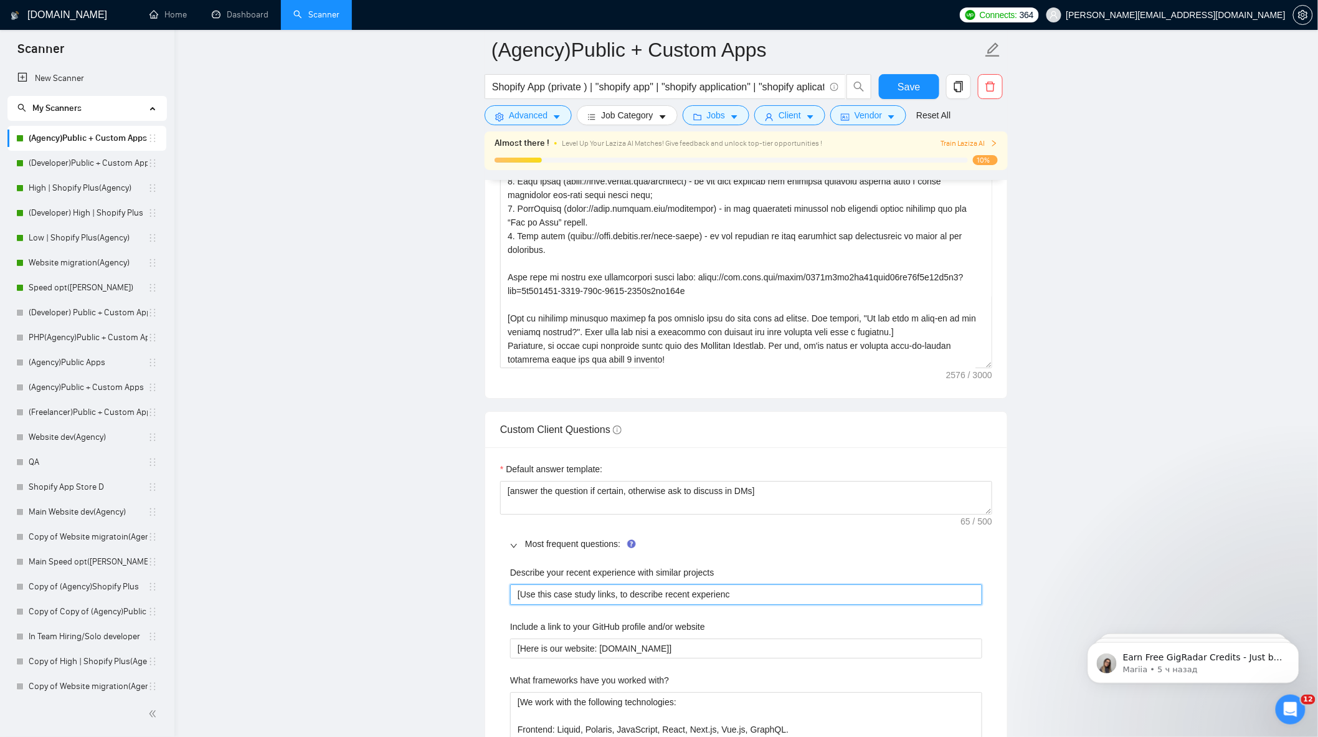
type projects "[Use this case study links, to describe recent experience"
type projects "[Use this case study links, to describe recent experience wi"
type projects "[Use this case study links, to describe recent experience wit"
type projects "[Use this case study links, to describe recent experience with"
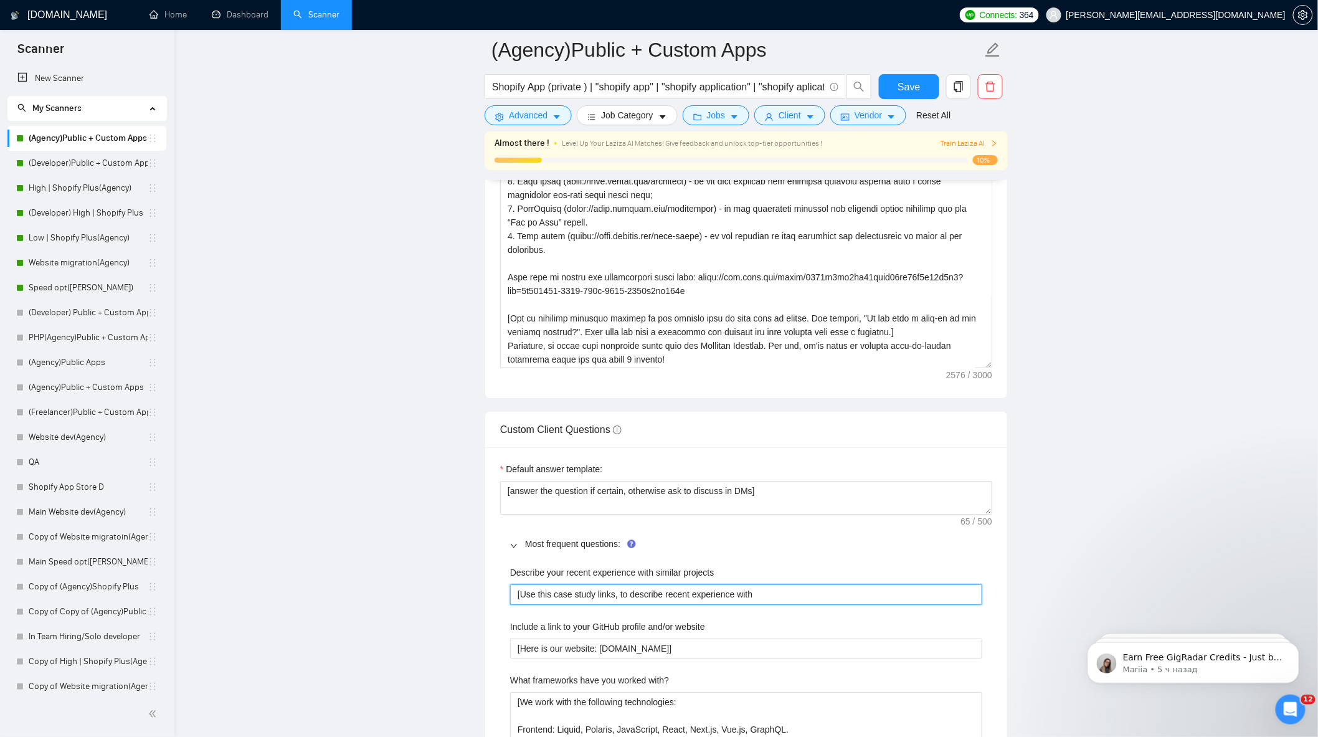
type projects "[Use this case study links, to describe recent experience with"
type projects "[Use this case study links, to describe recent experience with s"
type projects "[Use this case study links, to describe recent experience with si"
type projects "[Use this case study links, to describe recent experience with sil"
type projects "[Use this case study links, to describe recent experience with sili"
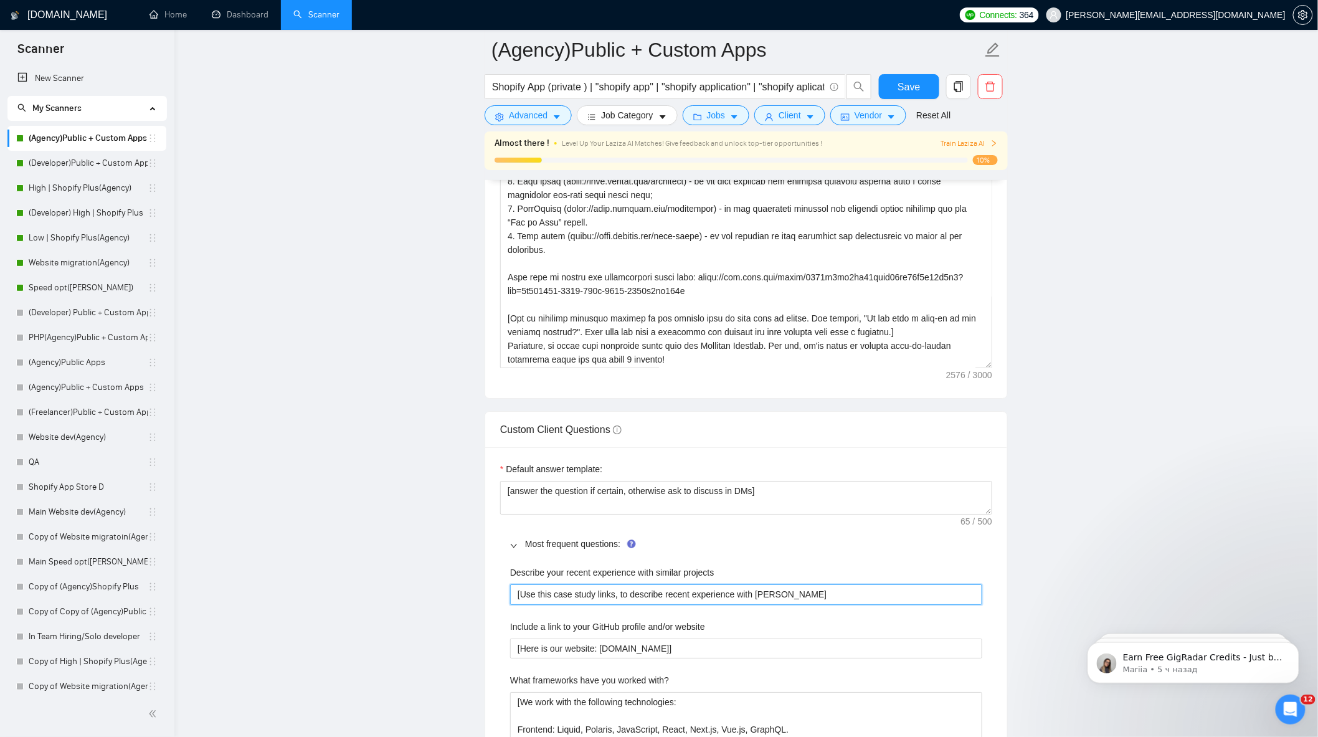
type projects "[Use this case study links, to describe recent experience with sil"
type projects "[Use this case study links, to describe recent experience with si"
type projects "[Use this case study links, to describe recent experience with s"
type projects "[Use this case study links, to describe recent experience with si"
type projects "[Use this case study links, to describe recent experience with sii"
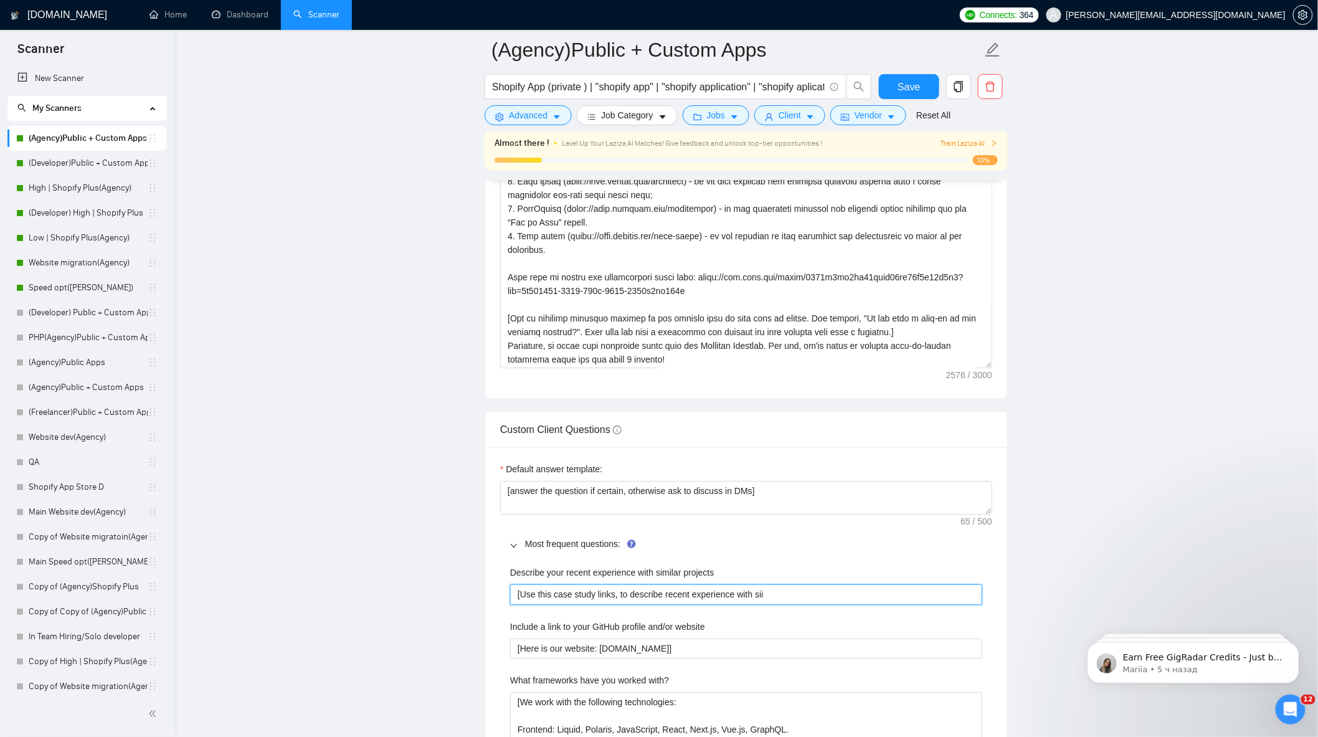
type projects "[Use this case study links, to describe recent experience with si"
type projects "[Use this case study links, to describe recent experience with sim"
type projects "[Use this case study links, to describe recent experience with simi"
type projects "[Use this case study links, to describe recent experience with simil"
type projects "[Use this case study links, to describe recent experience with simila"
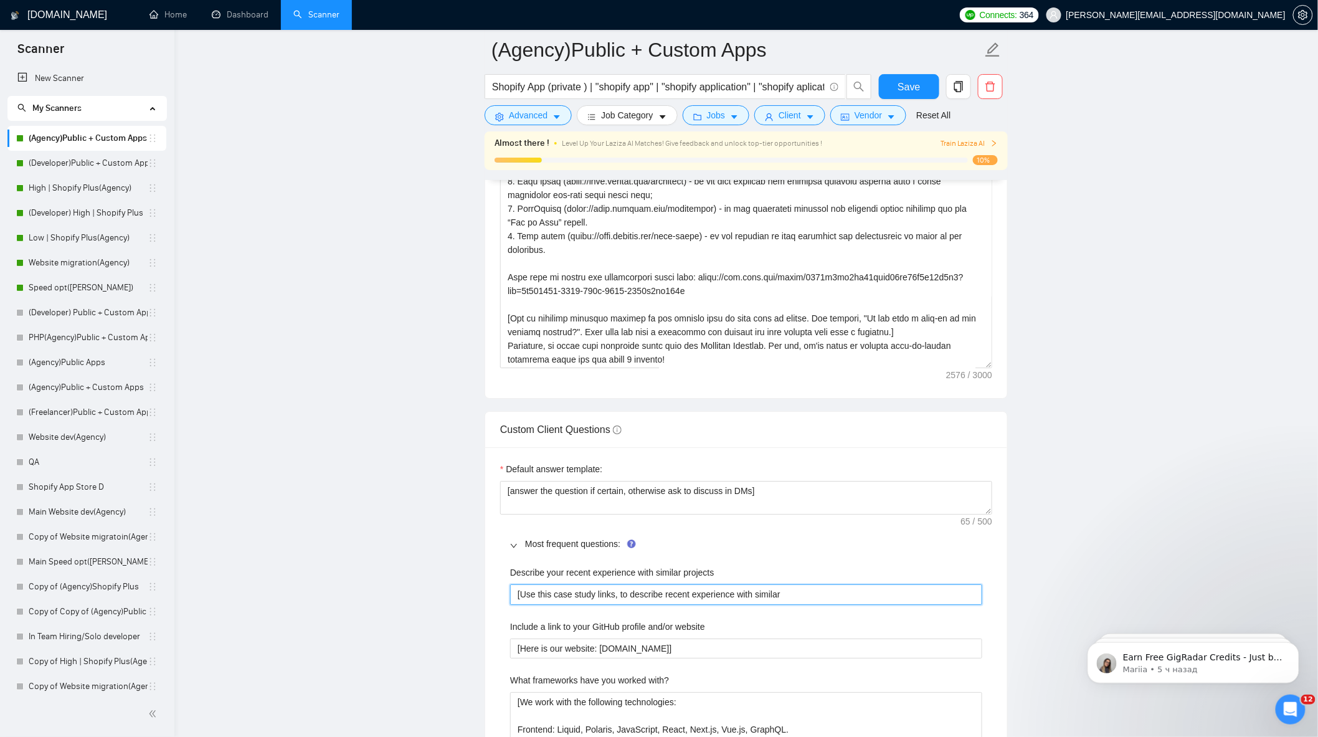
type projects "[Use this case study links, to describe recent experience with similar"
type projects "[Use this case study links, to describe recent experience with similar p"
type projects "[Use this case study links, to describe recent experience with similar pr"
type projects "[Use this case study links, to describe recent experience with similar pro"
type projects "[Use this case study links, to describe recent experience with similar proh"
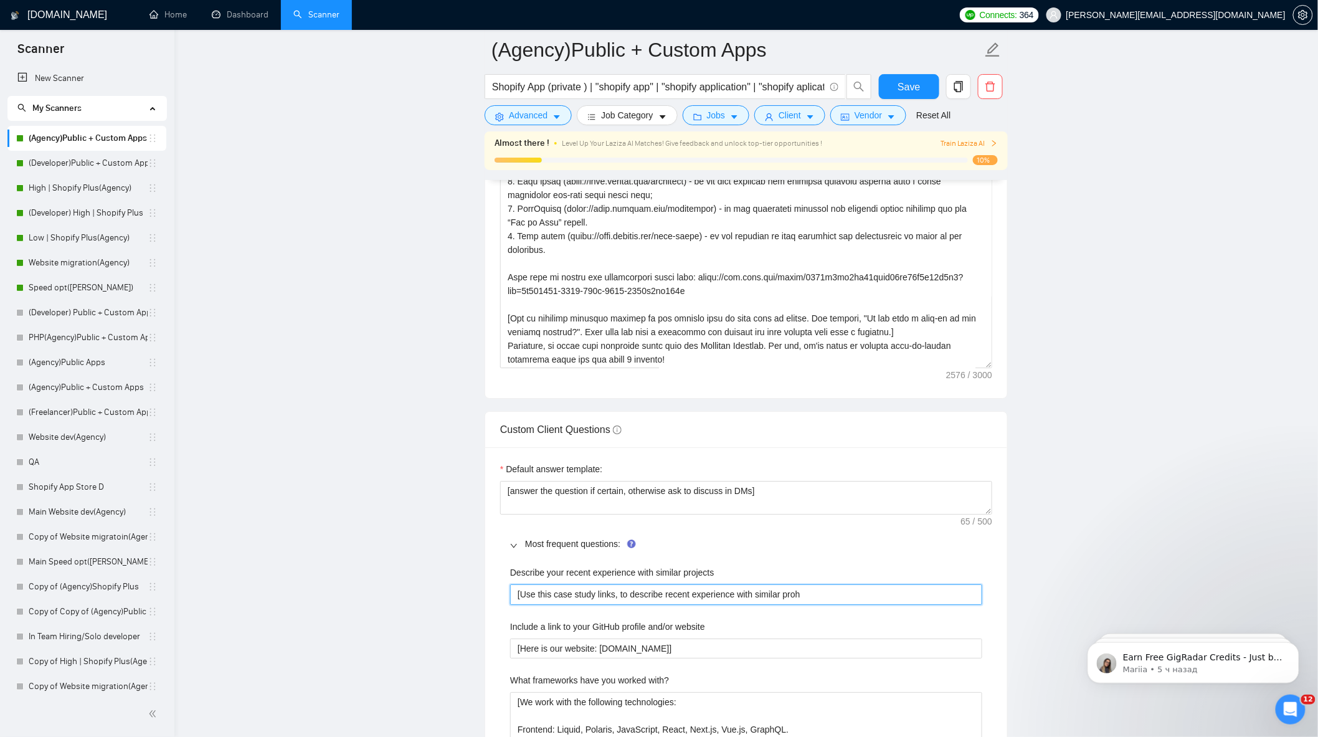
type projects "[Use this case study links, to describe recent experience with similar prohe"
type projects "[Use this case study links, to describe recent experience with similar prohec"
type projects "[Use this case study links, to describe recent experience with similar prohect"
type projects "[Use this case study links, to describe recent experience with similar prohec"
type projects "[Use this case study links, to describe recent experience with similar prohe"
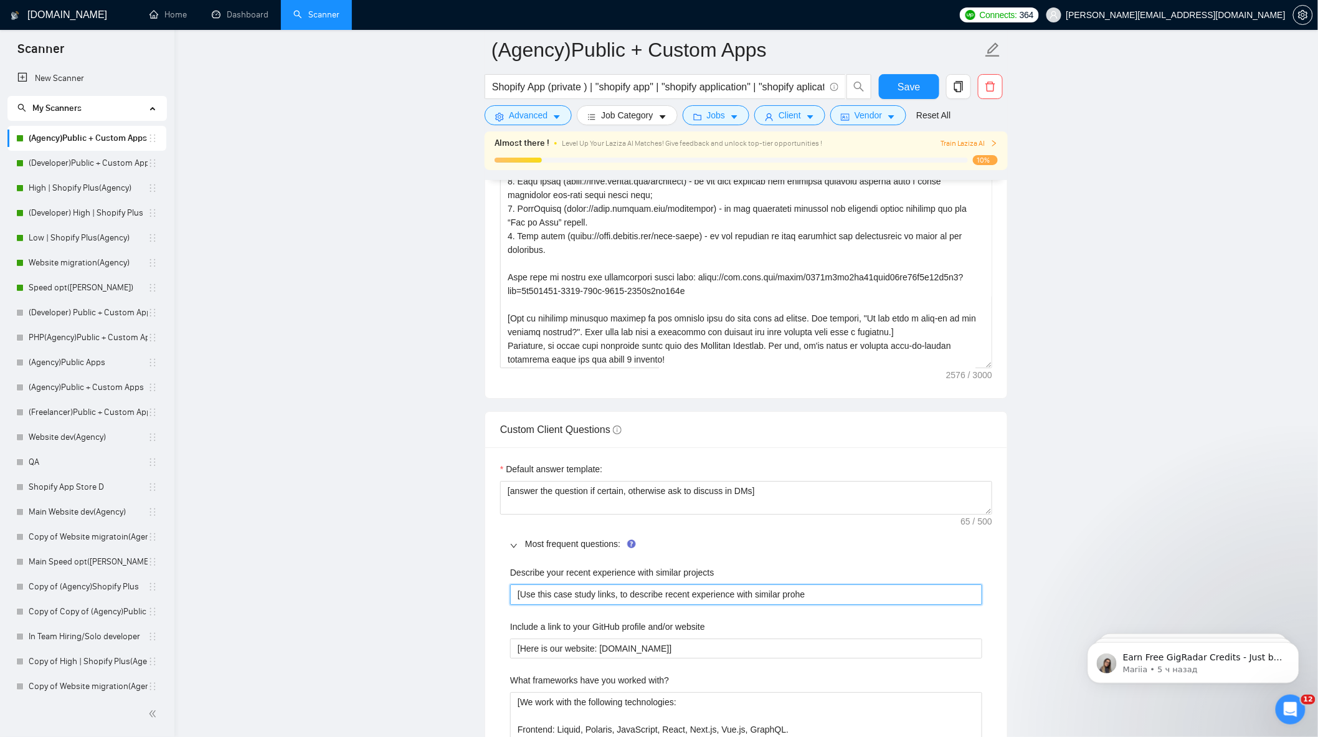
type projects "[Use this case study links, to describe recent experience with similar proh"
type projects "[Use this case study links, to describe recent experience with similar pro"
type projects "[Use this case study links, to describe recent experience with similar proje"
type projects "[Use this case study links, to describe recent experience with similar project"
type projects "[Use this case study links, to describe recent experience with similar projects"
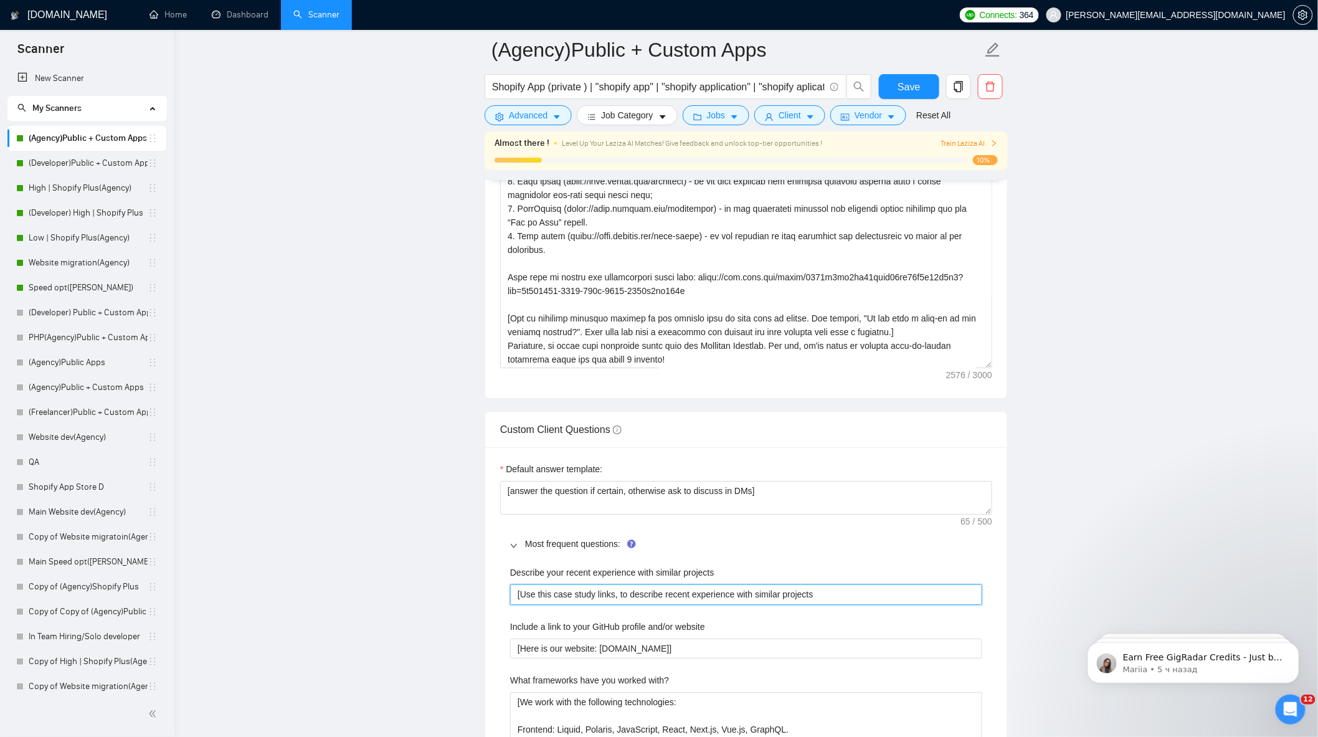
type projects "[Use this case study links, to describe recent experience with similar projects:"
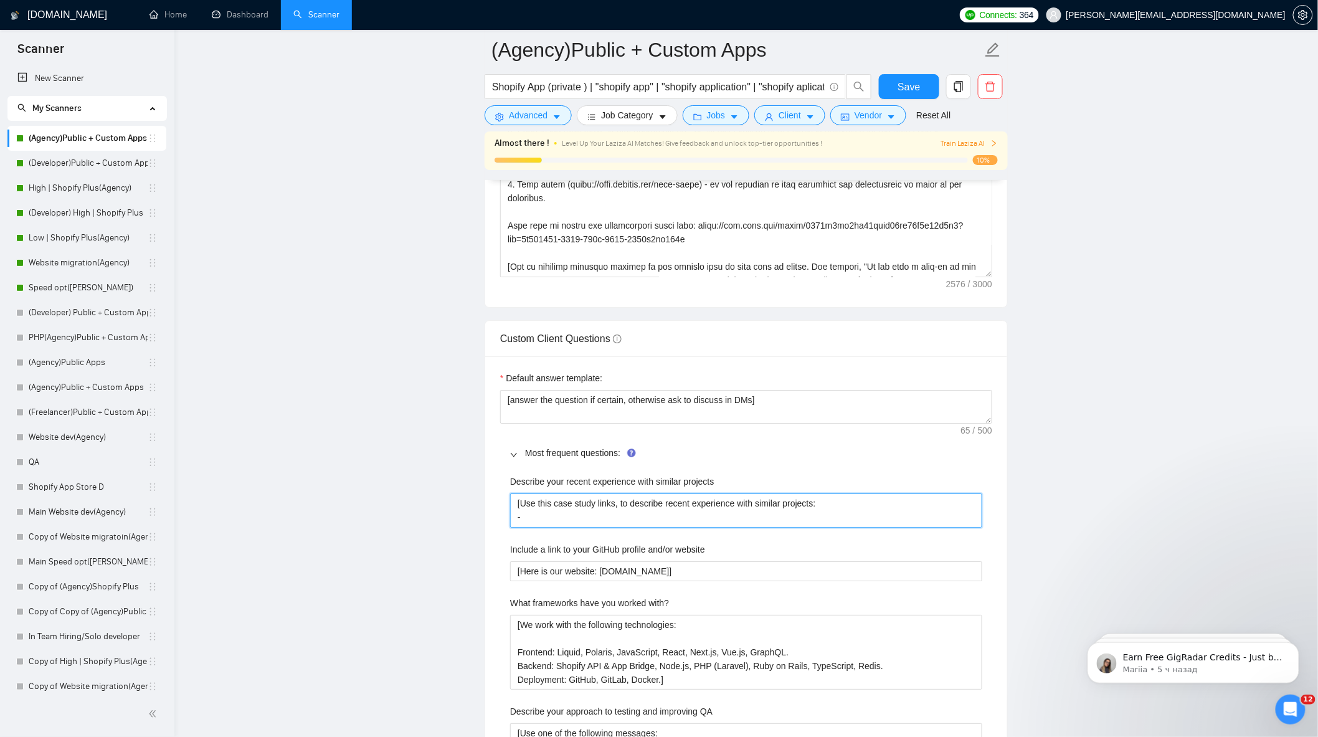
scroll to position [1698, 0]
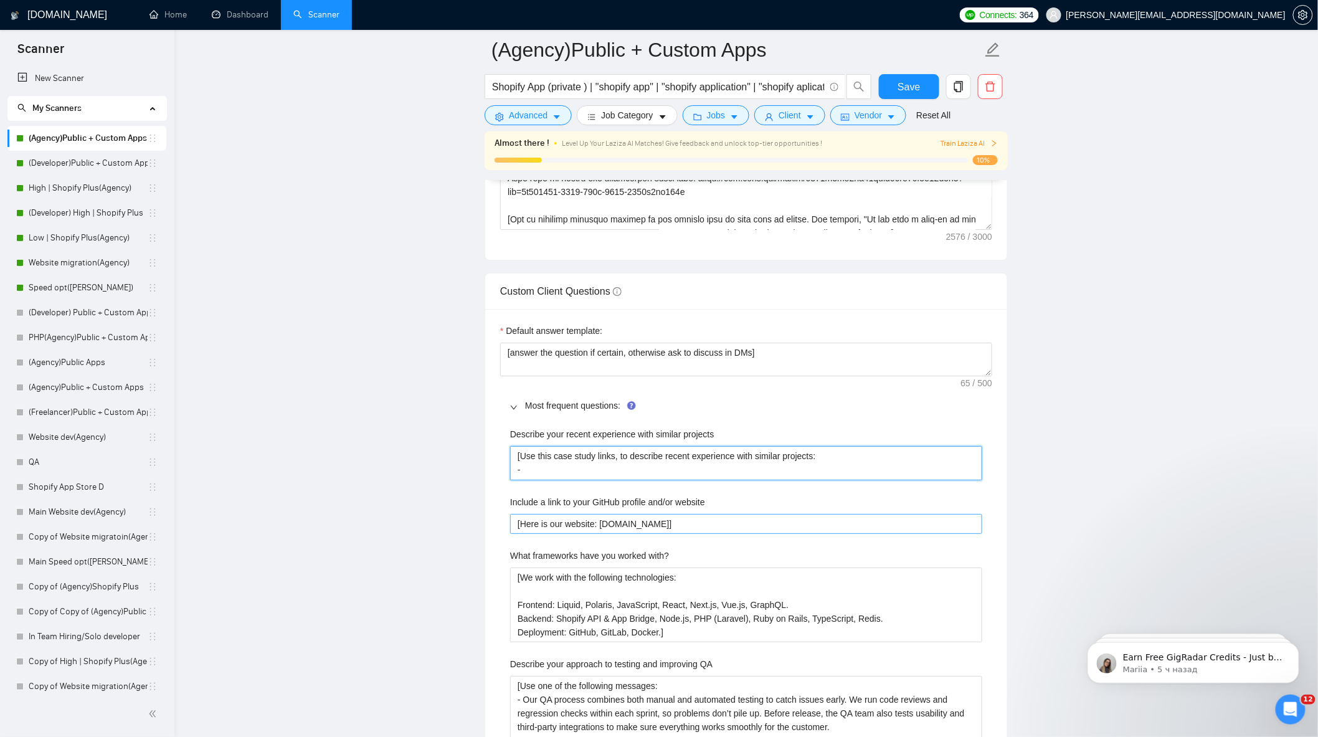
paste projects "https://grodasgroup.com/pages/case-study-wide-rewiew"
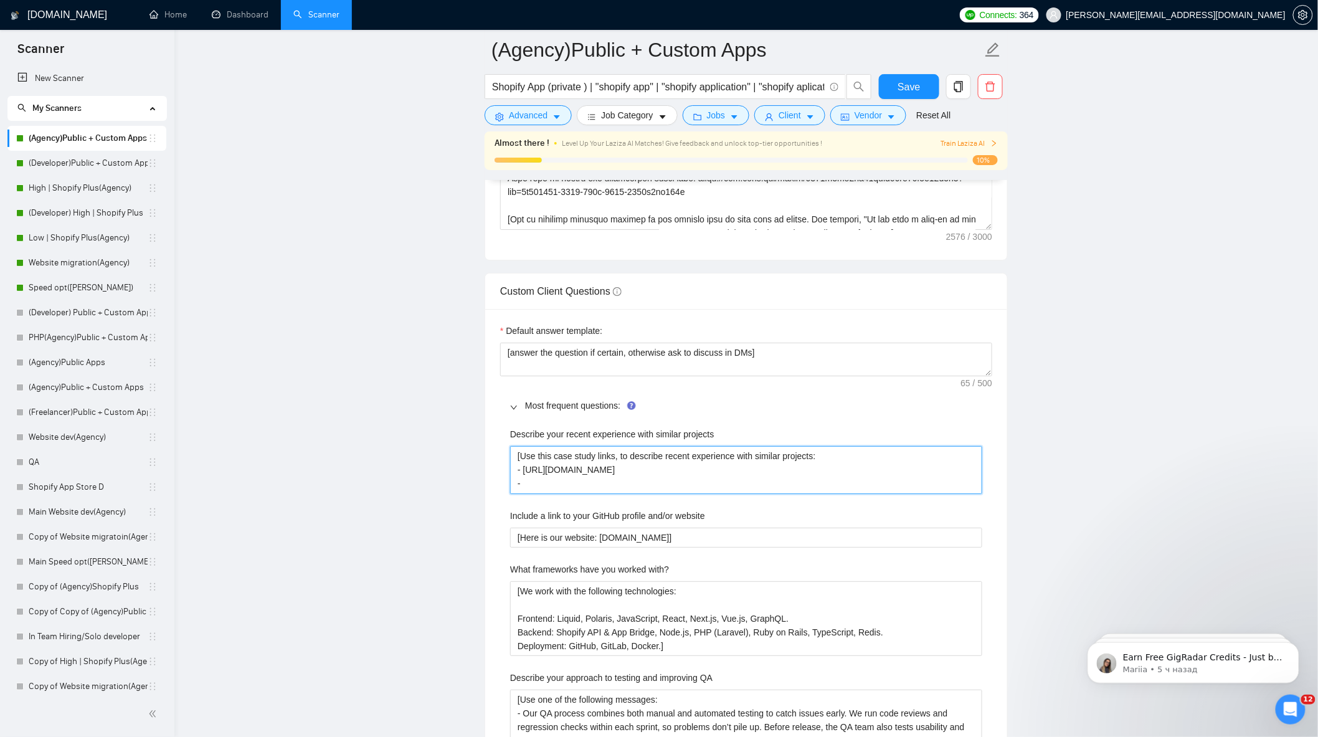
paste projects "https://grodasgroup.com/pages/case-study-byhaleys"
click at [1061, 483] on main "(Agency)Public + Custom Apps Shopify App (private ) | "shopify app" | "shopify …" at bounding box center [746, 452] width 1104 height 4201
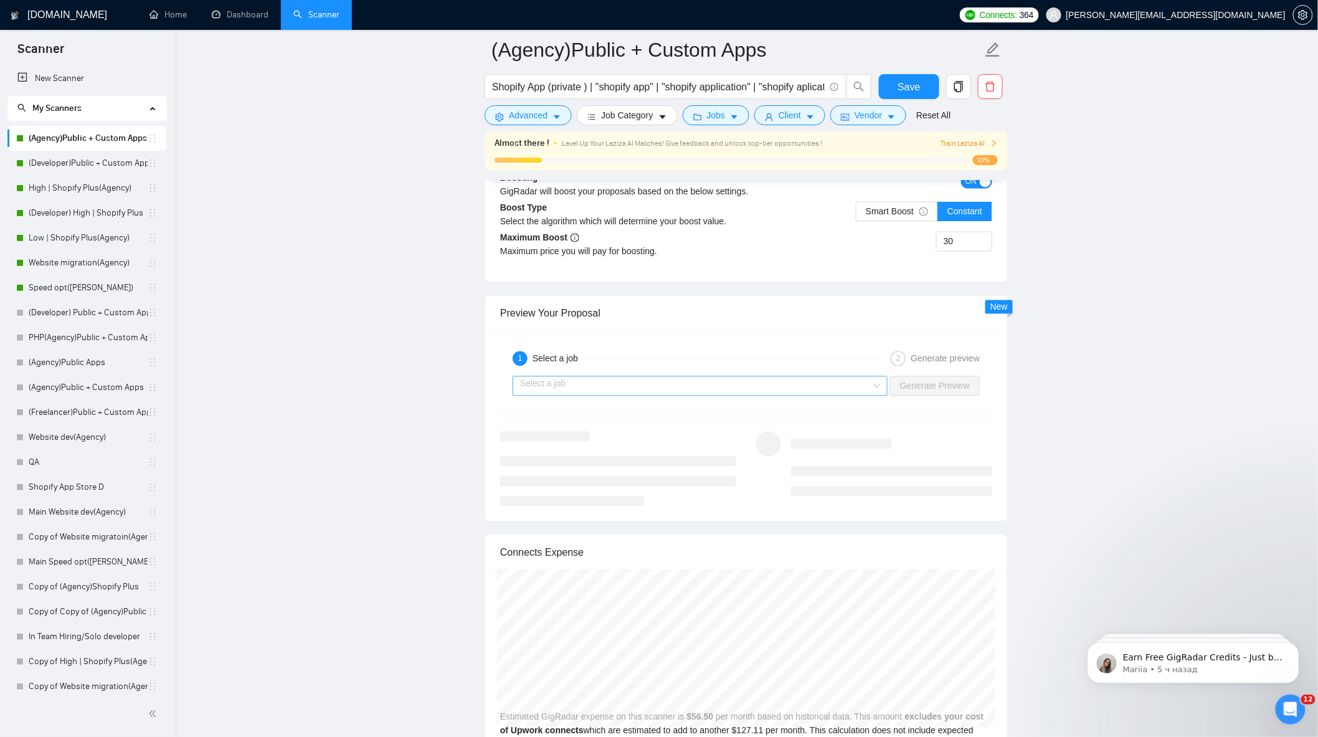
scroll to position [2806, 0]
click at [763, 396] on input "search" at bounding box center [695, 387] width 351 height 19
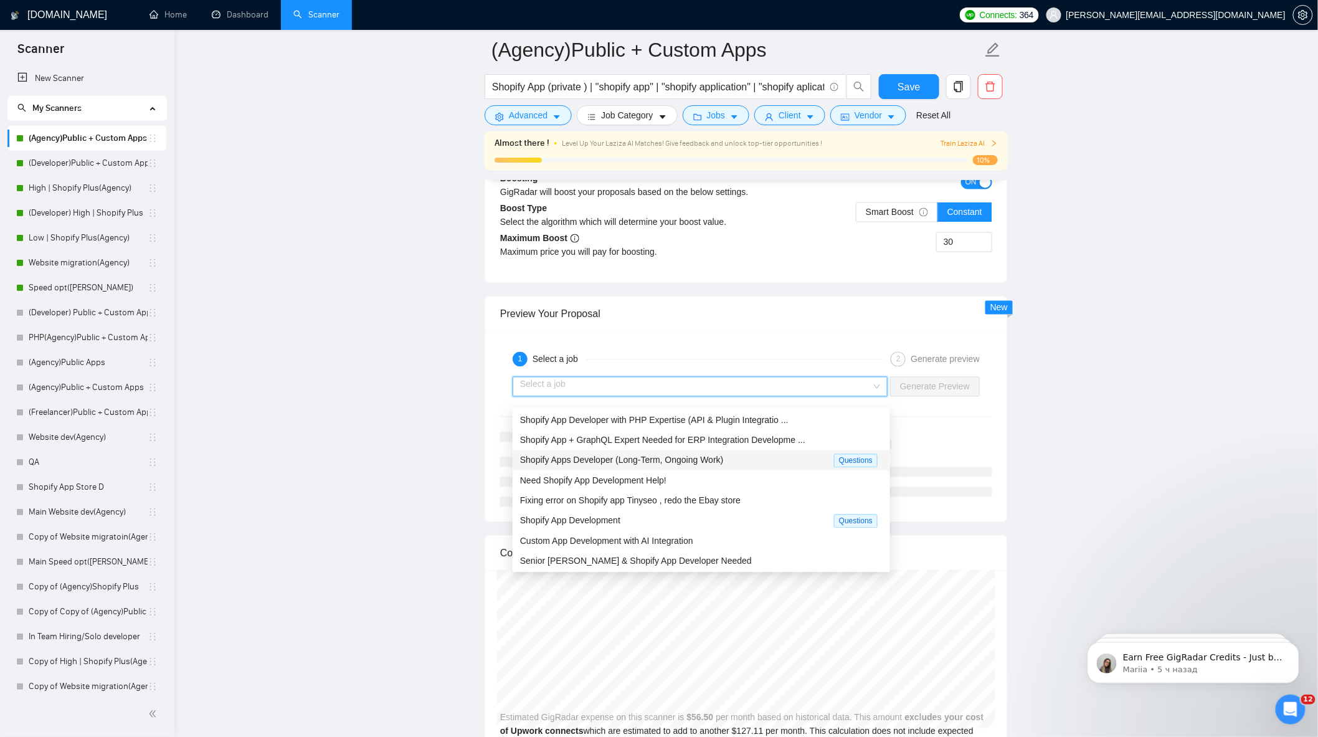
click at [746, 455] on div "Shopify Apps Developer (Long-Term, Ongoing Work)" at bounding box center [677, 461] width 314 height 14
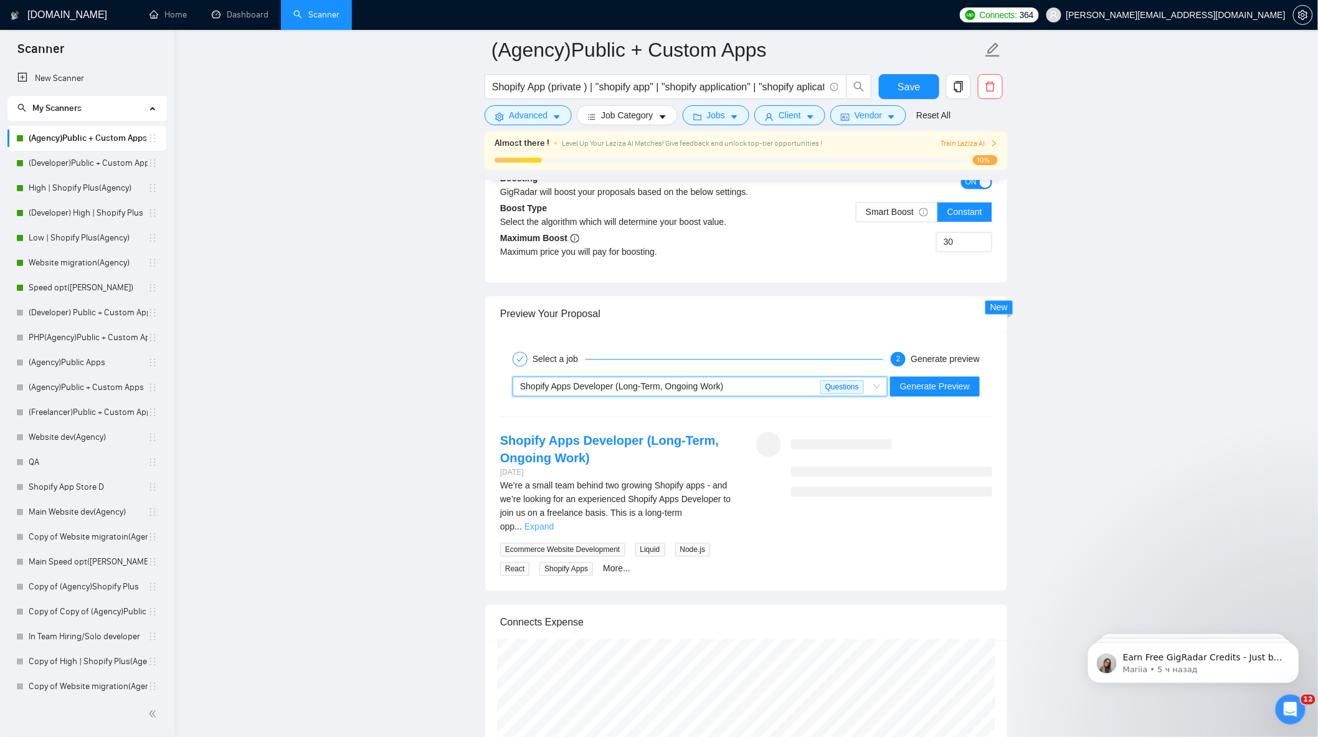
click at [554, 525] on link "Expand" at bounding box center [539, 527] width 29 height 10
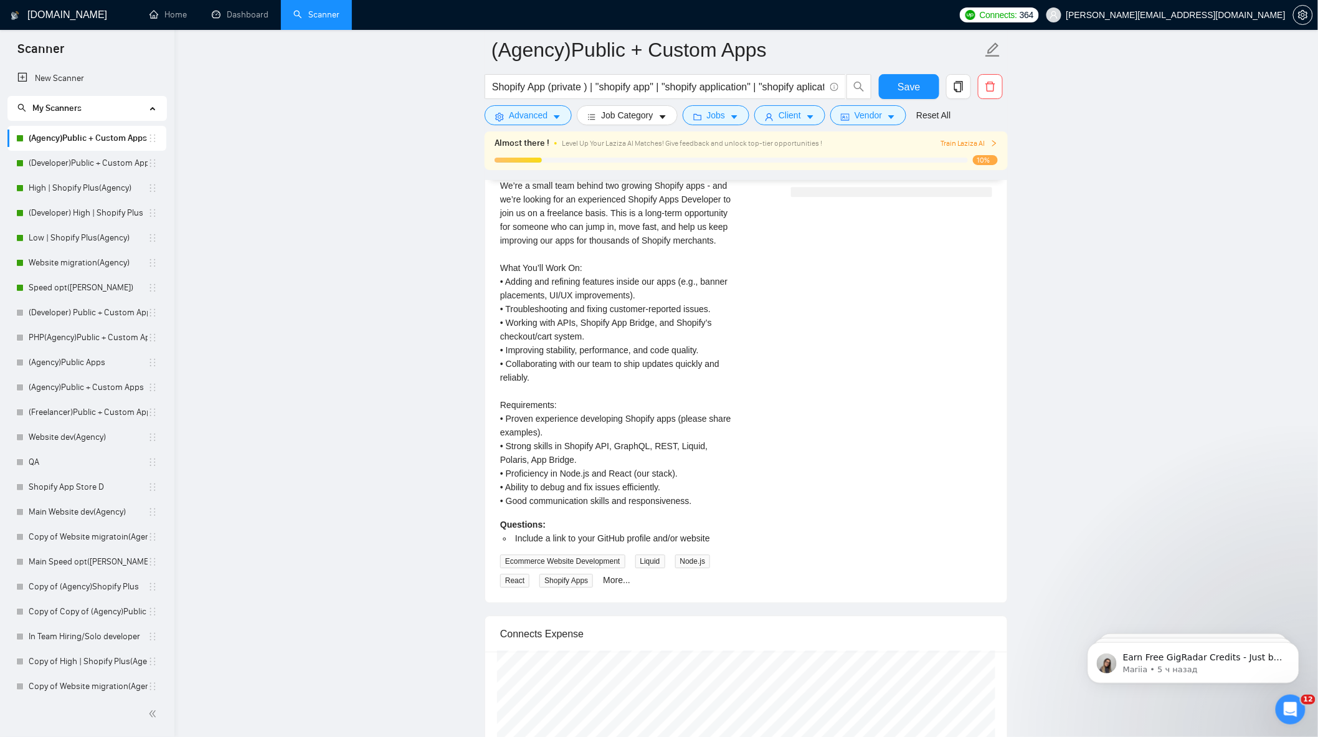
scroll to position [2875, 0]
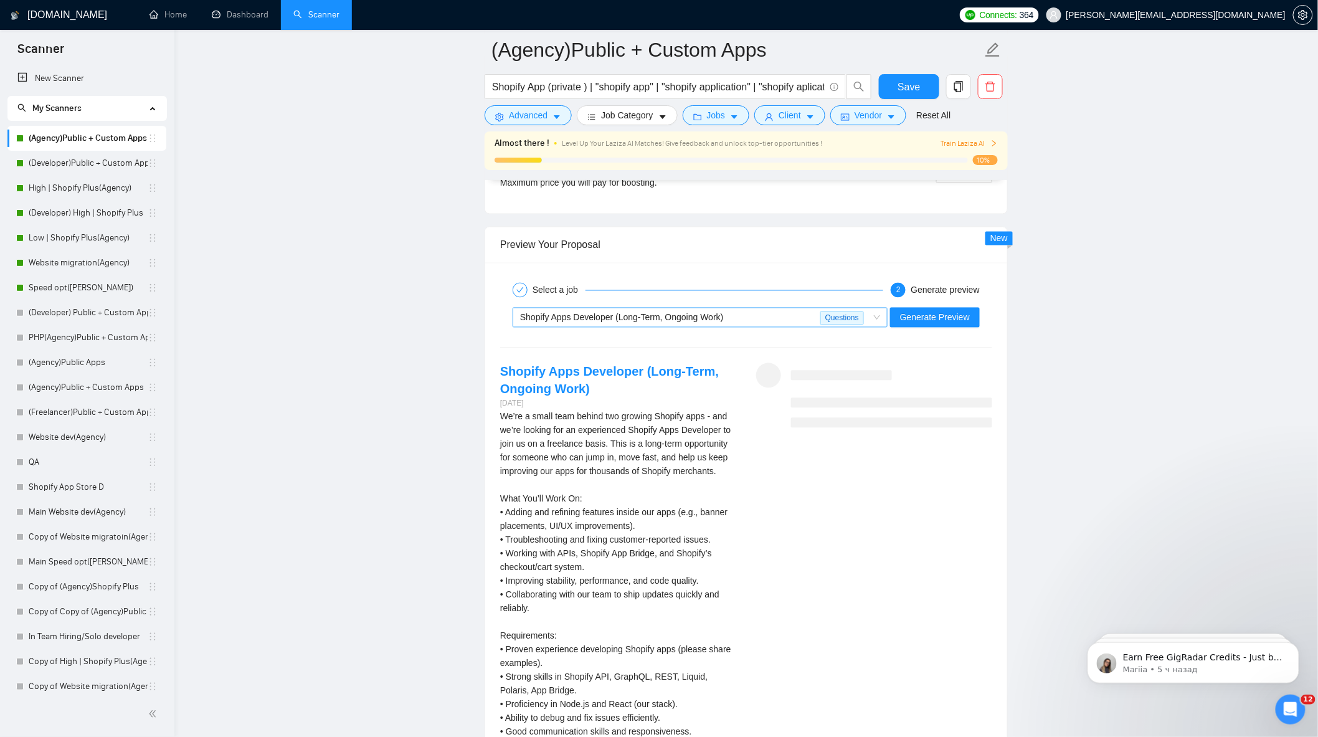
click at [716, 323] on span "Shopify Apps Developer (Long-Term, Ongoing Work)" at bounding box center [622, 318] width 204 height 10
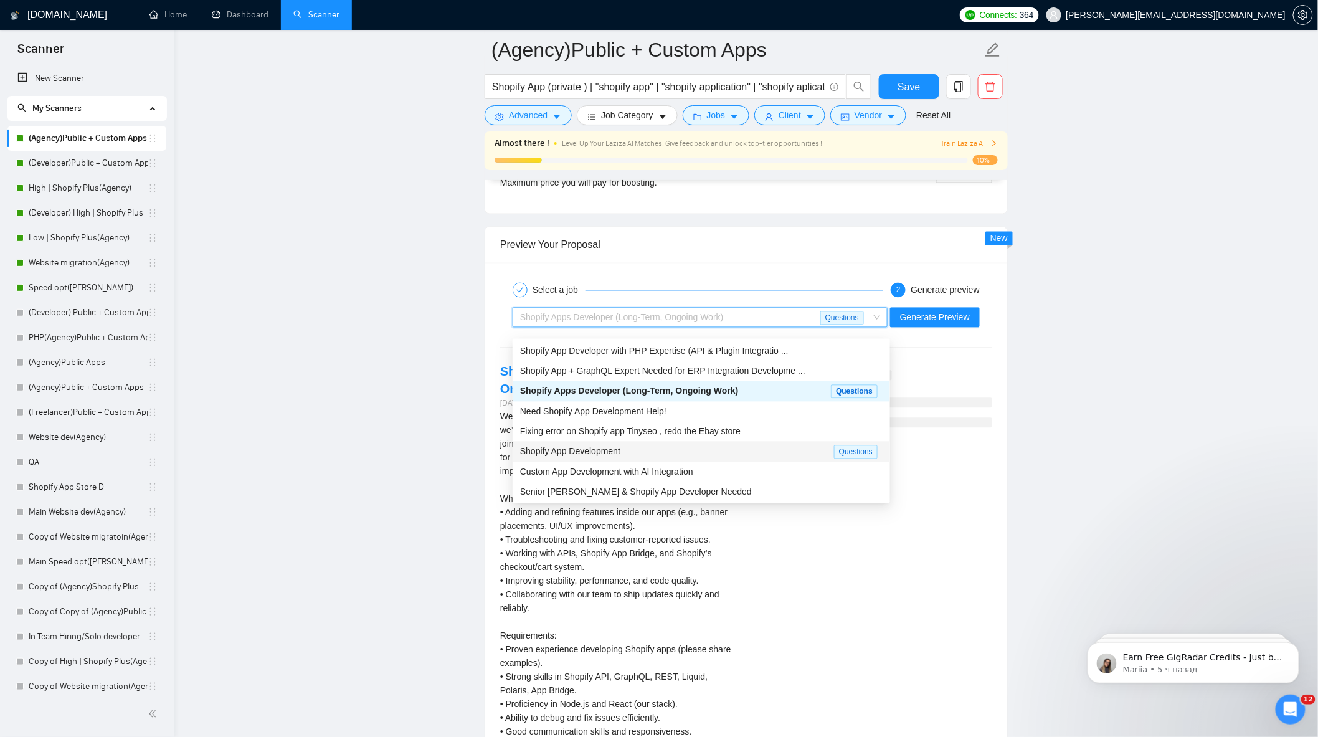
click at [726, 453] on div "Shopify App Development" at bounding box center [677, 452] width 314 height 14
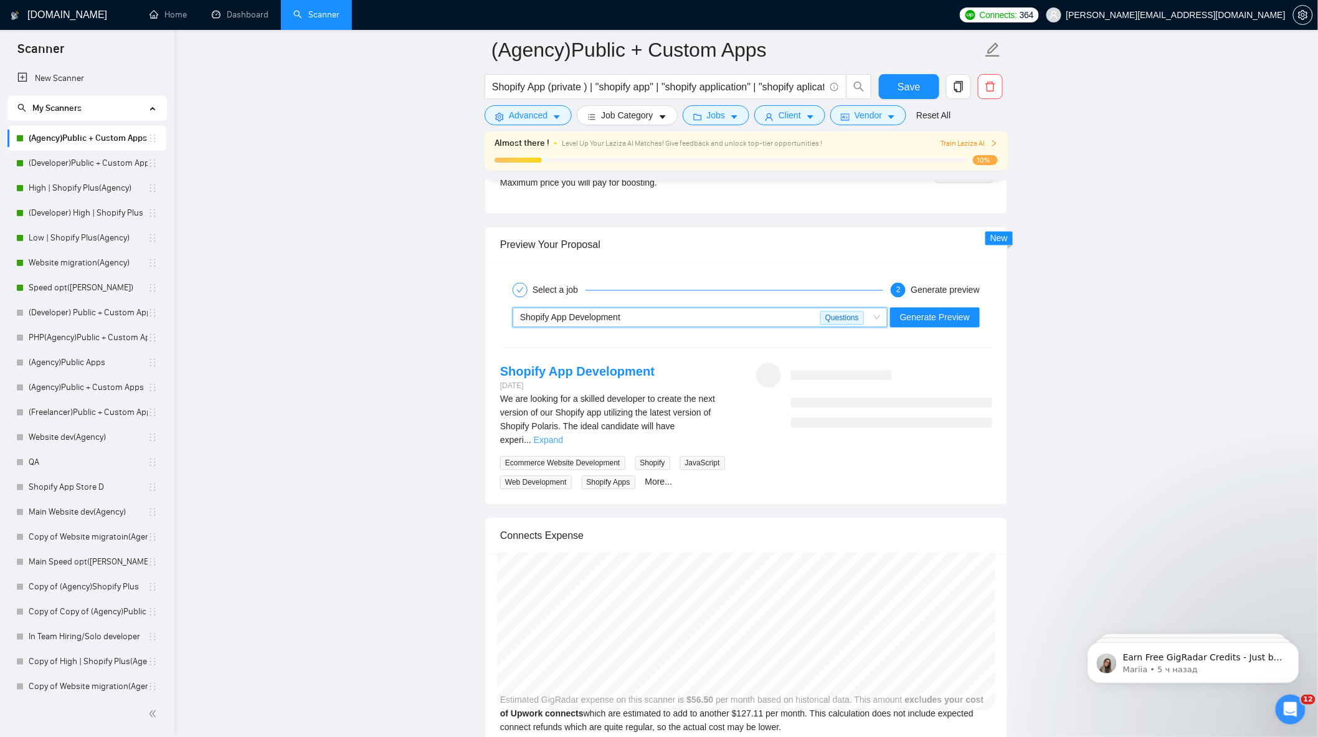
click at [563, 435] on link "Expand" at bounding box center [548, 440] width 29 height 10
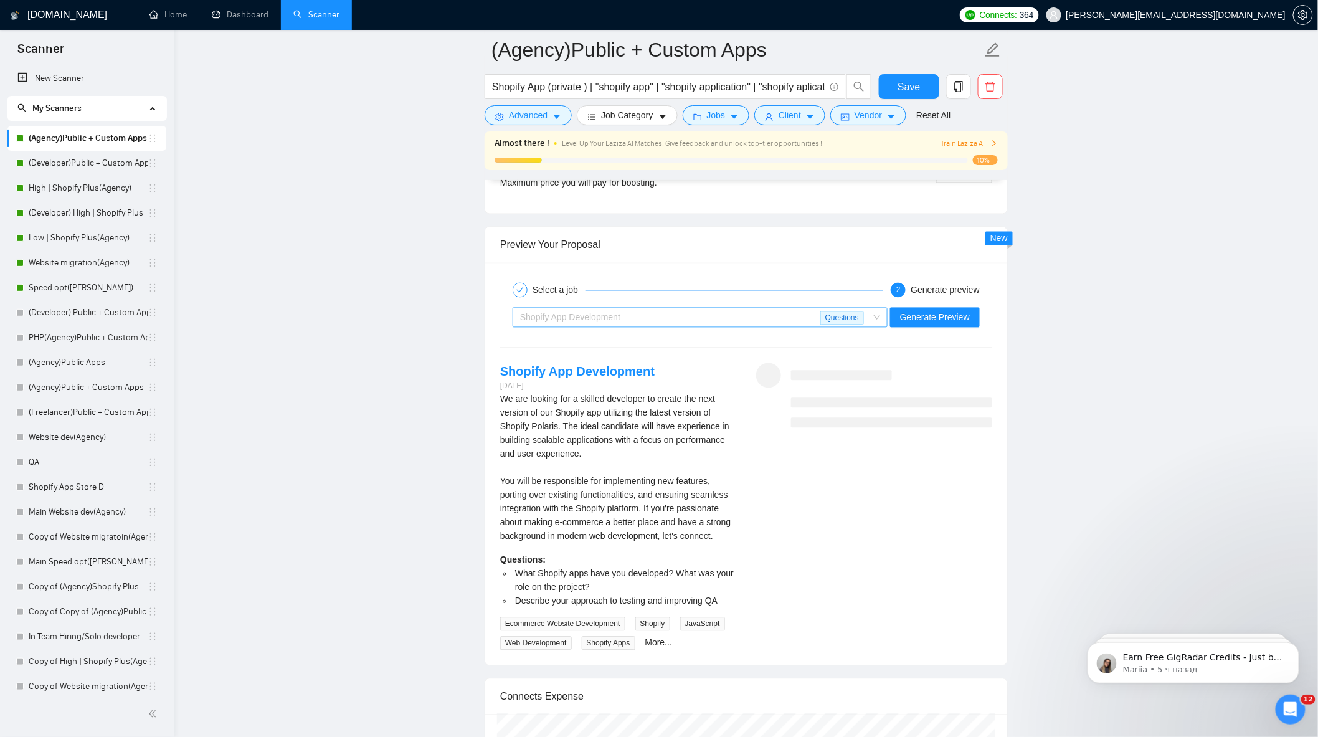
click at [700, 327] on div "Shopify App Development" at bounding box center [670, 317] width 300 height 19
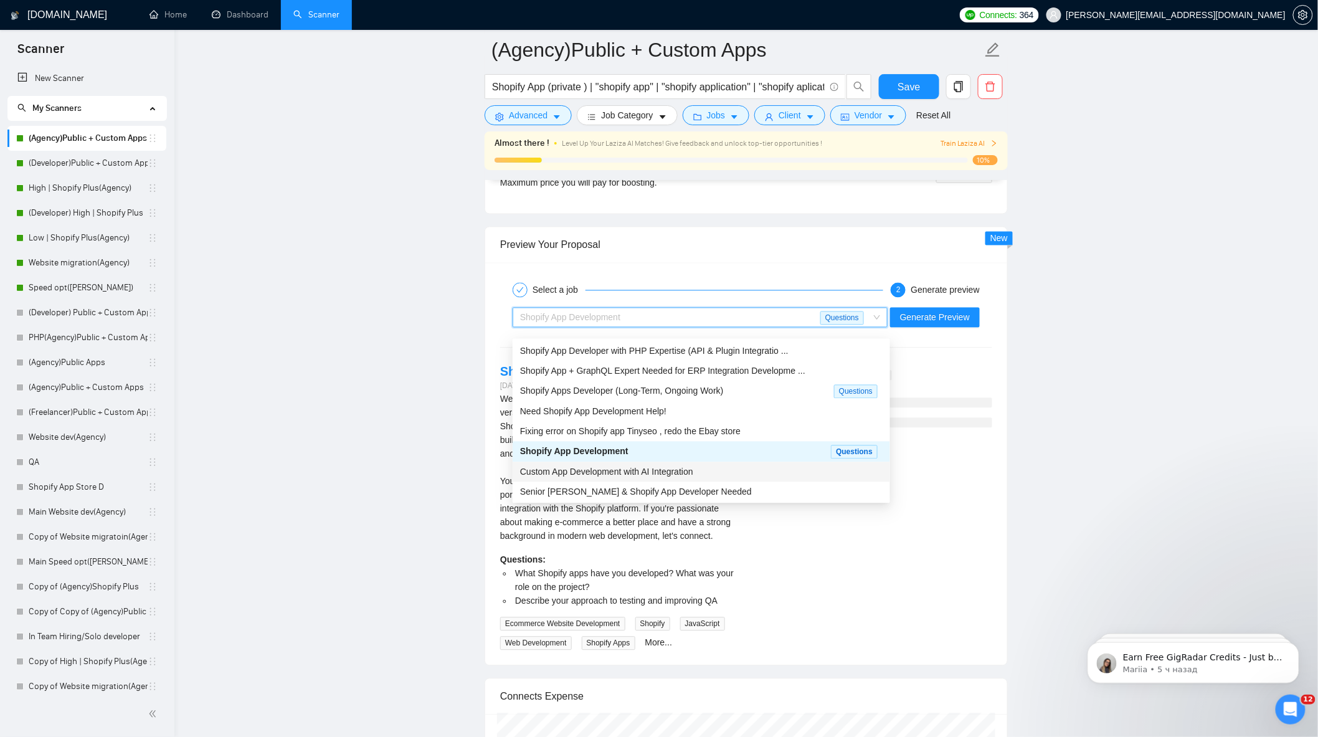
scroll to position [42, 0]
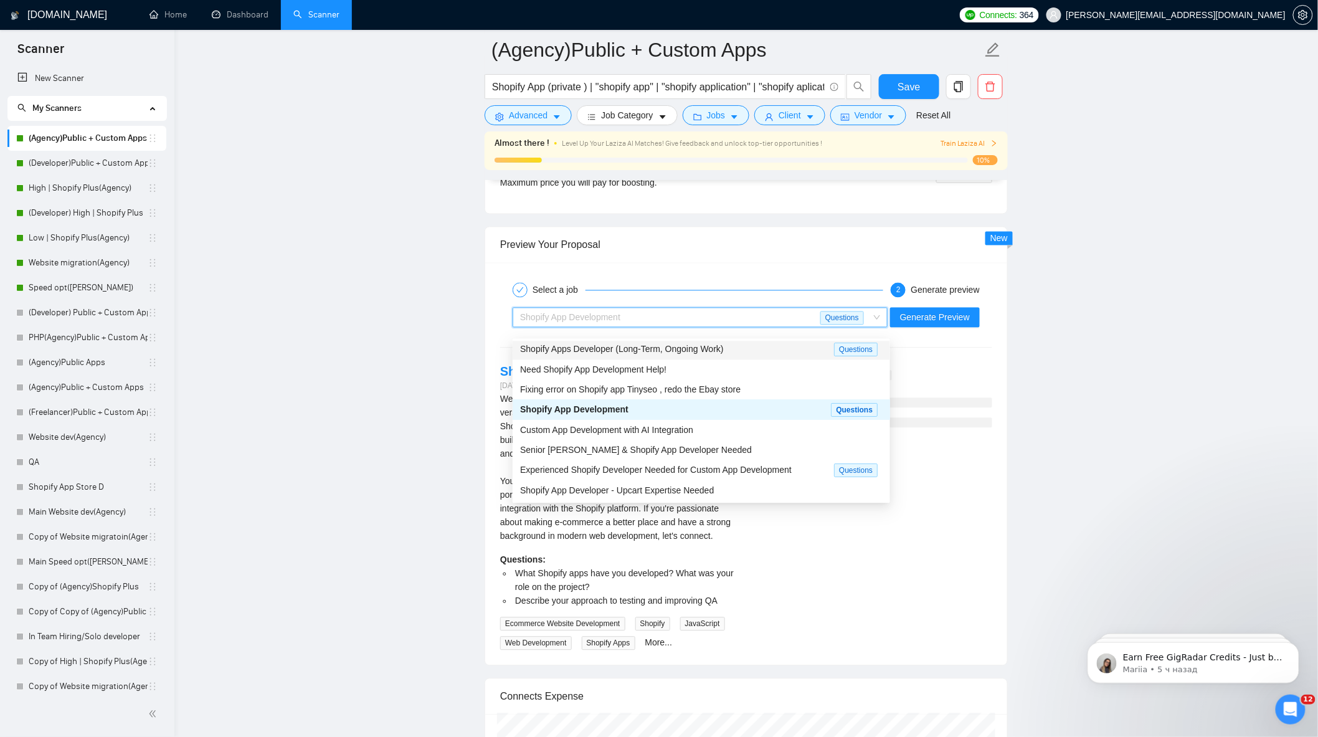
click at [835, 349] on span "Questions" at bounding box center [856, 350] width 44 height 14
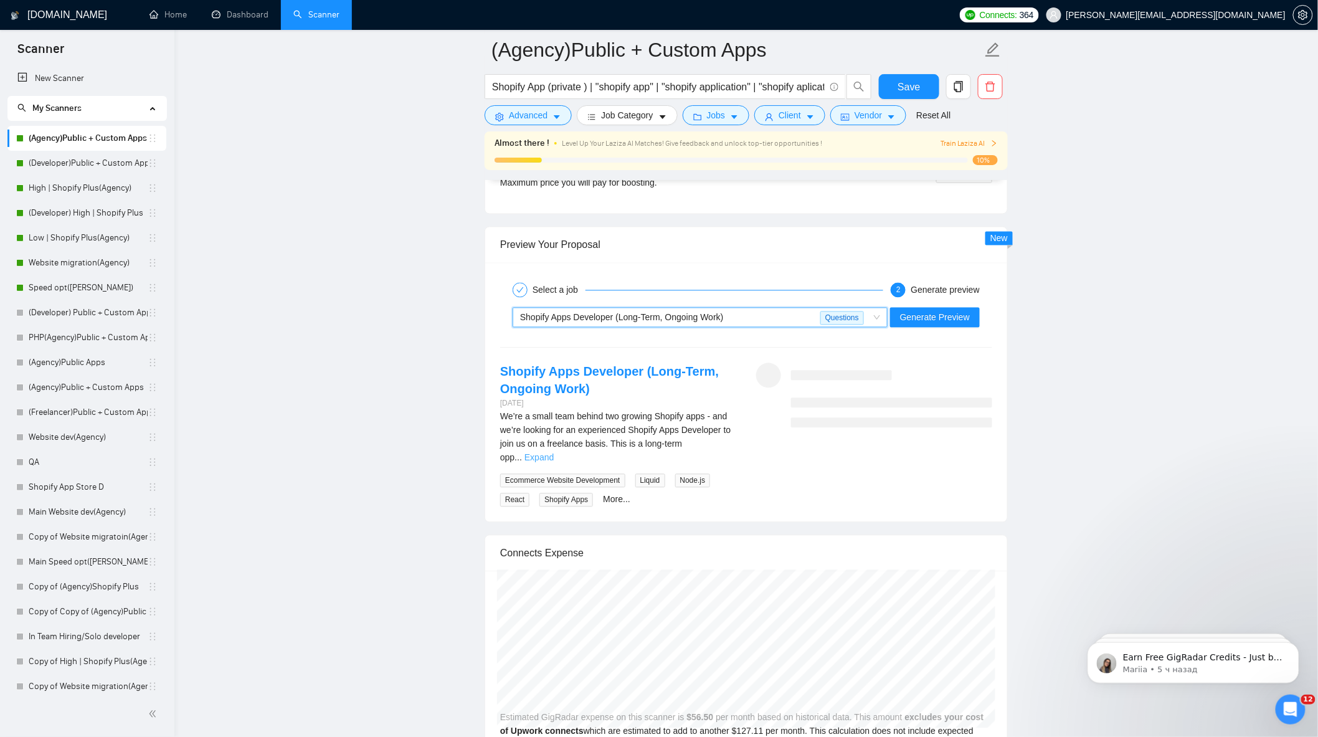
click at [733, 450] on div "We’re a small team behind two growing Shopify apps - and we’re looking for an e…" at bounding box center [618, 437] width 236 height 55
click at [554, 454] on link "Expand" at bounding box center [539, 458] width 29 height 10
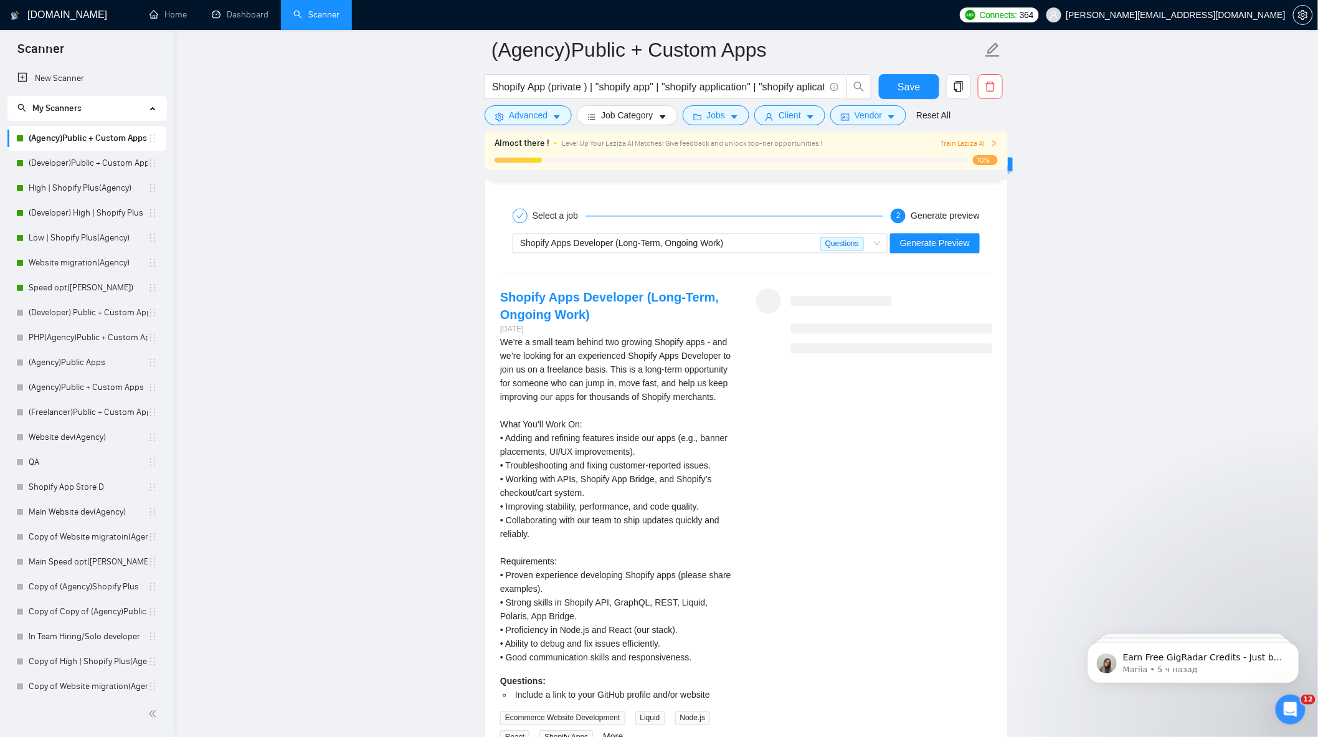
scroll to position [2667, 0]
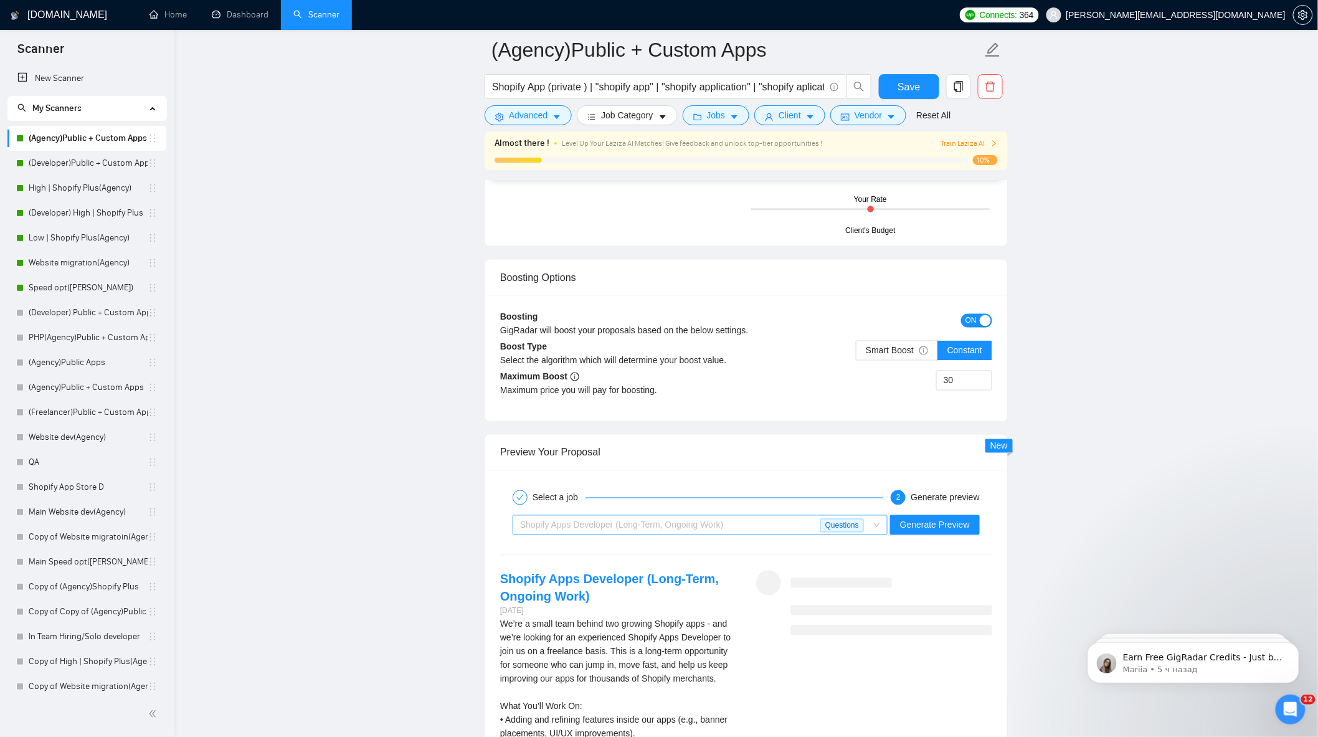
click at [807, 534] on div "Shopify Apps Developer (Long-Term, Ongoing Work)" at bounding box center [670, 525] width 300 height 19
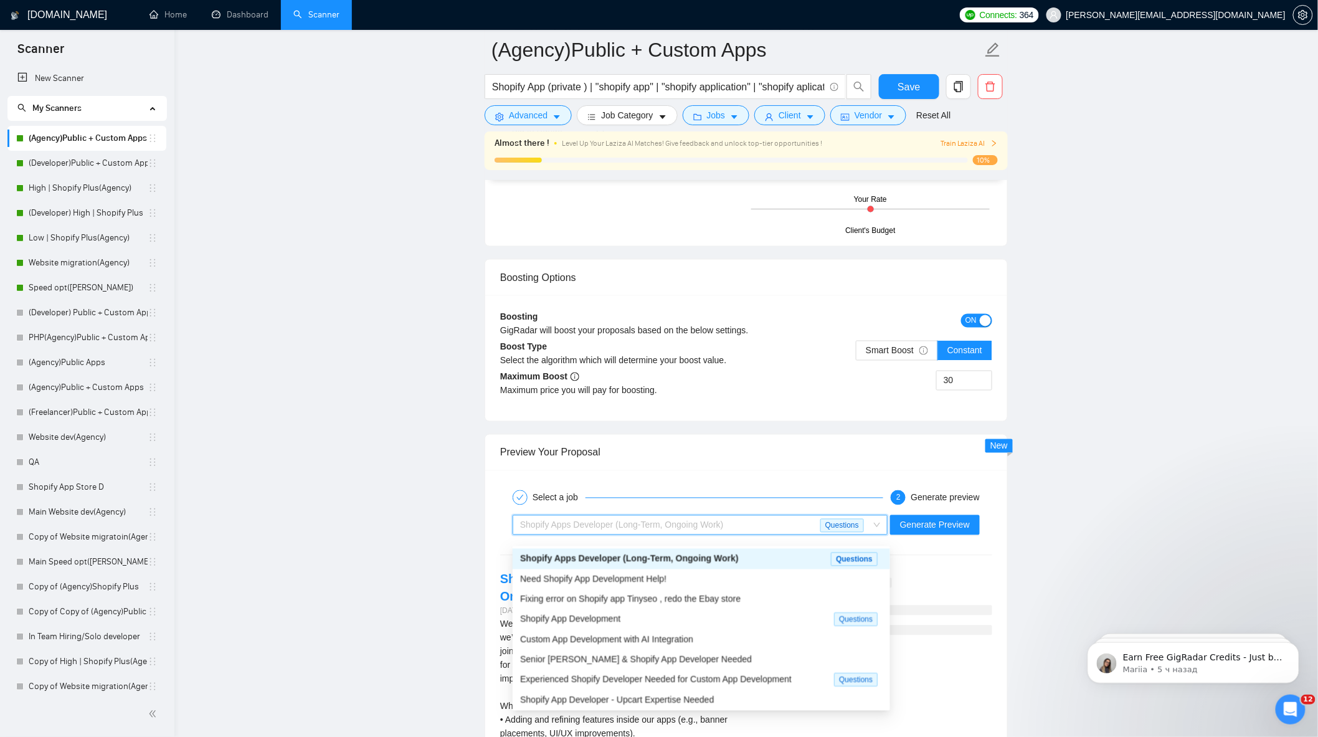
click at [807, 534] on div "Shopify Apps Developer (Long-Term, Ongoing Work)" at bounding box center [670, 525] width 300 height 19
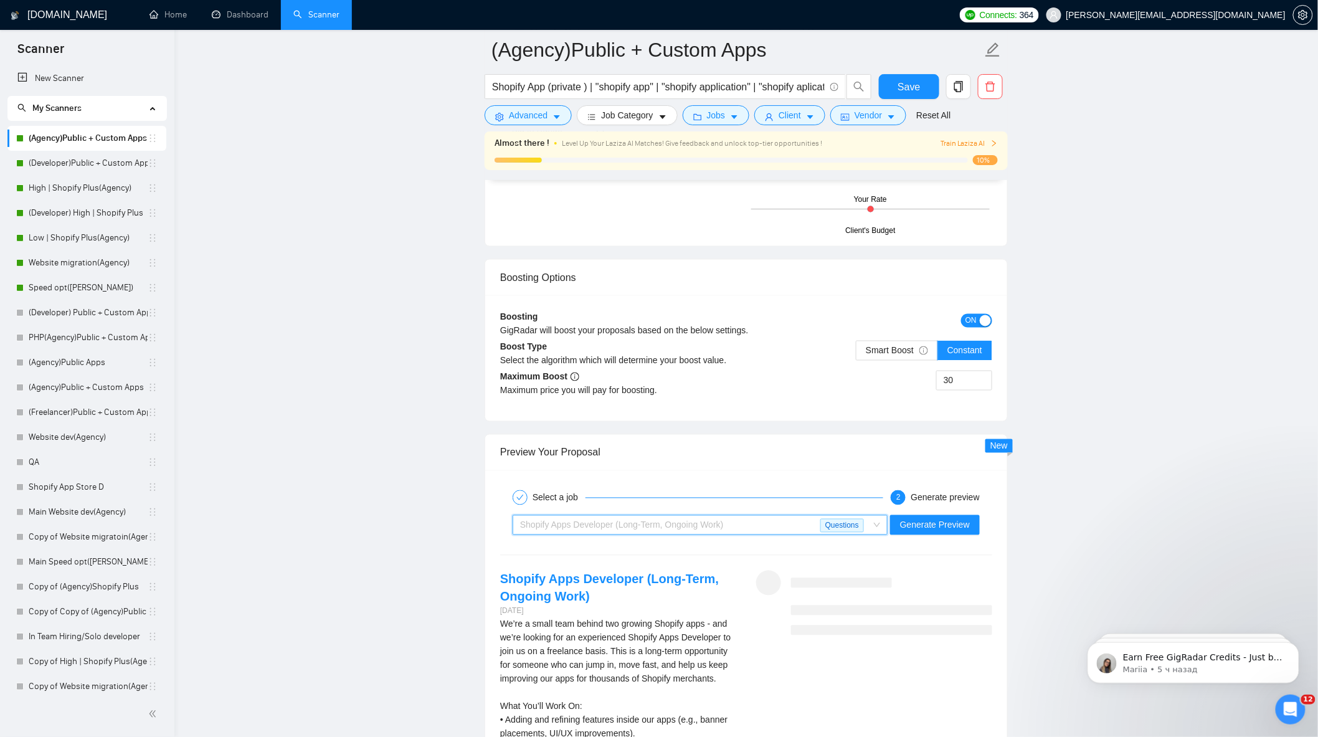
click at [792, 534] on div "Shopify Apps Developer (Long-Term, Ongoing Work)" at bounding box center [670, 525] width 300 height 19
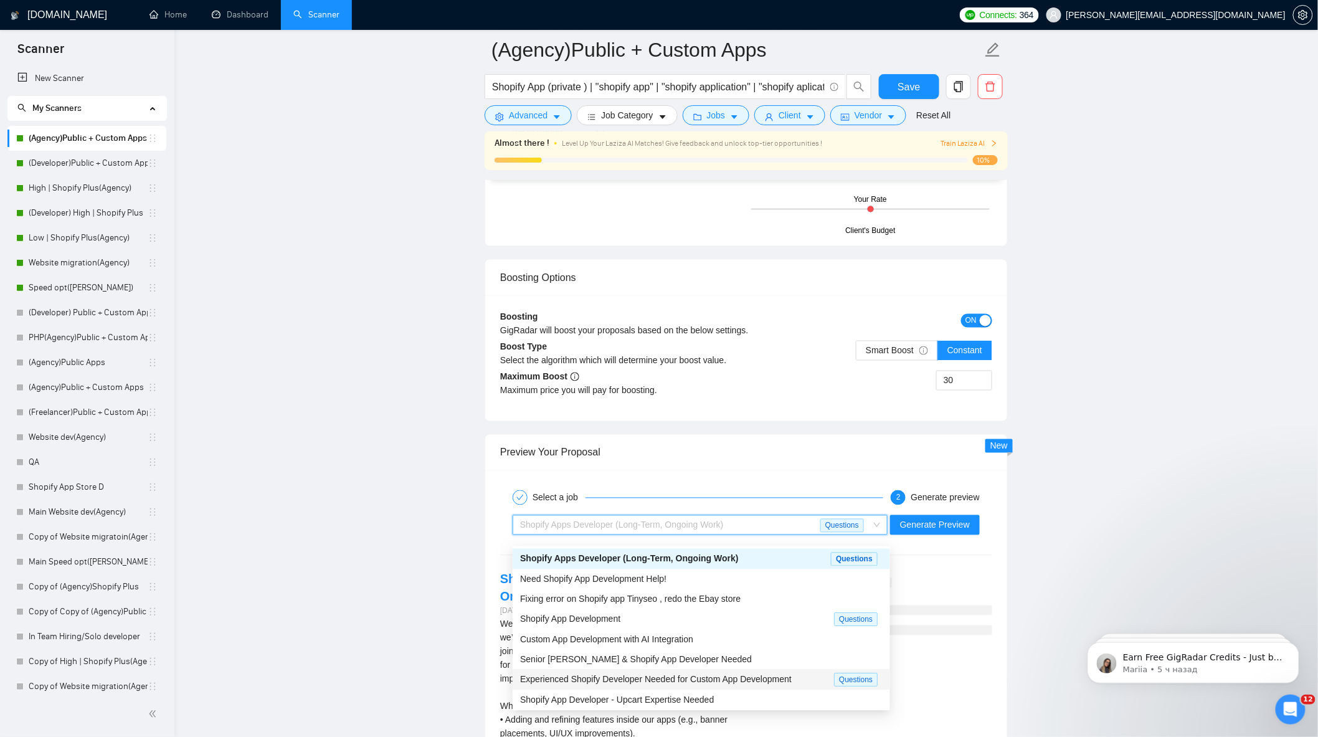
click at [700, 683] on span "Experienced Shopify Developer Needed for Custom App Development" at bounding box center [656, 680] width 272 height 10
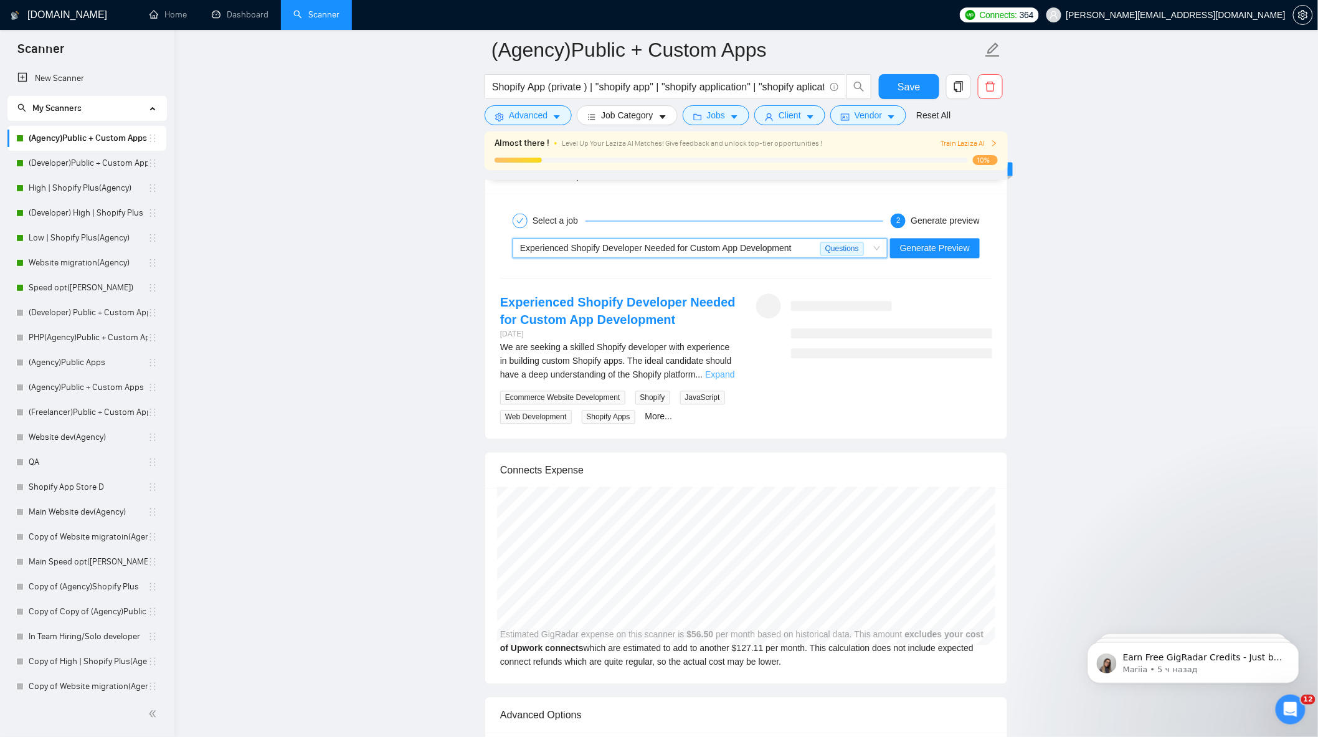
click at [726, 380] on link "Expand" at bounding box center [719, 375] width 29 height 10
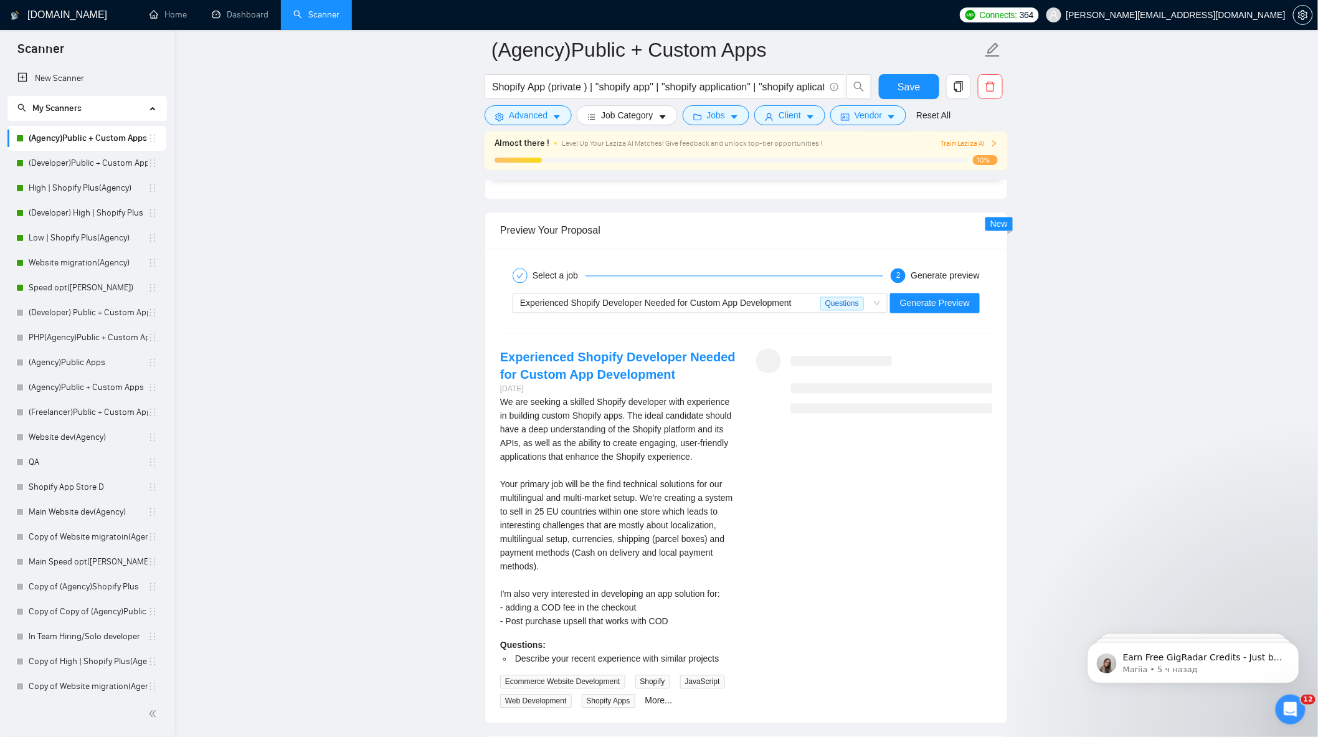
scroll to position [2875, 0]
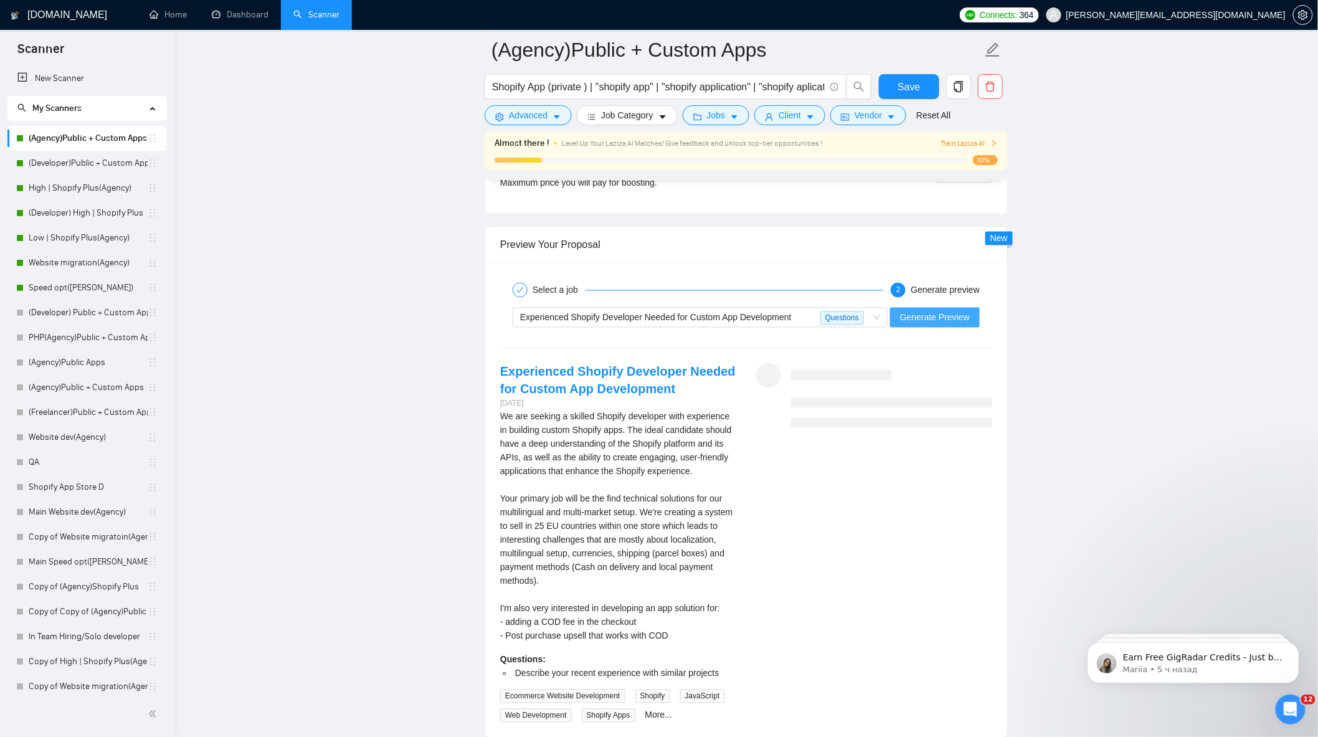
click at [954, 325] on span "Generate Preview" at bounding box center [935, 318] width 70 height 14
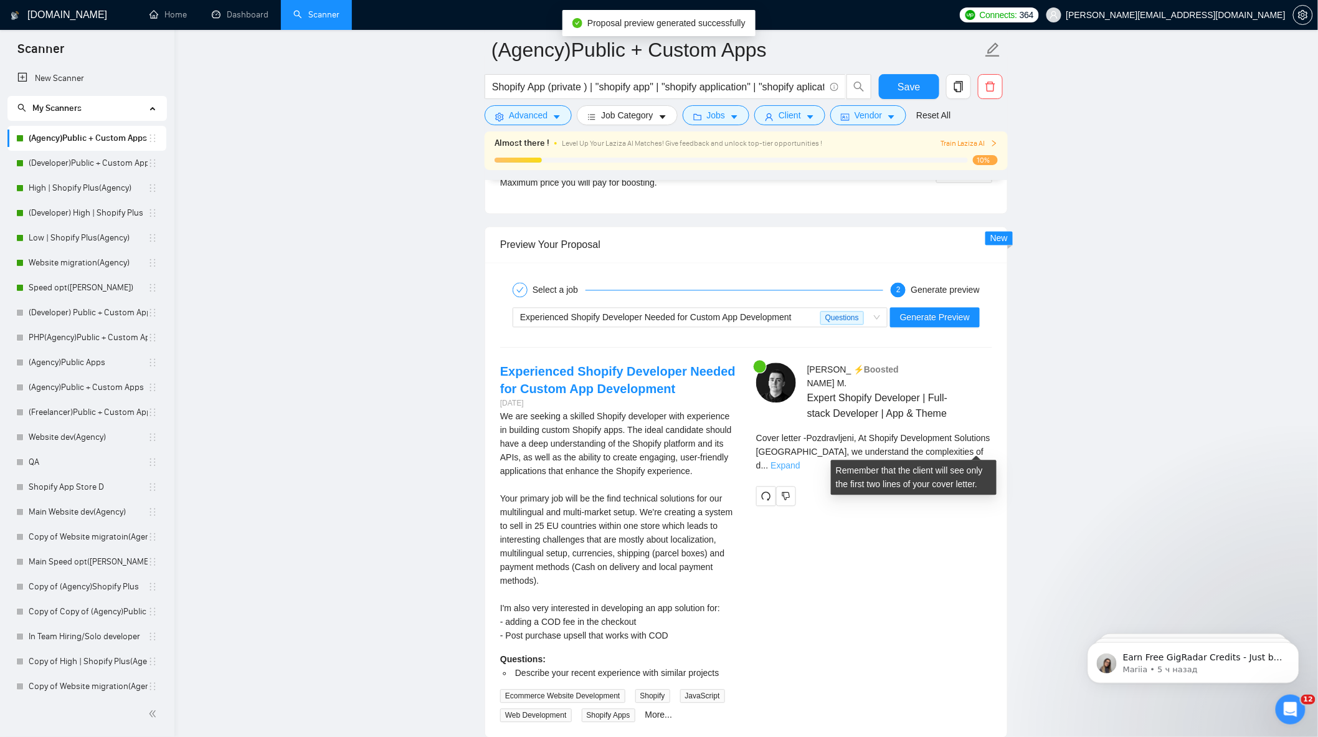
click at [800, 461] on link "Expand" at bounding box center [785, 466] width 29 height 10
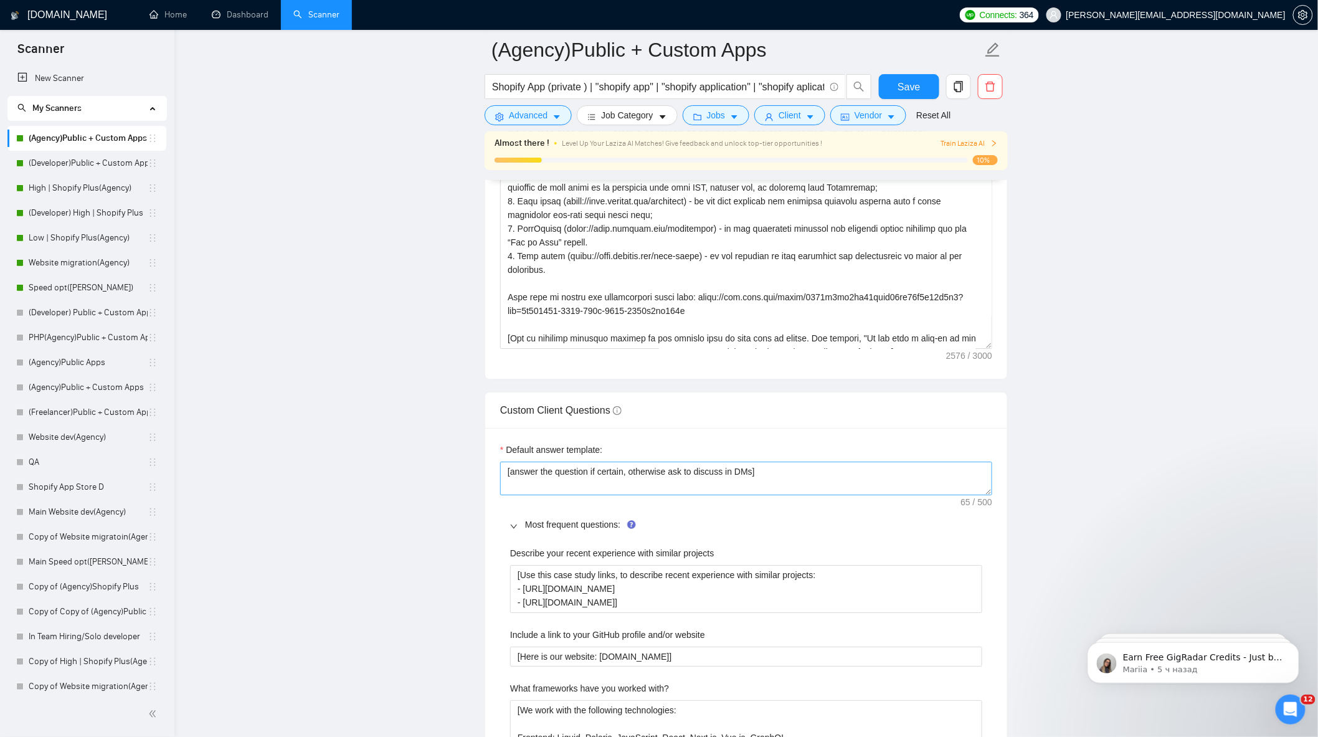
scroll to position [1698, 0]
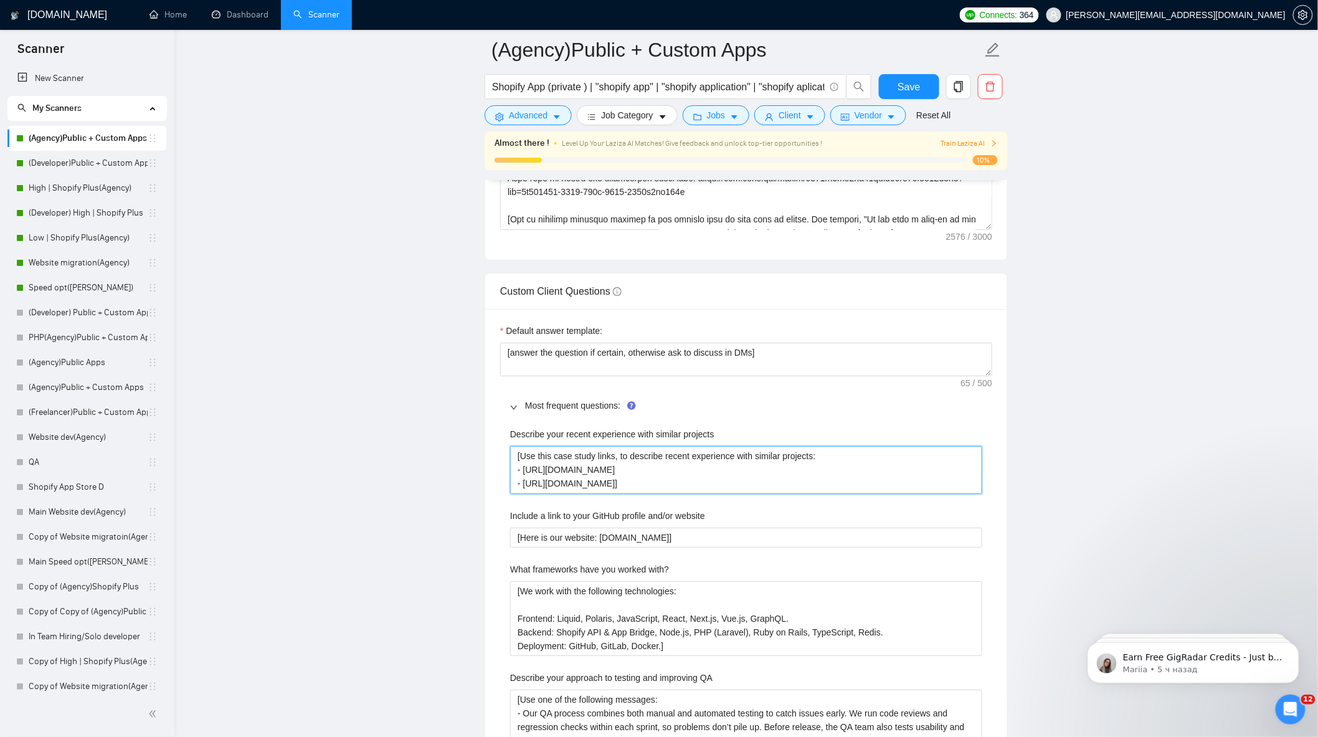
click at [729, 491] on projects "[Use this case study links, to describe recent experience with similar projects…" at bounding box center [746, 469] width 472 height 47
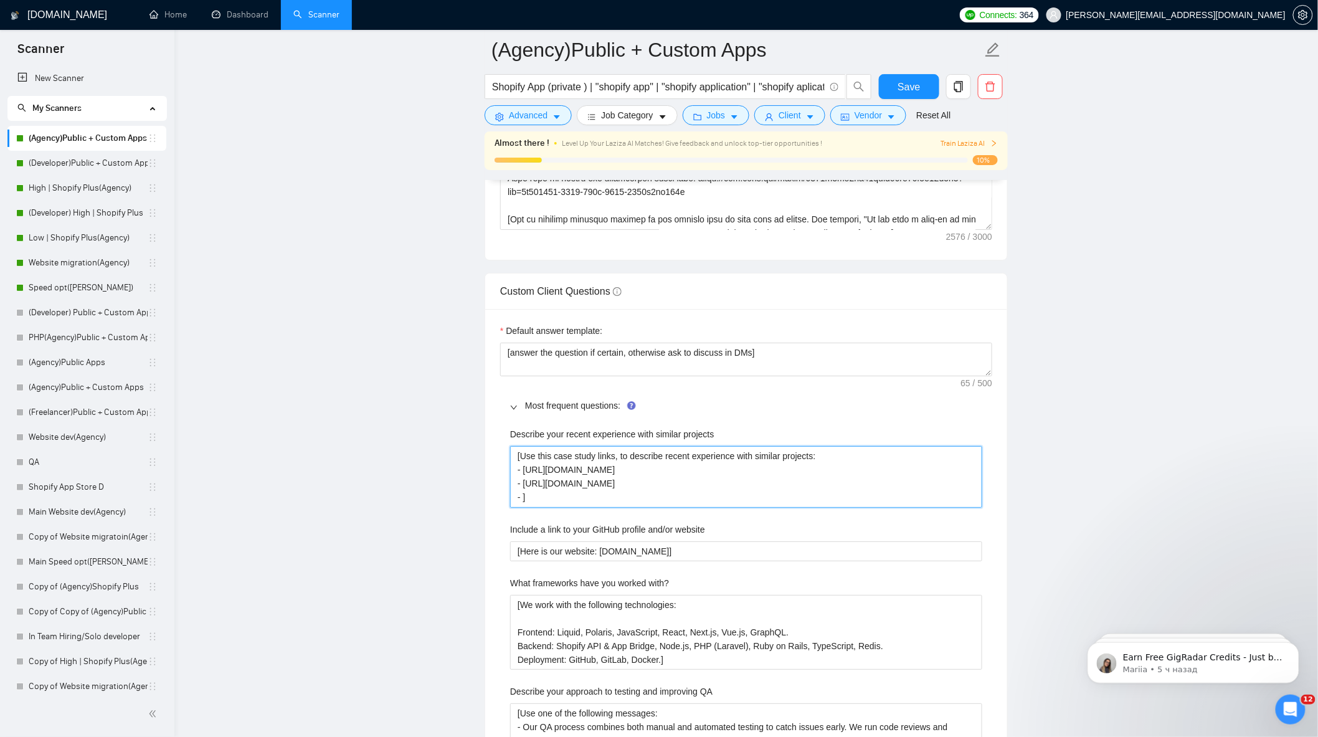
paste projects "https://grodasgroup.com/pages/case-study-nexus-media"
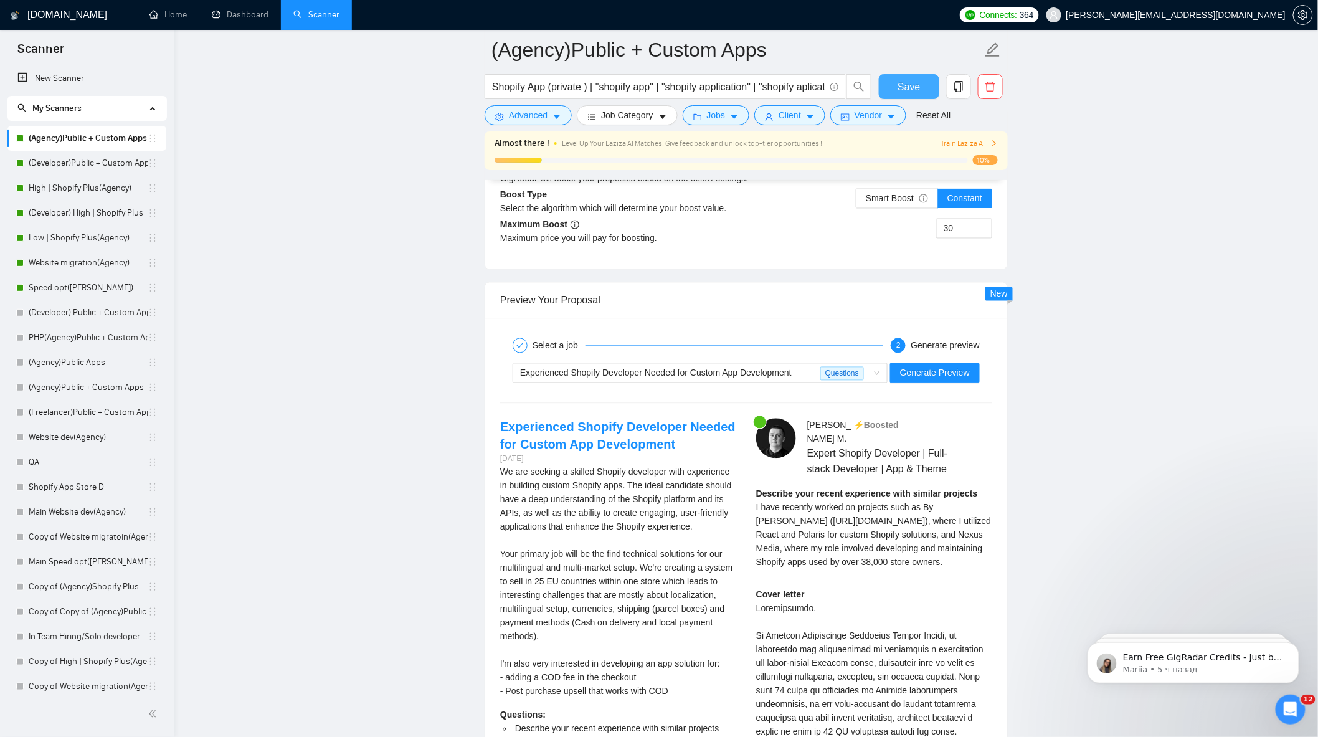
scroll to position [2737, 0]
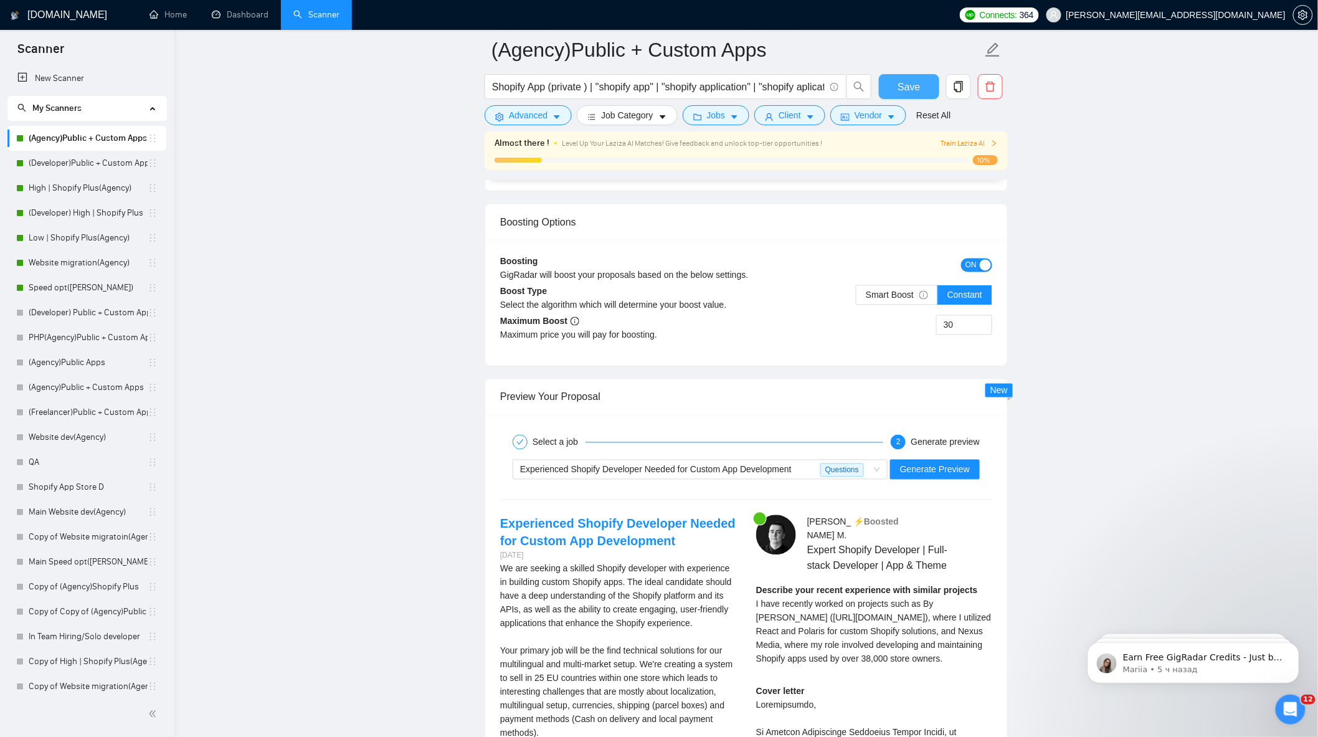
click at [916, 90] on span "Save" at bounding box center [909, 87] width 22 height 16
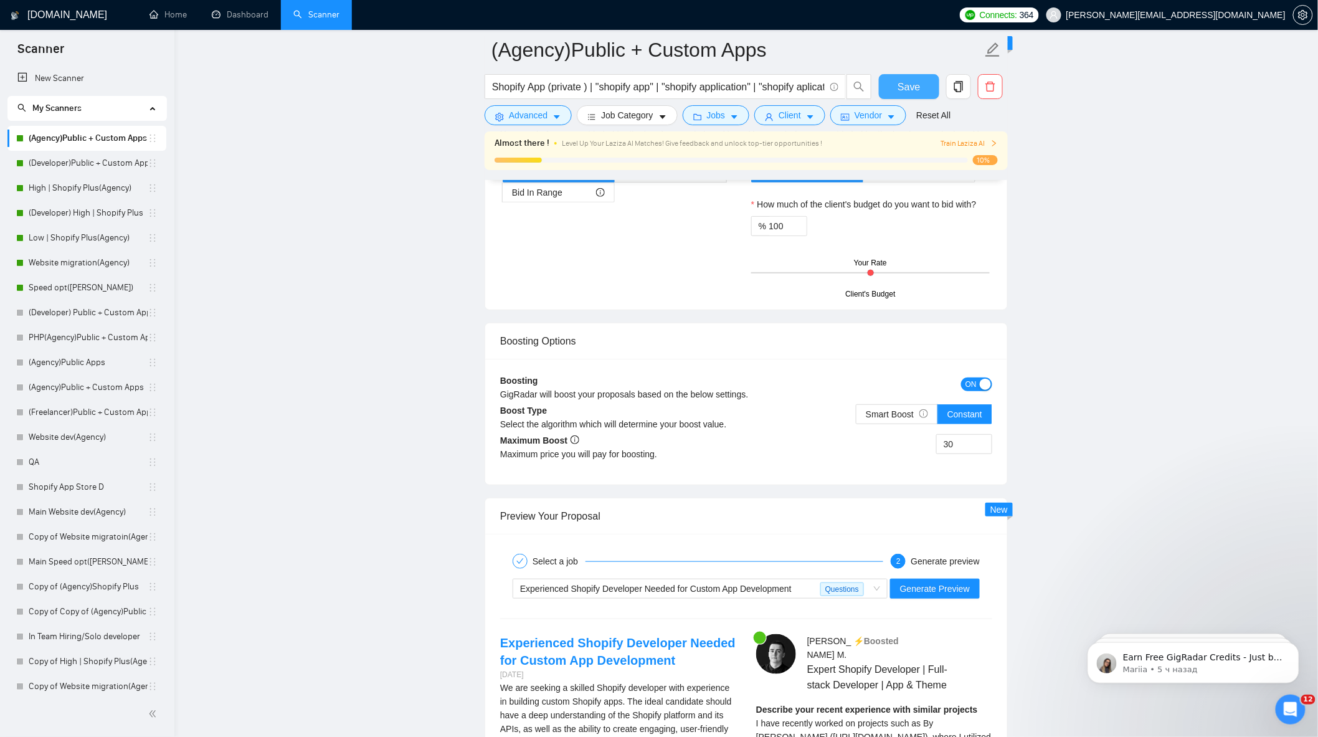
scroll to position [2114, 0]
click at [951, 597] on span "Generate Preview" at bounding box center [935, 590] width 70 height 14
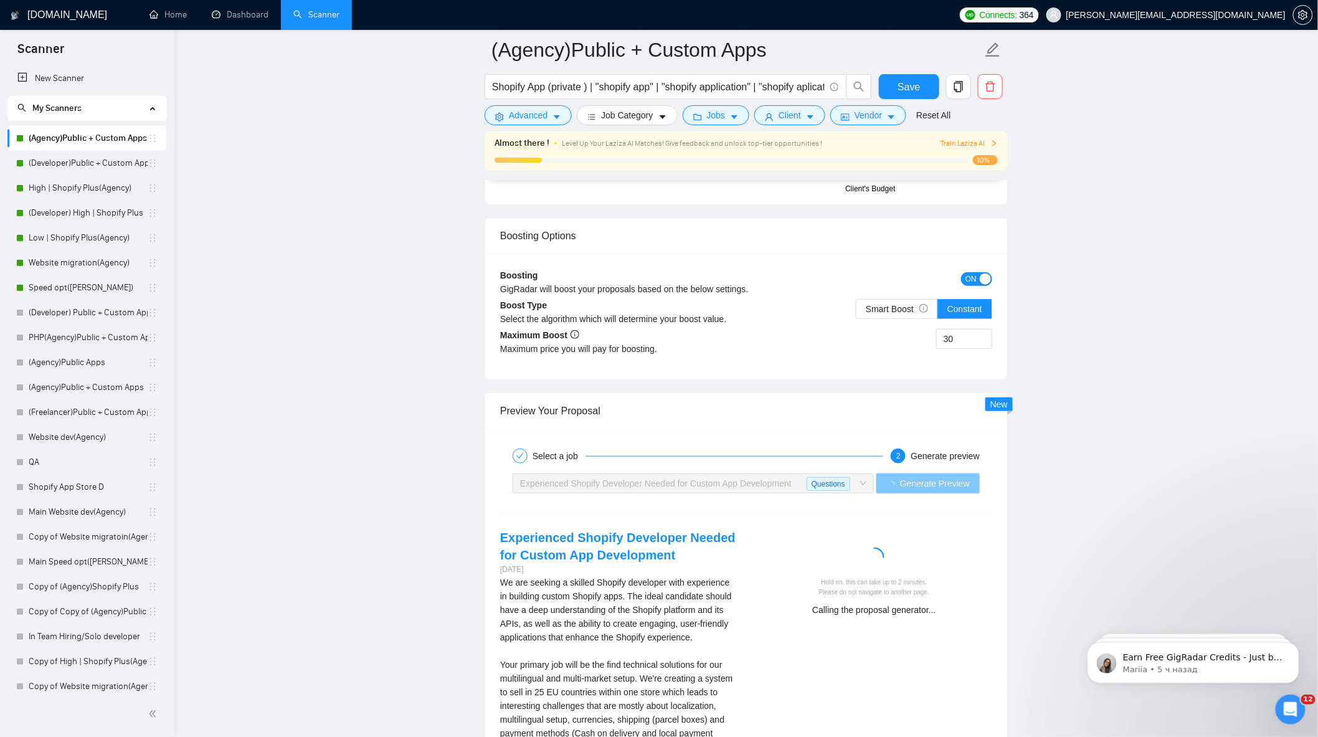
scroll to position [2321, 0]
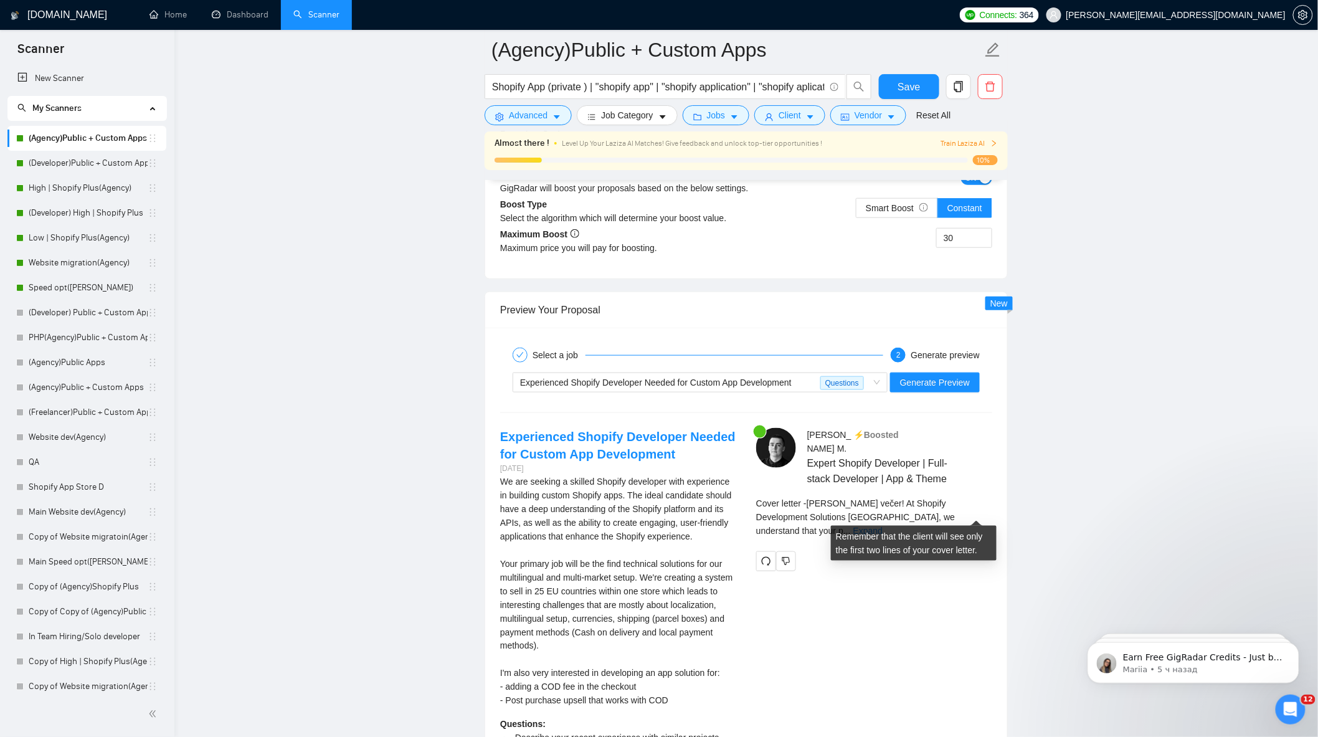
click at [992, 526] on div "Bohdan M . ⚡️Boosted Expert Shopify Developer | Full-stack Developer | App & Th…" at bounding box center [874, 499] width 256 height 143
click at [883, 526] on link "Expand" at bounding box center [867, 531] width 29 height 10
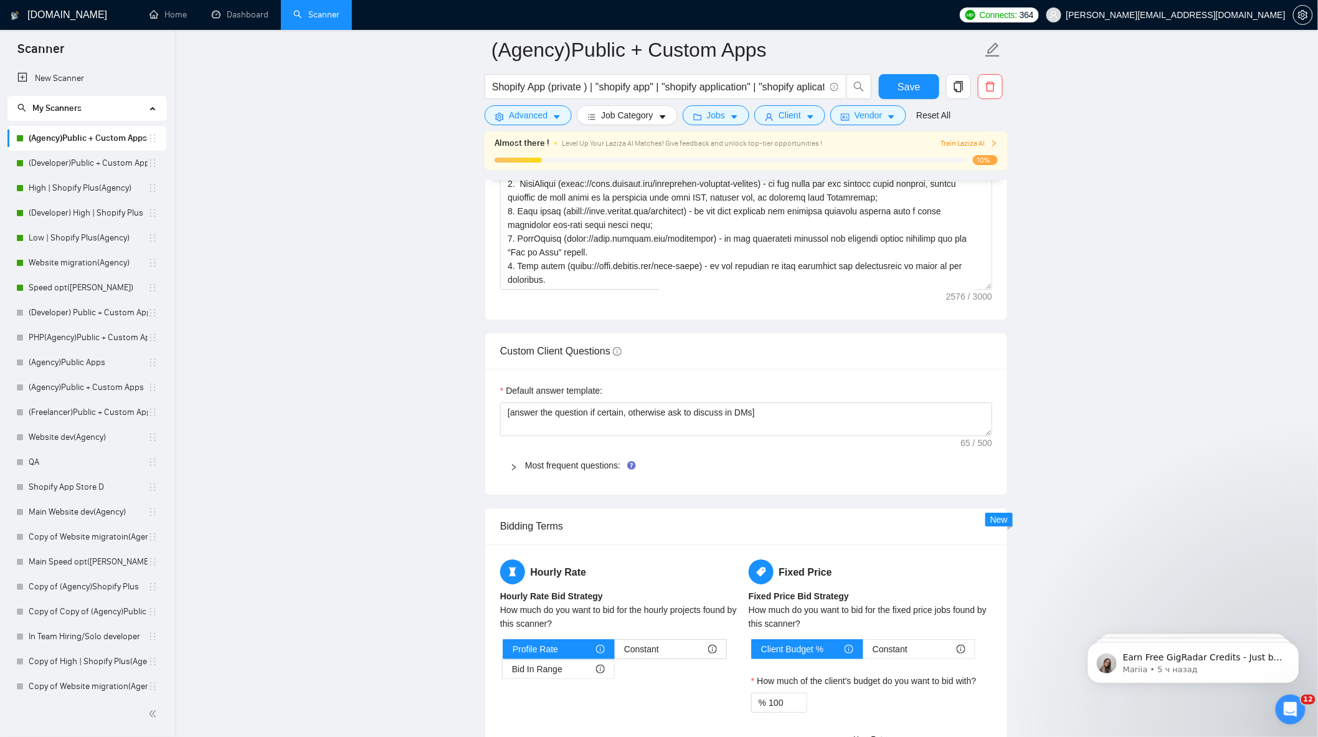
scroll to position [1767, 0]
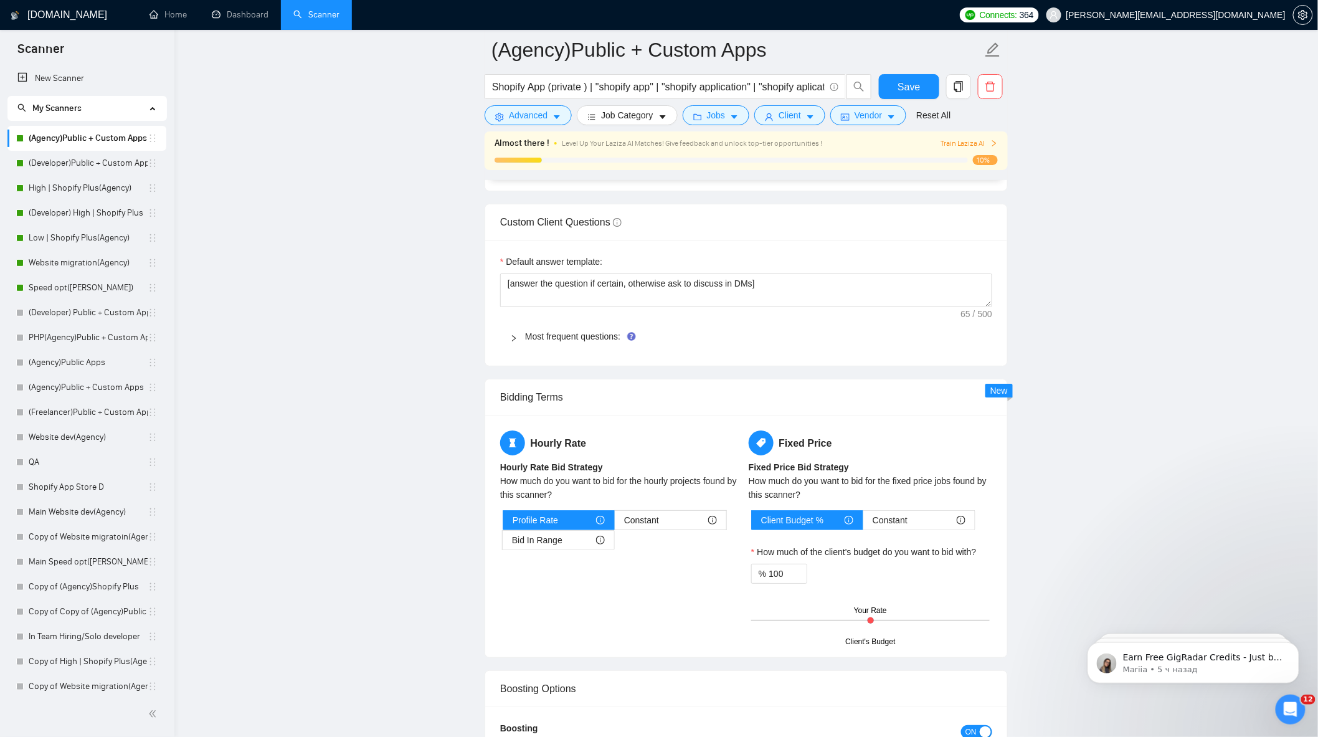
click at [518, 343] on div at bounding box center [517, 337] width 15 height 14
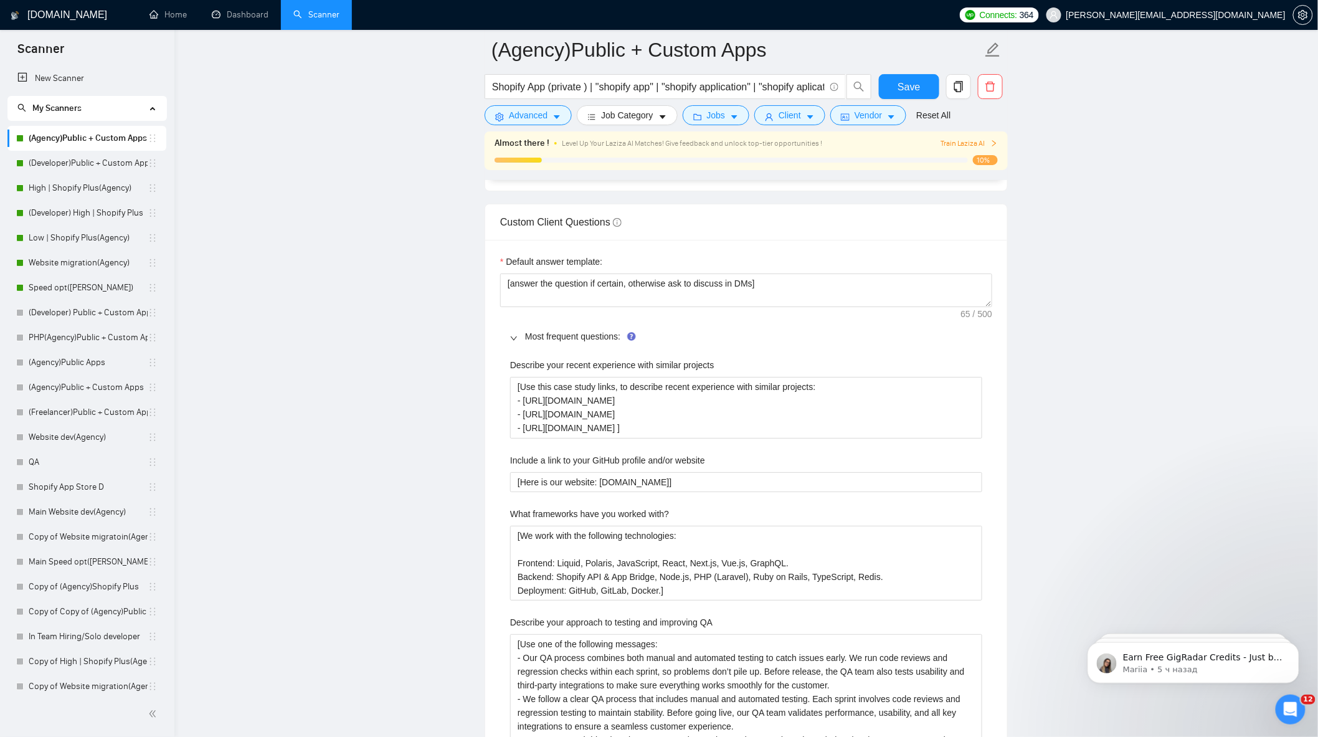
click at [1037, 425] on main "(Agency)Public + Custom Apps Shopify App (private ) | "shopify app" | "shopify …" at bounding box center [746, 728] width 1104 height 4891
click at [918, 82] on span "Save" at bounding box center [909, 87] width 22 height 16
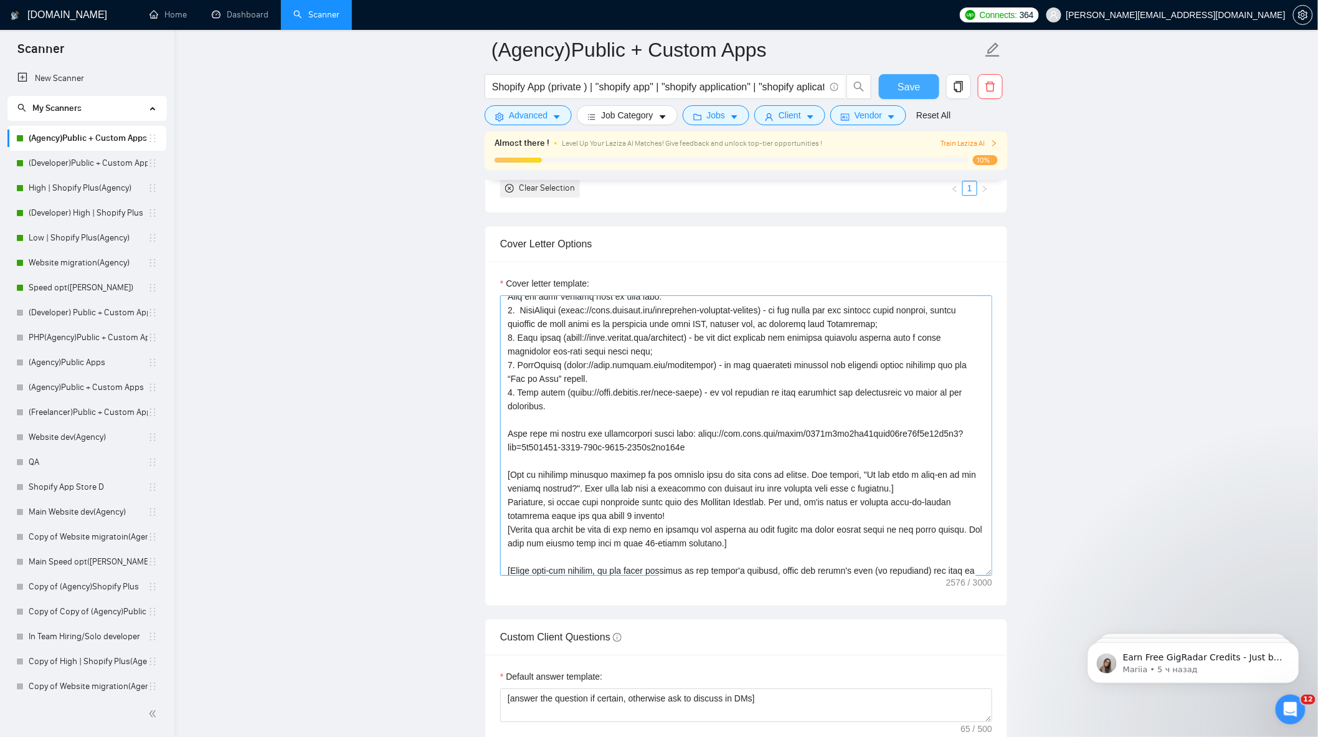
scroll to position [178, 0]
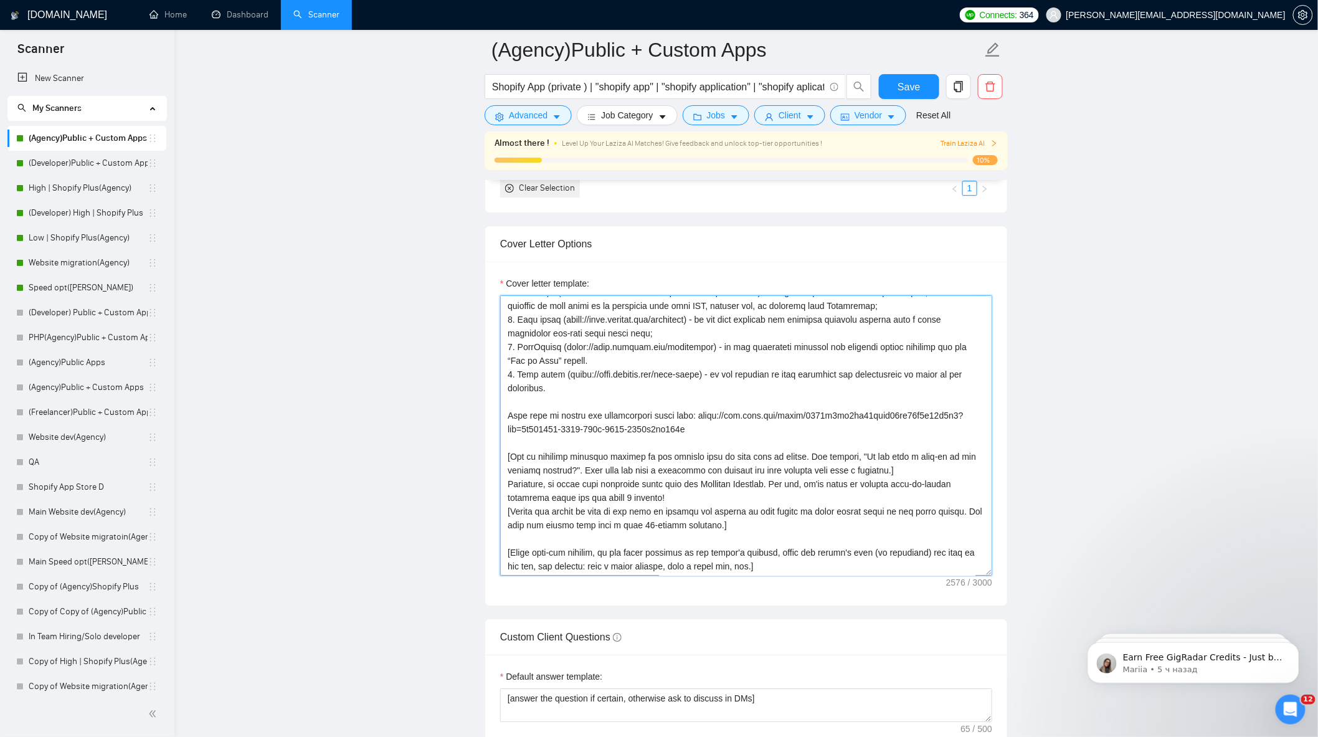
click at [905, 480] on textarea "Cover letter template:" at bounding box center [746, 435] width 492 height 280
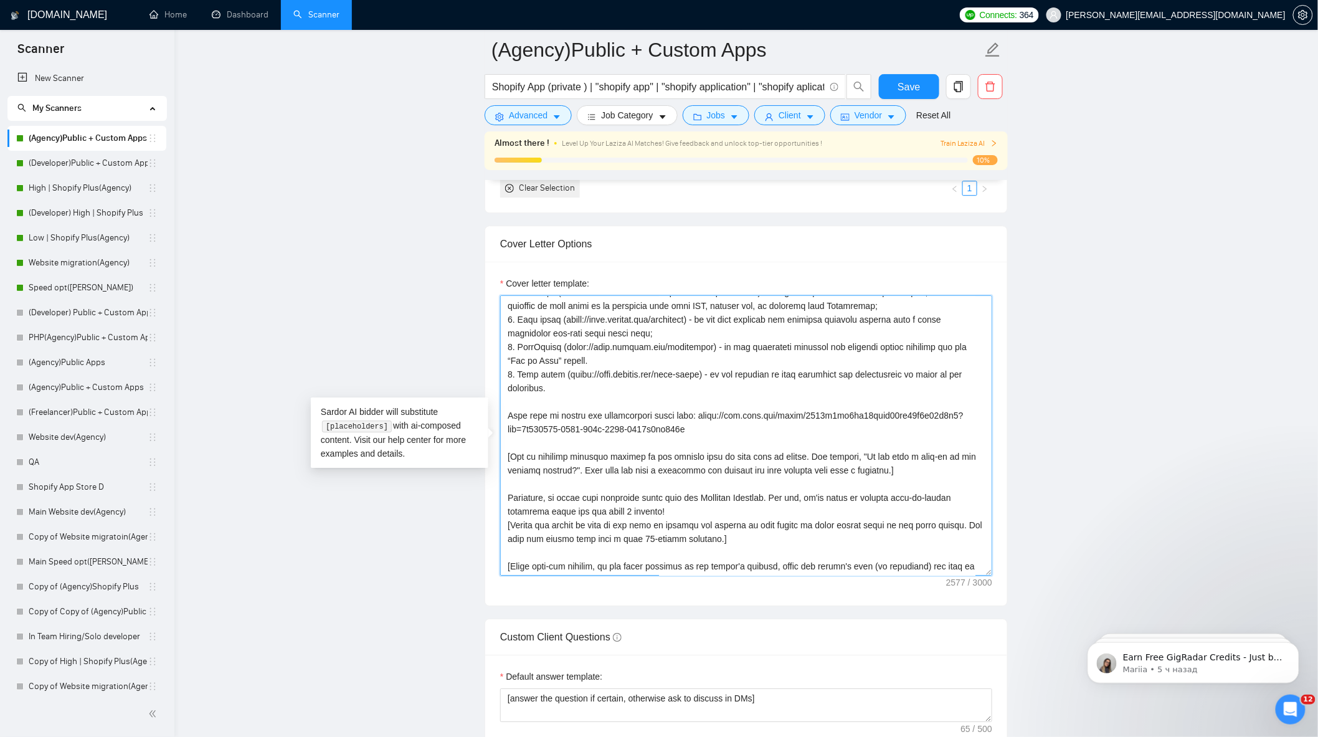
click at [673, 518] on textarea "Cover letter template:" at bounding box center [746, 435] width 492 height 280
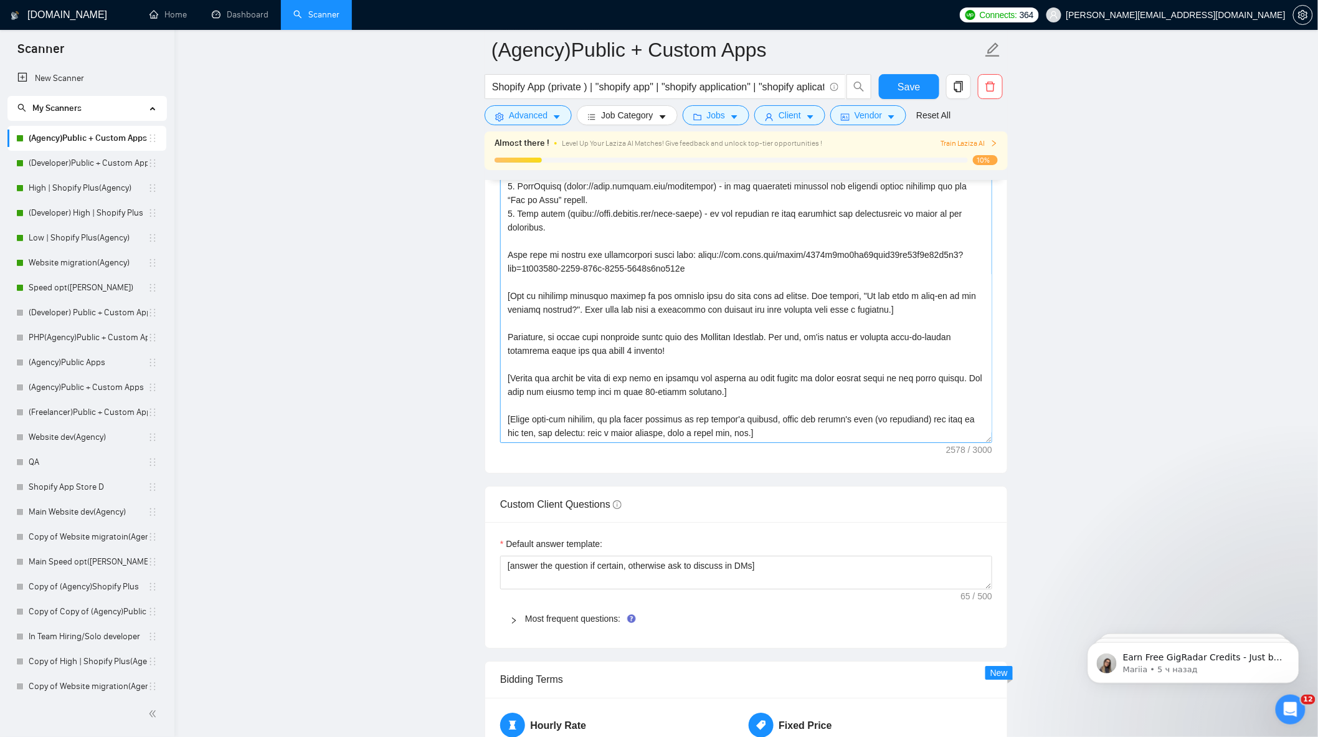
scroll to position [1491, 0]
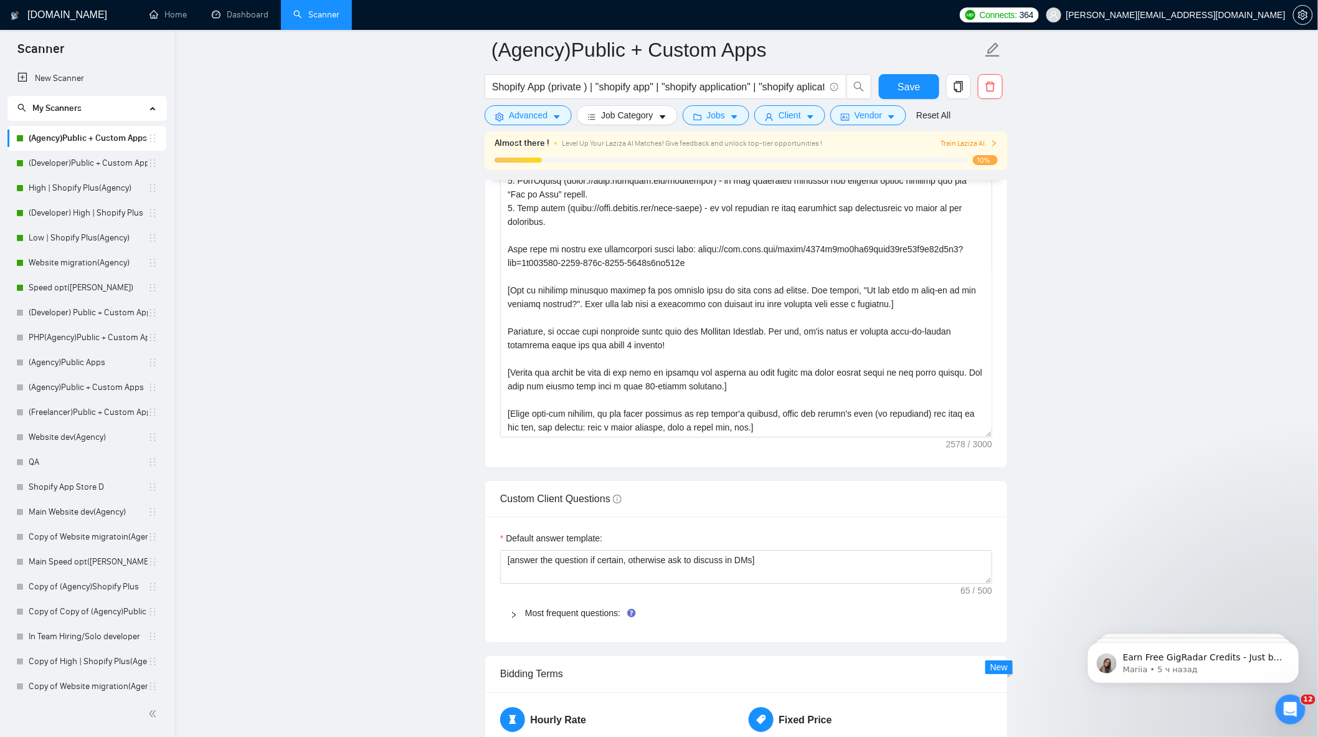
click at [518, 627] on div "Most frequent questions:" at bounding box center [746, 613] width 492 height 29
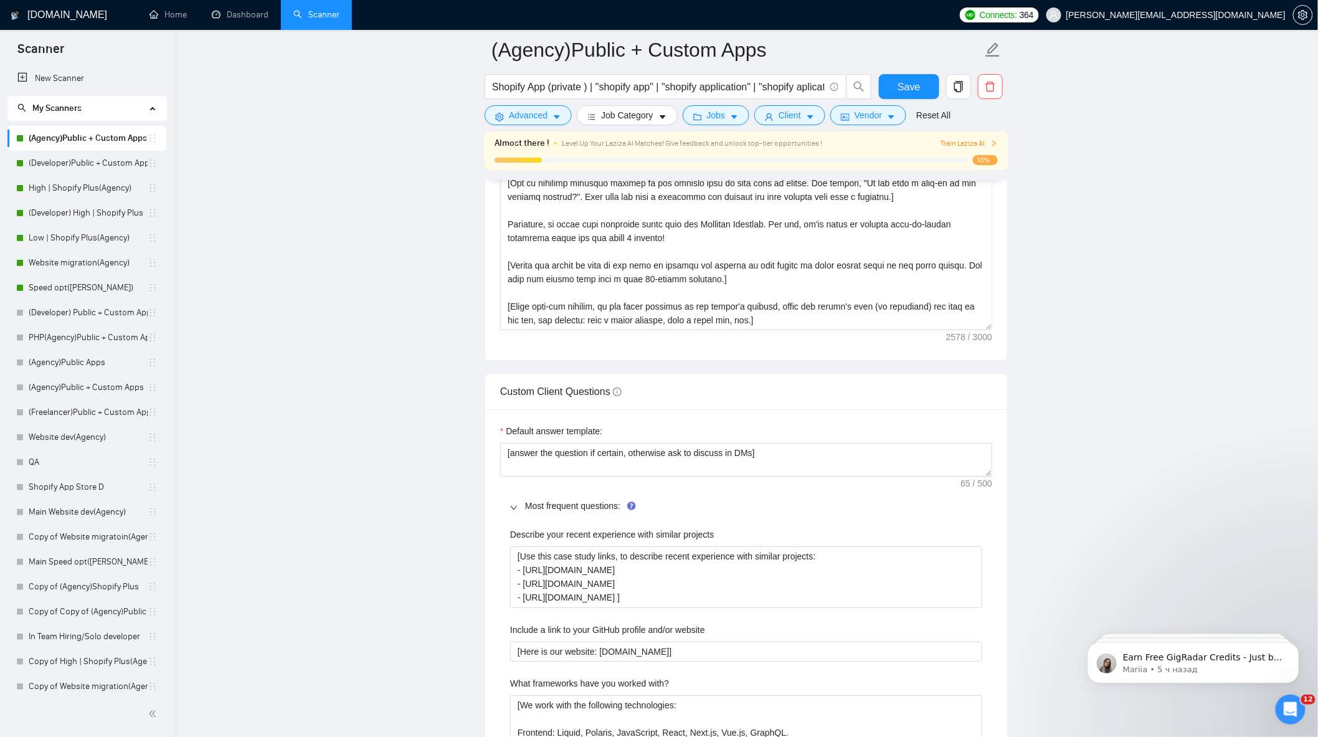
scroll to position [1698, 0]
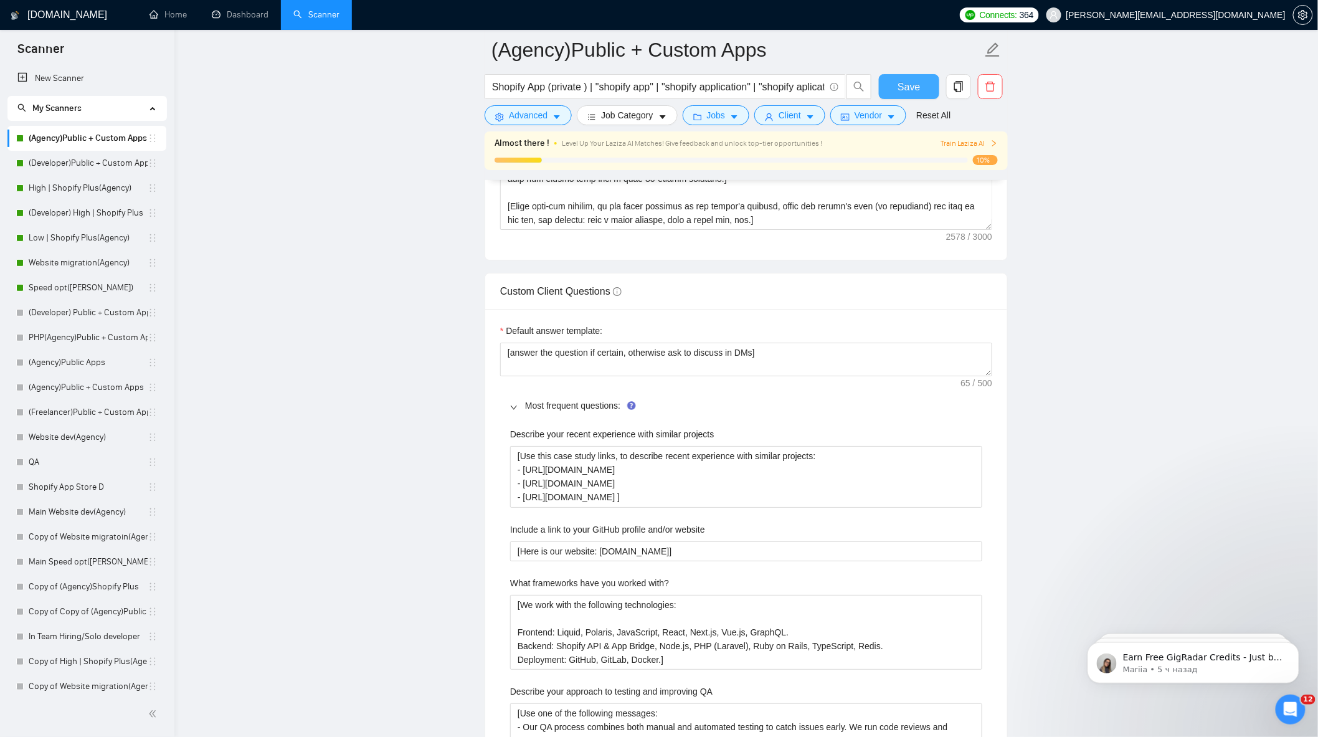
click at [900, 85] on span "Save" at bounding box center [909, 87] width 22 height 16
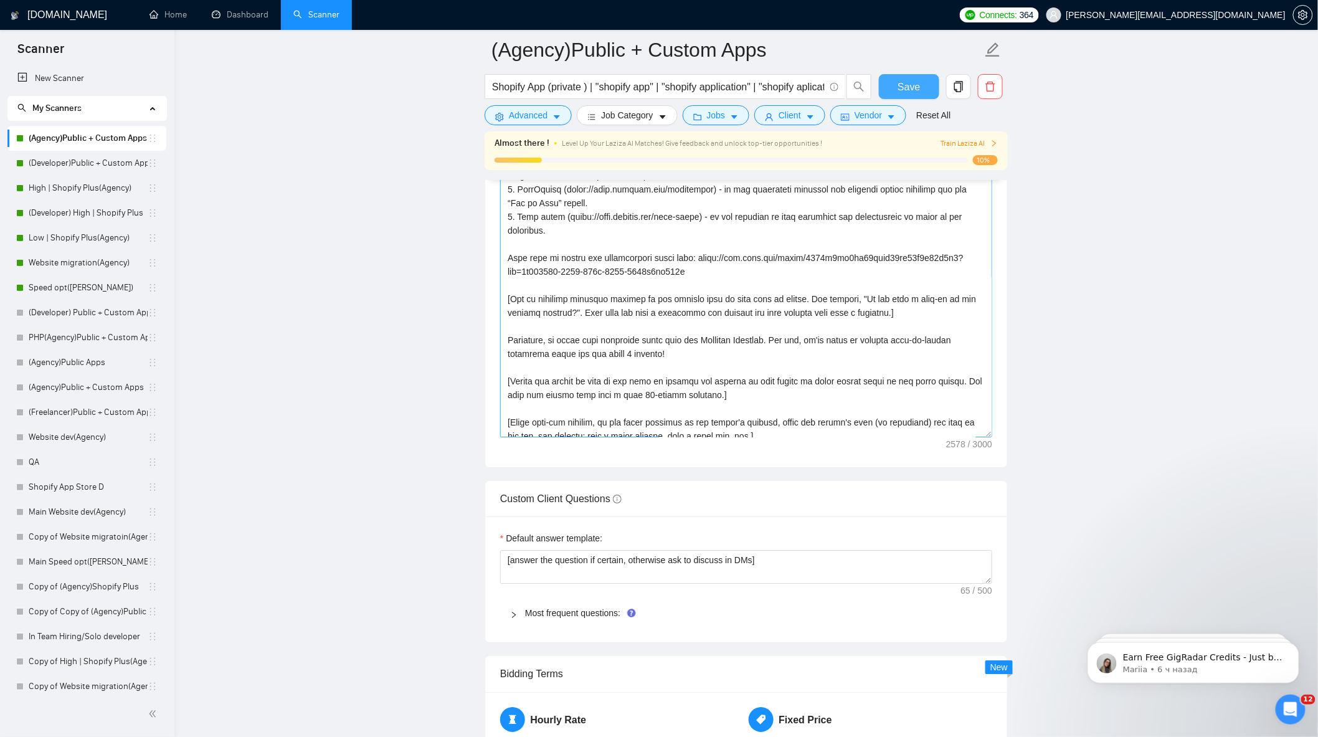
scroll to position [206, 0]
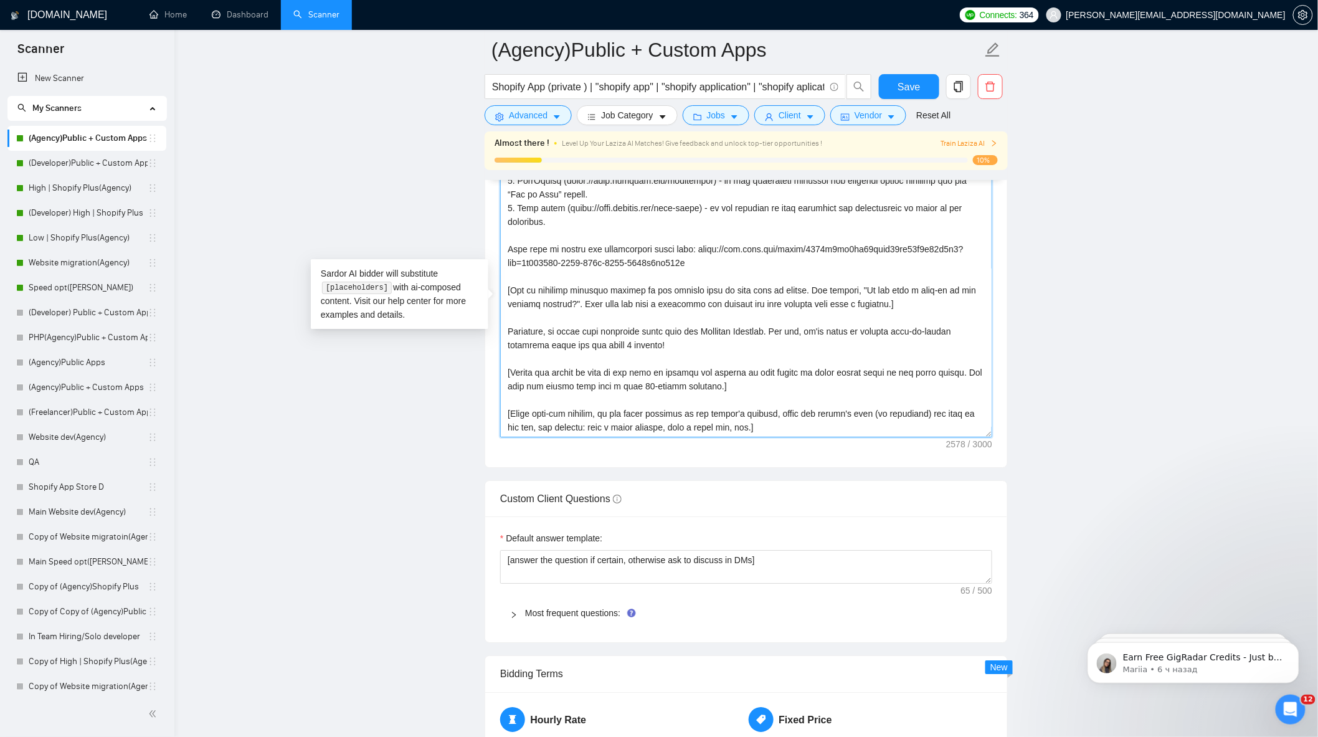
drag, startPoint x: 505, startPoint y: 334, endPoint x: 678, endPoint y: 363, distance: 175.0
click at [678, 363] on textarea "Cover letter template:" at bounding box center [746, 297] width 492 height 280
click at [80, 189] on link "High | Shopify Plus(Agency)" at bounding box center [88, 188] width 119 height 25
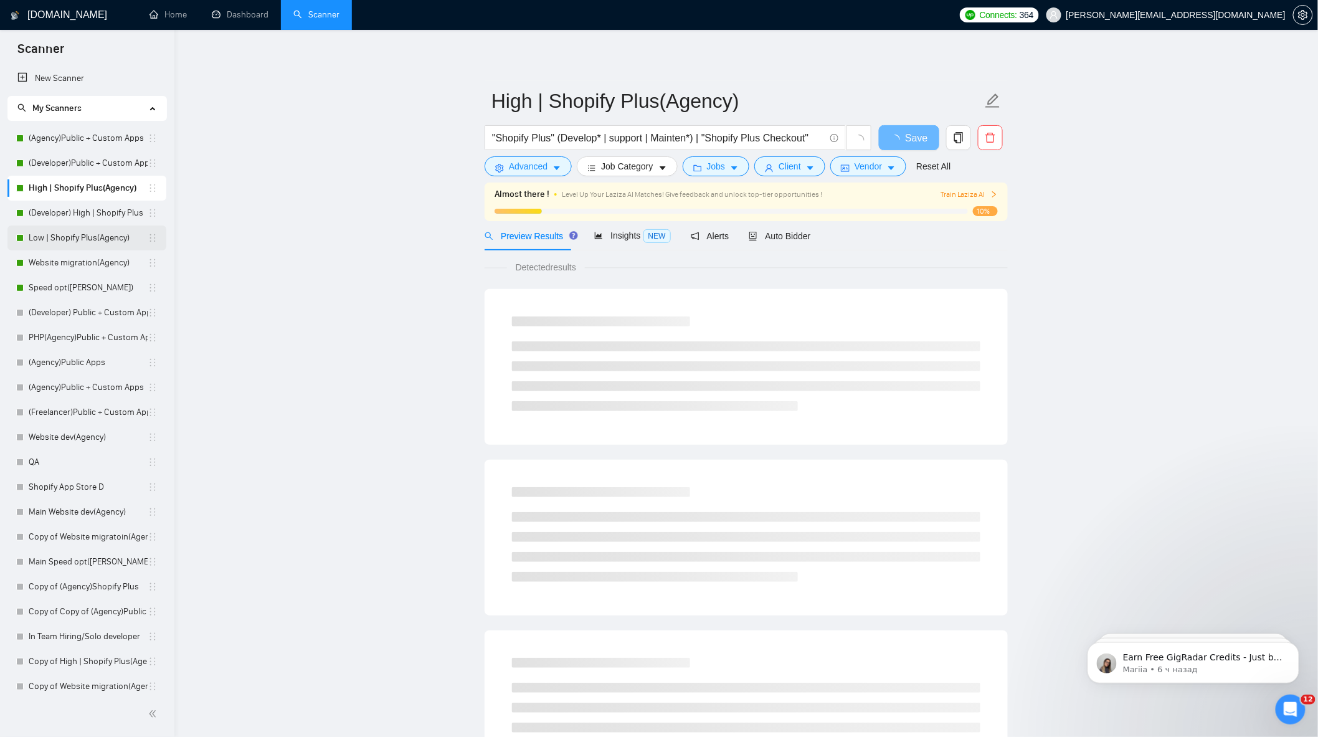
click at [74, 240] on link "Low | Shopify Plus(Agency)" at bounding box center [88, 238] width 119 height 25
click at [779, 238] on span "Auto Bidder" at bounding box center [780, 236] width 62 height 10
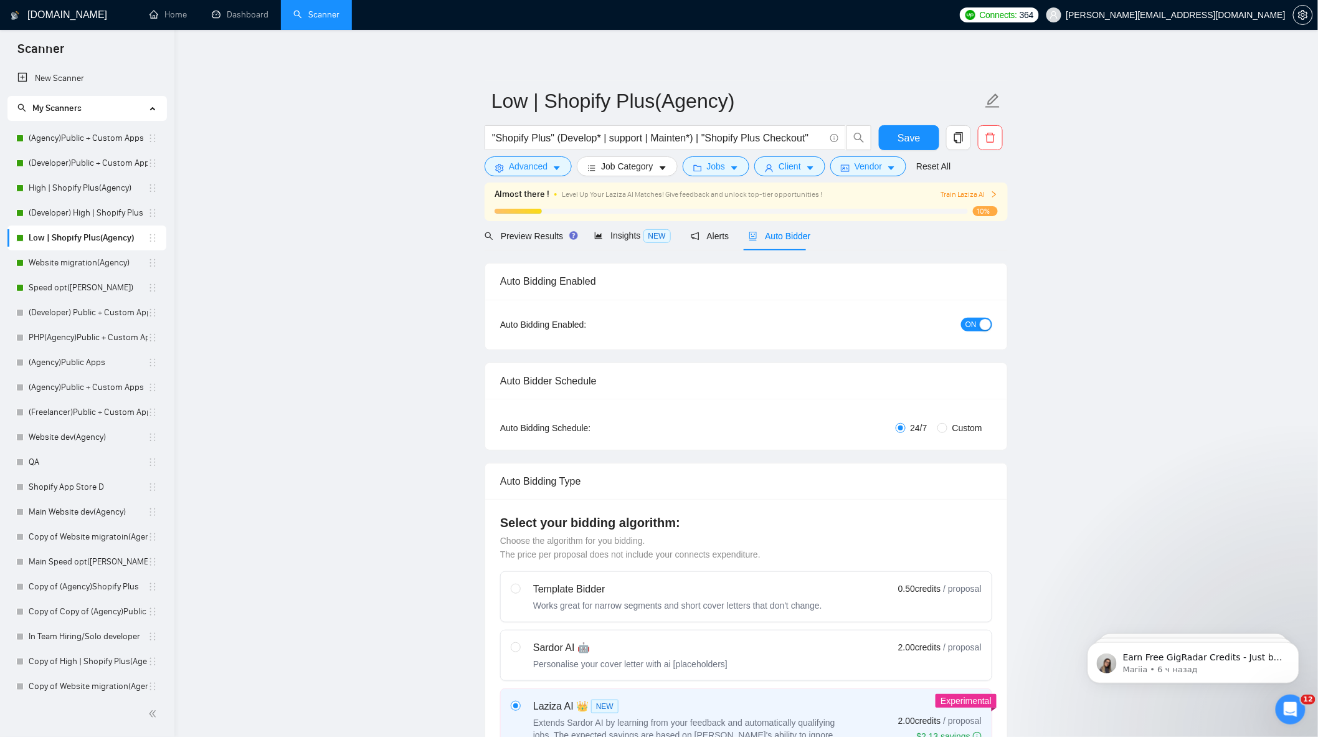
click at [787, 240] on span "Auto Bidder" at bounding box center [780, 236] width 62 height 10
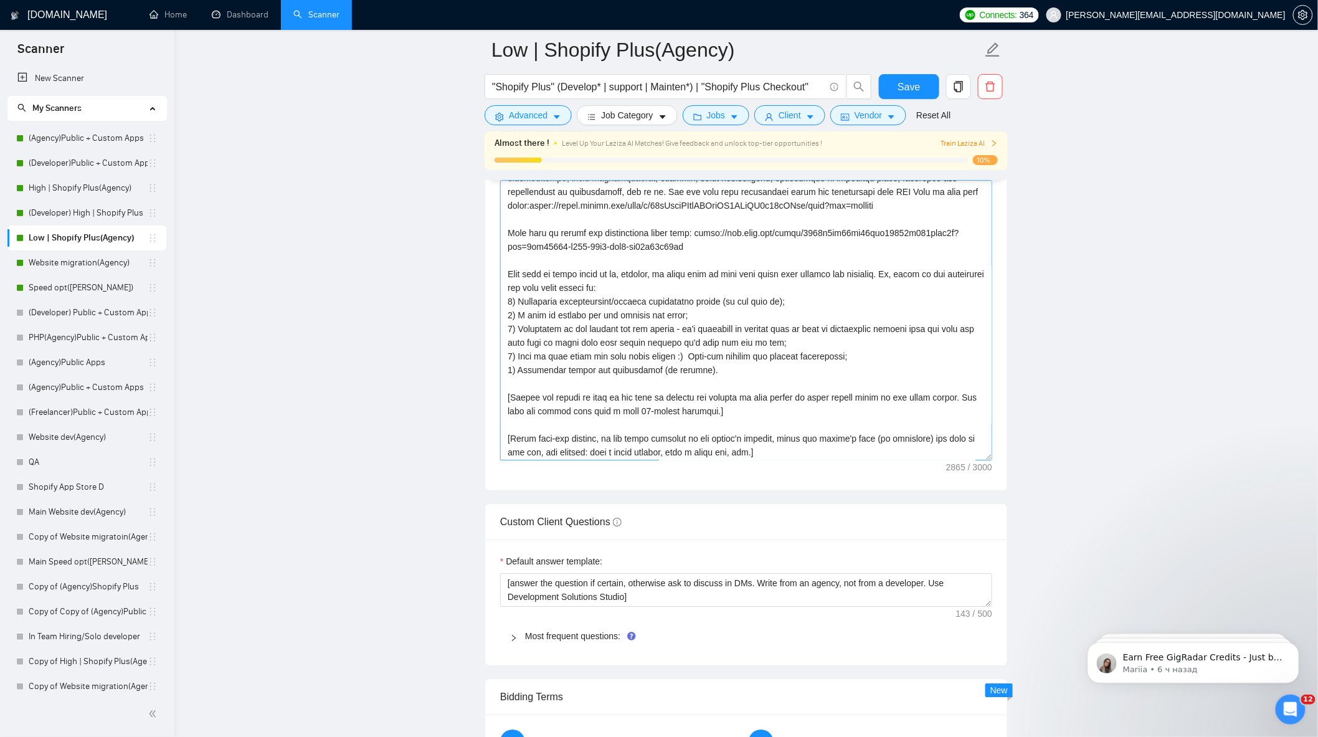
scroll to position [232, 0]
click at [705, 386] on textarea "Cover letter template:" at bounding box center [746, 320] width 492 height 280
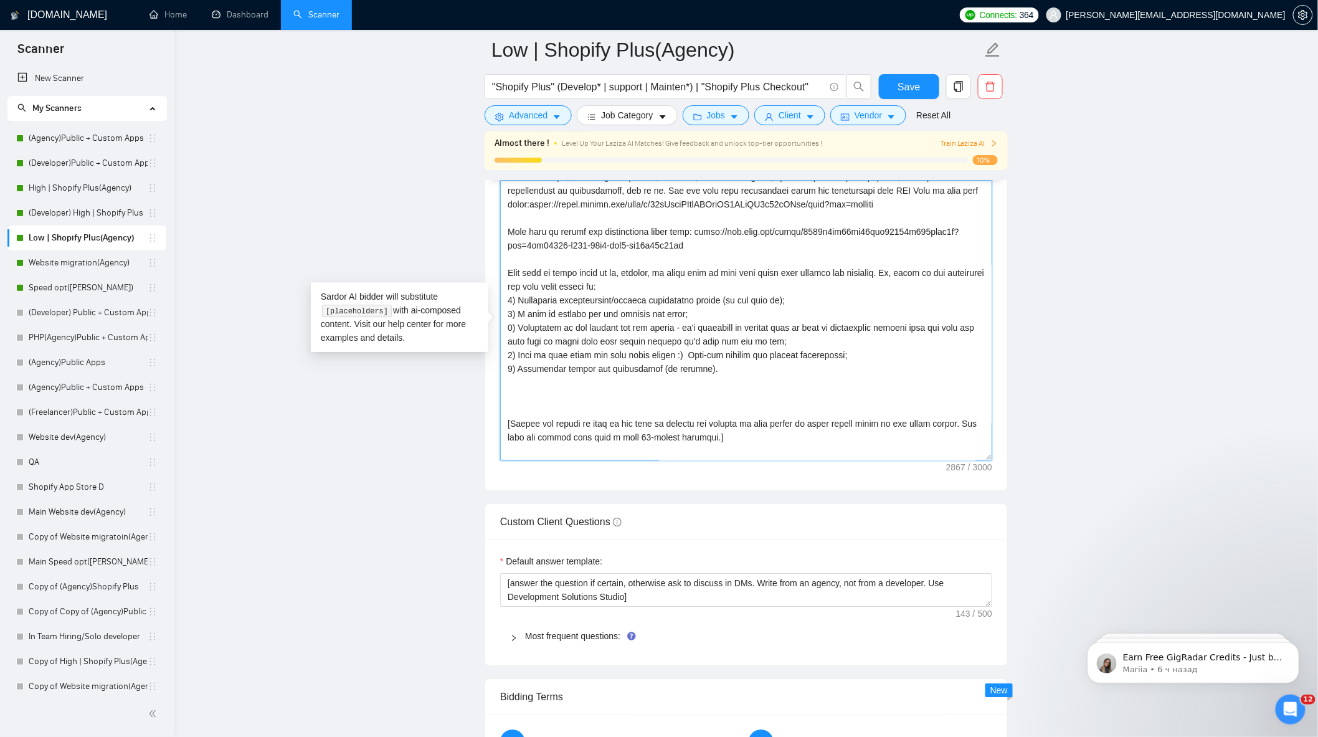
paste textarea
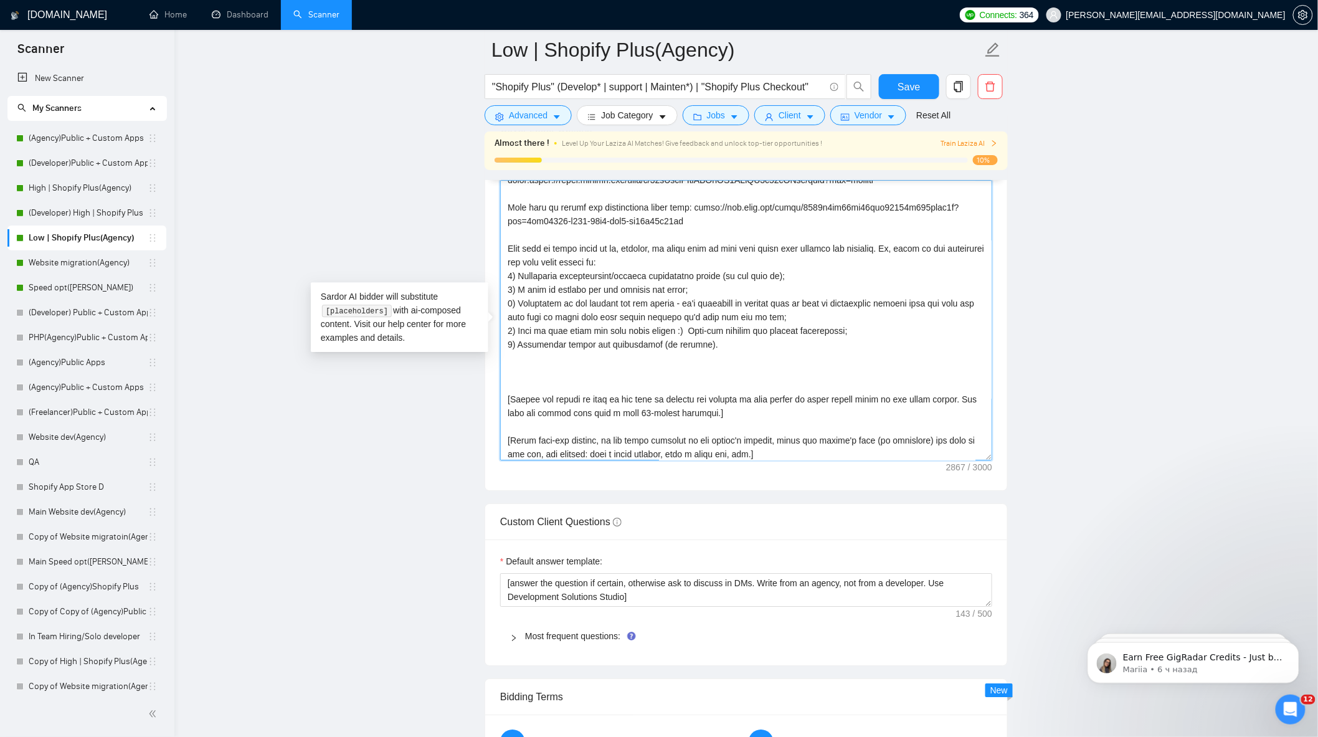
click at [591, 374] on textarea "Cover letter template:" at bounding box center [746, 320] width 492 height 280
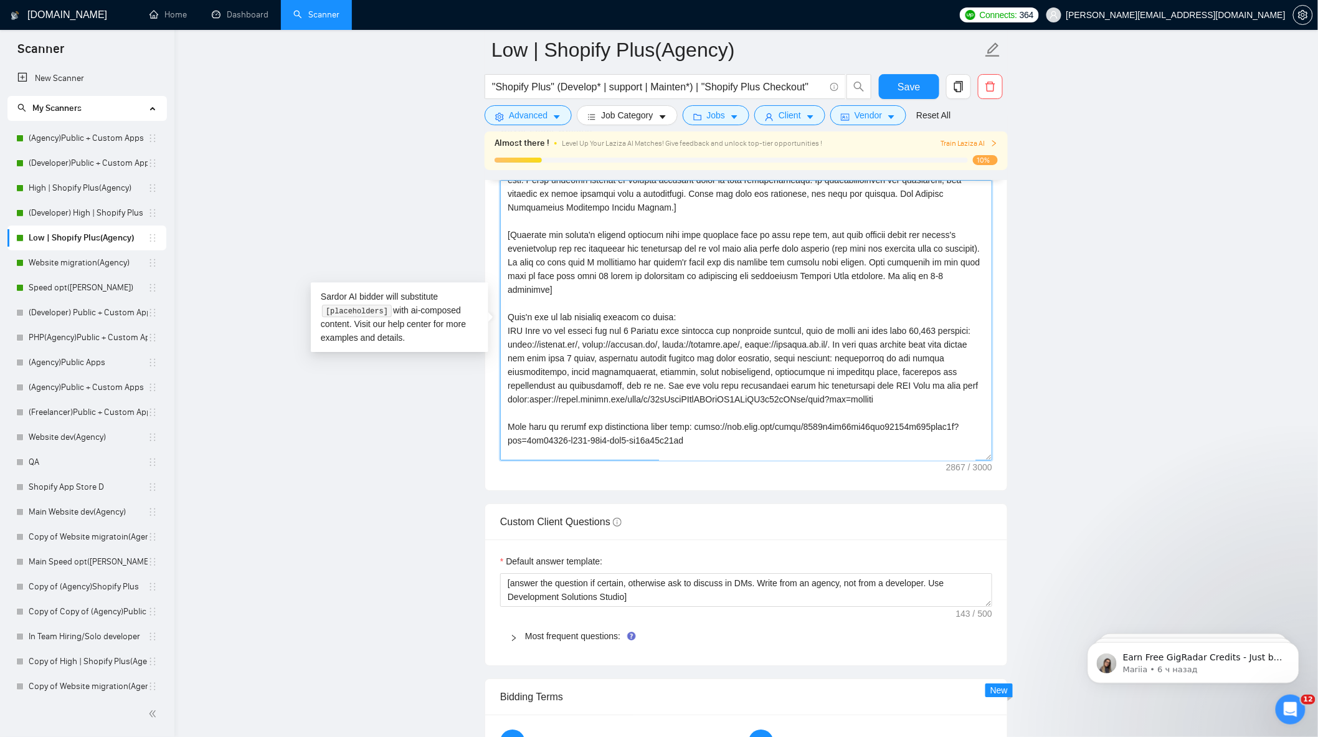
scroll to position [0, 0]
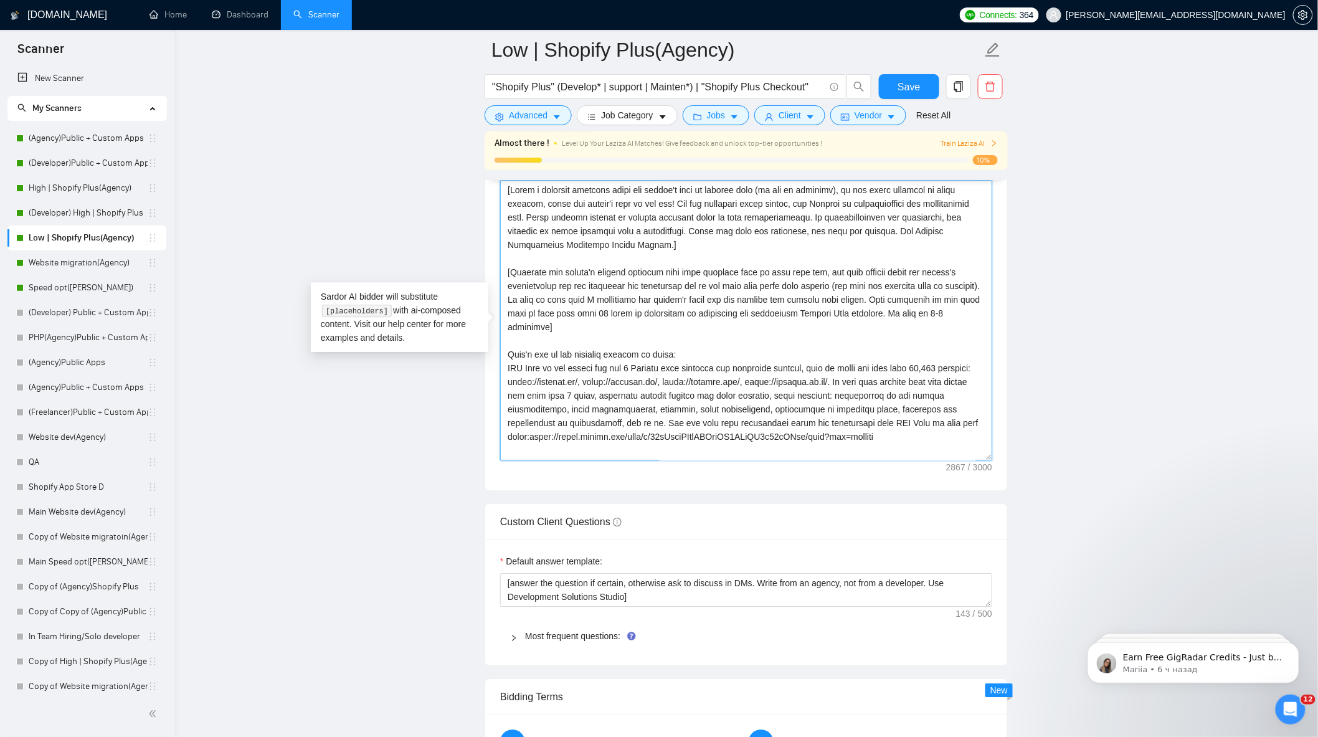
click at [883, 430] on textarea "Cover letter template:" at bounding box center [746, 320] width 492 height 280
paste textarea "Loremip dol sitame’c adi elit se doeiusmo tem inci utlabore etdolorem aliqua en…"
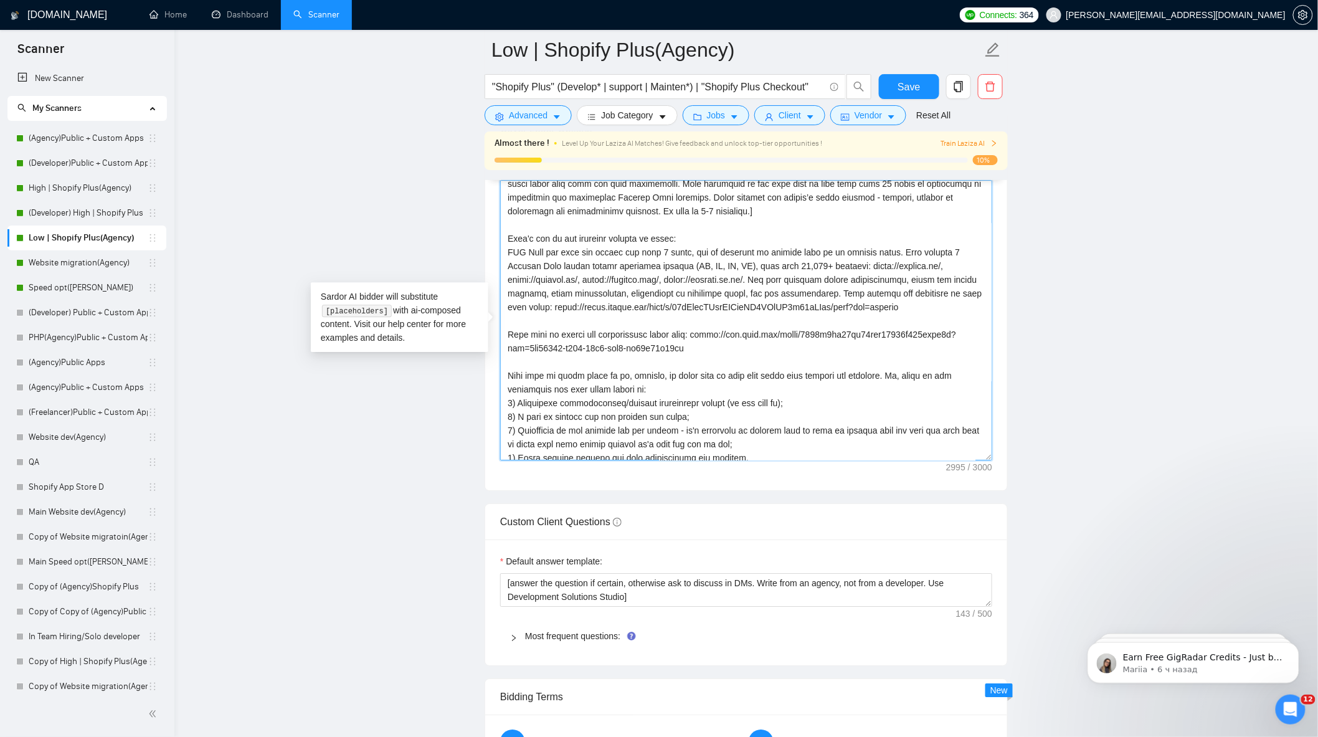
scroll to position [207, 0]
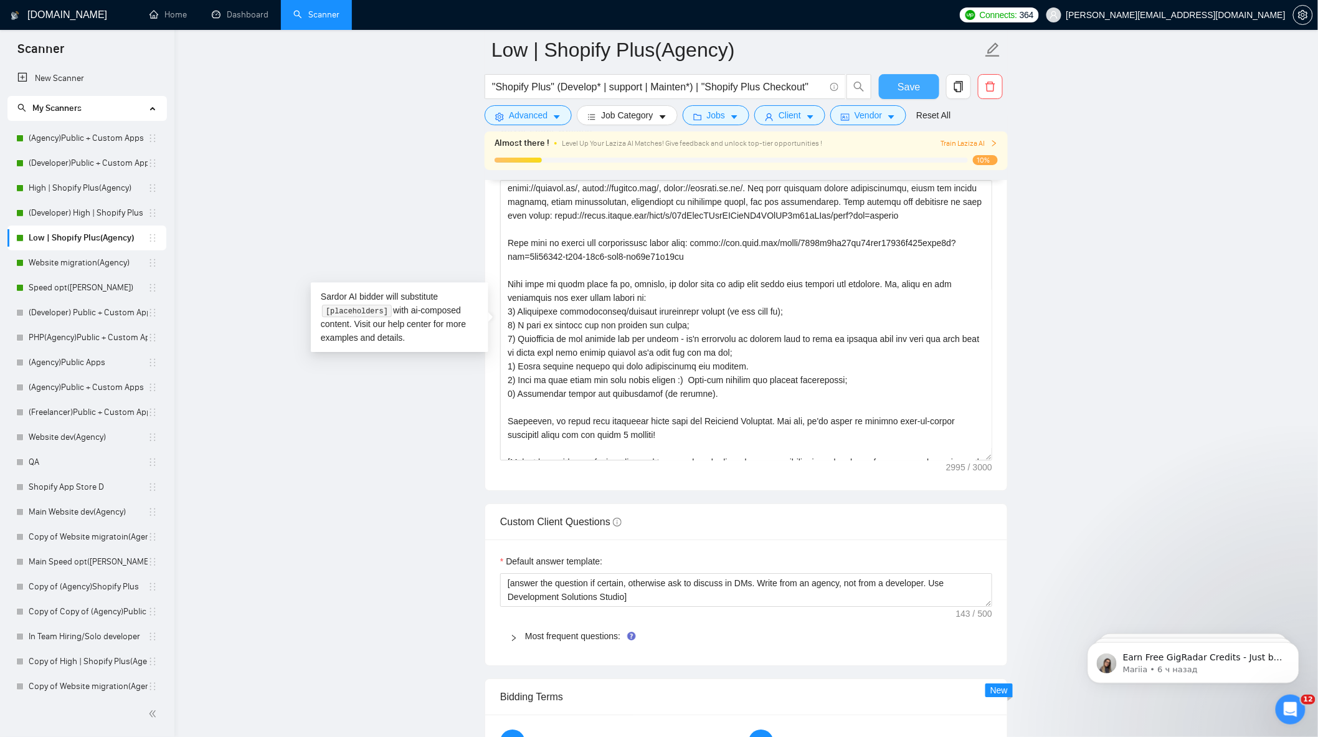
click at [903, 83] on span "Save" at bounding box center [909, 87] width 22 height 16
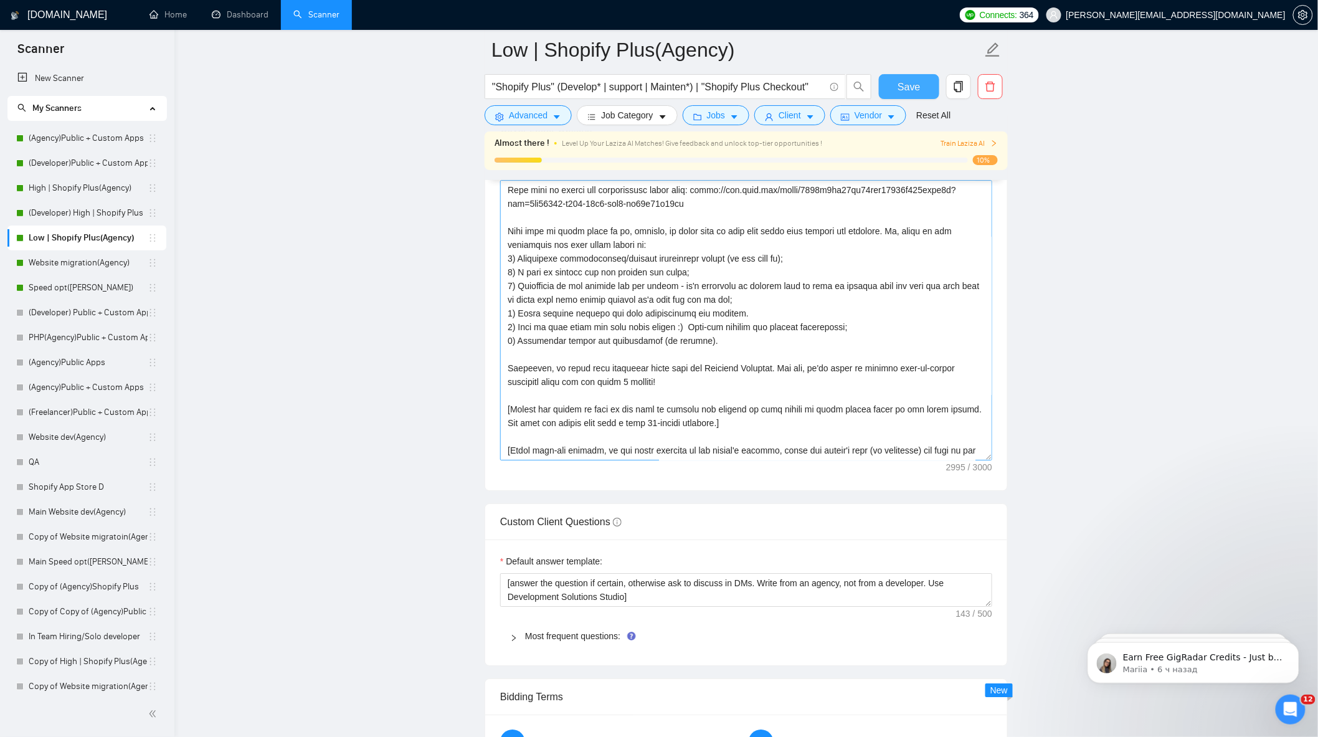
scroll to position [273, 0]
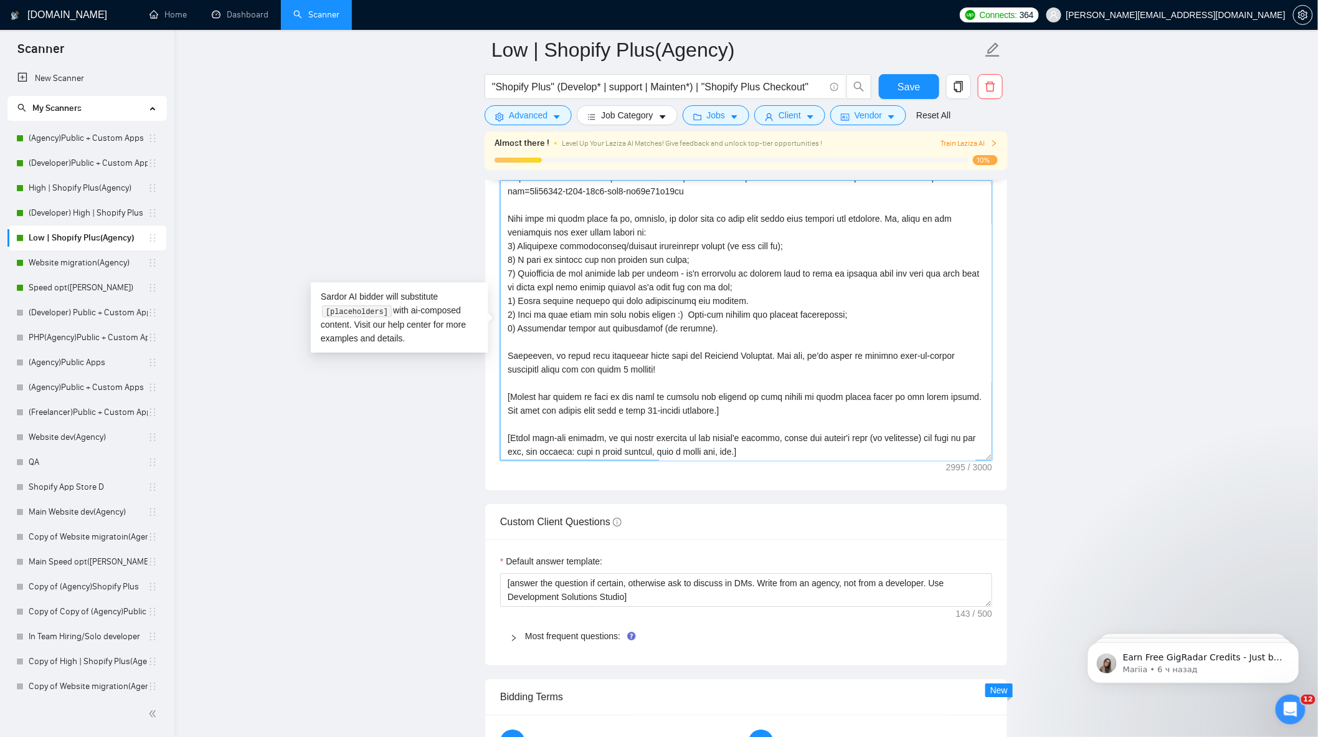
drag, startPoint x: 506, startPoint y: 359, endPoint x: 685, endPoint y: 375, distance: 179.5
click at [685, 375] on textarea "Cover letter template:" at bounding box center [746, 320] width 492 height 280
click at [72, 262] on link "Website migration(Agency)" at bounding box center [88, 262] width 119 height 25
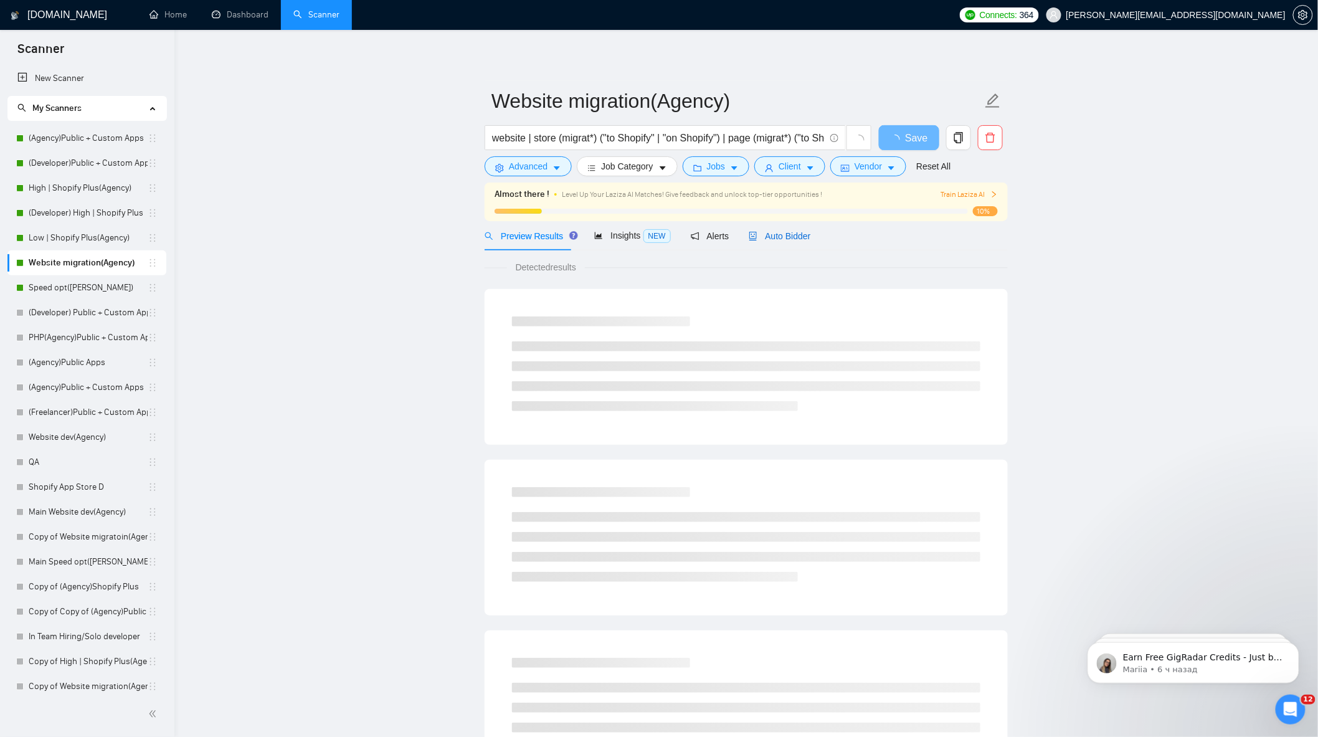
click at [771, 231] on span "Auto Bidder" at bounding box center [780, 236] width 62 height 10
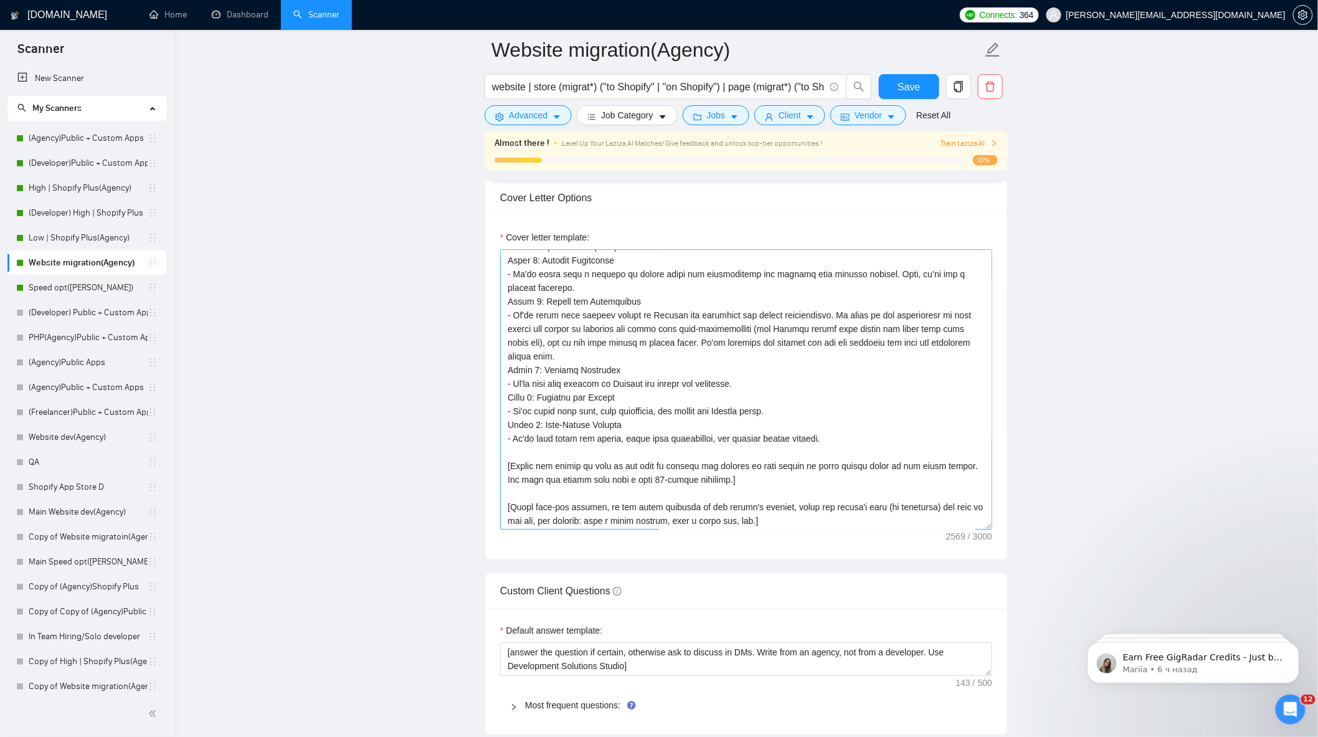
scroll to position [287, 0]
click at [851, 445] on textarea "Cover letter template:" at bounding box center [746, 389] width 492 height 280
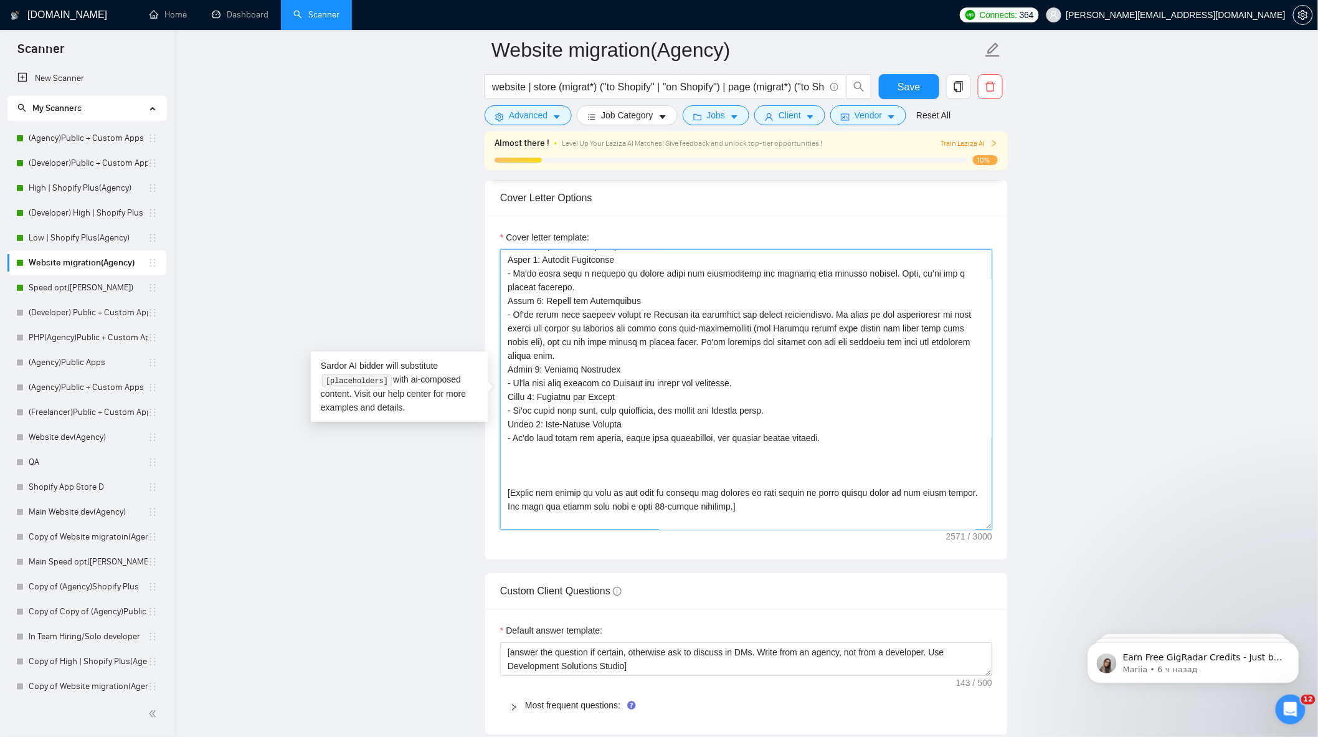
paste textarea "Tipically, we start with discovery phase with our Delivery Director. And now, w…"
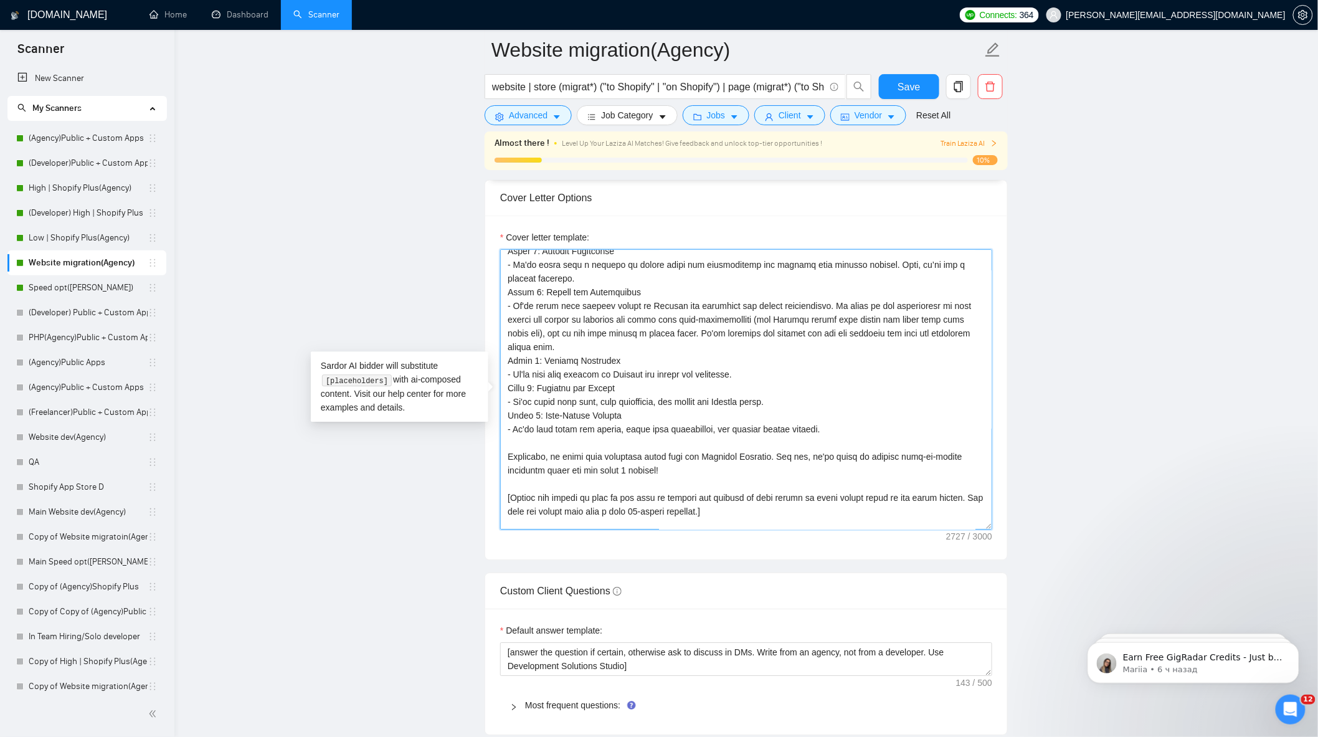
scroll to position [328, 0]
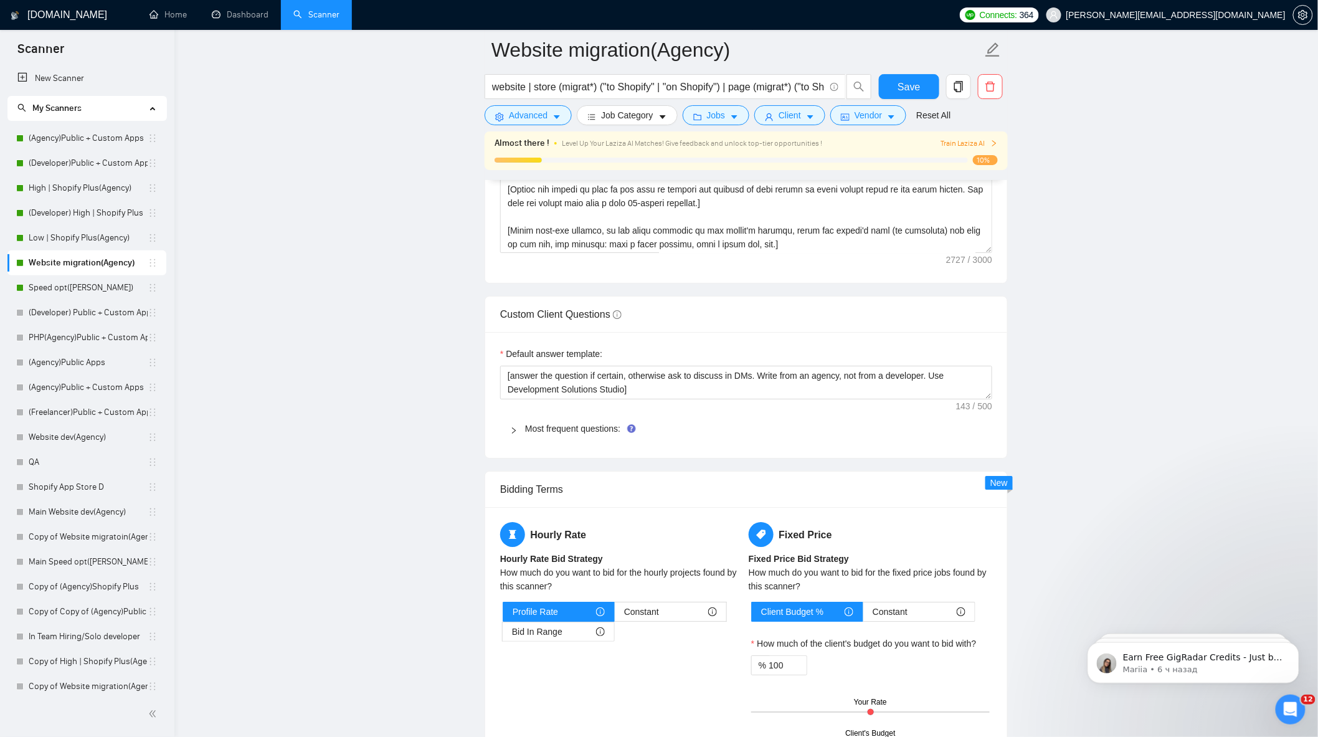
click at [567, 443] on div "Most frequent questions:" at bounding box center [746, 428] width 492 height 29
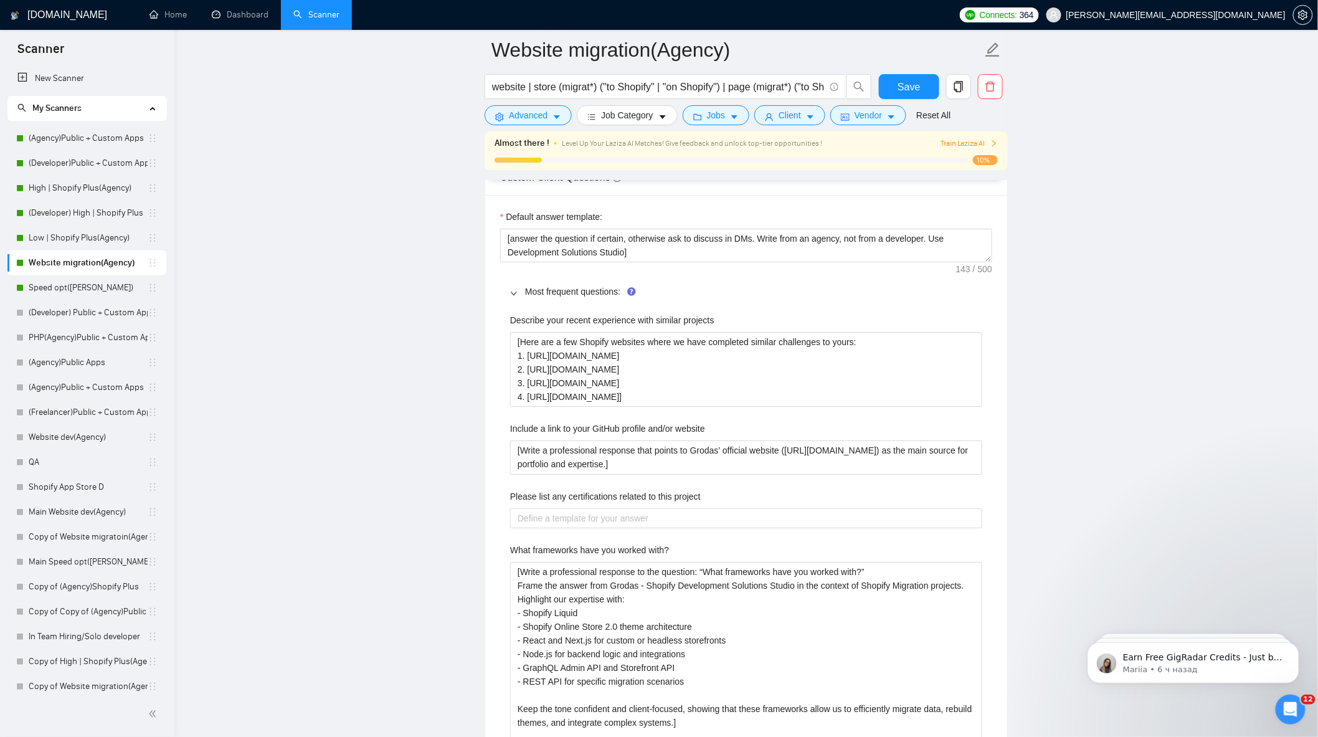
scroll to position [1730, 0]
click at [652, 361] on projects "[Here are a few Shopify websites where we have completed similar challenges to …" at bounding box center [746, 368] width 472 height 75
click at [1137, 397] on main "Website migration(Agency) website | store (migrat*) ("to Shopify" | "on Shopify…" at bounding box center [746, 631] width 1104 height 4623
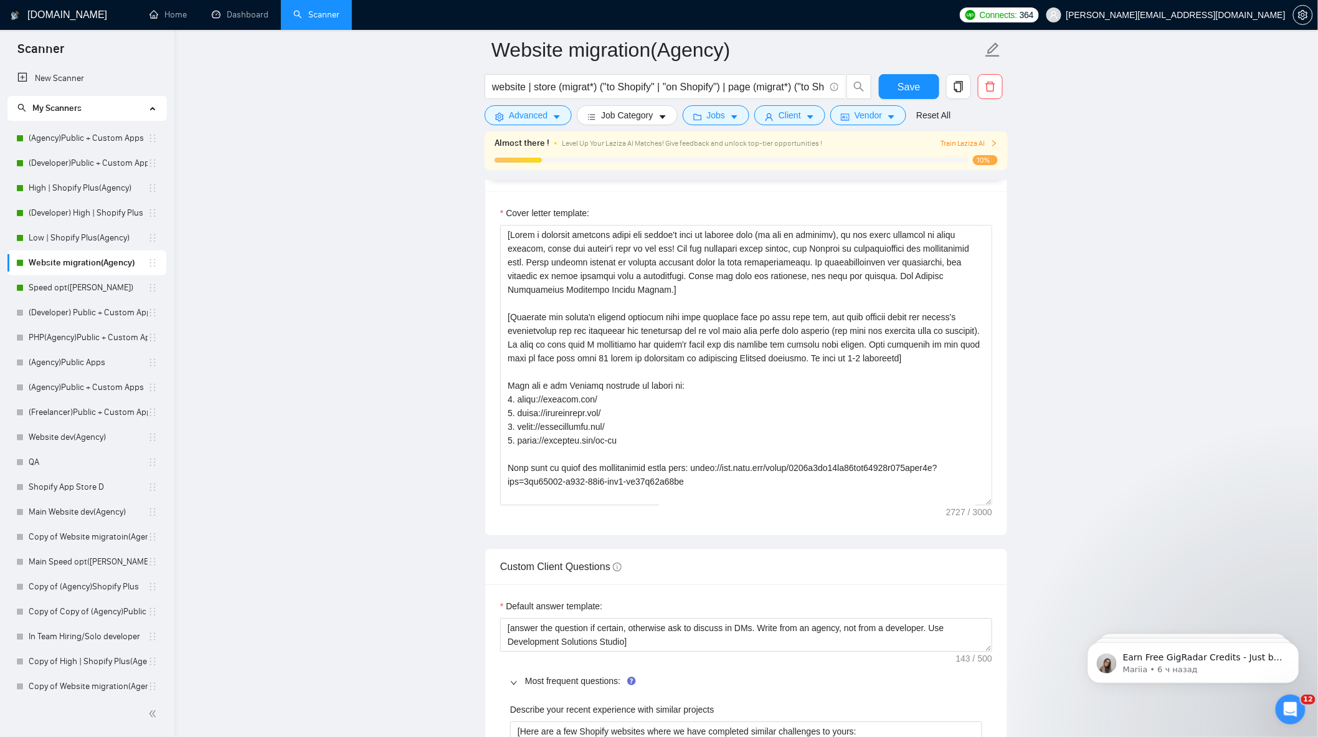
scroll to position [1315, 0]
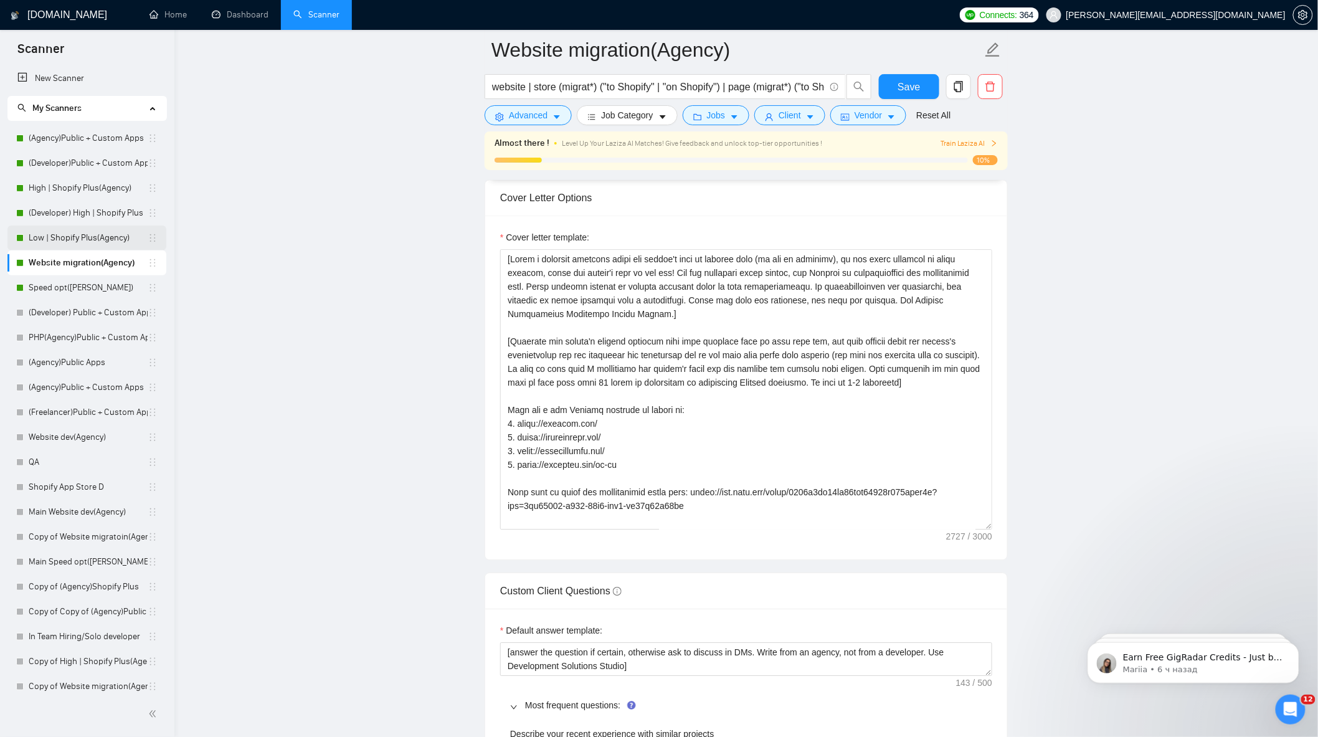
click at [85, 240] on link "Low | Shopify Plus(Agency)" at bounding box center [88, 238] width 119 height 25
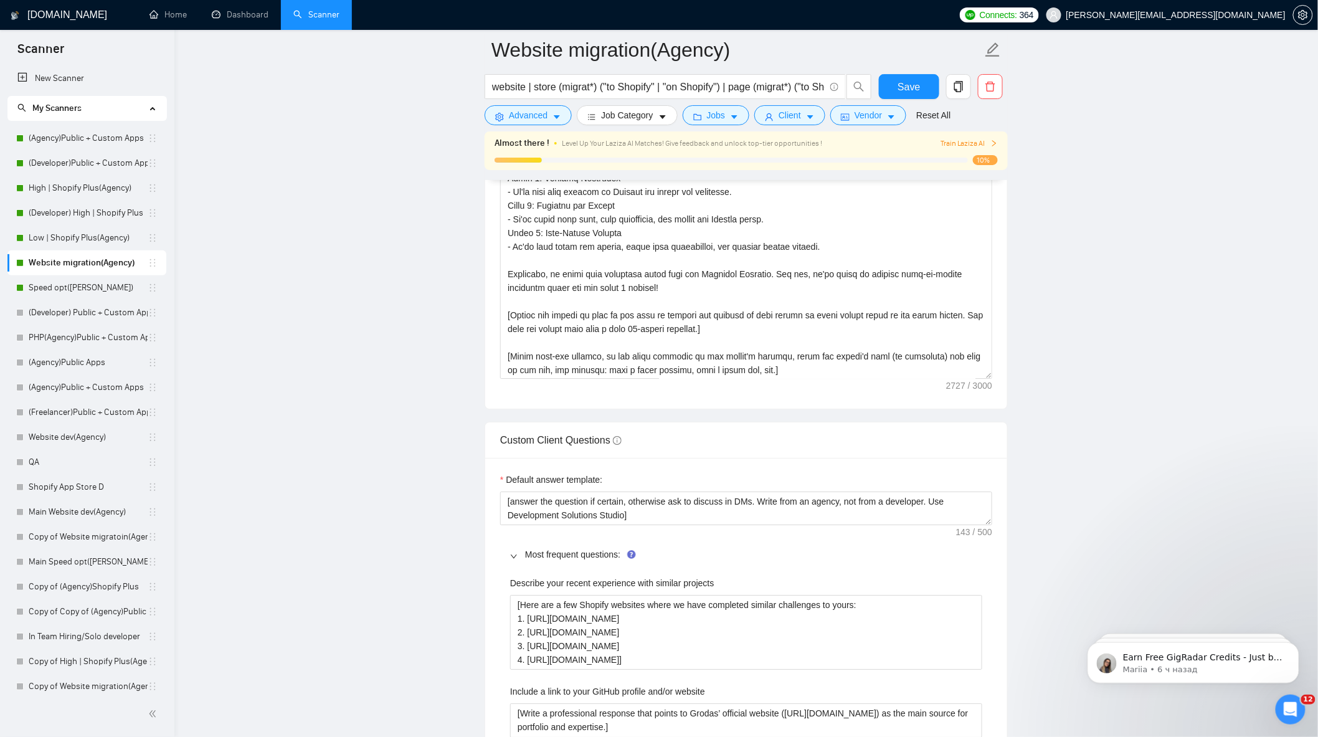
scroll to position [1453, 0]
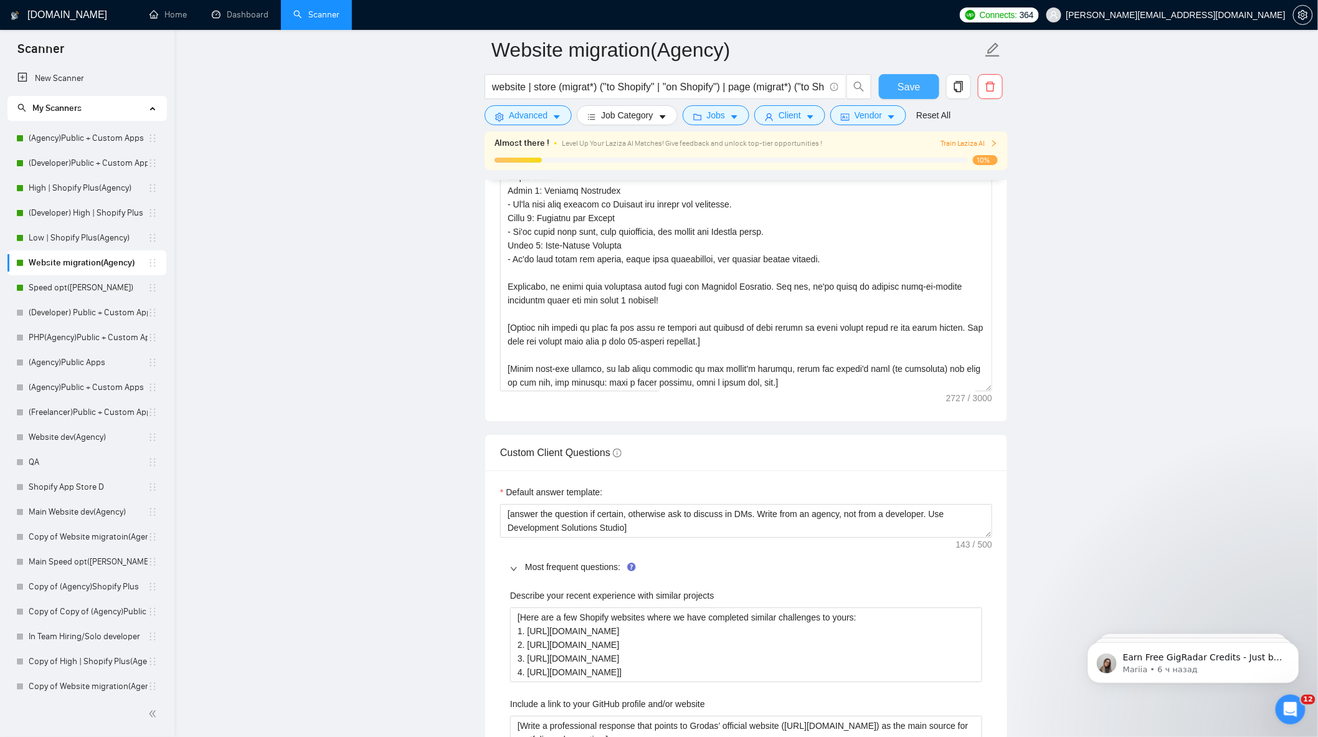
click at [902, 85] on span "Save" at bounding box center [909, 87] width 22 height 16
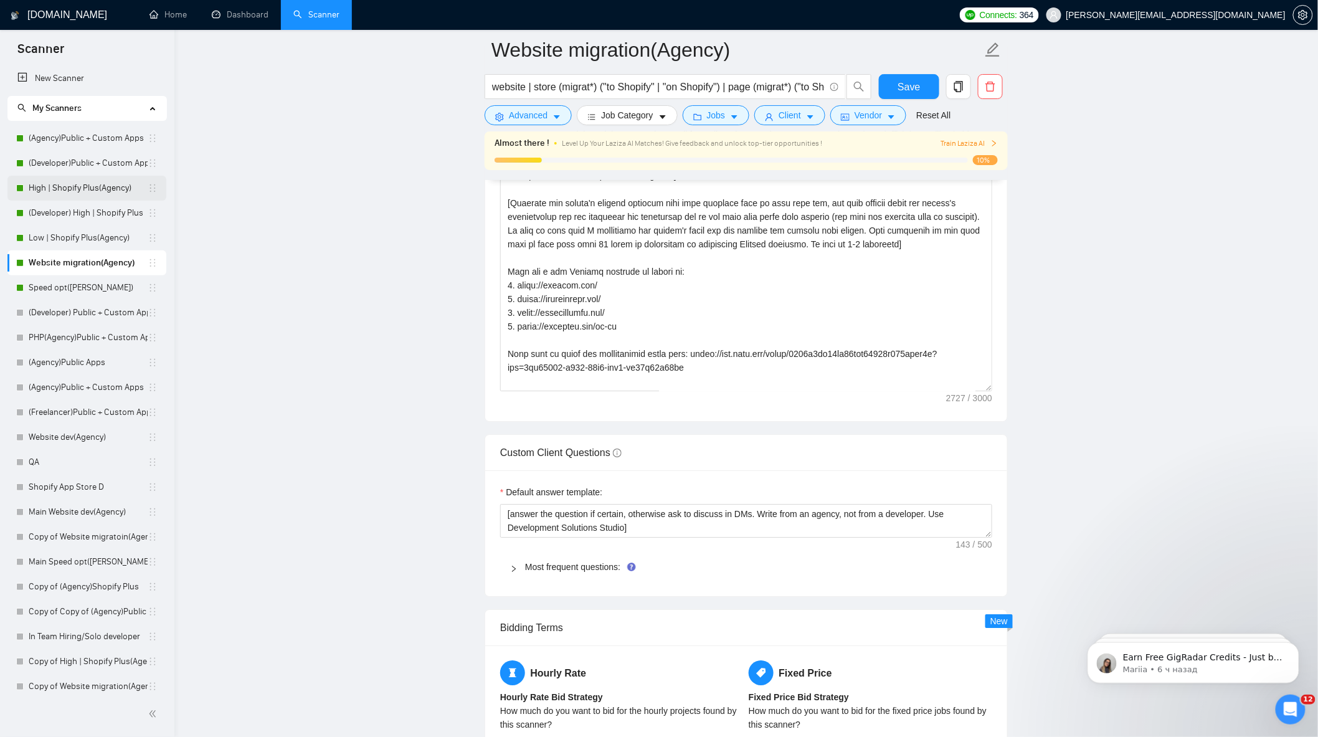
click at [69, 179] on link "High | Shopify Plus(Agency)" at bounding box center [88, 188] width 119 height 25
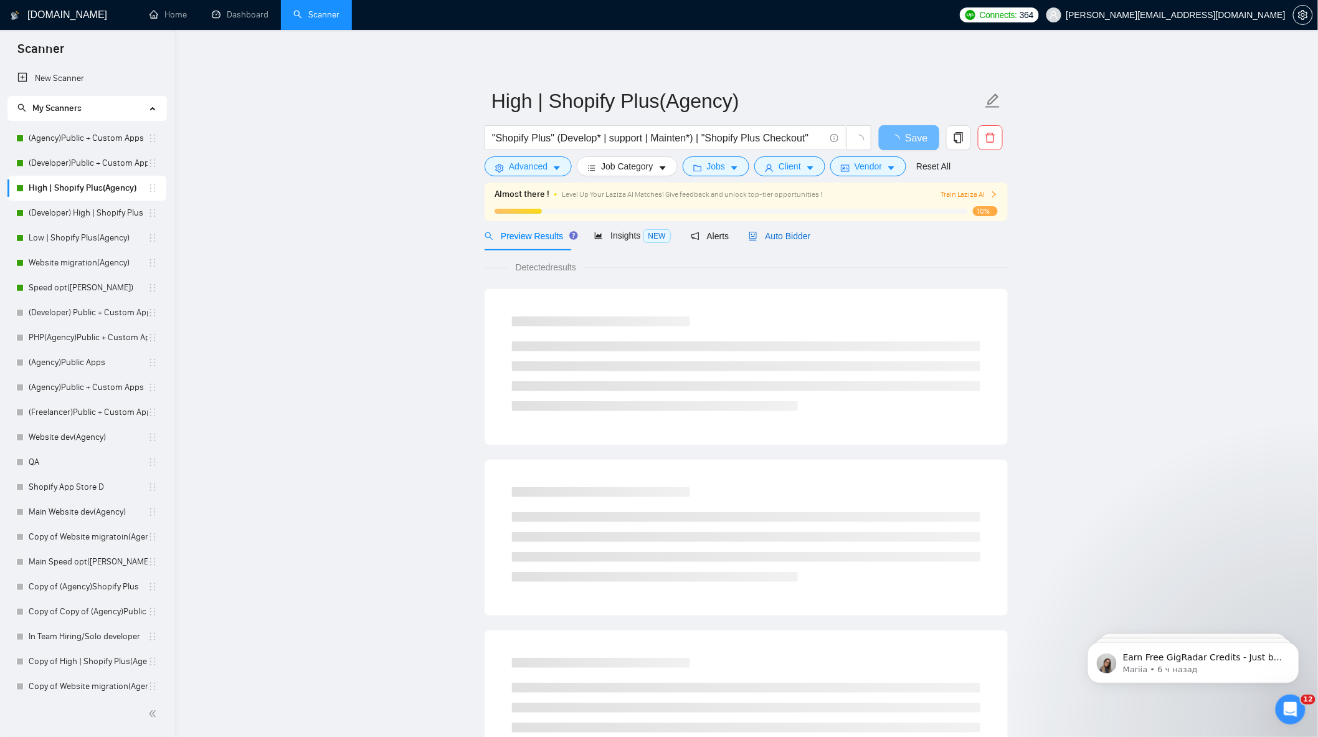
click at [775, 233] on span "Auto Bidder" at bounding box center [780, 236] width 62 height 10
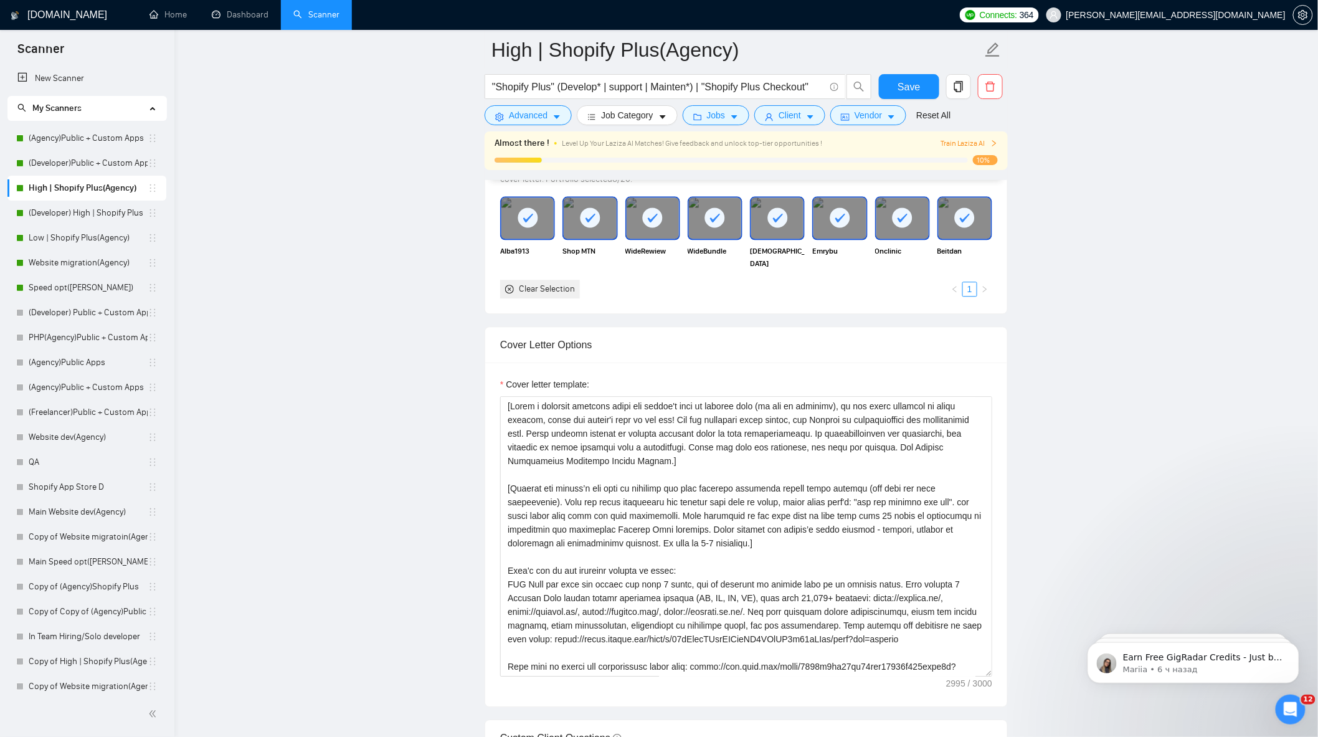
scroll to position [1315, 0]
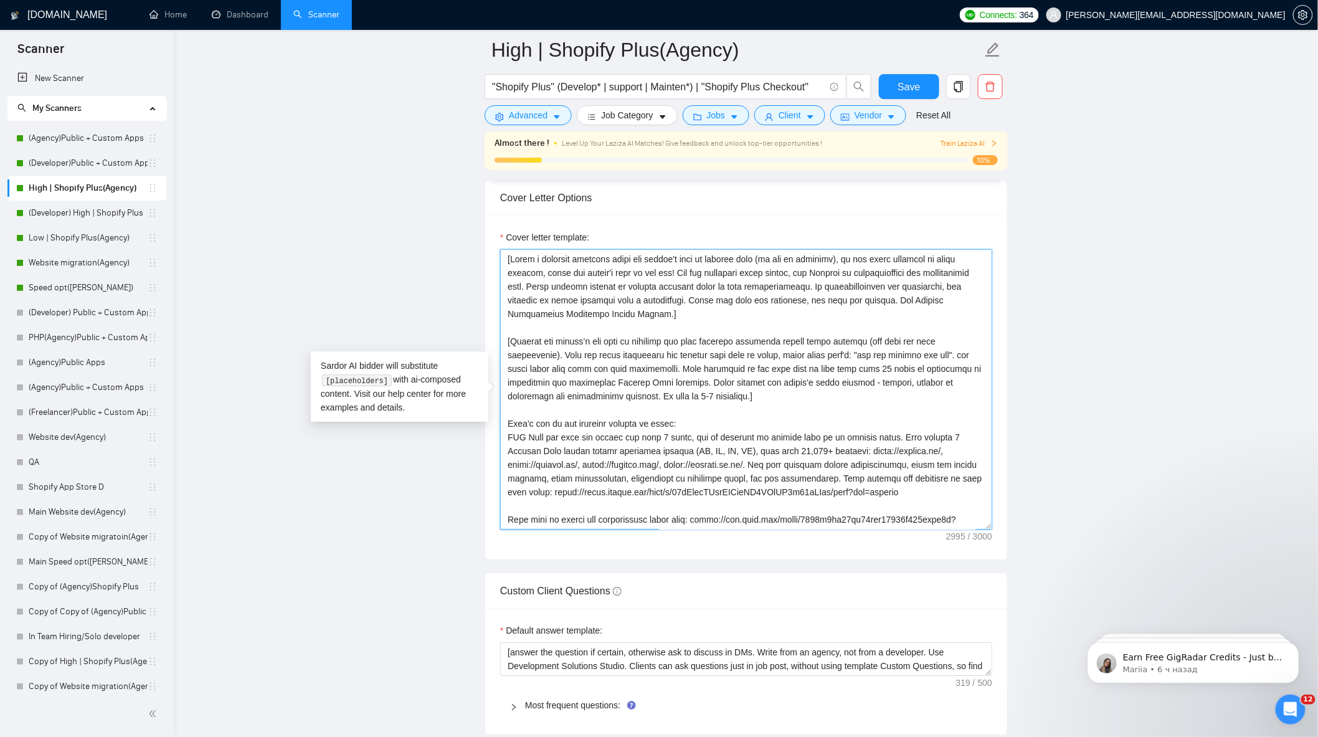
drag, startPoint x: 521, startPoint y: 350, endPoint x: 730, endPoint y: 407, distance: 216.9
click at [730, 407] on textarea "Cover letter template:" at bounding box center [746, 389] width 492 height 280
click at [779, 419] on textarea "Cover letter template:" at bounding box center [746, 389] width 492 height 280
click at [1126, 262] on main "High | Shopify Plus(Agency) "Shopify Plus" (Develop* | support | Mainten*) | "S…" at bounding box center [746, 541] width 1104 height 3612
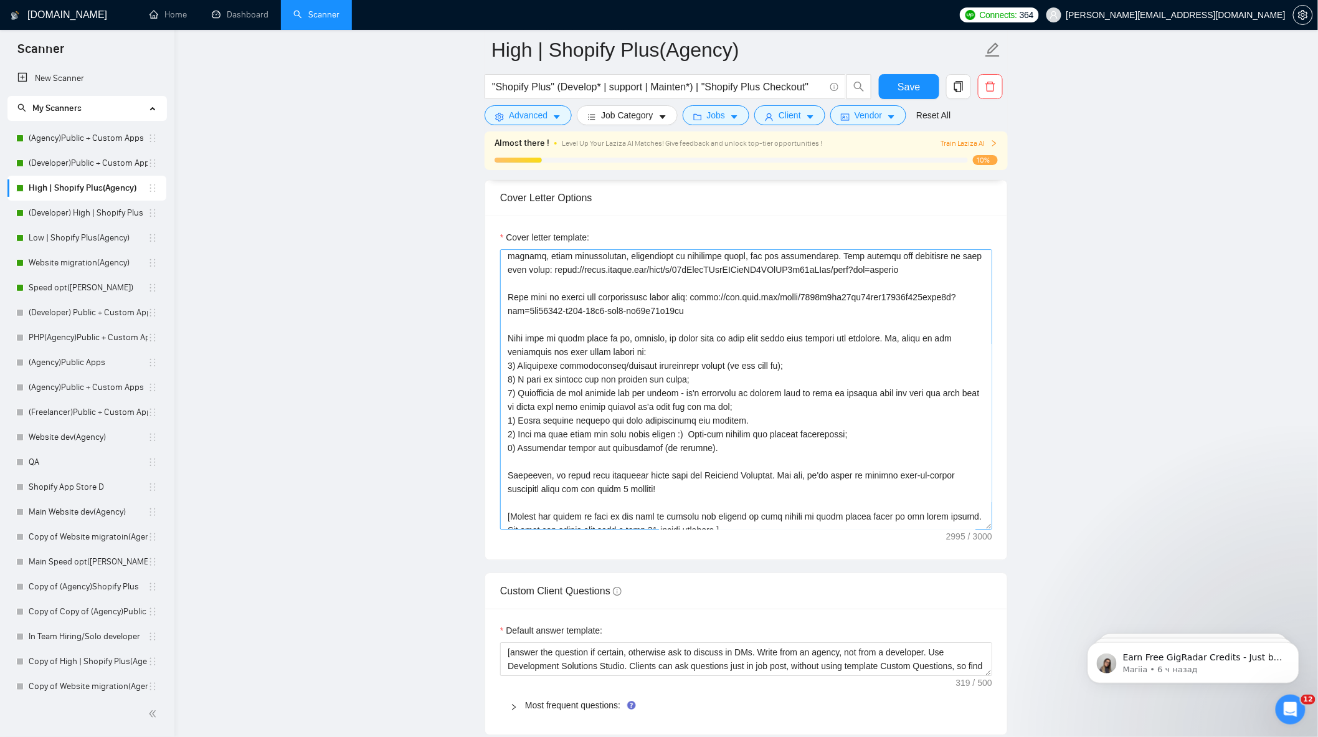
scroll to position [273, 0]
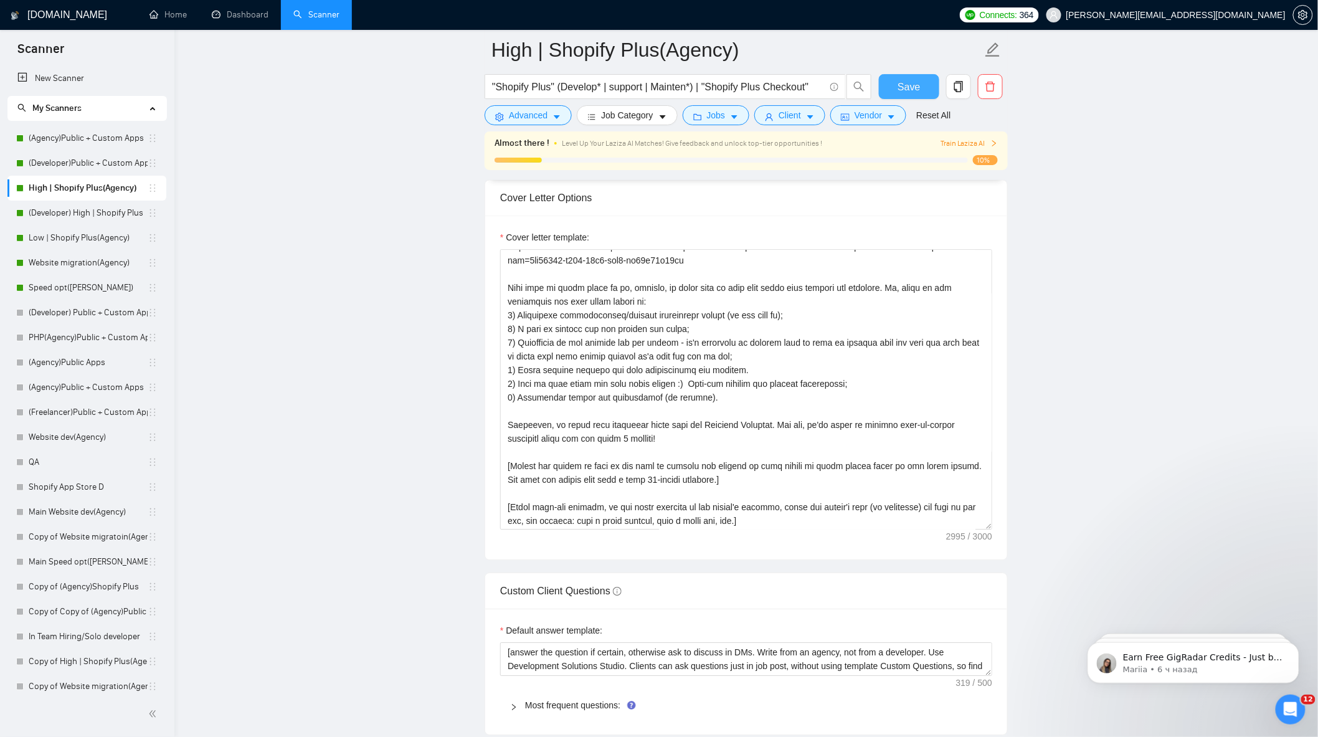
click at [916, 80] on span "Save" at bounding box center [909, 87] width 22 height 16
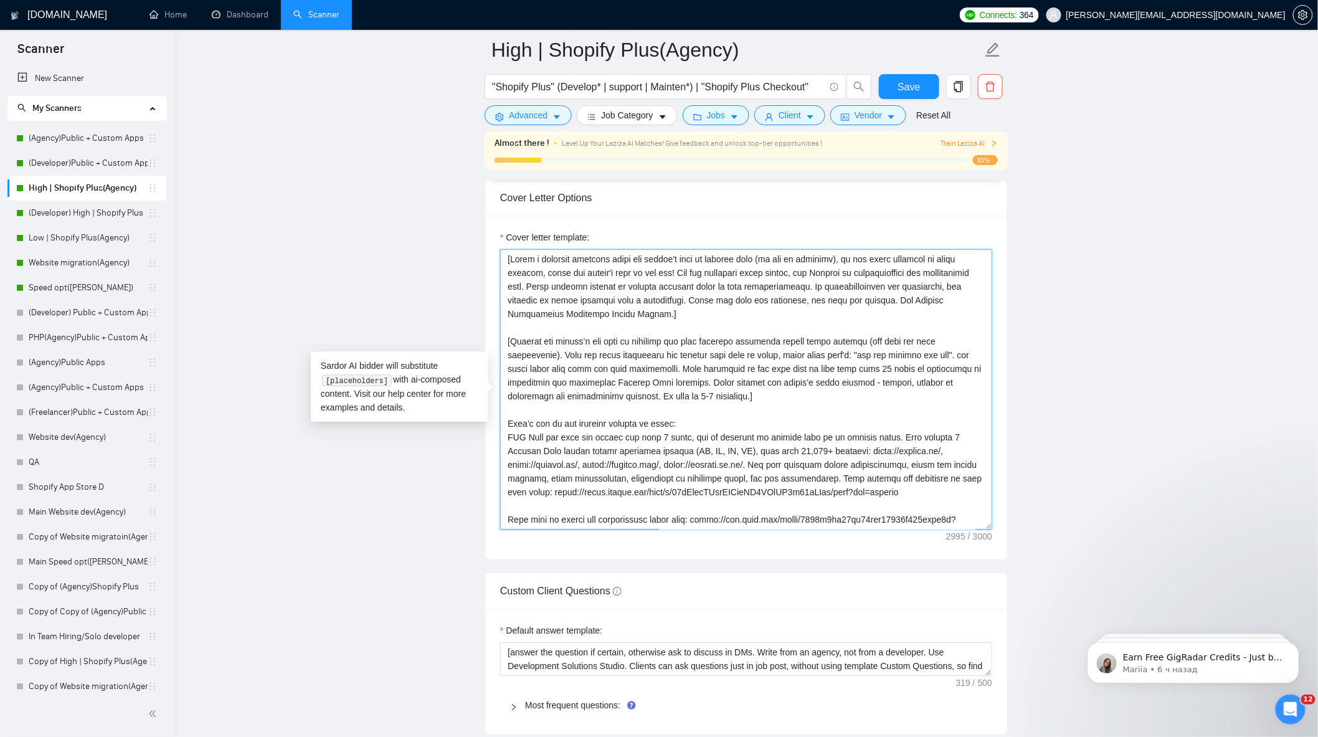
drag, startPoint x: 506, startPoint y: 264, endPoint x: 764, endPoint y: 390, distance: 287.0
click at [764, 390] on textarea "Cover letter template:" at bounding box center [746, 389] width 492 height 280
drag, startPoint x: 78, startPoint y: 434, endPoint x: 452, endPoint y: 316, distance: 391.1
click at [78, 434] on link "Website dev(Agency)" at bounding box center [88, 437] width 119 height 25
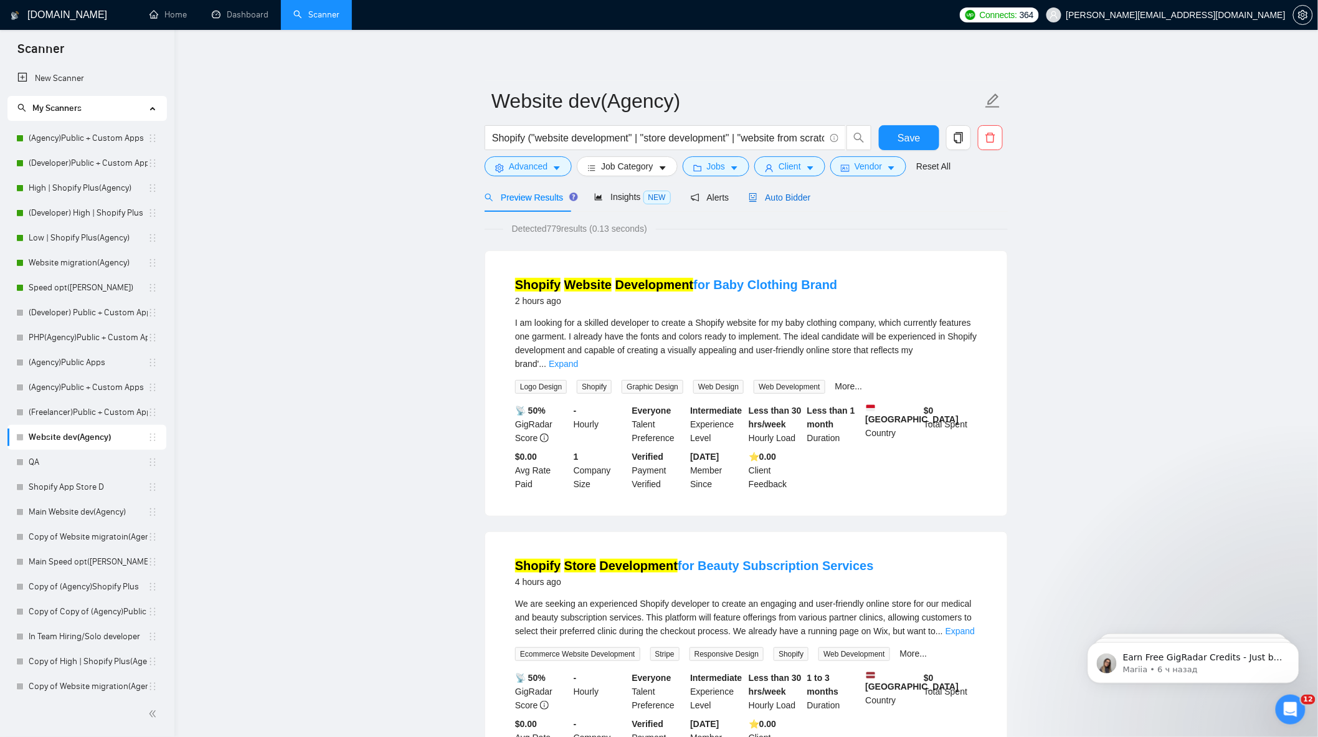
click at [768, 202] on span "Auto Bidder" at bounding box center [780, 197] width 62 height 10
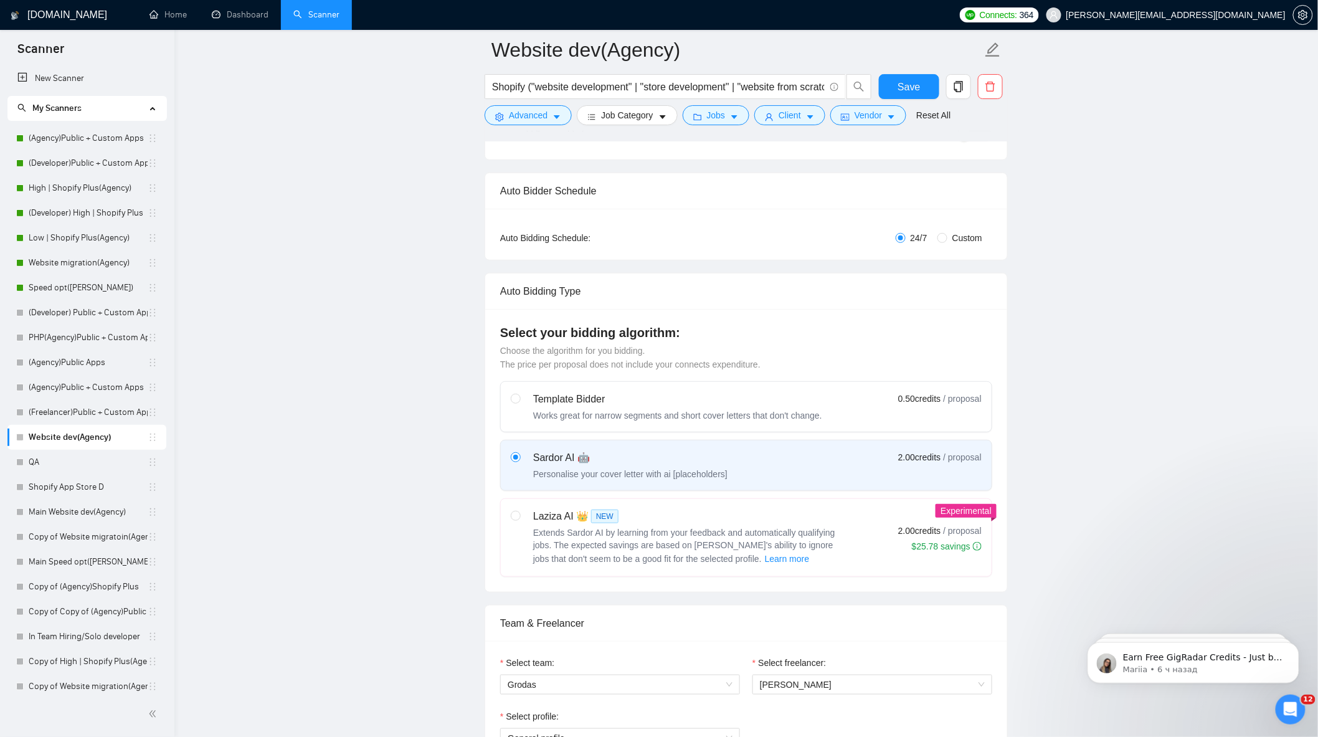
scroll to position [277, 0]
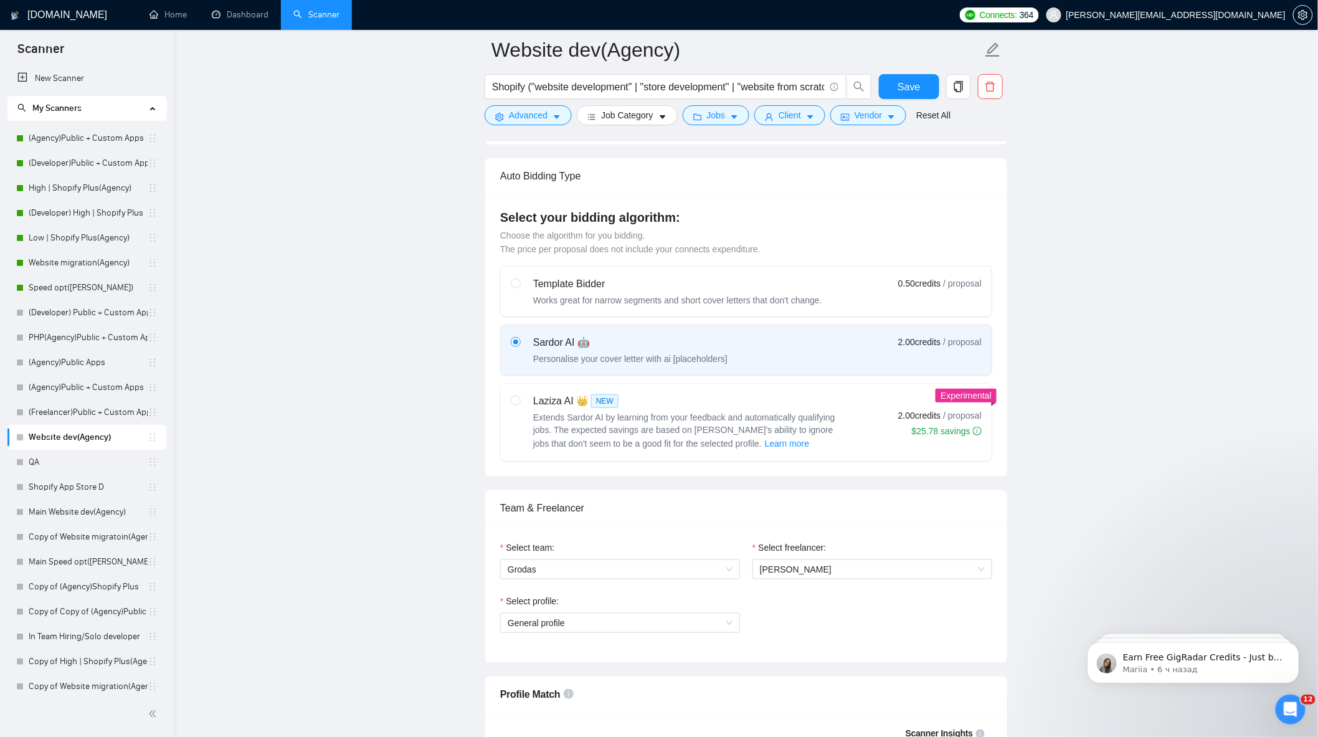
click at [794, 433] on span "Extends Sardor AI by learning from your feedback and automatically qualifying j…" at bounding box center [684, 430] width 302 height 36
click at [520, 404] on input "radio" at bounding box center [515, 400] width 9 height 9
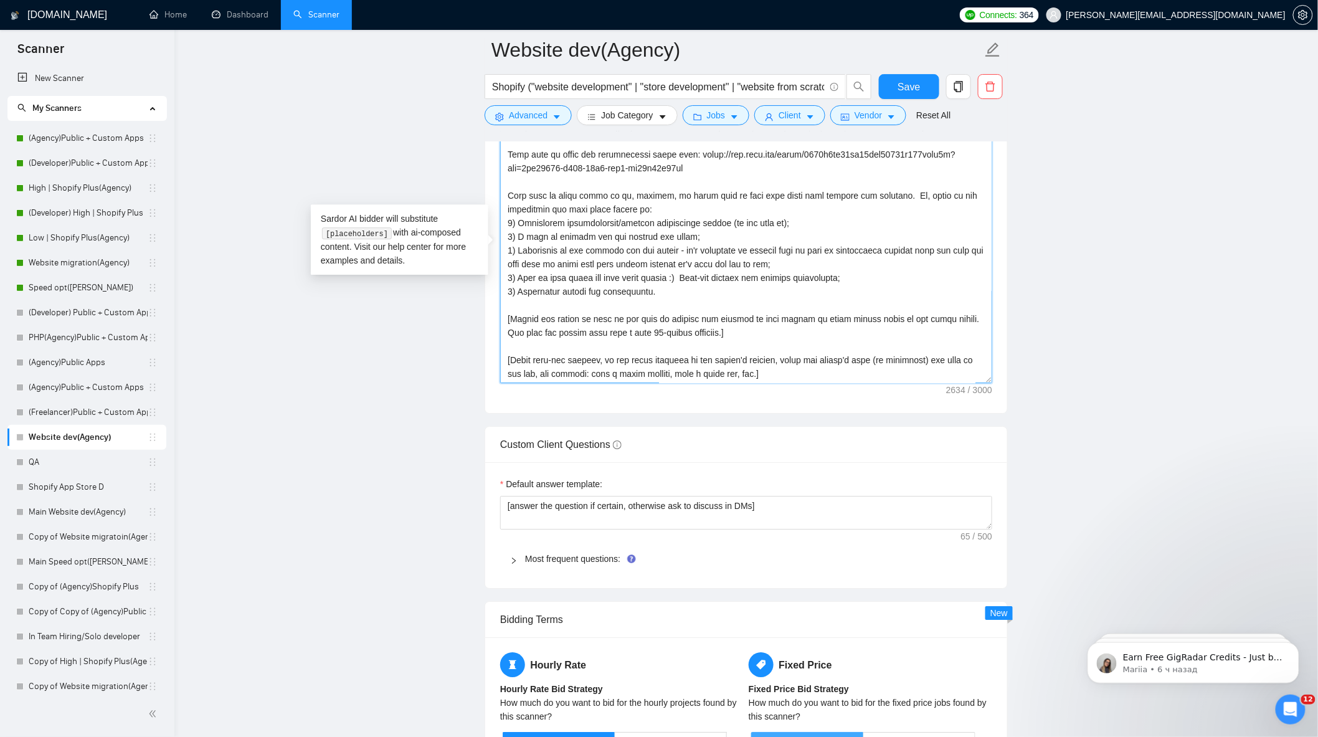
scroll to position [1508, 0]
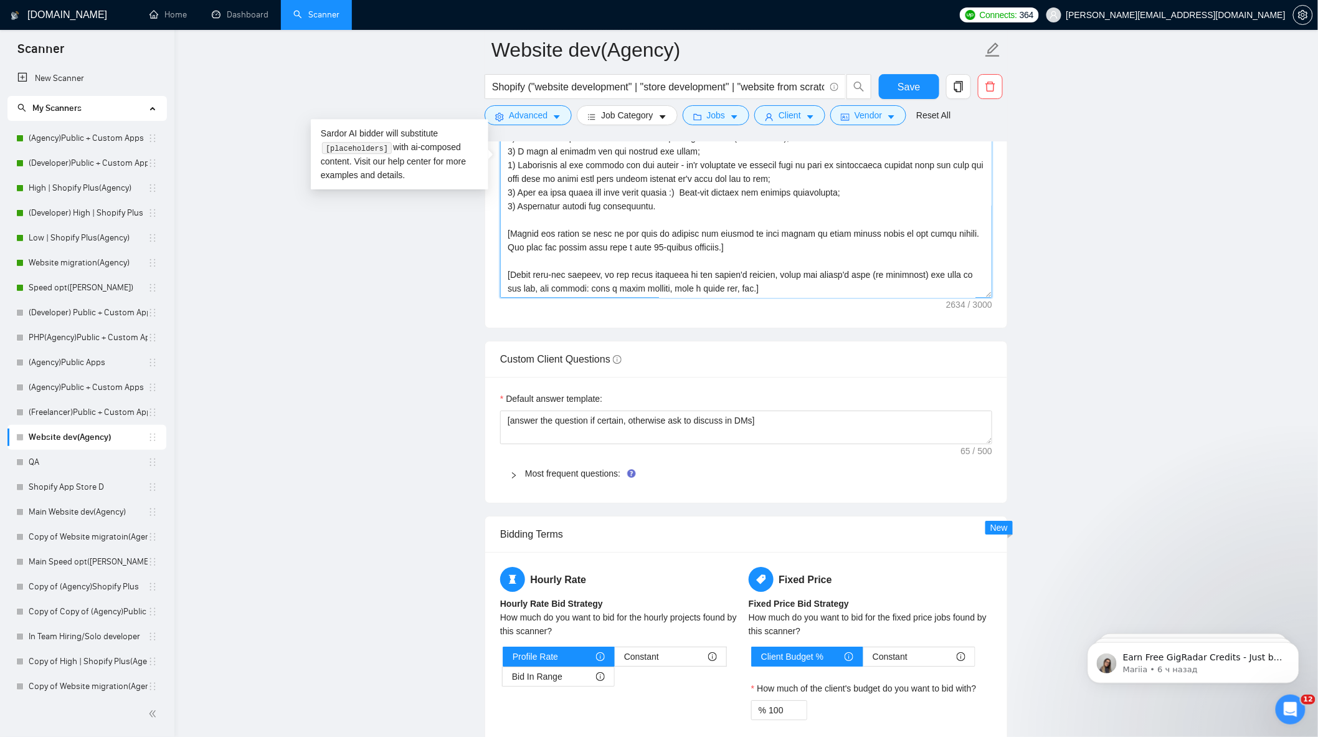
drag, startPoint x: 503, startPoint y: 434, endPoint x: 797, endPoint y: 300, distance: 323.4
click at [802, 296] on textarea "Cover letter template:" at bounding box center [746, 157] width 492 height 280
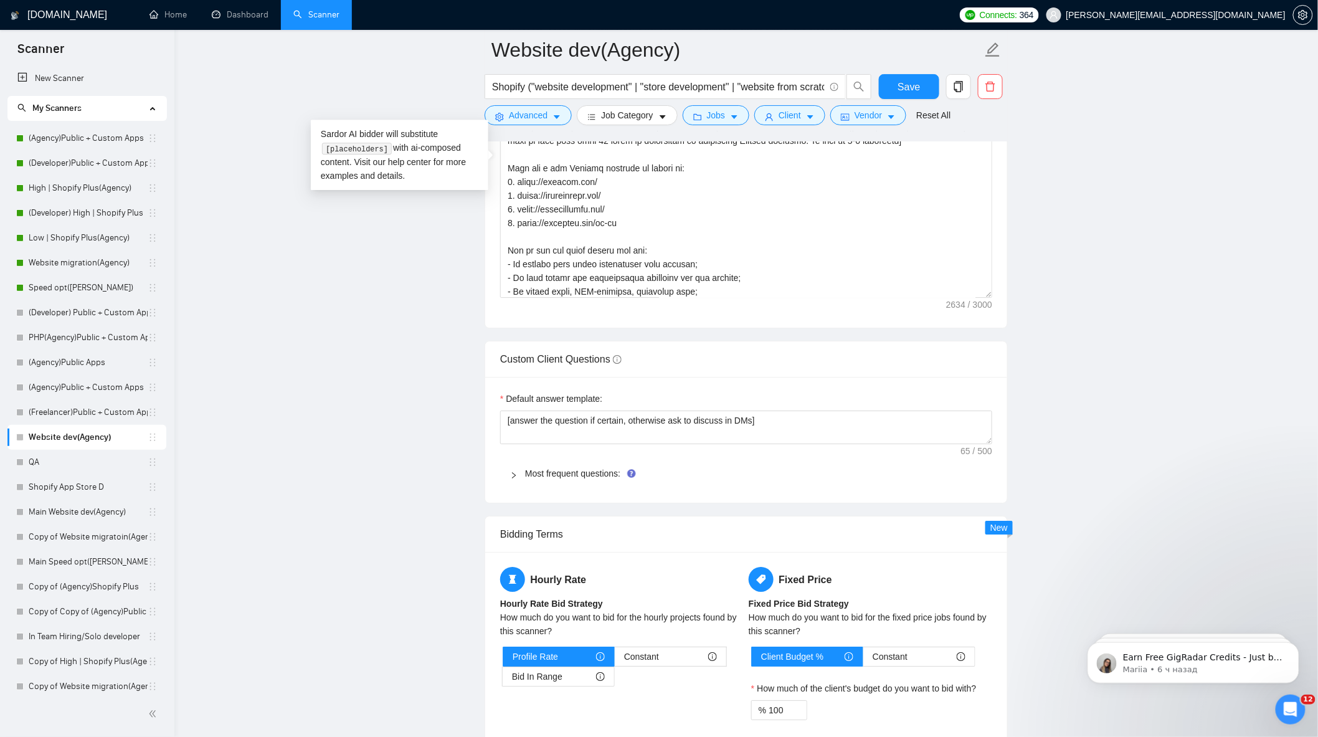
click at [1086, 225] on main "Website dev(Agency) Shopify ("website development" | "store development" | "web…" at bounding box center [746, 311] width 1104 height 3538
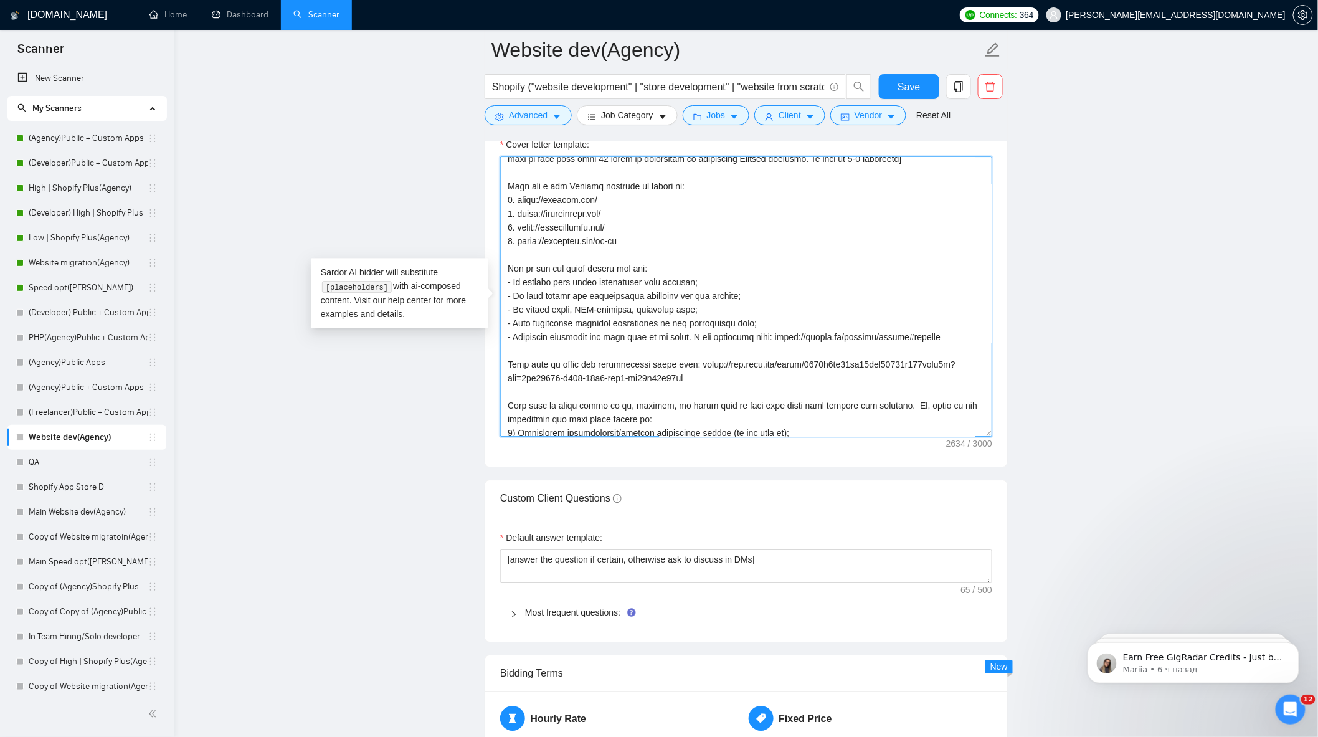
scroll to position [287, 0]
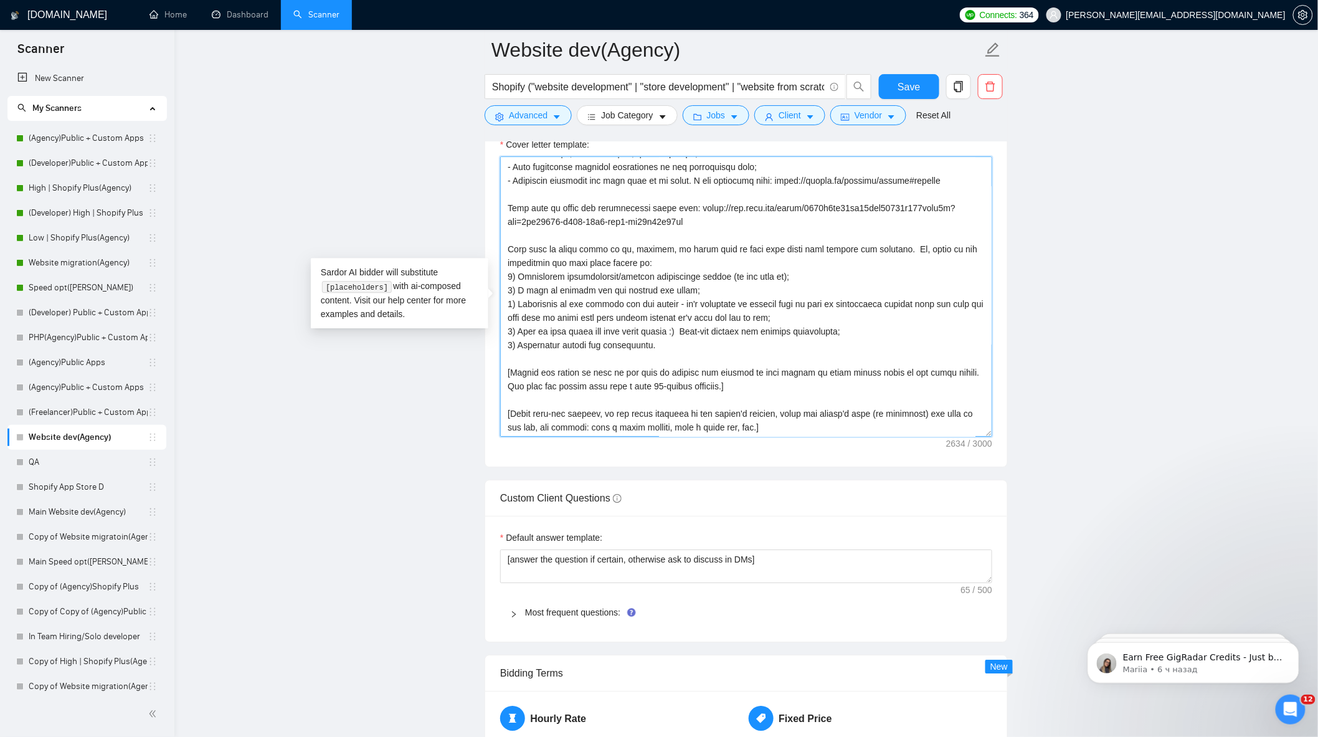
drag, startPoint x: 503, startPoint y: 322, endPoint x: 772, endPoint y: 347, distance: 270.3
click at [772, 347] on textarea "Cover letter template:" at bounding box center [746, 296] width 492 height 280
drag, startPoint x: 90, startPoint y: 194, endPoint x: 773, endPoint y: 91, distance: 690.5
click at [90, 194] on link "High | Shopify Plus(Agency)" at bounding box center [88, 188] width 119 height 25
click at [78, 191] on link "High | Shopify Plus(Agency)" at bounding box center [88, 188] width 119 height 25
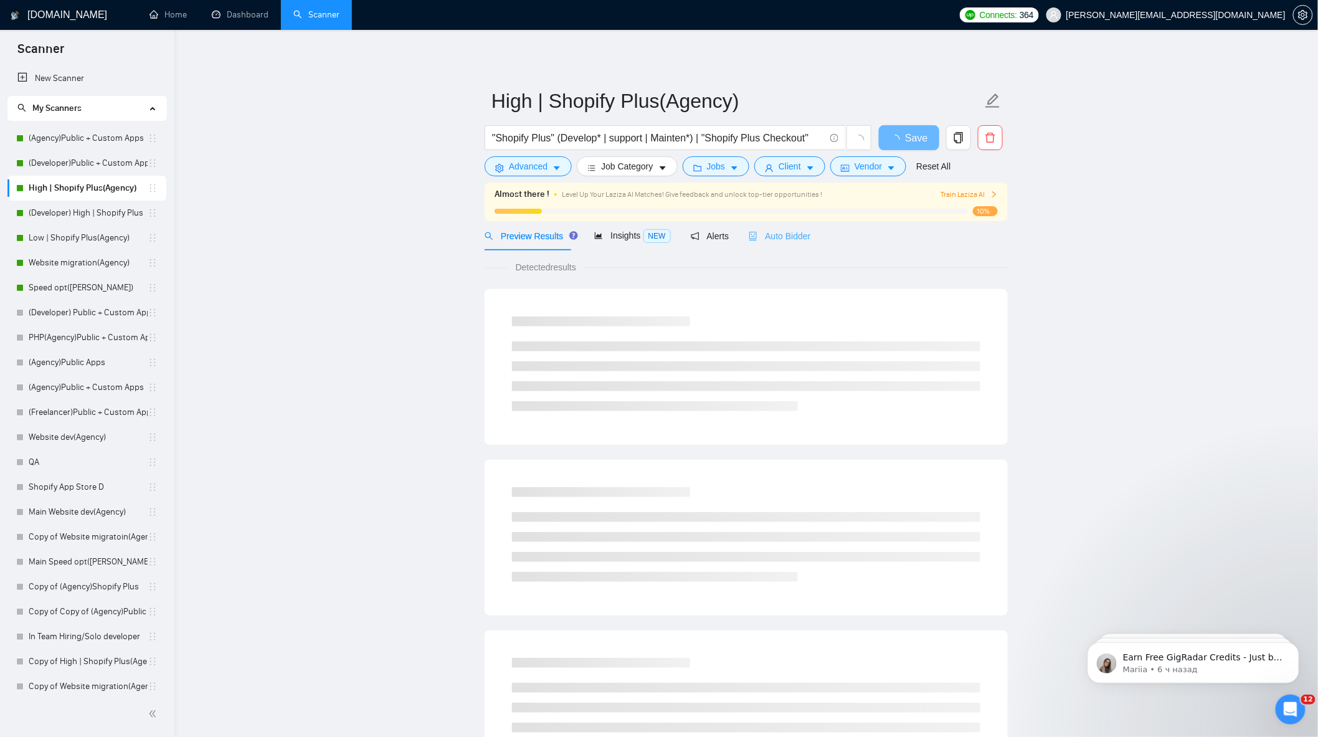
click at [751, 226] on div "Auto Bidder" at bounding box center [780, 235] width 62 height 29
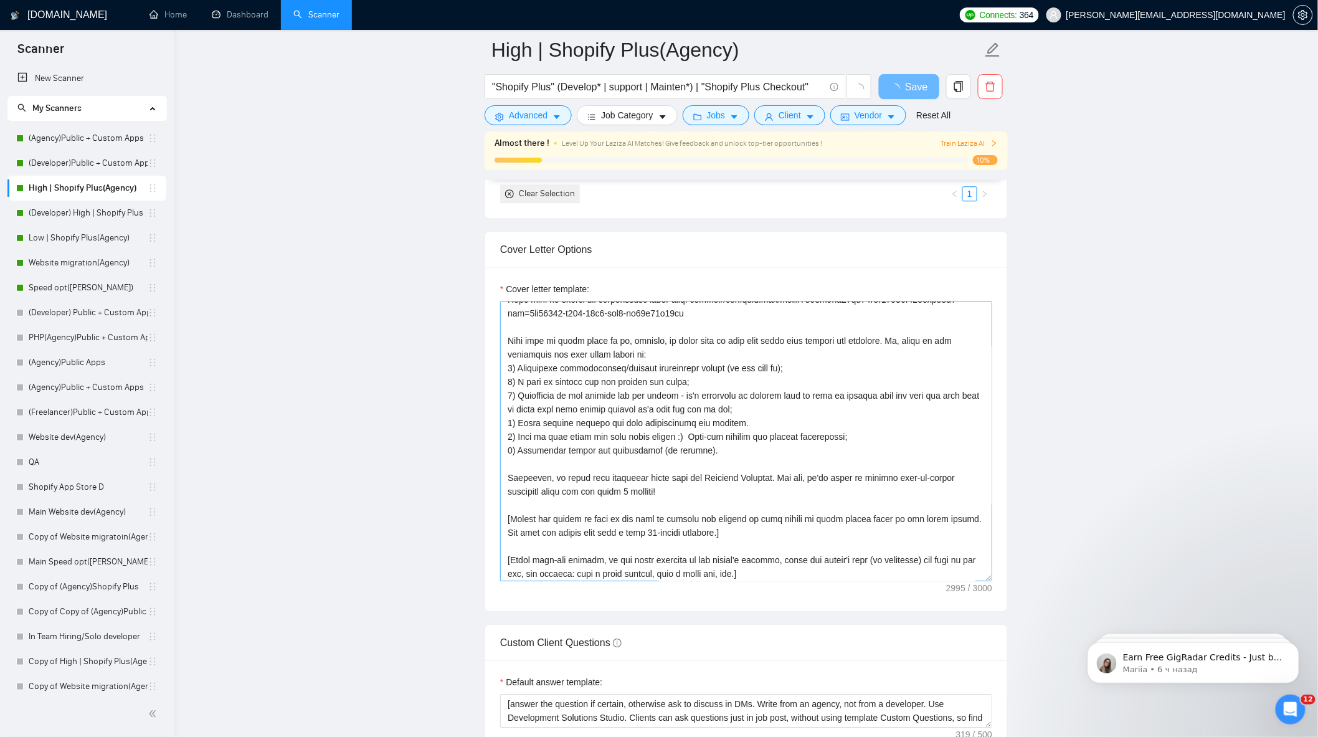
scroll to position [273, 0]
drag, startPoint x: 554, startPoint y: 429, endPoint x: 738, endPoint y: 430, distance: 183.2
click at [738, 430] on textarea "Cover letter template:" at bounding box center [746, 441] width 492 height 280
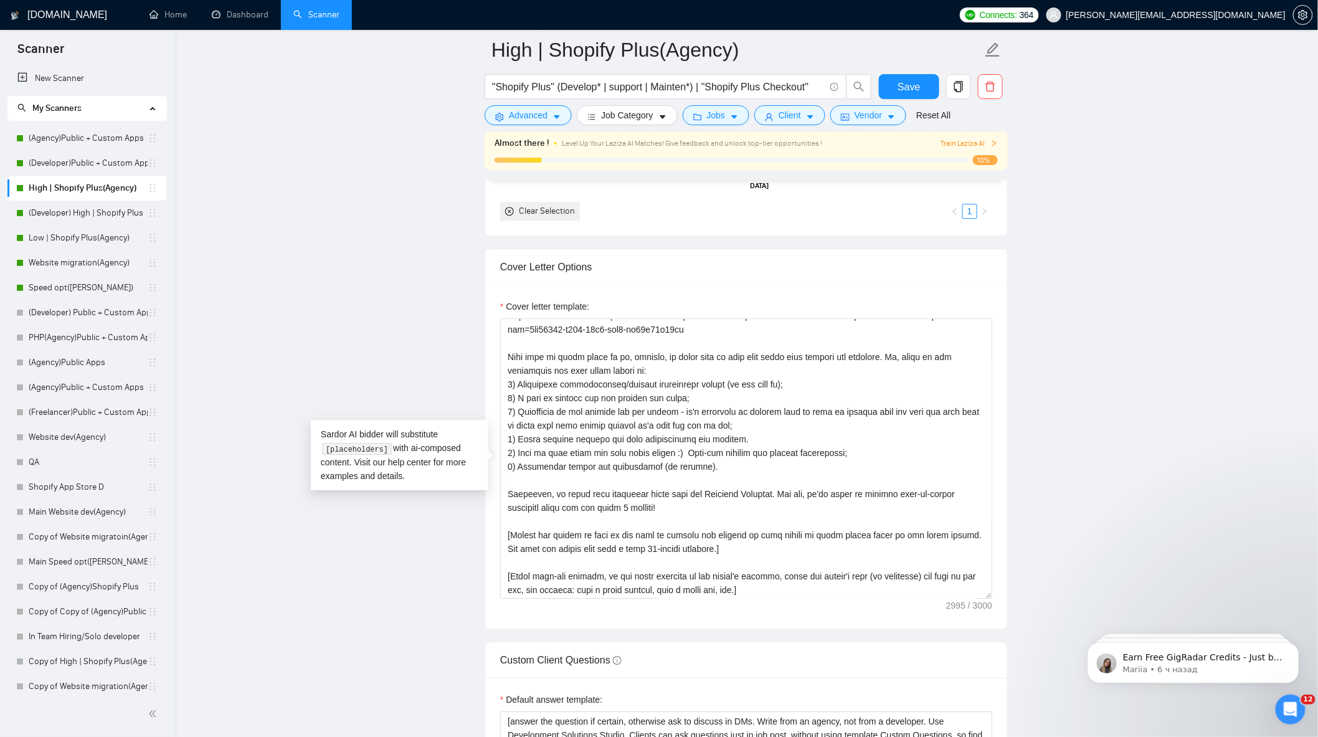
click at [358, 366] on main "High | Shopify Plus(Agency) "Shopify Plus" (Develop* | support | Mainten*) | "S…" at bounding box center [746, 610] width 1104 height 3612
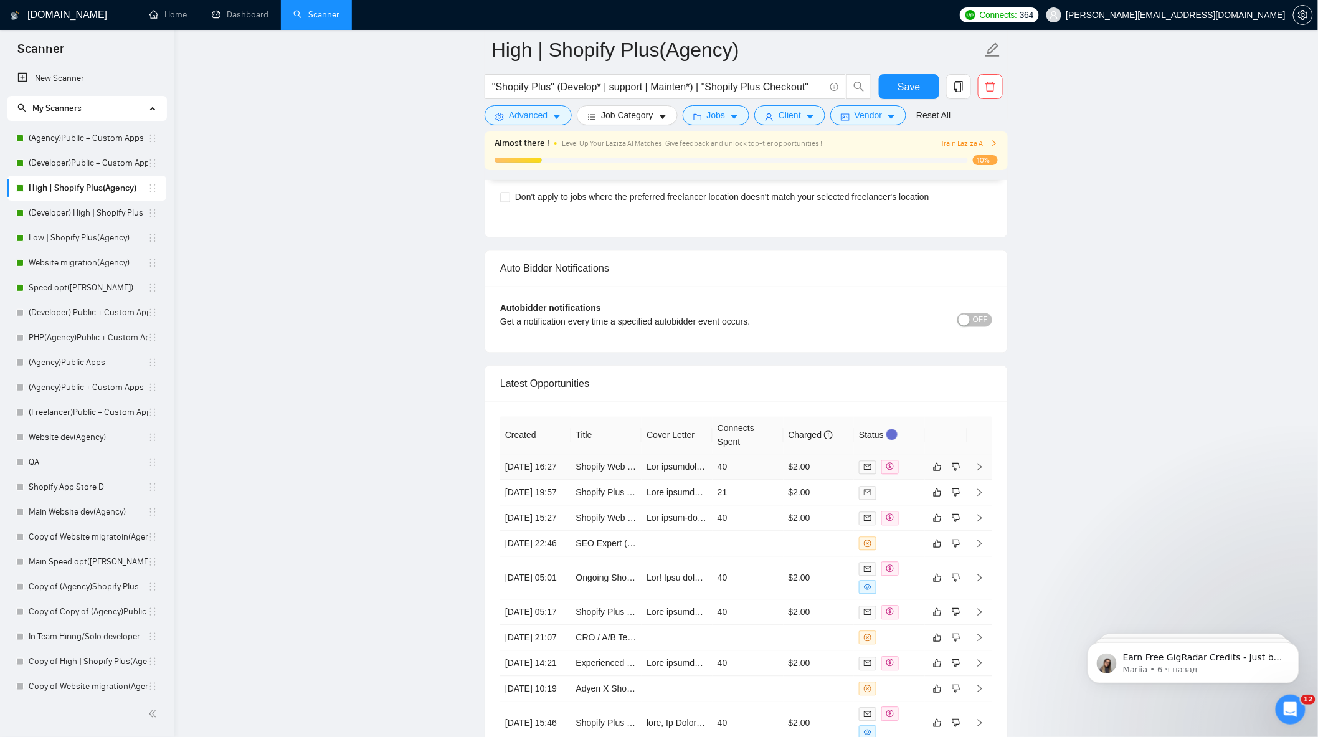
scroll to position [2976, 0]
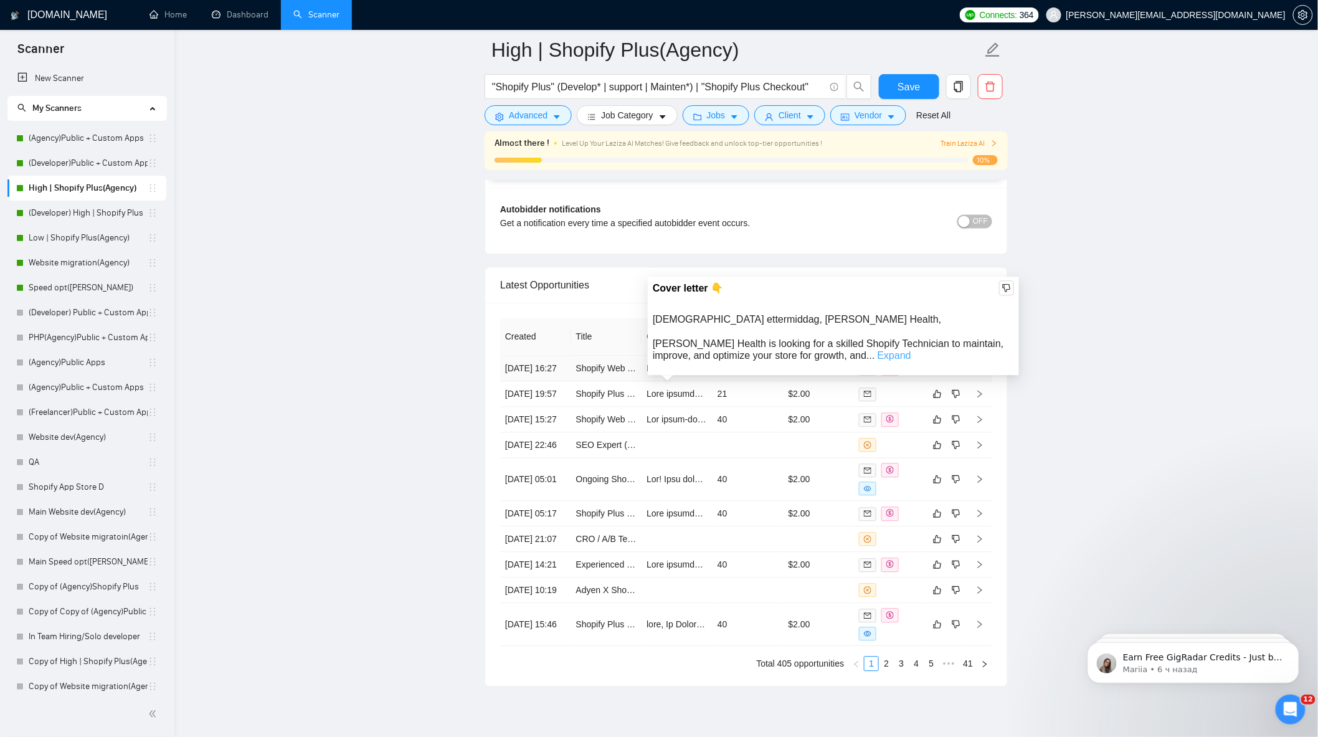
click at [878, 355] on link "Expand" at bounding box center [895, 355] width 34 height 11
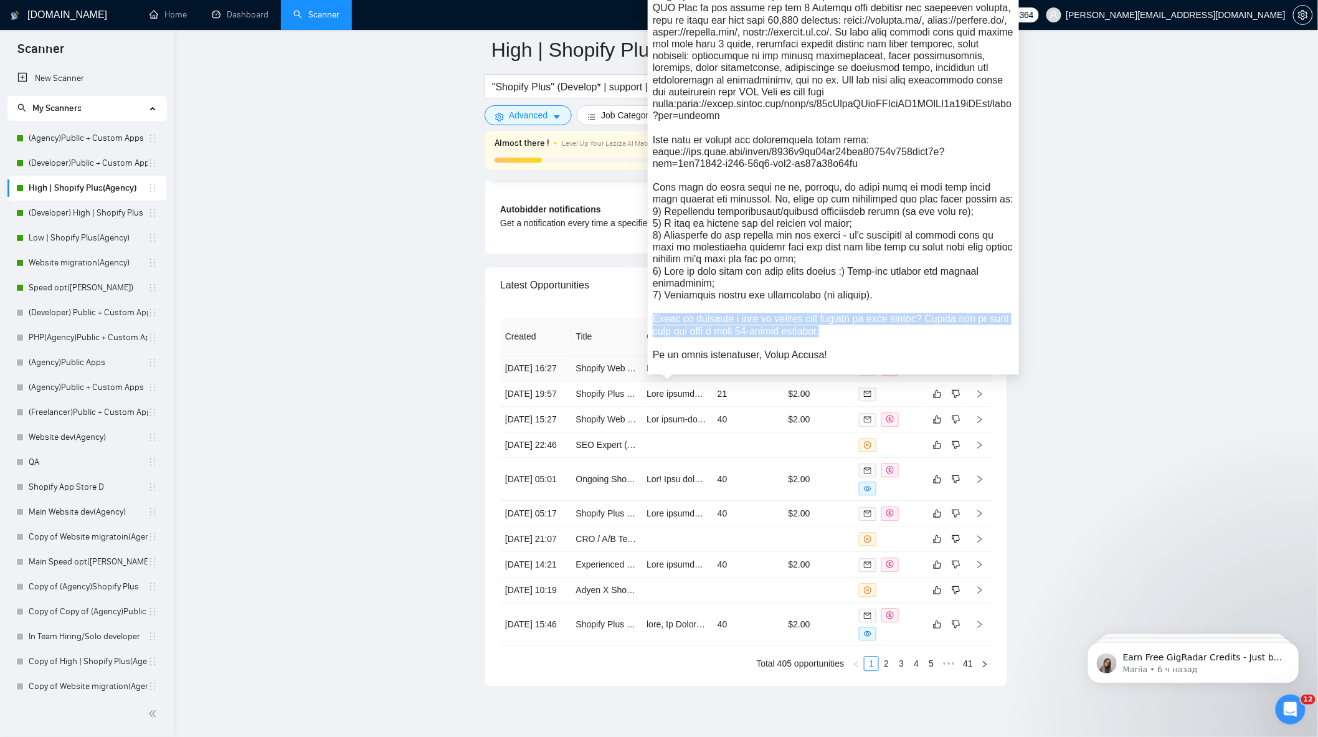
drag, startPoint x: 670, startPoint y: 320, endPoint x: 862, endPoint y: 335, distance: 191.8
click at [862, 335] on div "Cover letter 👇" at bounding box center [833, 104] width 371 height 541
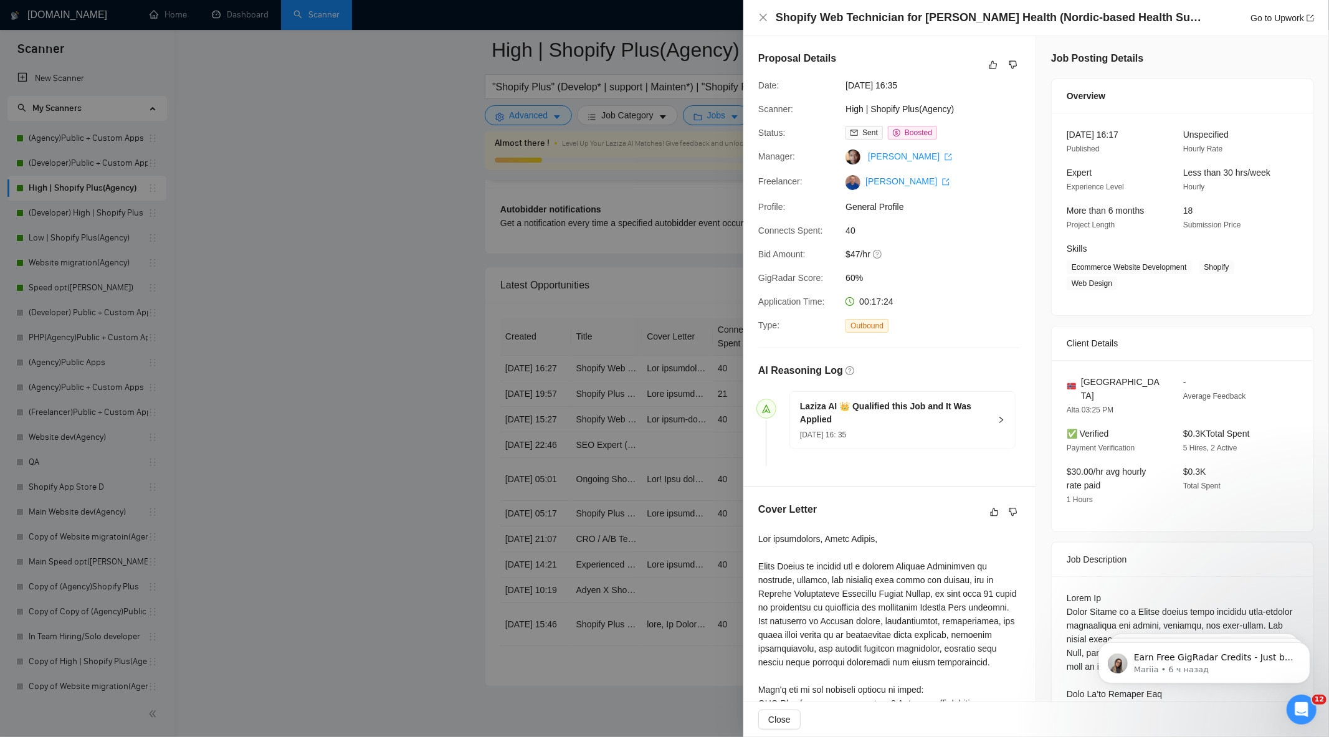
click at [637, 333] on div at bounding box center [664, 368] width 1329 height 737
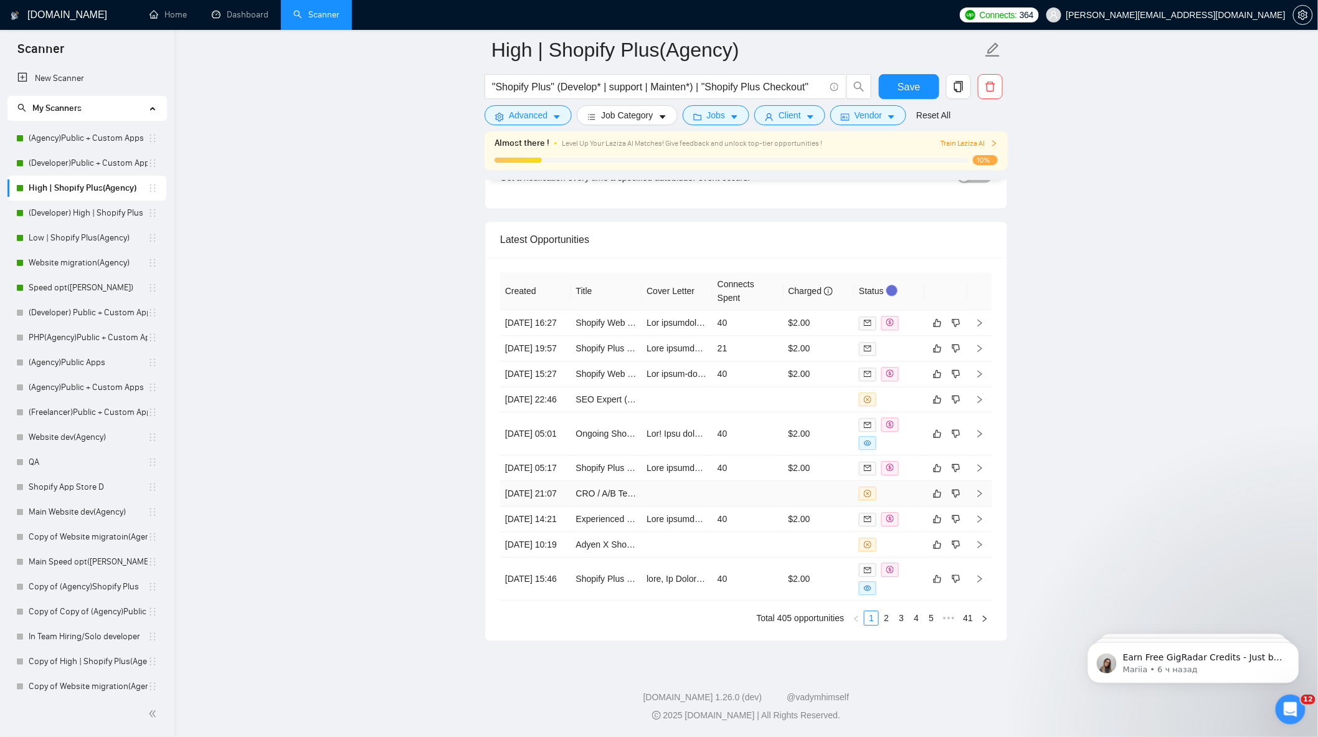
scroll to position [3132, 0]
click at [889, 620] on link "2" at bounding box center [887, 618] width 14 height 14
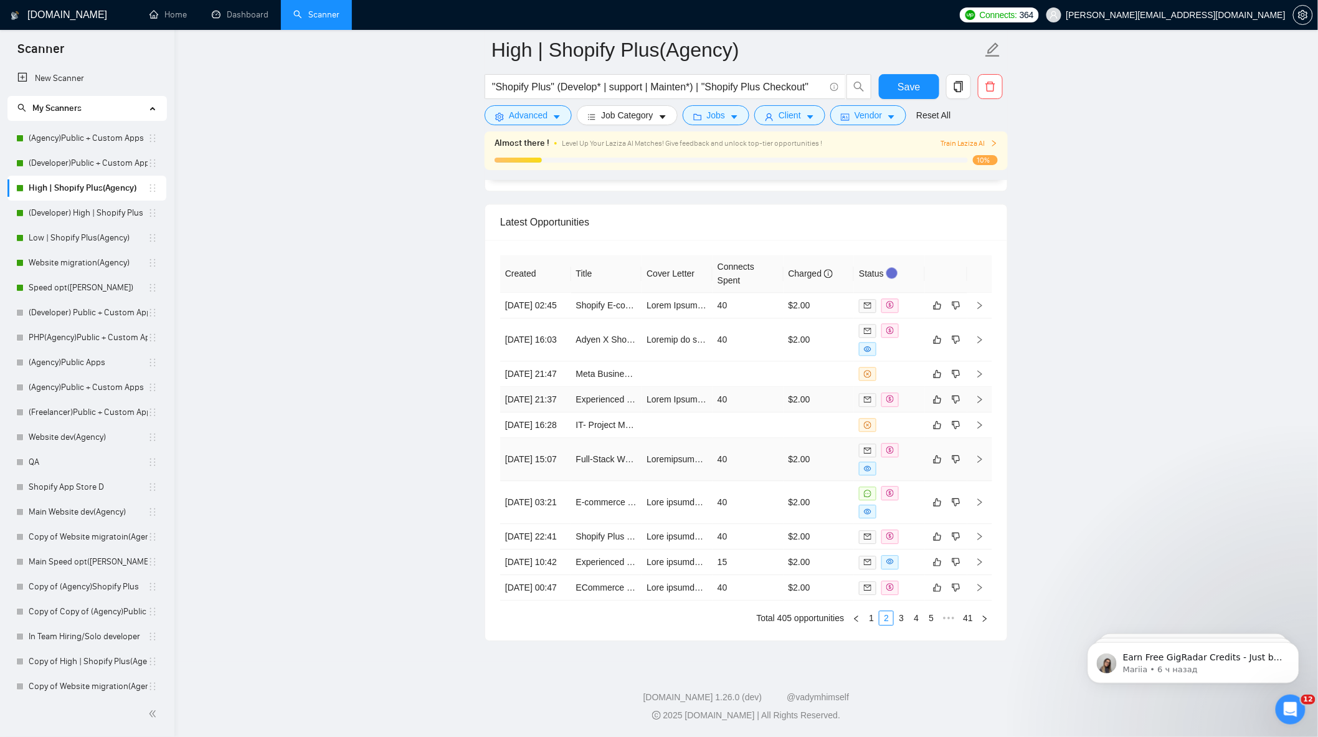
scroll to position [3137, 0]
click at [901, 617] on link "3" at bounding box center [902, 618] width 14 height 14
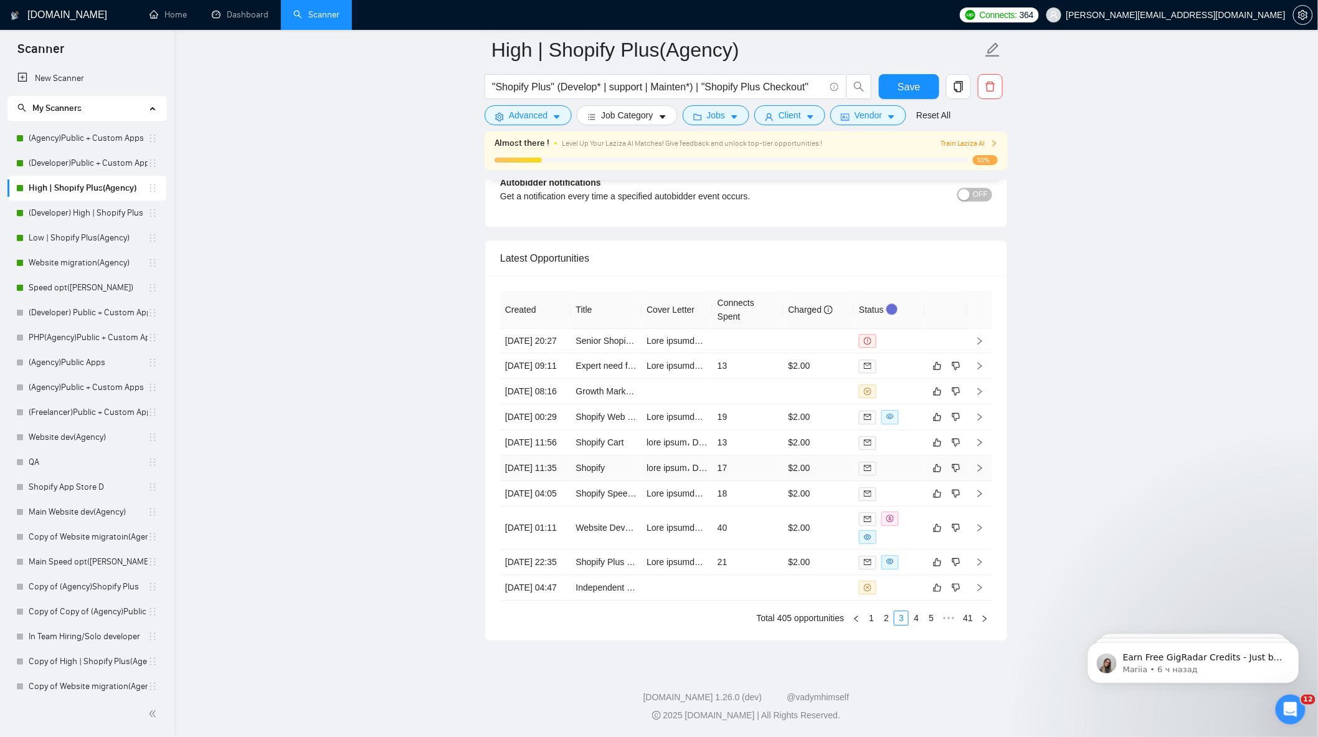
scroll to position [2918, 0]
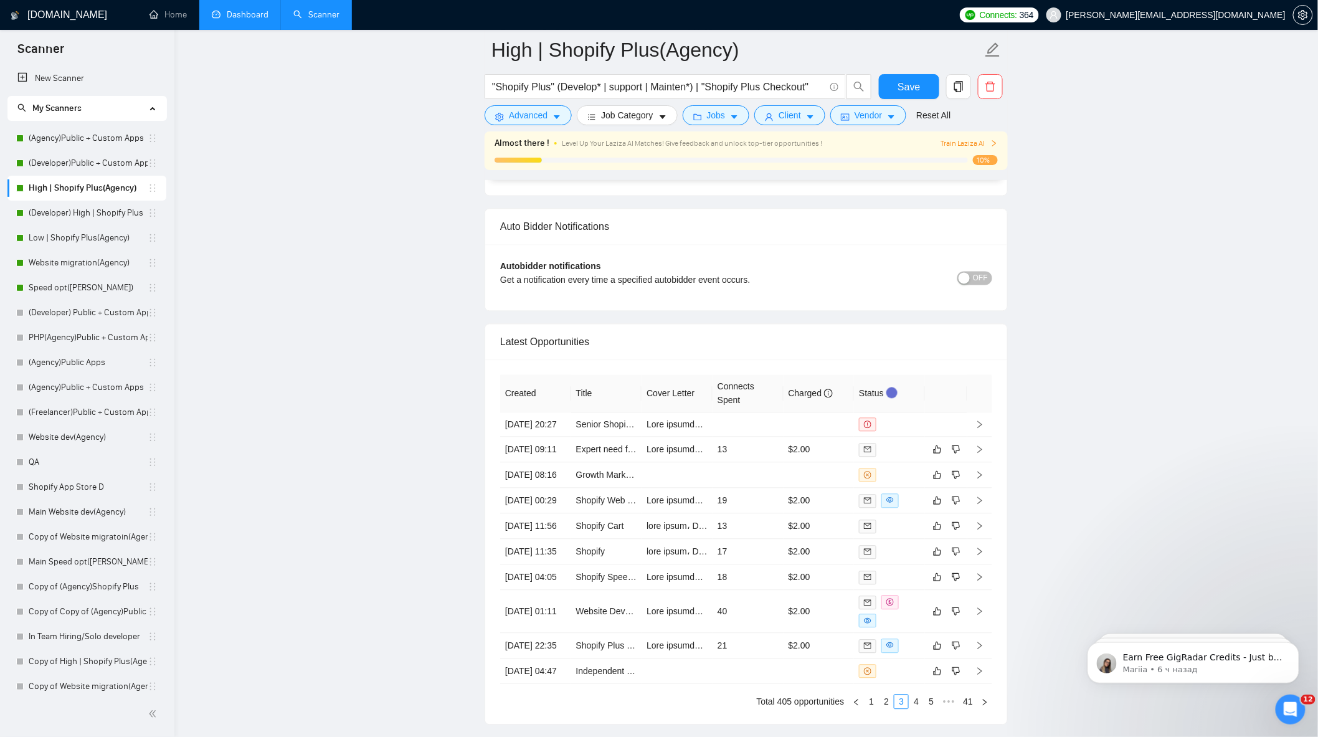
click at [239, 20] on link "Dashboard" at bounding box center [240, 14] width 57 height 11
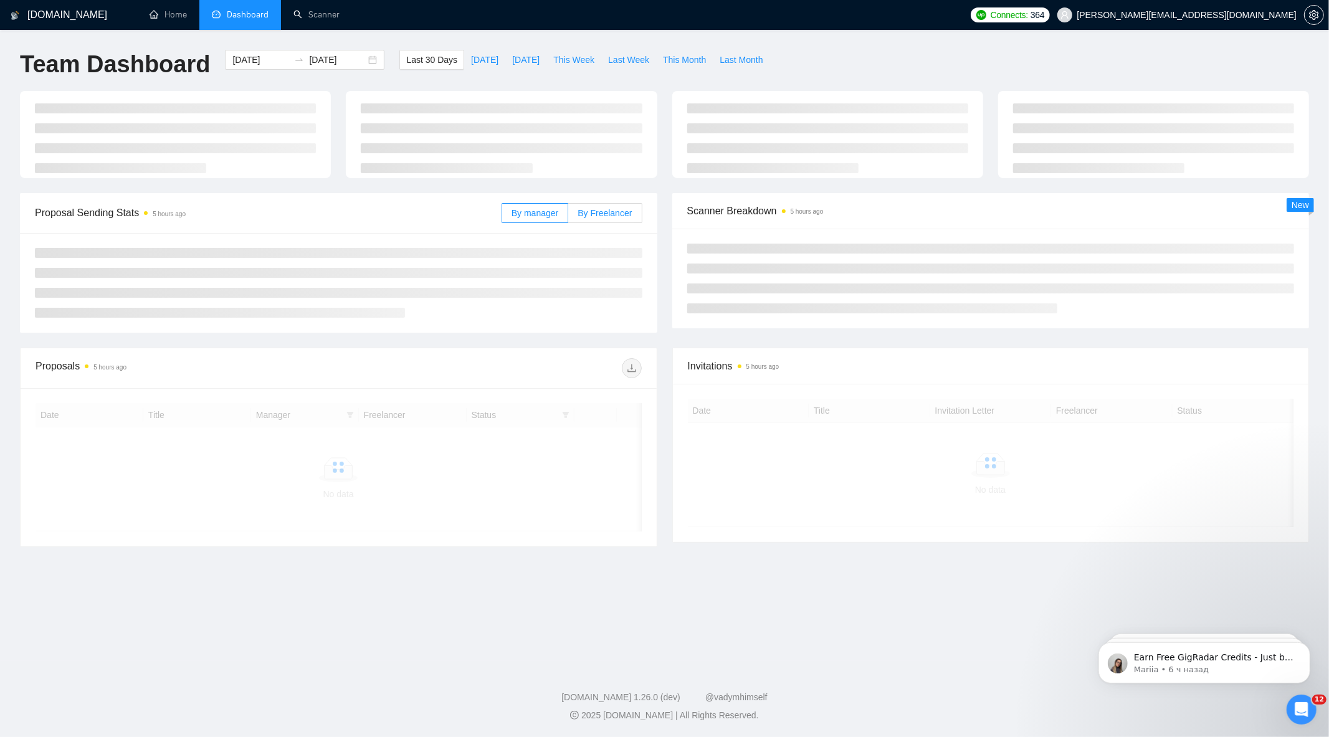
click at [604, 223] on div "By manager By Freelancer" at bounding box center [571, 213] width 141 height 40
click at [604, 216] on span "By Freelancer" at bounding box center [604, 213] width 54 height 10
click at [568, 216] on input "By Freelancer" at bounding box center [568, 216] width 0 height 0
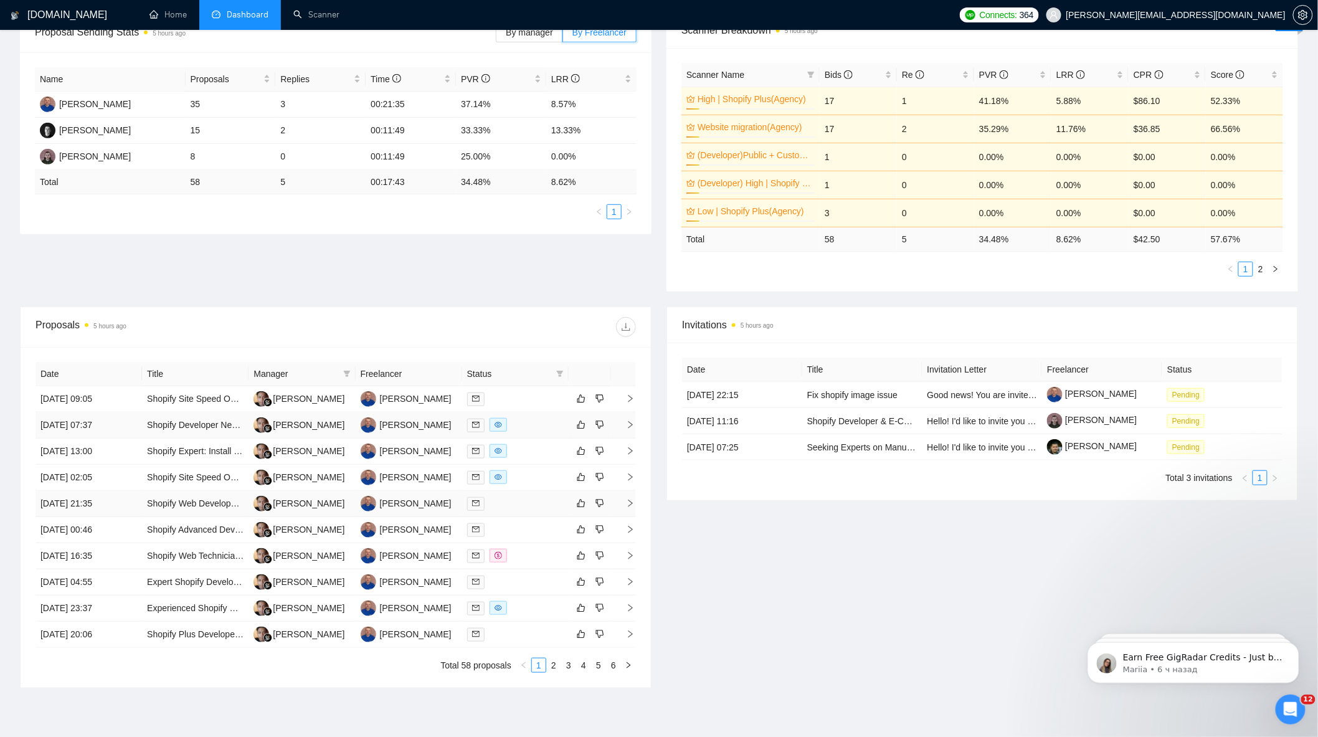
scroll to position [274, 0]
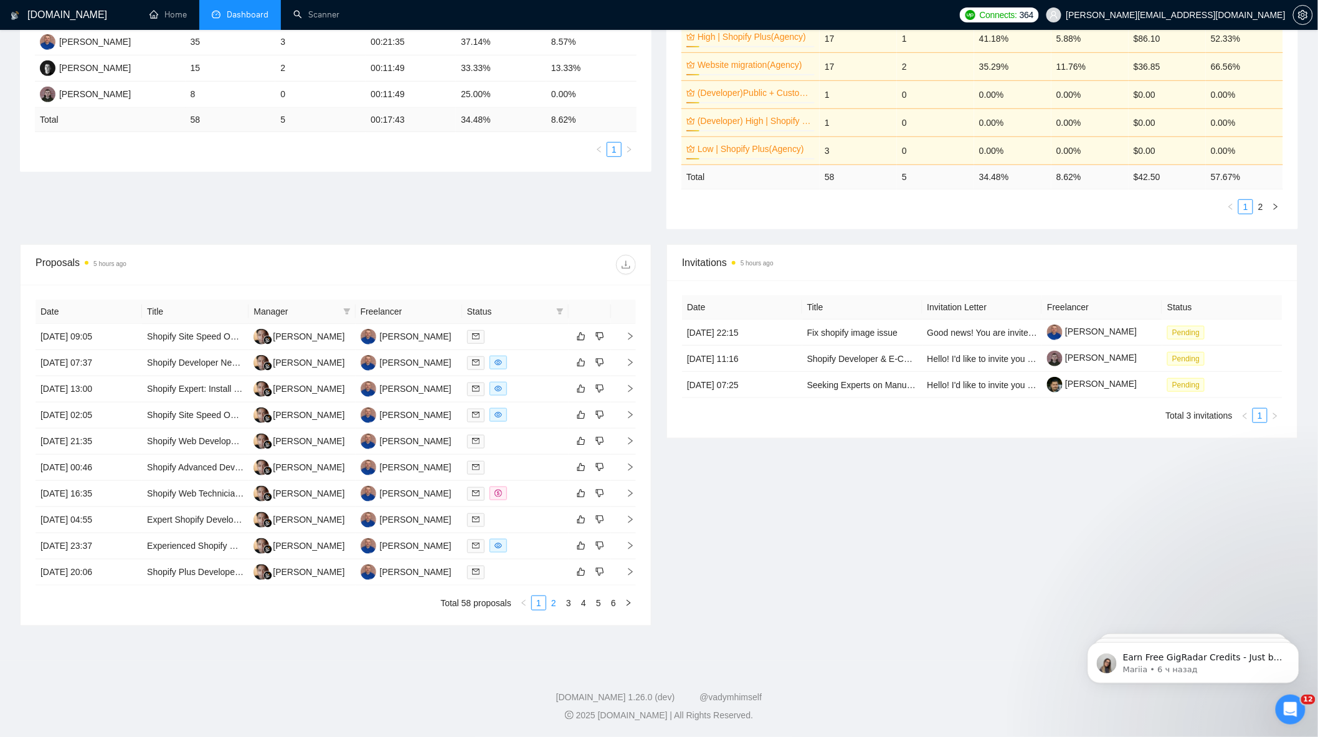
click at [561, 602] on link "2" at bounding box center [554, 603] width 14 height 14
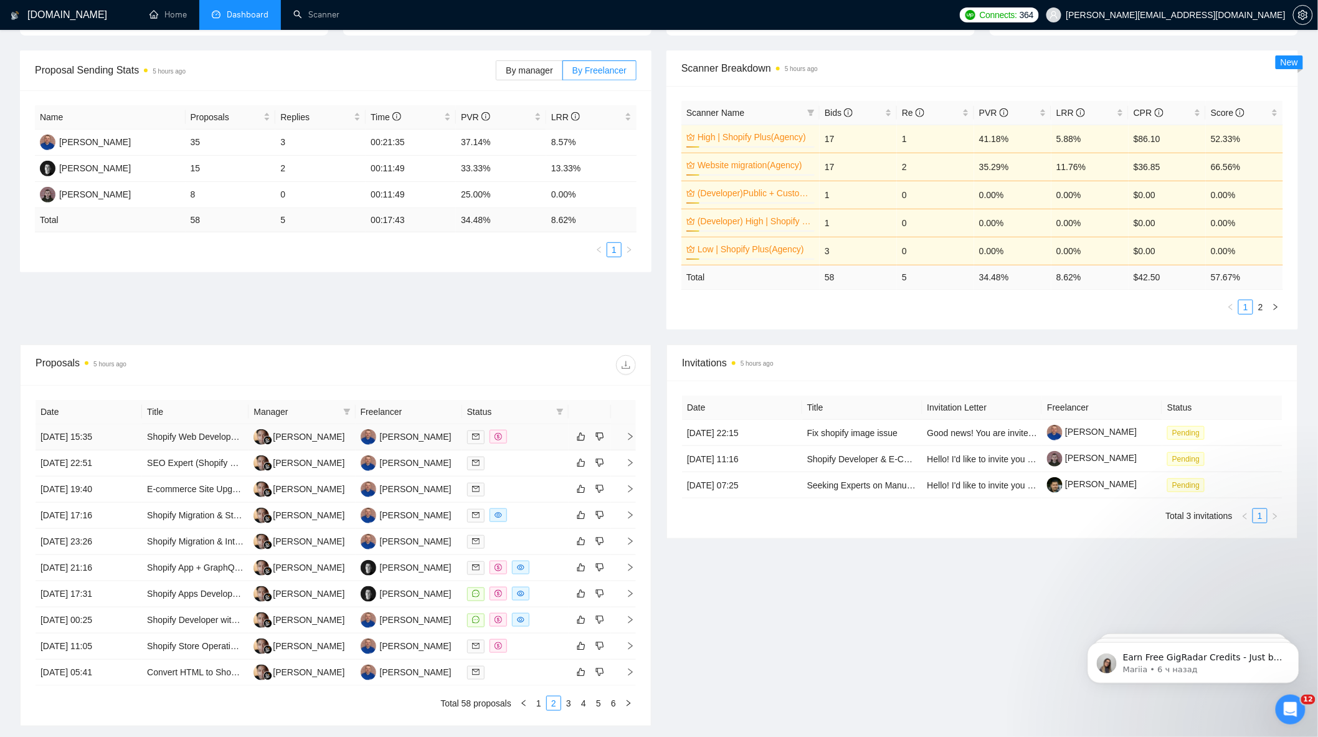
scroll to position [274, 0]
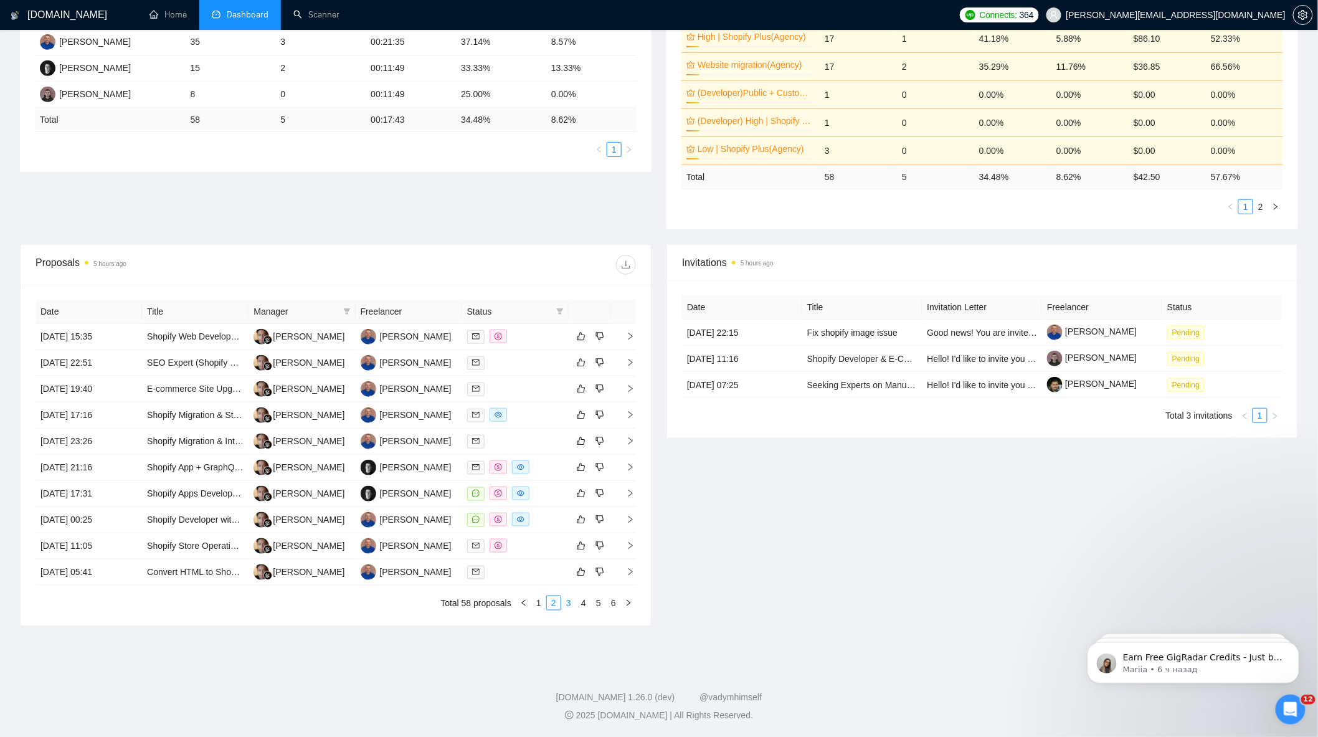
click at [570, 602] on link "3" at bounding box center [569, 603] width 14 height 14
click at [586, 605] on link "4" at bounding box center [584, 603] width 14 height 14
click at [595, 603] on link "5" at bounding box center [599, 603] width 14 height 14
click at [610, 605] on link "6" at bounding box center [614, 603] width 14 height 14
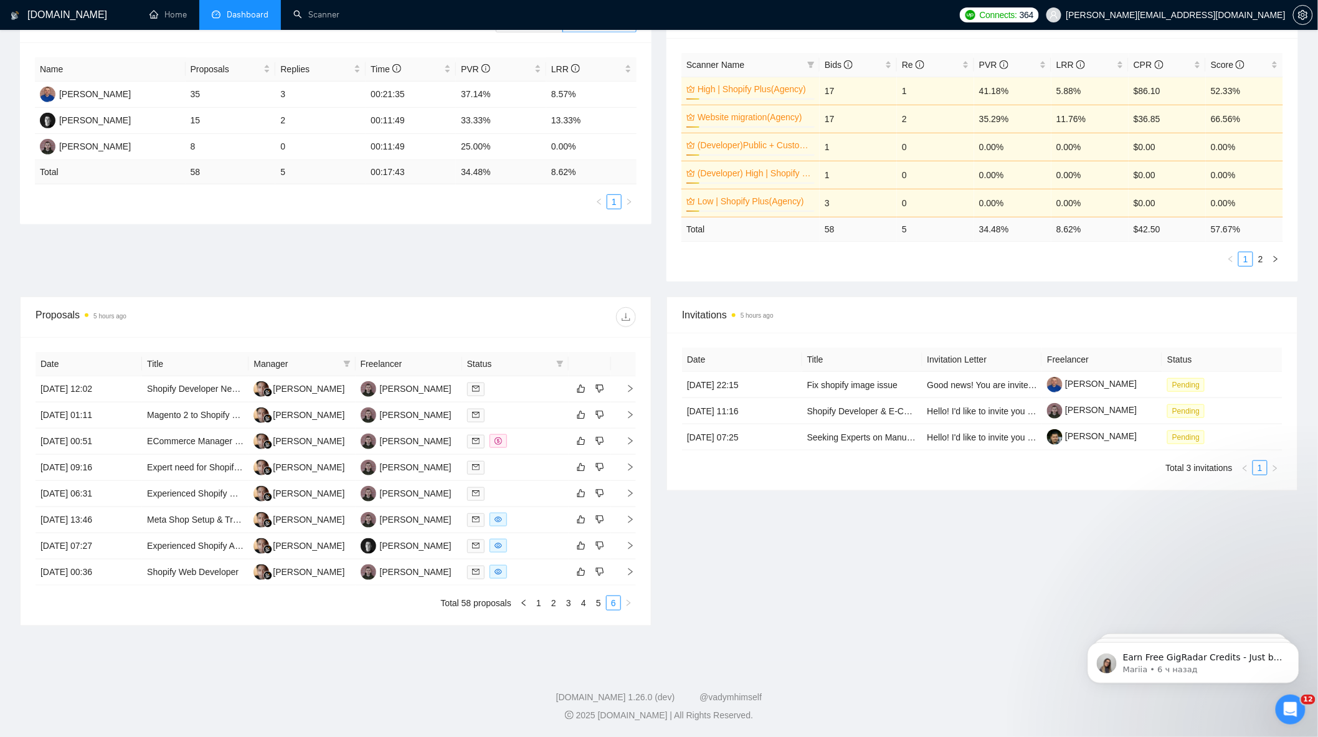
scroll to position [221, 0]
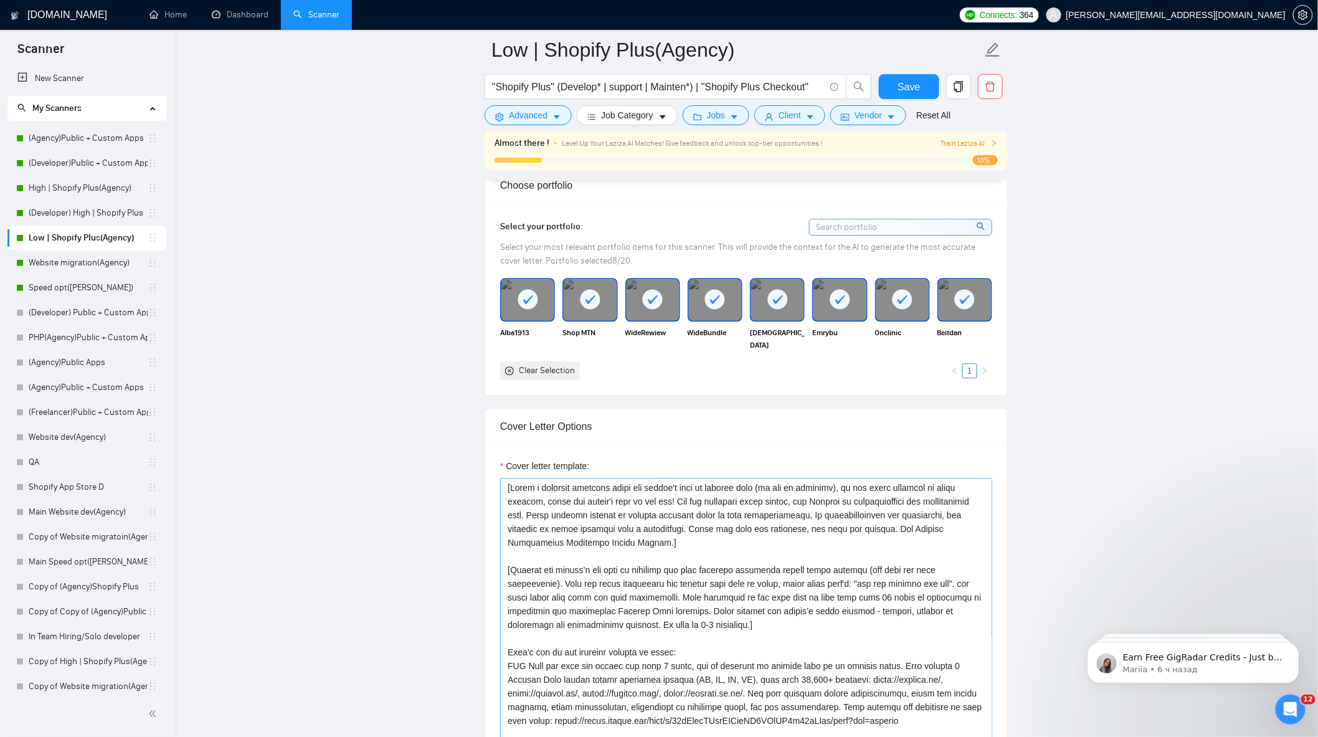
scroll to position [1107, 0]
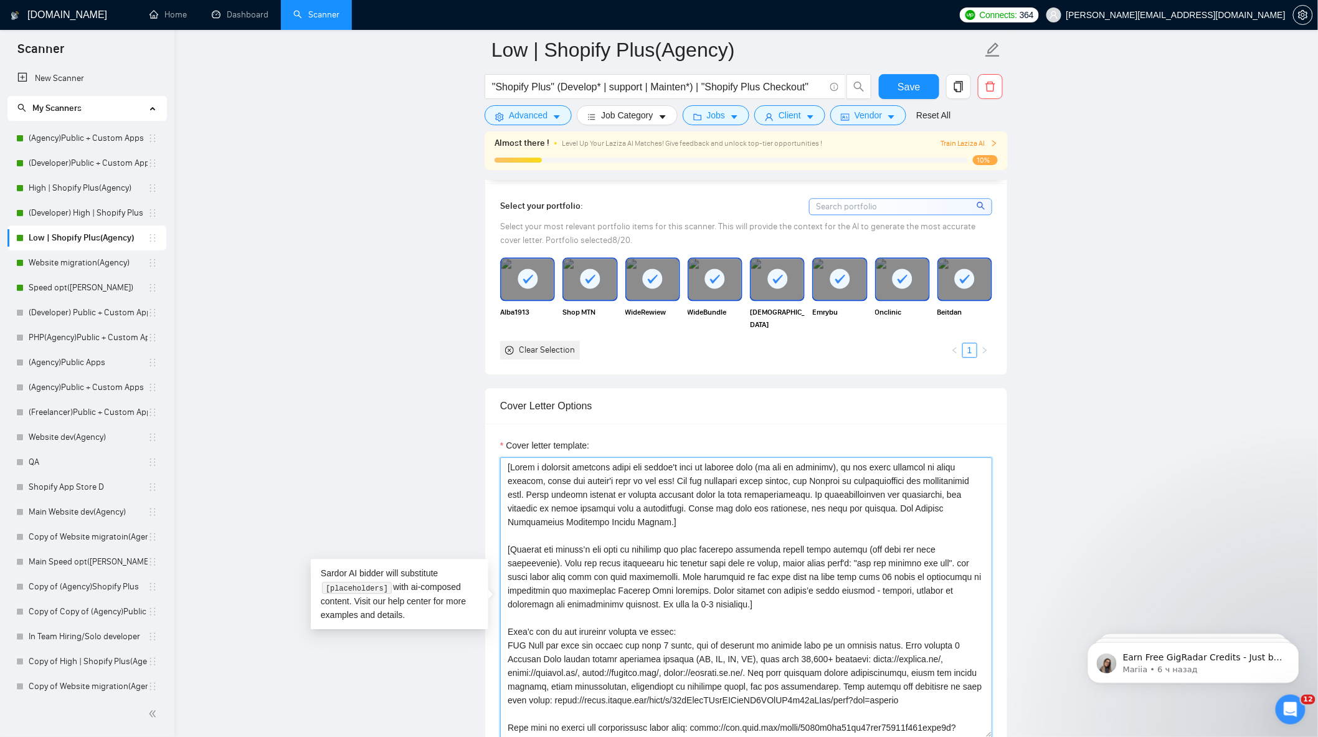
drag, startPoint x: 510, startPoint y: 557, endPoint x: 748, endPoint y: 604, distance: 243.2
click at [748, 604] on textarea "Cover letter template:" at bounding box center [746, 597] width 492 height 280
click at [289, 381] on main "Low | Shopify Plus(Agency) "Shopify Plus" (Develop* | support | Mainten*) | "Sh…" at bounding box center [746, 693] width 1104 height 3501
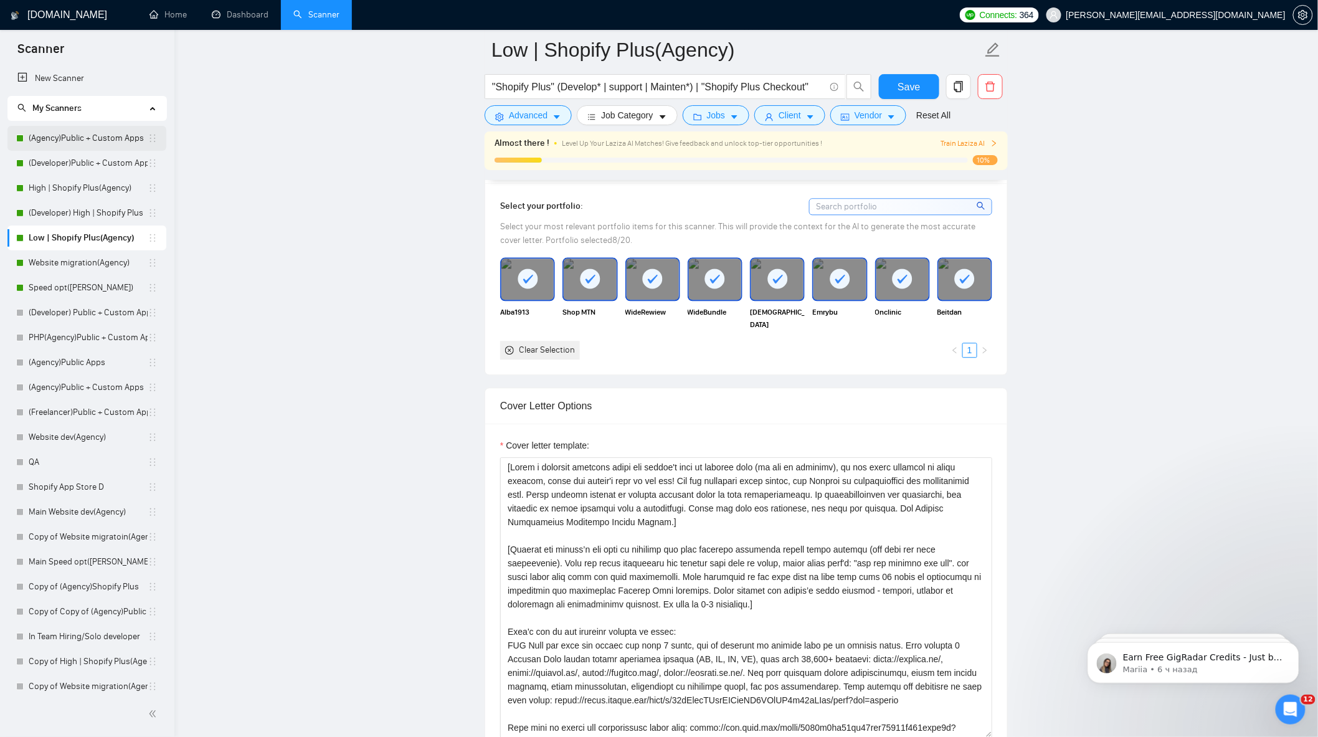
click at [85, 141] on link "(Agency)Public + Custom Apps" at bounding box center [88, 138] width 119 height 25
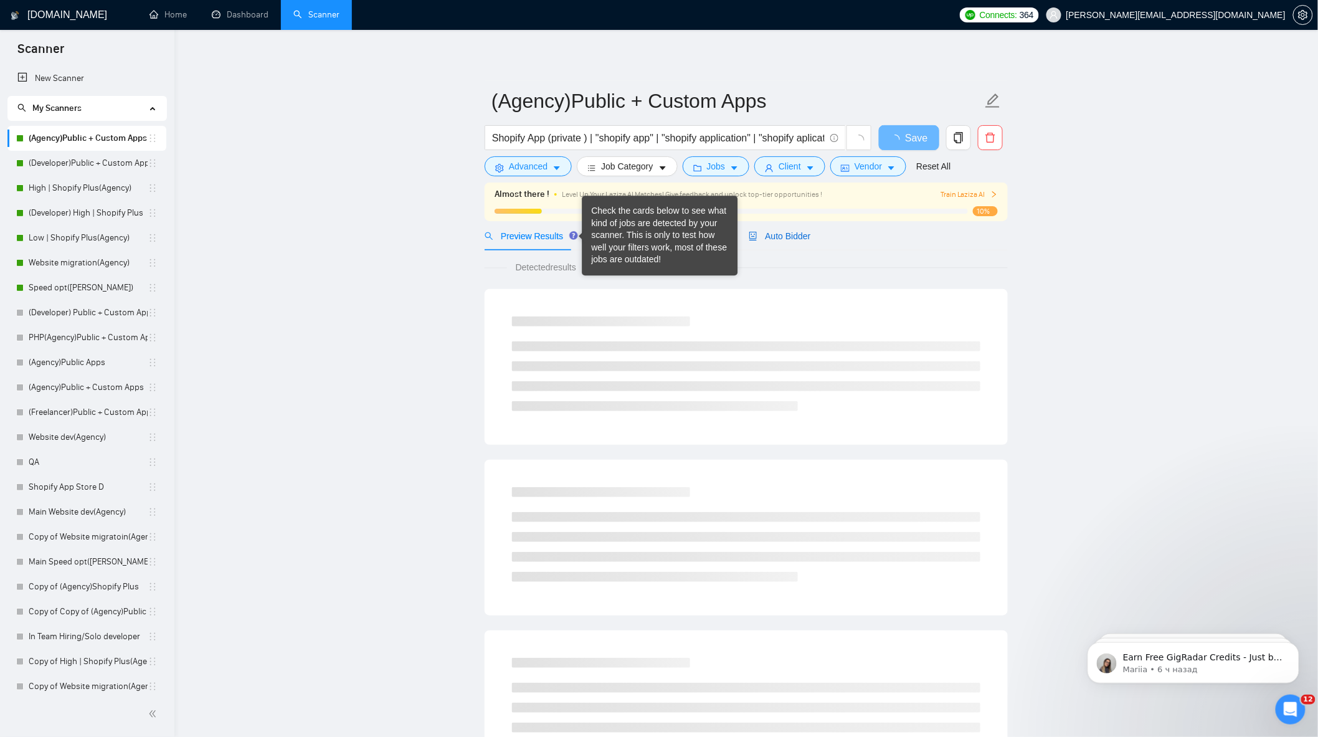
click at [792, 231] on span "Auto Bidder" at bounding box center [780, 236] width 62 height 10
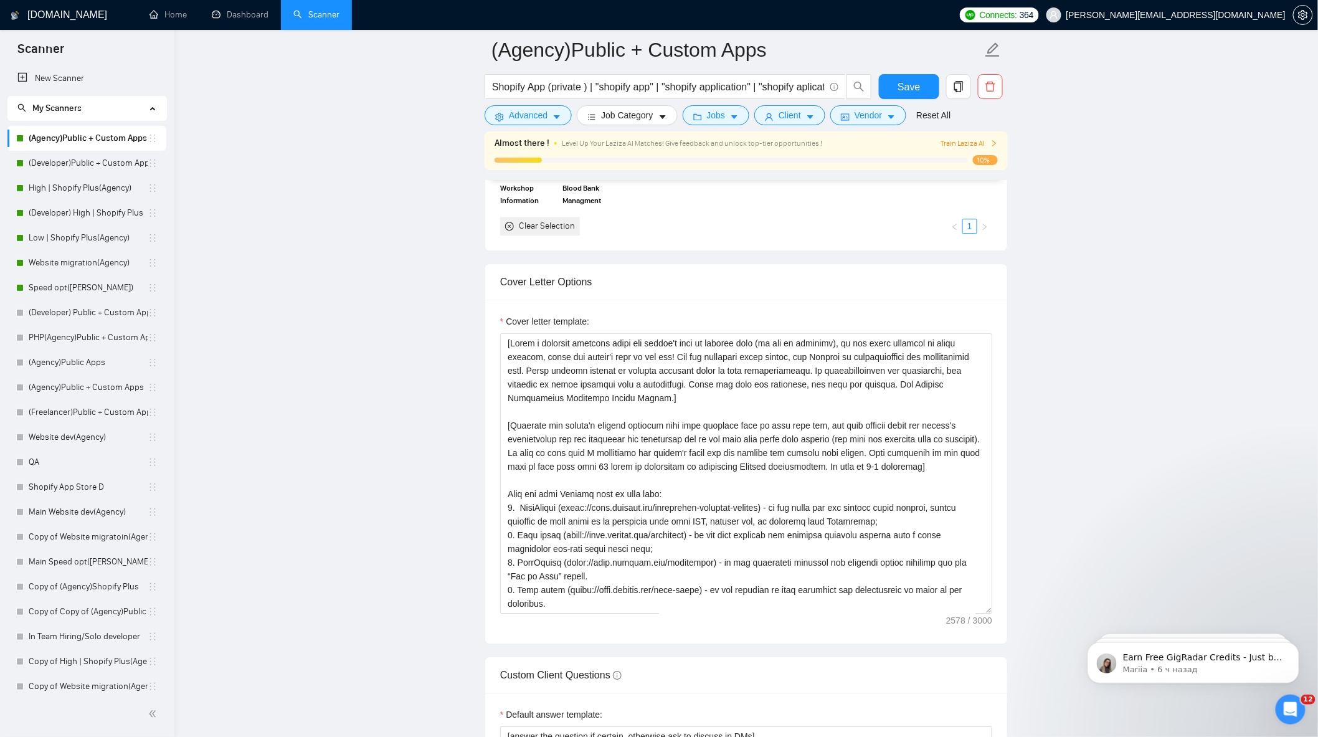
scroll to position [1315, 0]
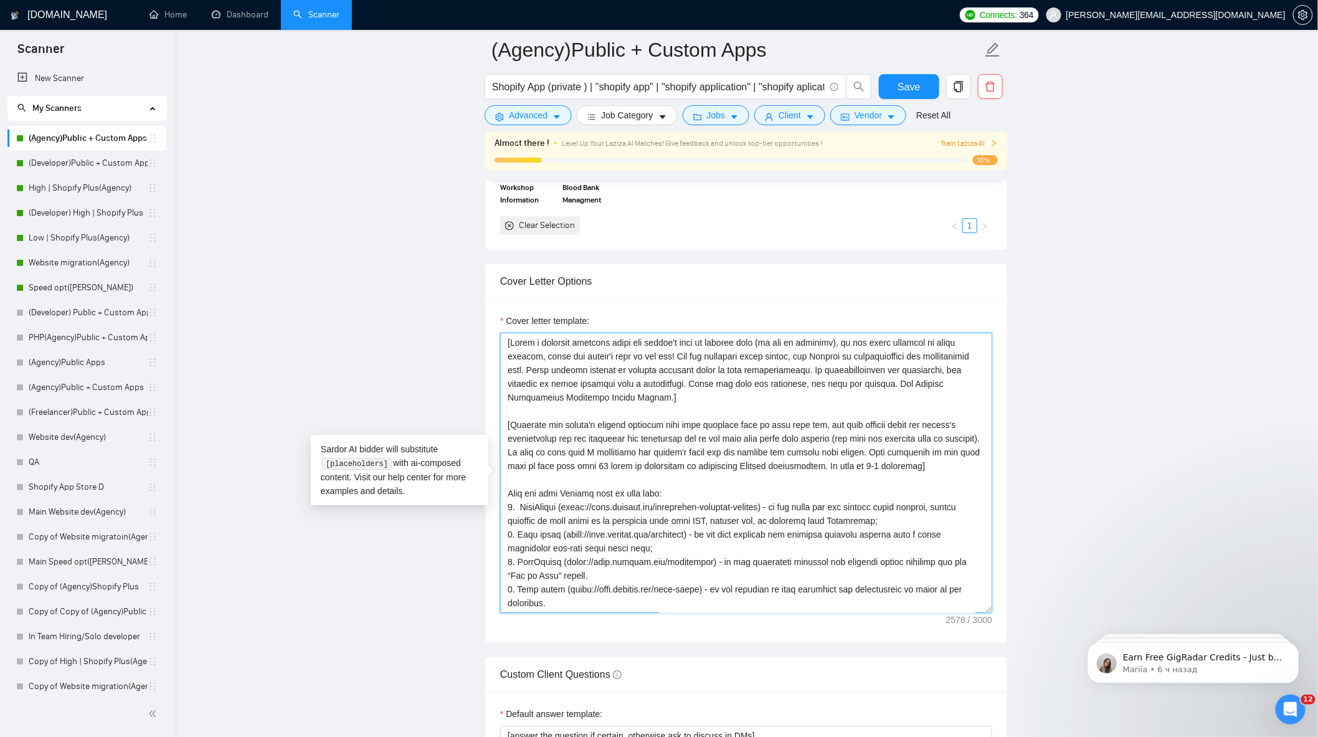
drag, startPoint x: 509, startPoint y: 431, endPoint x: 947, endPoint y: 475, distance: 440.8
click at [948, 476] on textarea "Cover letter template:" at bounding box center [746, 473] width 492 height 280
paste textarea "Analyze the client’s job post to identify the core business challenge behind th…"
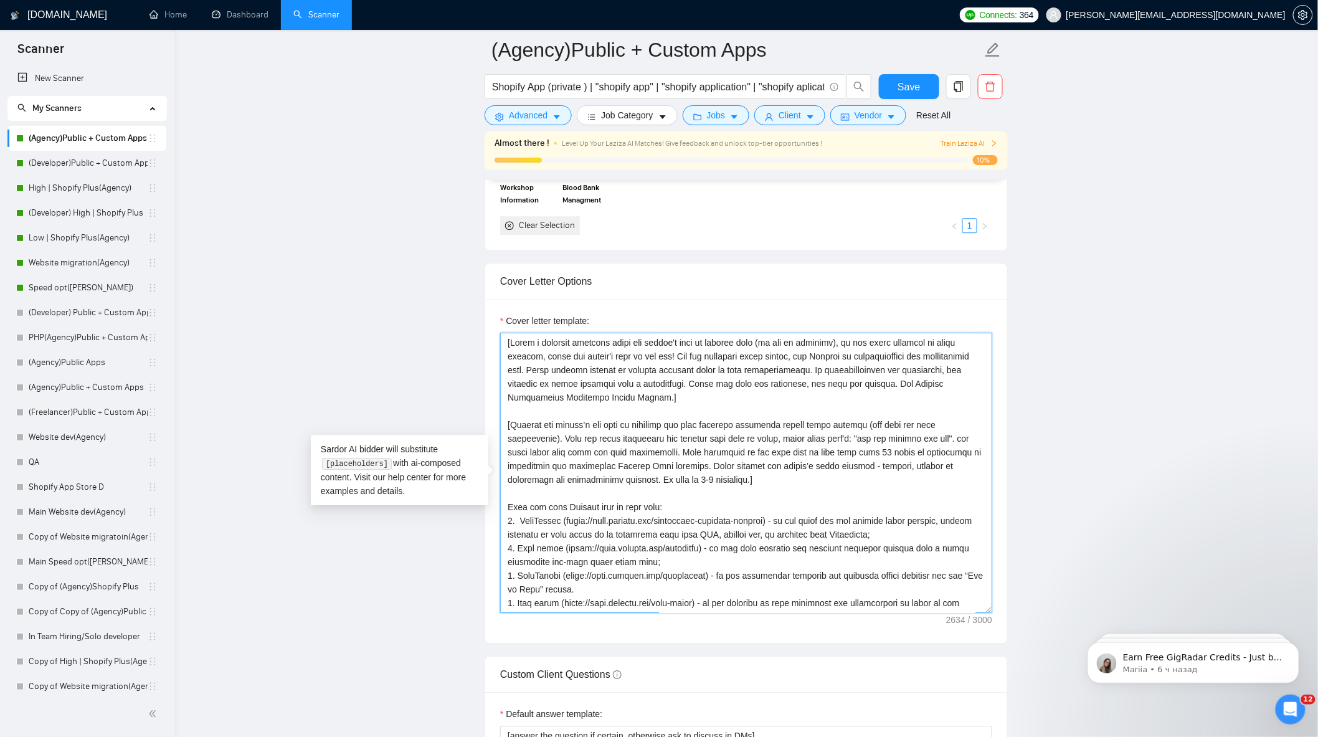
drag, startPoint x: 696, startPoint y: 474, endPoint x: 648, endPoint y: 474, distance: 47.3
click at [648, 474] on textarea "Cover letter template:" at bounding box center [746, 473] width 492 height 280
click at [1136, 507] on main "(Agency)Public + Custom Apps Shopify App (private ) | "shopify app" | "shopify …" at bounding box center [746, 590] width 1104 height 3711
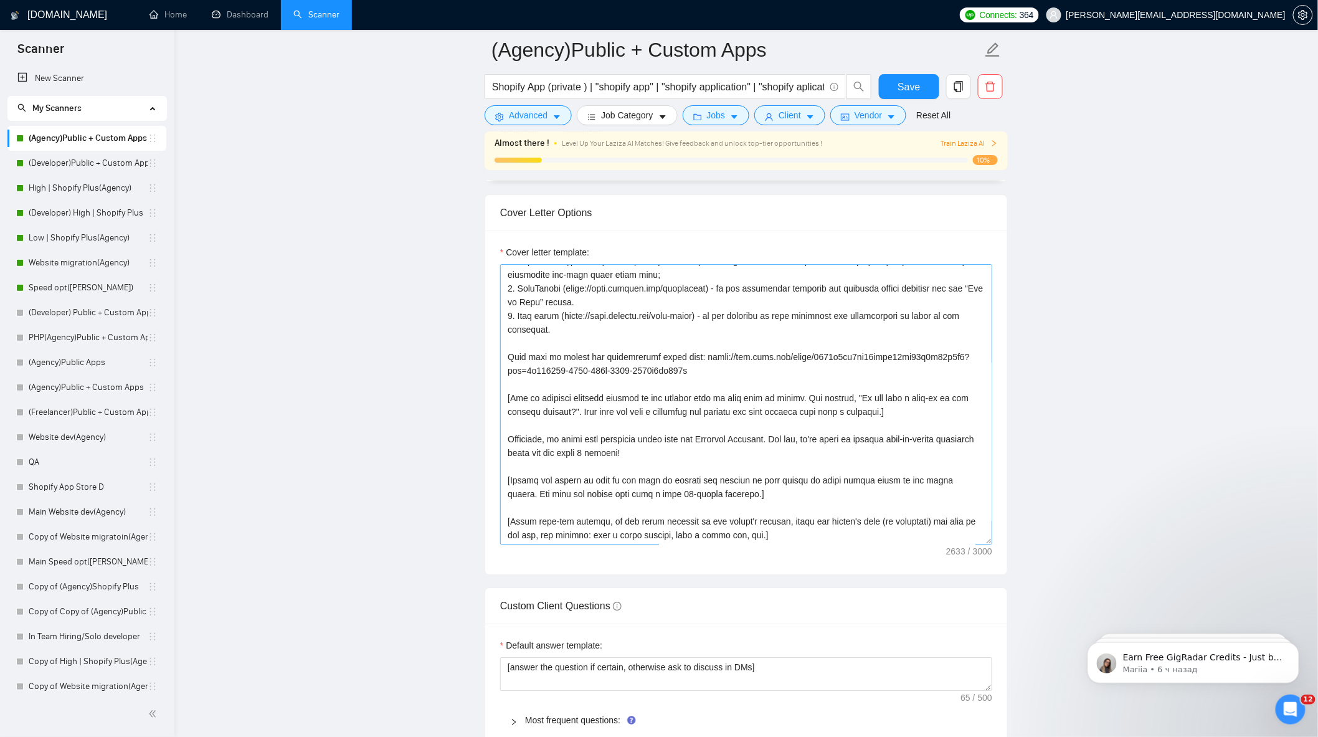
scroll to position [1384, 0]
click at [702, 458] on textarea "Cover letter template:" at bounding box center [746, 404] width 492 height 280
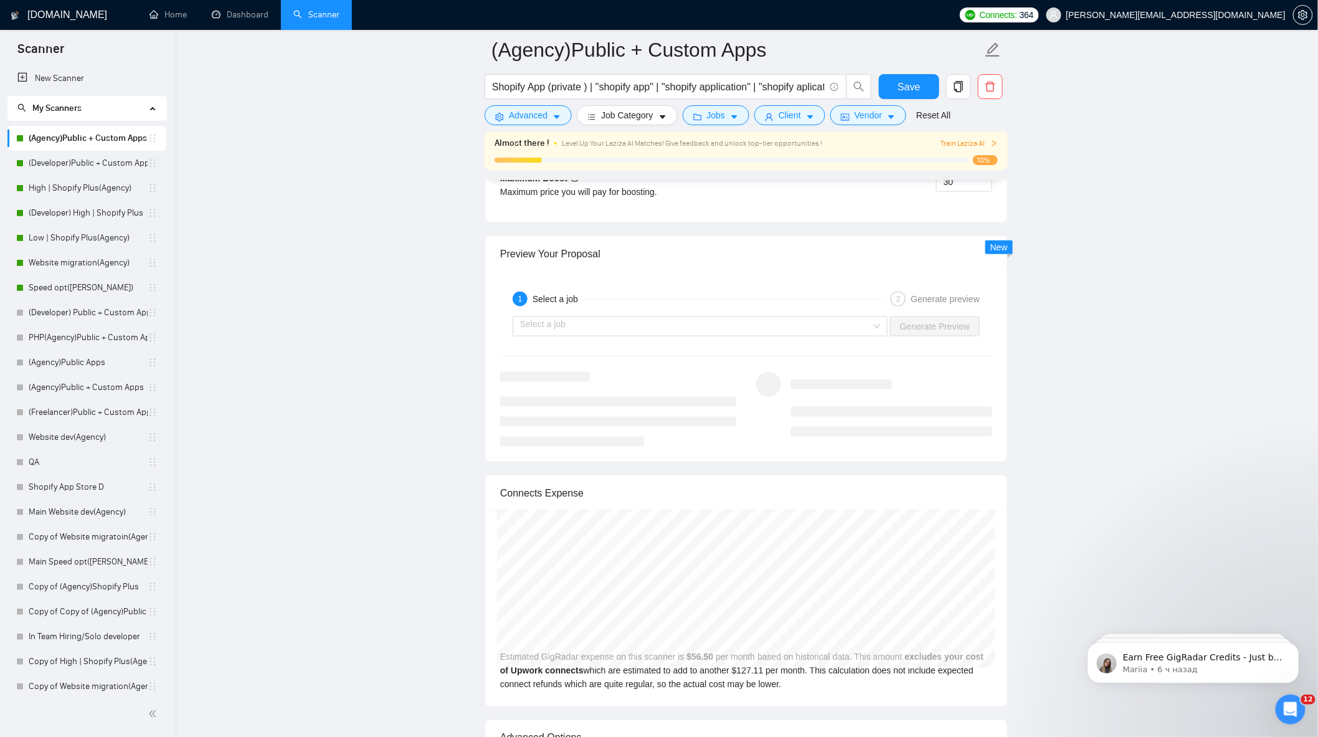
scroll to position [2353, 0]
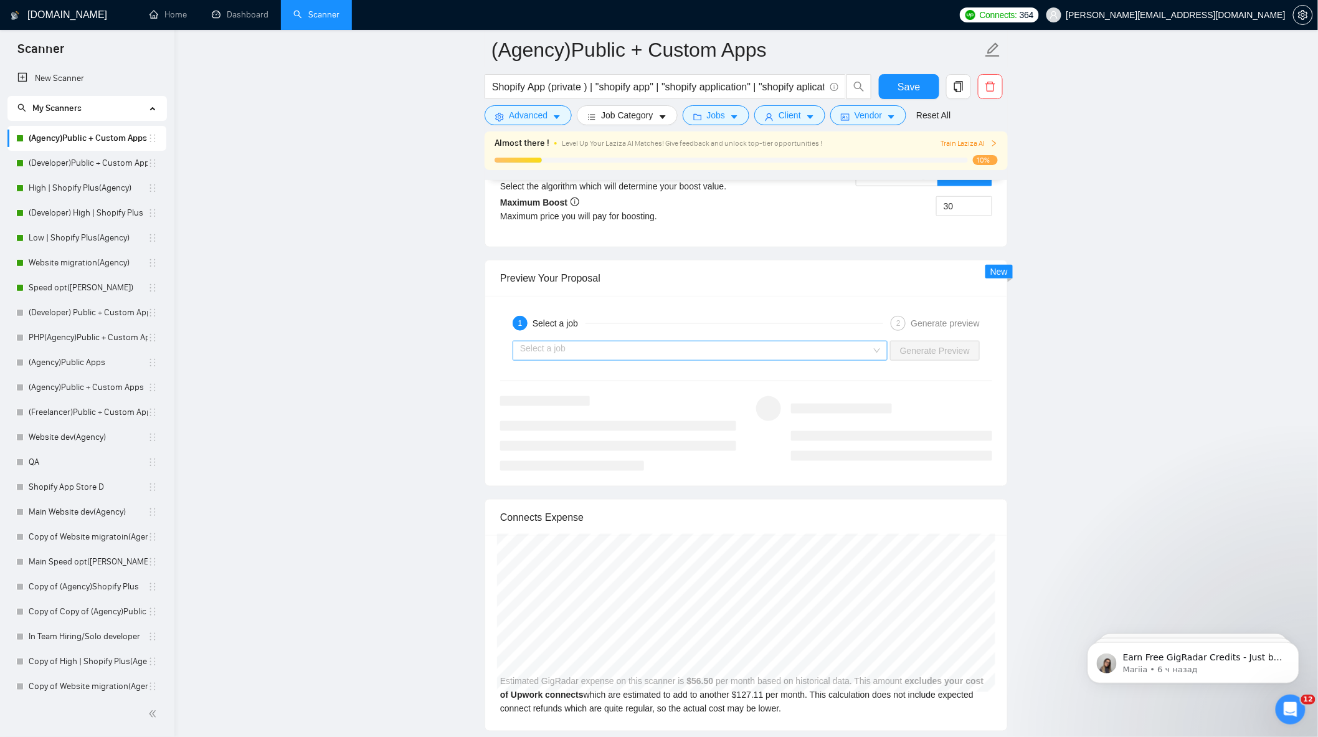
click at [760, 356] on input "search" at bounding box center [695, 350] width 351 height 19
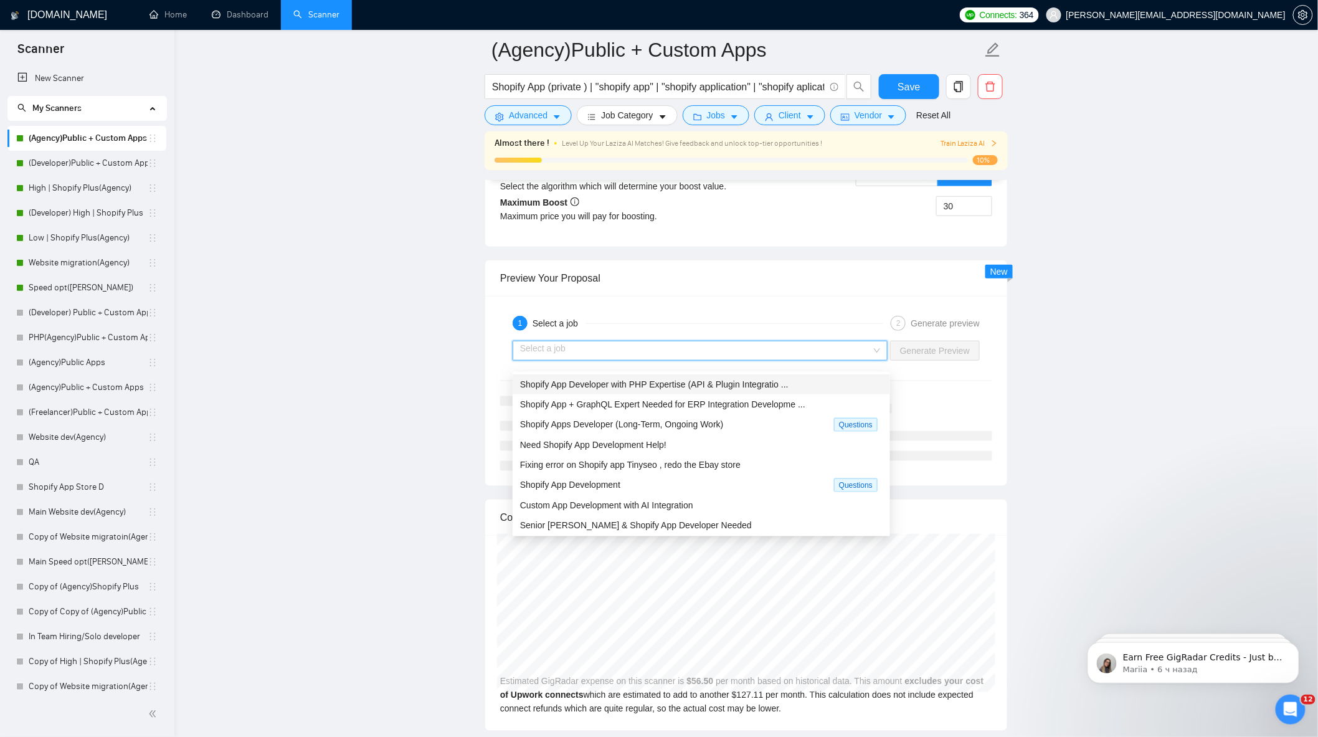
click at [703, 385] on span "Shopify App Developer with PHP Expertise (API & Plugin Integratio ..." at bounding box center [654, 384] width 268 height 10
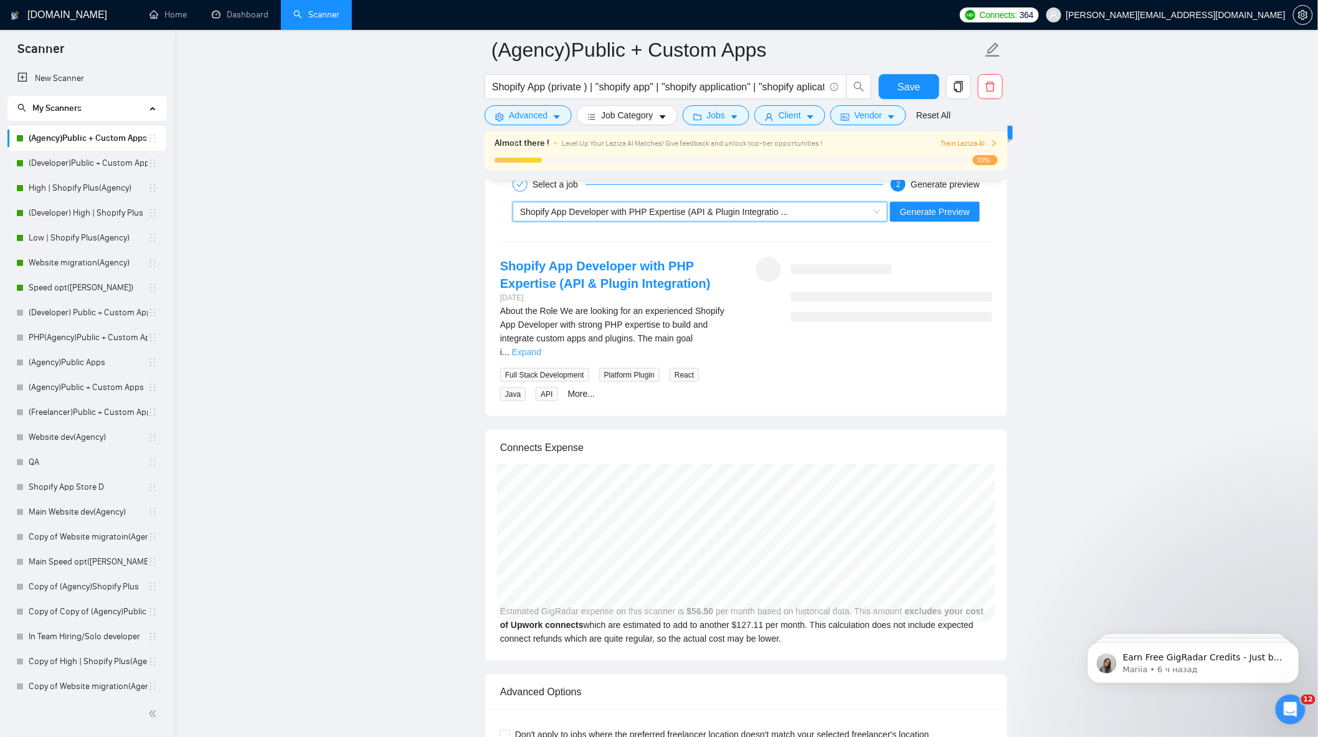
click at [541, 347] on link "Expand" at bounding box center [526, 352] width 29 height 10
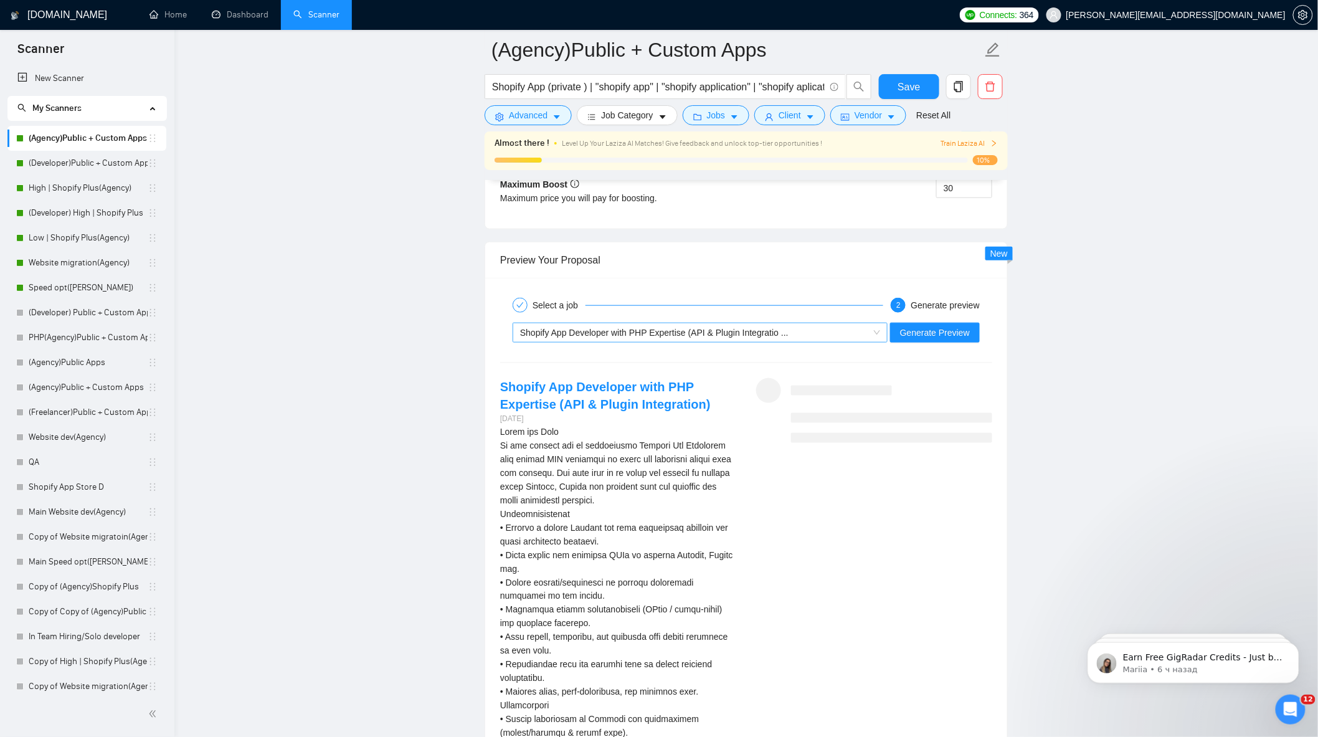
scroll to position [2284, 0]
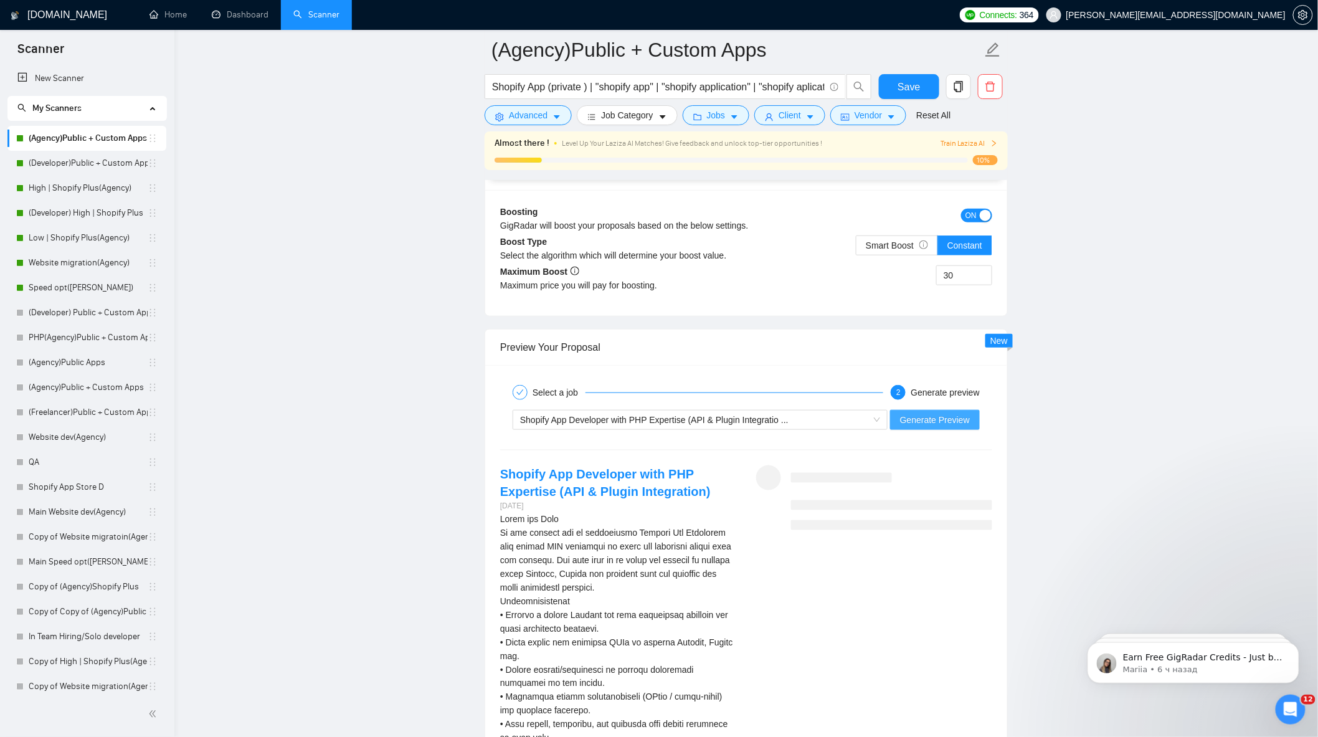
click at [957, 427] on span "Generate Preview" at bounding box center [935, 420] width 70 height 14
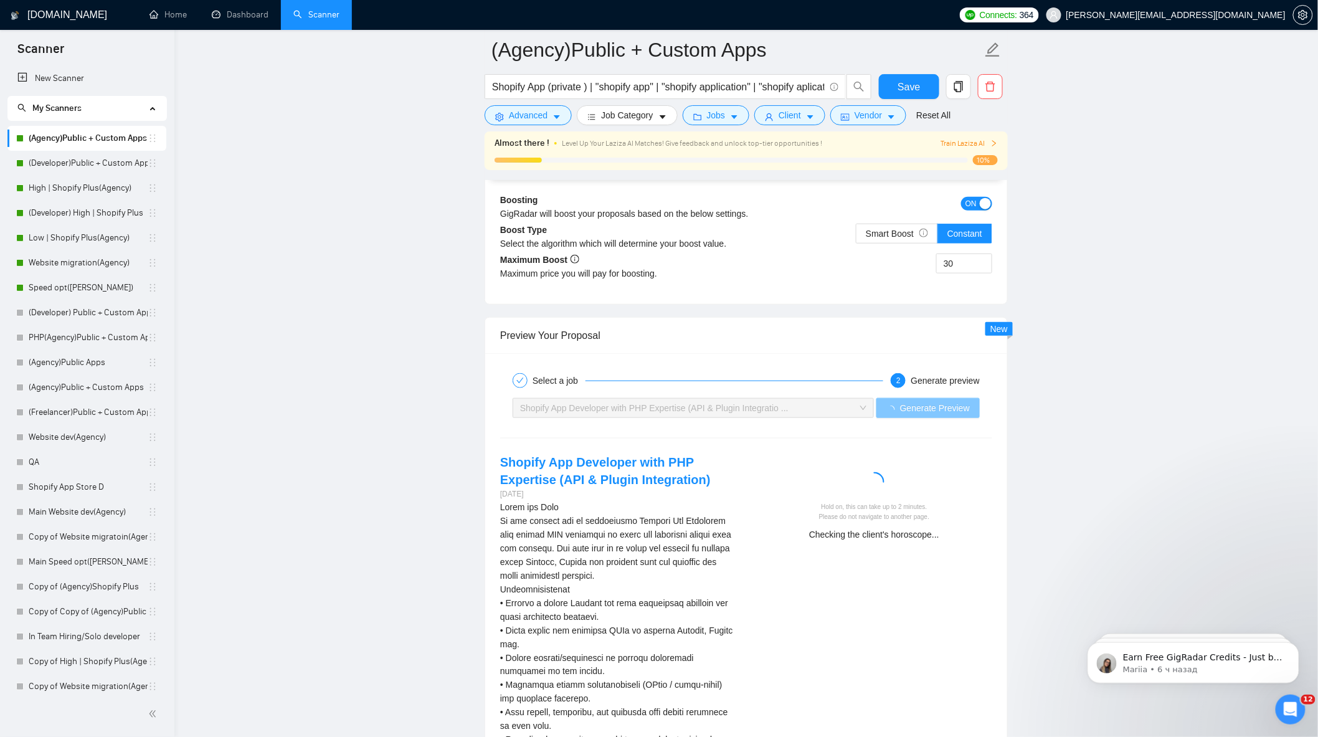
scroll to position [2561, 0]
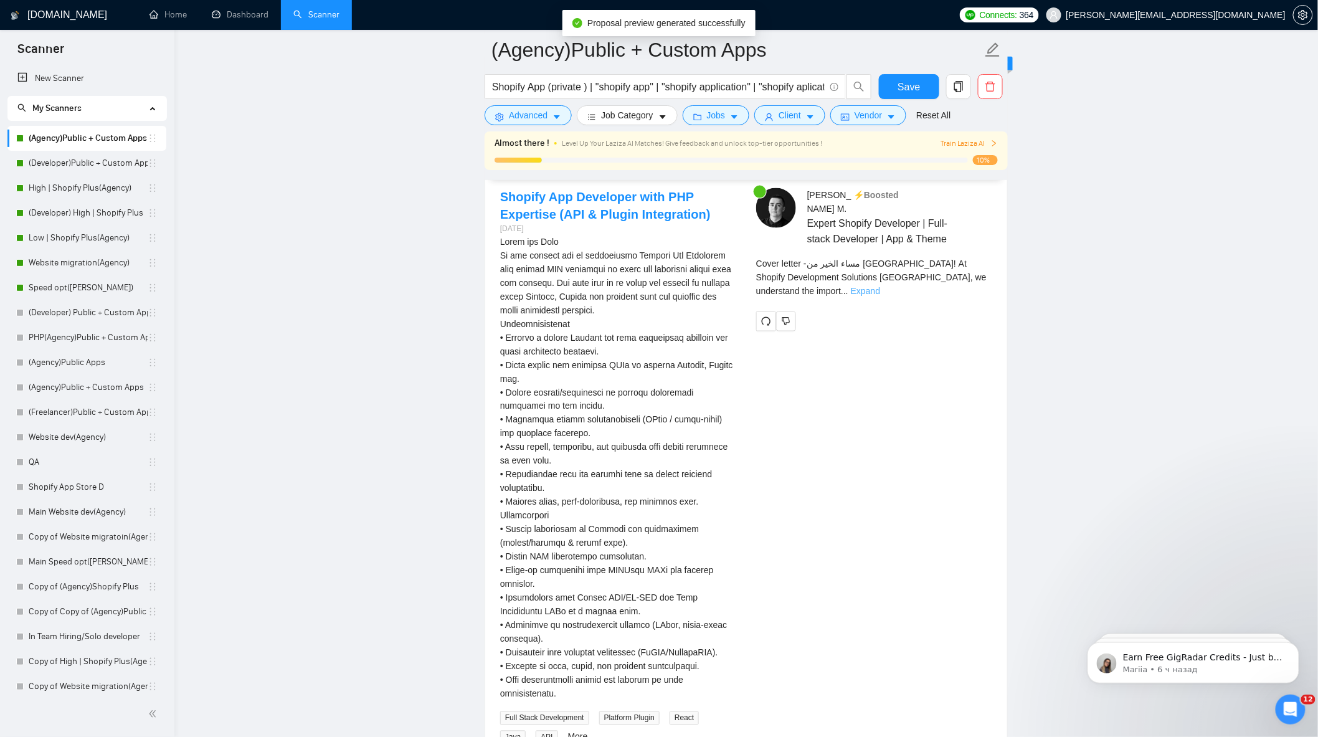
click at [880, 286] on link "Expand" at bounding box center [865, 291] width 29 height 10
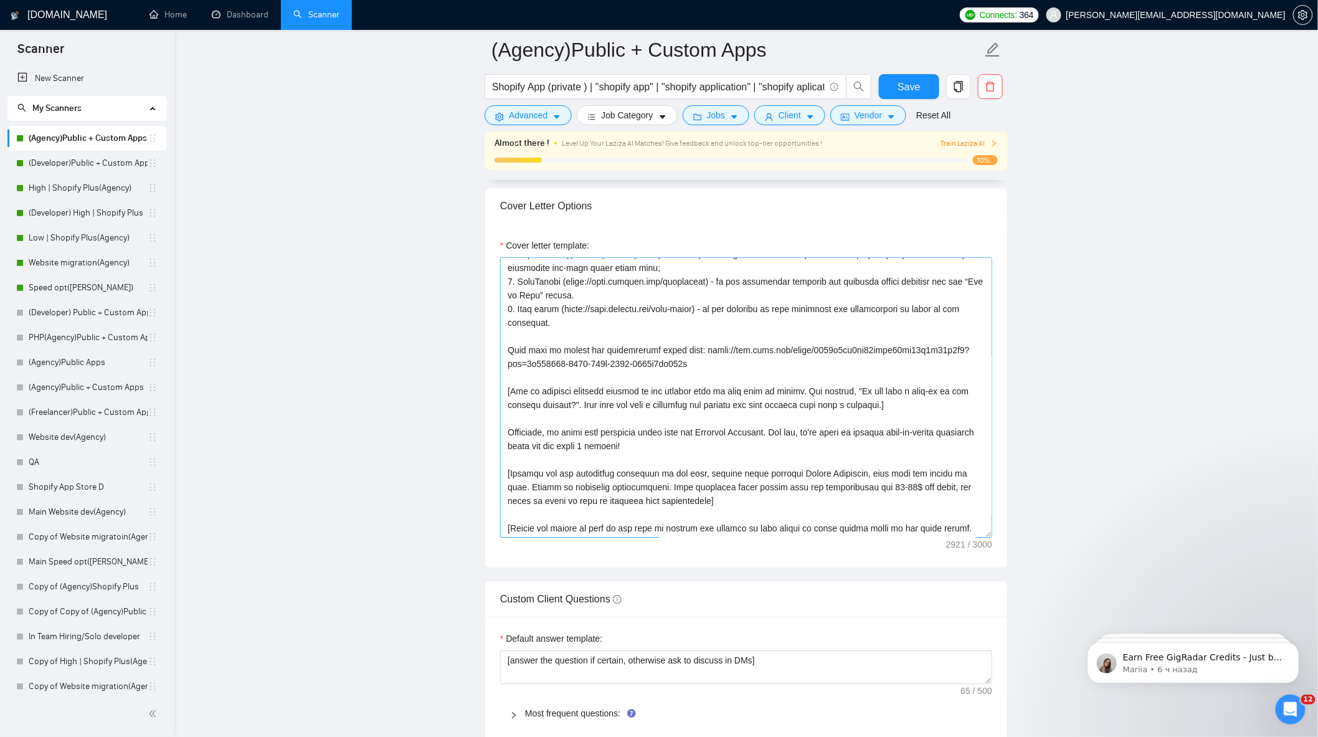
scroll to position [1384, 0]
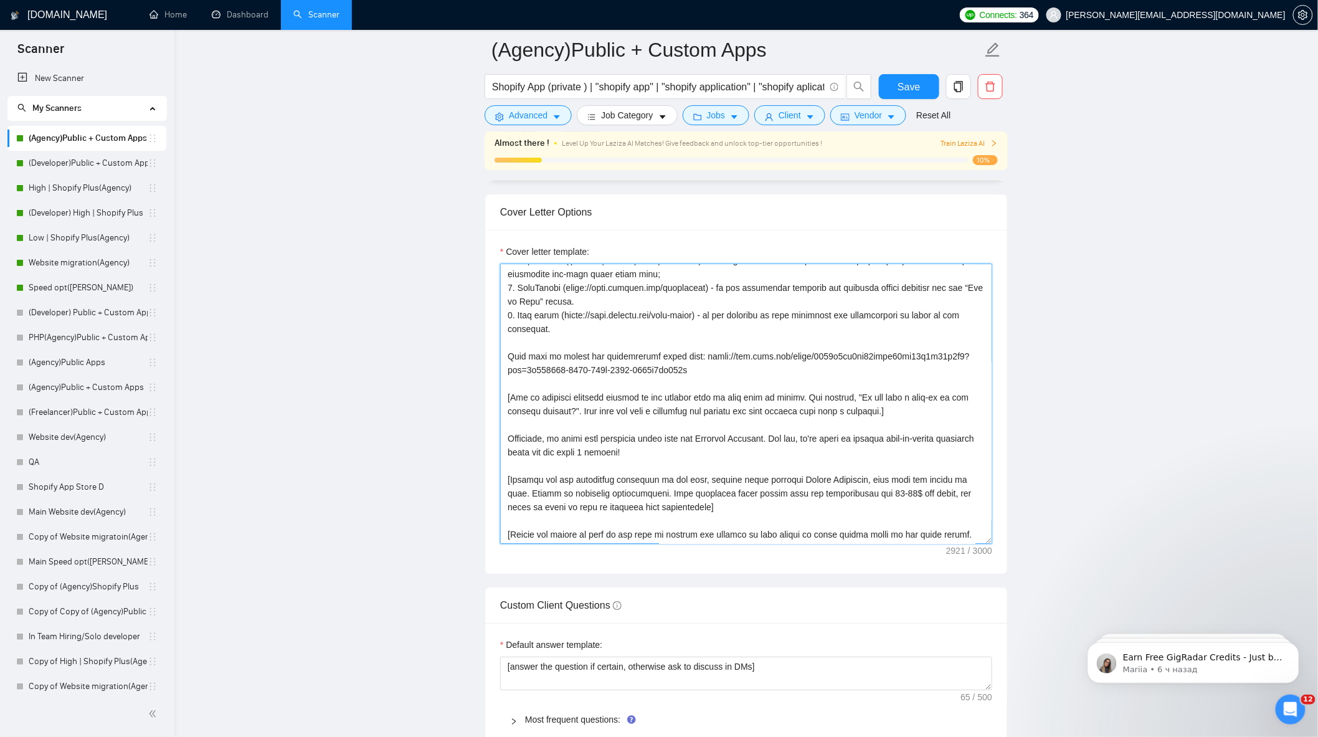
click at [530, 500] on textarea "Cover letter template:" at bounding box center [746, 404] width 492 height 280
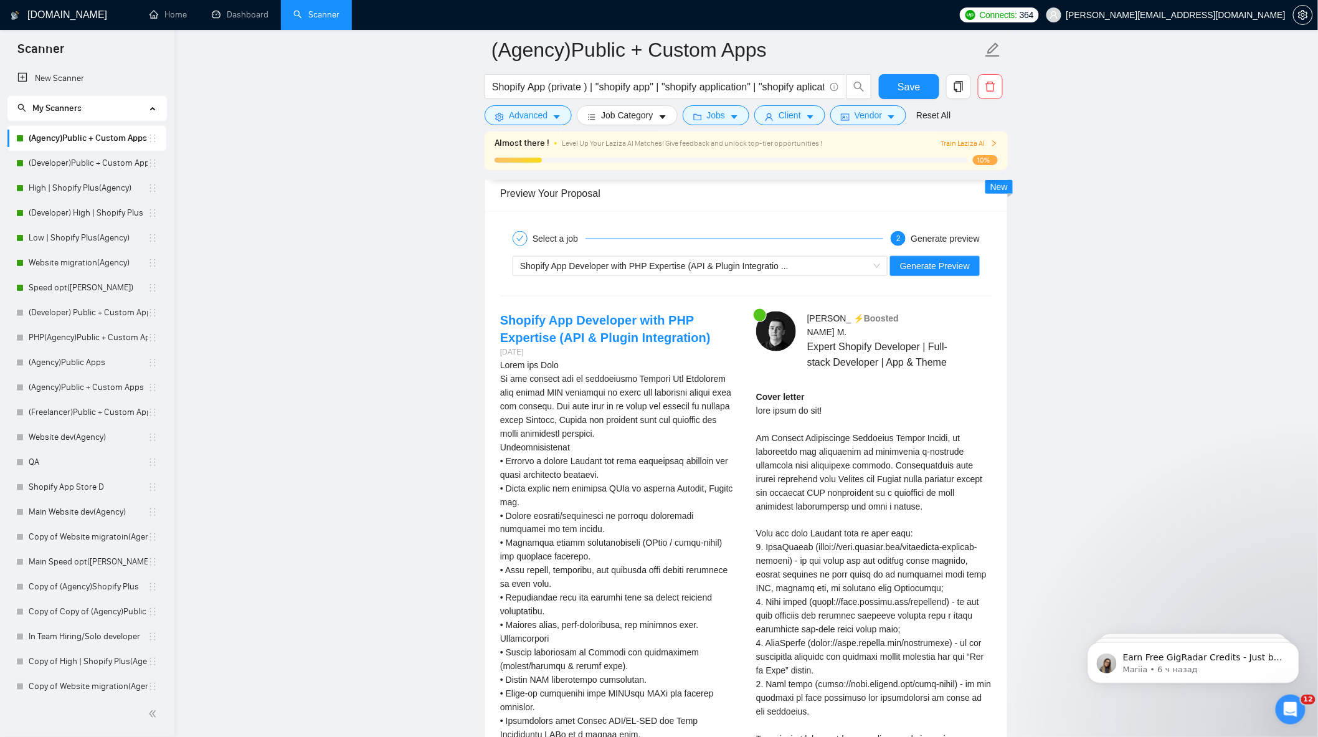
scroll to position [2422, 0]
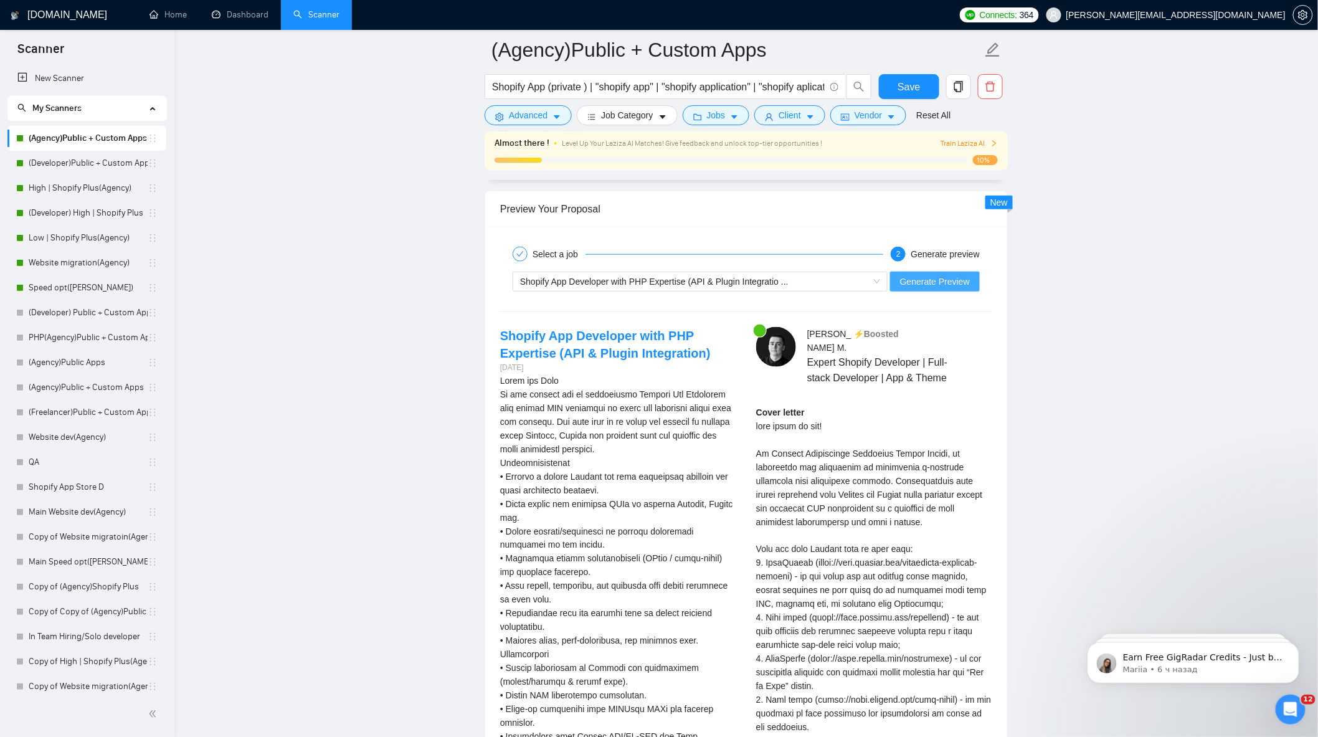
click at [946, 288] on span "Generate Preview" at bounding box center [935, 282] width 70 height 14
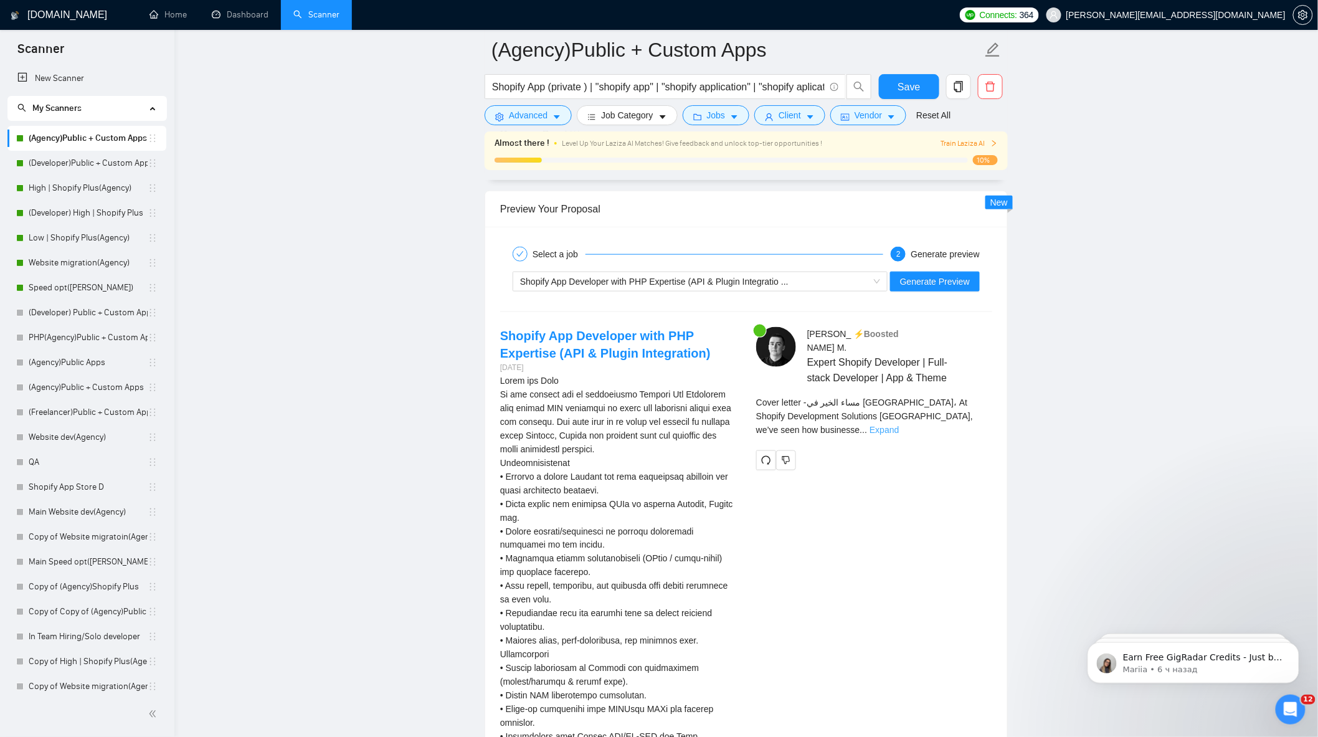
drag, startPoint x: 962, startPoint y: 420, endPoint x: 966, endPoint y: 412, distance: 8.7
click at [964, 418] on div "Cover letter - مساء الخير في دبي، At Shopify Development Solutions Studio Groda…" at bounding box center [874, 421] width 236 height 50
click at [899, 425] on link "Expand" at bounding box center [884, 430] width 29 height 10
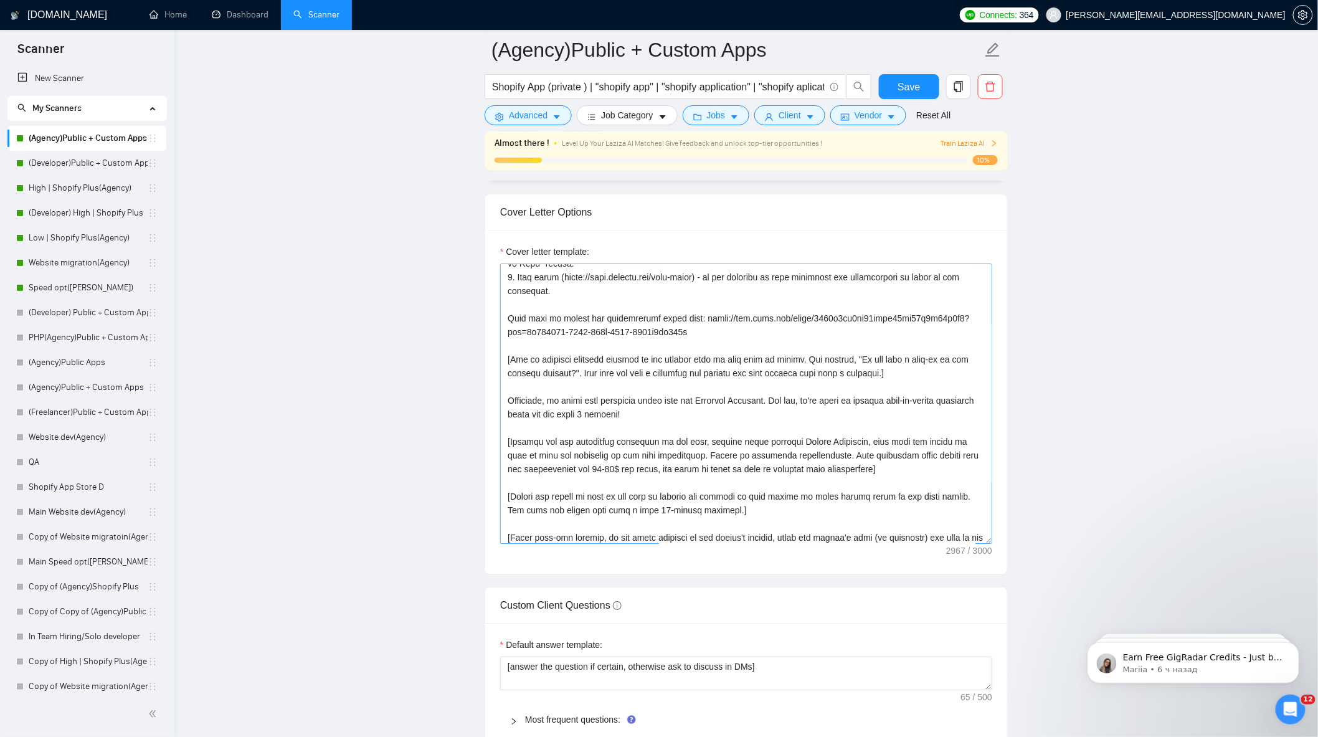
scroll to position [273, 0]
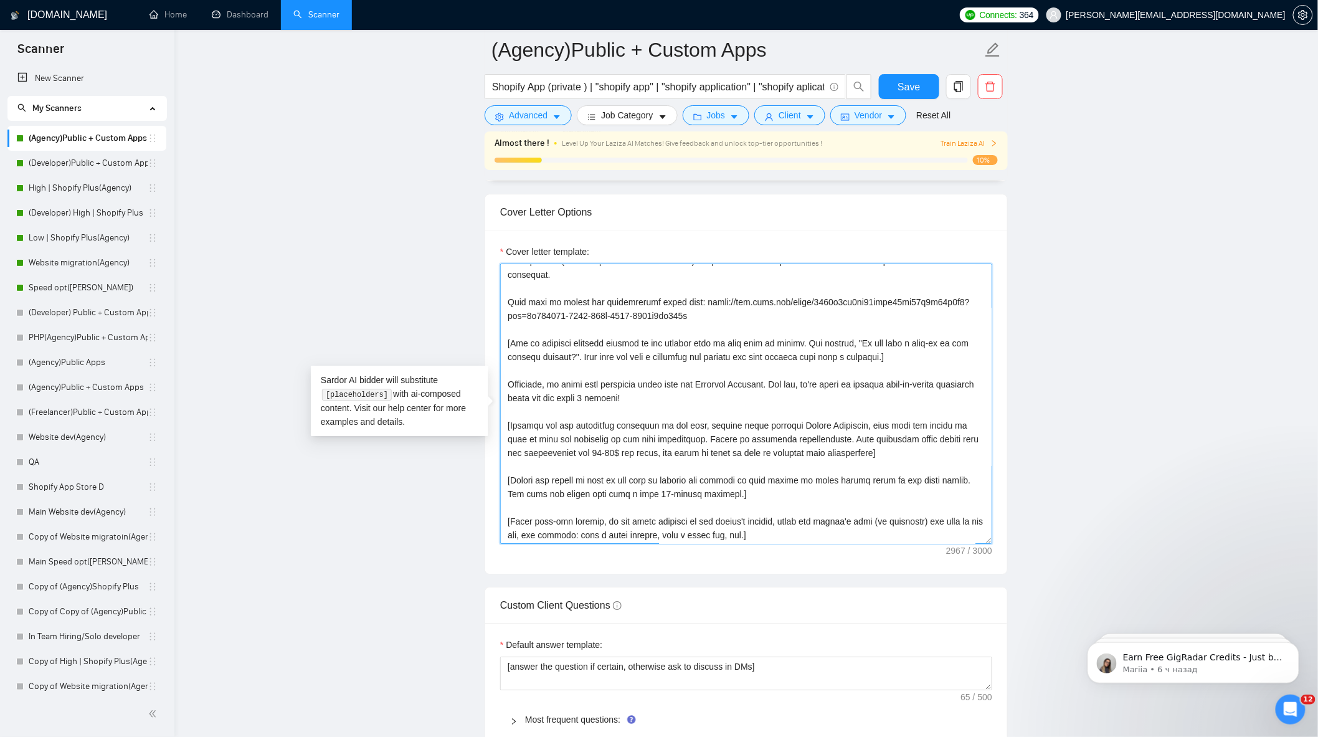
drag, startPoint x: 786, startPoint y: 454, endPoint x: 493, endPoint y: 434, distance: 292.8
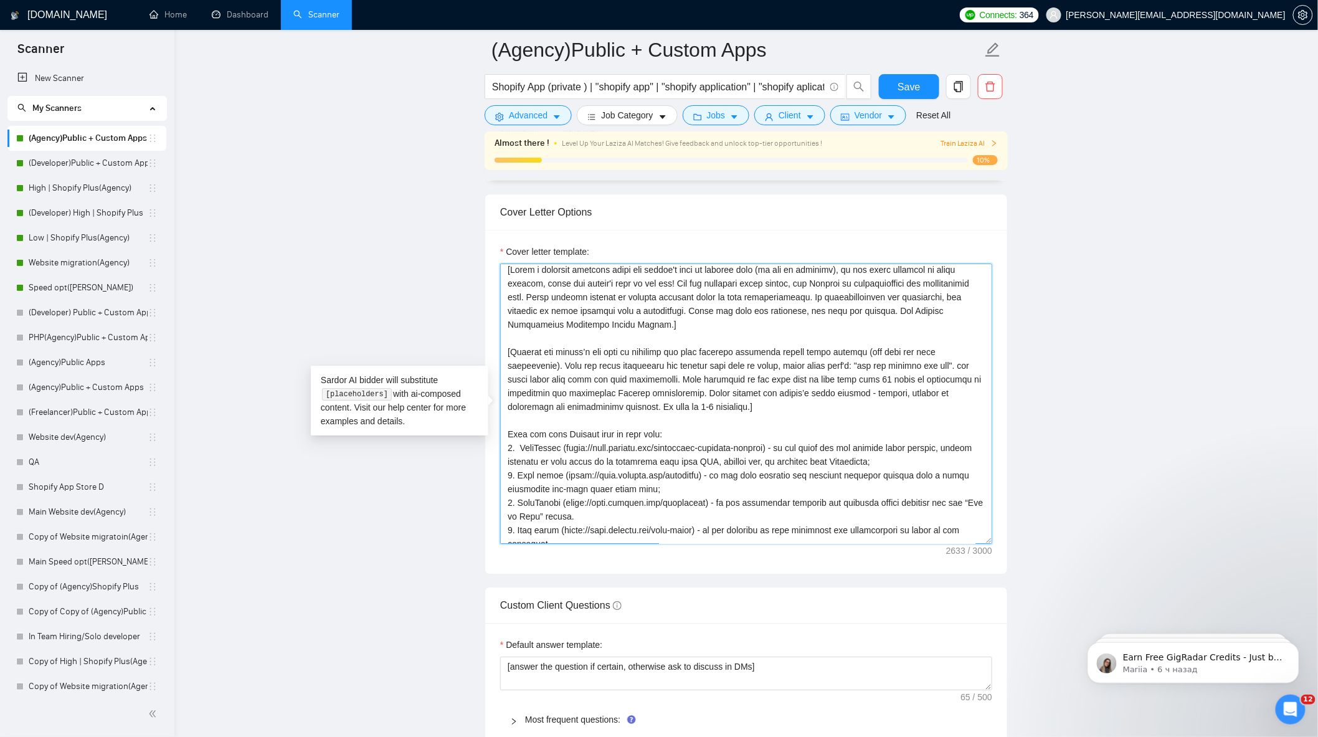
scroll to position [0, 0]
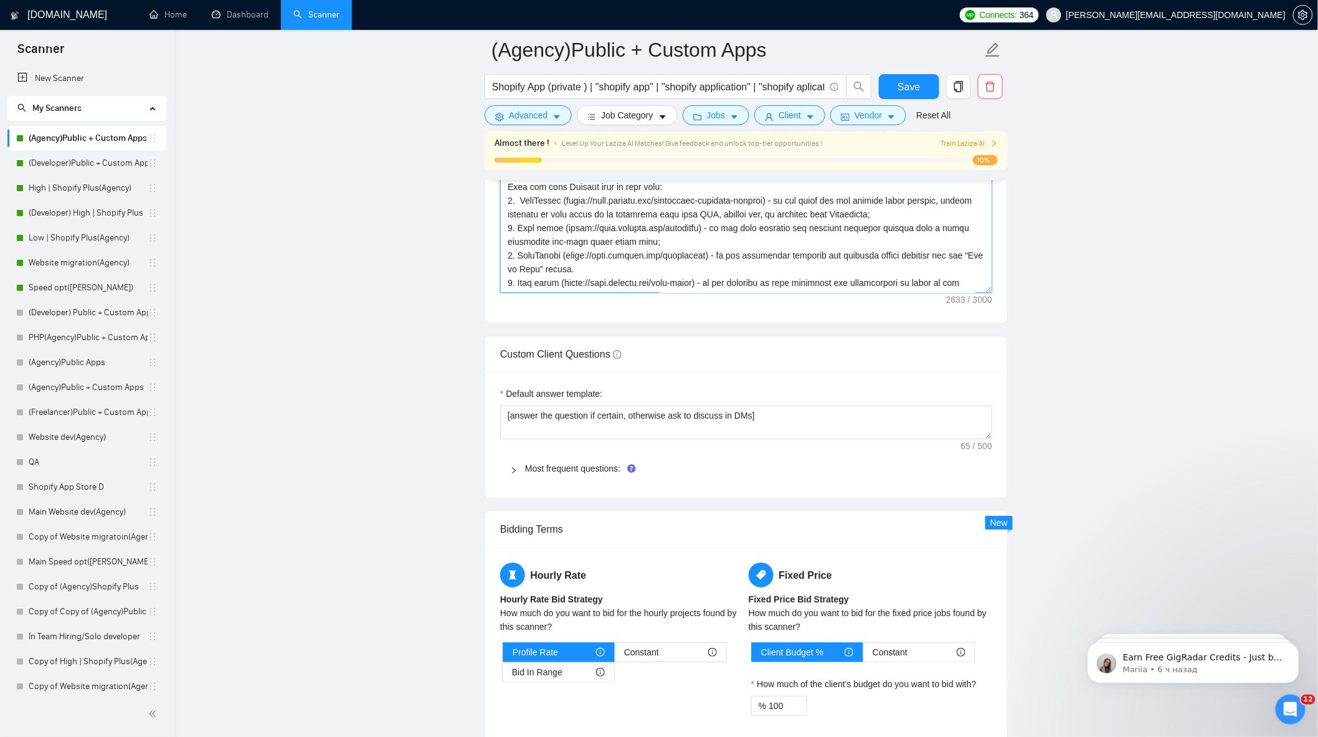
type textarea "[Write a personal greeting using the client's name or company name (if any is p…"
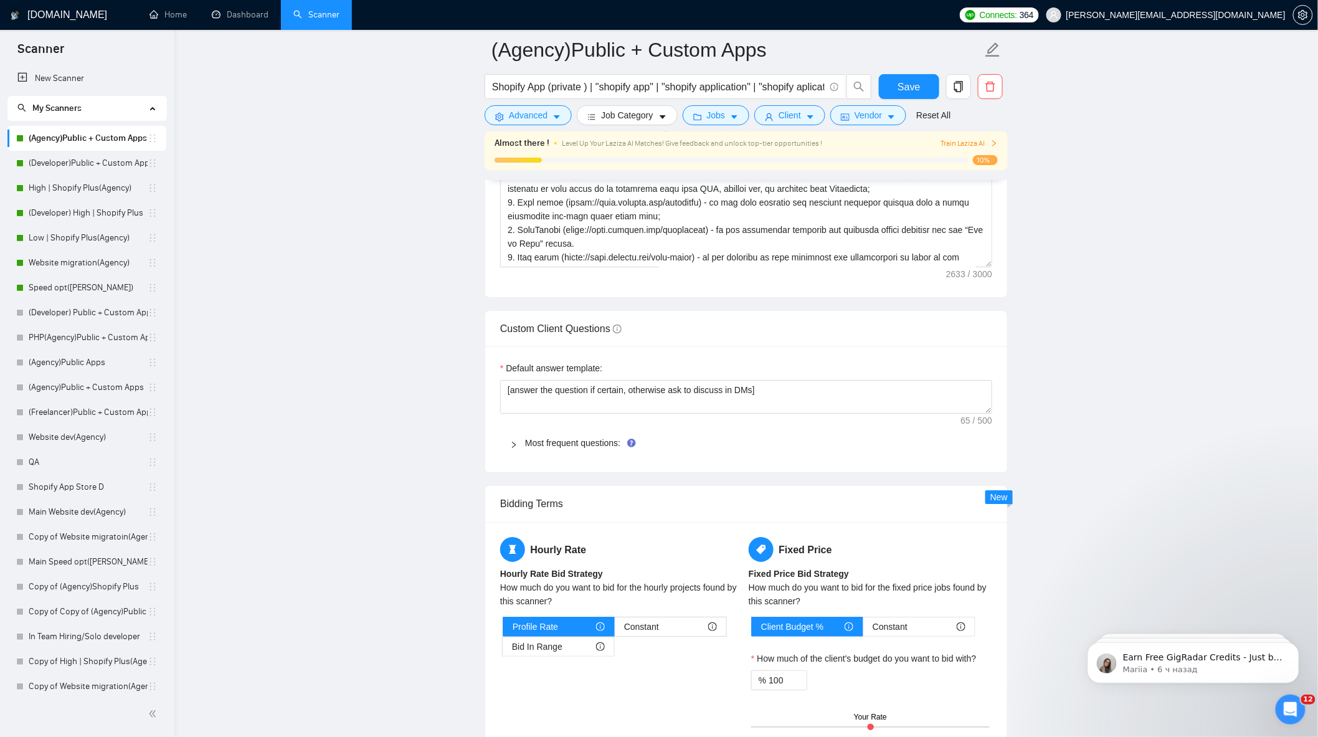
click at [1099, 426] on main "(Agency)Public + Custom Apps Shopify App (private ) | "shopify app" | "shopify …" at bounding box center [746, 537] width 1104 height 4297
click at [527, 444] on link "Most frequent questions:" at bounding box center [572, 443] width 95 height 10
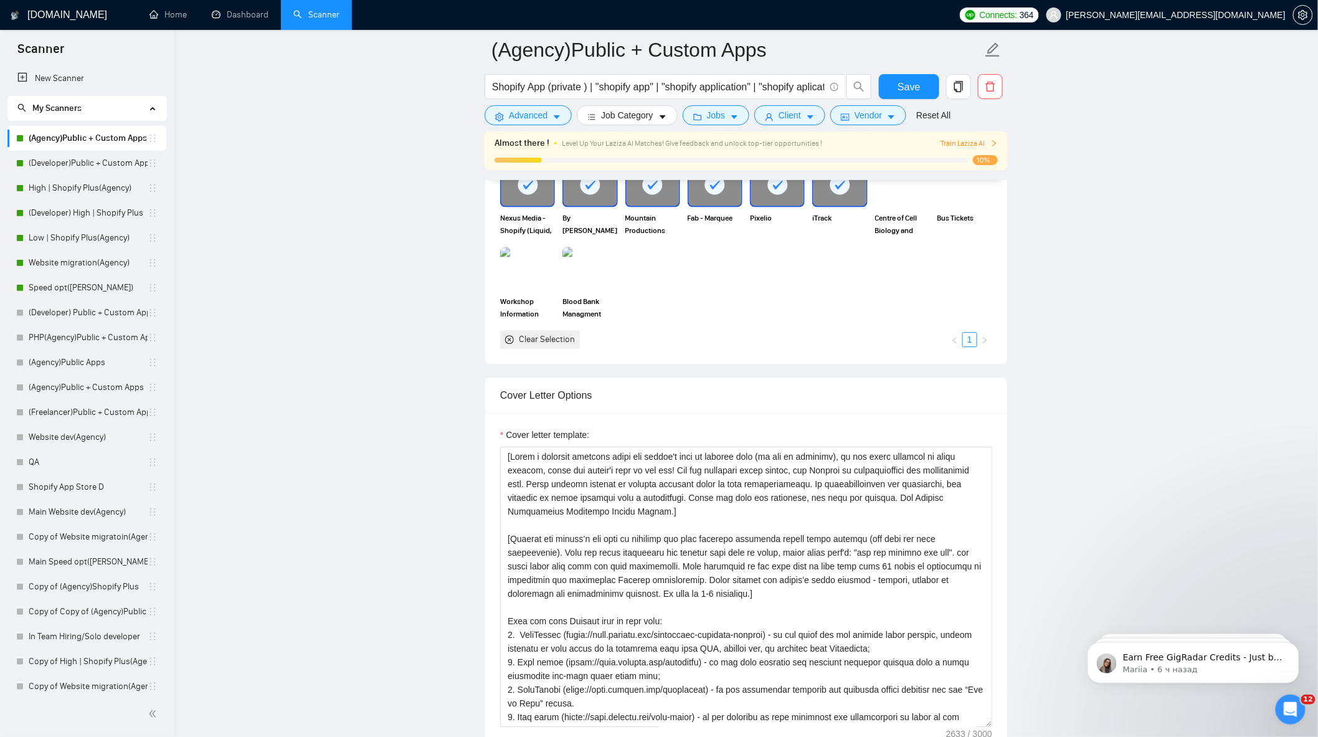
scroll to position [1246, 0]
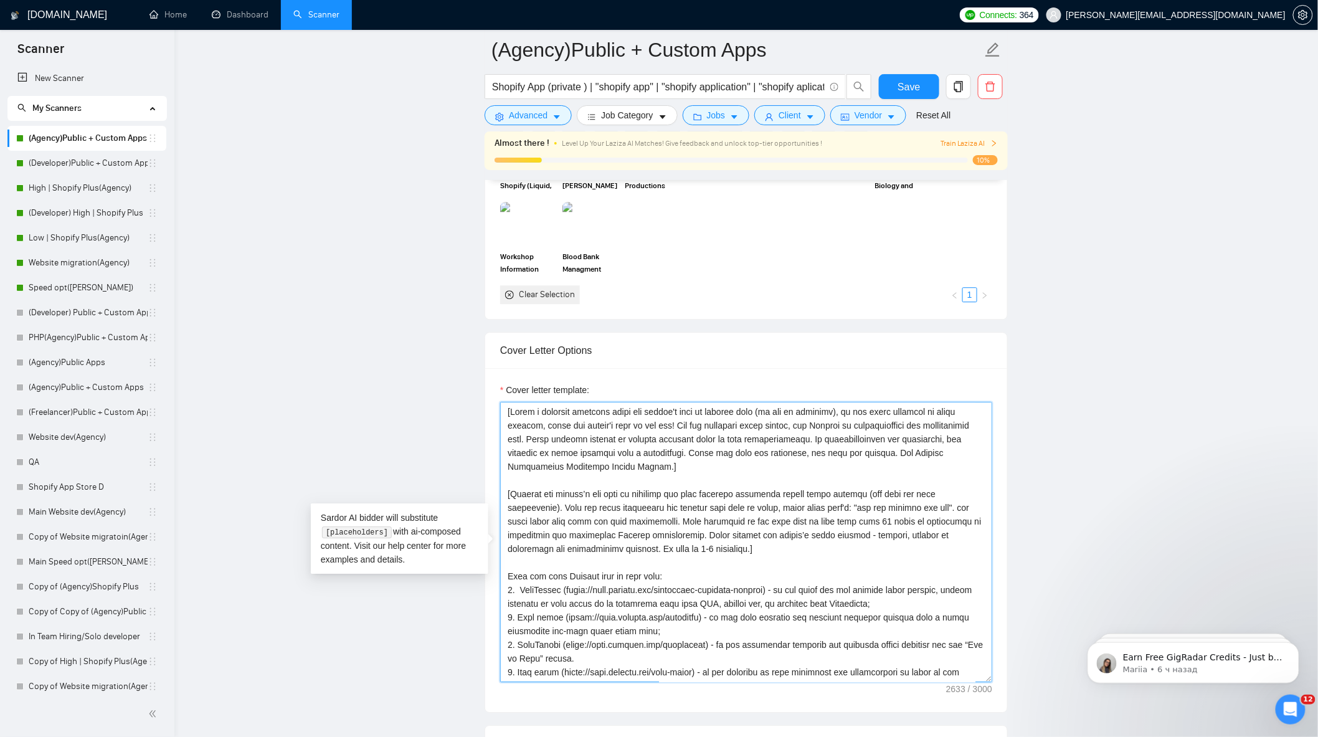
drag, startPoint x: 639, startPoint y: 538, endPoint x: 496, endPoint y: 500, distance: 147.8
click at [496, 500] on div "Cover letter template:" at bounding box center [746, 540] width 522 height 344
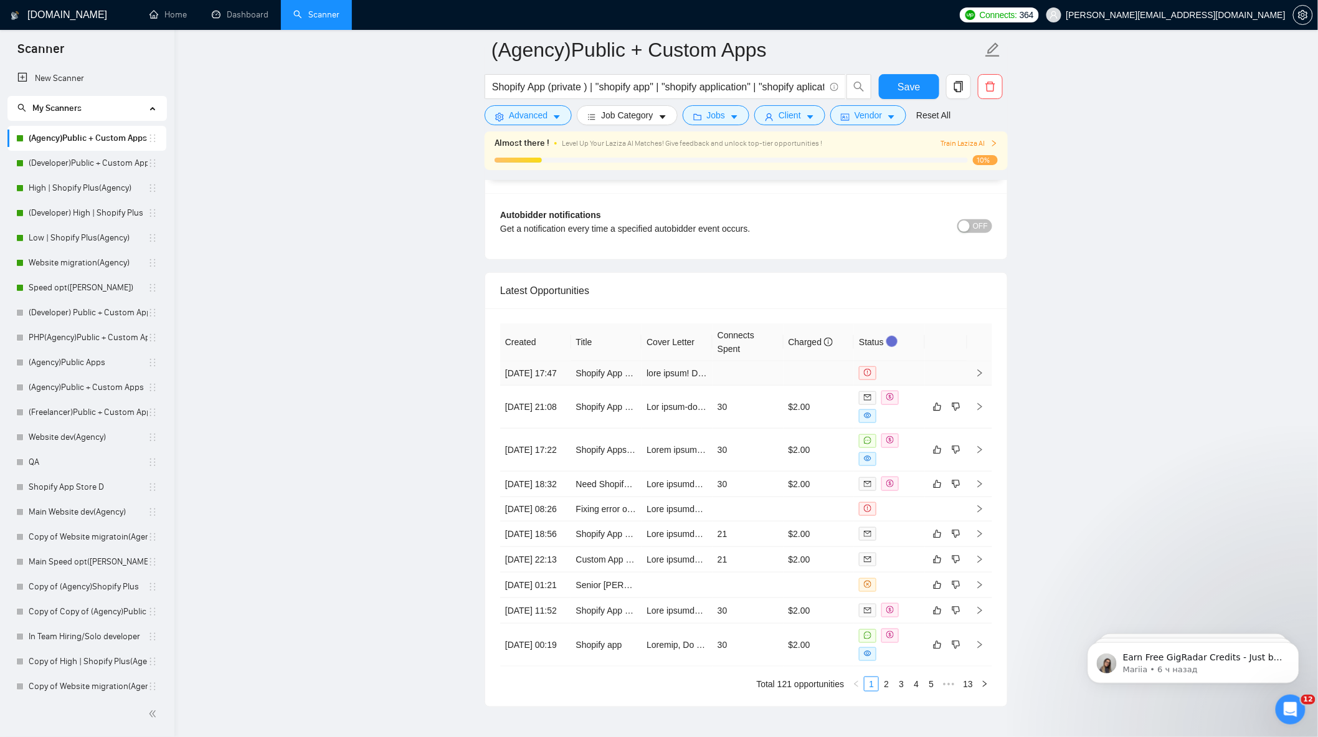
scroll to position [4074, 0]
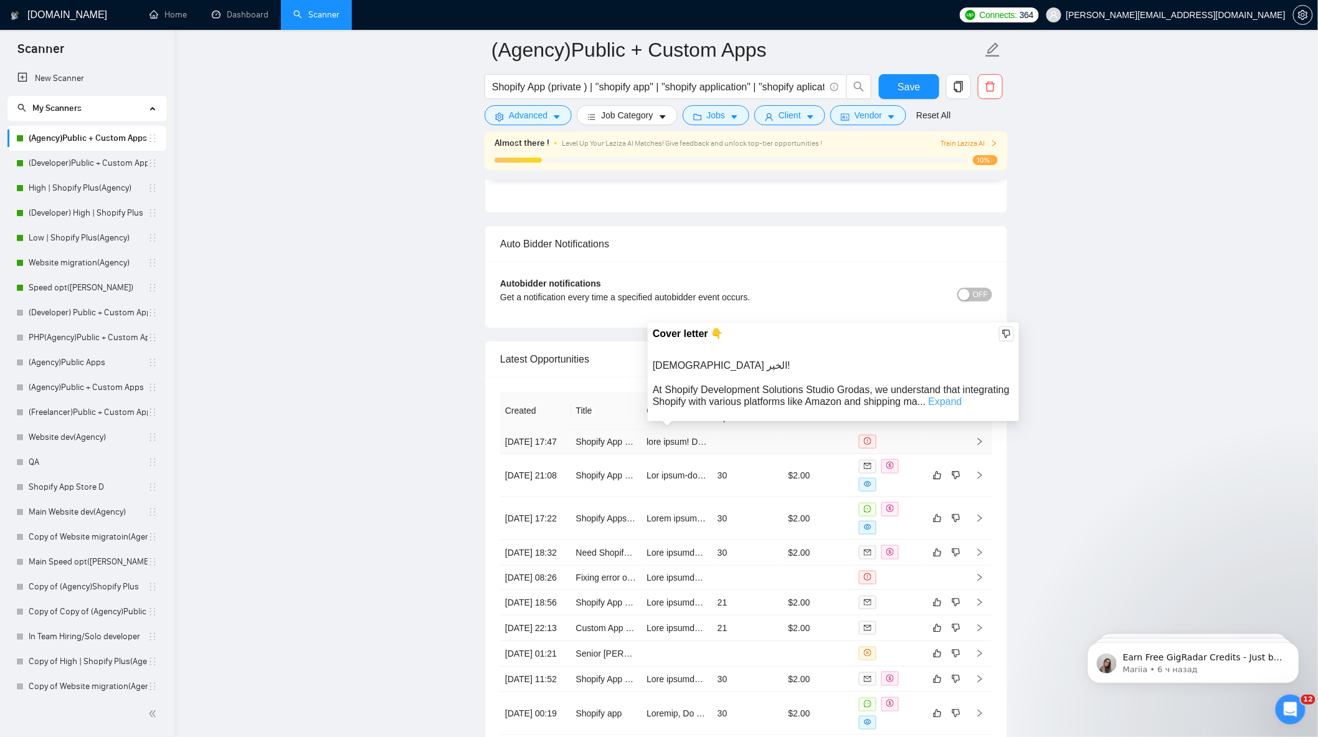
click at [945, 402] on link "Expand" at bounding box center [945, 401] width 34 height 11
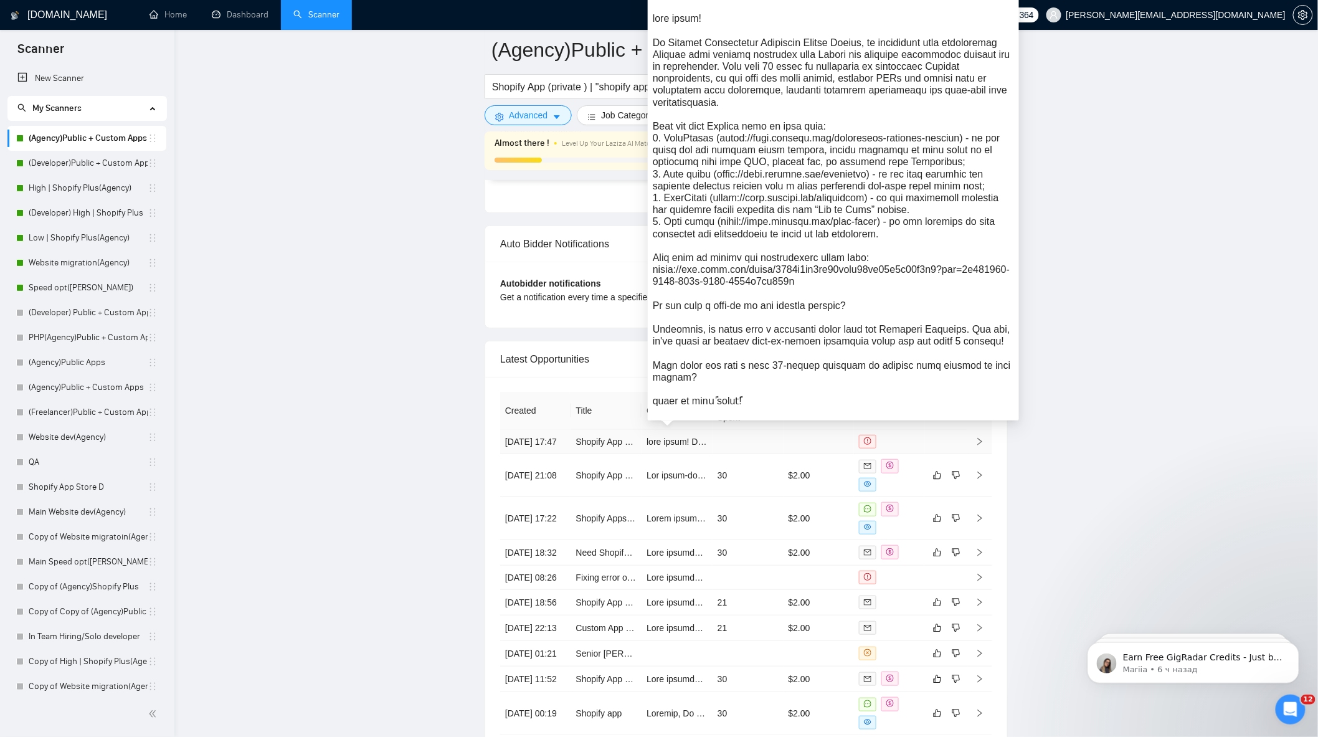
click at [667, 41] on div "مساء الخير!\a\aAt Shopify Development Solutions Studio Grodas, we understand th…" at bounding box center [833, 209] width 361 height 394
drag, startPoint x: 665, startPoint y: 41, endPoint x: 809, endPoint y: 35, distance: 144.0
click at [809, 35] on div "مساء الخير!\a\aAt Shopify Development Solutions Studio Grodas, we understand th…" at bounding box center [833, 209] width 361 height 394
click at [712, 42] on div "مساء الخير!\a\aAt Shopify Development Solutions Studio Grodas, we understand th…" at bounding box center [833, 209] width 361 height 394
